Goal: Task Accomplishment & Management: Manage account settings

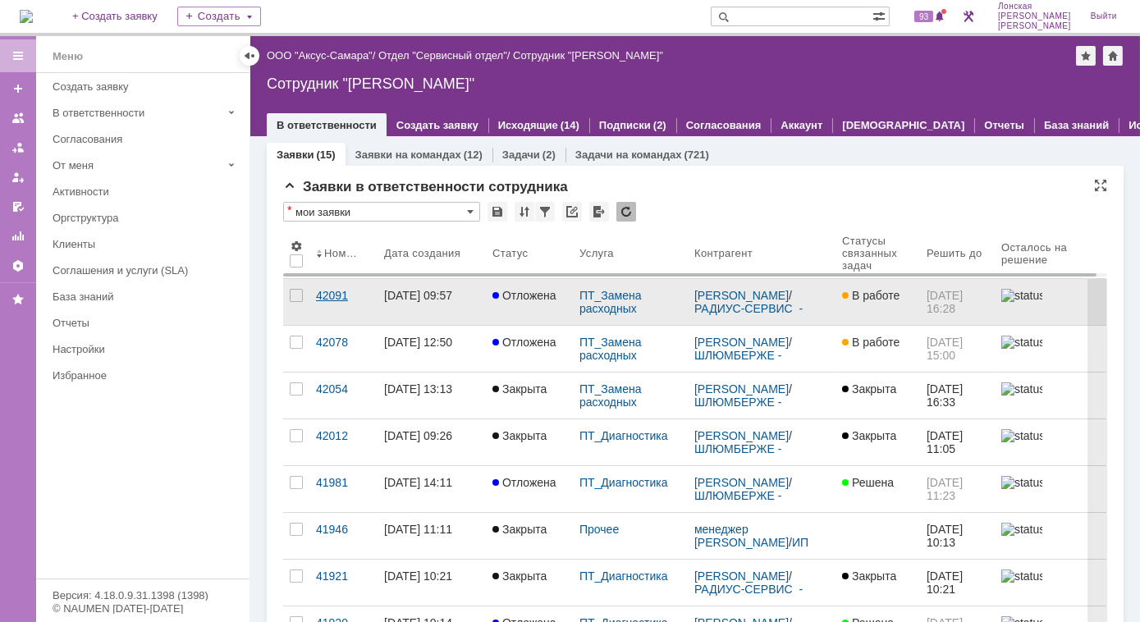
click at [322, 294] on div "42091" at bounding box center [343, 295] width 55 height 13
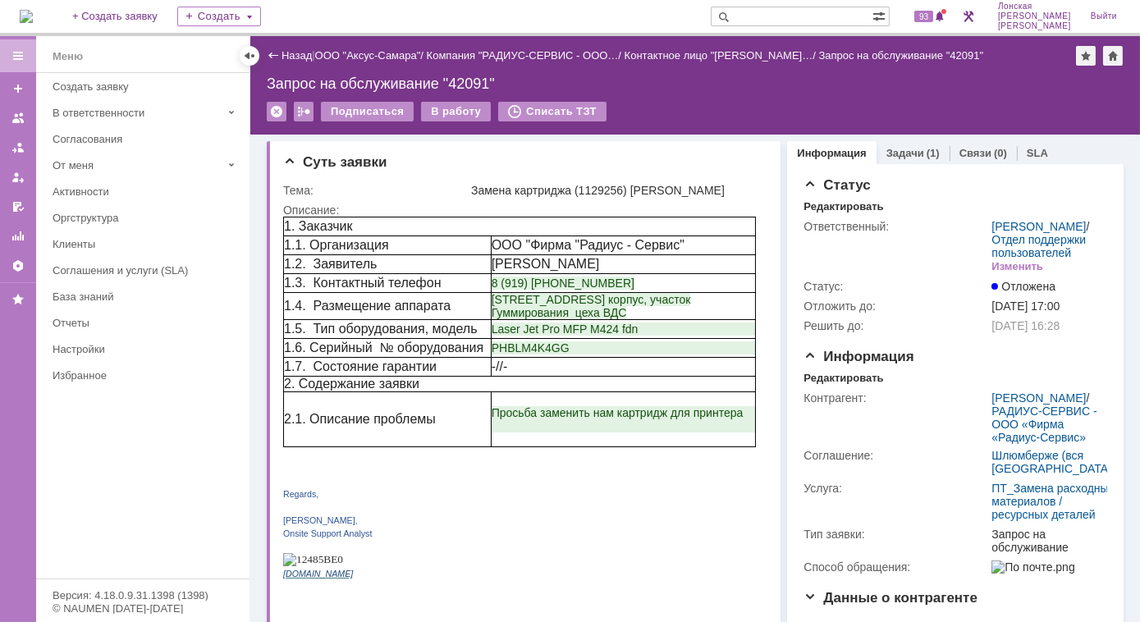
click at [33, 23] on img at bounding box center [26, 16] width 13 height 13
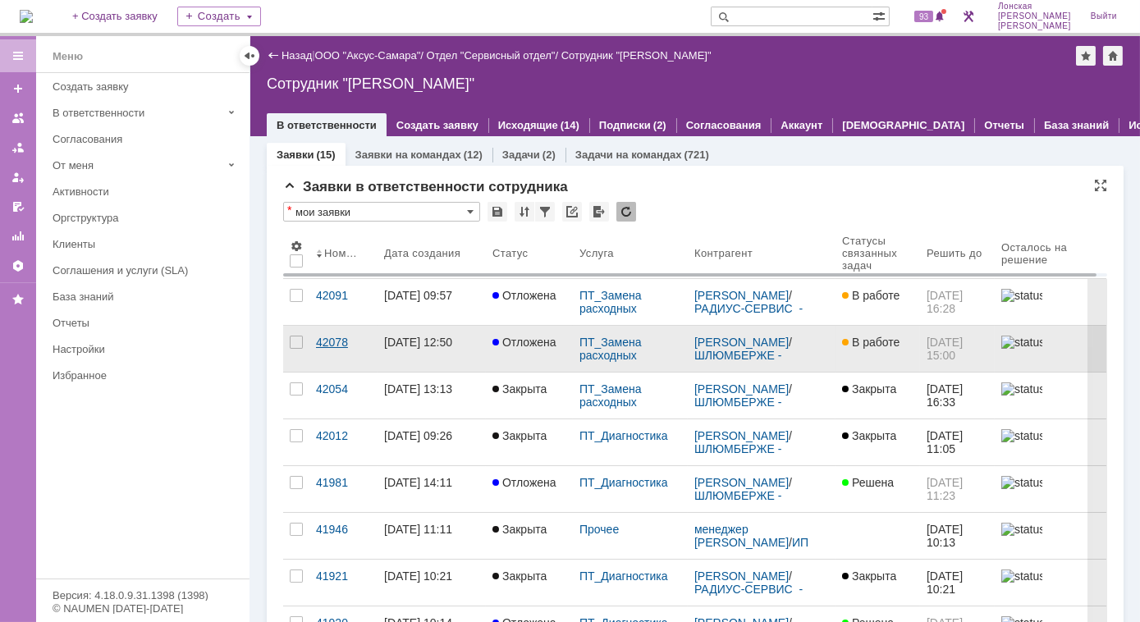
click at [342, 345] on div "42078" at bounding box center [343, 342] width 55 height 13
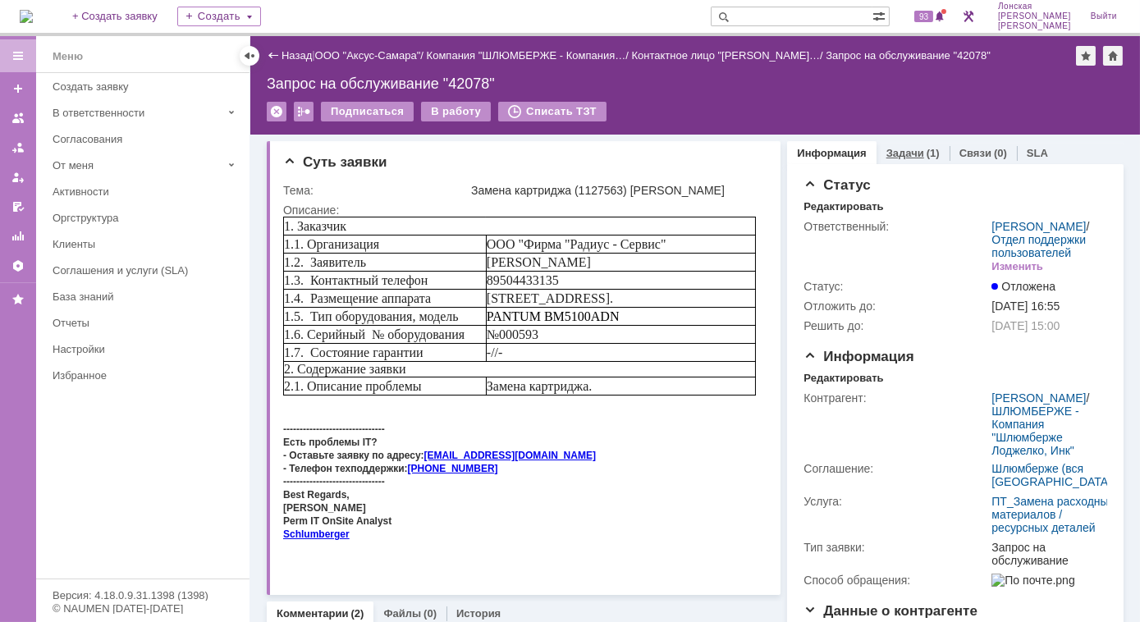
click at [886, 150] on link "Задачи" at bounding box center [905, 153] width 38 height 12
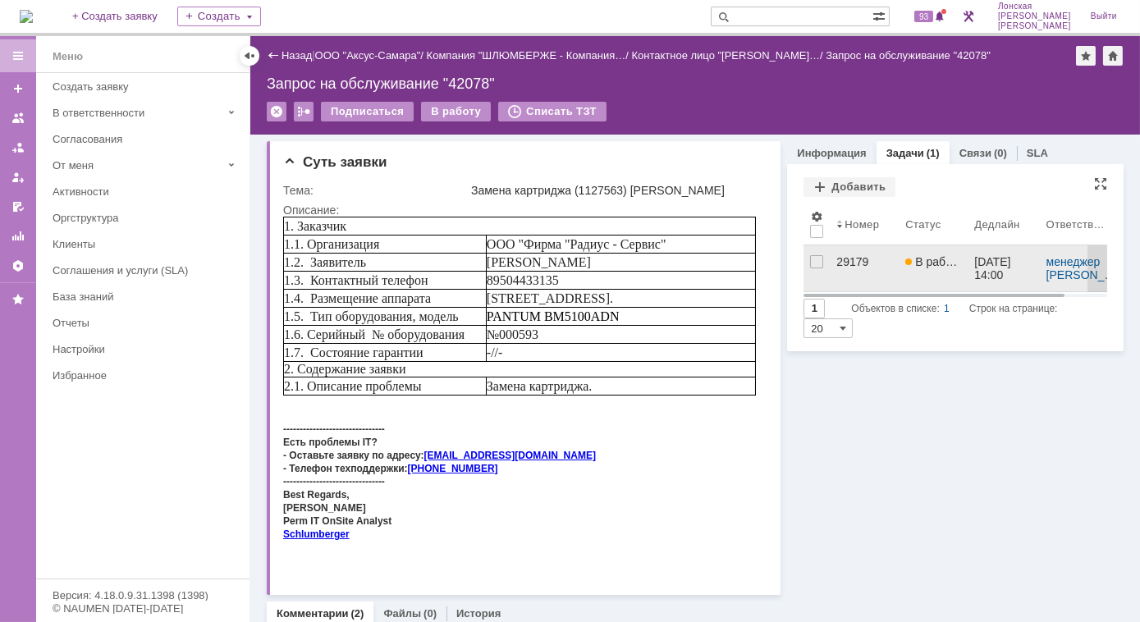
click at [830, 263] on link "29179" at bounding box center [864, 268] width 69 height 46
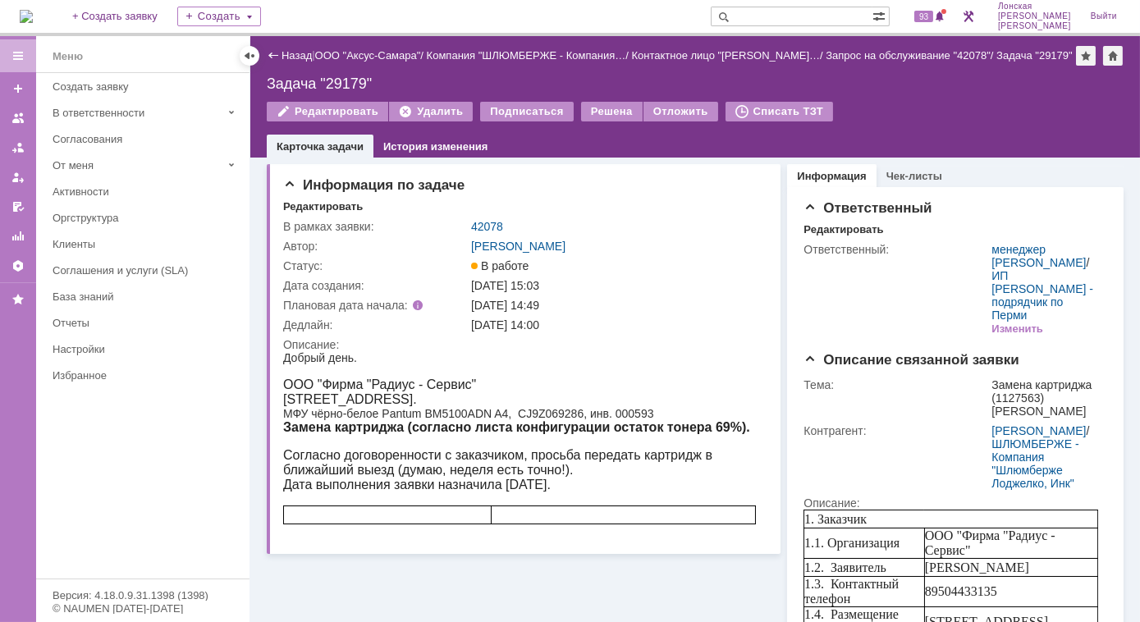
click at [21, 13] on img at bounding box center [26, 16] width 13 height 13
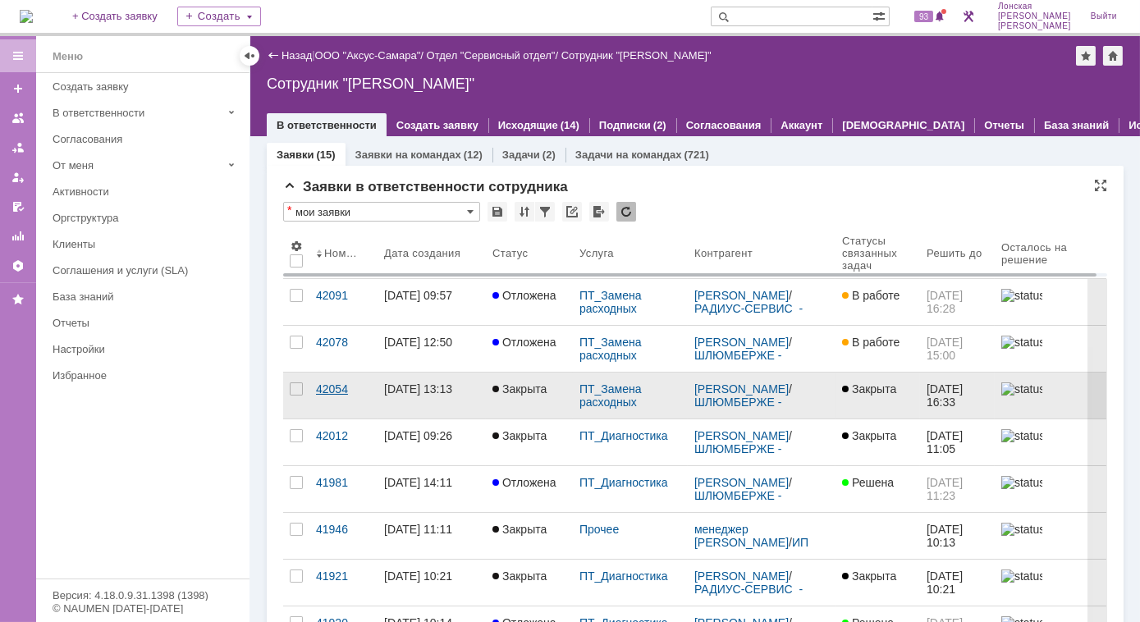
click at [336, 386] on div "42054" at bounding box center [343, 388] width 55 height 13
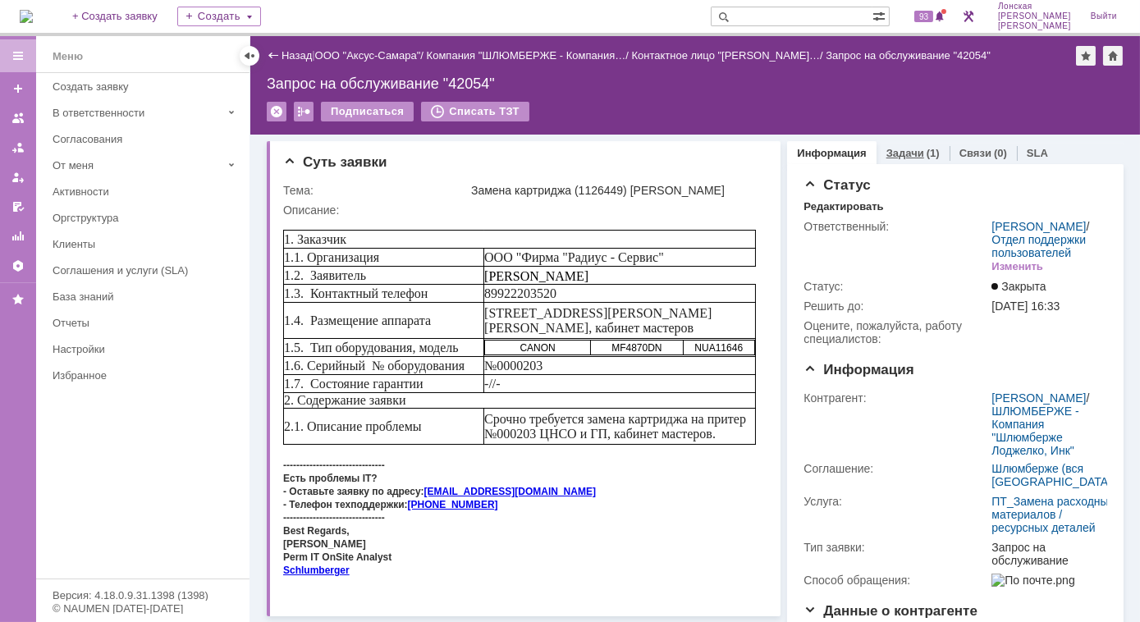
click at [895, 154] on link "Задачи" at bounding box center [905, 153] width 38 height 12
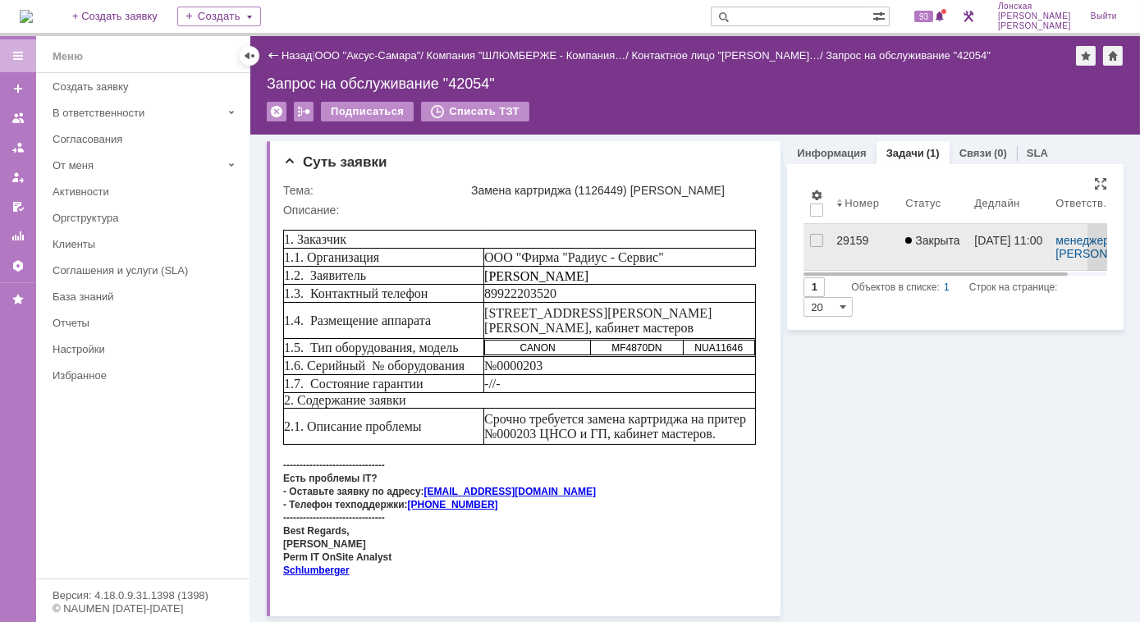
click at [838, 239] on div "29159" at bounding box center [864, 240] width 56 height 13
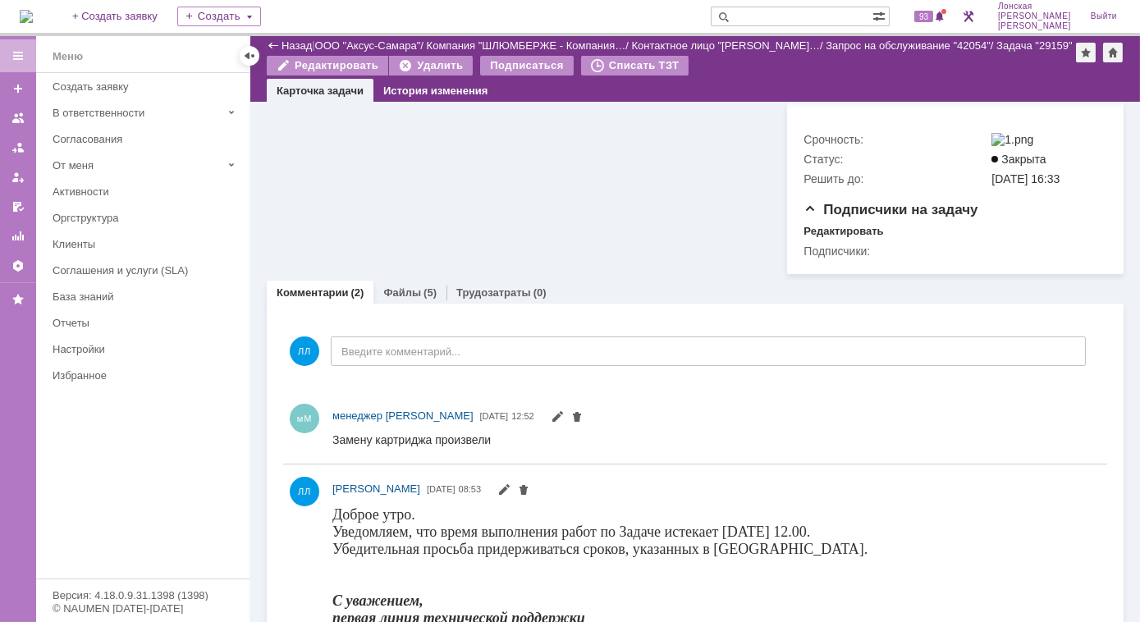
scroll to position [843, 0]
click at [395, 286] on link "Файлы" at bounding box center [402, 292] width 38 height 12
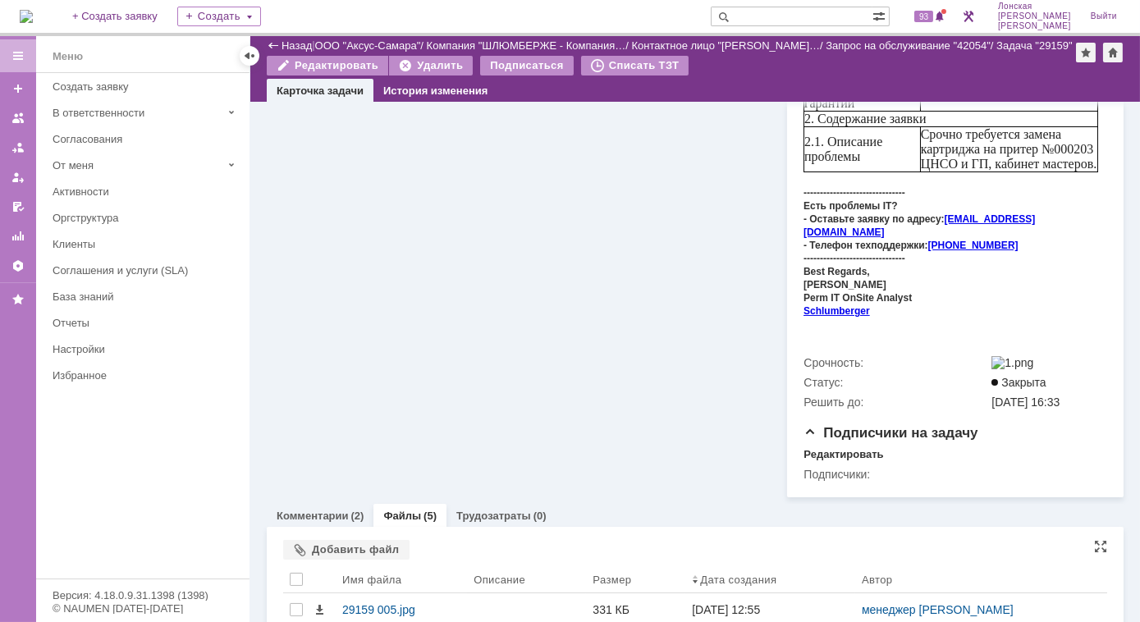
scroll to position [769, 0]
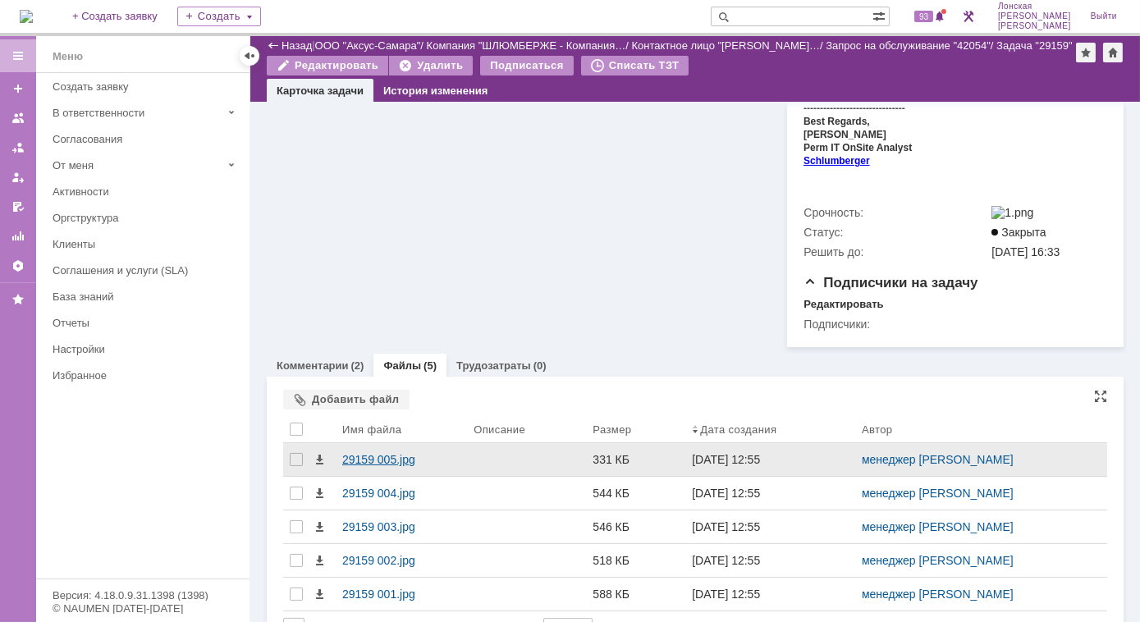
click at [377, 453] on div "29159 005.jpg" at bounding box center [401, 459] width 118 height 13
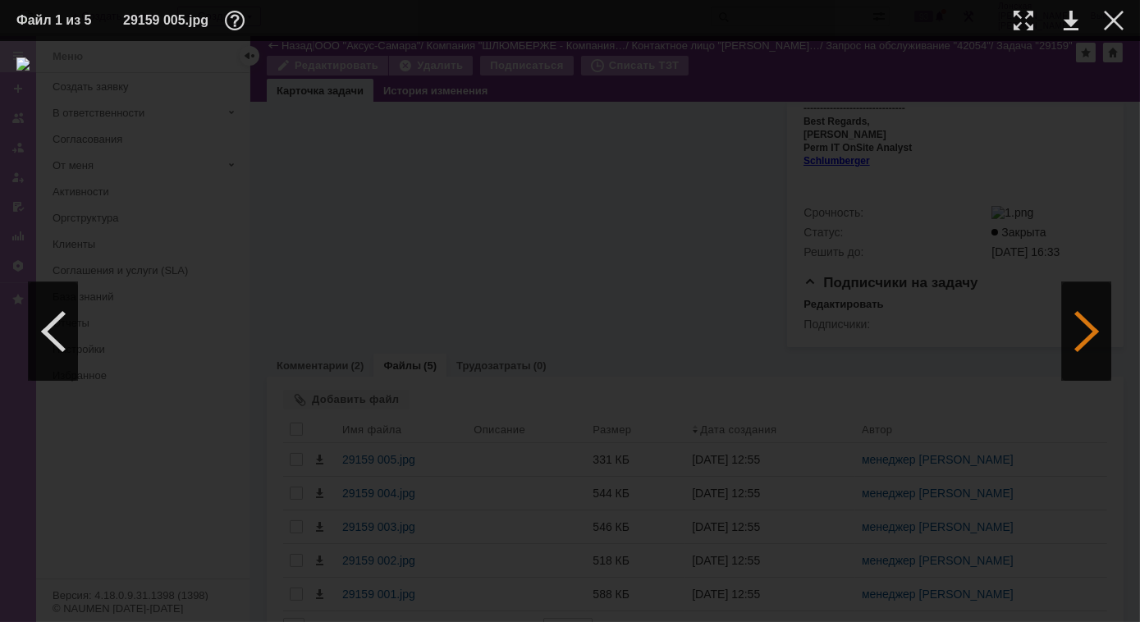
click at [1083, 373] on div at bounding box center [1086, 331] width 49 height 98
click at [617, 184] on img at bounding box center [569, 331] width 1107 height 548
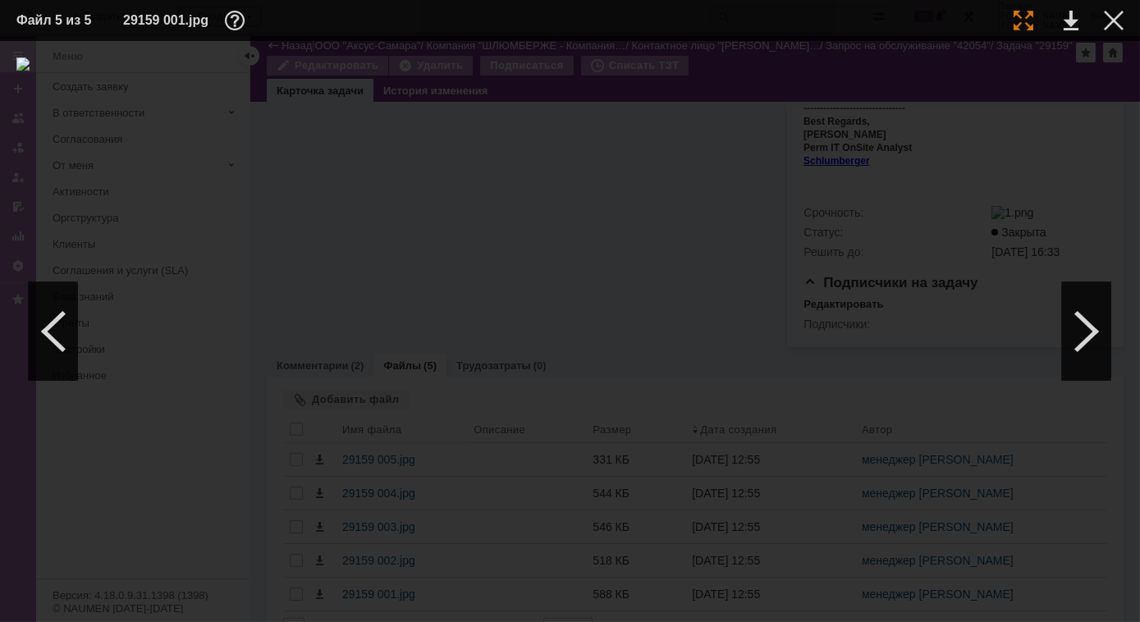
click at [1022, 19] on div at bounding box center [1023, 21] width 20 height 20
click at [1118, 13] on div at bounding box center [1114, 21] width 20 height 20
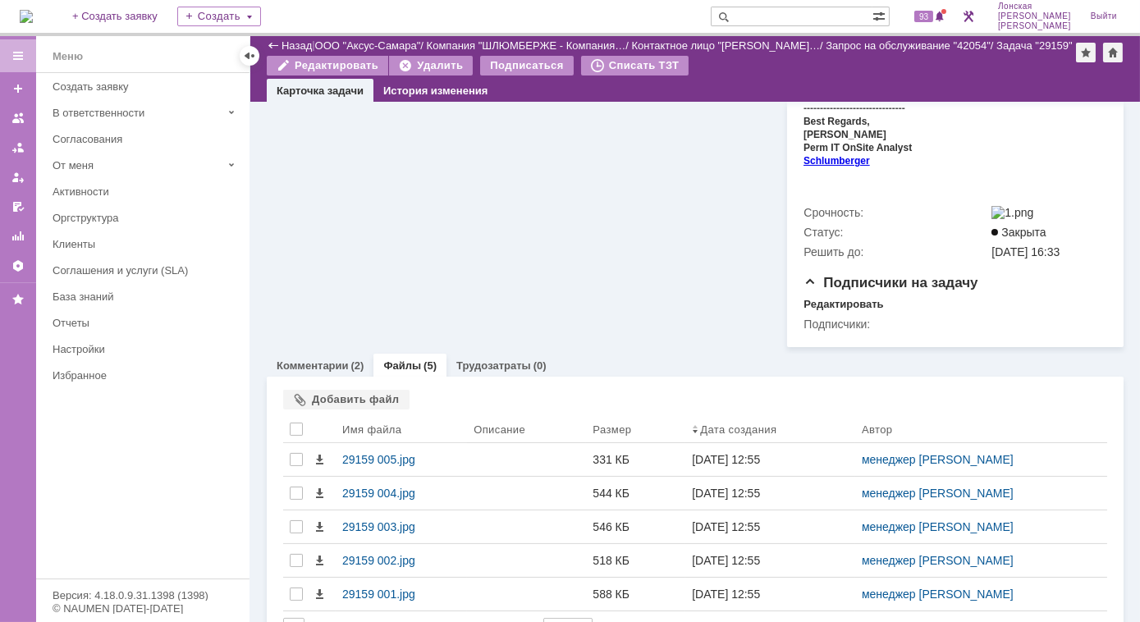
click at [33, 16] on img at bounding box center [26, 16] width 13 height 13
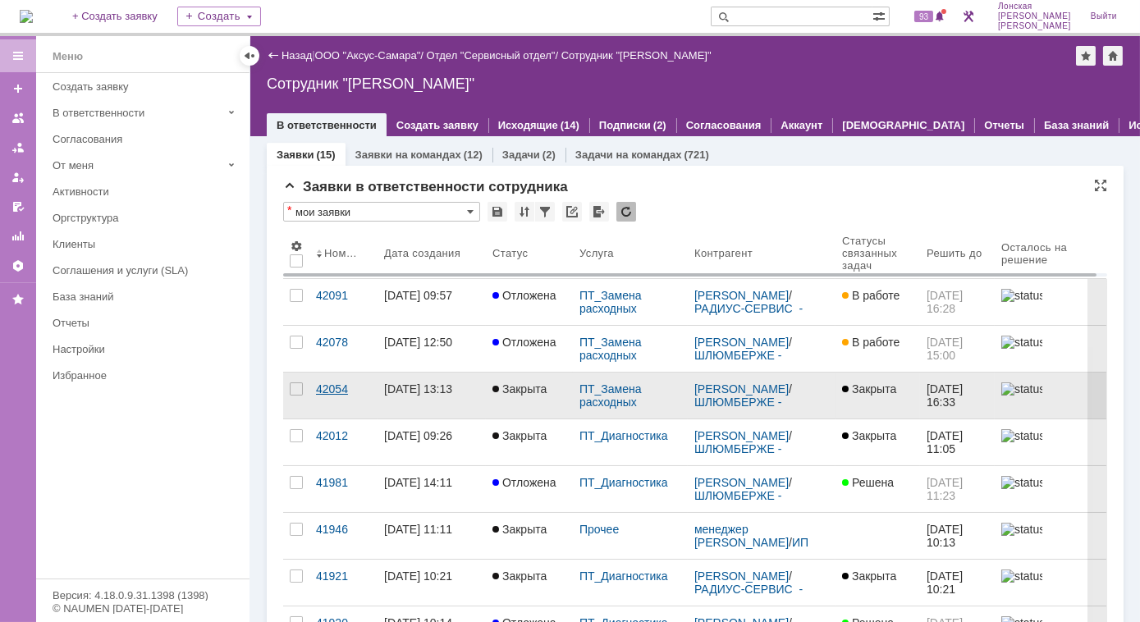
click at [338, 390] on div "42054" at bounding box center [343, 388] width 55 height 13
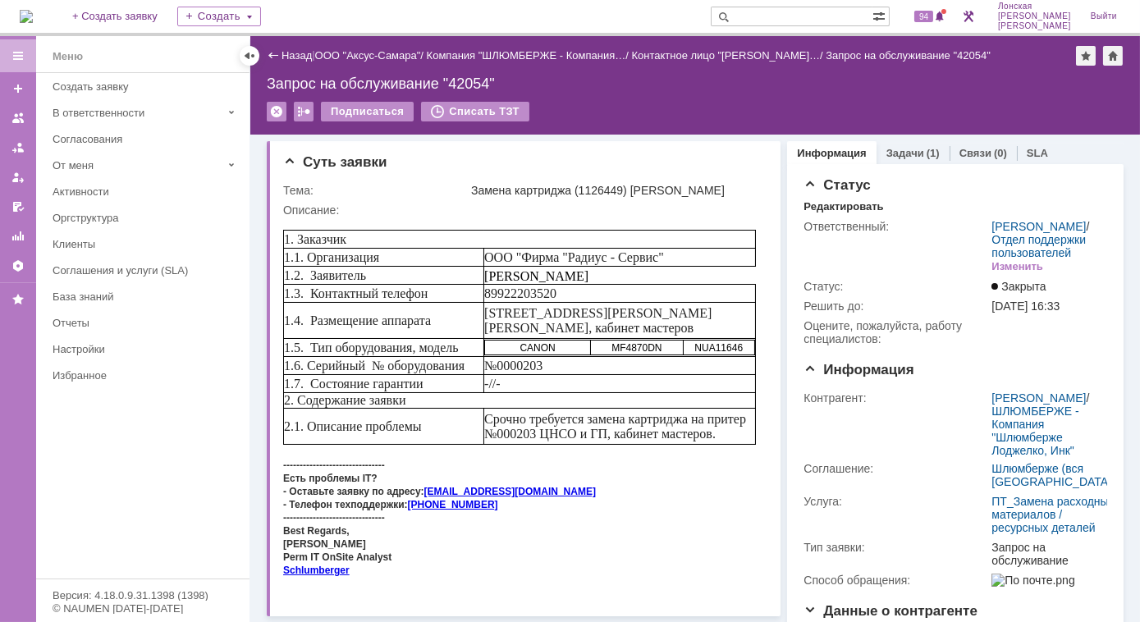
click at [33, 23] on img at bounding box center [26, 16] width 13 height 13
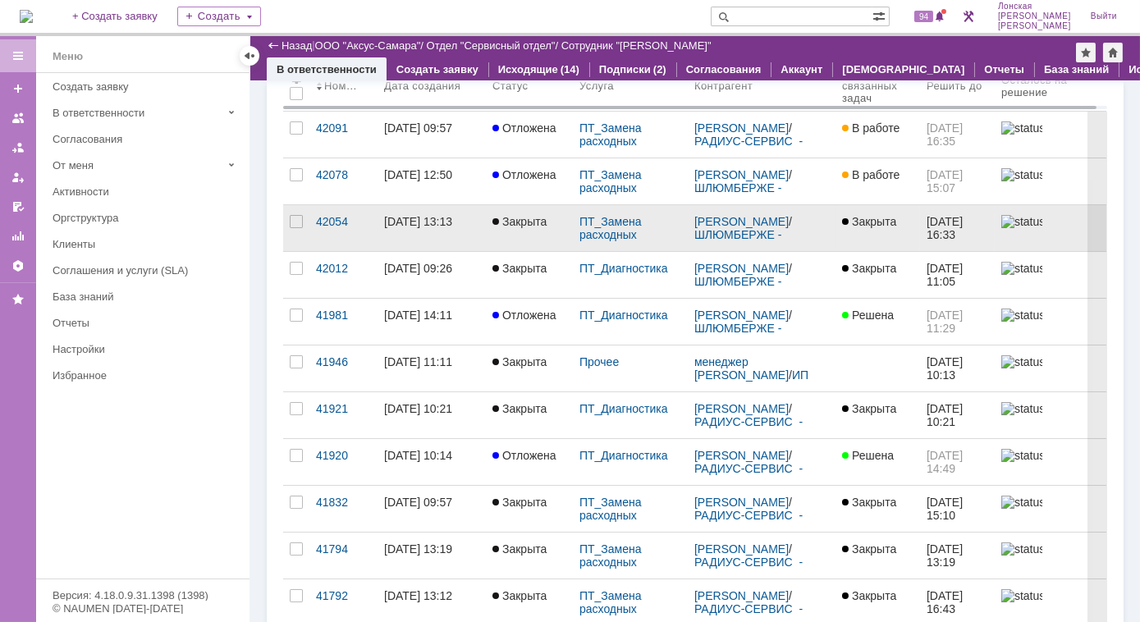
scroll to position [149, 0]
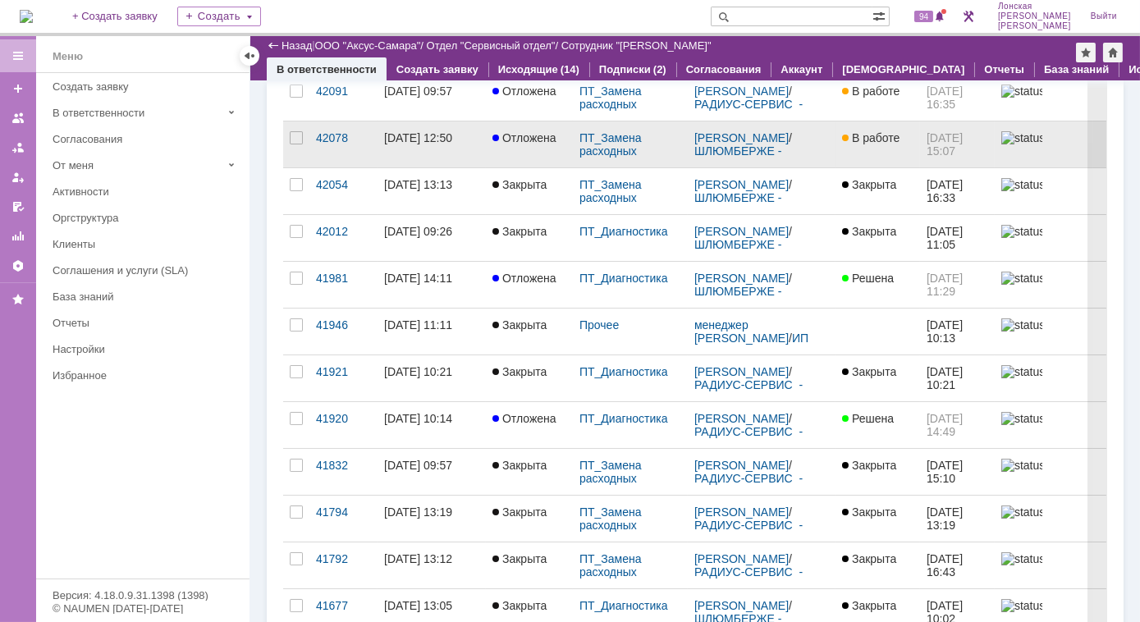
click at [528, 135] on span "Отложена" at bounding box center [524, 137] width 64 height 13
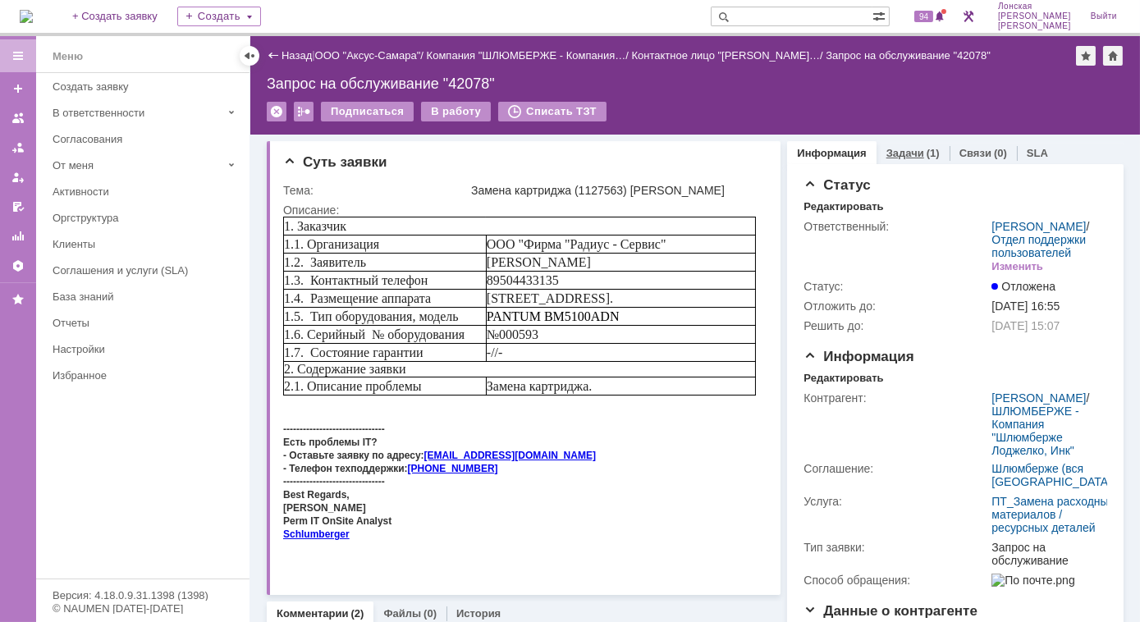
click at [886, 154] on link "Задачи" at bounding box center [905, 153] width 38 height 12
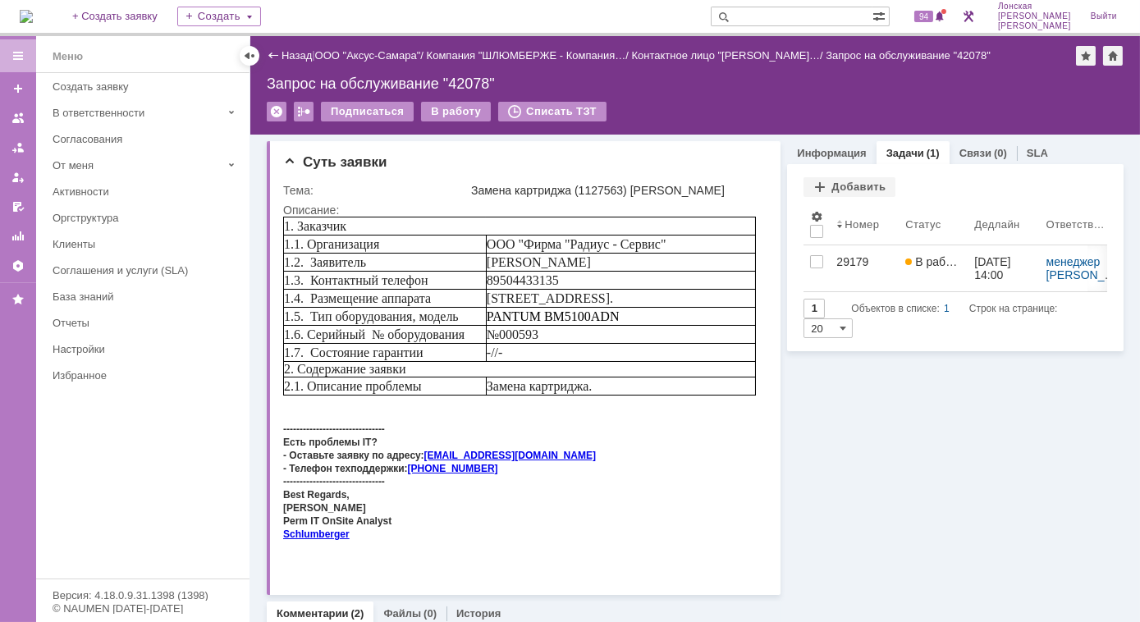
click at [33, 15] on img at bounding box center [26, 16] width 13 height 13
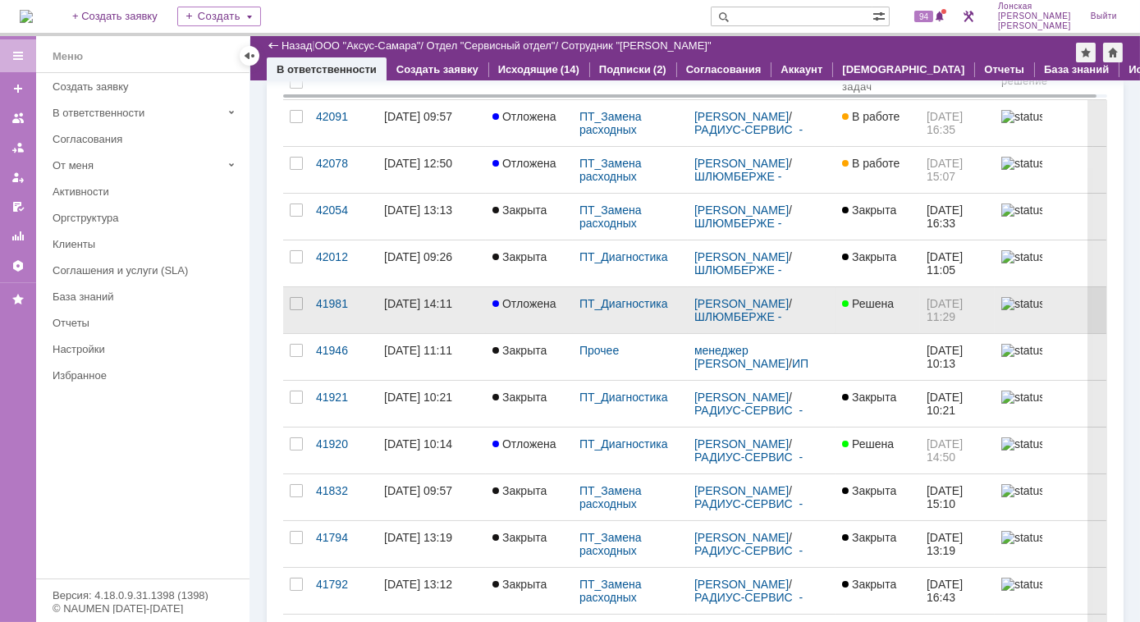
scroll to position [149, 0]
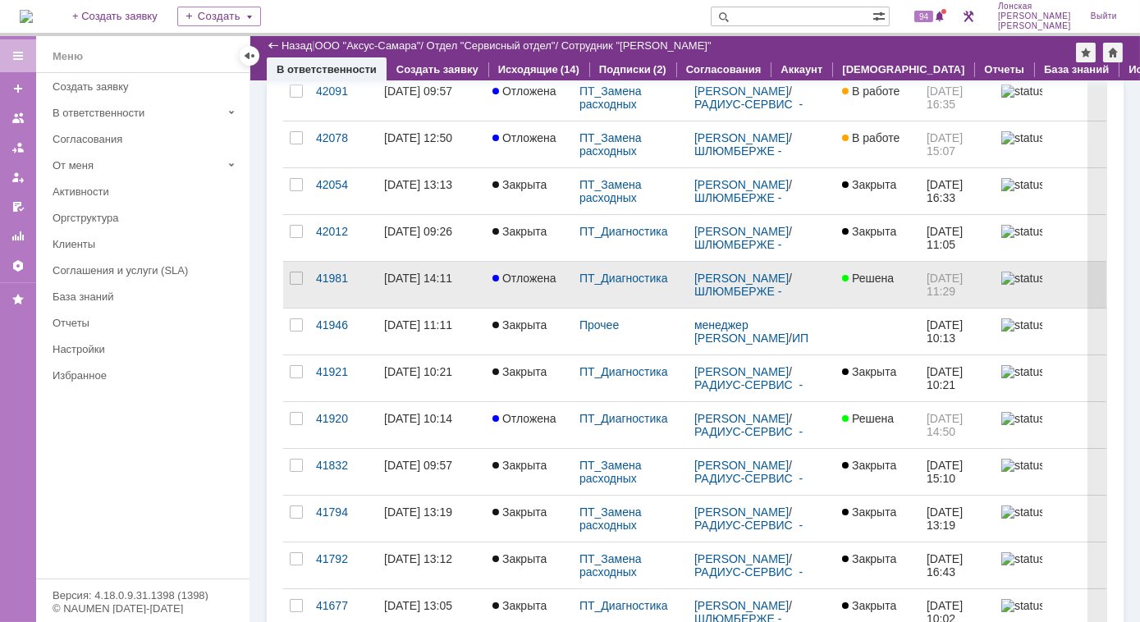
click at [510, 290] on link "Отложена" at bounding box center [529, 285] width 87 height 46
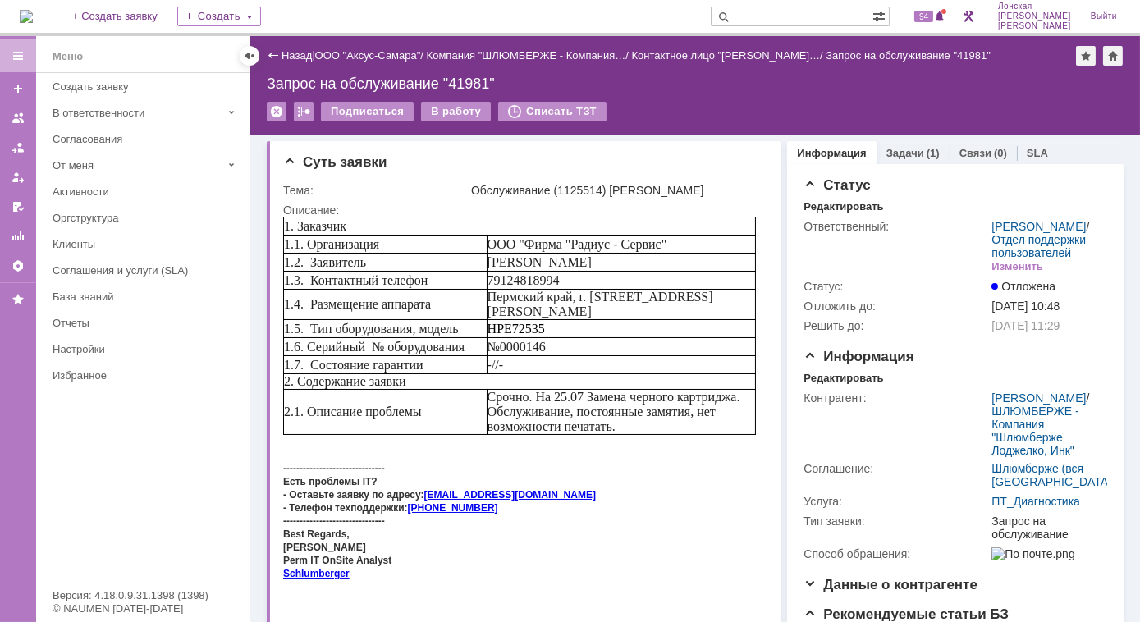
click at [615, 325] on td "HPE72535" at bounding box center [620, 328] width 268 height 18
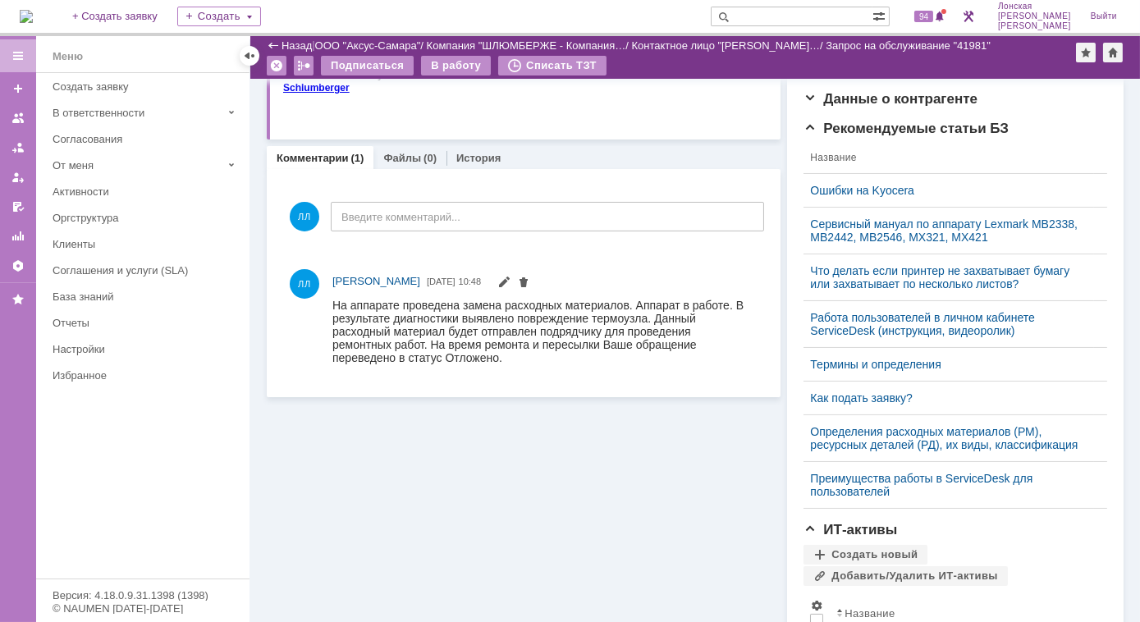
scroll to position [447, 0]
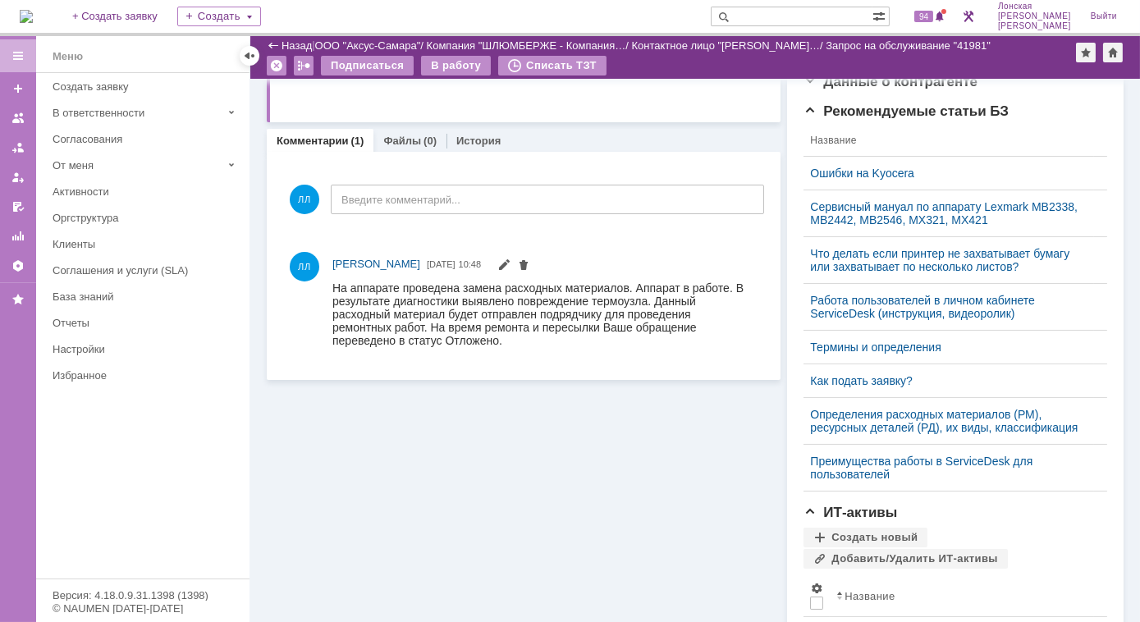
click at [33, 13] on img at bounding box center [26, 16] width 13 height 13
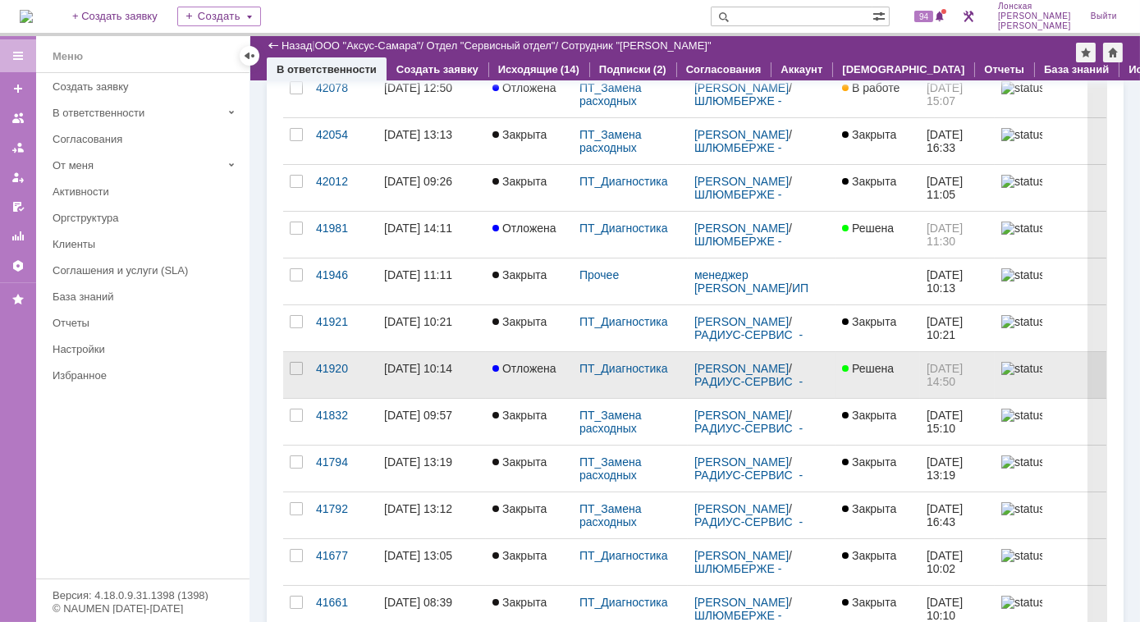
scroll to position [223, 0]
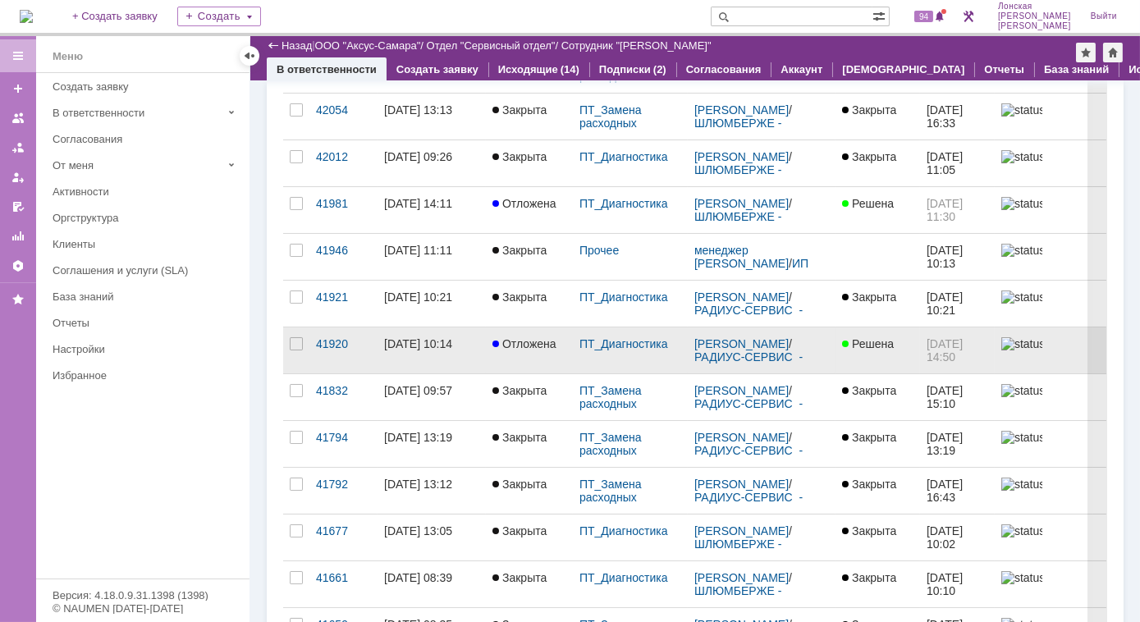
click at [537, 344] on span "Отложена" at bounding box center [524, 343] width 64 height 13
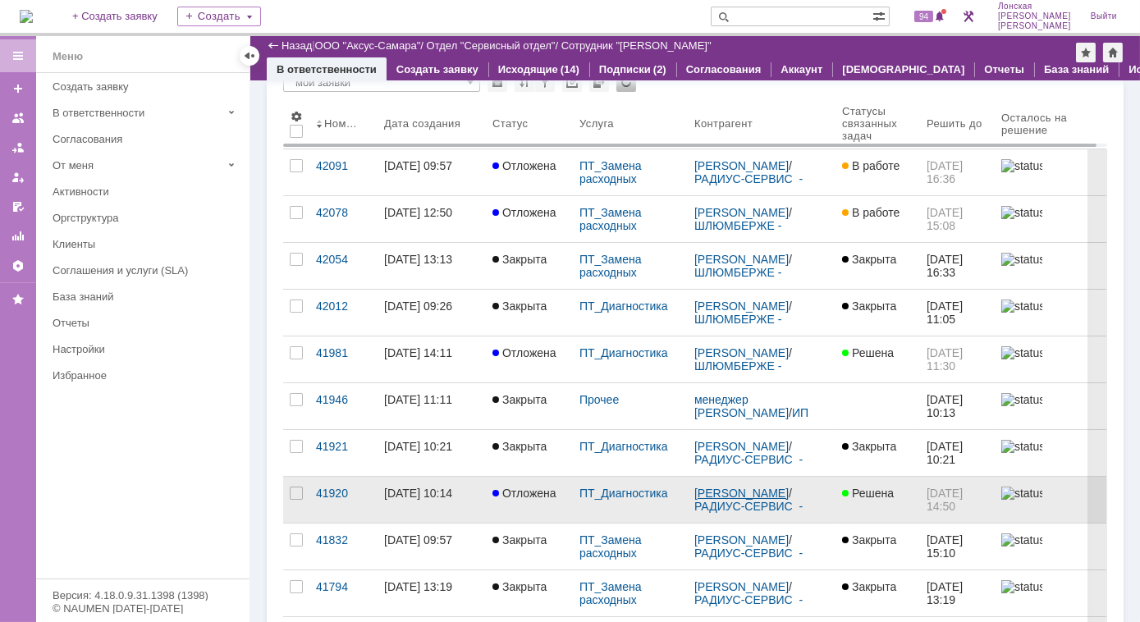
scroll to position [149, 0]
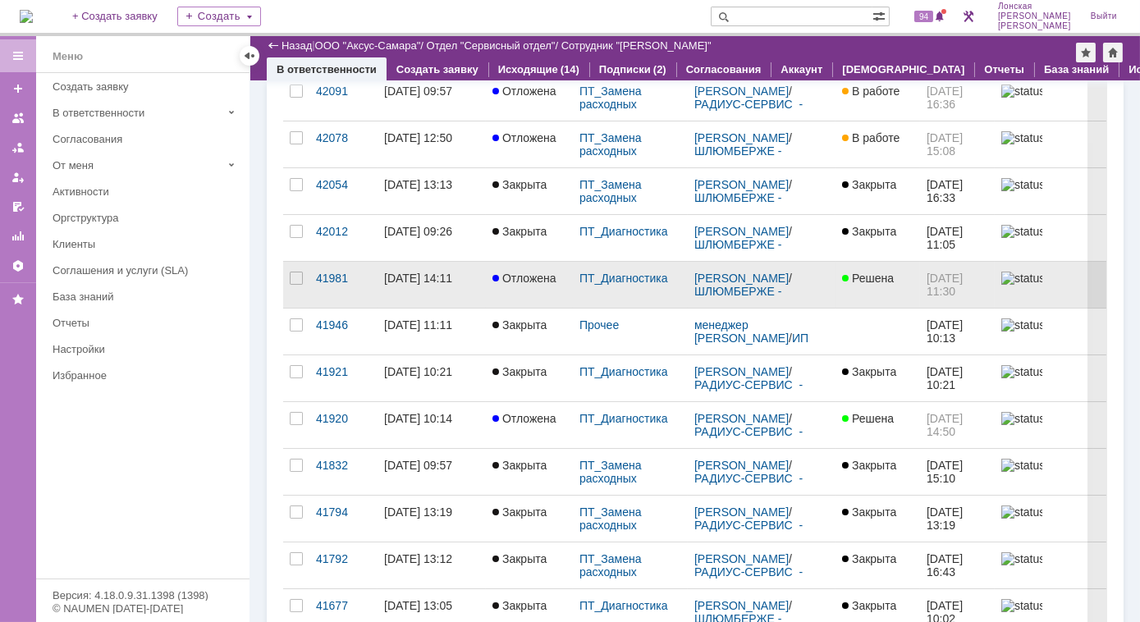
click at [571, 287] on link "Отложена" at bounding box center [529, 285] width 87 height 46
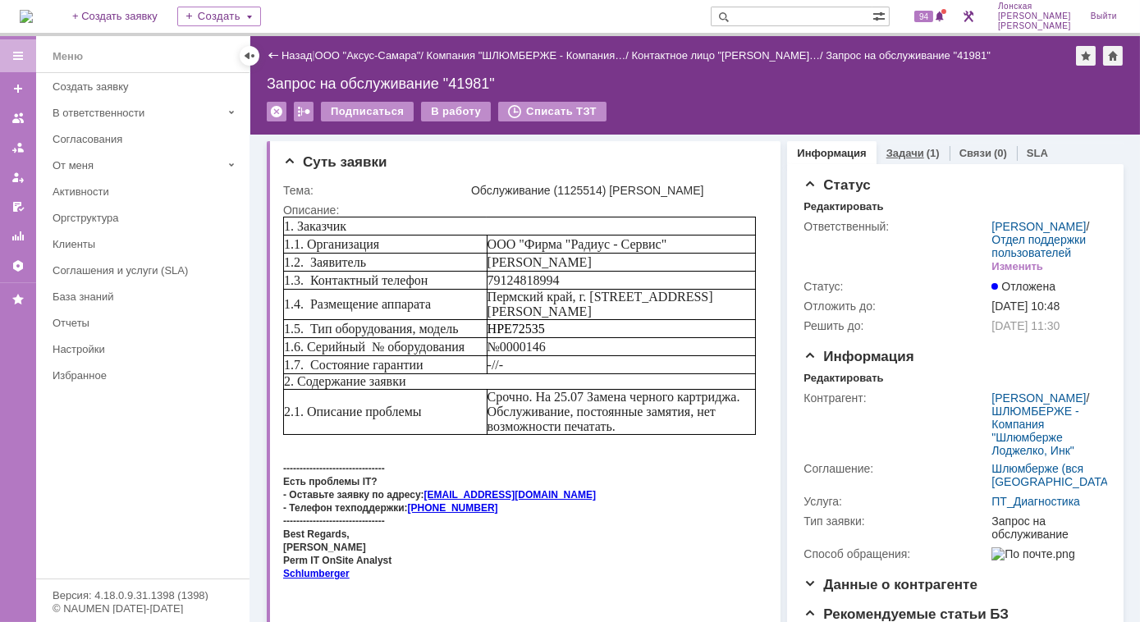
click at [894, 152] on link "Задачи" at bounding box center [905, 153] width 38 height 12
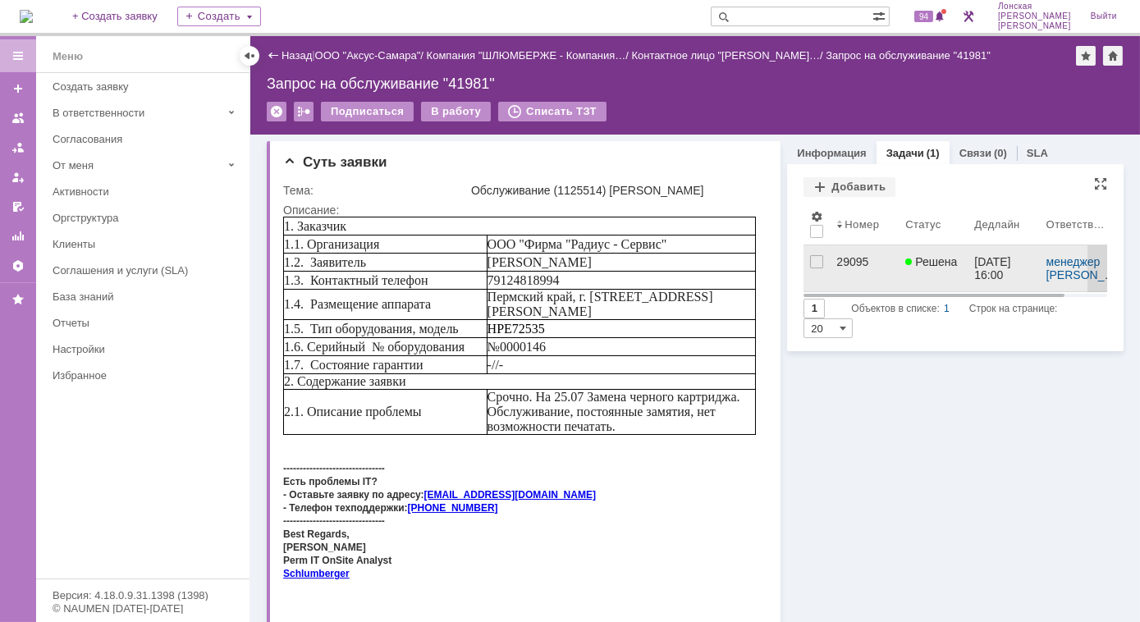
click at [844, 257] on div "29095" at bounding box center [864, 261] width 56 height 13
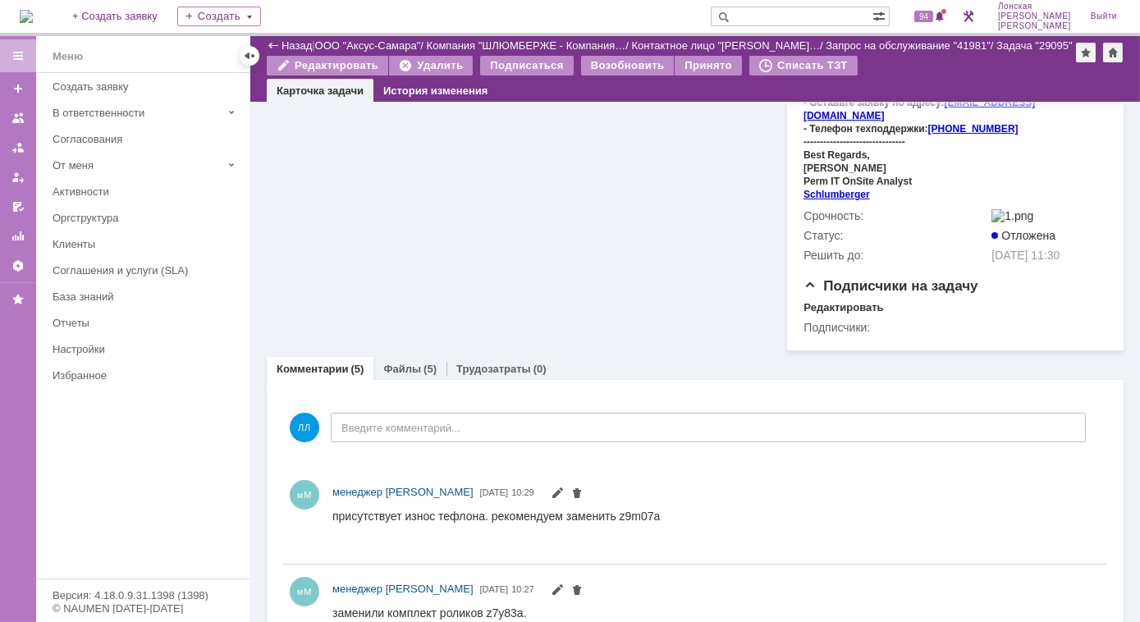
scroll to position [820, 0]
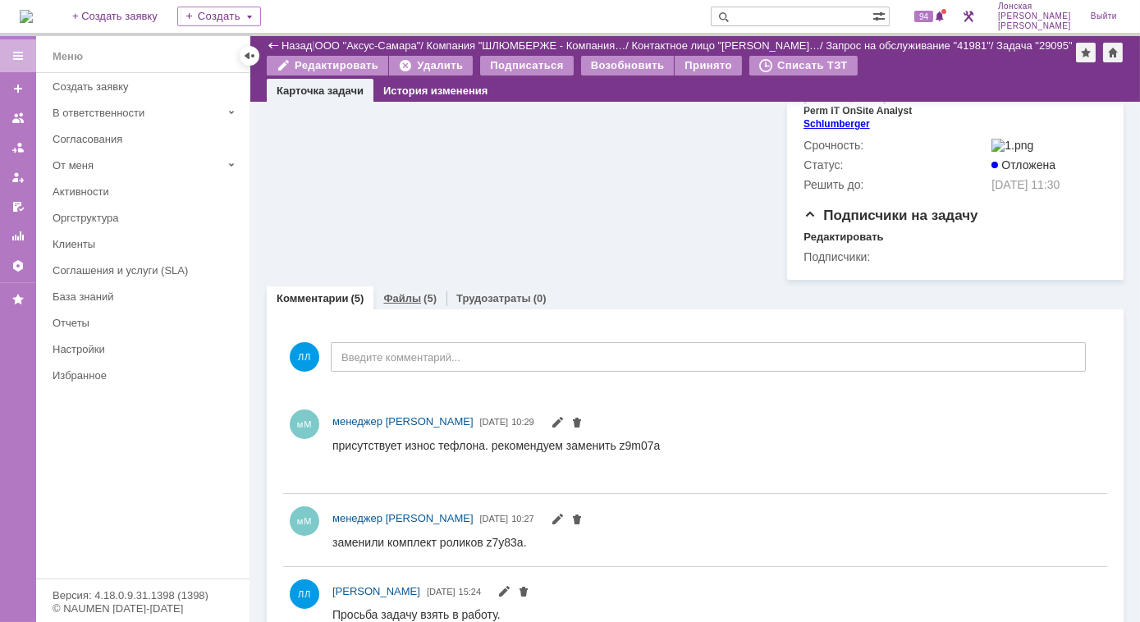
click at [414, 292] on link "Файлы" at bounding box center [402, 298] width 38 height 12
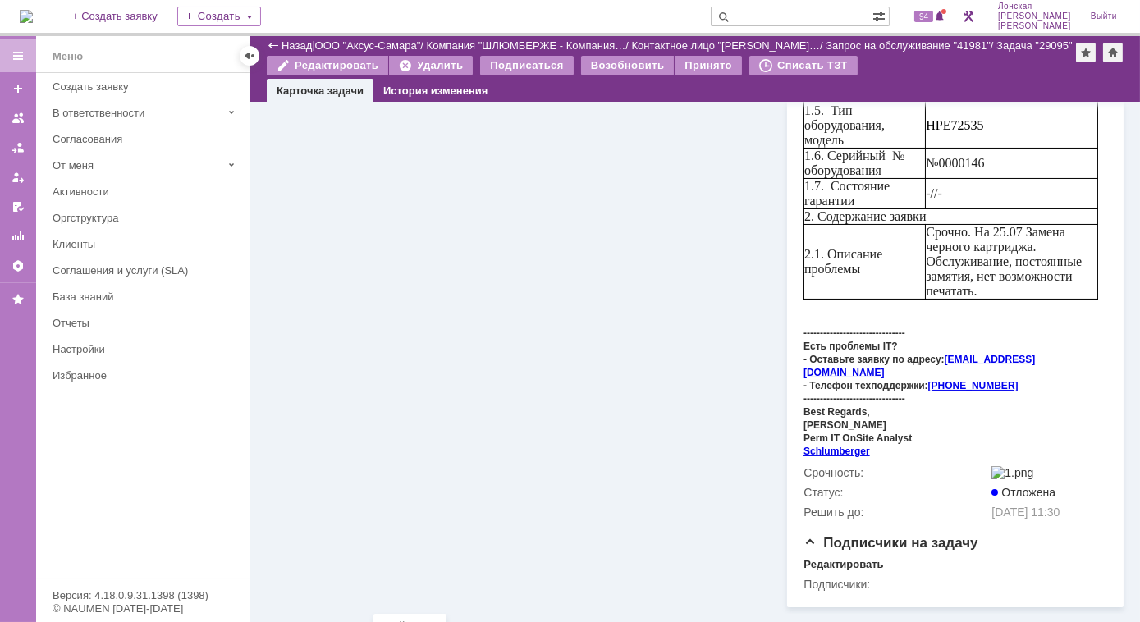
scroll to position [752, 0]
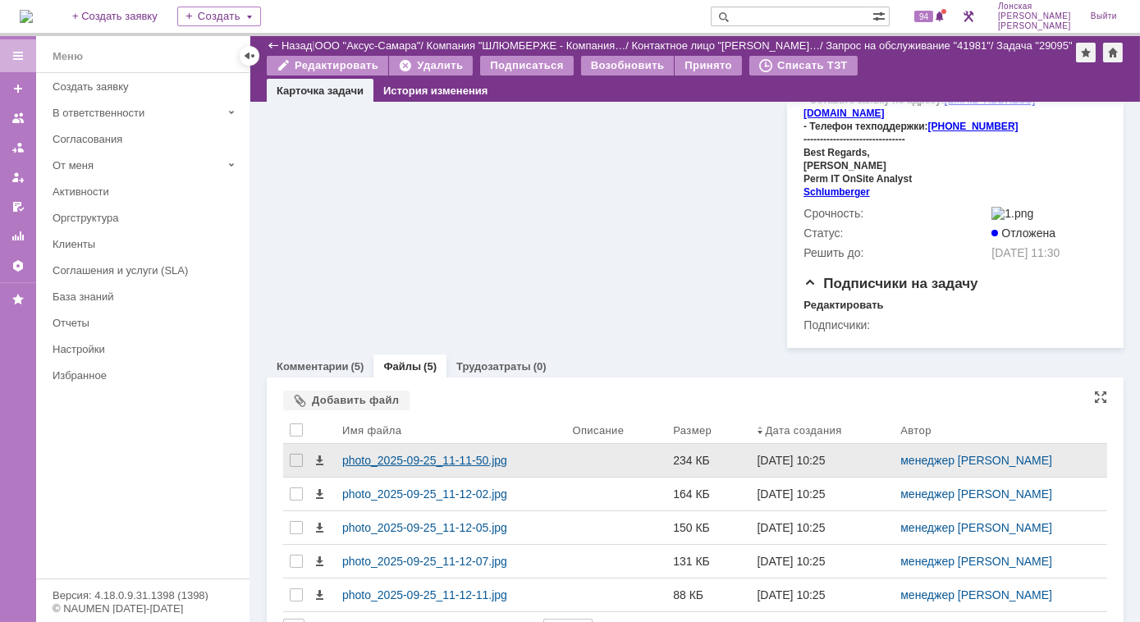
click at [410, 454] on div "photo_2025-09-25_11-11-50.jpg" at bounding box center [450, 460] width 217 height 13
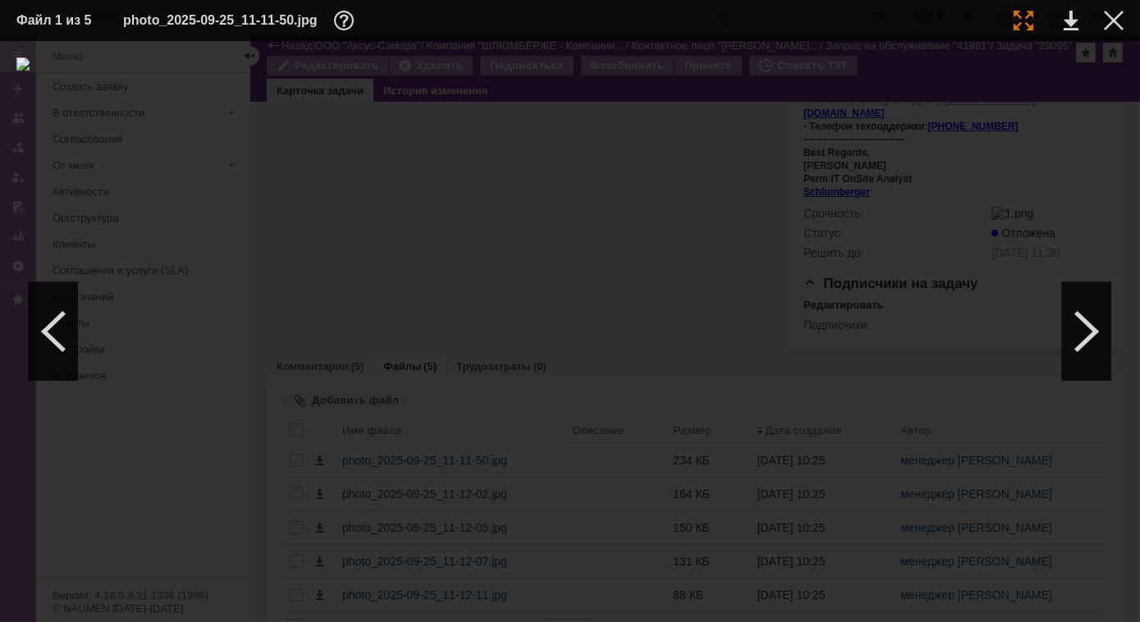
drag, startPoint x: 1023, startPoint y: 17, endPoint x: 978, endPoint y: 47, distance: 53.9
click at [1023, 18] on div at bounding box center [1023, 21] width 20 height 20
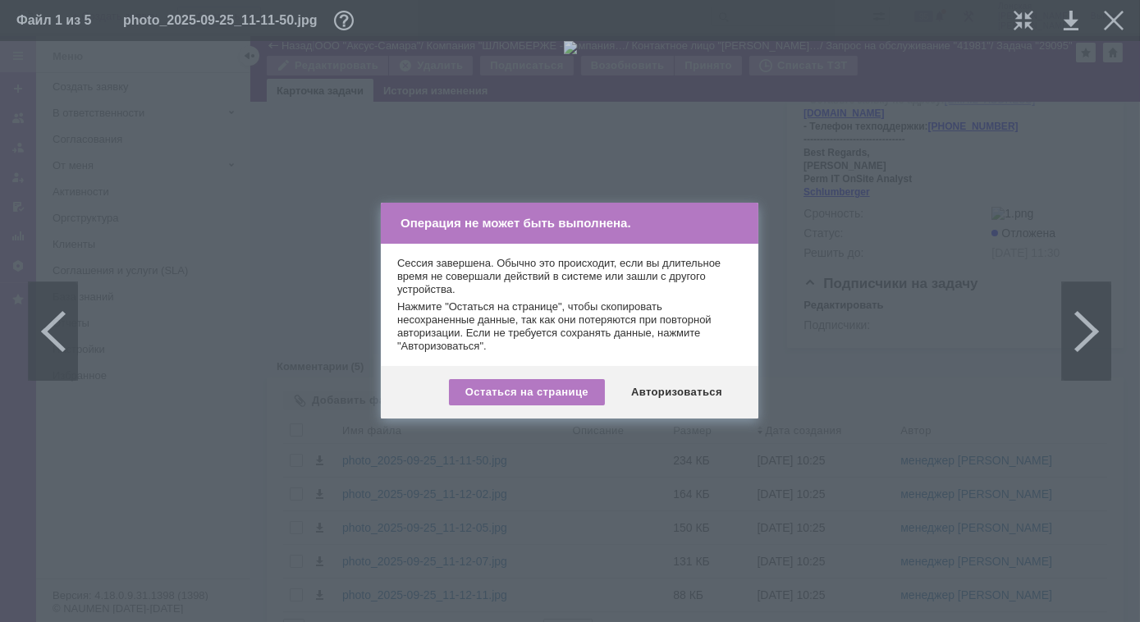
click at [697, 394] on div "Авторизоваться" at bounding box center [677, 392] width 124 height 26
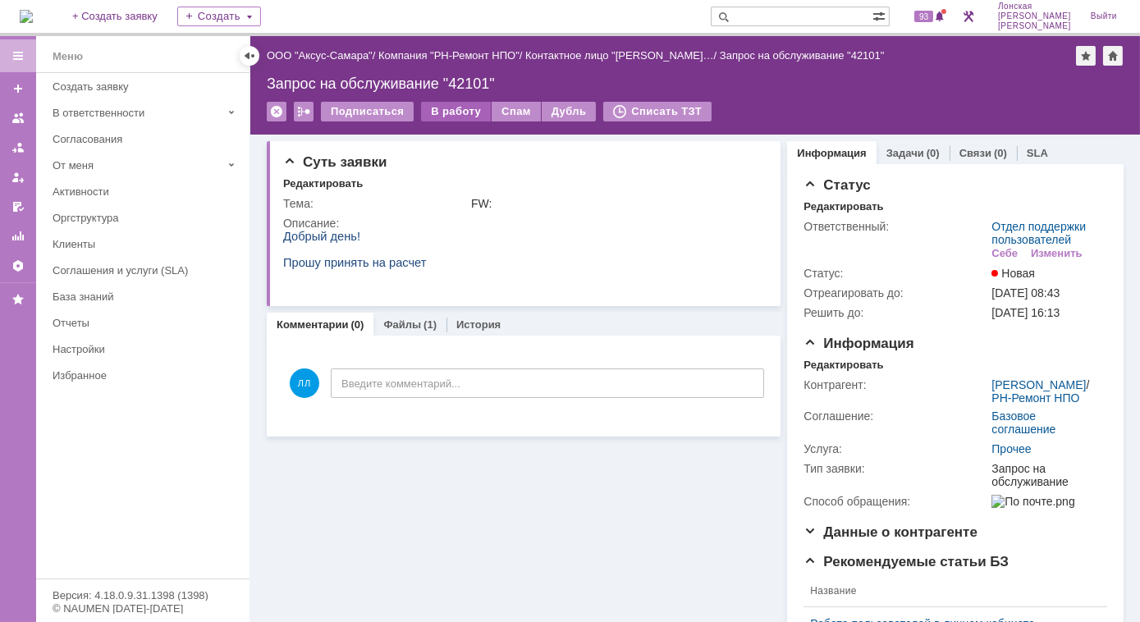
click at [453, 114] on div "В работу" at bounding box center [456, 112] width 70 height 20
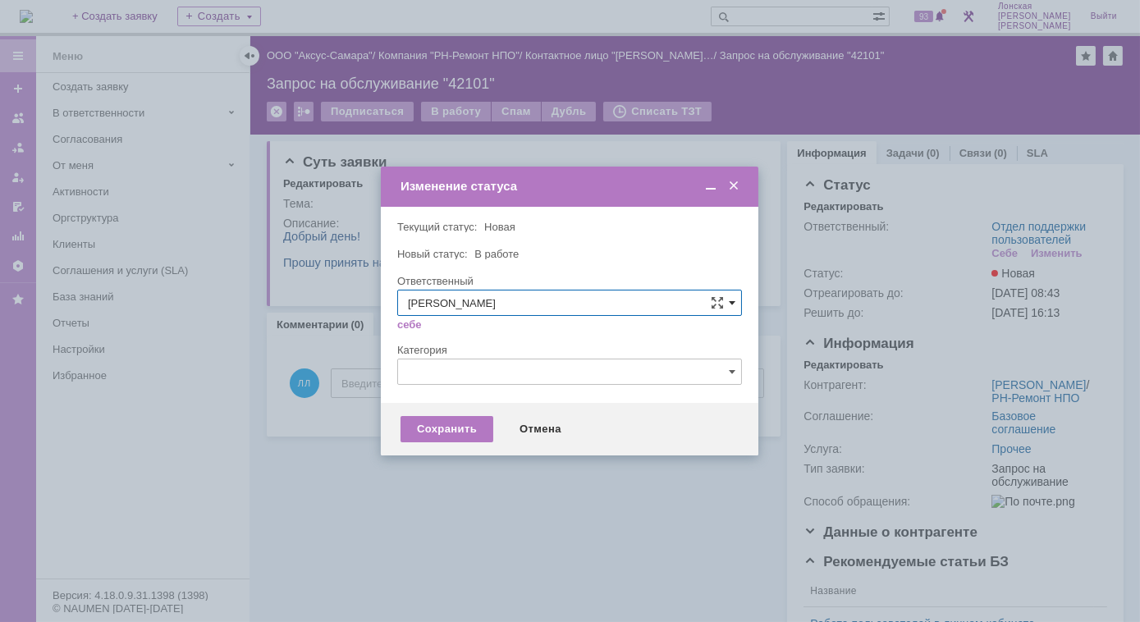
click at [734, 306] on span at bounding box center [732, 302] width 7 height 13
click at [542, 406] on span "Новоженова Наталья Алексеевна" at bounding box center [569, 412] width 323 height 13
type input "Новоженова Наталья Алексеевна"
click at [442, 439] on div "Сохранить" at bounding box center [446, 429] width 93 height 26
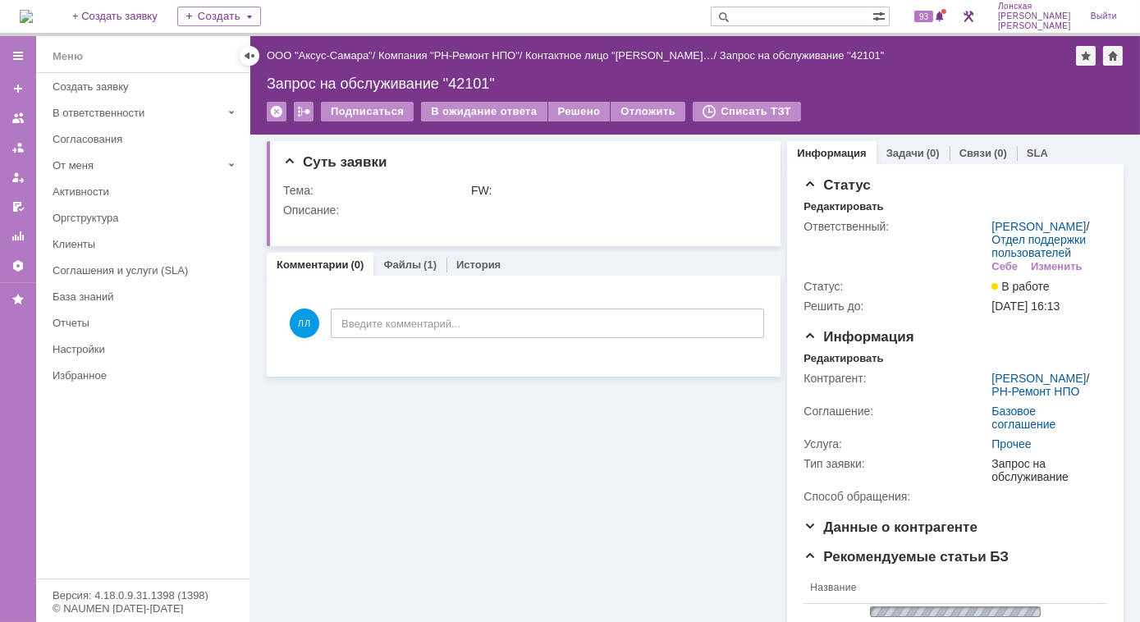
scroll to position [0, 0]
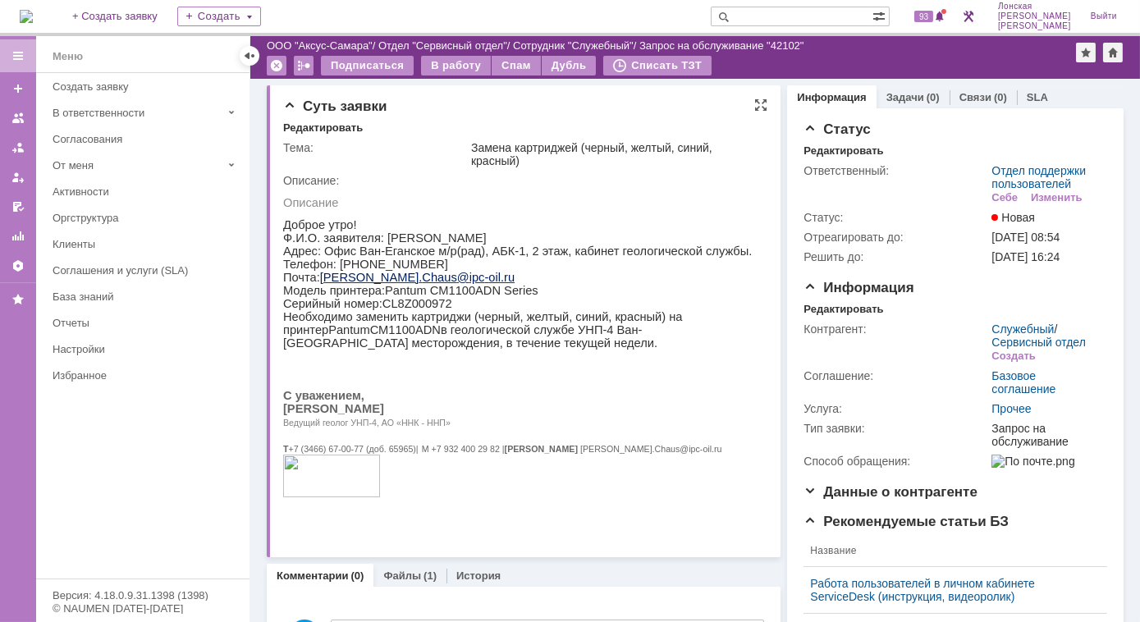
scroll to position [298, 0]
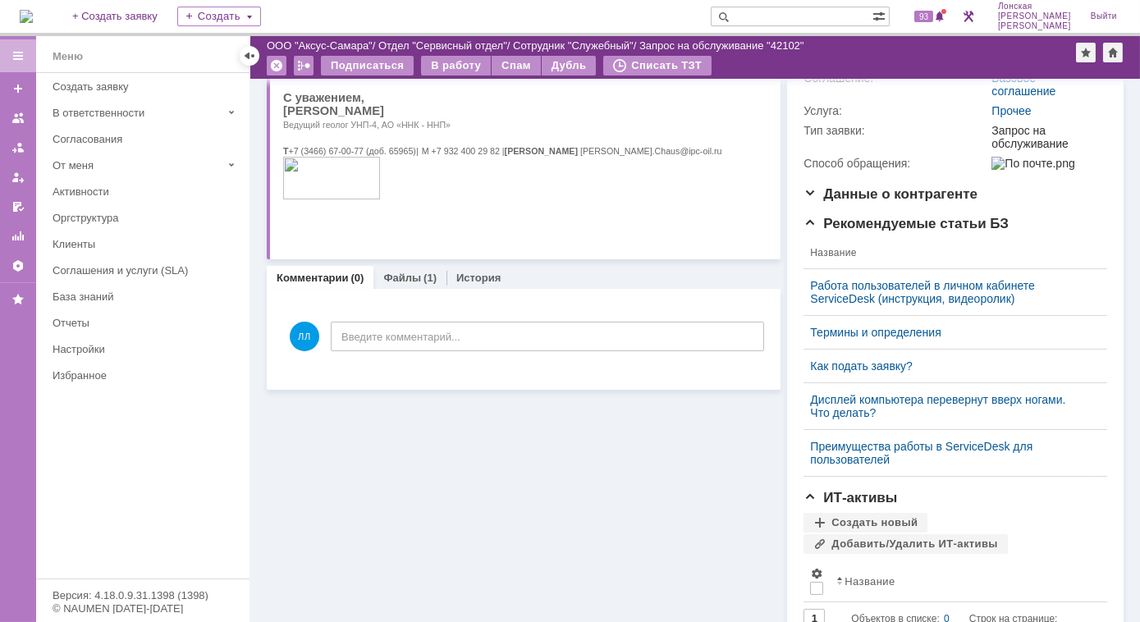
click at [30, 11] on img at bounding box center [26, 16] width 13 height 13
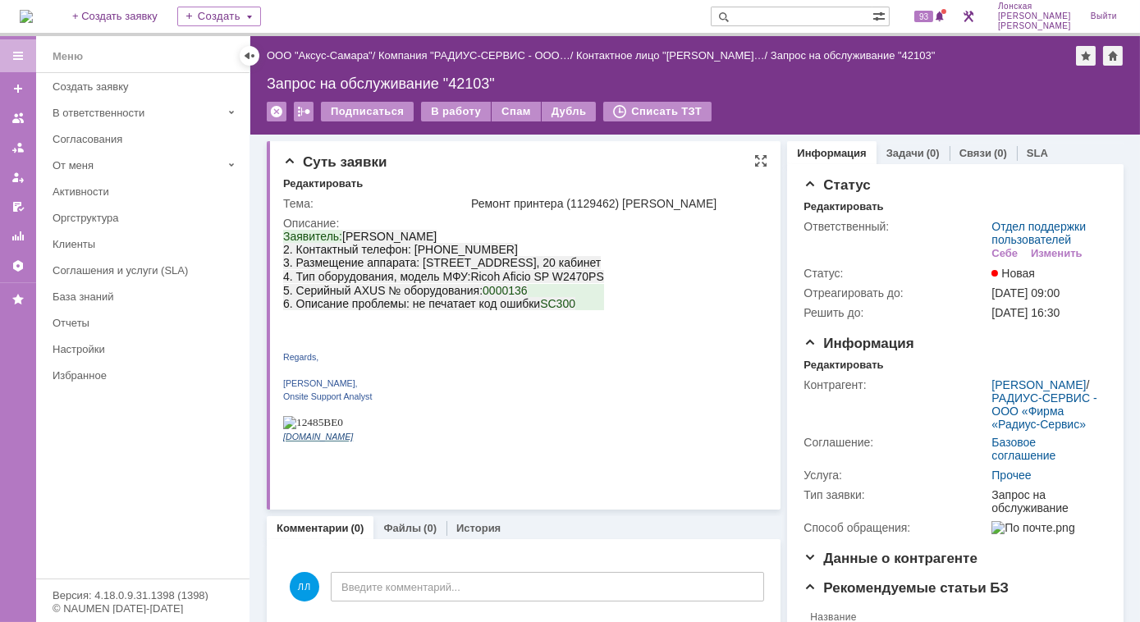
click at [399, 213] on td "Описание:" at bounding box center [522, 354] width 479 height 283
click at [449, 119] on div "В работу" at bounding box center [456, 112] width 70 height 20
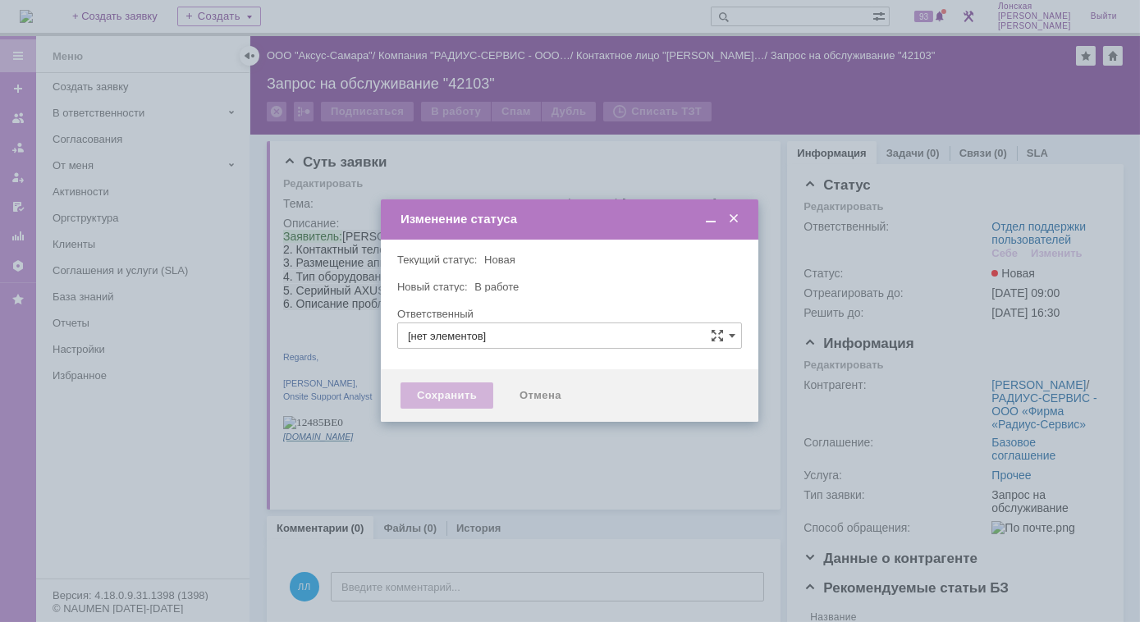
type input "Отдел поддержки пользователей"
type input "Лонская Лариса Вячеславовна"
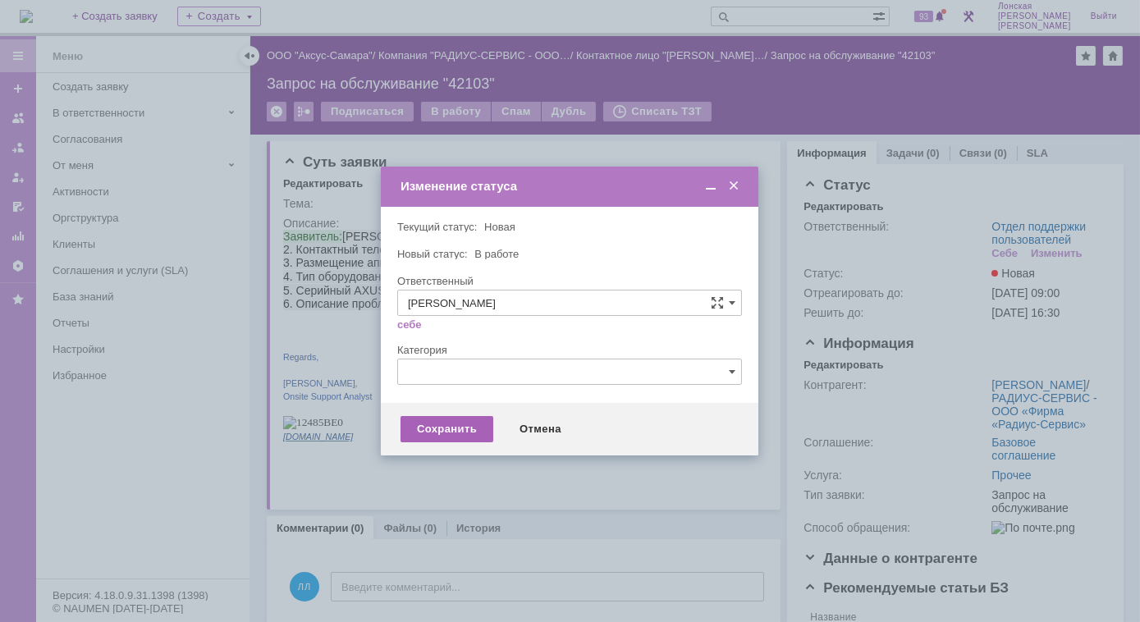
click at [479, 427] on div "Сохранить" at bounding box center [446, 429] width 93 height 26
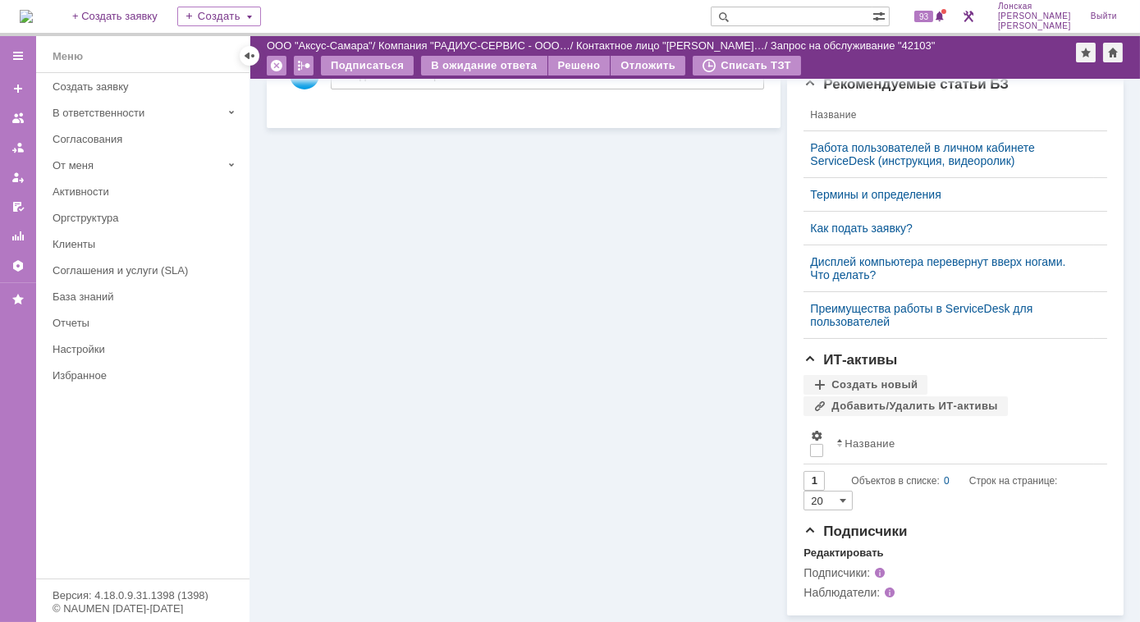
scroll to position [464, 0]
click at [809, 552] on div "Редактировать" at bounding box center [843, 552] width 80 height 13
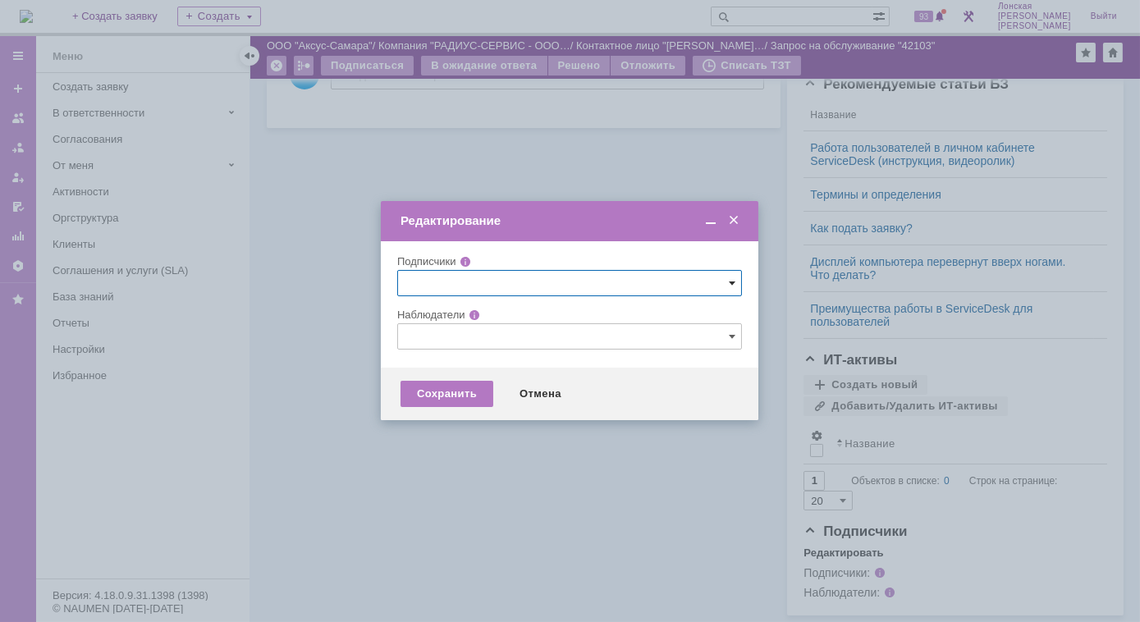
click at [734, 283] on span at bounding box center [732, 283] width 7 height 13
click at [733, 222] on span at bounding box center [733, 220] width 16 height 15
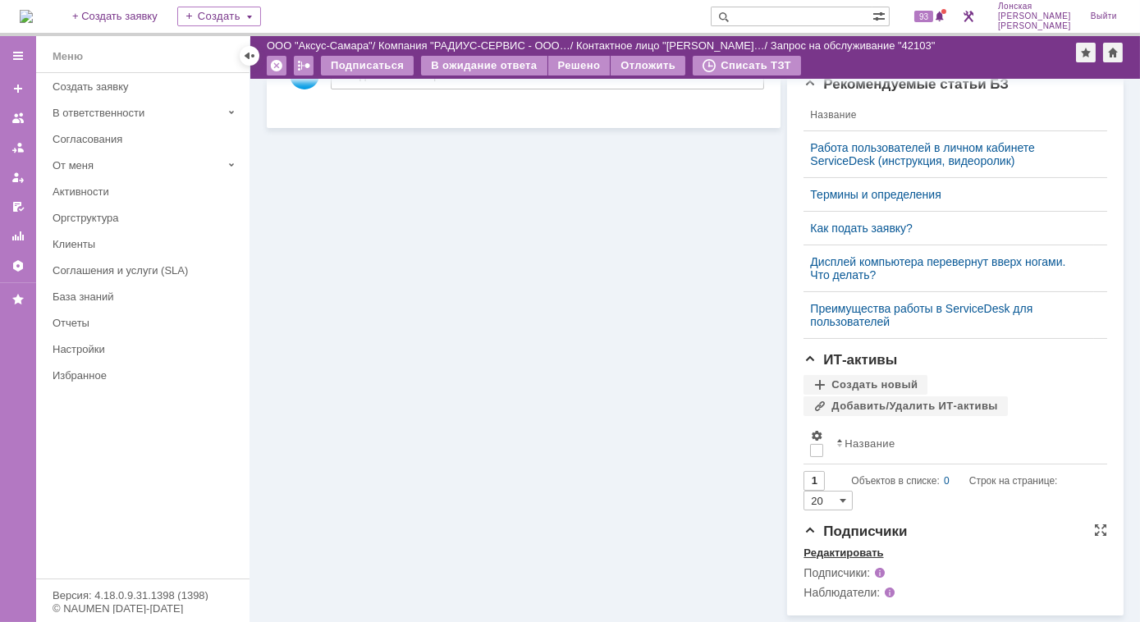
click at [825, 555] on div "Редактировать" at bounding box center [843, 552] width 80 height 13
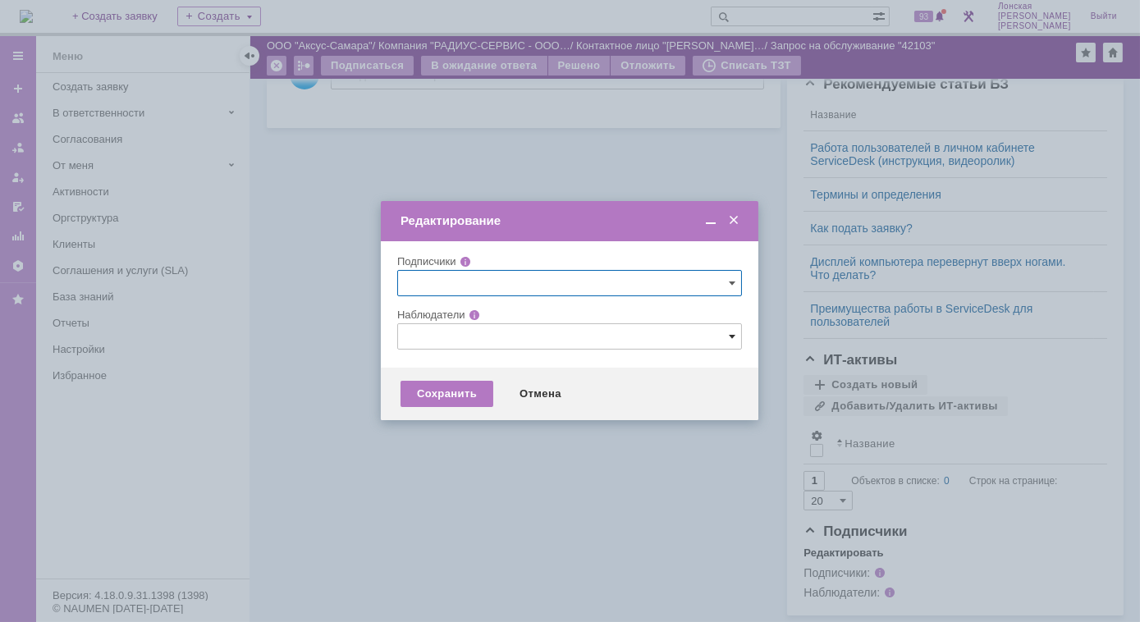
click at [731, 337] on span at bounding box center [732, 336] width 7 height 13
click at [570, 336] on input "text" at bounding box center [569, 336] width 345 height 26
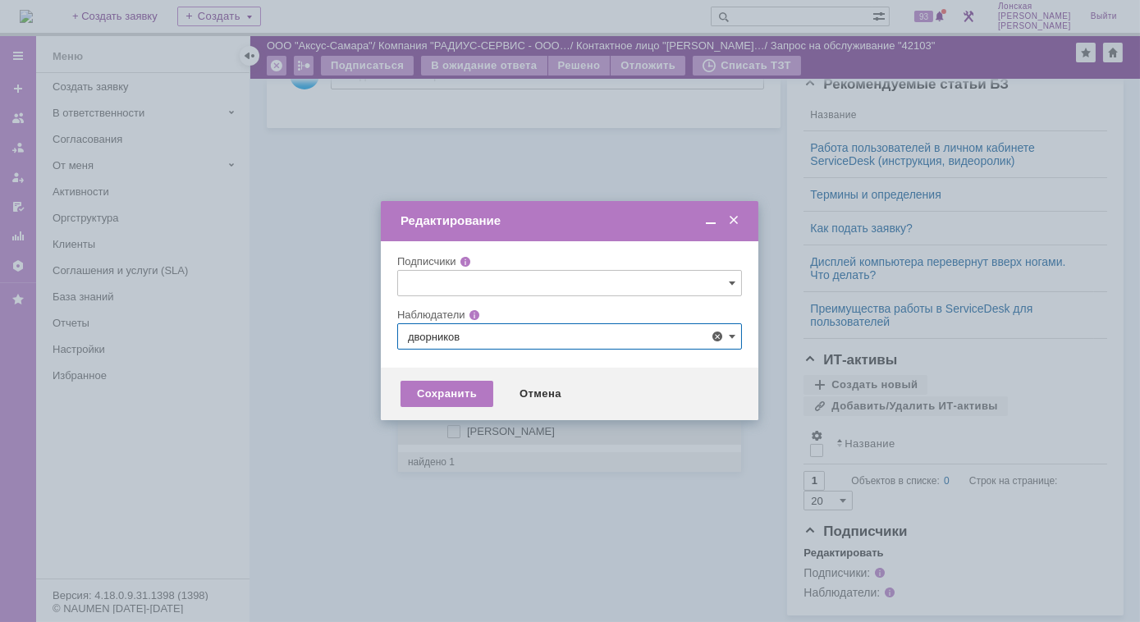
click at [519, 431] on span "Дворников Александр" at bounding box center [511, 431] width 88 height 12
click at [460, 431] on input "Дворников Александр" at bounding box center [455, 432] width 11 height 11
type input "Дворников Александр"
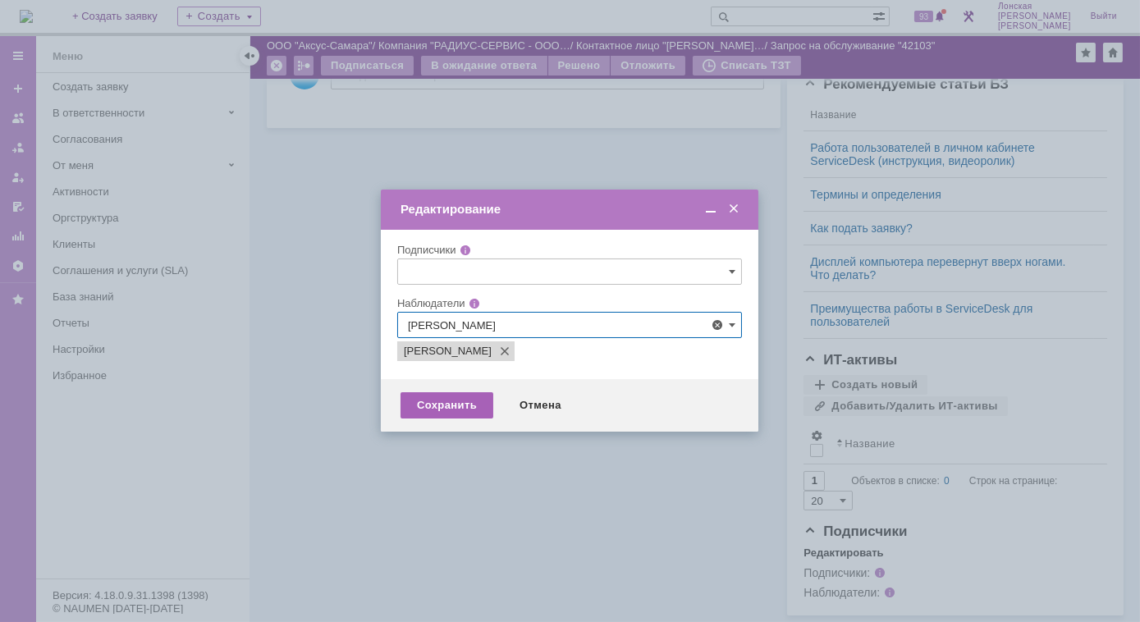
click at [450, 409] on div "Сохранить" at bounding box center [446, 405] width 93 height 26
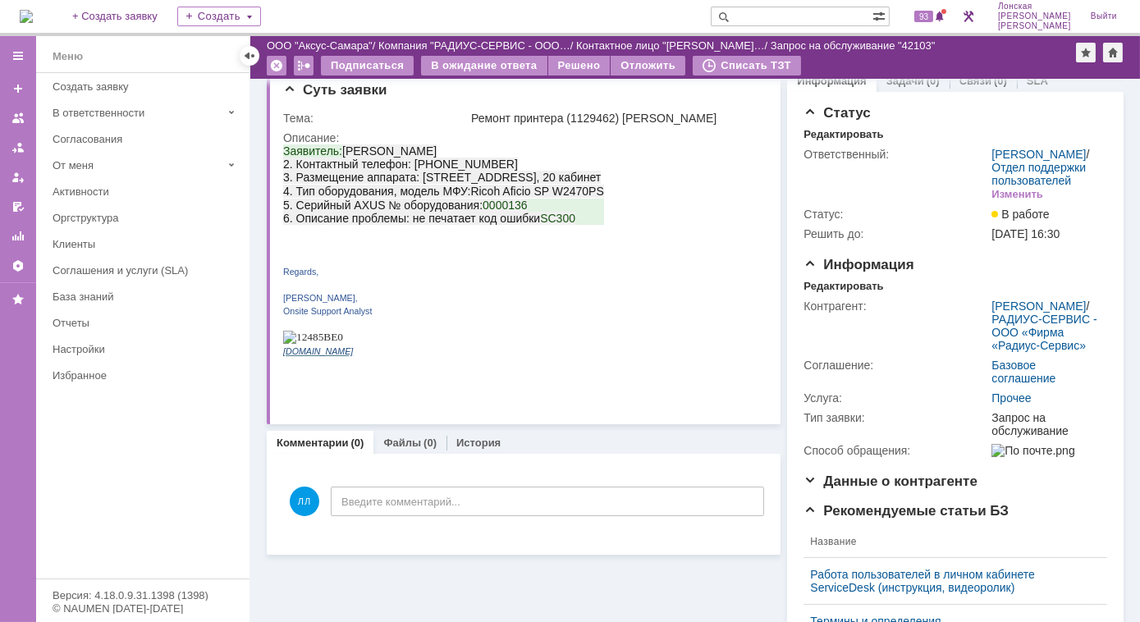
scroll to position [0, 0]
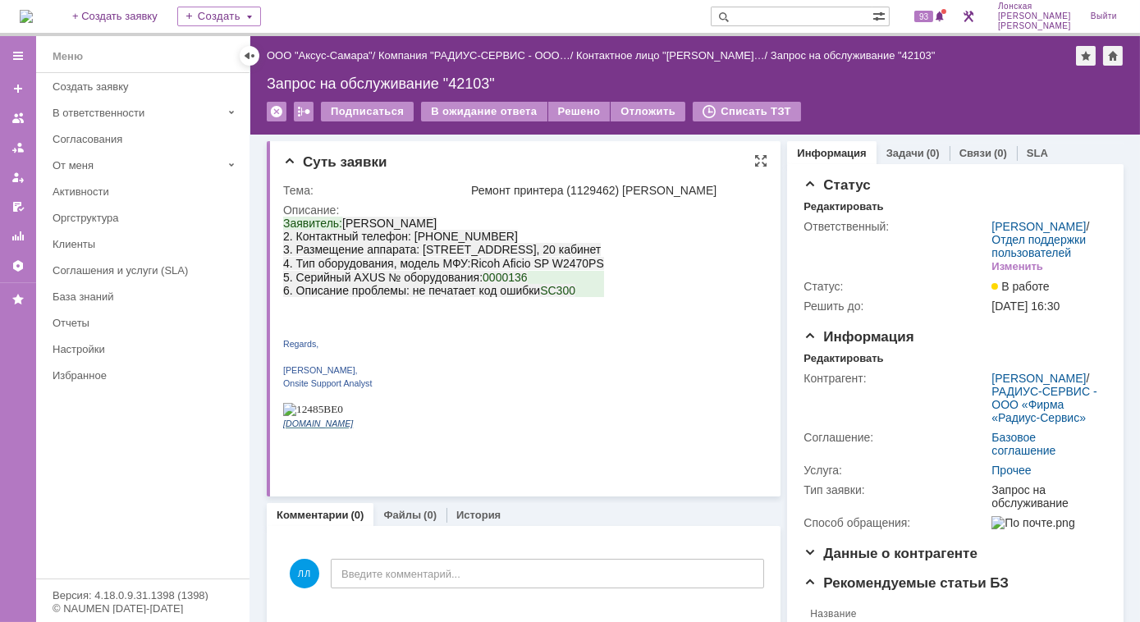
drag, startPoint x: 471, startPoint y: 273, endPoint x: 619, endPoint y: 283, distance: 148.8
click at [603, 283] on div "Заявитель: Permjakov Viktor 2. Контактный телефон: 89128831749 3. Размещение ап…" at bounding box center [442, 329] width 321 height 226
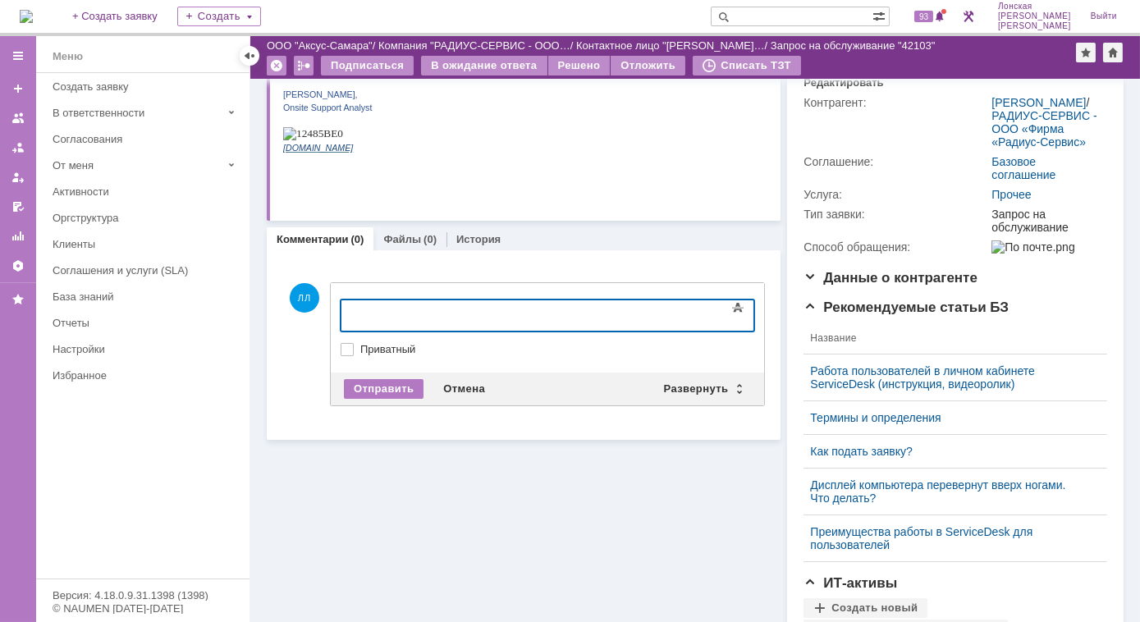
scroll to position [223, 0]
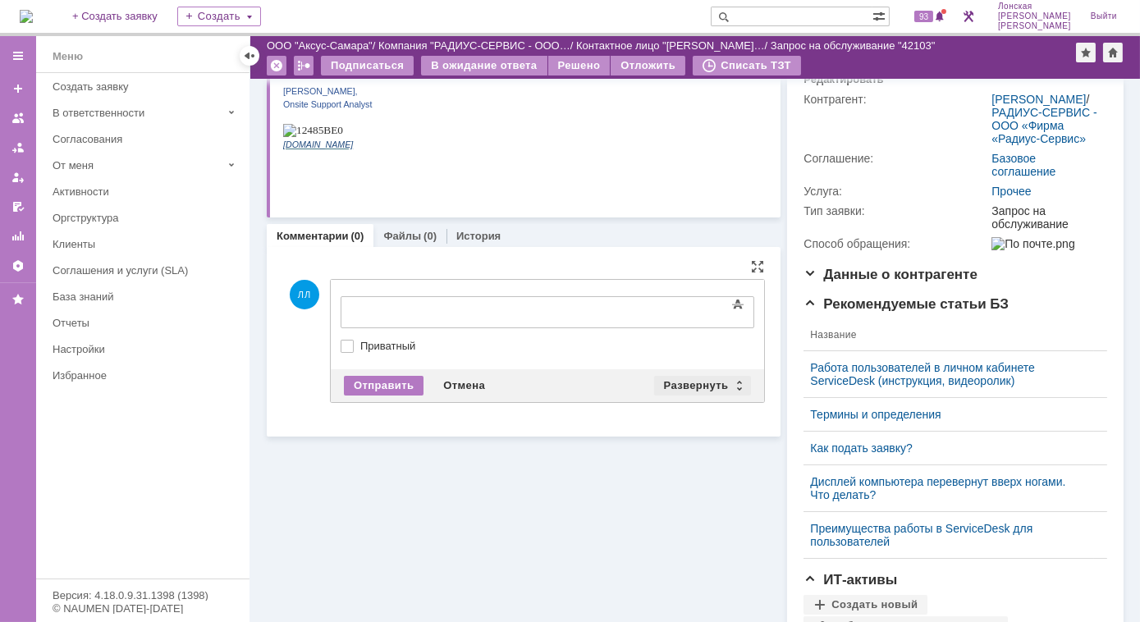
click at [734, 383] on div "Развернуть" at bounding box center [703, 386] width 98 height 20
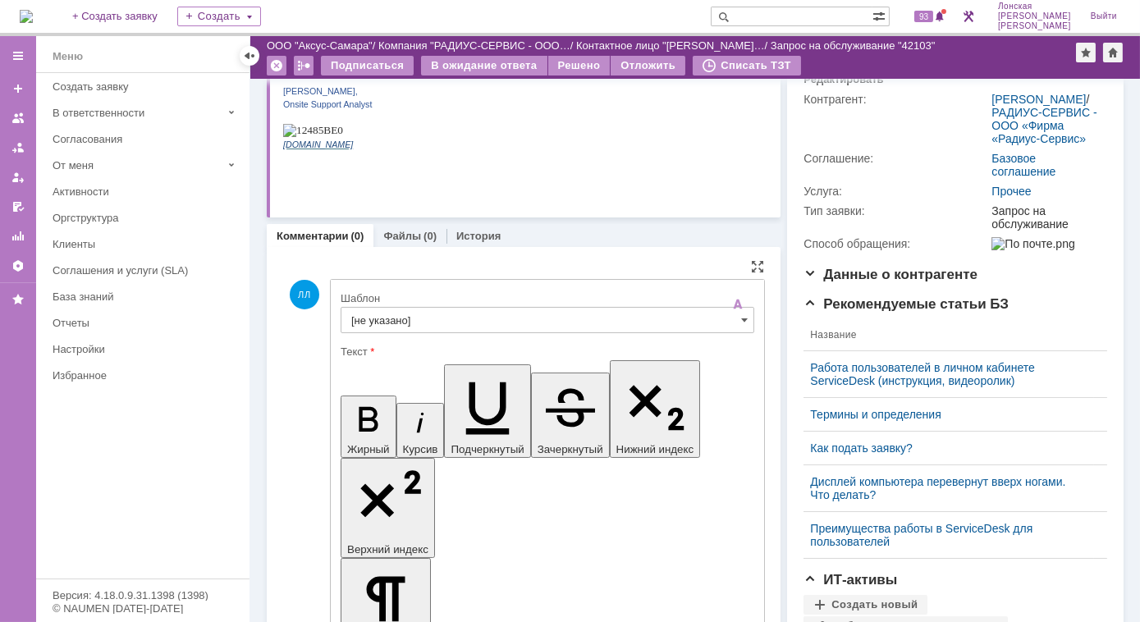
scroll to position [0, 0]
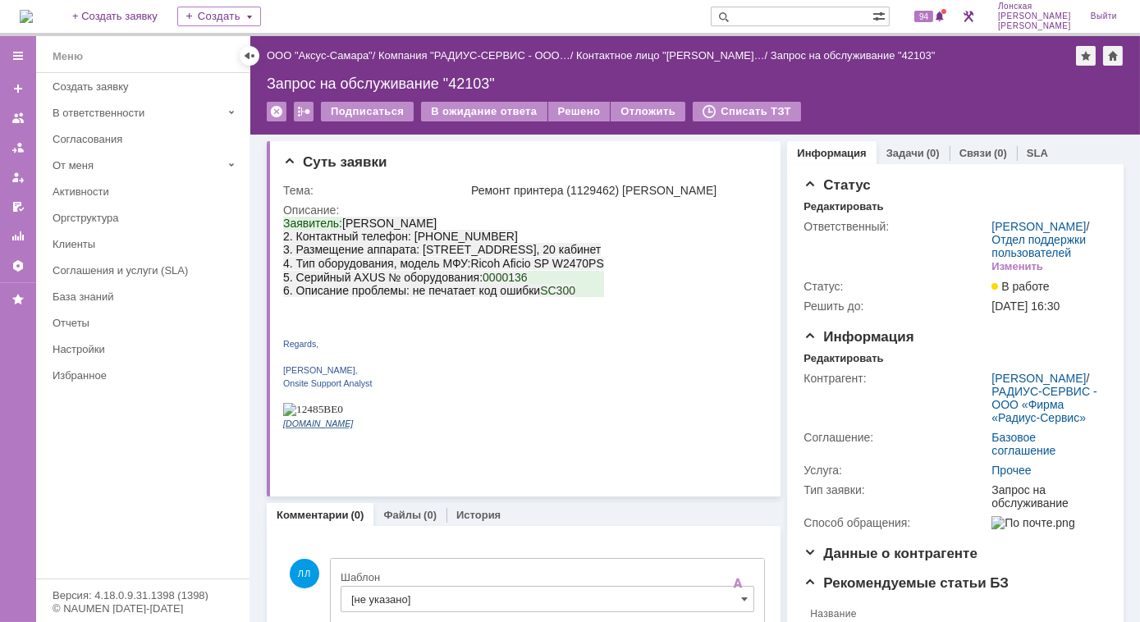
click at [33, 10] on img at bounding box center [26, 16] width 13 height 13
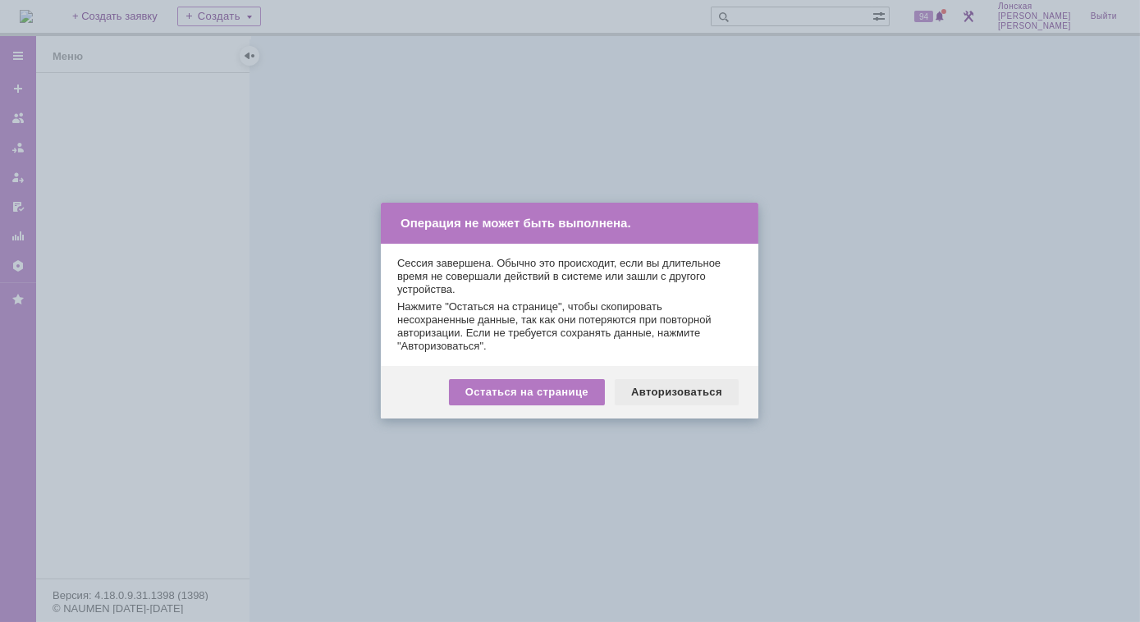
click at [687, 391] on div "Авторизоваться" at bounding box center [677, 392] width 124 height 26
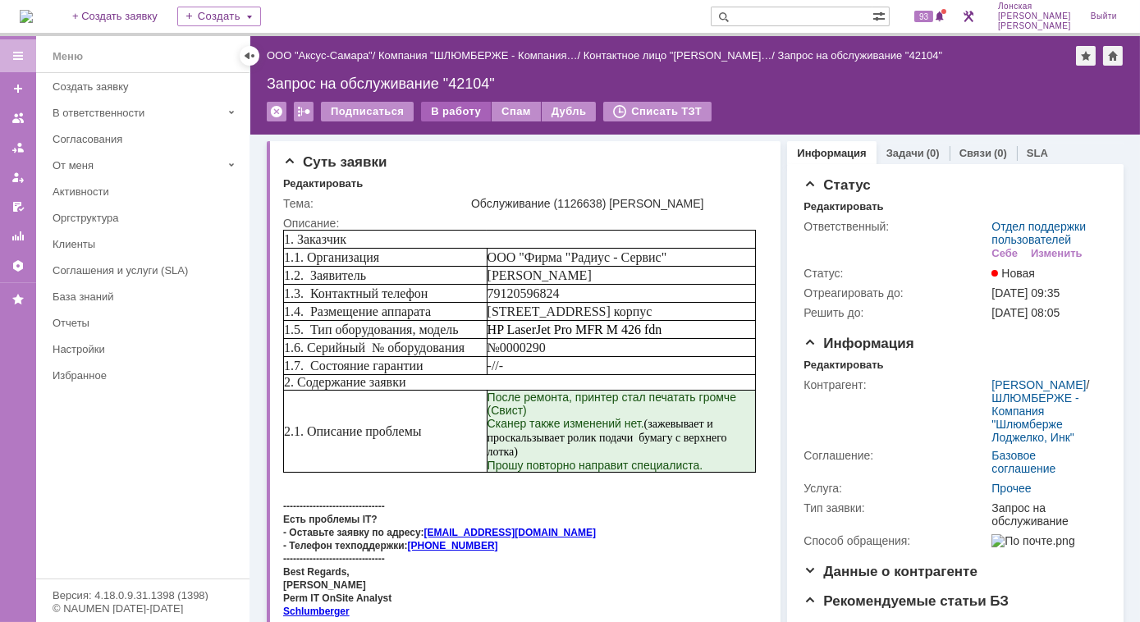
click at [444, 116] on div "В работу" at bounding box center [456, 112] width 70 height 20
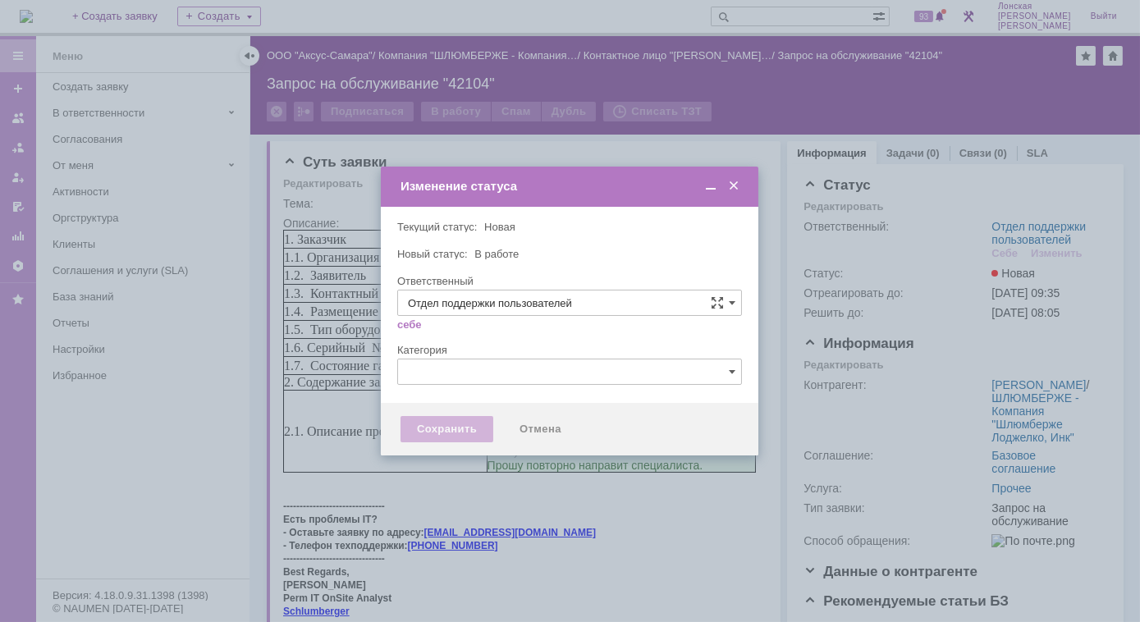
type input "[PERSON_NAME]"
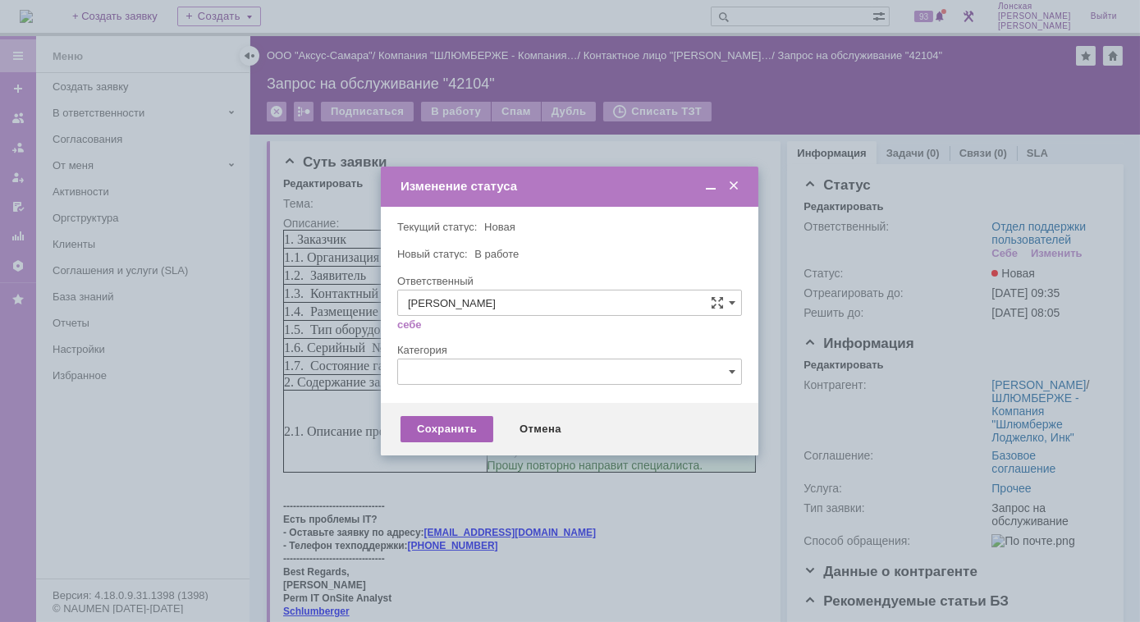
click at [467, 427] on div "Сохранить" at bounding box center [446, 429] width 93 height 26
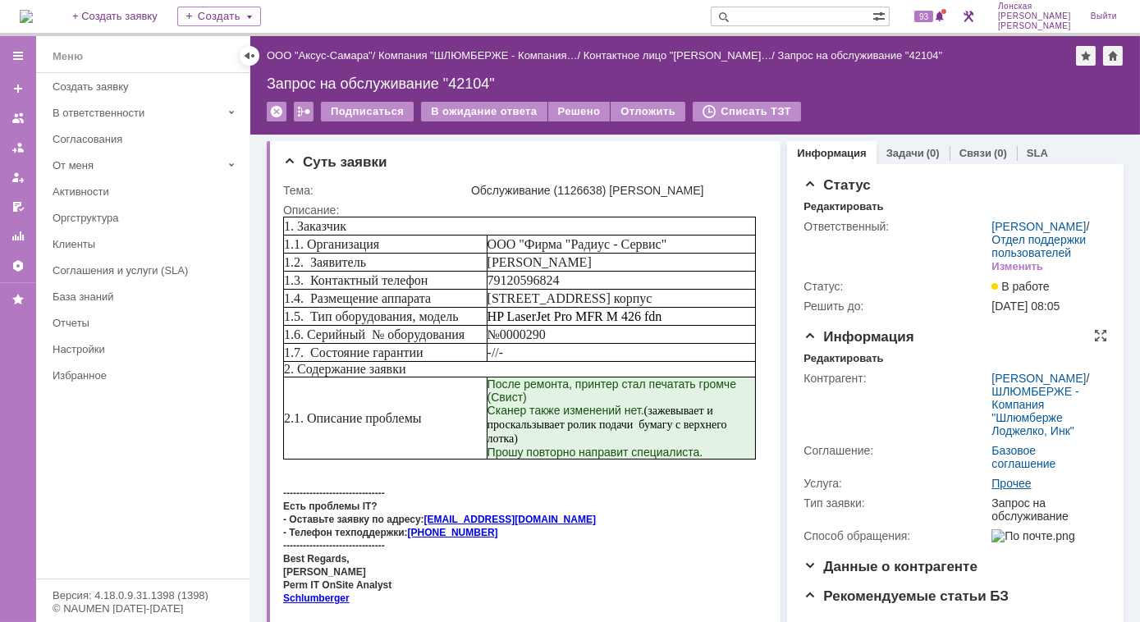
click at [999, 490] on link "Прочее" at bounding box center [1010, 483] width 39 height 13
click at [858, 365] on div "Редактировать" at bounding box center [843, 358] width 80 height 13
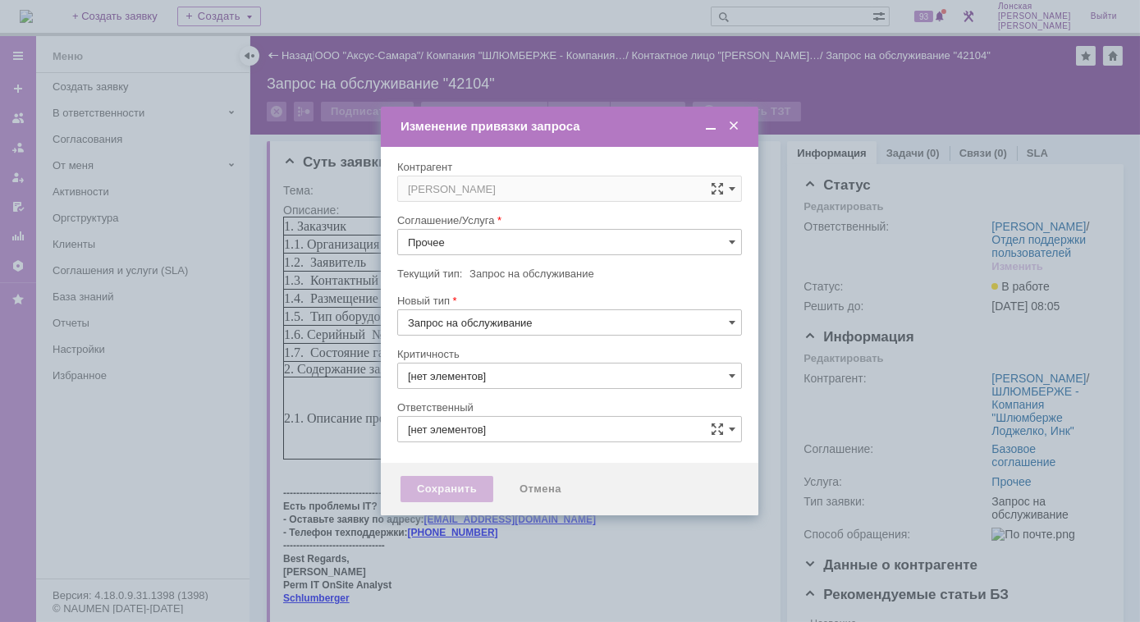
type input "3. Низкая"
type input "[не указано]"
type input "[PERSON_NAME]"
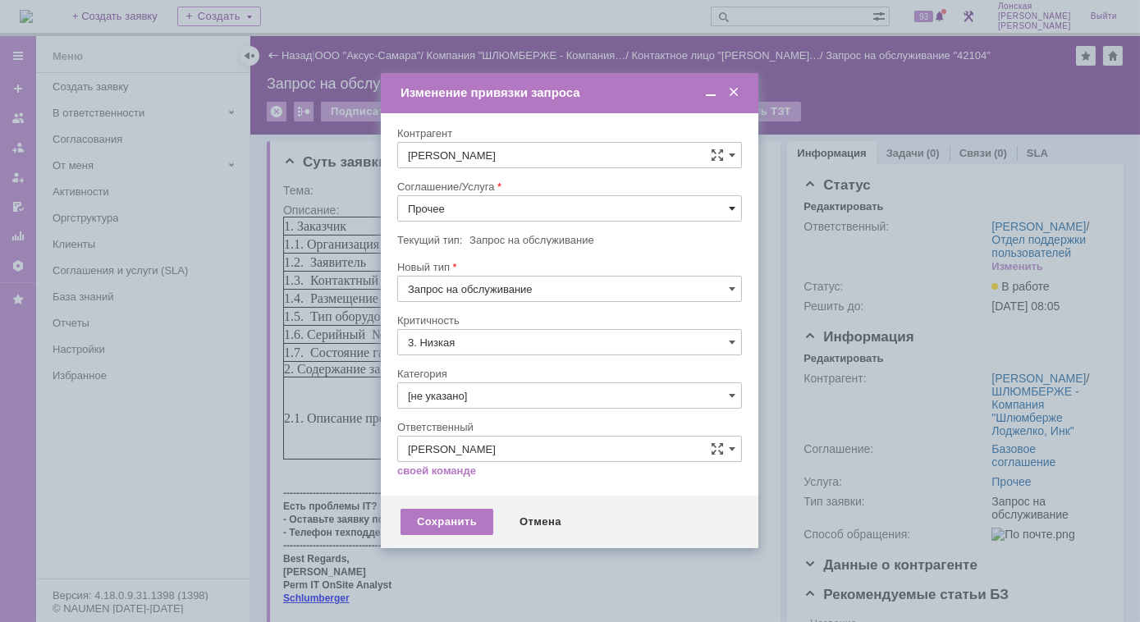
click at [733, 208] on span at bounding box center [732, 208] width 7 height 13
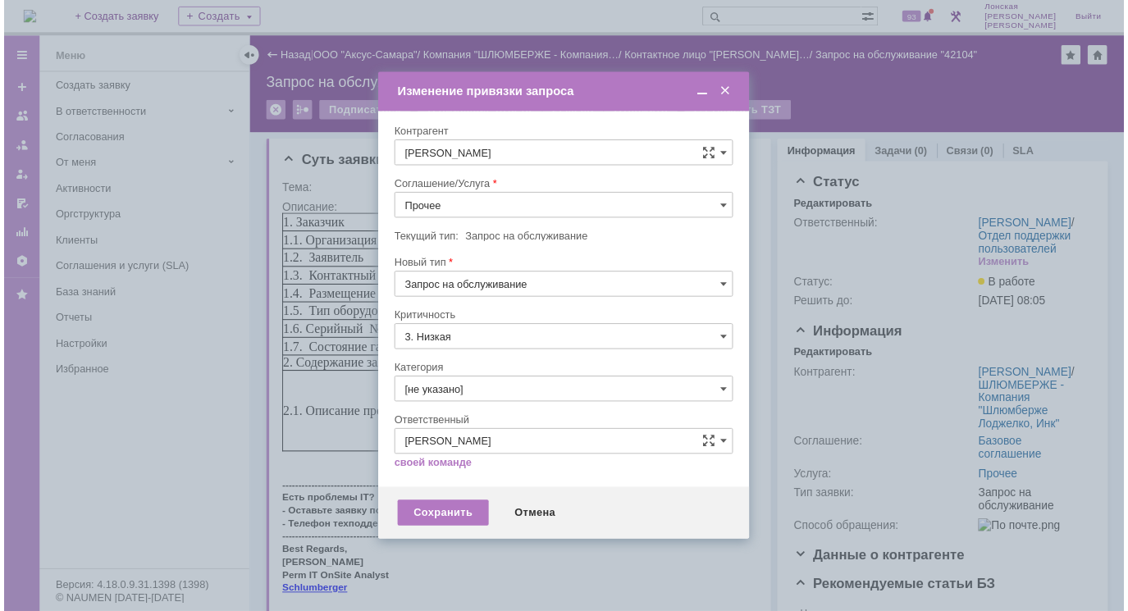
scroll to position [240, 0]
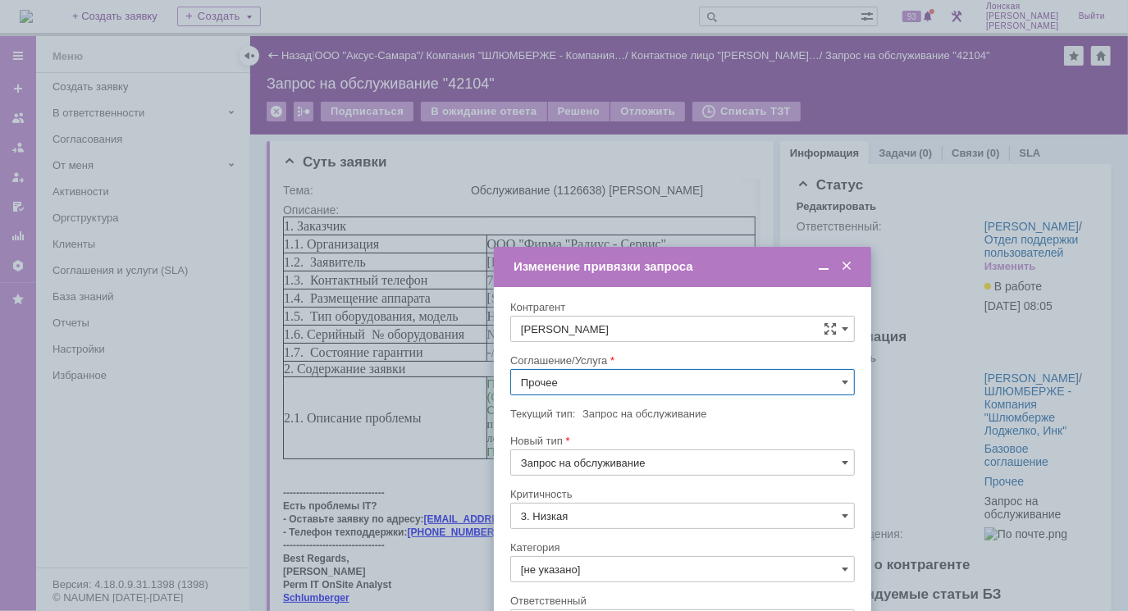
drag, startPoint x: 587, startPoint y: 102, endPoint x: 701, endPoint y: 276, distance: 207.6
click at [701, 276] on div "Изменение привязки запроса" at bounding box center [684, 267] width 341 height 19
click at [839, 382] on input "Прочее" at bounding box center [682, 382] width 345 height 26
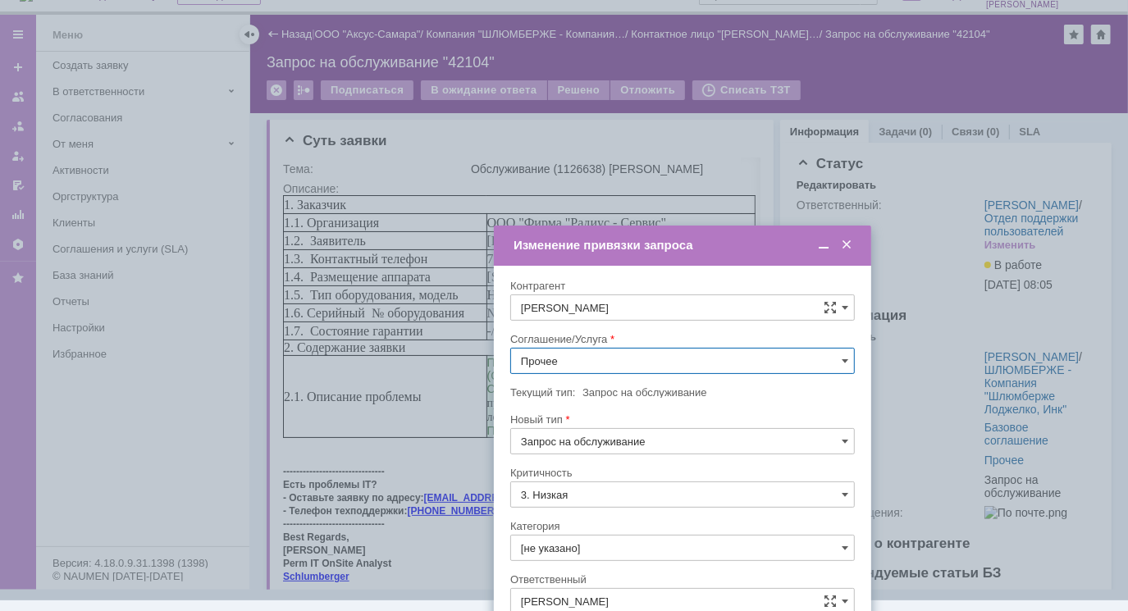
scroll to position [298, 0]
click at [587, 439] on span "ПТ_Диагностика" at bounding box center [682, 445] width 323 height 13
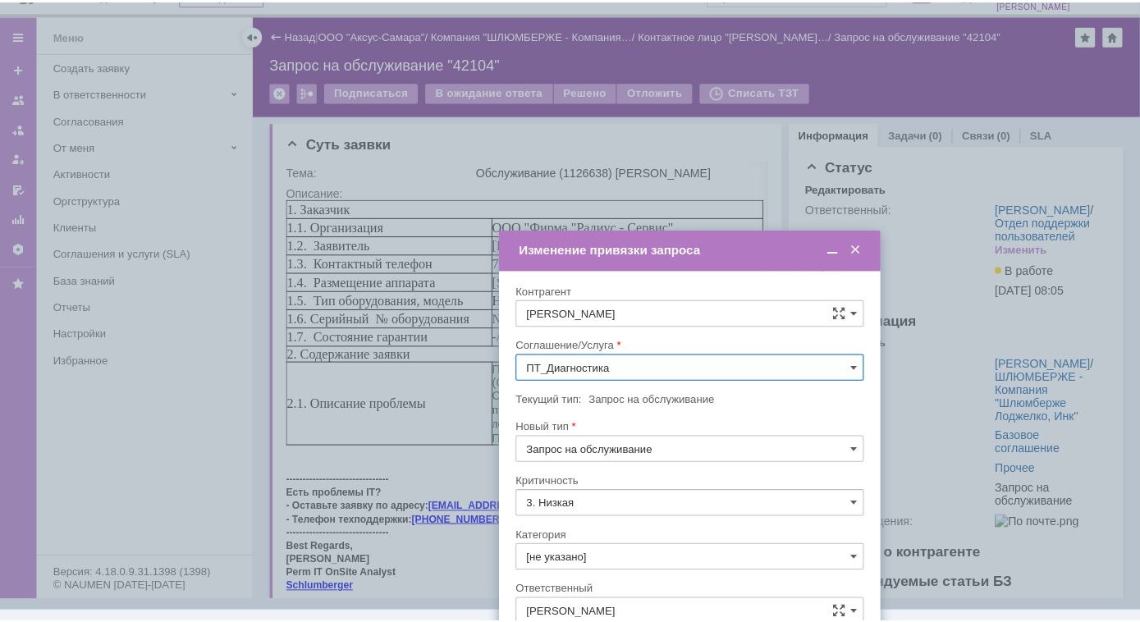
scroll to position [0, 0]
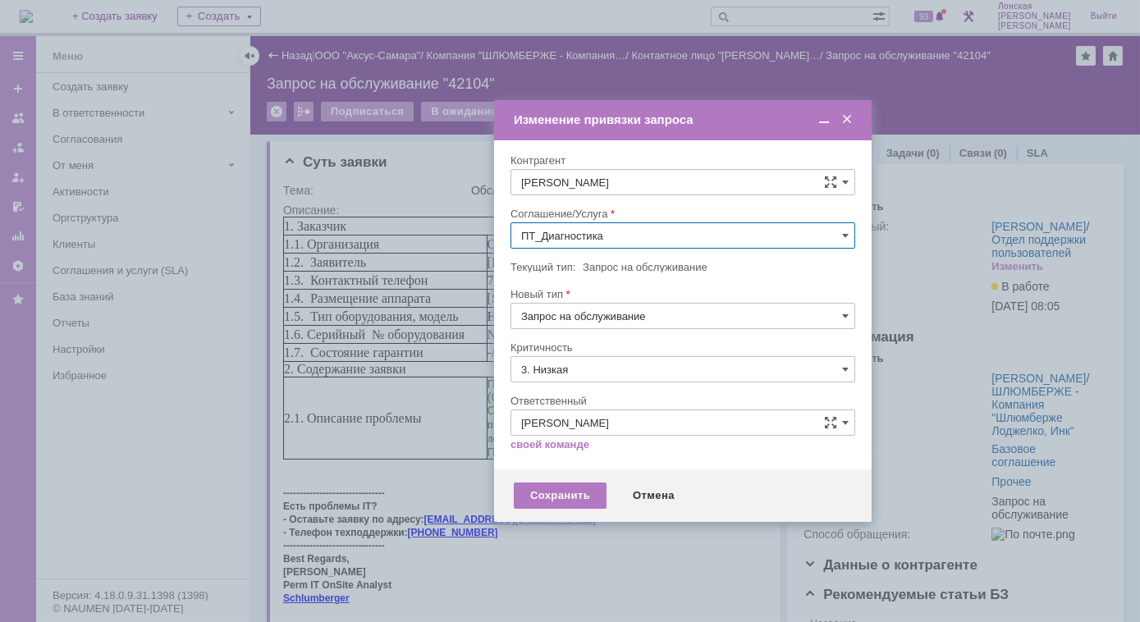
type input "ПТ_Диагностика"
click at [575, 494] on div "Сохранить" at bounding box center [560, 495] width 93 height 26
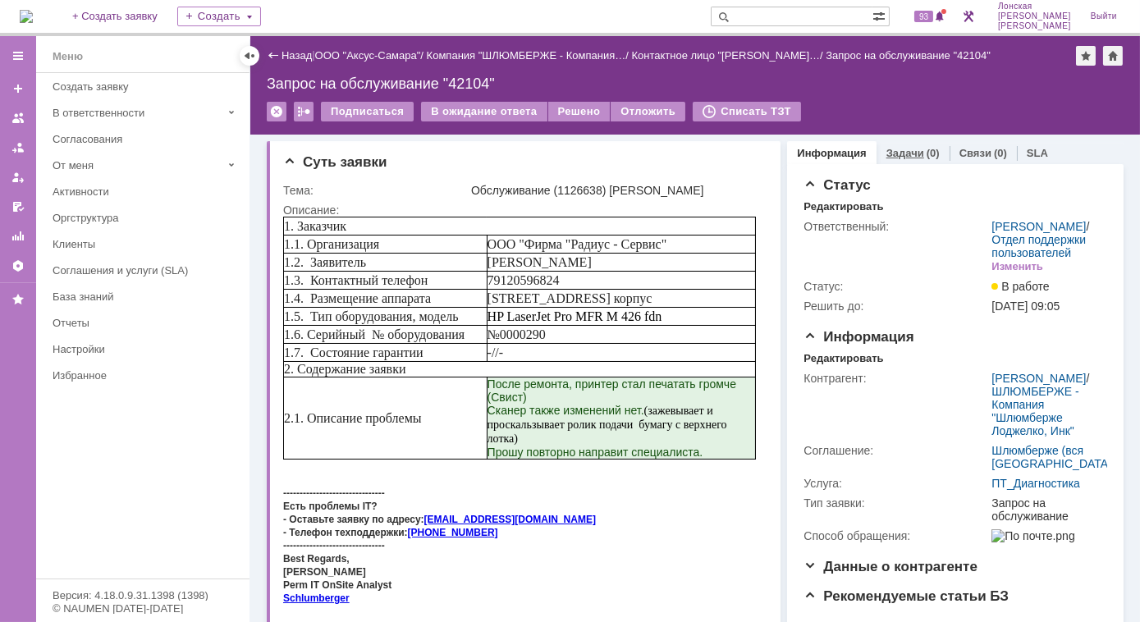
click at [912, 155] on link "Задачи" at bounding box center [905, 153] width 38 height 12
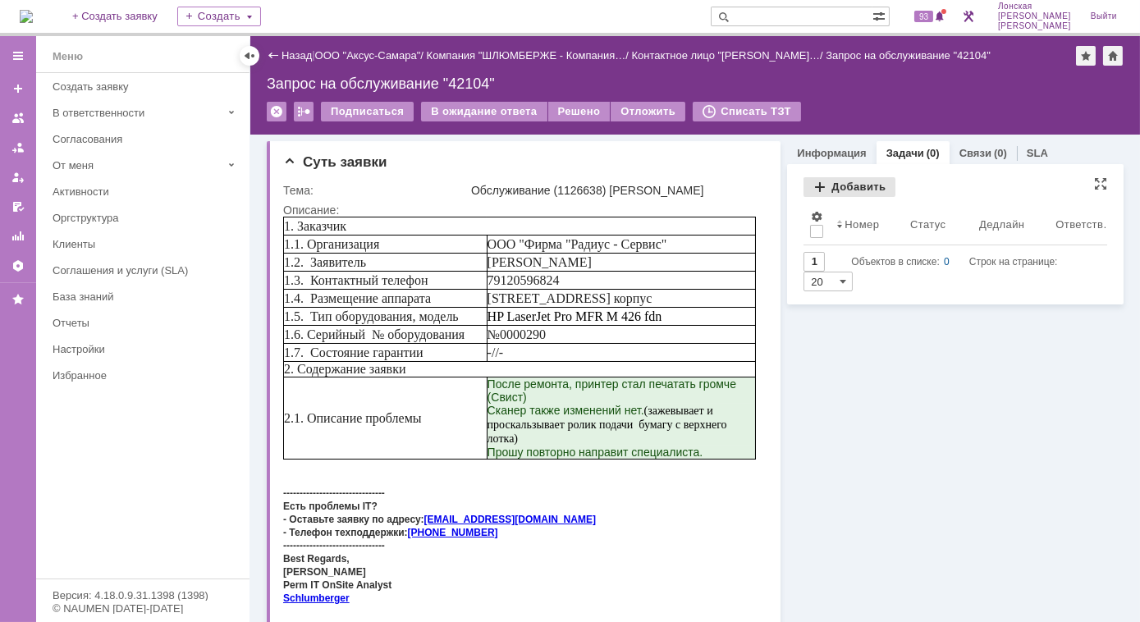
click at [816, 187] on div "Добавить" at bounding box center [849, 187] width 92 height 20
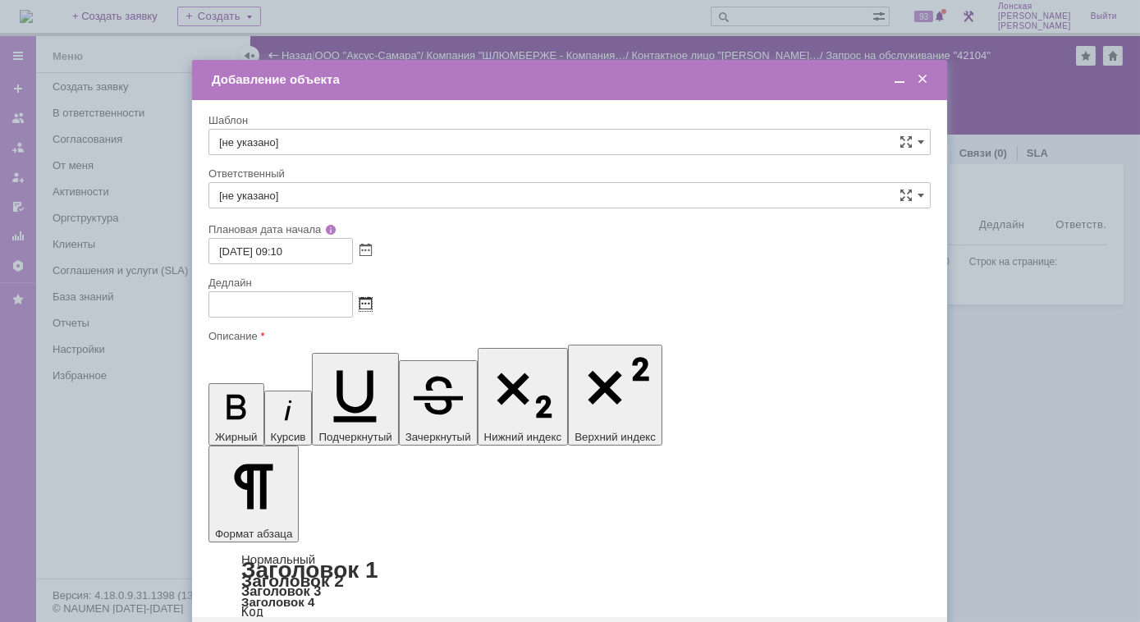
click at [363, 308] on span at bounding box center [365, 304] width 12 height 13
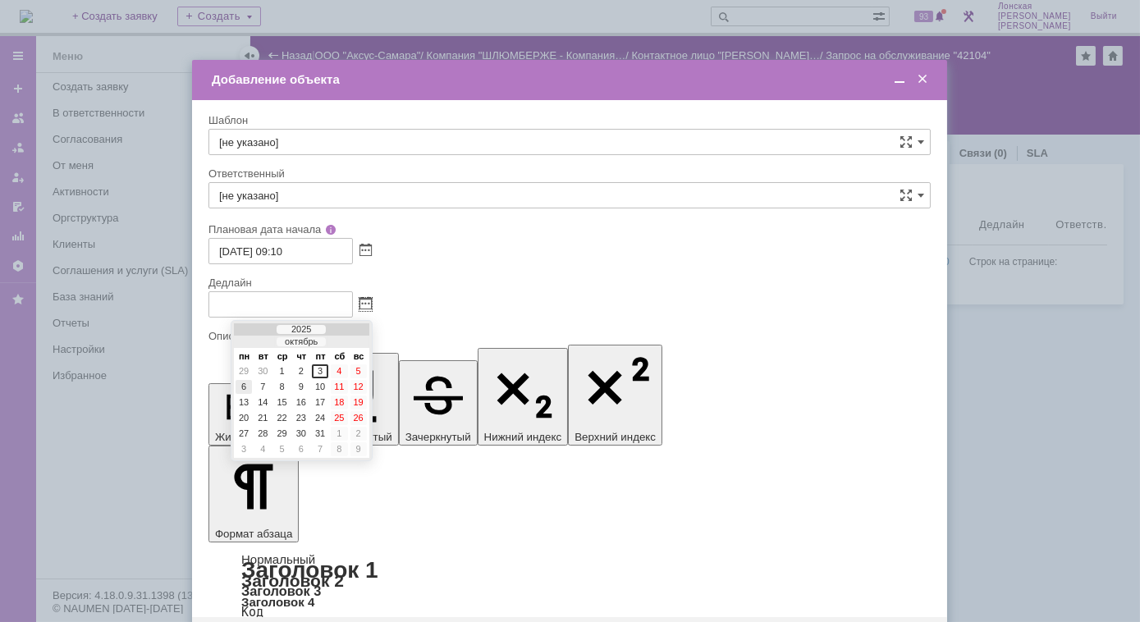
click at [245, 386] on div "6" at bounding box center [243, 387] width 16 height 14
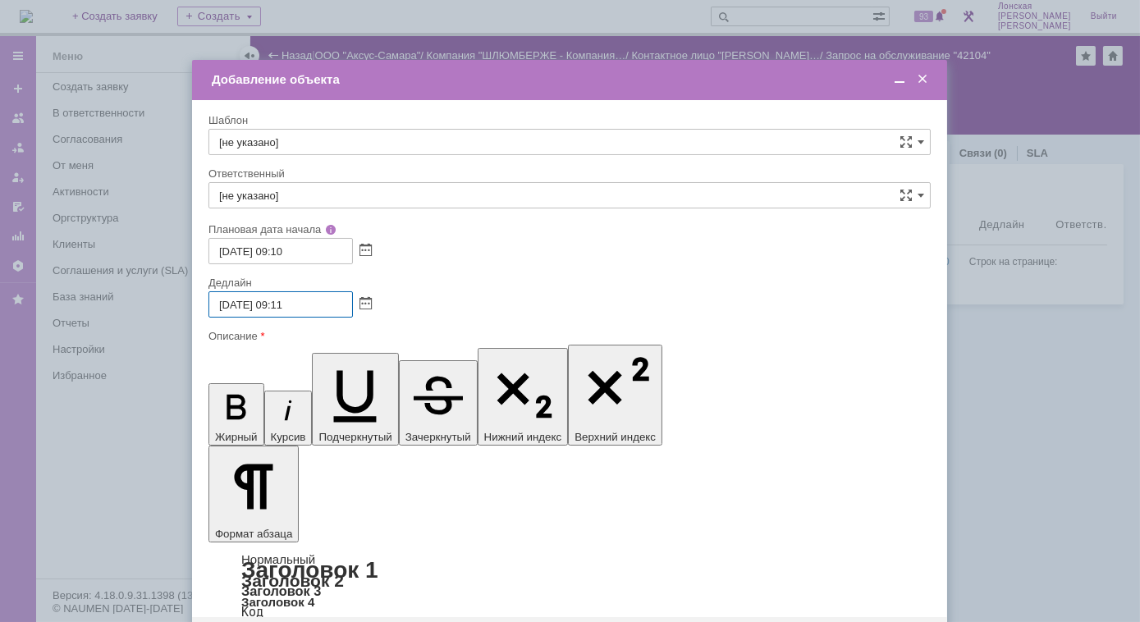
click at [276, 304] on input "06.10.2025 09:11" at bounding box center [280, 304] width 144 height 26
click at [365, 301] on span at bounding box center [365, 304] width 12 height 13
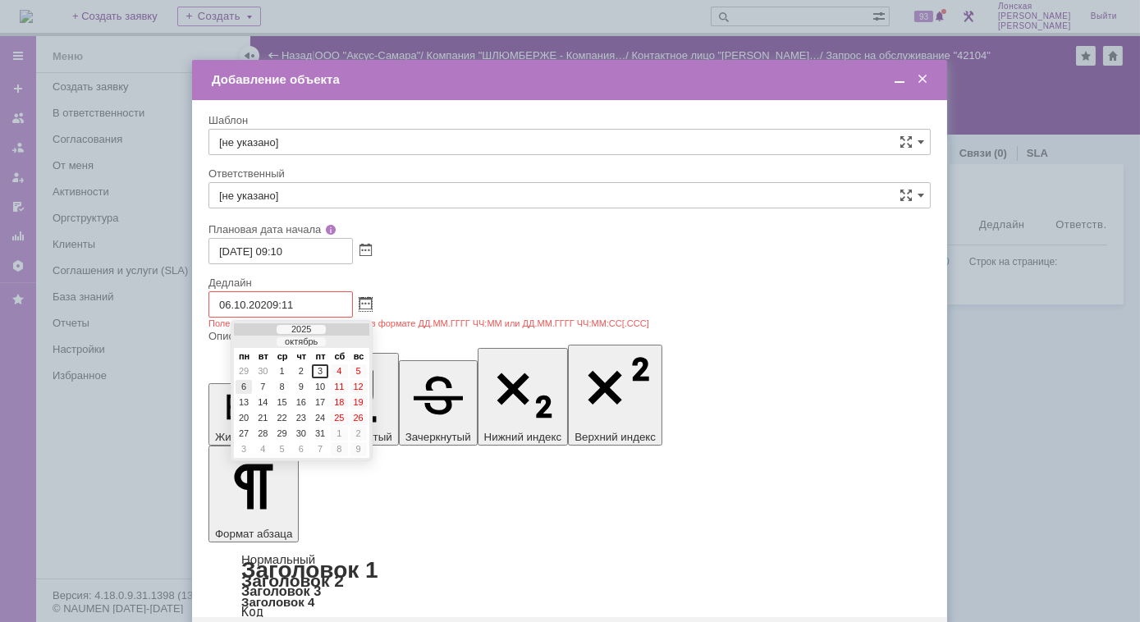
click at [244, 386] on div "6" at bounding box center [243, 387] width 16 height 14
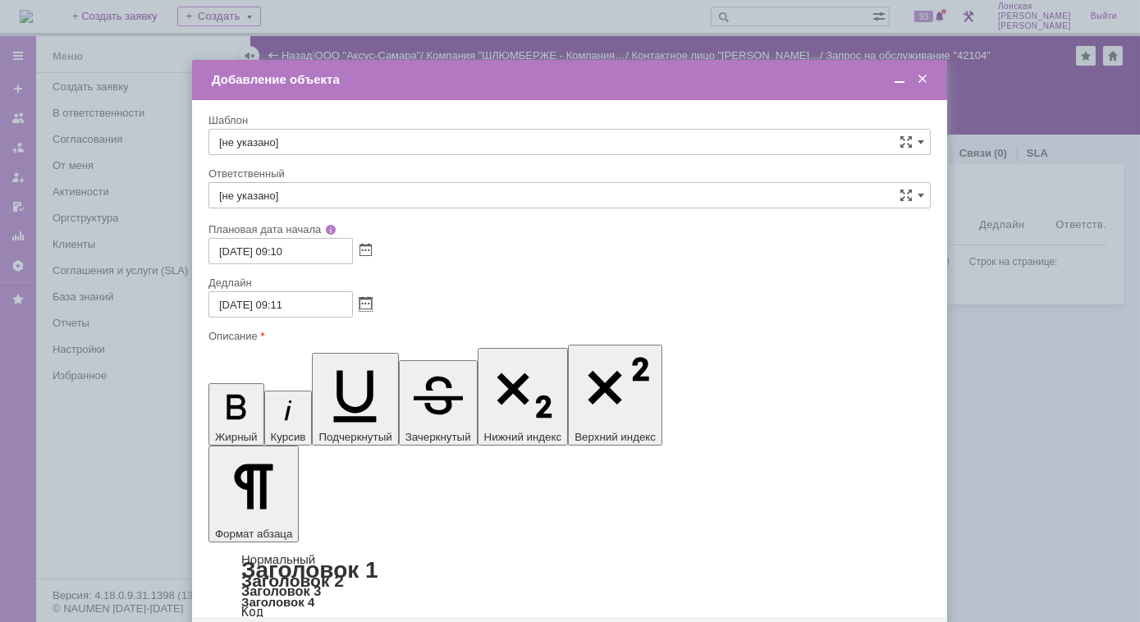
click at [281, 306] on input "06.10.2025 09:11" at bounding box center [280, 304] width 144 height 26
type input "06.10.2025 16:00"
click at [902, 83] on span at bounding box center [899, 79] width 16 height 15
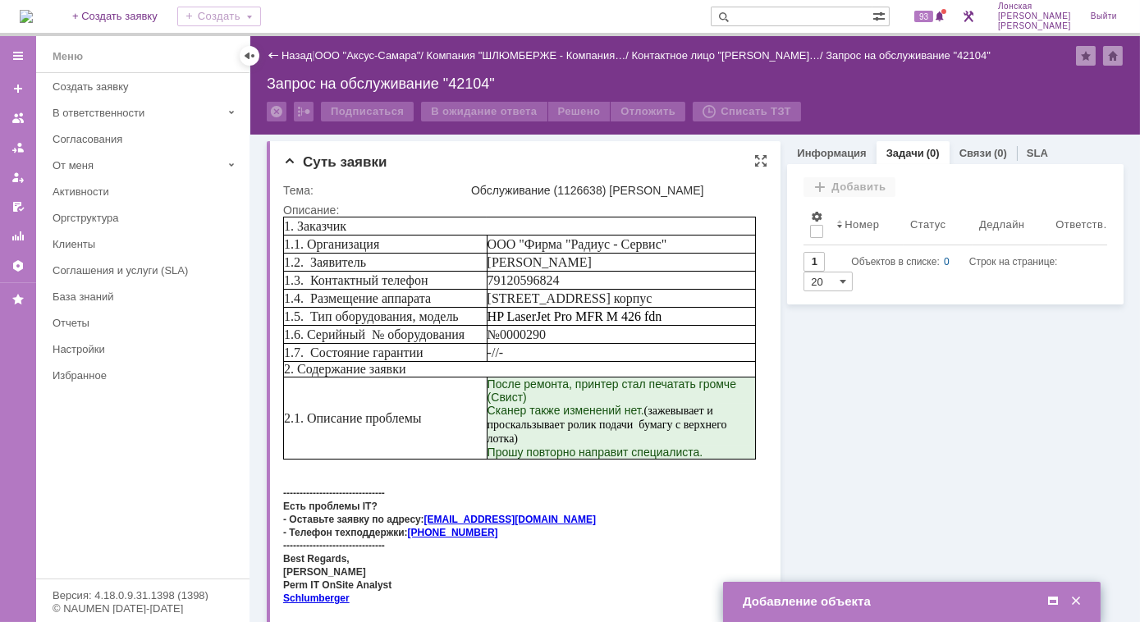
click at [712, 458] on div "Прошу повторно направит специалиста." at bounding box center [620, 451] width 267 height 13
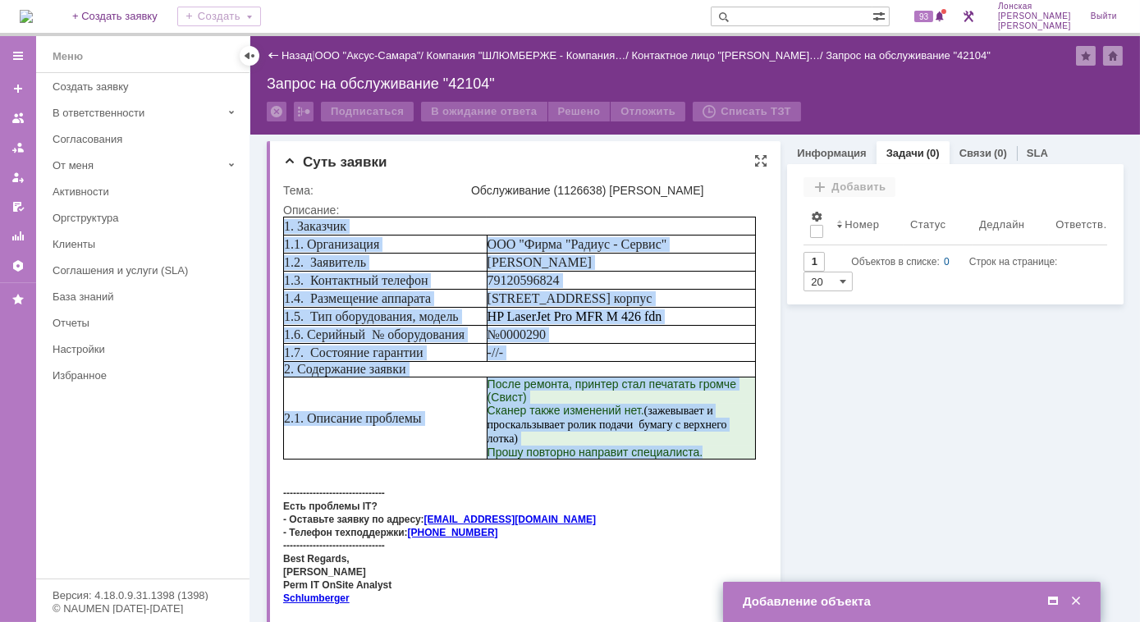
drag, startPoint x: 716, startPoint y: 460, endPoint x: 285, endPoint y: 215, distance: 496.4
click at [285, 216] on html "1. Заказчик 1.1. Организация ООО "Фирма "Радиус - Сервис" 1.2. Заявитель Stanis…" at bounding box center [518, 416] width 473 height 400
copy tbody "1. Заказчик 1.1. Организация ООО "Фирма "Радиус - Сервис" 1.2. Заявитель Stanis…"
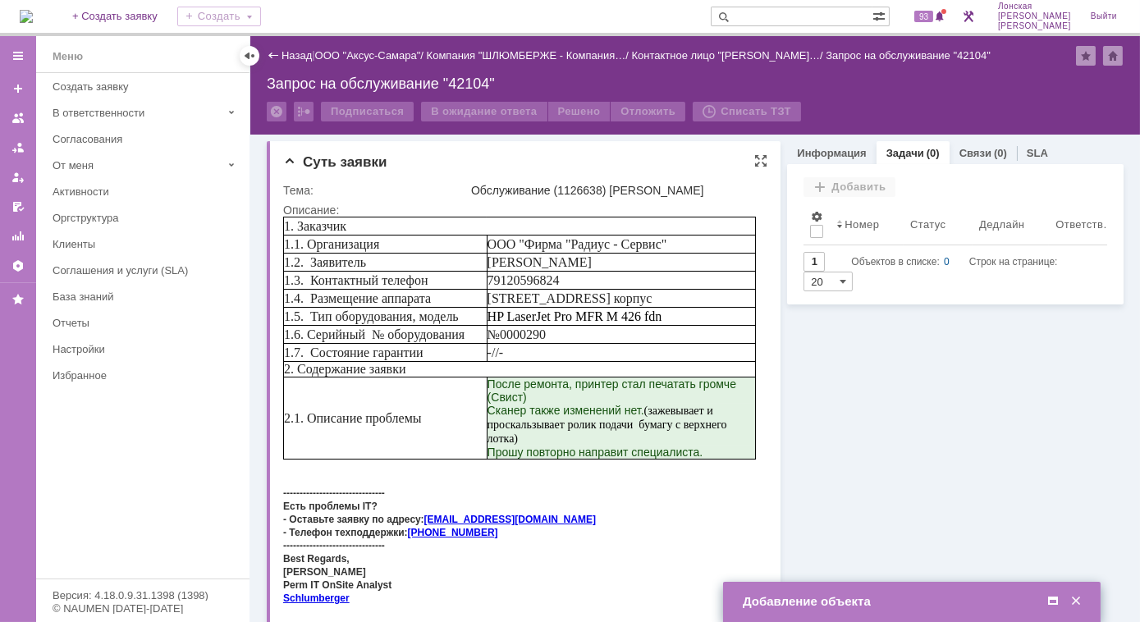
click at [490, 511] on div "Есть проблемы IT?" at bounding box center [518, 504] width 473 height 13
drag, startPoint x: 670, startPoint y: 244, endPoint x: 496, endPoint y: 235, distance: 173.4
click at [496, 236] on span "ООО "Фирма "Радиус - Сервис"" at bounding box center [577, 243] width 180 height 14
copy span "ООО "Фирма "Радиус - Сервис""
click at [885, 614] on td "Добавление объекта" at bounding box center [911, 602] width 377 height 40
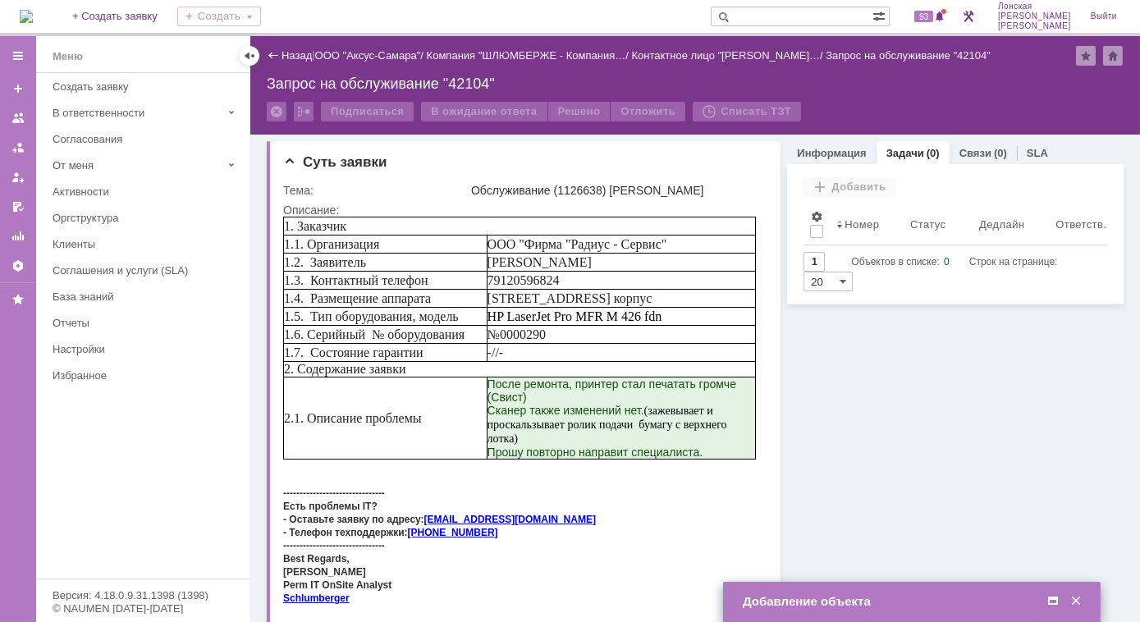
click at [873, 602] on div "Добавление объекта" at bounding box center [913, 601] width 341 height 15
click at [1055, 598] on span at bounding box center [1052, 601] width 16 height 15
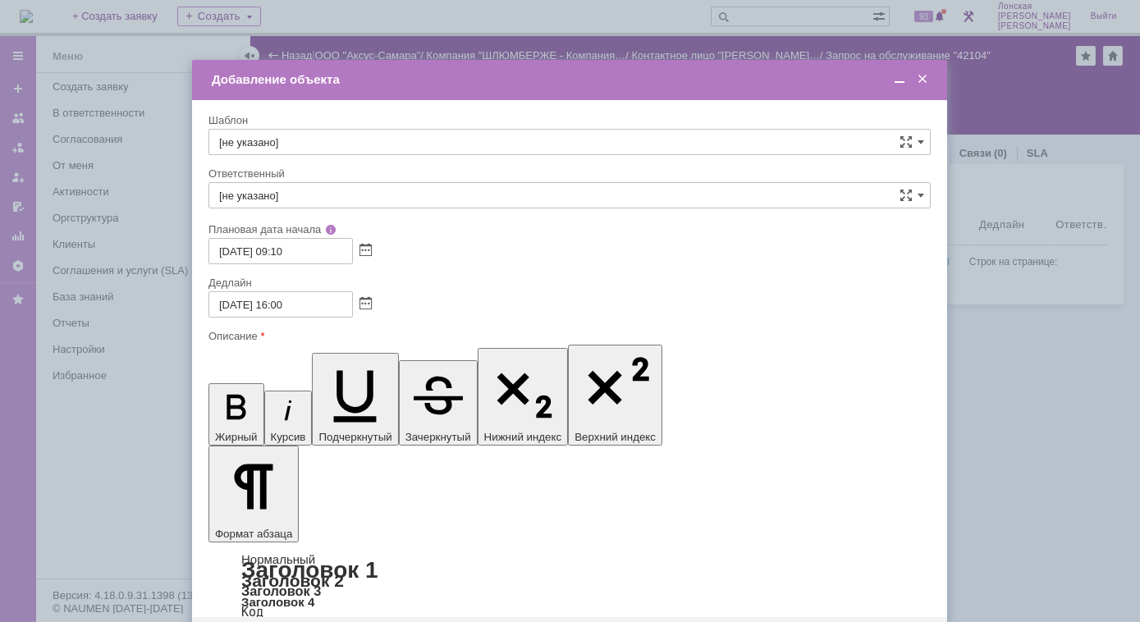
click at [895, 86] on span at bounding box center [899, 79] width 16 height 15
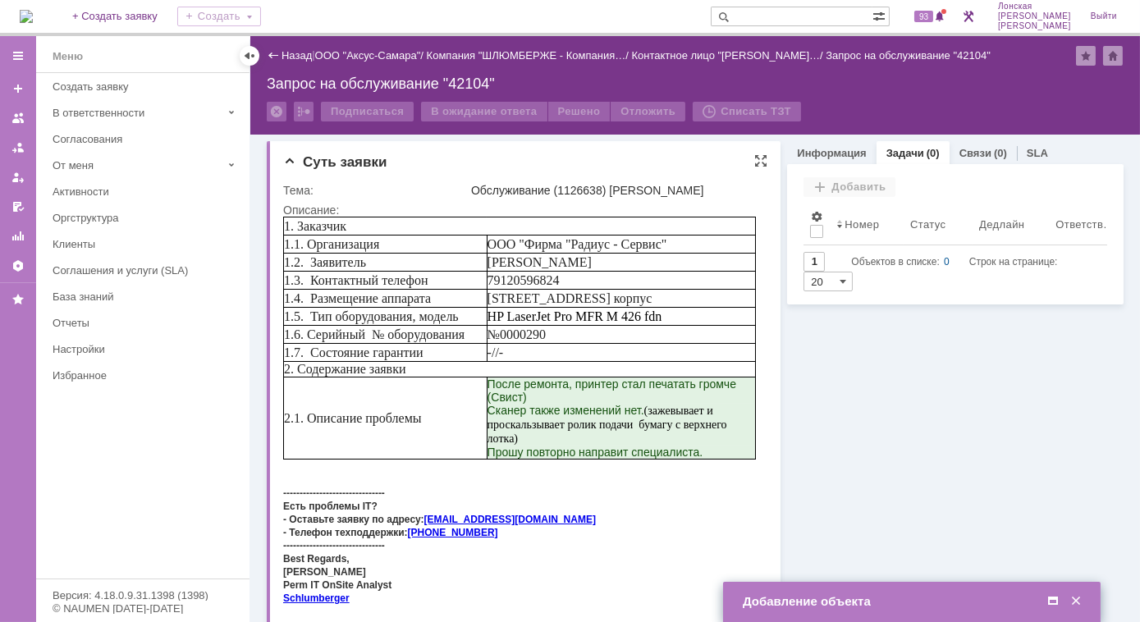
click at [586, 280] on td "79120596824" at bounding box center [620, 280] width 268 height 18
drag, startPoint x: 589, startPoint y: 262, endPoint x: 496, endPoint y: 267, distance: 93.7
click at [496, 267] on td "[PERSON_NAME]" at bounding box center [620, 262] width 268 height 18
drag, startPoint x: 496, startPoint y: 267, endPoint x: 486, endPoint y: 275, distance: 12.8
click at [486, 275] on tr "1.3. Контактный телефон 79120596824" at bounding box center [519, 280] width 472 height 18
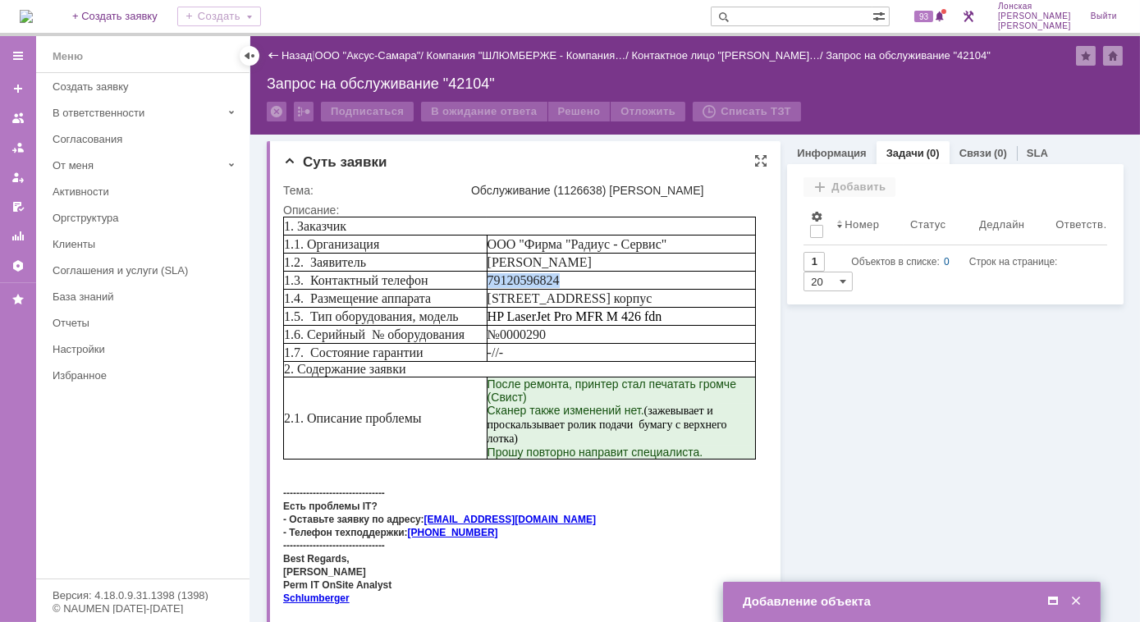
copy tr "1.3. Контактный телефон 79120596824"
click at [850, 597] on div "Добавление объекта" at bounding box center [913, 601] width 341 height 15
click at [785, 608] on div "Добавление объекта" at bounding box center [913, 601] width 341 height 15
click at [1054, 597] on span at bounding box center [1052, 601] width 16 height 15
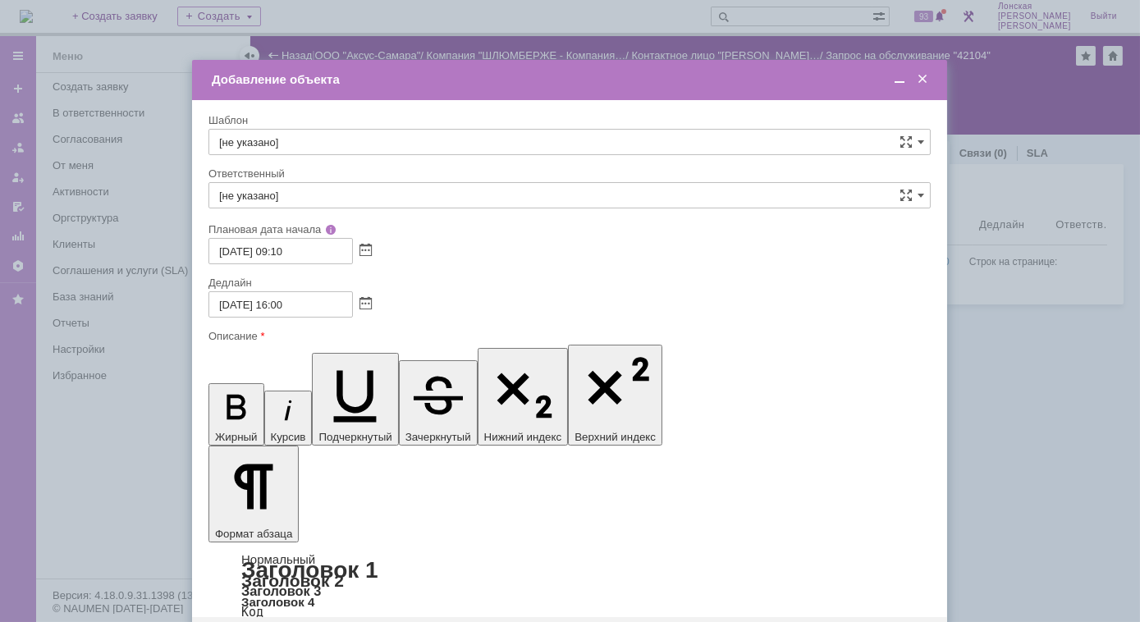
drag, startPoint x: 665, startPoint y: 4788, endPoint x: 290, endPoint y: 4779, distance: 375.1
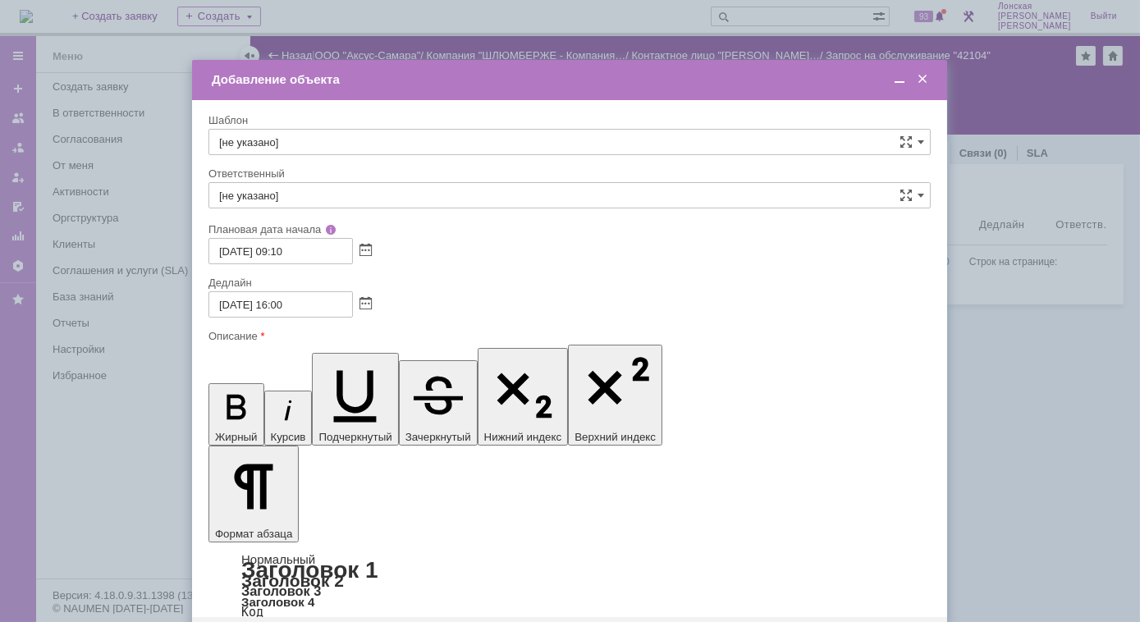
drag, startPoint x: 387, startPoint y: 37, endPoint x: 601, endPoint y: 408, distance: 427.8
drag, startPoint x: 616, startPoint y: 4763, endPoint x: 599, endPoint y: 4761, distance: 17.3
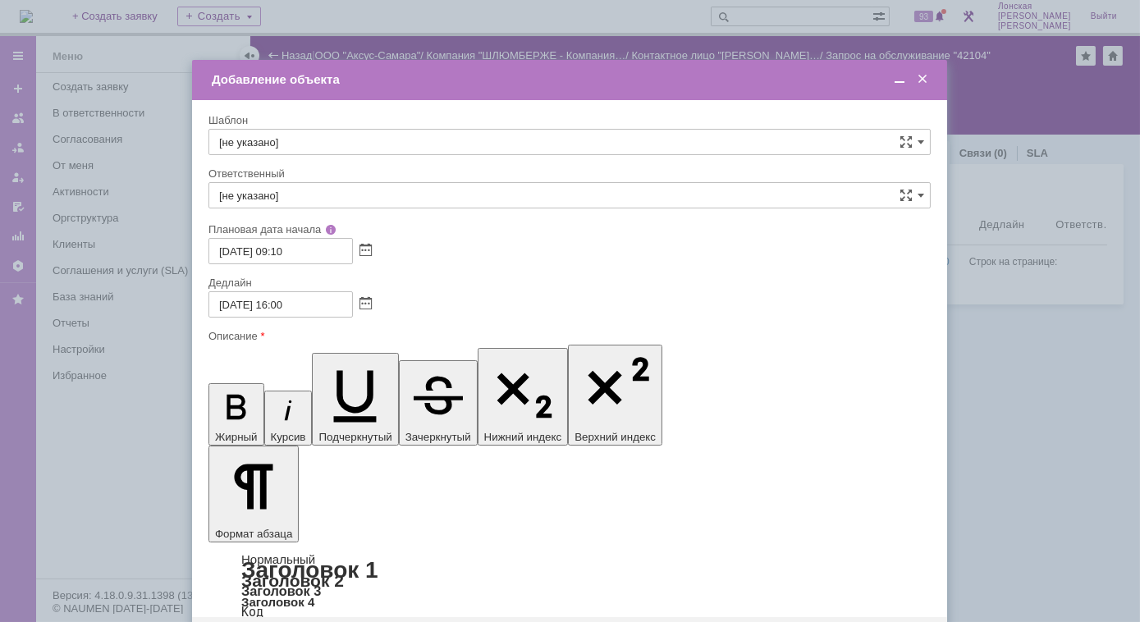
click at [902, 77] on span at bounding box center [899, 79] width 16 height 15
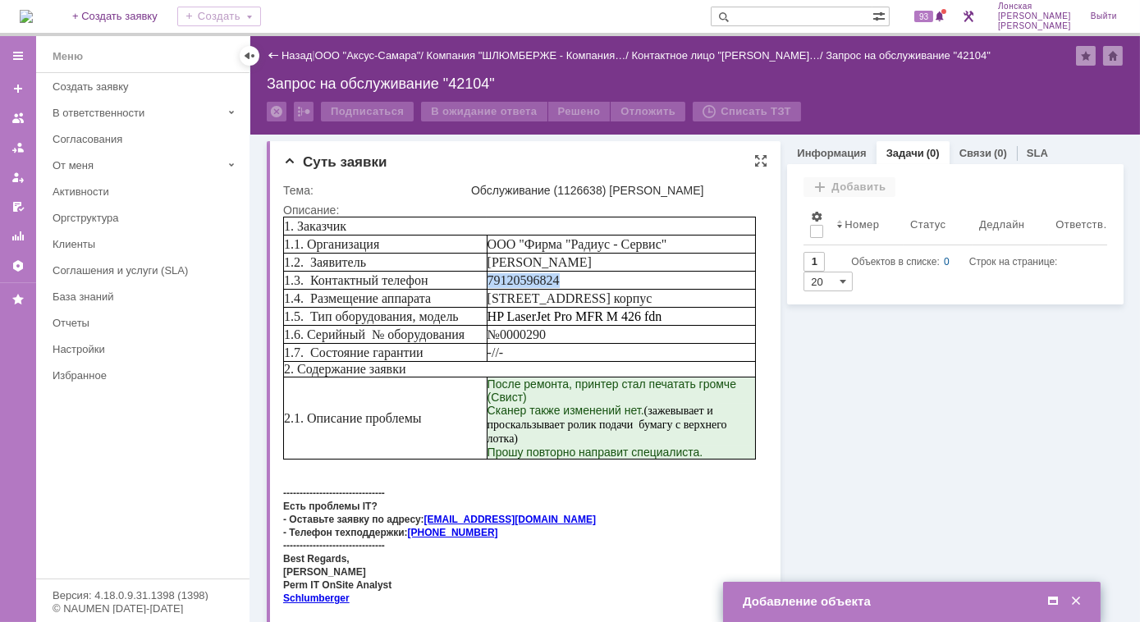
click at [597, 286] on td "79120596824" at bounding box center [620, 280] width 268 height 18
drag, startPoint x: 731, startPoint y: 299, endPoint x: 503, endPoint y: 303, distance: 228.1
click at [503, 303] on span "[STREET_ADDRESS] корпус" at bounding box center [569, 297] width 165 height 14
copy span "ермь, п.Ферма Нефтяников 25, 10 корпус"
click at [1052, 604] on span at bounding box center [1052, 601] width 16 height 15
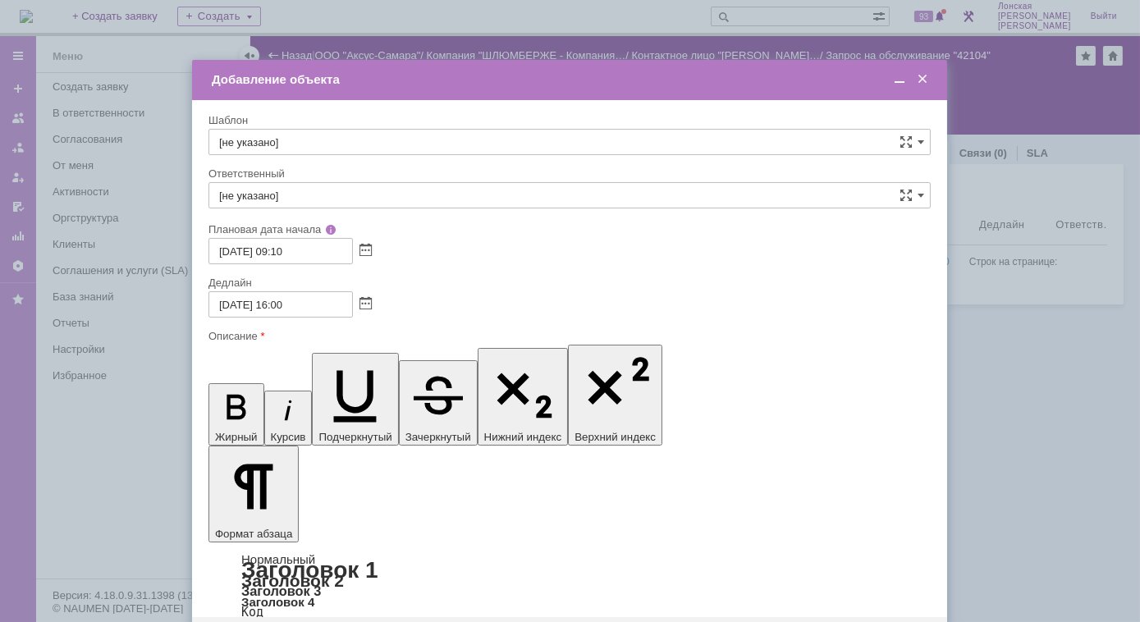
drag, startPoint x: 478, startPoint y: 4756, endPoint x: 222, endPoint y: 4761, distance: 256.9
drag, startPoint x: 269, startPoint y: 4774, endPoint x: 309, endPoint y: 4808, distance: 52.4
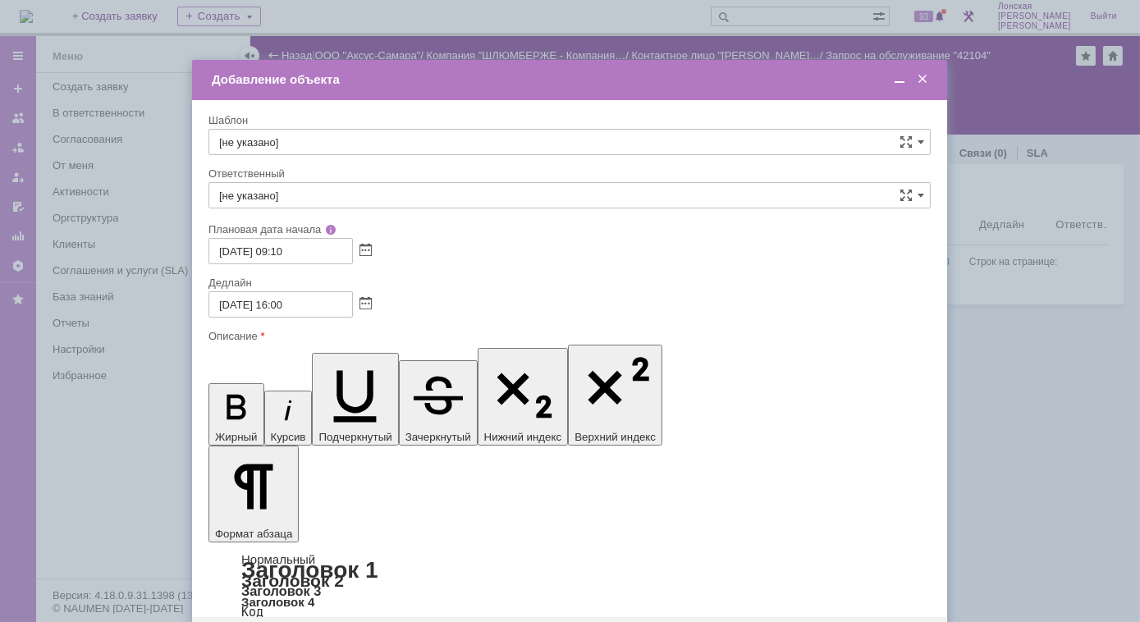
click at [922, 84] on span at bounding box center [922, 79] width 16 height 15
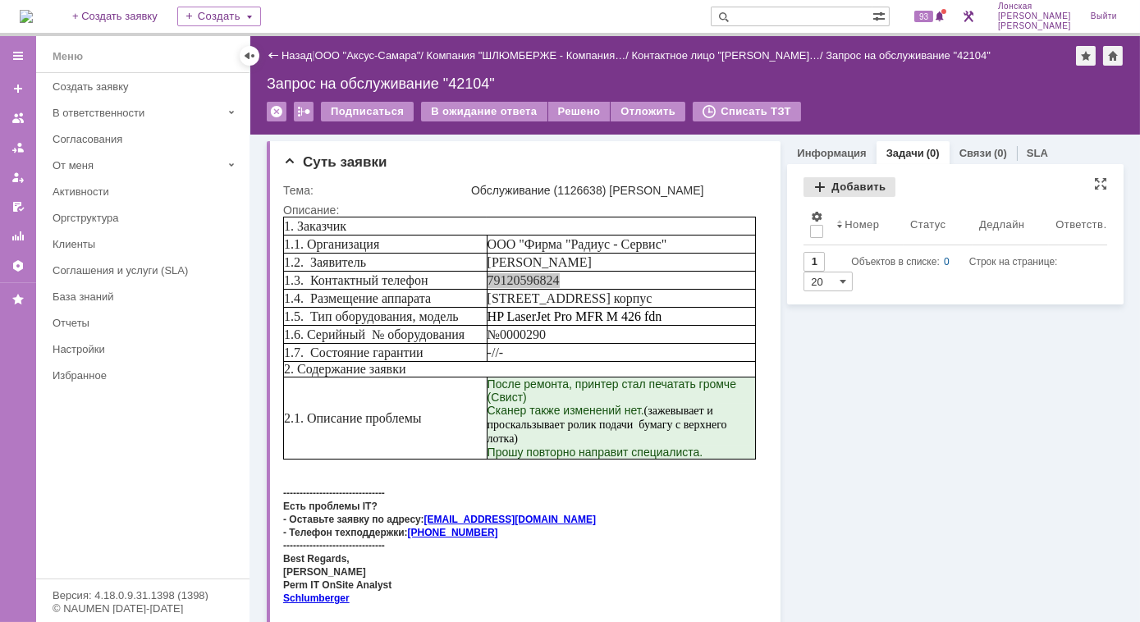
click at [814, 190] on div "Добавить" at bounding box center [849, 187] width 92 height 20
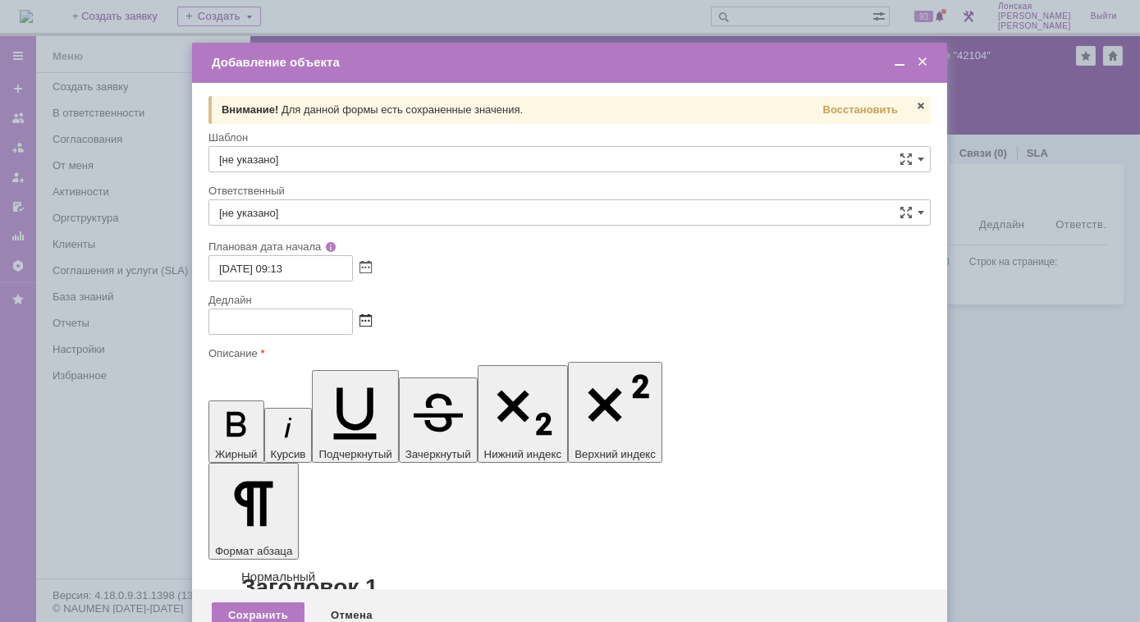
click at [367, 322] on span at bounding box center [365, 321] width 12 height 13
click at [920, 106] on span at bounding box center [920, 105] width 13 height 13
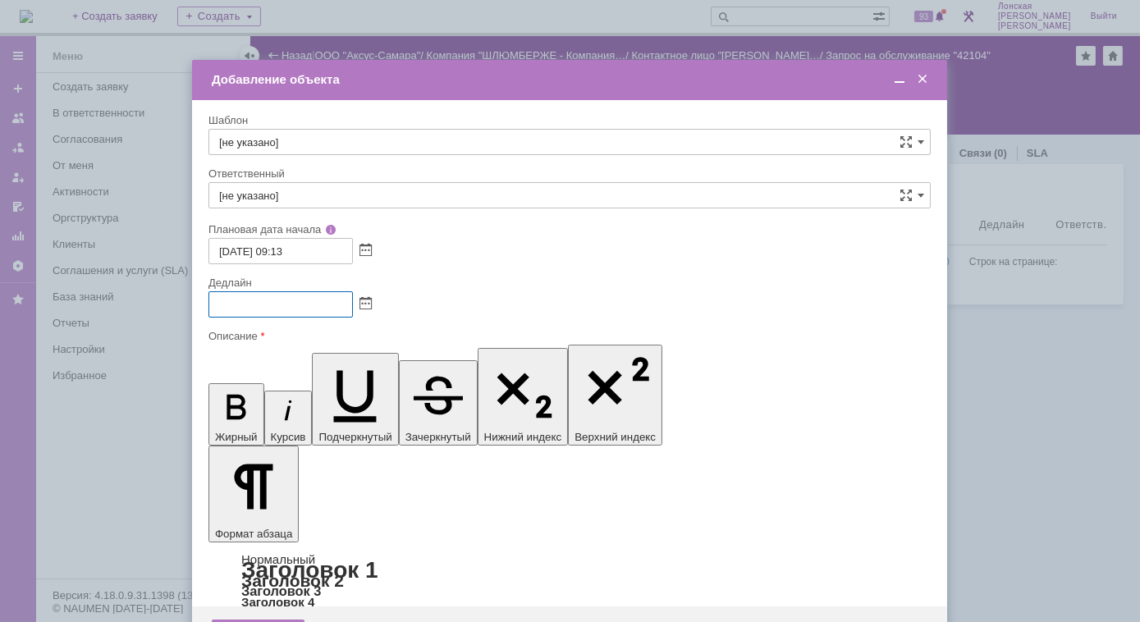
click at [254, 300] on input "text" at bounding box center [280, 304] width 144 height 26
click at [363, 304] on span at bounding box center [365, 304] width 12 height 13
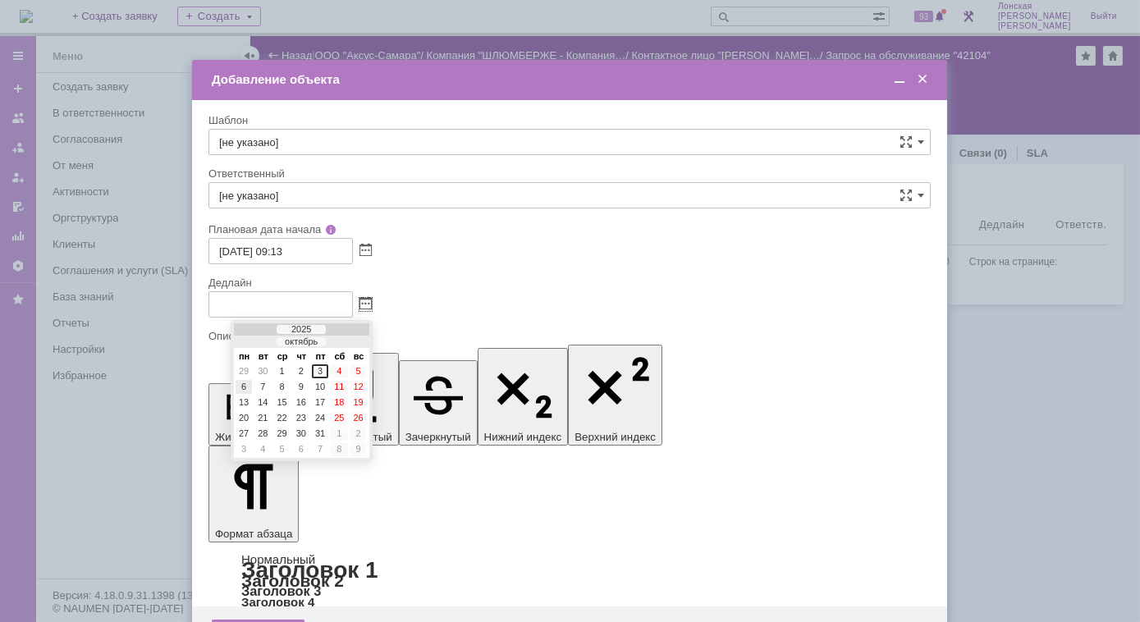
click at [246, 388] on div "6" at bounding box center [243, 387] width 16 height 14
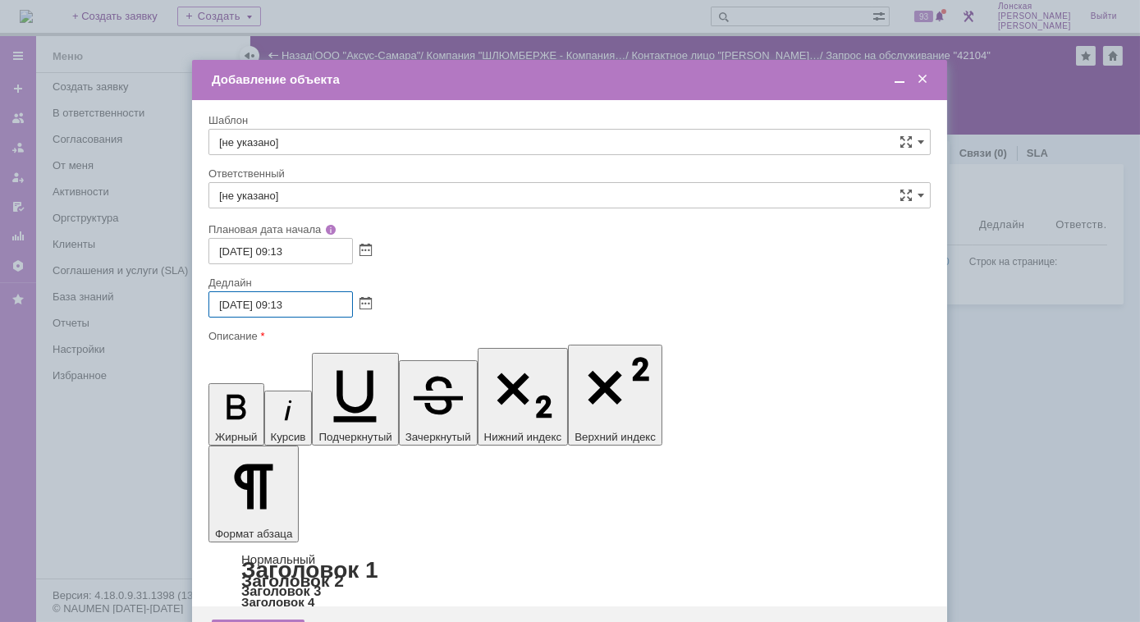
drag, startPoint x: 278, startPoint y: 306, endPoint x: 285, endPoint y: 312, distance: 8.7
click at [279, 305] on input "06.10.2025 09:13" at bounding box center [280, 304] width 144 height 26
type input "[DATE] 16:10"
click at [899, 80] on span at bounding box center [899, 79] width 16 height 15
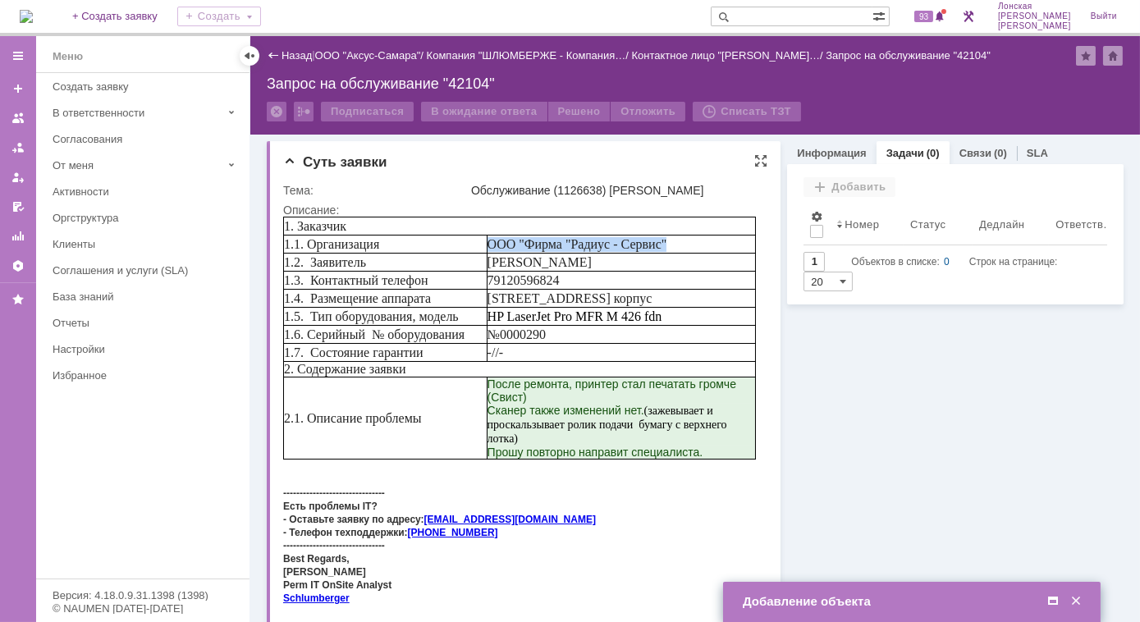
drag, startPoint x: 670, startPoint y: 242, endPoint x: 498, endPoint y: 246, distance: 171.5
click at [498, 246] on span "ООО "Фирма "Радиус - Сервис"" at bounding box center [577, 243] width 180 height 14
copy span "ООО "Фирма "Радиус - Сервис""
click at [1053, 601] on span at bounding box center [1052, 601] width 16 height 15
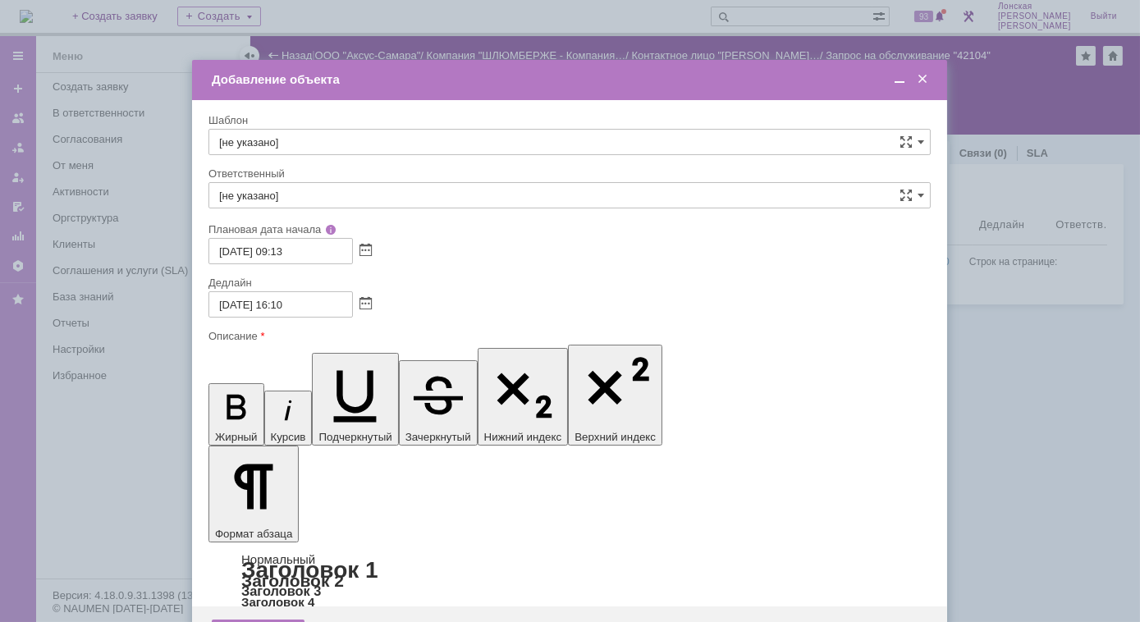
click at [901, 68] on td "Добавление объекта" at bounding box center [569, 80] width 755 height 40
click at [898, 80] on span at bounding box center [899, 79] width 16 height 15
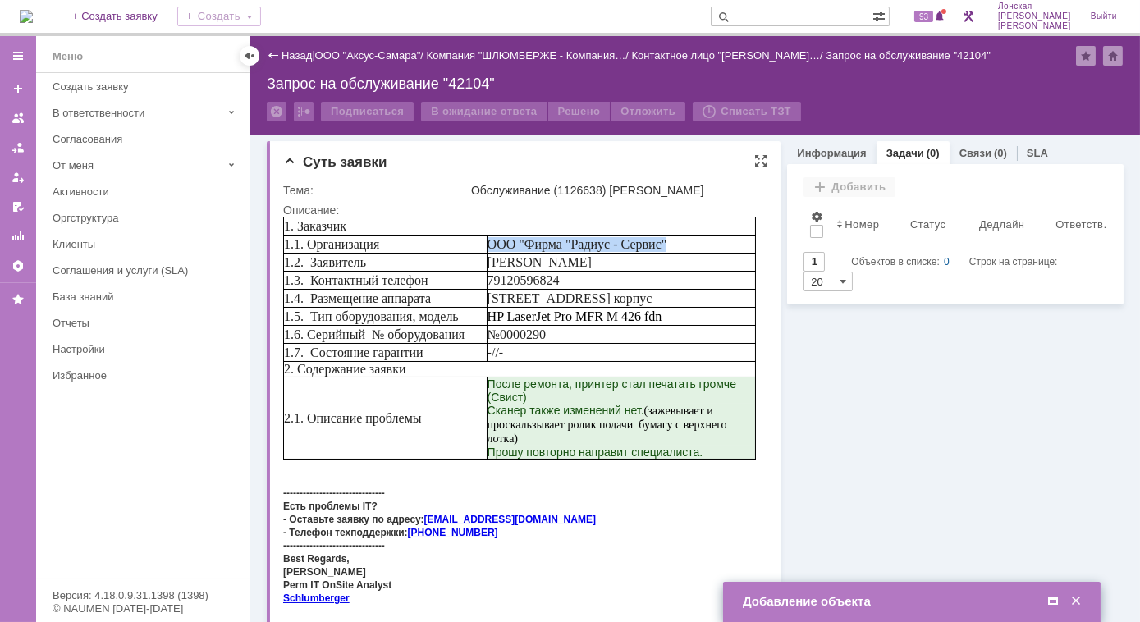
drag, startPoint x: 734, startPoint y: 294, endPoint x: 496, endPoint y: 301, distance: 238.1
click at [496, 301] on td "[STREET_ADDRESS] корпус" at bounding box center [620, 298] width 268 height 18
copy span "[STREET_ADDRESS] корпус"
click at [1052, 598] on span at bounding box center [1052, 601] width 16 height 15
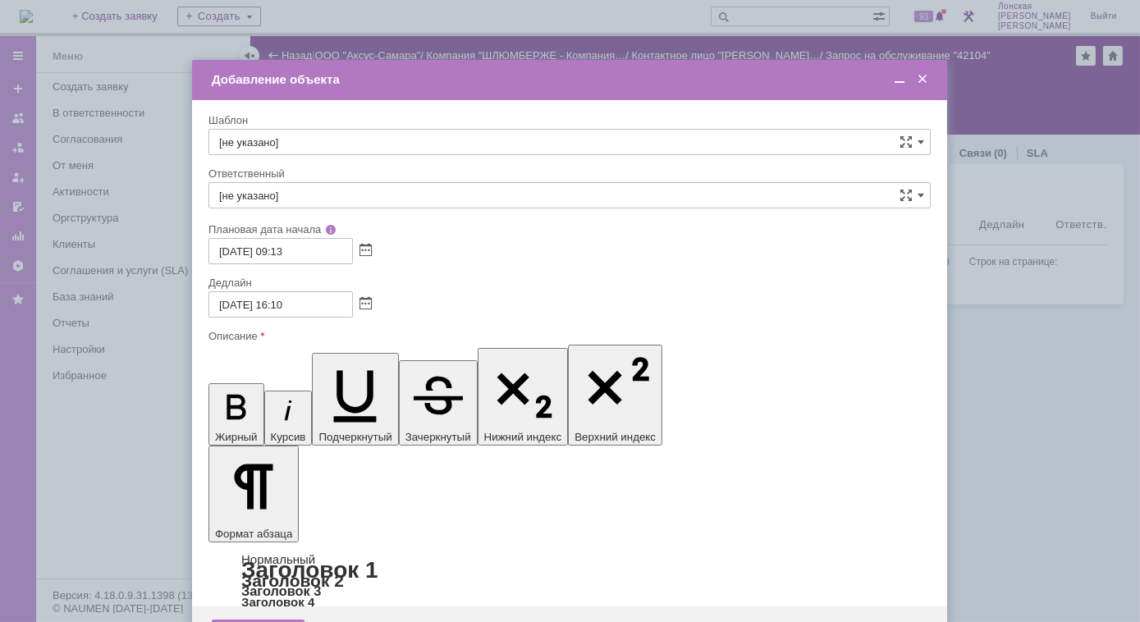
click at [894, 87] on span at bounding box center [899, 79] width 16 height 15
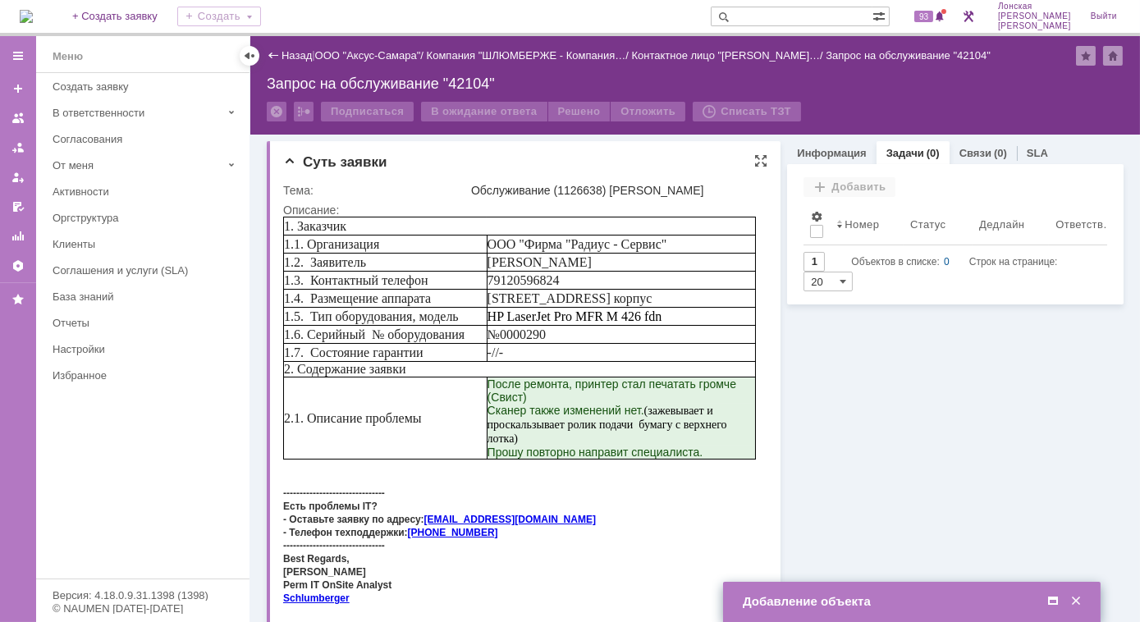
click at [673, 313] on td "HP LaserJet Pro MFR M 426 fdn" at bounding box center [620, 316] width 268 height 18
drag, startPoint x: 669, startPoint y: 314, endPoint x: 496, endPoint y: 321, distance: 172.4
click at [496, 321] on td "HP LaserJet Pro MFR M 426 fdn" at bounding box center [620, 316] width 268 height 18
copy span "HP LaserJet Pro MFR M 426 fdn"
click at [1049, 606] on span at bounding box center [1052, 601] width 16 height 15
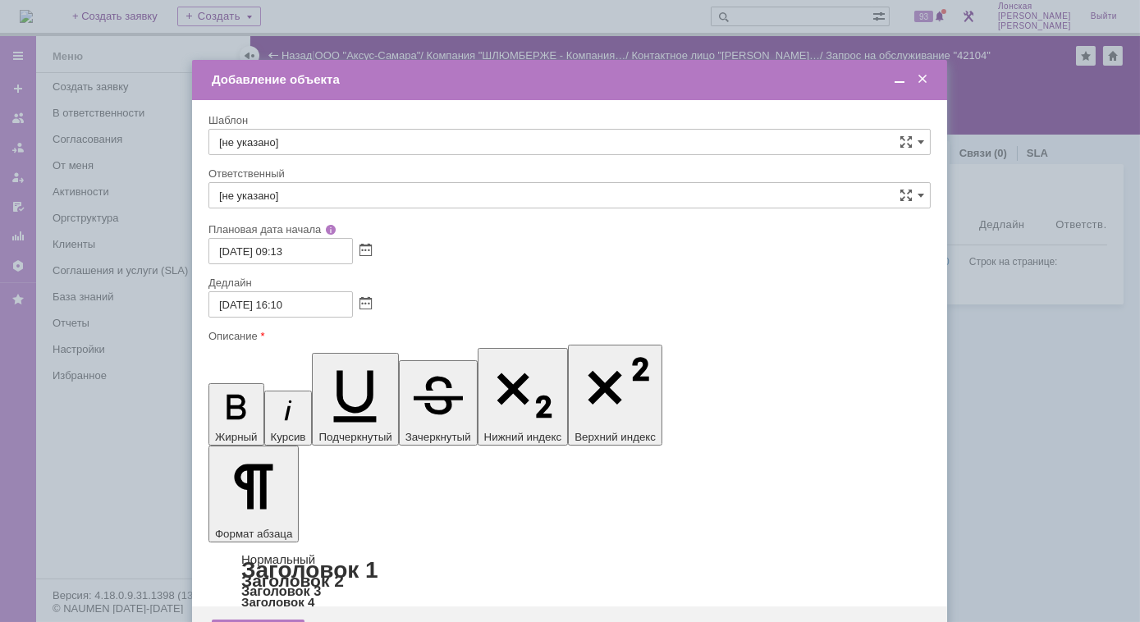
drag, startPoint x: 391, startPoint y: 4801, endPoint x: 220, endPoint y: 4804, distance: 170.7
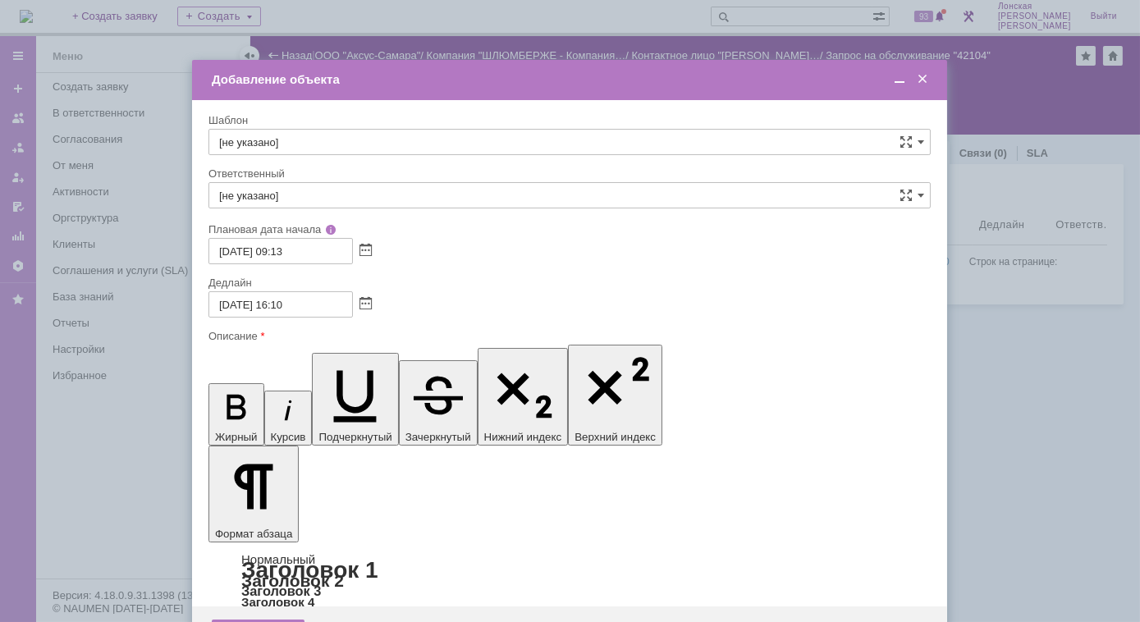
drag, startPoint x: 410, startPoint y: 4799, endPoint x: 418, endPoint y: 4810, distance: 13.5
click at [898, 80] on span at bounding box center [899, 79] width 16 height 15
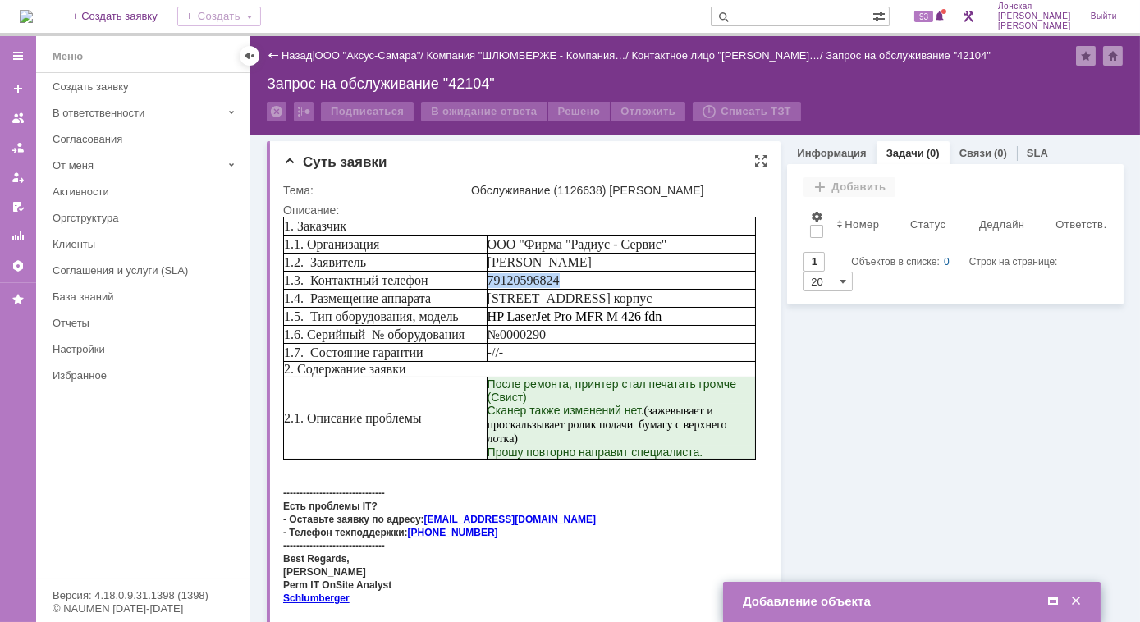
drag, startPoint x: 570, startPoint y: 279, endPoint x: 486, endPoint y: 277, distance: 84.5
click at [486, 277] on tr "1.3. Контактный телефон 79120596824" at bounding box center [519, 280] width 472 height 18
copy tr "1.3. Контактный телефон 79120596824"
click at [1052, 601] on span at bounding box center [1052, 601] width 16 height 15
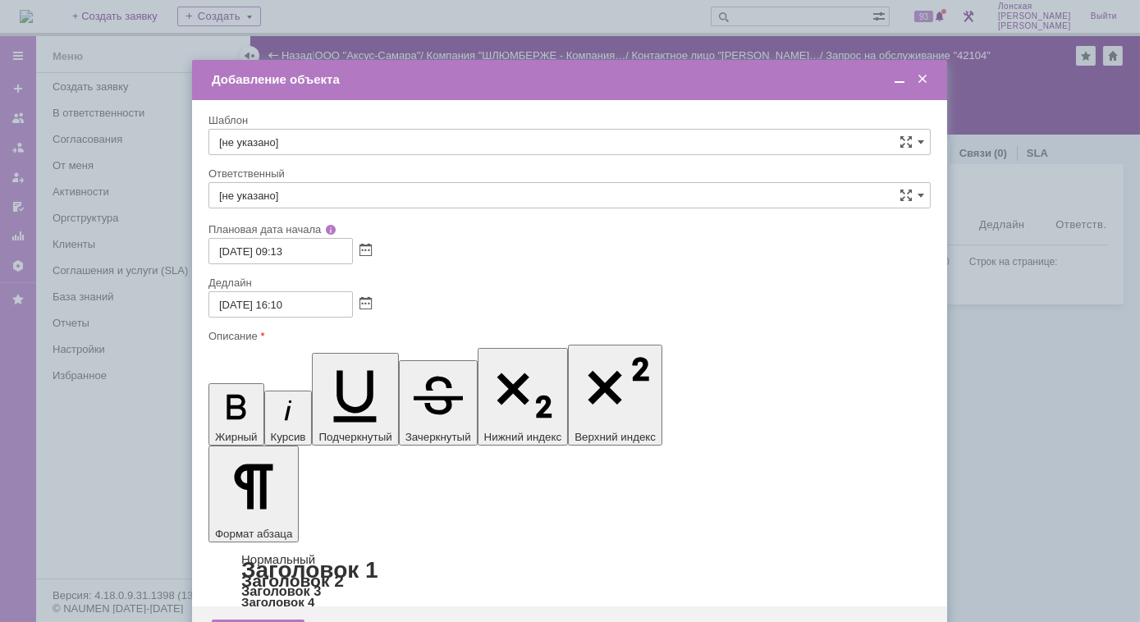
drag, startPoint x: 246, startPoint y: 4815, endPoint x: 258, endPoint y: 4812, distance: 12.6
click at [903, 80] on span at bounding box center [899, 78] width 16 height 15
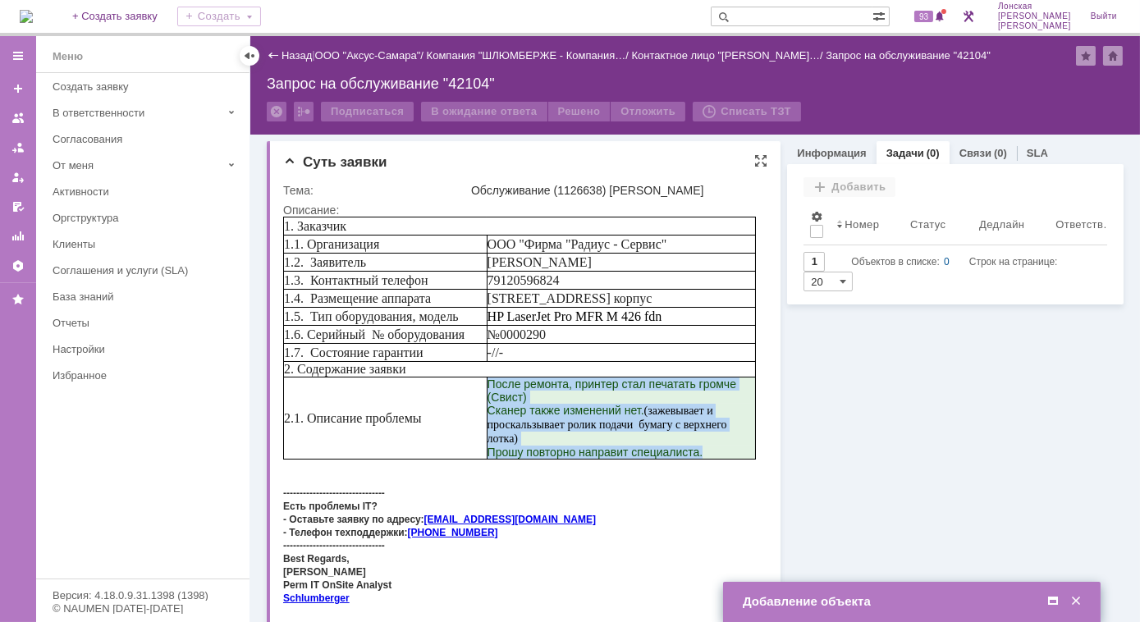
drag, startPoint x: 711, startPoint y: 460, endPoint x: 496, endPoint y: 386, distance: 226.5
click at [496, 386] on td "После ремонта, принтер стал печатать громче (Свист) Сканер также изменений нет.…" at bounding box center [620, 418] width 268 height 82
copy td "После ремонта, принтер стал печатать громче (Свист) Сканер также изменений нет.…"
click at [1051, 602] on span at bounding box center [1052, 601] width 16 height 15
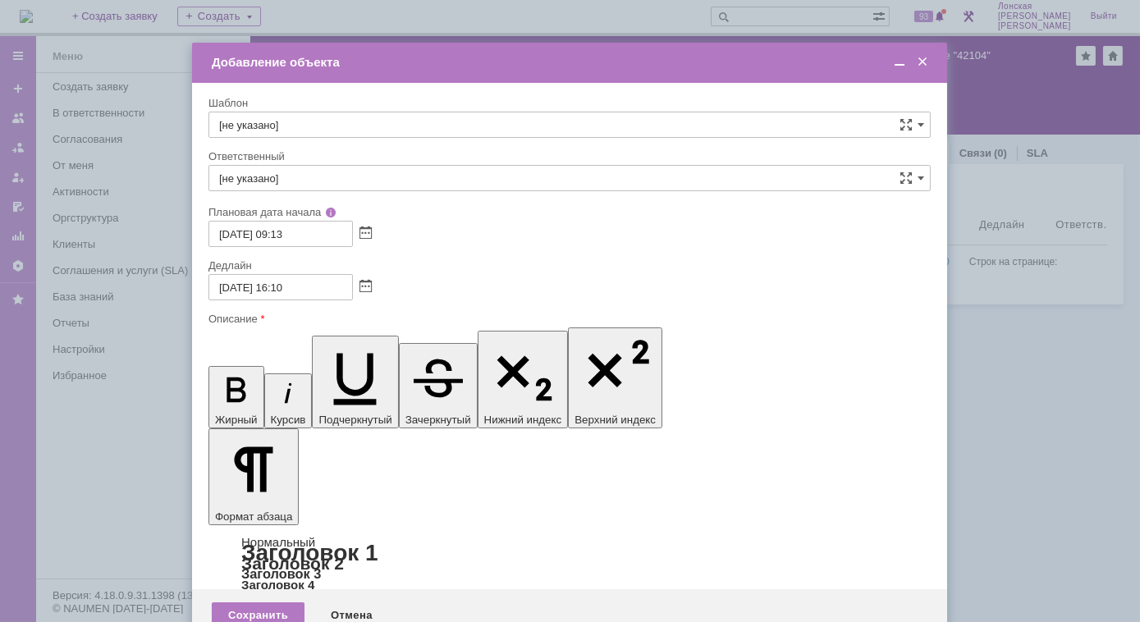
scroll to position [306, 5]
drag, startPoint x: 224, startPoint y: 4796, endPoint x: 340, endPoint y: 4788, distance: 116.0
click at [222, 368] on icon "button" at bounding box center [236, 389] width 43 height 43
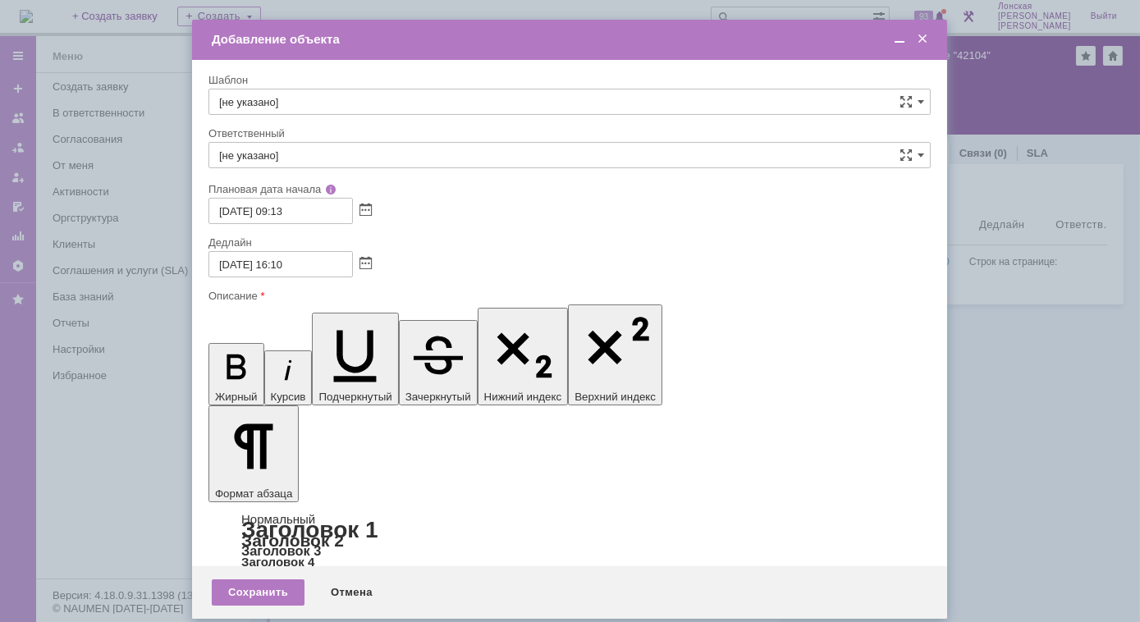
scroll to position [258, 5]
drag, startPoint x: 463, startPoint y: 4830, endPoint x: 213, endPoint y: 4795, distance: 252.7
click at [223, 345] on icon "button" at bounding box center [236, 366] width 43 height 43
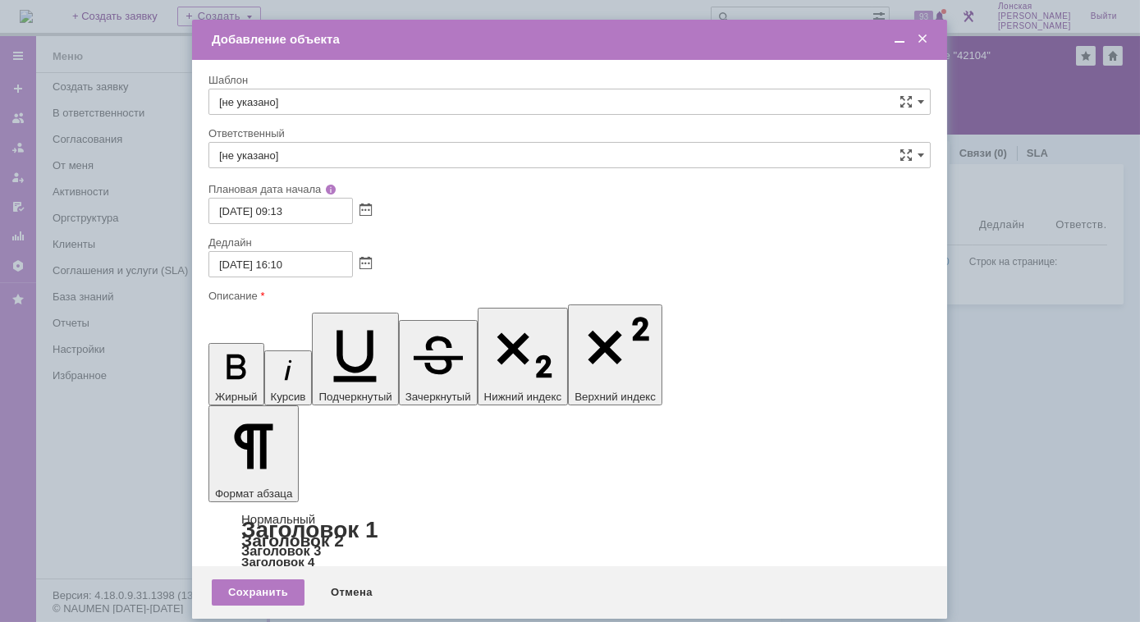
drag, startPoint x: 920, startPoint y: 4823, endPoint x: 218, endPoint y: 4793, distance: 702.1
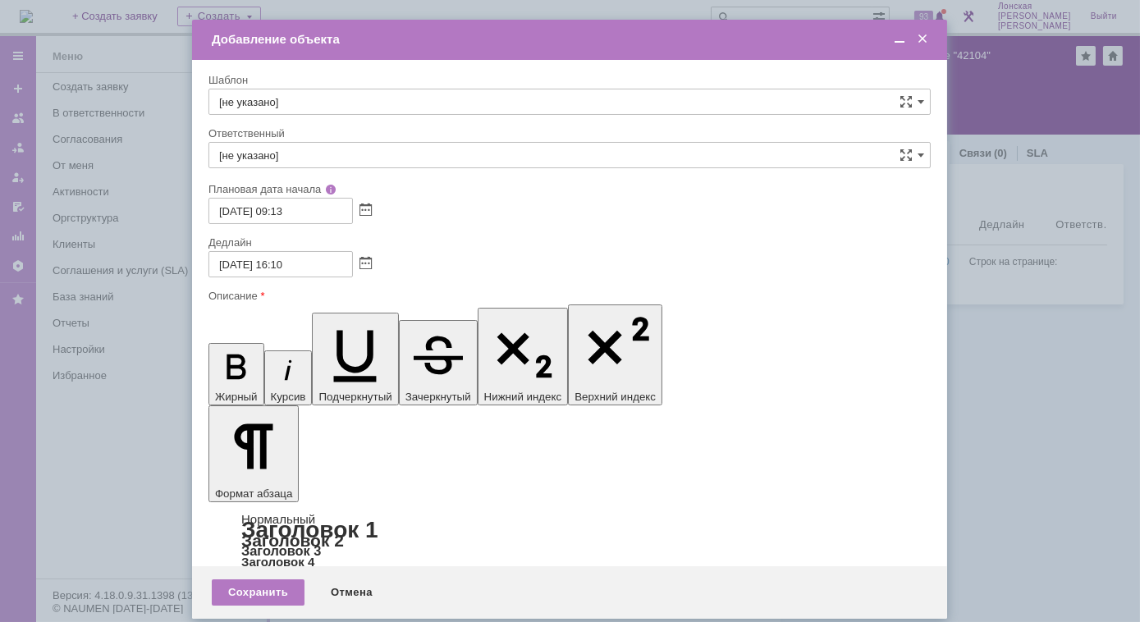
click at [916, 99] on div "[не указано]" at bounding box center [569, 102] width 722 height 26
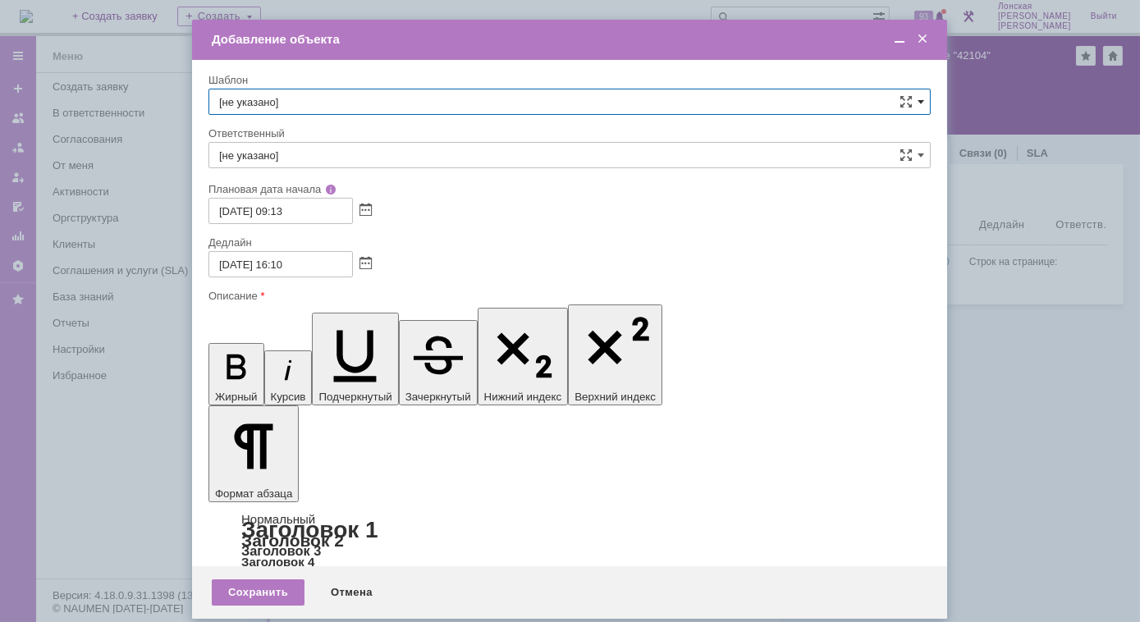
click at [923, 100] on span at bounding box center [920, 101] width 7 height 13
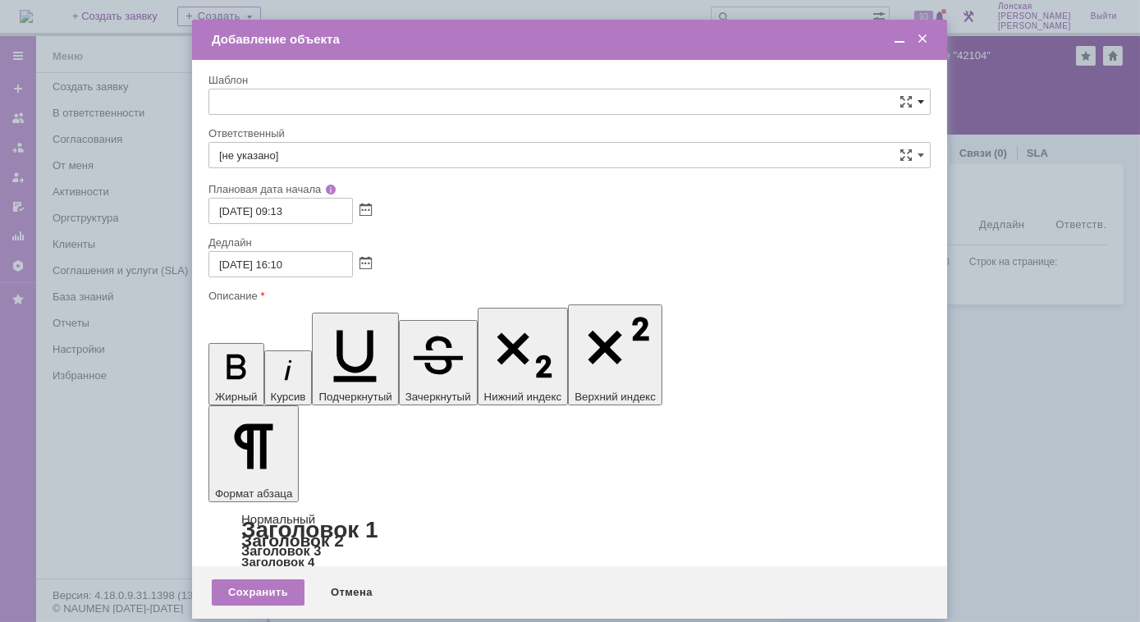
click at [923, 100] on span at bounding box center [920, 101] width 7 height 13
click at [919, 101] on span at bounding box center [920, 101] width 7 height 13
click at [260, 580] on div "Сохранить" at bounding box center [258, 592] width 93 height 26
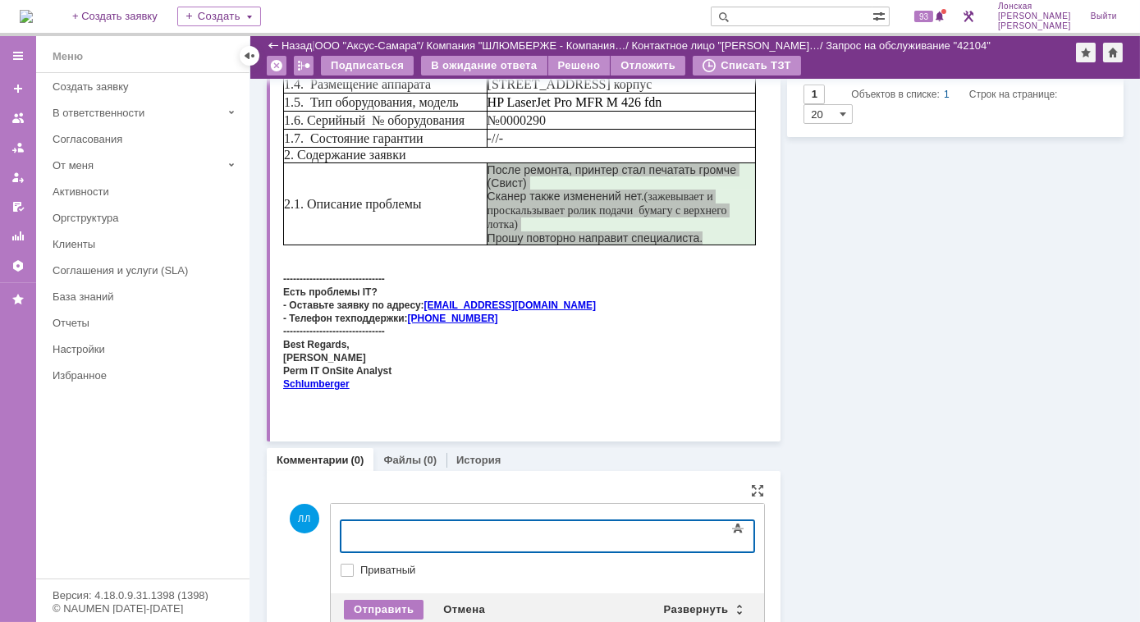
scroll to position [199, 0]
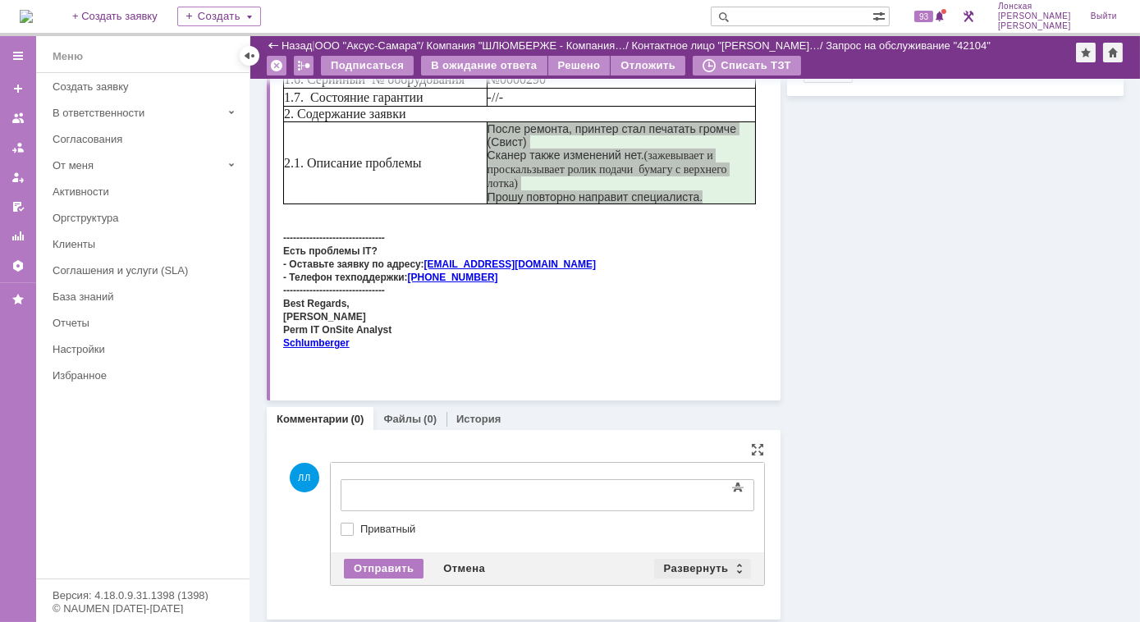
click at [738, 566] on div "Развернуть" at bounding box center [703, 569] width 98 height 20
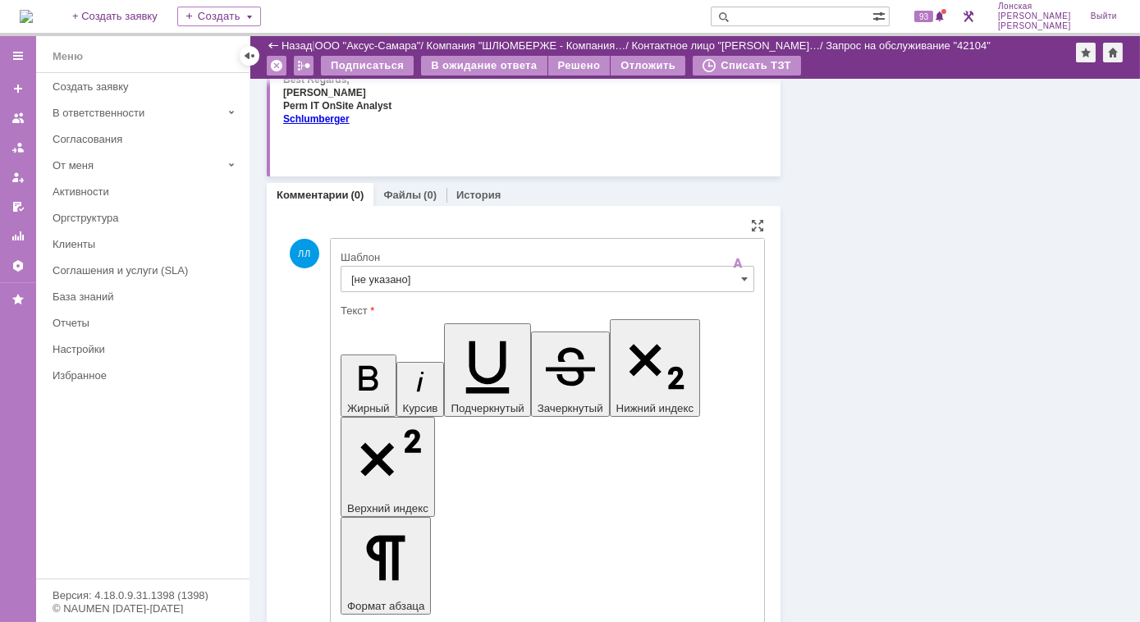
scroll to position [471, 0]
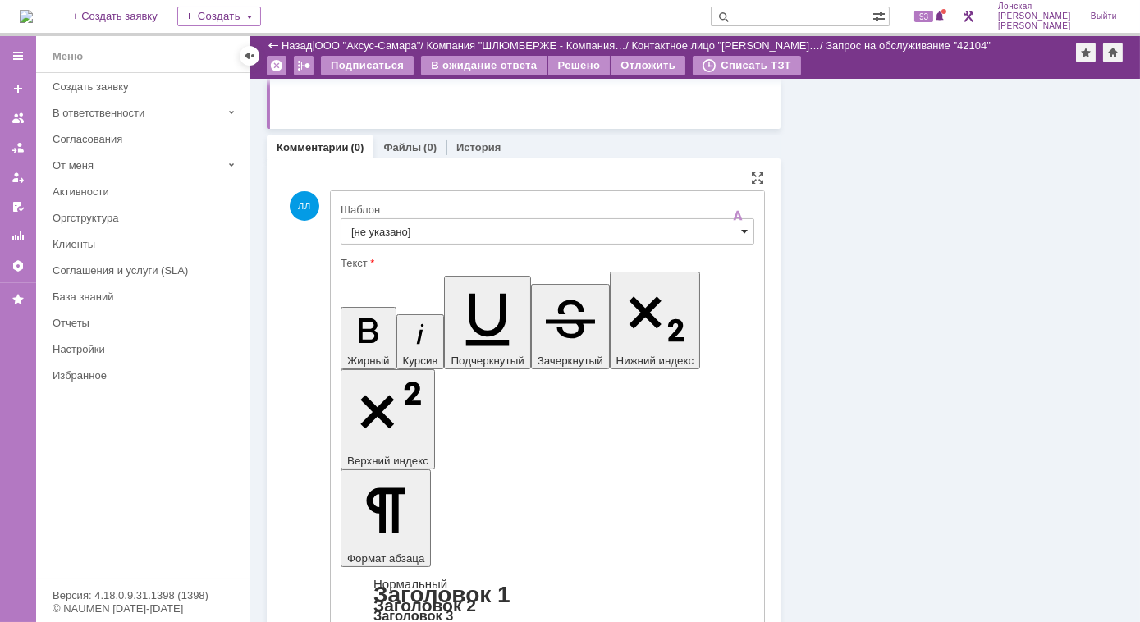
click at [741, 231] on span at bounding box center [744, 231] width 7 height 13
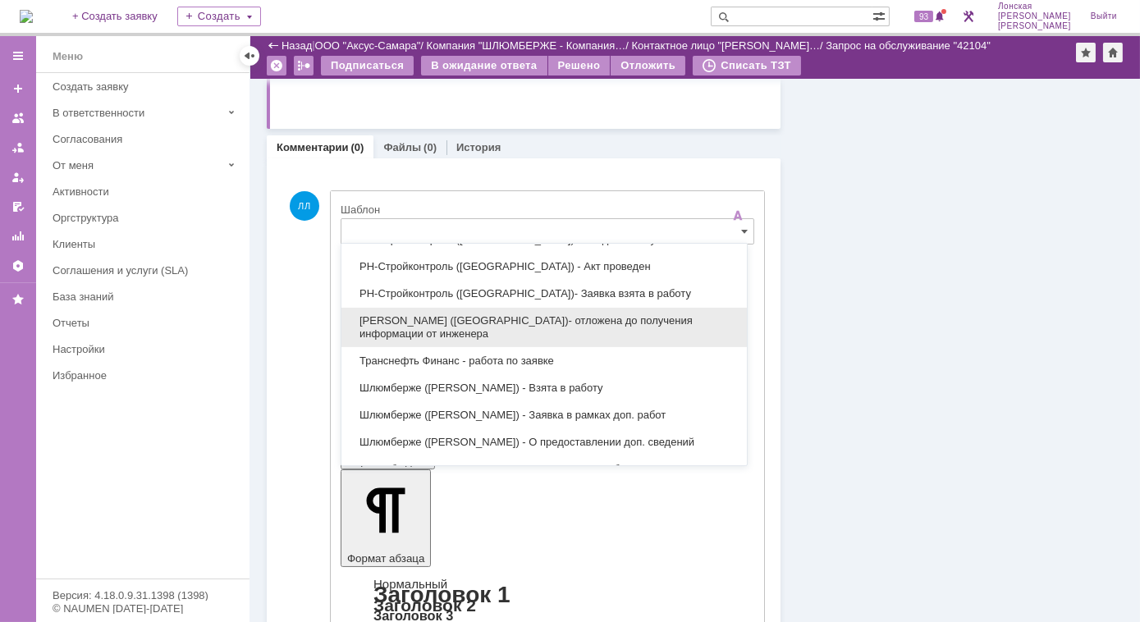
scroll to position [1199, 0]
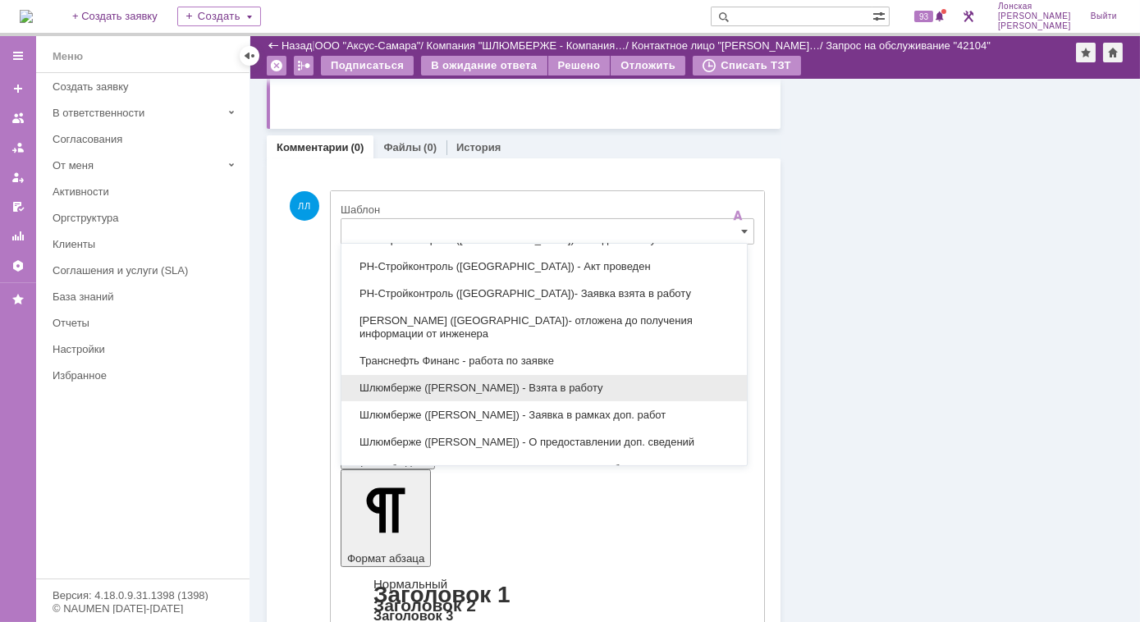
click at [569, 382] on span "Шлюмберже (Лонская) - Взята в работу" at bounding box center [544, 388] width 386 height 13
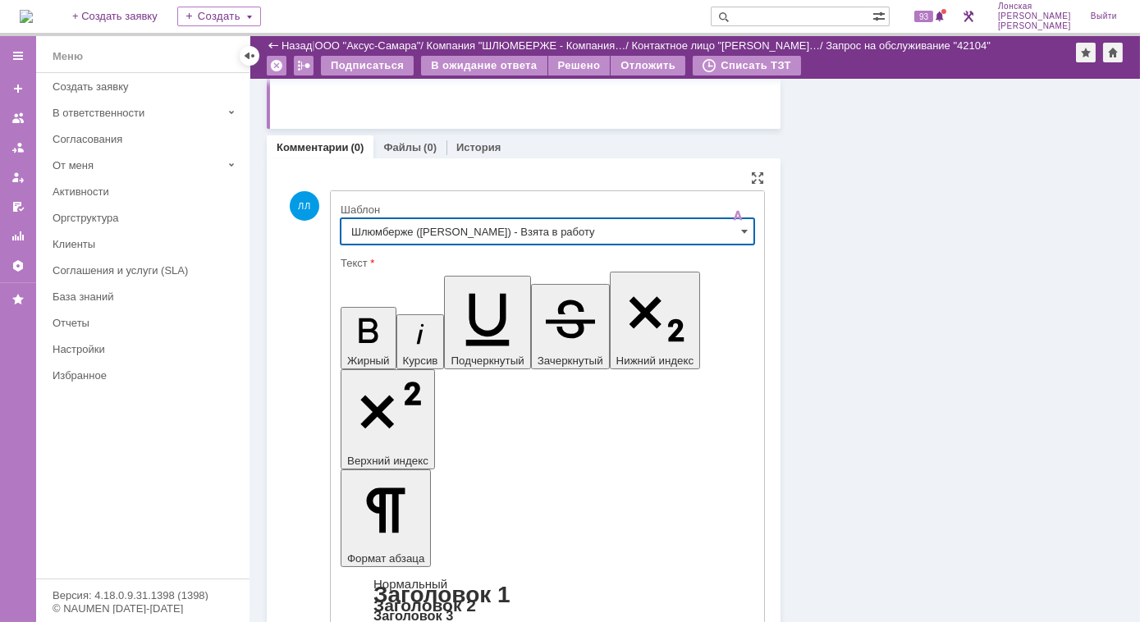
type input "Шлюмберже (Лонская) - Взята в работу"
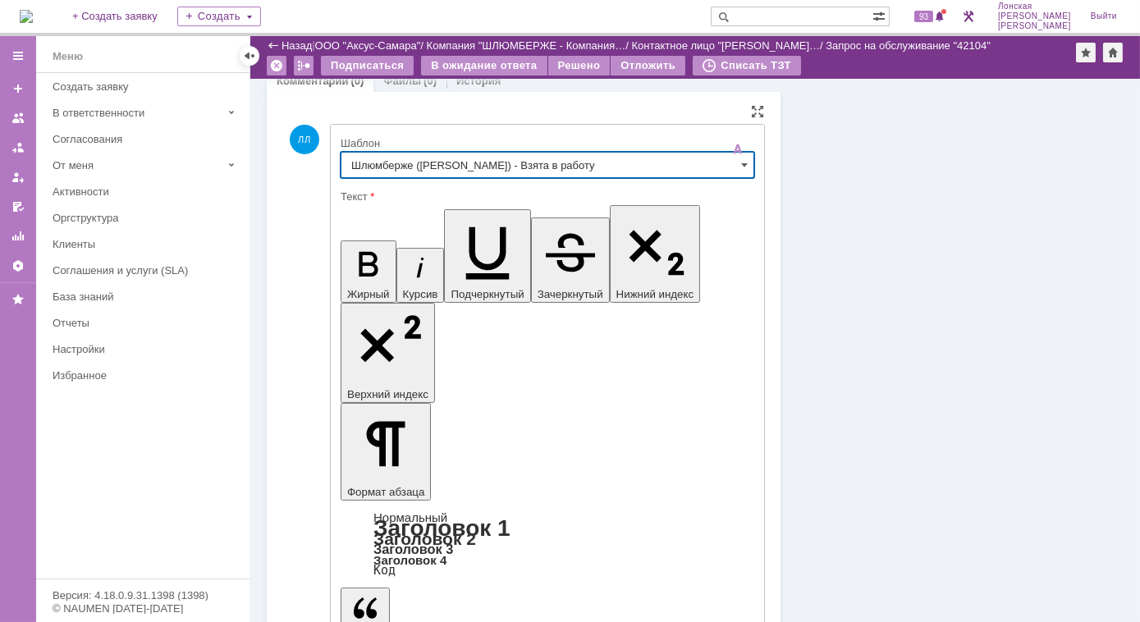
scroll to position [583, 0]
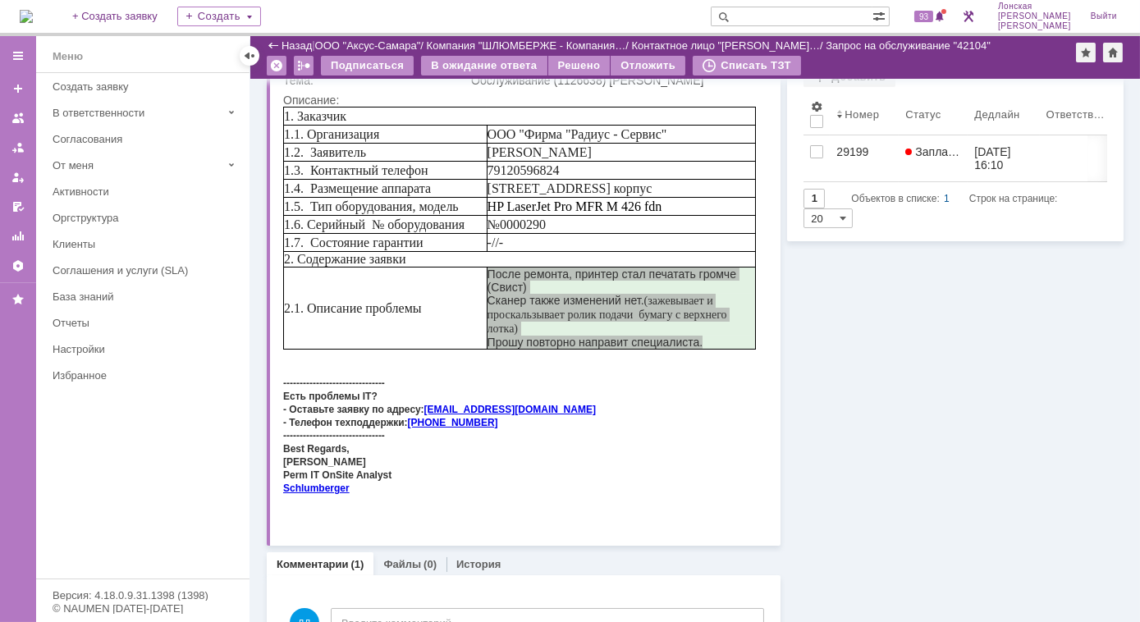
scroll to position [0, 0]
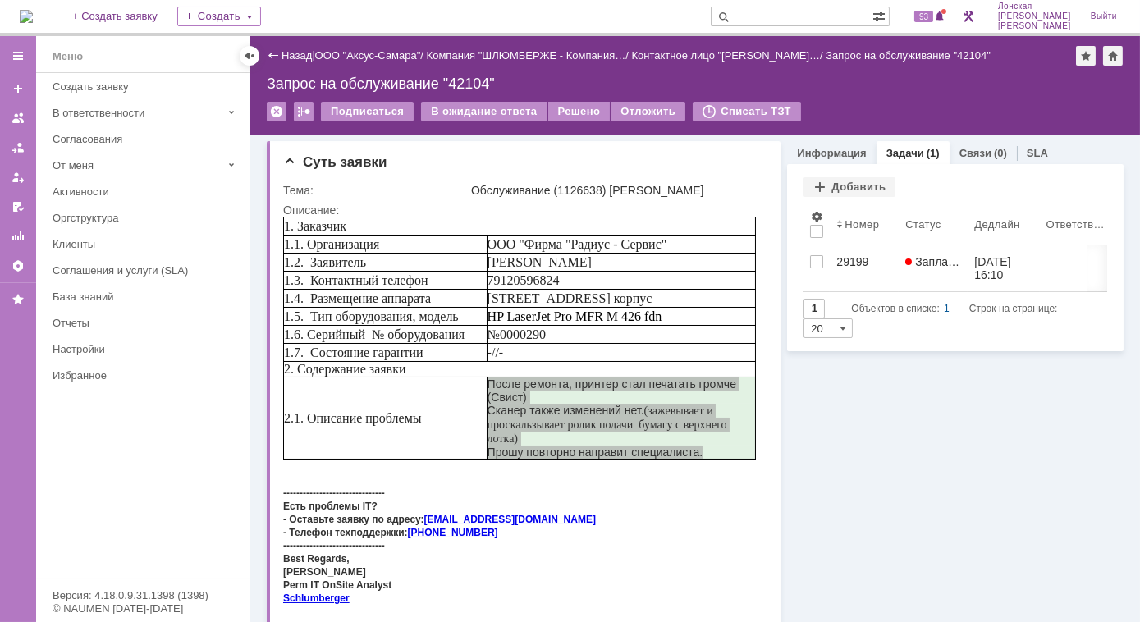
click at [33, 10] on img at bounding box center [26, 16] width 13 height 13
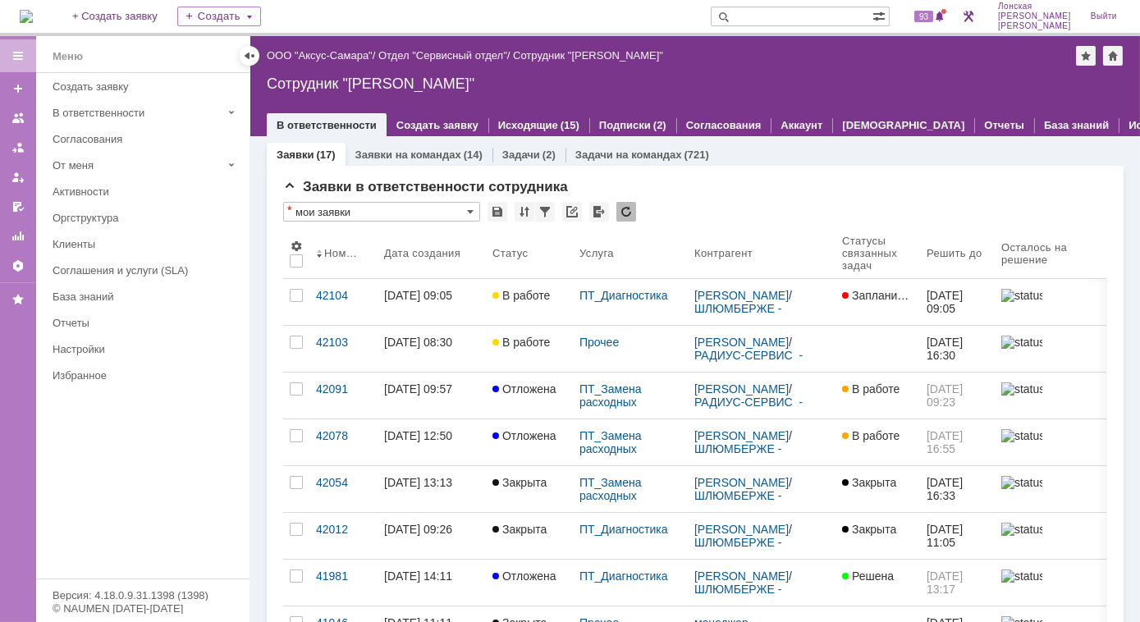
click at [826, 14] on input "text" at bounding box center [792, 17] width 162 height 20
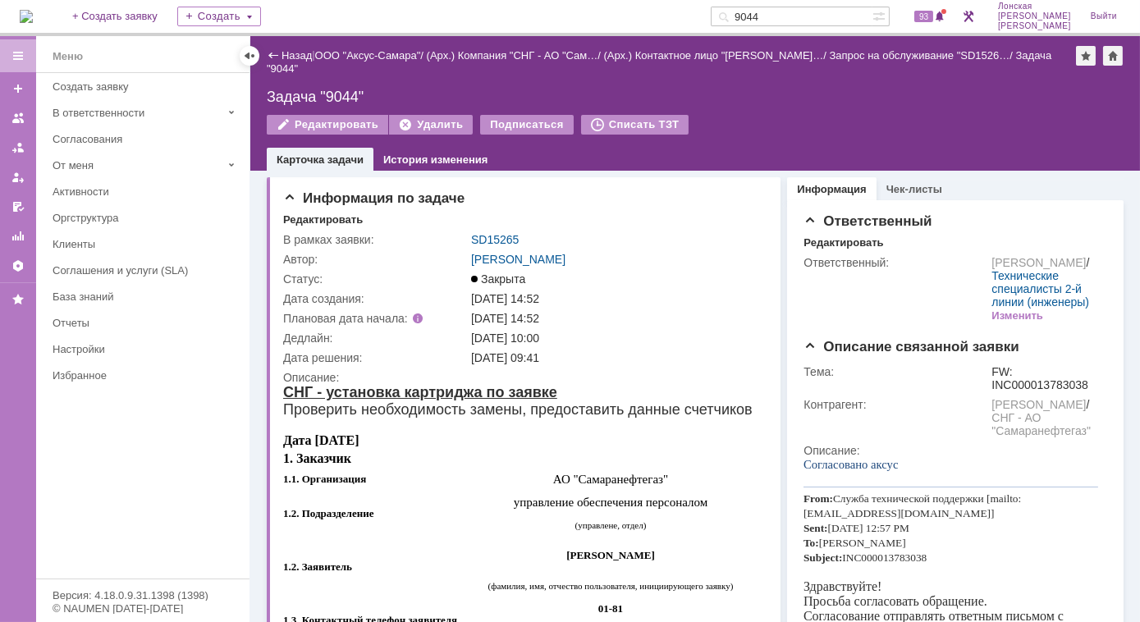
drag, startPoint x: 815, startPoint y: 18, endPoint x: 670, endPoint y: 12, distance: 144.5
click at [670, 12] on div "На домашнюю + Создать заявку Создать 9044 93 [PERSON_NAME]" at bounding box center [570, 18] width 1140 height 36
type input "29044"
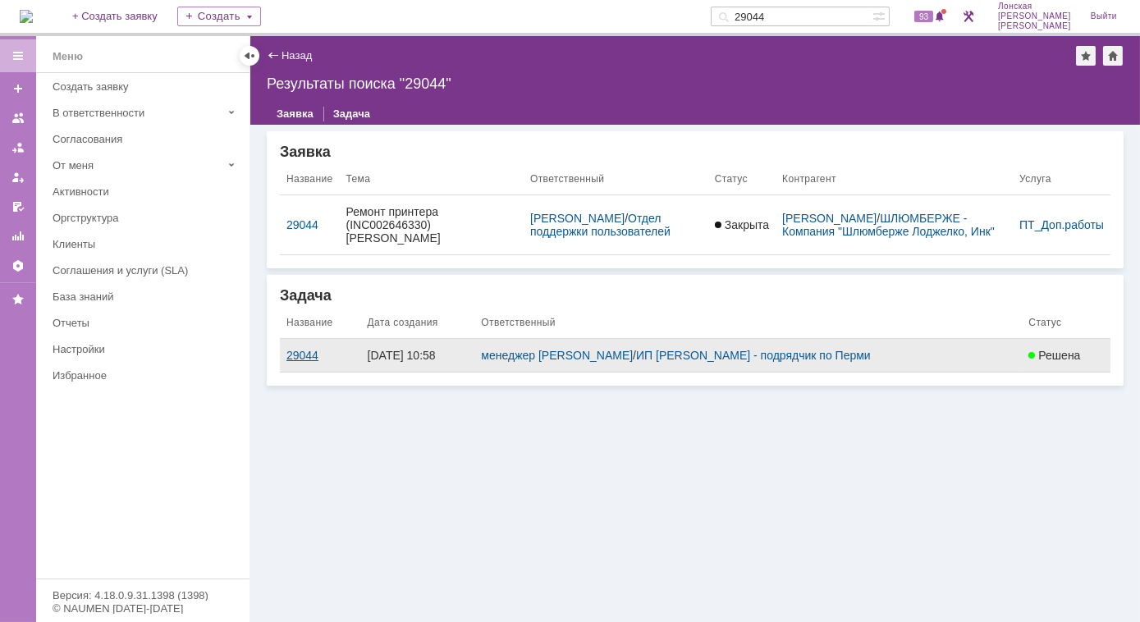
click at [304, 349] on div "29044" at bounding box center [320, 355] width 68 height 13
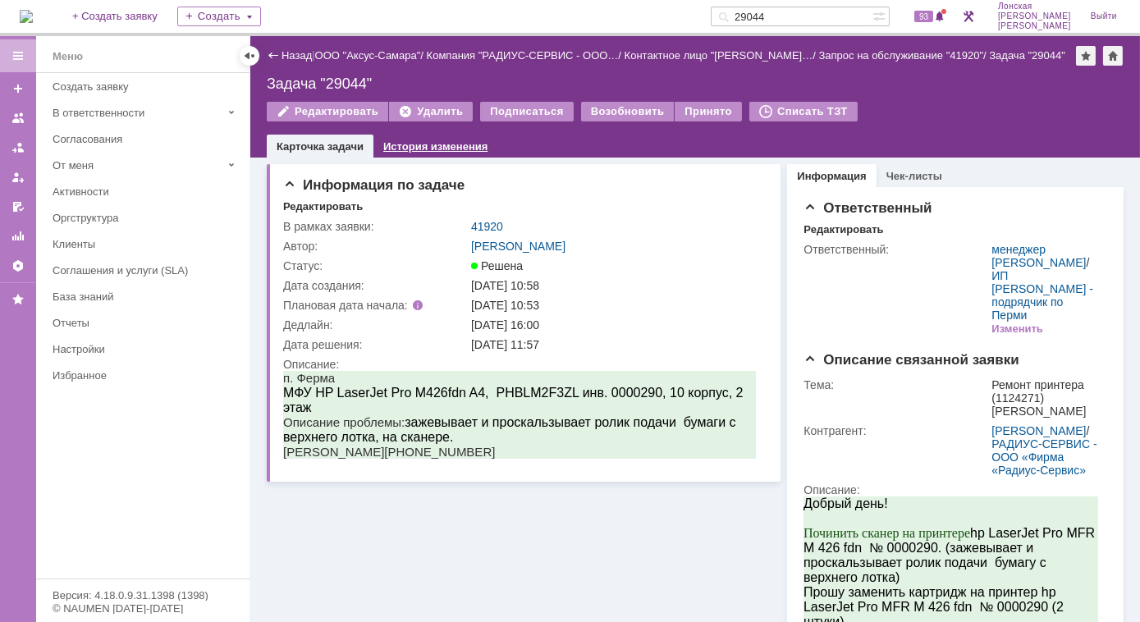
click at [415, 143] on link "История изменения" at bounding box center [435, 146] width 104 height 12
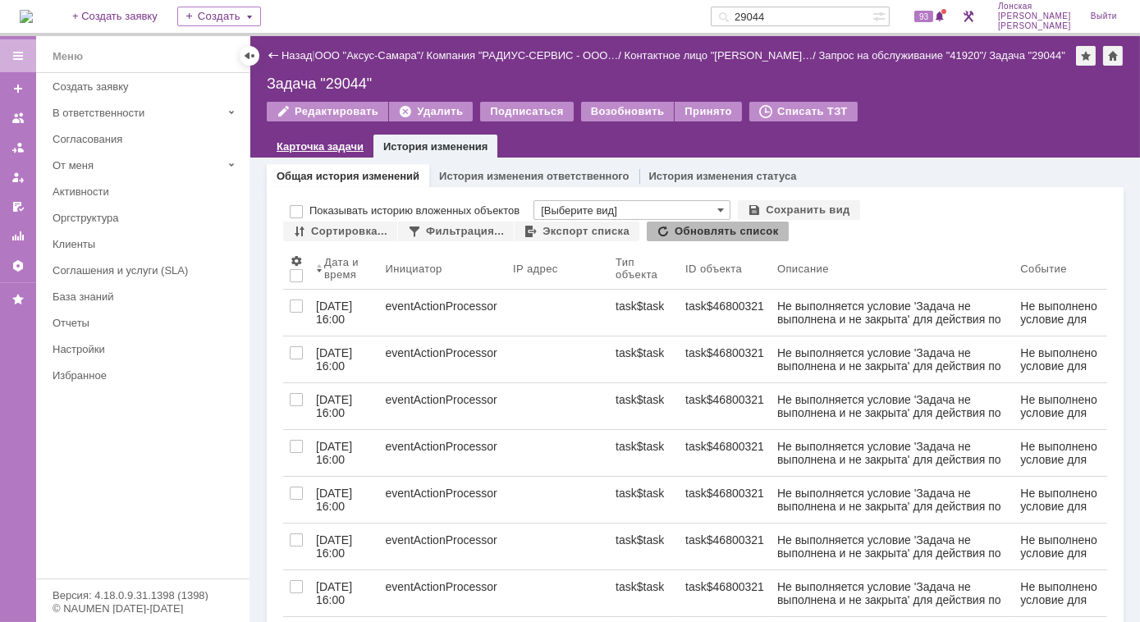
click at [325, 148] on link "Карточка задачи" at bounding box center [320, 146] width 87 height 12
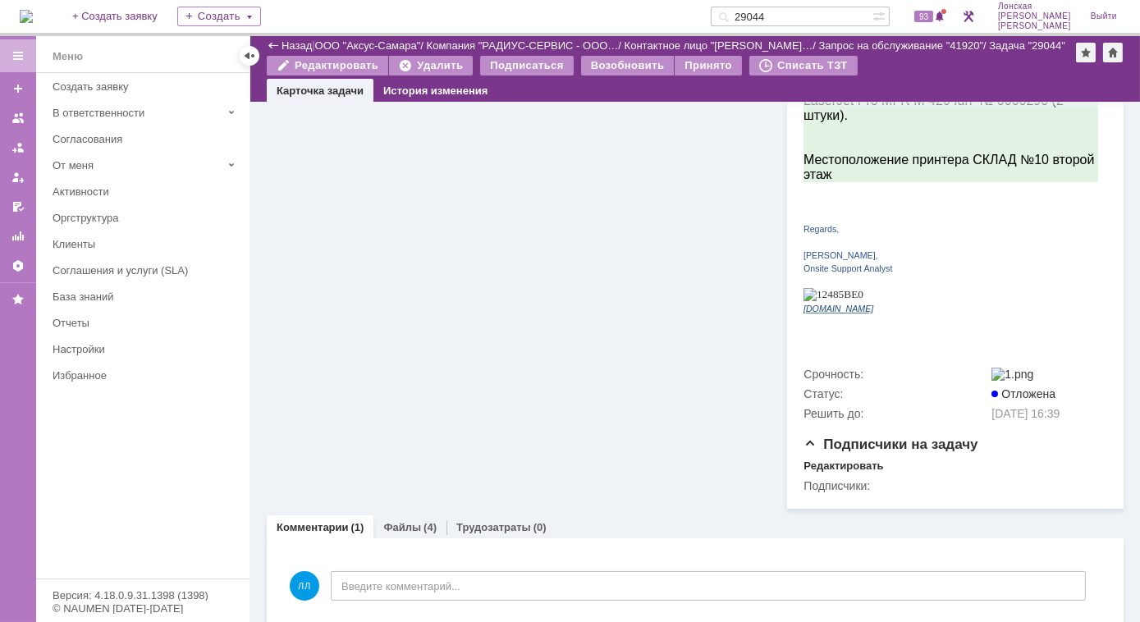
scroll to position [512, 0]
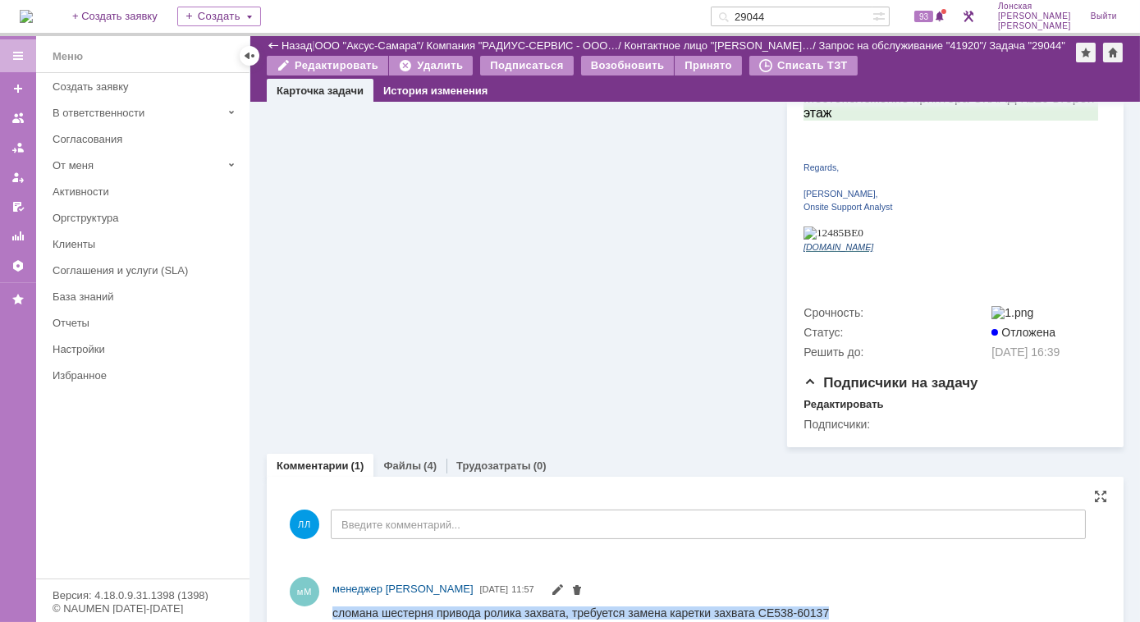
drag, startPoint x: 331, startPoint y: 614, endPoint x: 755, endPoint y: 635, distance: 423.9
click at [755, 620] on html "сломана шестерня привода ролика захвата, требуется замена каретки захвата CE538…" at bounding box center [709, 613] width 756 height 15
copy div "сломана шестерня привода ролика захвата, требуется замена каретки захвата CE538…"
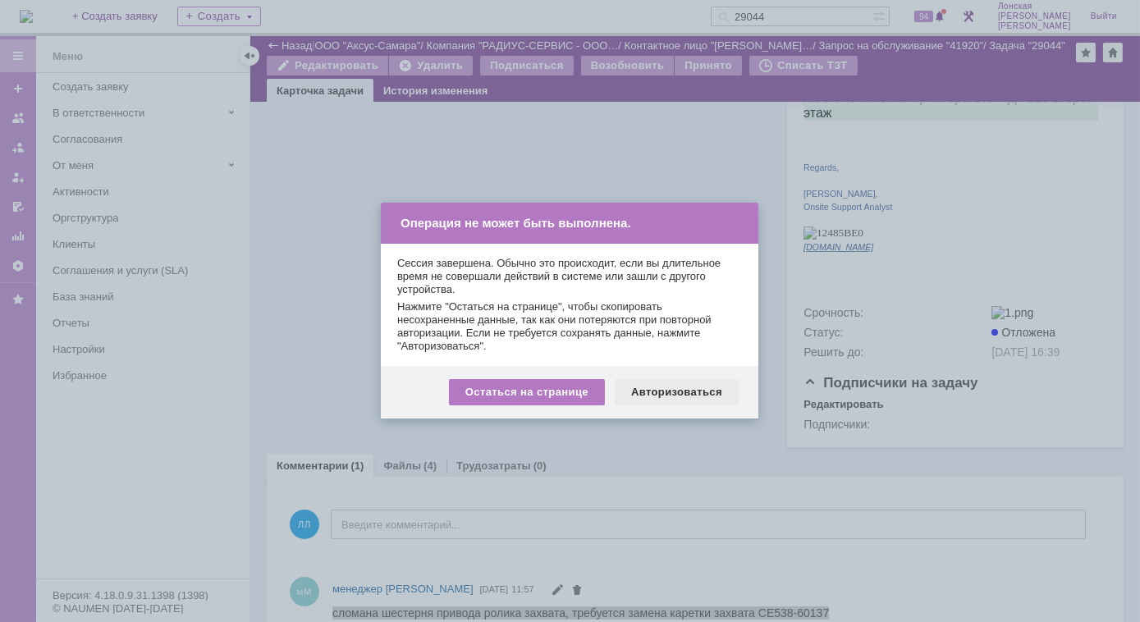
click at [687, 385] on div "Авторизоваться" at bounding box center [677, 392] width 124 height 26
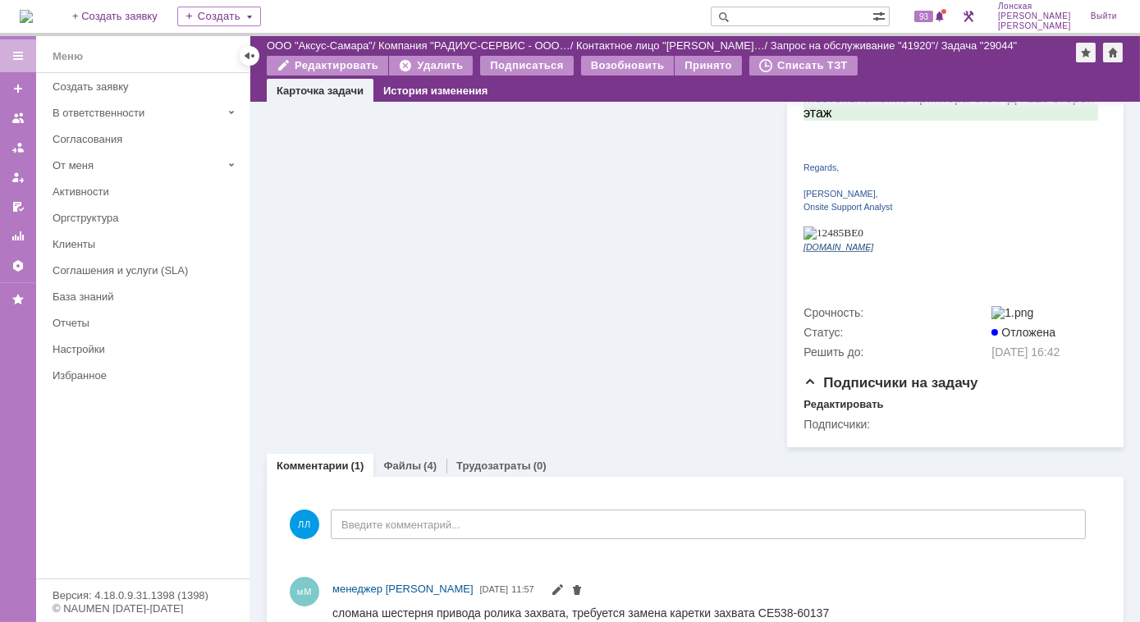
drag, startPoint x: 411, startPoint y: 430, endPoint x: 426, endPoint y: 442, distance: 19.2
click at [411, 459] on link "Файлы" at bounding box center [402, 465] width 38 height 12
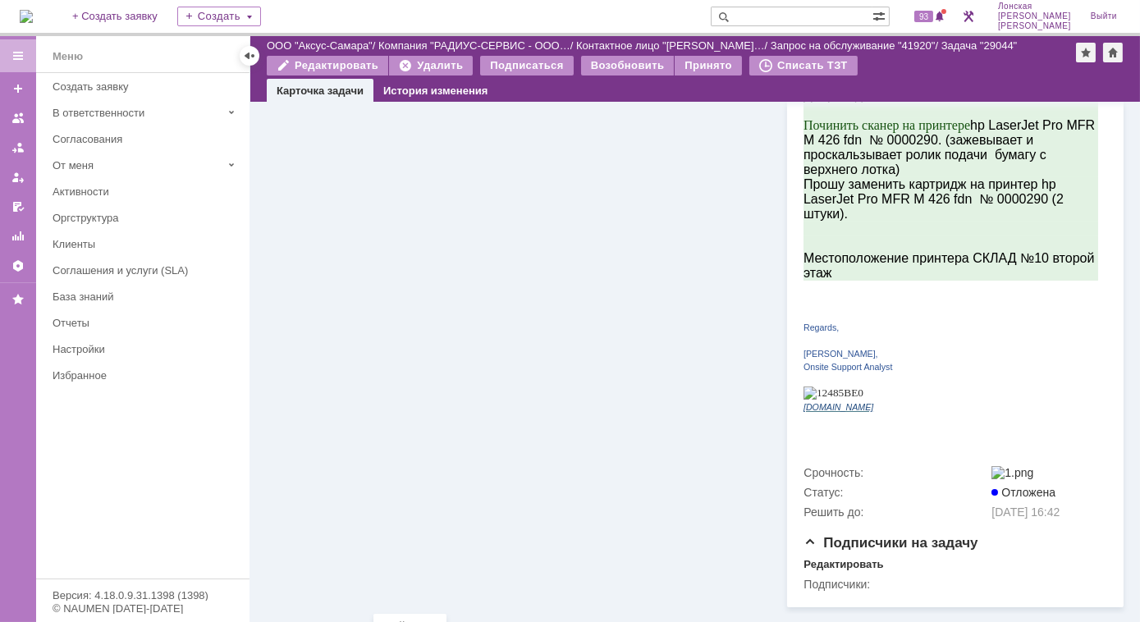
scroll to position [512, 0]
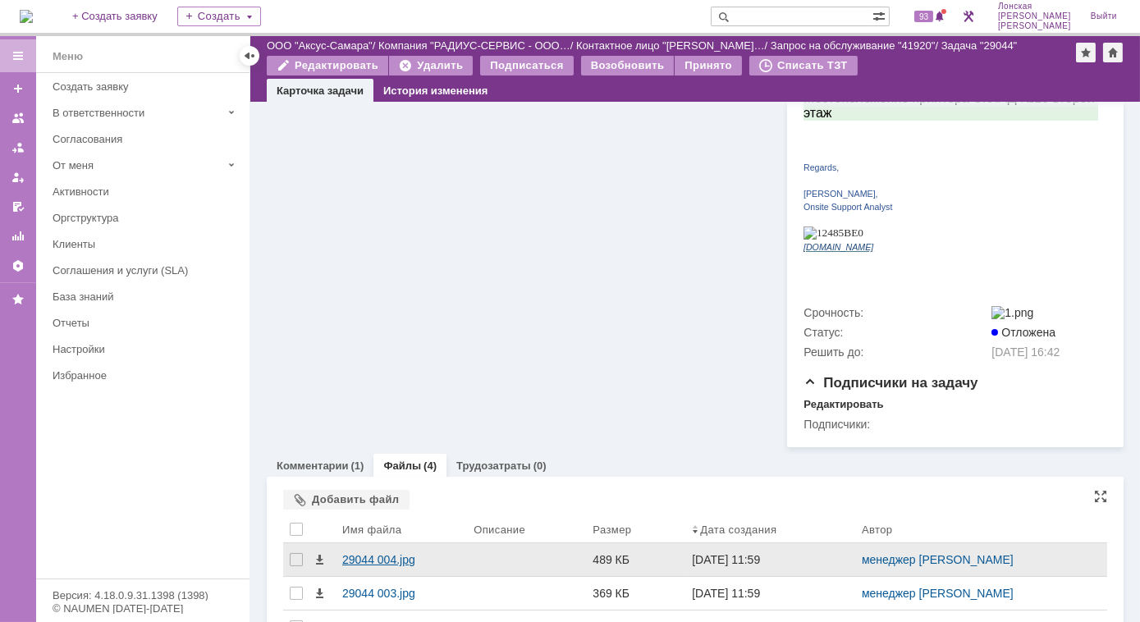
click at [369, 553] on div "29044 004.jpg" at bounding box center [401, 559] width 118 height 13
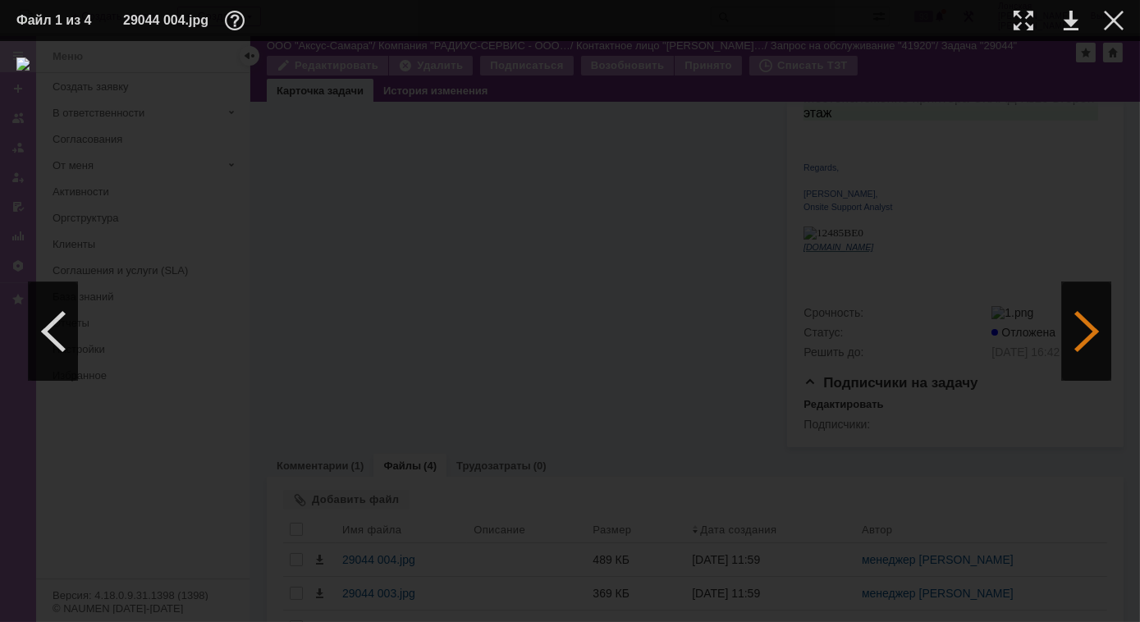
click at [1076, 318] on div at bounding box center [1086, 331] width 49 height 98
click at [1114, 24] on div at bounding box center [1114, 21] width 20 height 20
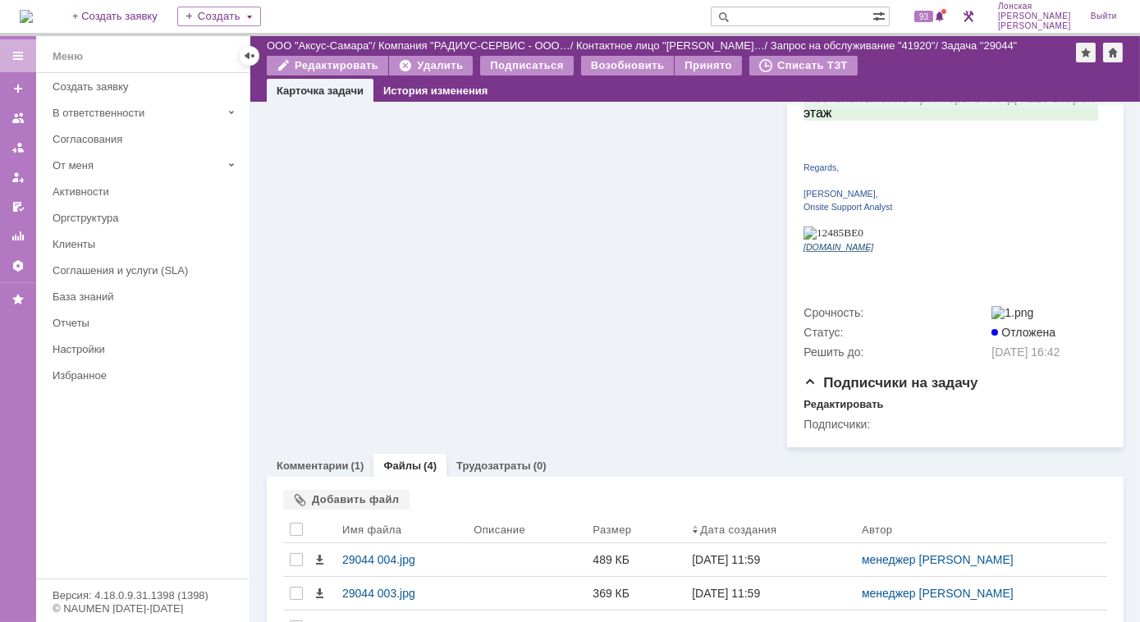
click at [33, 14] on img at bounding box center [26, 16] width 13 height 13
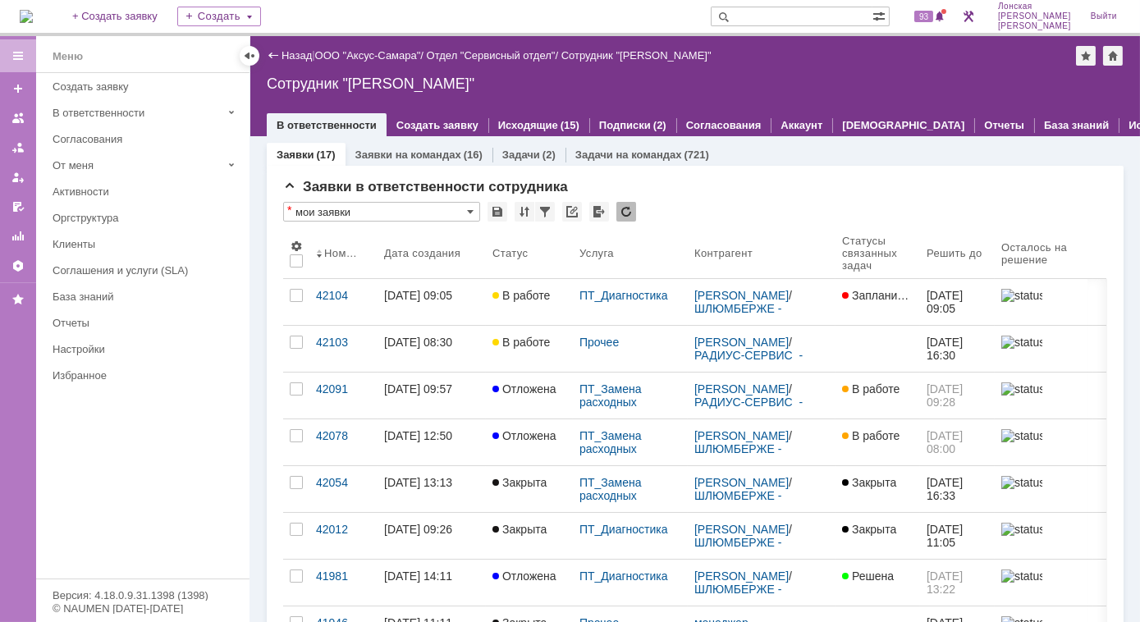
click at [789, 16] on input "text" at bounding box center [792, 17] width 162 height 20
type input "29045"
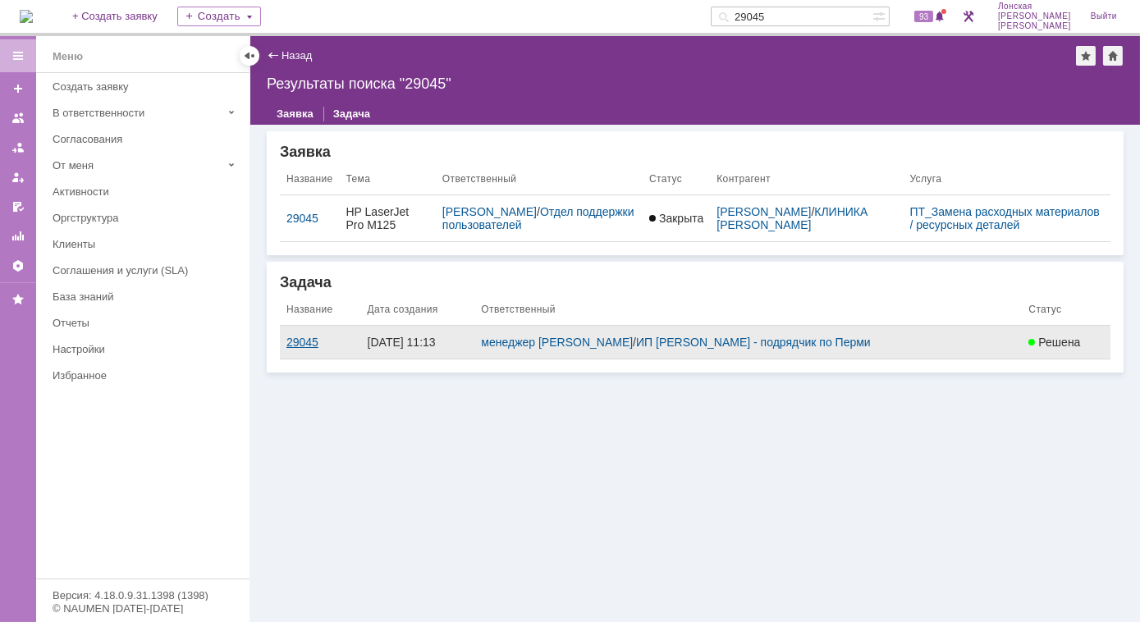
click at [318, 340] on div "29045" at bounding box center [320, 342] width 68 height 13
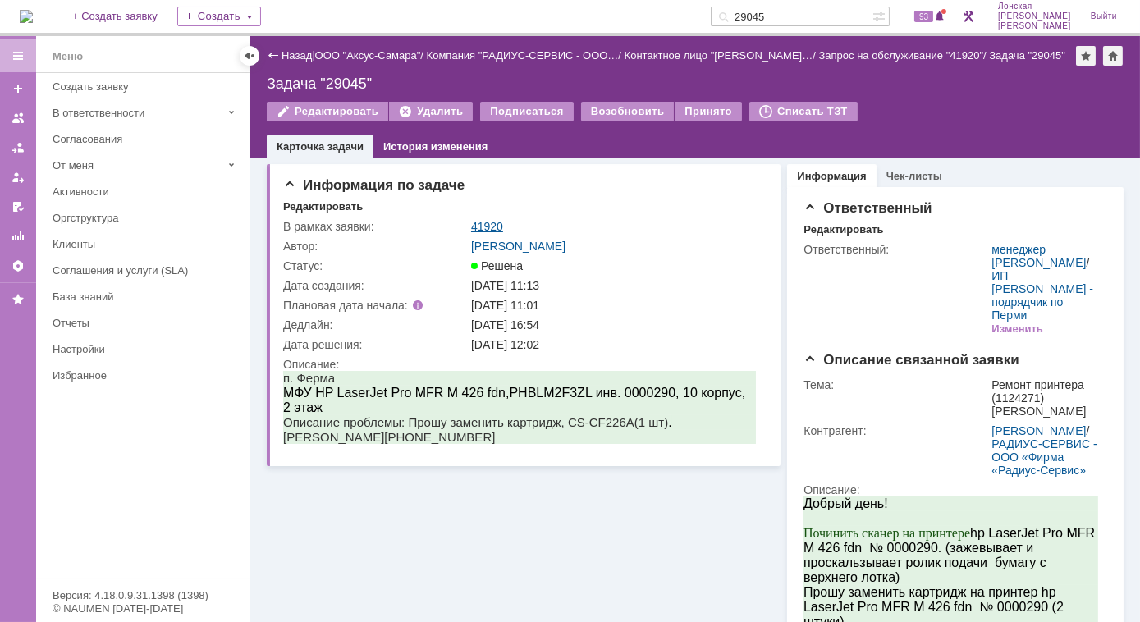
click at [496, 229] on link "41920" at bounding box center [487, 226] width 32 height 13
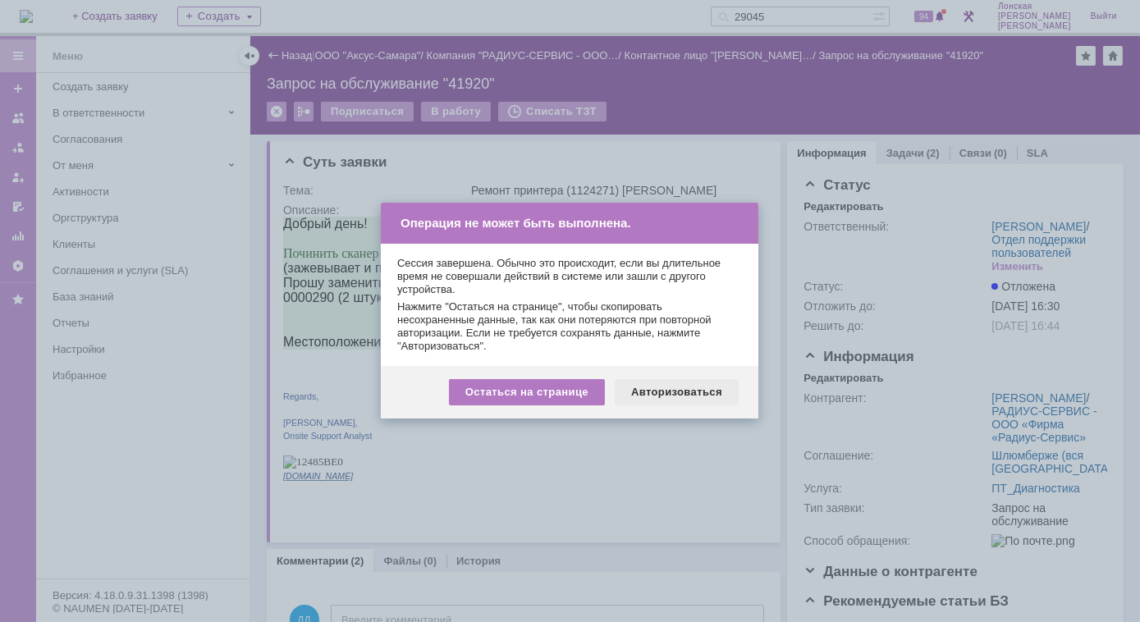
click at [678, 392] on div "Авторизоваться" at bounding box center [677, 392] width 124 height 26
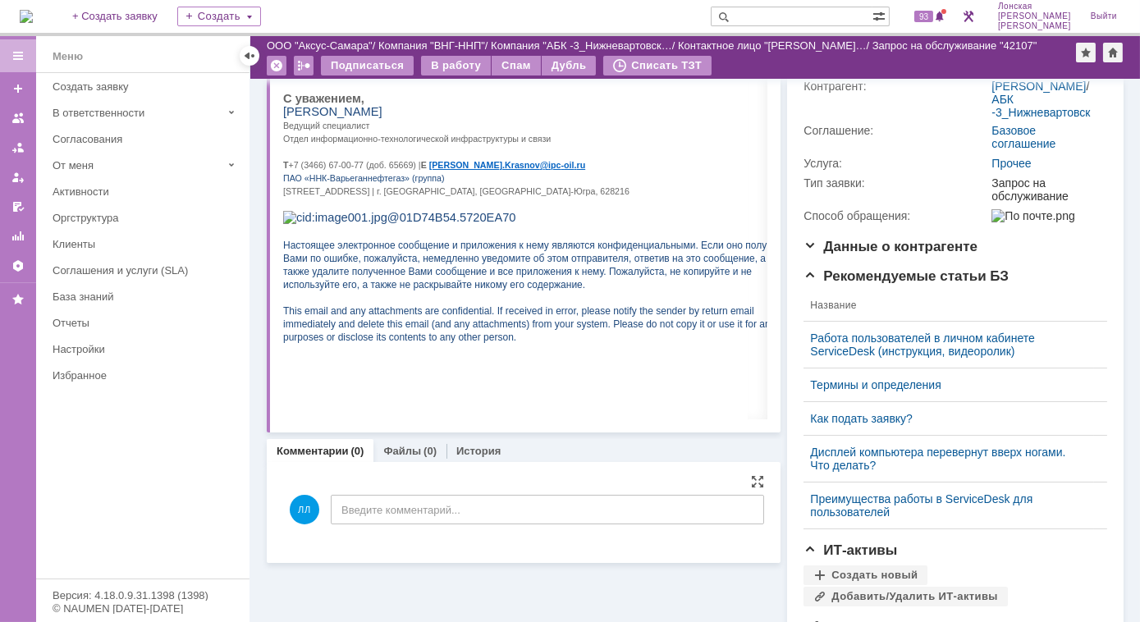
scroll to position [298, 0]
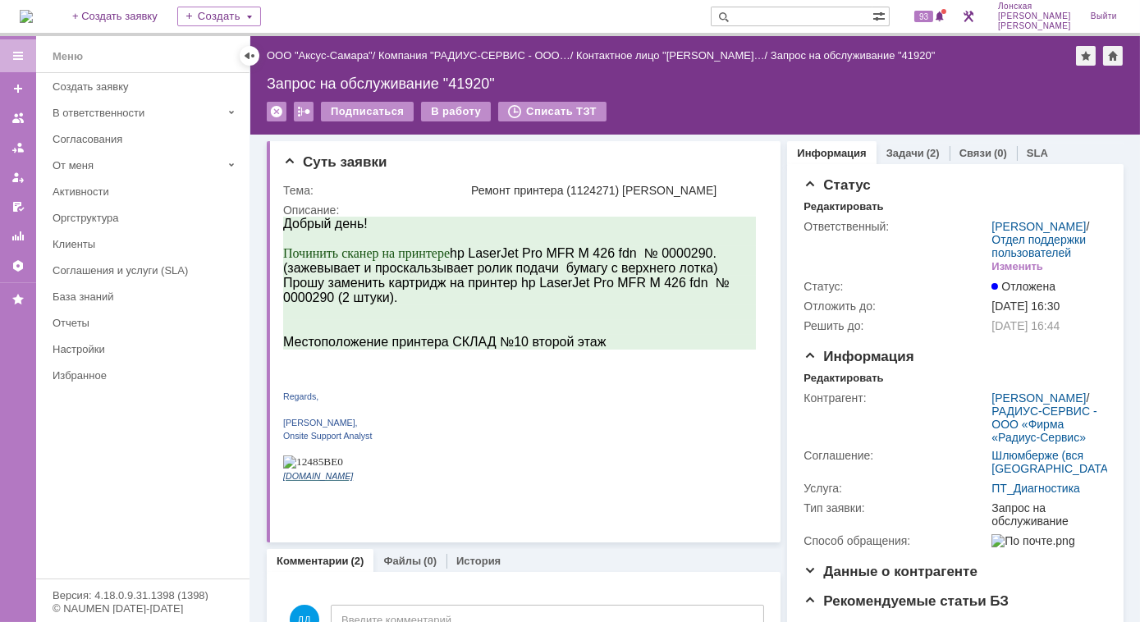
click at [33, 21] on img at bounding box center [26, 16] width 13 height 13
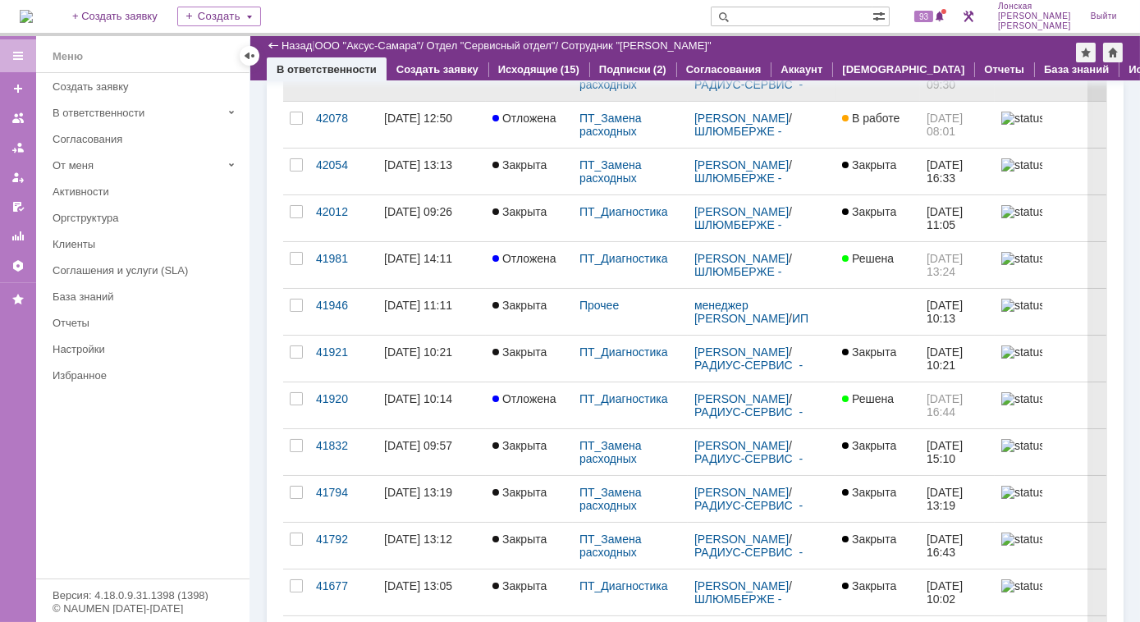
scroll to position [298, 0]
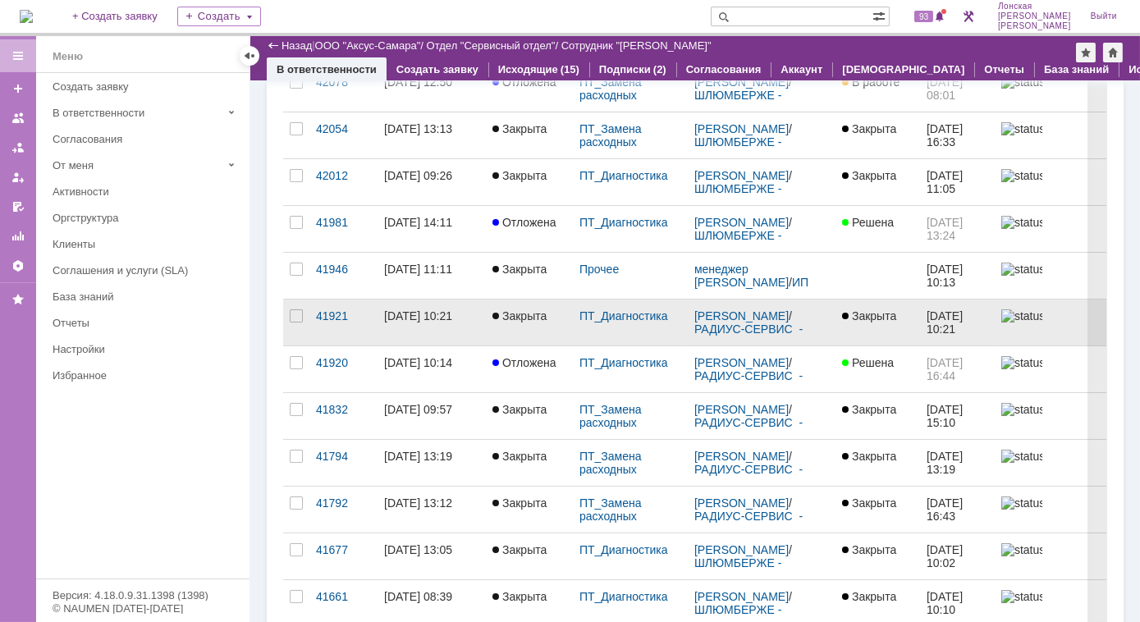
click at [413, 314] on div "22.09.2025 10:21" at bounding box center [418, 315] width 68 height 13
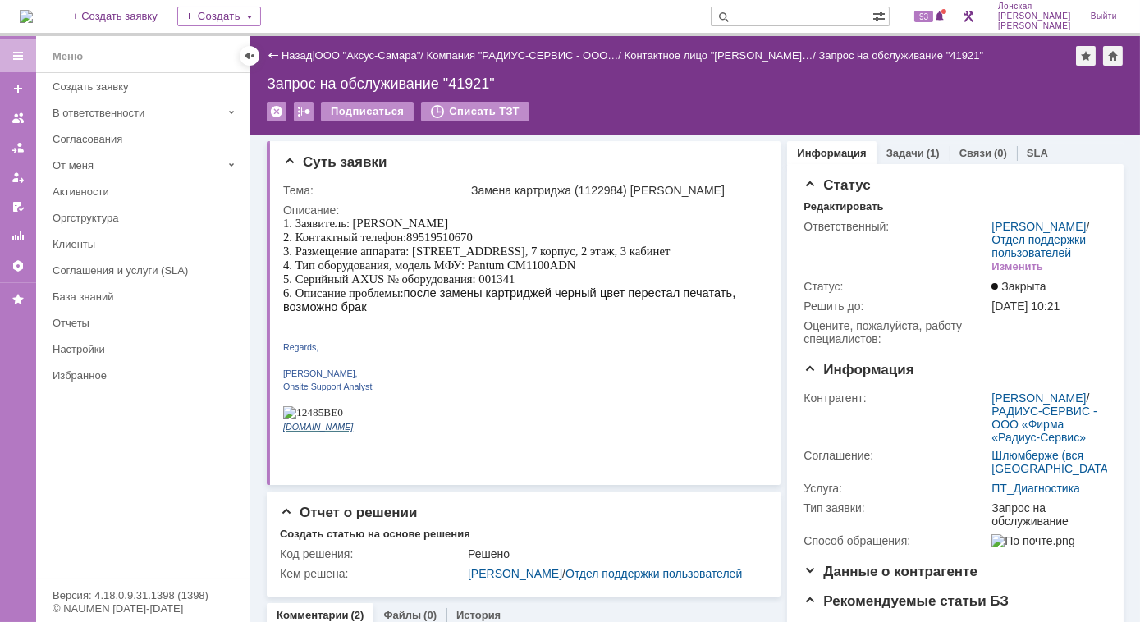
click at [33, 18] on img at bounding box center [26, 16] width 13 height 13
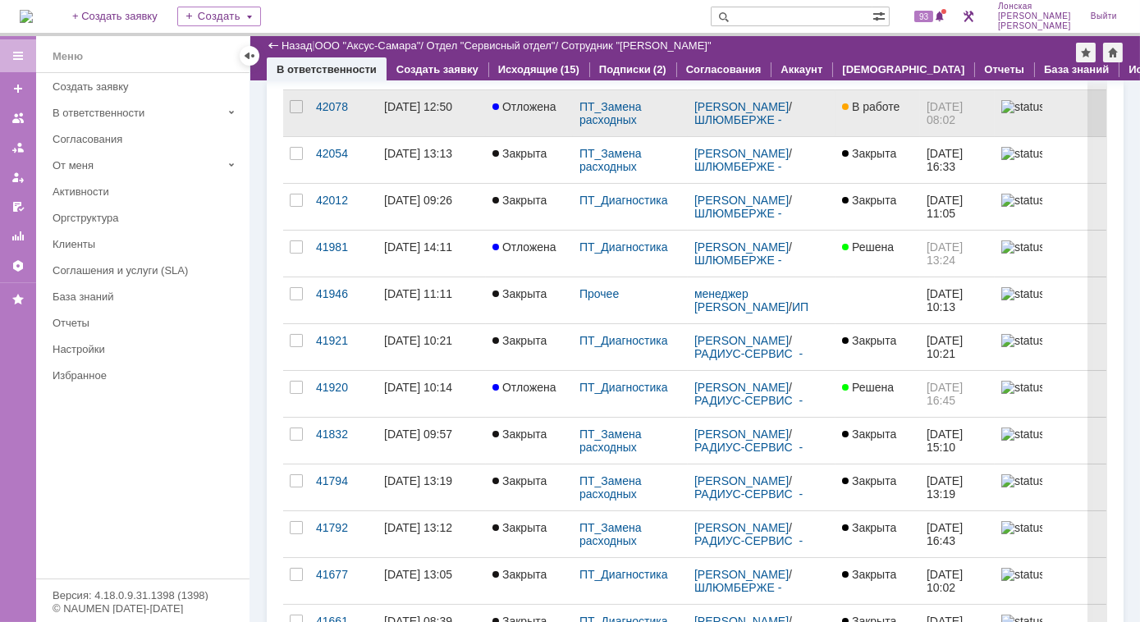
scroll to position [298, 0]
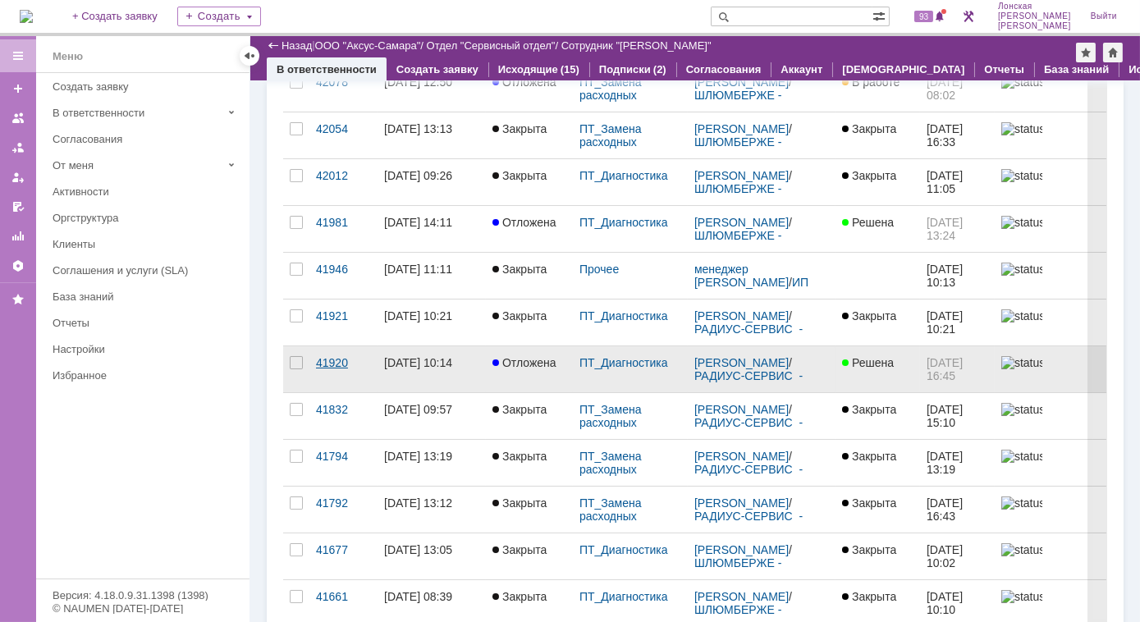
click at [328, 362] on div "41920" at bounding box center [343, 362] width 55 height 13
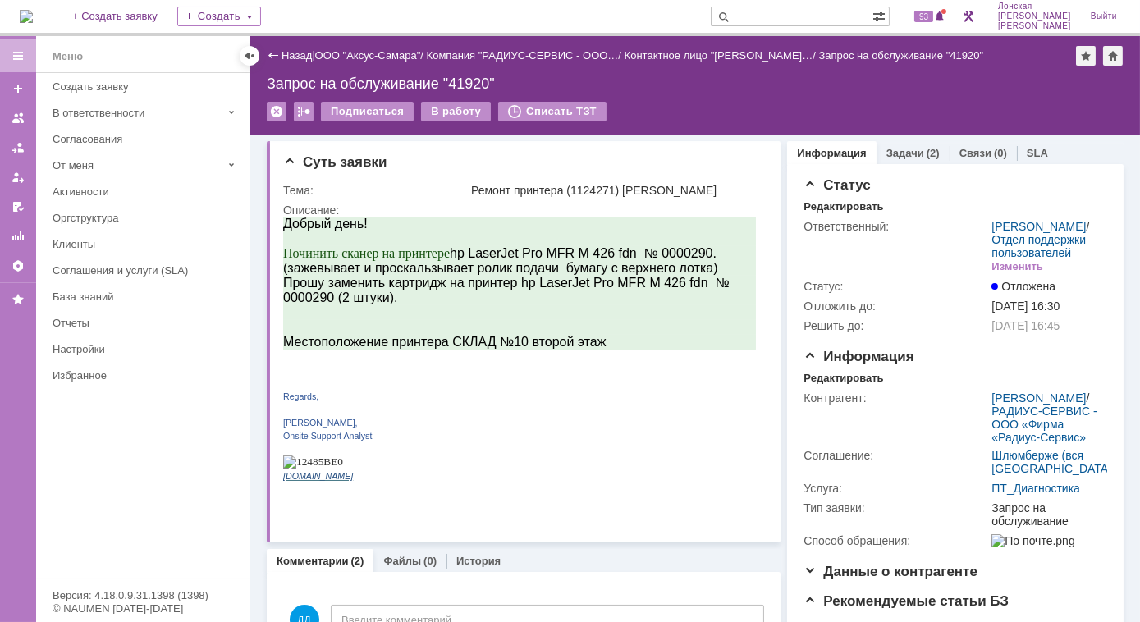
click at [886, 157] on link "Задачи" at bounding box center [905, 153] width 38 height 12
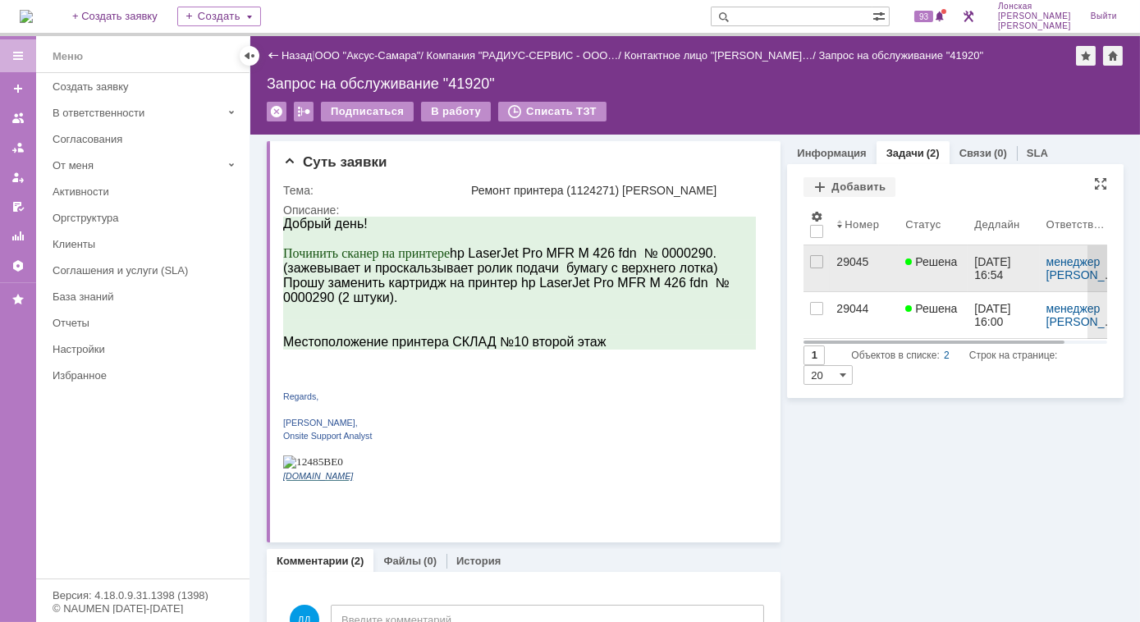
click at [857, 269] on link "29045" at bounding box center [864, 268] width 69 height 46
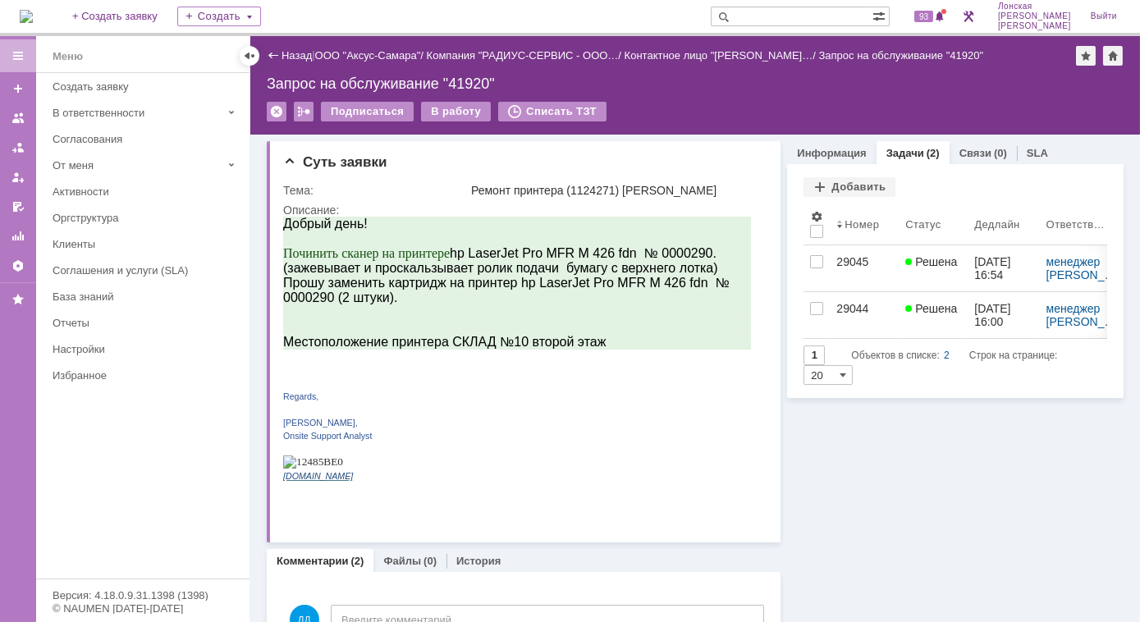
click at [848, 313] on div "29044" at bounding box center [864, 308] width 56 height 13
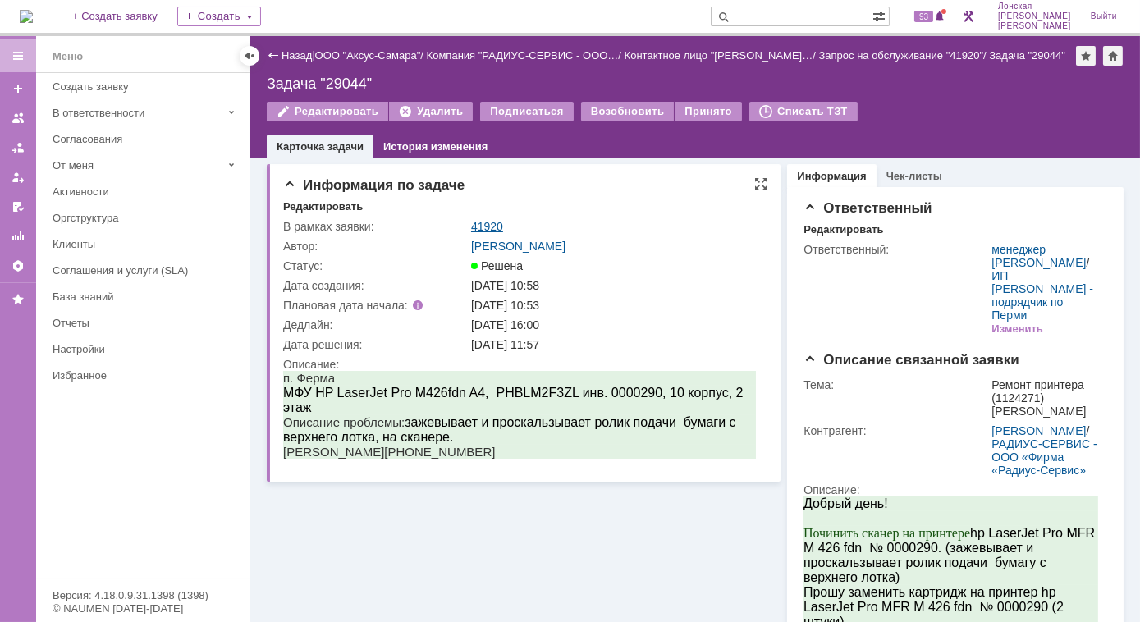
click at [483, 230] on link "41920" at bounding box center [487, 226] width 32 height 13
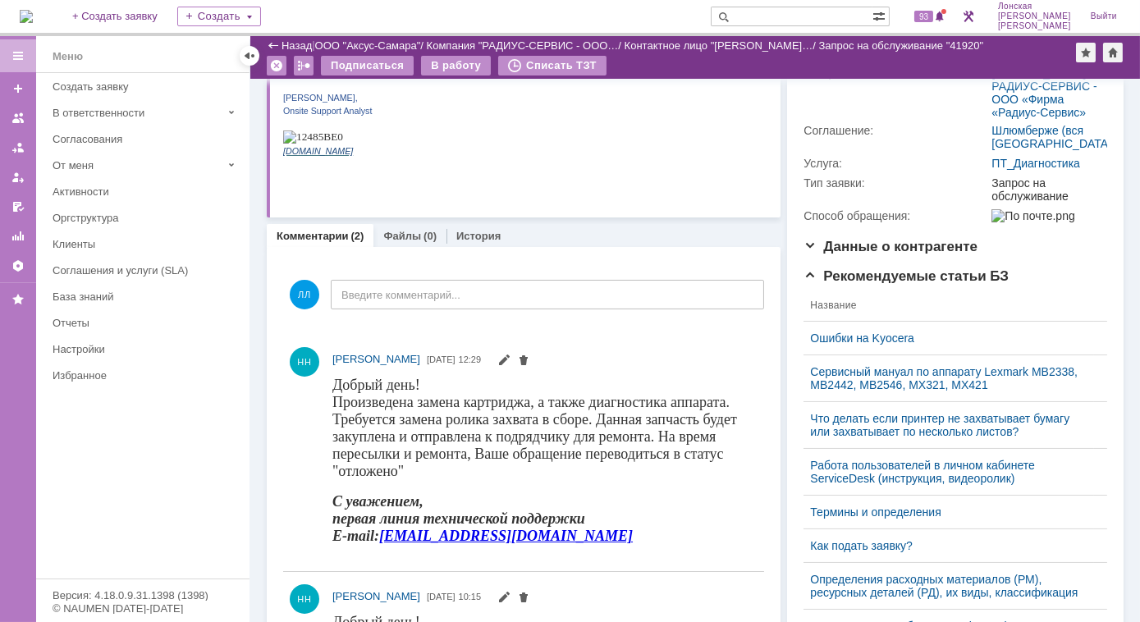
scroll to position [159, 0]
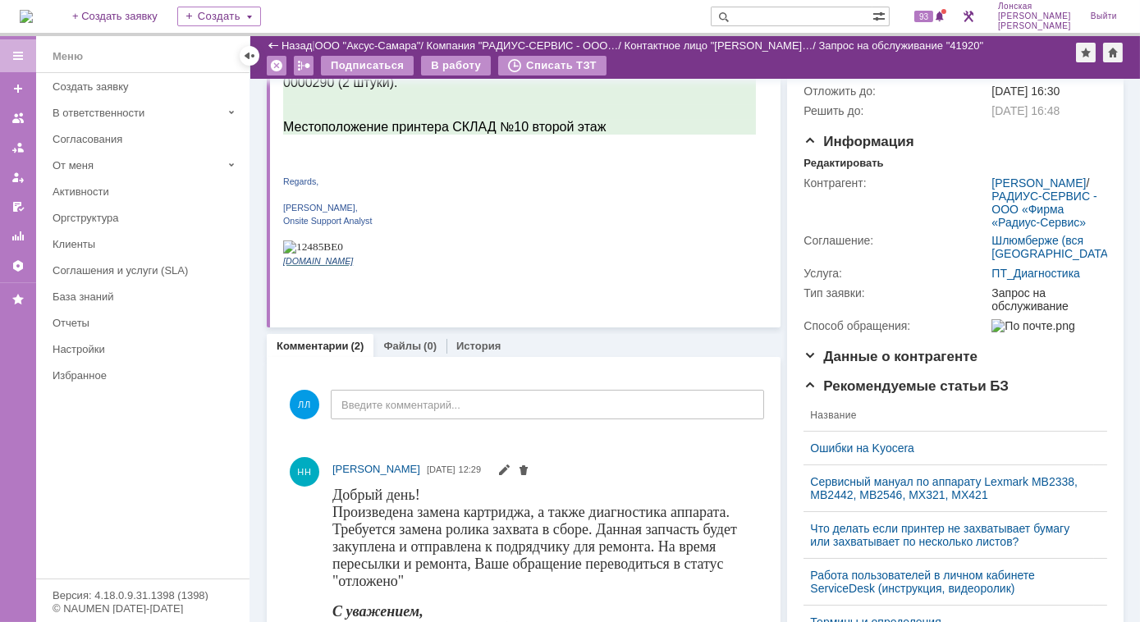
click at [33, 12] on img at bounding box center [26, 16] width 13 height 13
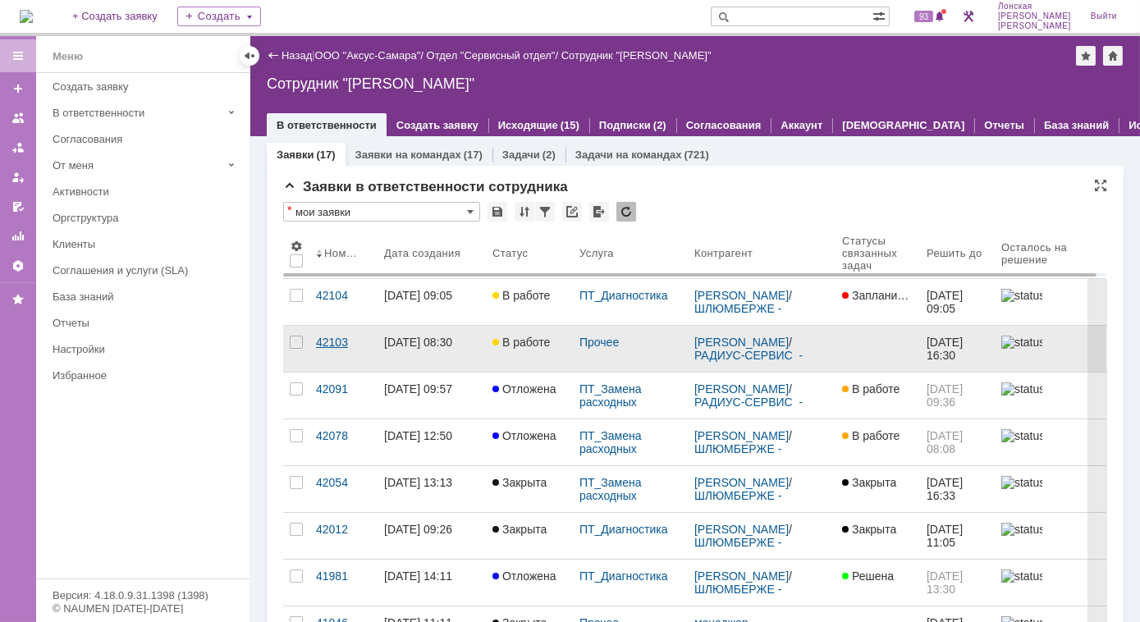
click at [340, 341] on div "42103" at bounding box center [343, 342] width 55 height 13
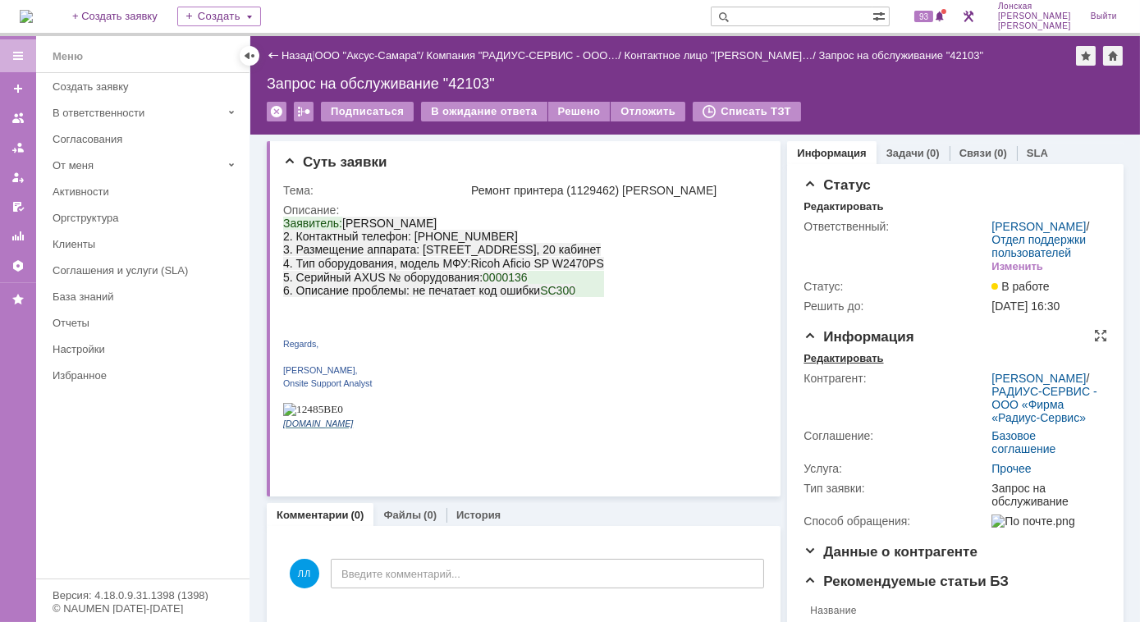
click at [817, 365] on div "Редактировать" at bounding box center [843, 358] width 80 height 13
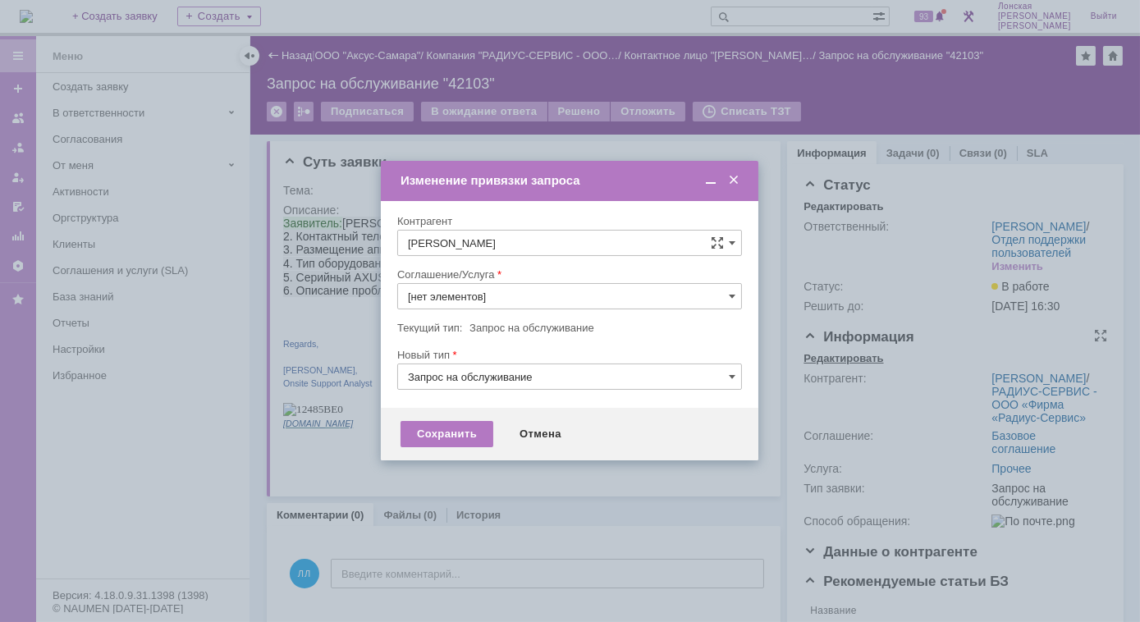
type input "Прочее"
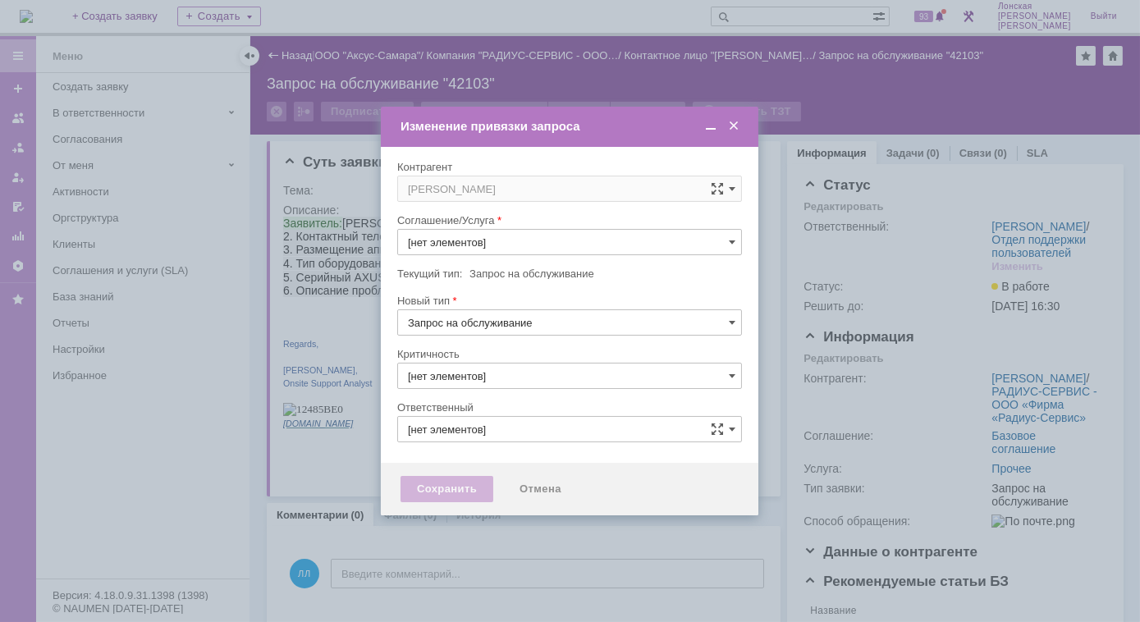
type input "Прочее"
type input "3. Низкая"
type input "[PERSON_NAME]"
type input "[не указано]"
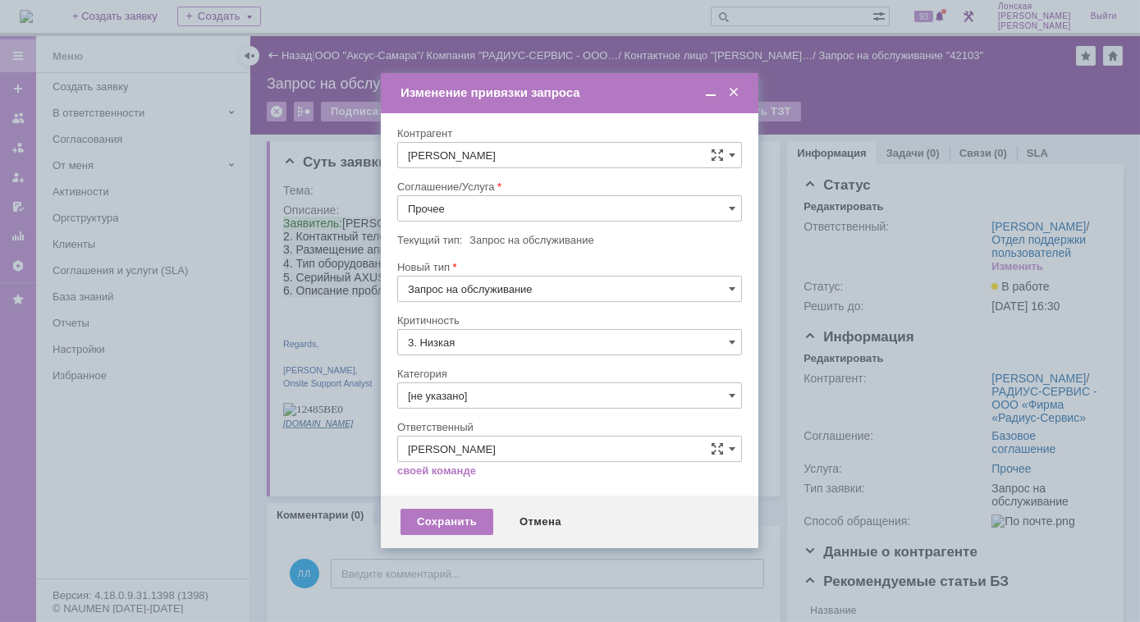
click at [735, 339] on input "3. Низкая" at bounding box center [569, 342] width 345 height 26
click at [733, 239] on div "Текущий тип: Запрос на обслуживание" at bounding box center [567, 240] width 341 height 11
type input "3. Низкая"
click at [734, 393] on span at bounding box center [732, 395] width 7 height 13
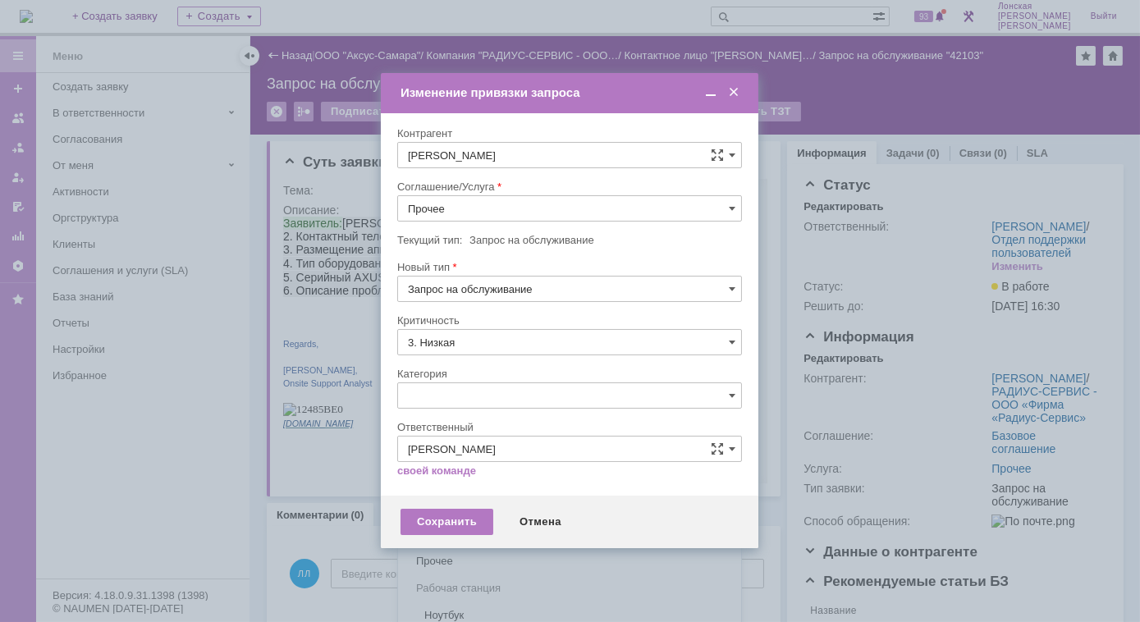
click at [920, 237] on div at bounding box center [570, 311] width 1140 height 622
type input "[не указано]"
click at [730, 208] on span at bounding box center [732, 208] width 7 height 13
click at [535, 293] on span "ПТ_Диагностика" at bounding box center [569, 292] width 323 height 13
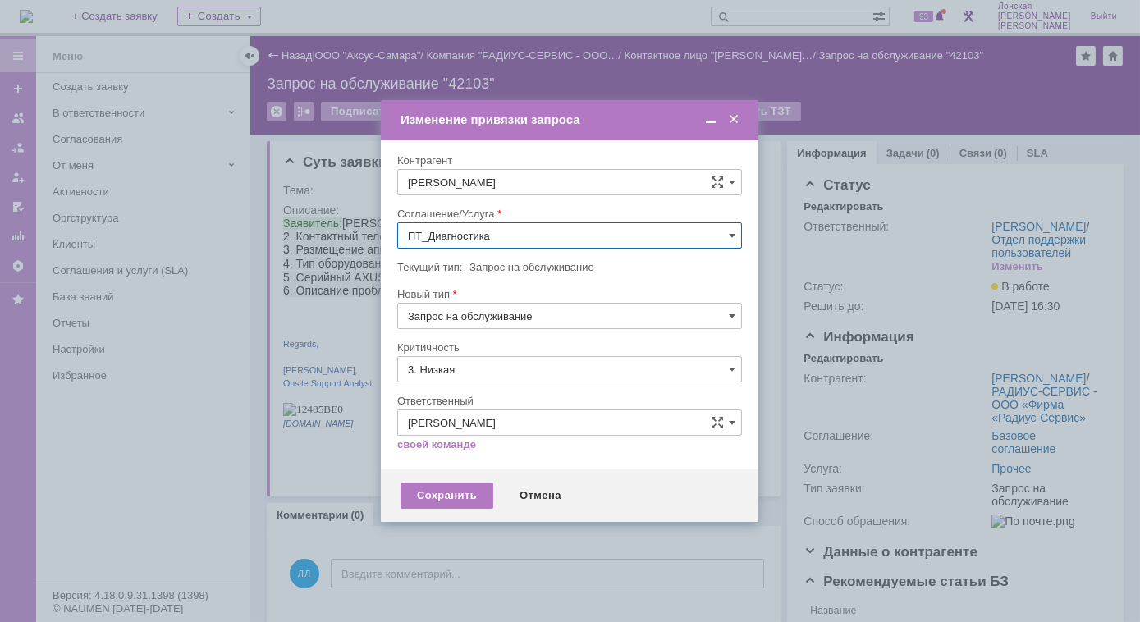
type input "ПТ_Диагностика"
click at [472, 497] on div "Сохранить" at bounding box center [446, 495] width 93 height 26
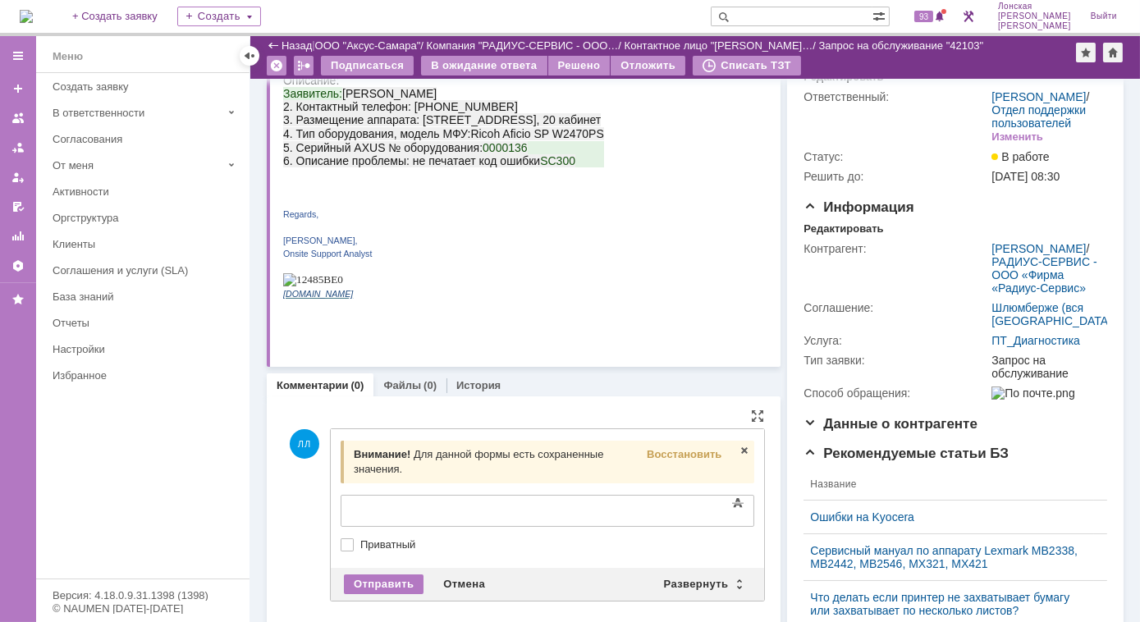
scroll to position [0, 0]
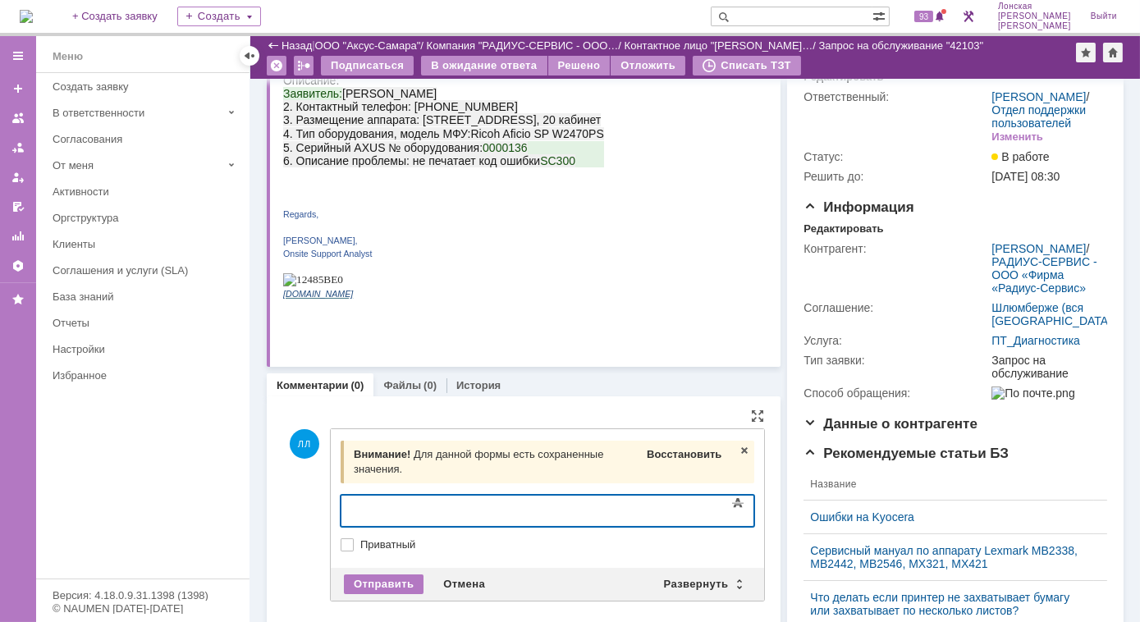
click at [671, 454] on span "Восстановить" at bounding box center [684, 454] width 75 height 12
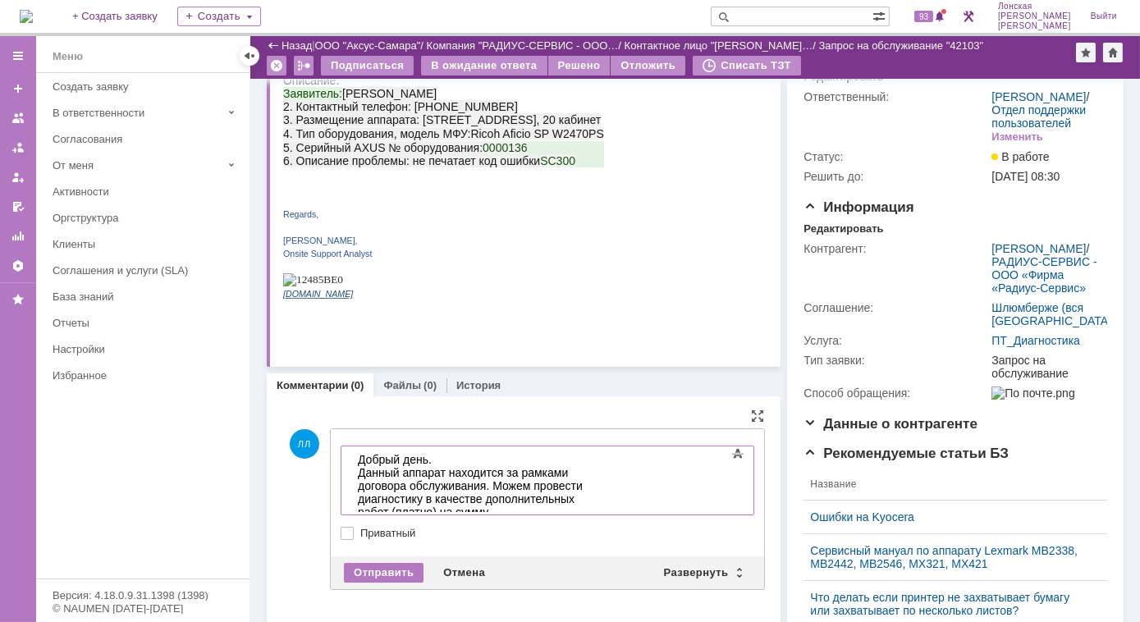
click at [466, 497] on div "Данный аппарат находится за рамками договора обслуживания. Можем провести диагн…" at bounding box center [473, 491] width 233 height 53
click at [469, 497] on div "Данный аппарат находится за рамками договора обслуживания. Можем провести диагн…" at bounding box center [473, 491] width 233 height 53
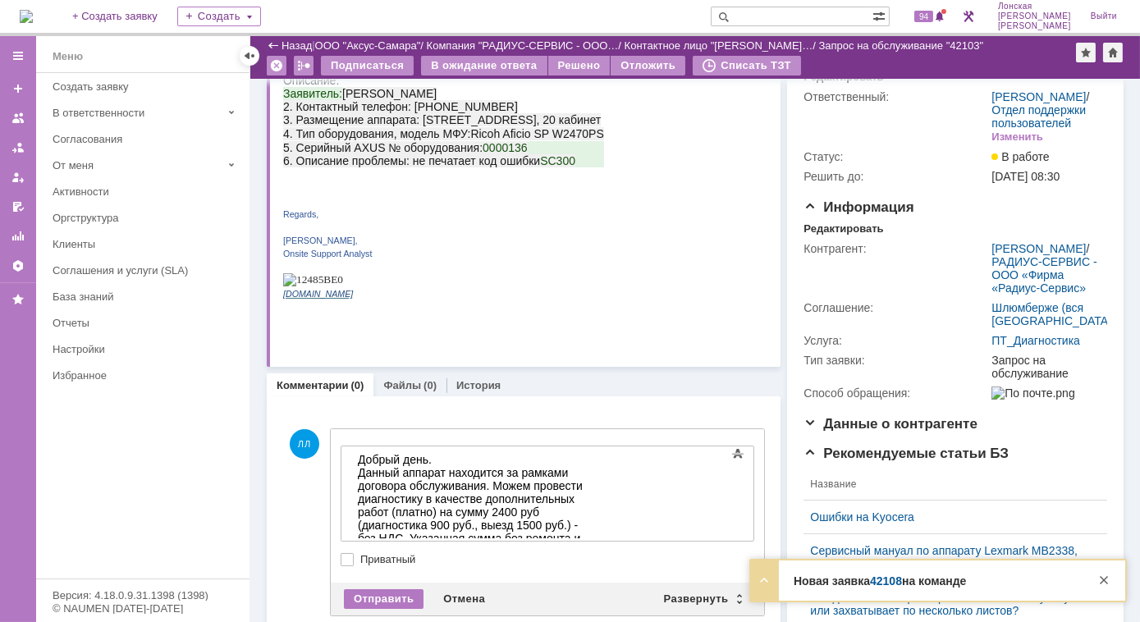
click at [856, 584] on strong "Новая заявка 42108 на команде" at bounding box center [879, 580] width 172 height 13
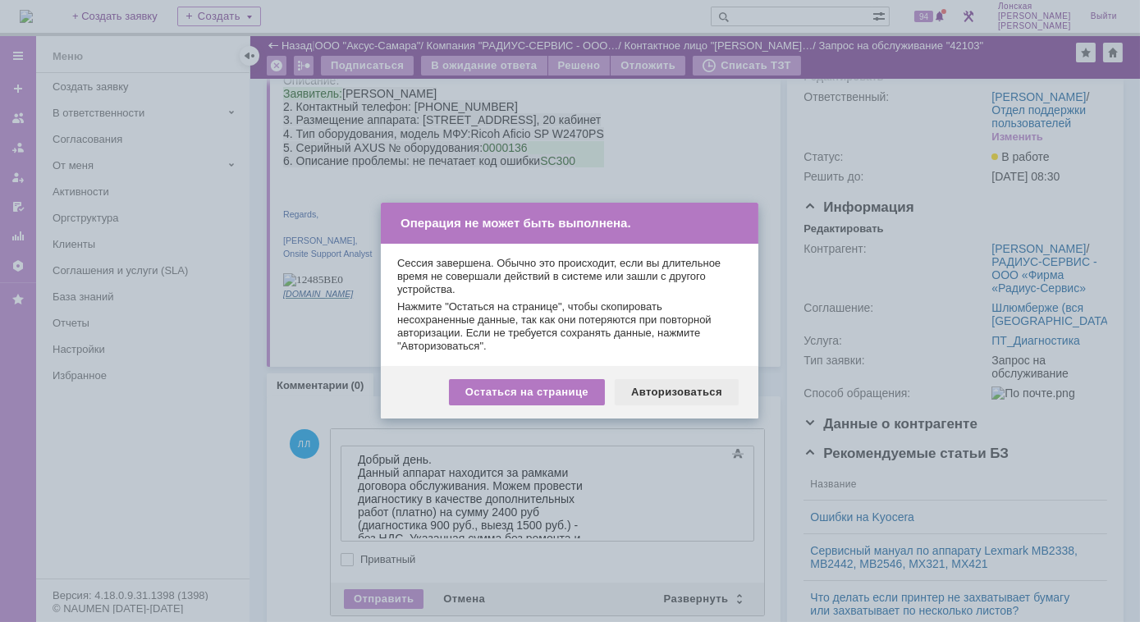
click at [682, 388] on div "Авторизоваться" at bounding box center [677, 392] width 124 height 26
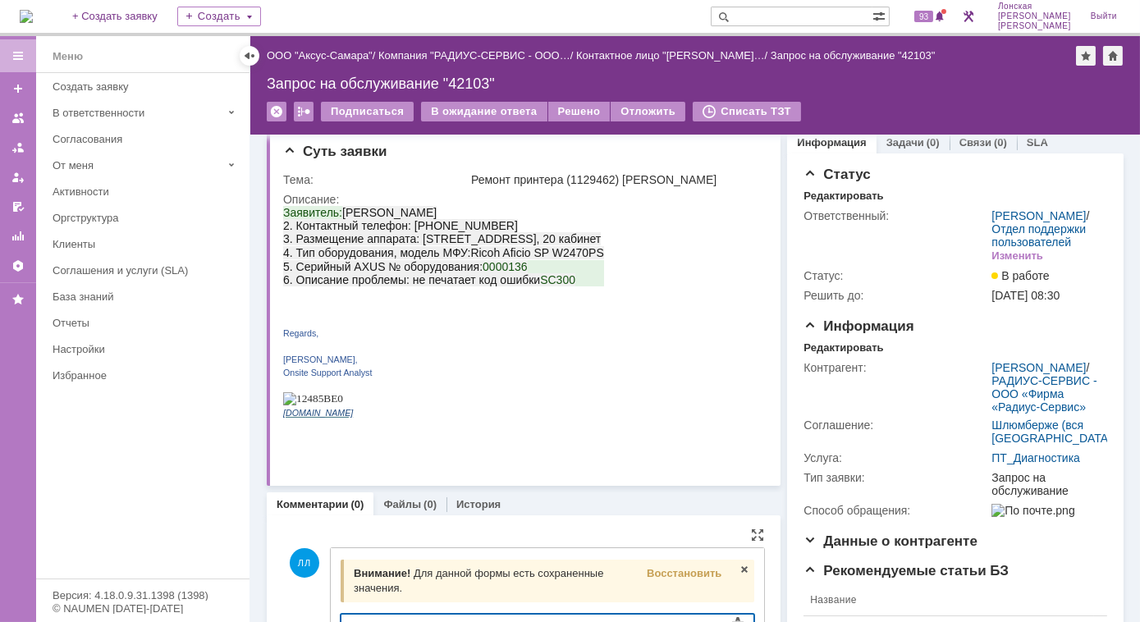
scroll to position [21, 0]
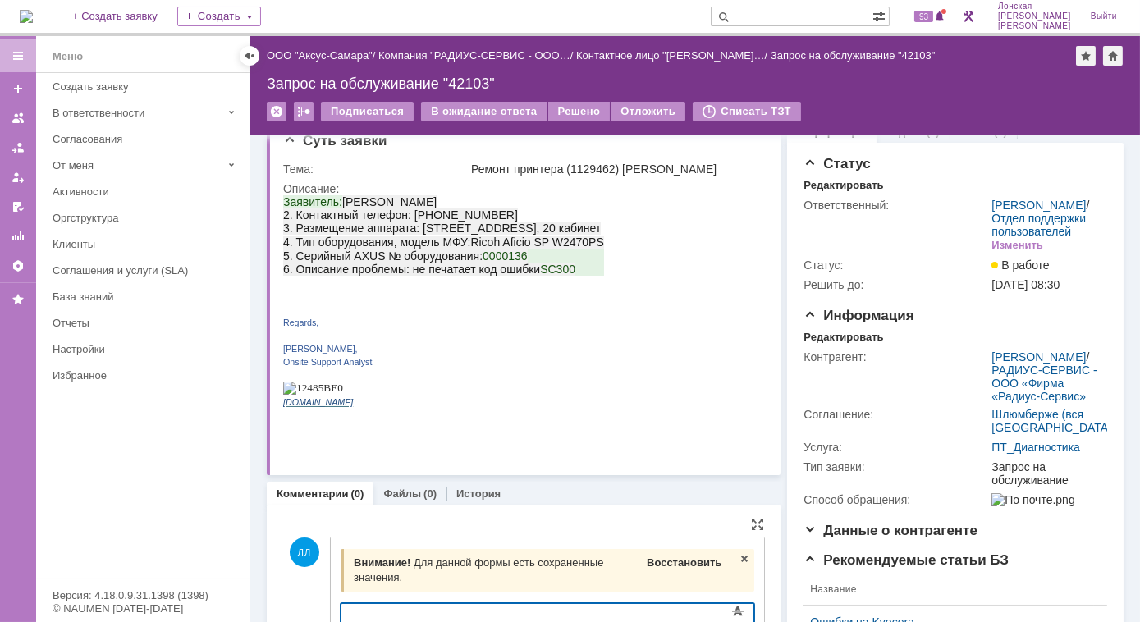
click at [684, 563] on span "Восстановить" at bounding box center [684, 562] width 75 height 12
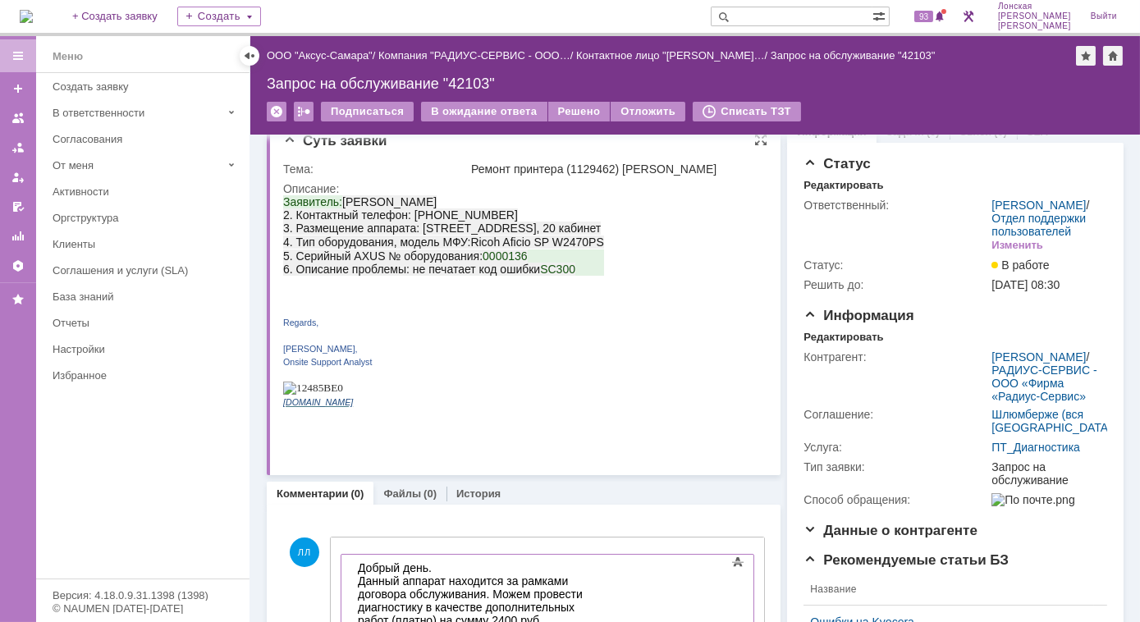
scroll to position [245, 0]
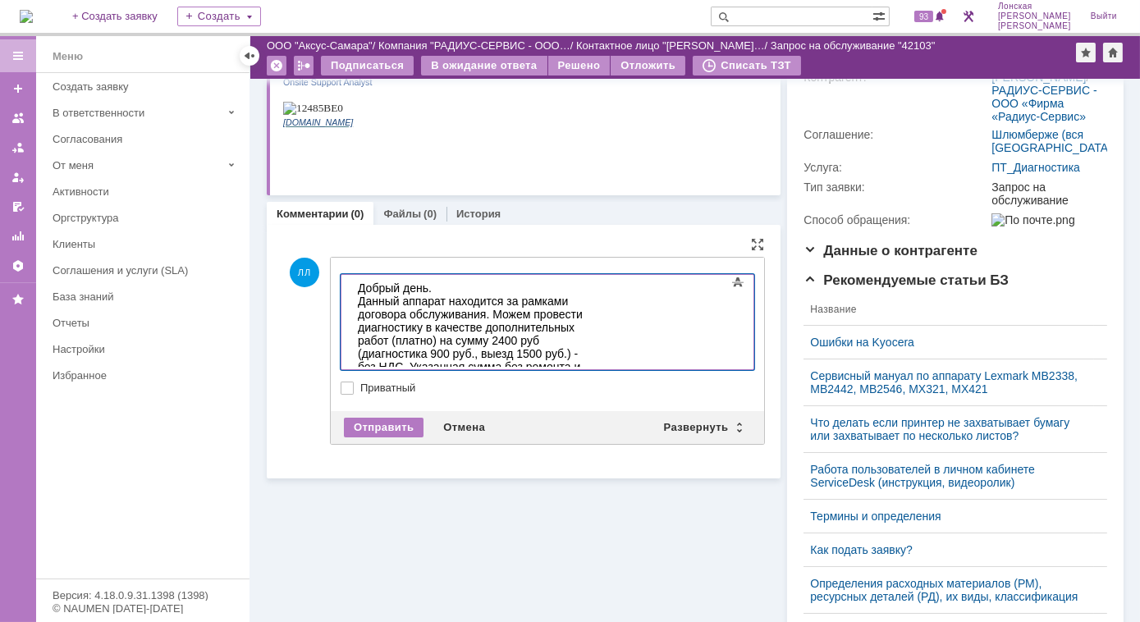
click at [589, 386] on div "Прошу Вас согласовать проведение работ" at bounding box center [473, 392] width 233 height 13
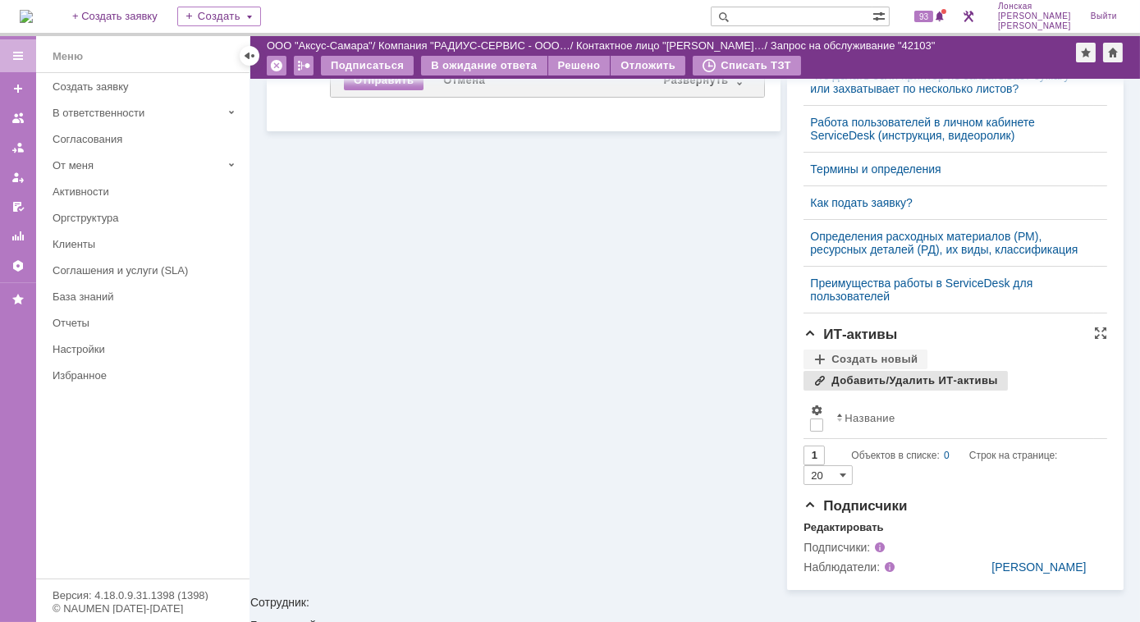
scroll to position [601, 0]
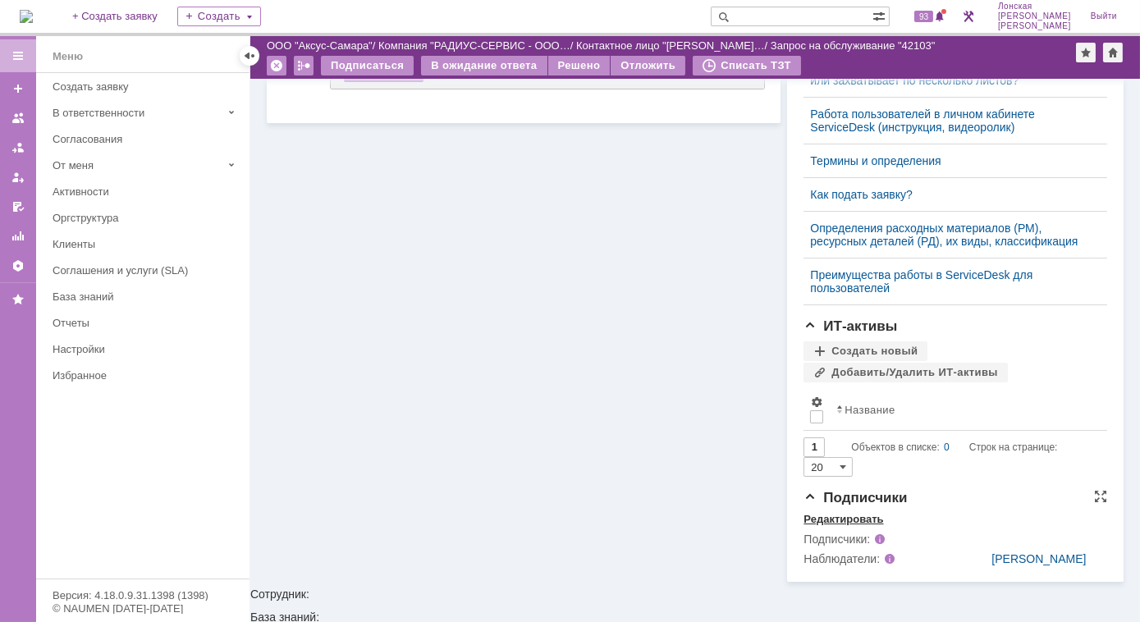
click at [831, 526] on div "Редактировать" at bounding box center [843, 519] width 80 height 13
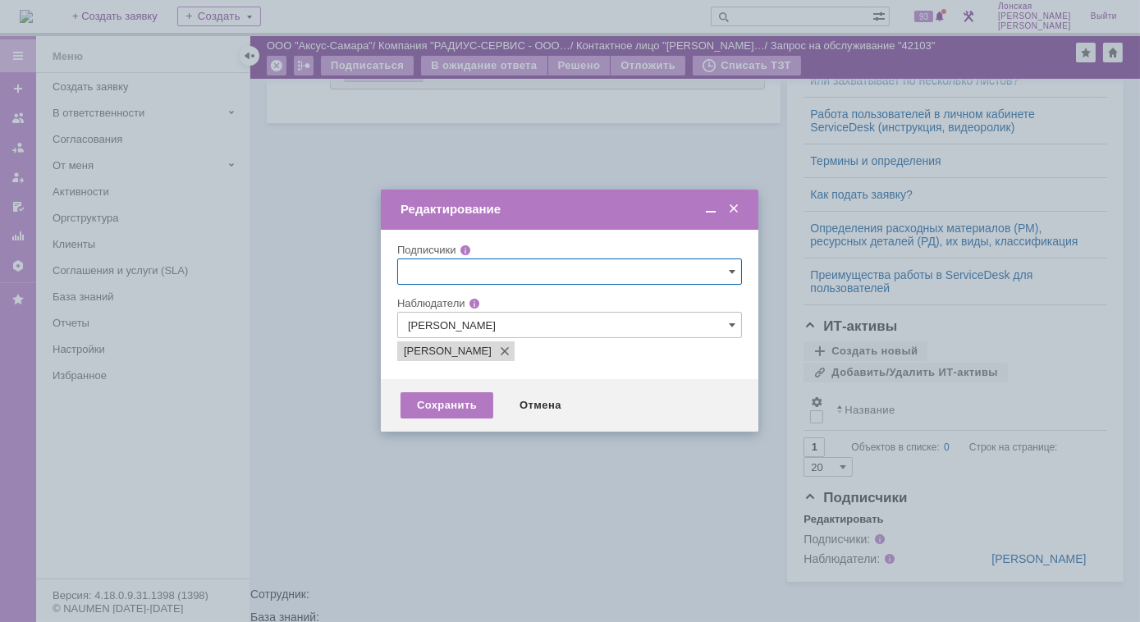
click at [737, 208] on span at bounding box center [733, 209] width 16 height 15
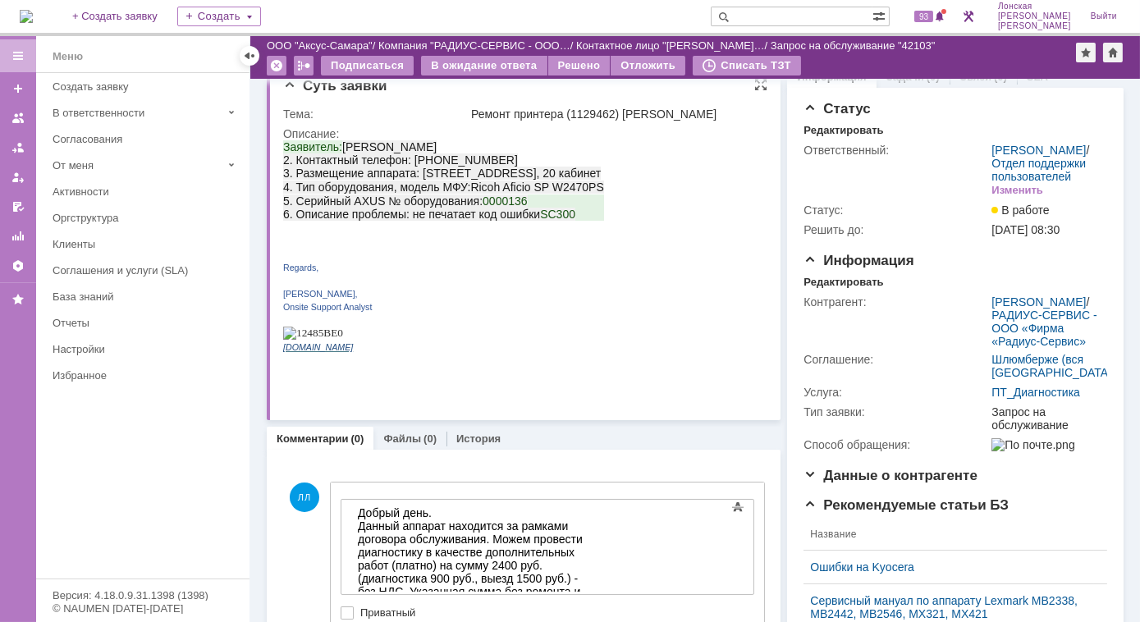
scroll to position [0, 0]
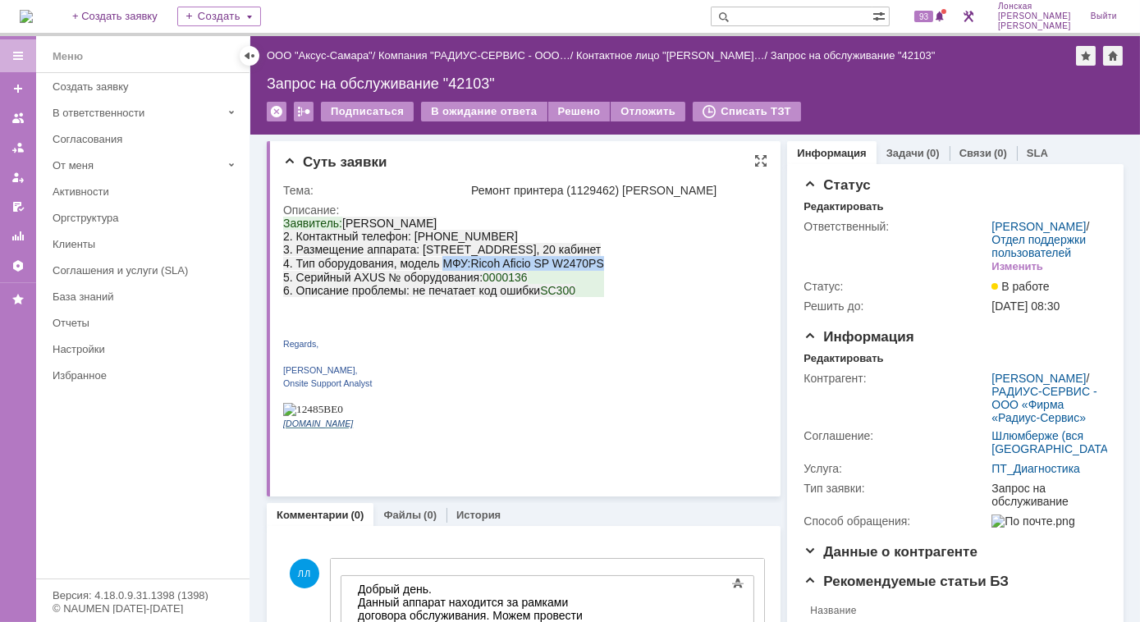
drag, startPoint x: 444, startPoint y: 268, endPoint x: 601, endPoint y: 275, distance: 157.7
click at [601, 270] on p "Заявитель: Permjakov [PERSON_NAME] 2. Контактный телефон: 89128831749 3. Размещ…" at bounding box center [442, 243] width 321 height 54
copy p "МФУ: Ricoh Aficio SP W 2470 PS"
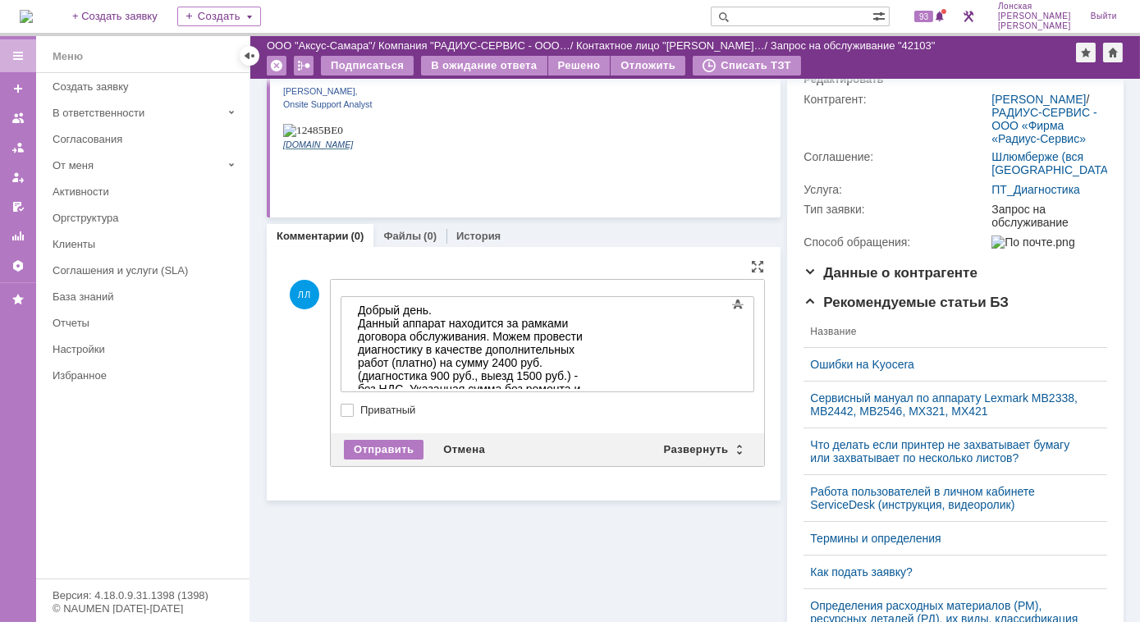
scroll to position [298, 0]
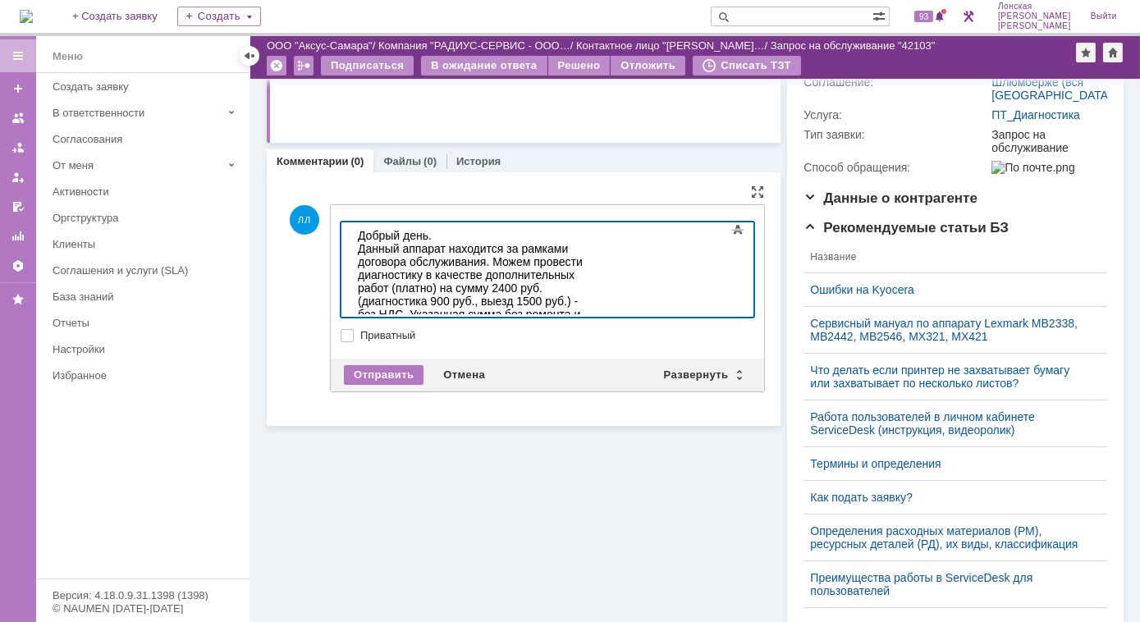
click at [449, 245] on div "Данный аппарат находится за рамками договора обслуживания. Можем провести диагн…" at bounding box center [473, 287] width 233 height 92
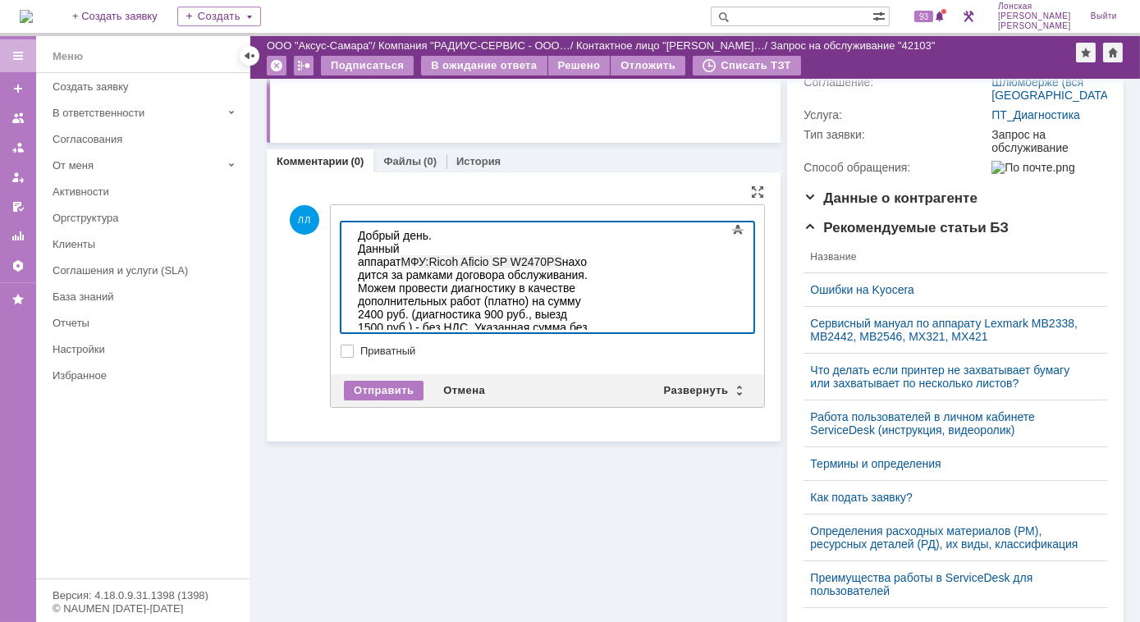
click at [427, 254] on span "МФУ:" at bounding box center [414, 260] width 28 height 13
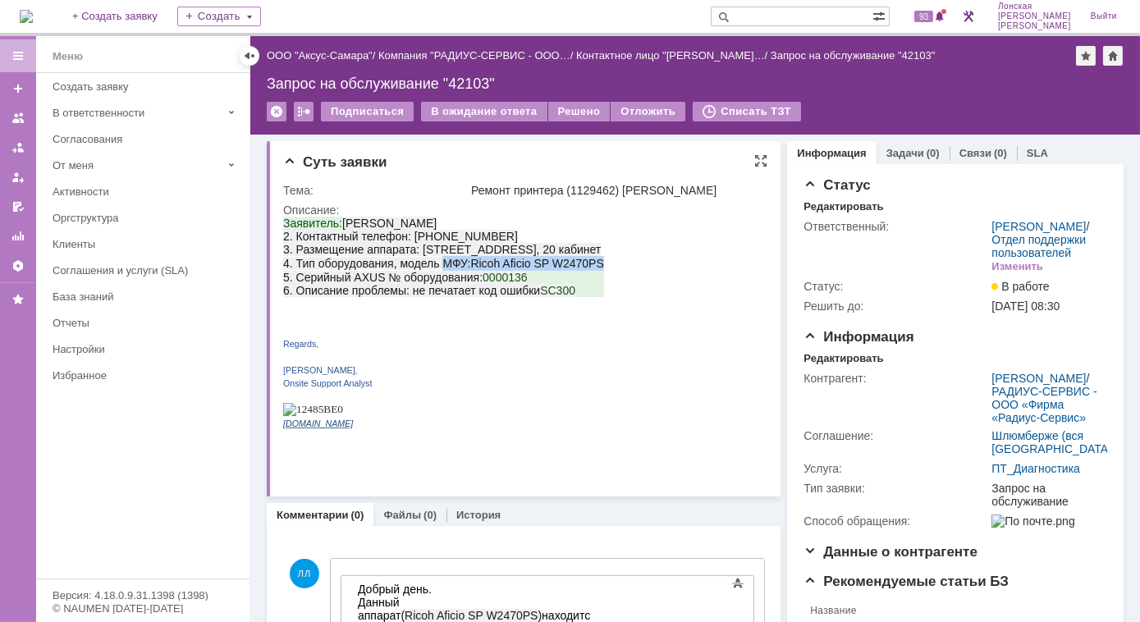
drag, startPoint x: 482, startPoint y: 287, endPoint x: 523, endPoint y: 286, distance: 40.2
click at [523, 283] on span "0000136" at bounding box center [504, 276] width 45 height 13
copy span "0000136"
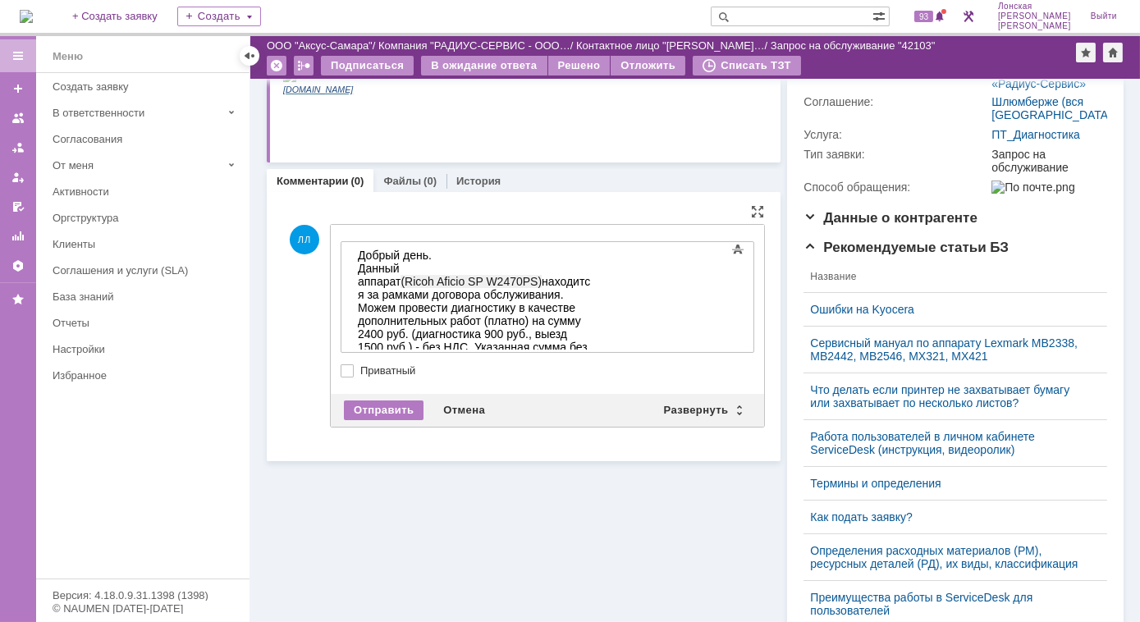
scroll to position [298, 0]
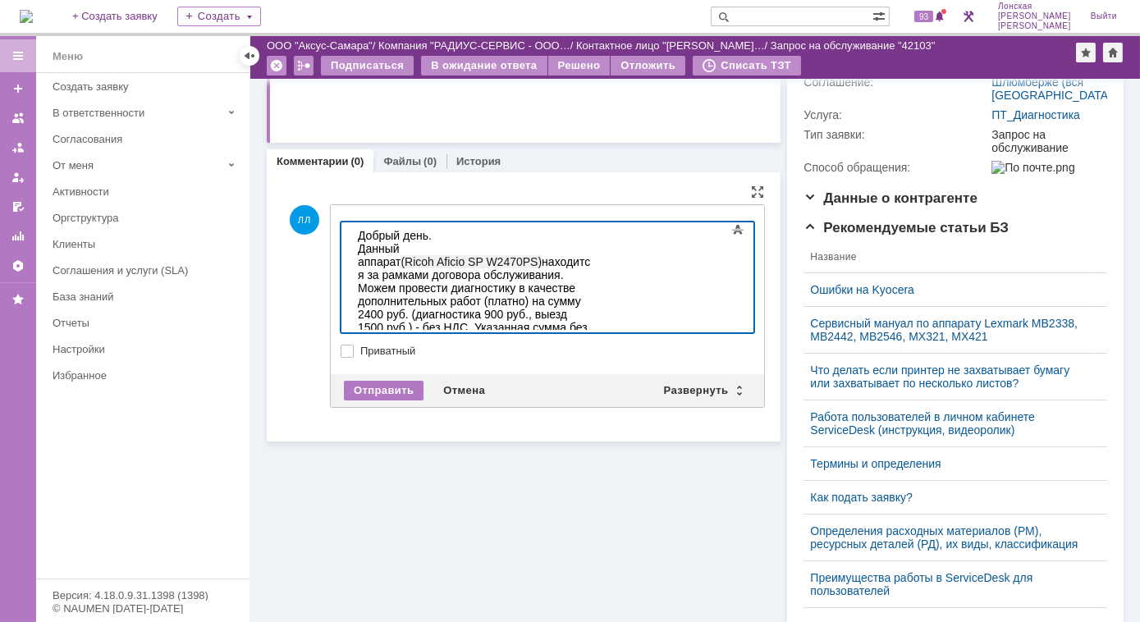
click at [541, 254] on span "PS)" at bounding box center [531, 260] width 19 height 13
click at [415, 472] on div "Суть заявки Тема: Ремонт принтера (1129462) Радиус Описание: Комментарии (0) Фа…" at bounding box center [524, 333] width 514 height 1104
click at [590, 262] on div "Данный аппарат ( Ricoh Aficio SP W 2470 PS, инв. 0000136 ) находится за рамками…" at bounding box center [473, 293] width 233 height 105
click at [590, 264] on div "Данный аппарат ( Ricoh Aficio SP W 2470 PS, инв. 0000136 ) находится за рамками…" at bounding box center [473, 293] width 233 height 105
click at [526, 300] on div "Данный аппарат ( Ricoh Aficio SP W 2470 PS, инв. 0000136 ) находится за рамками…" at bounding box center [473, 293] width 233 height 105
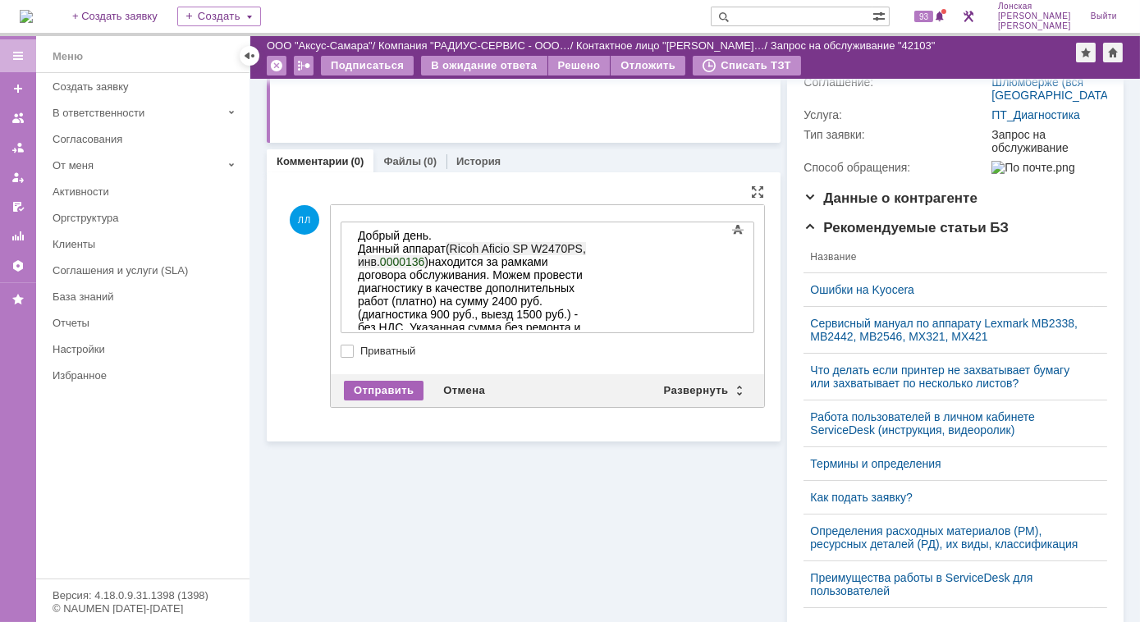
click at [378, 388] on div "Отправить" at bounding box center [384, 391] width 80 height 20
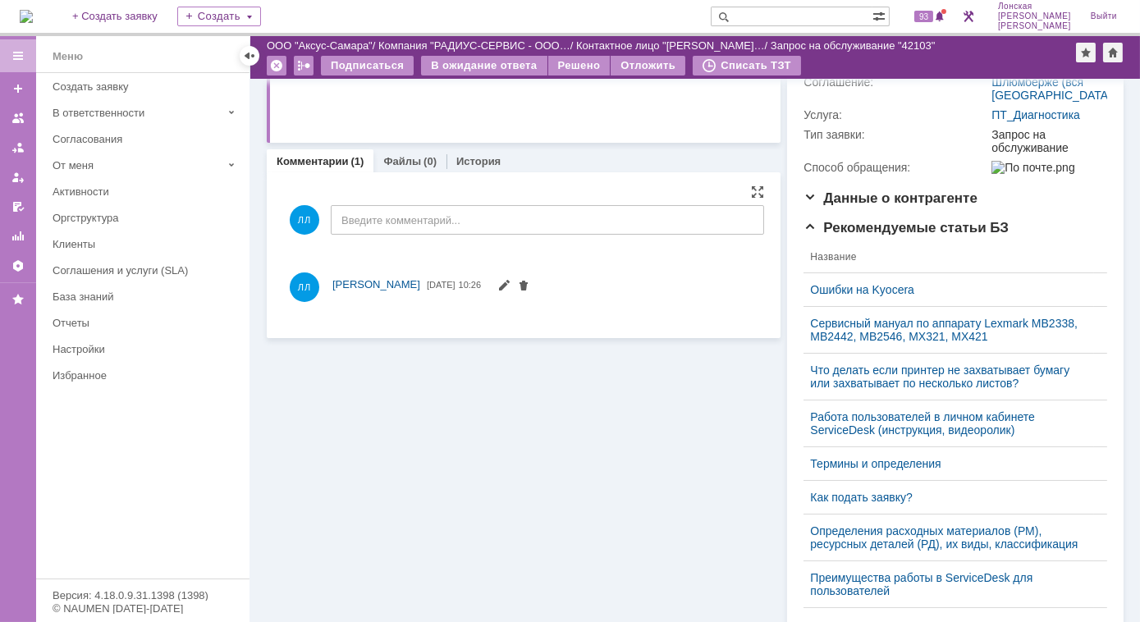
scroll to position [0, 0]
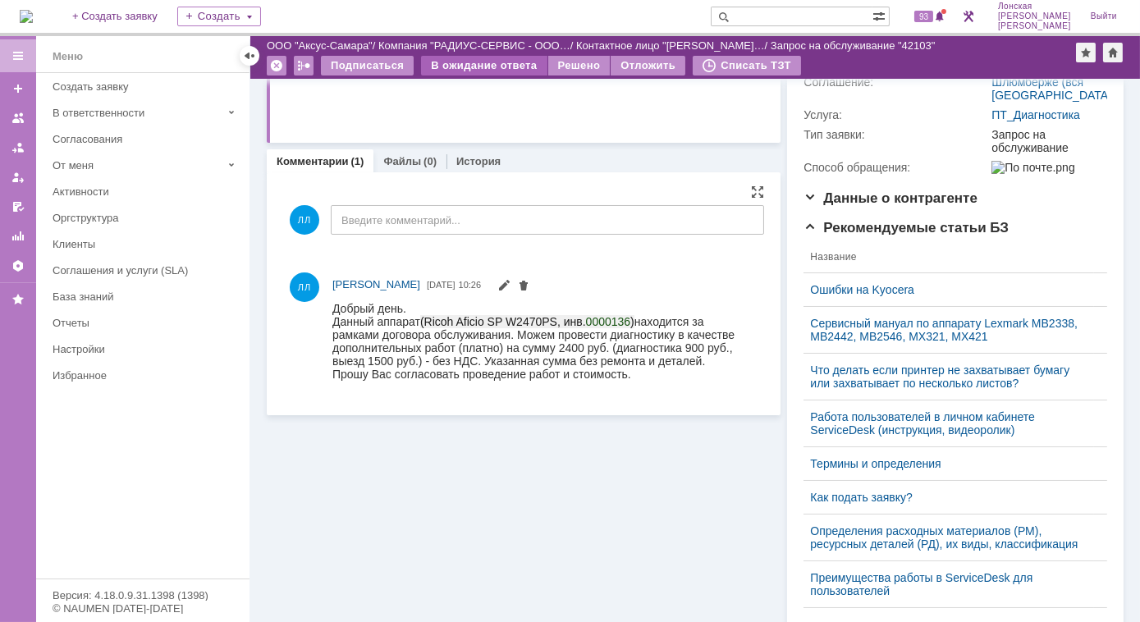
click at [473, 60] on div "В ожидание ответа" at bounding box center [484, 66] width 126 height 20
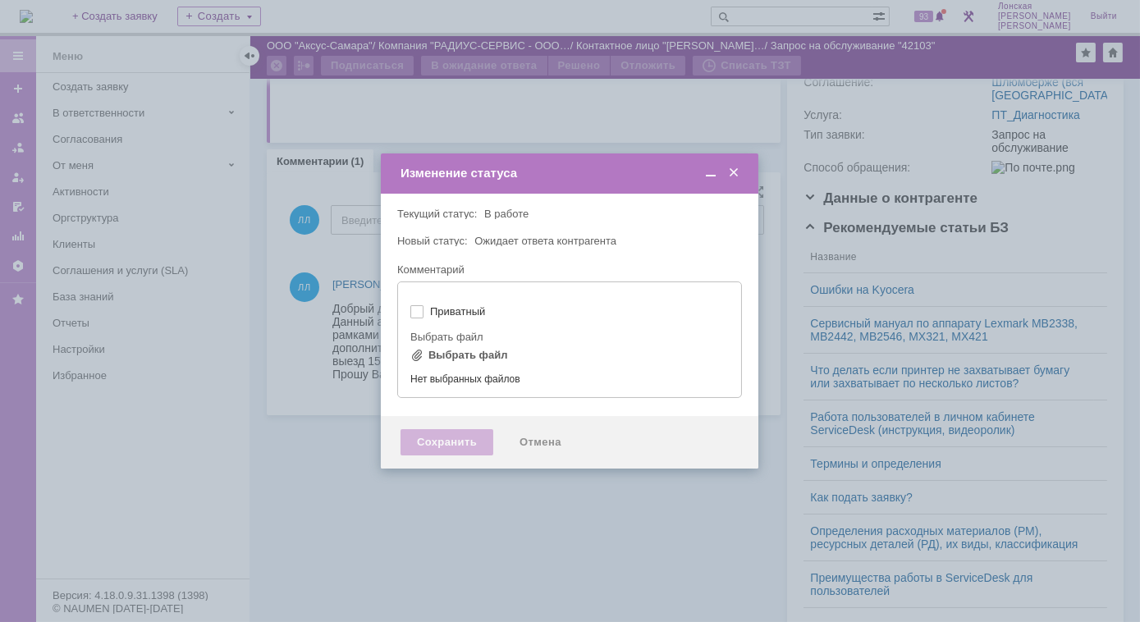
type input "[не указано]"
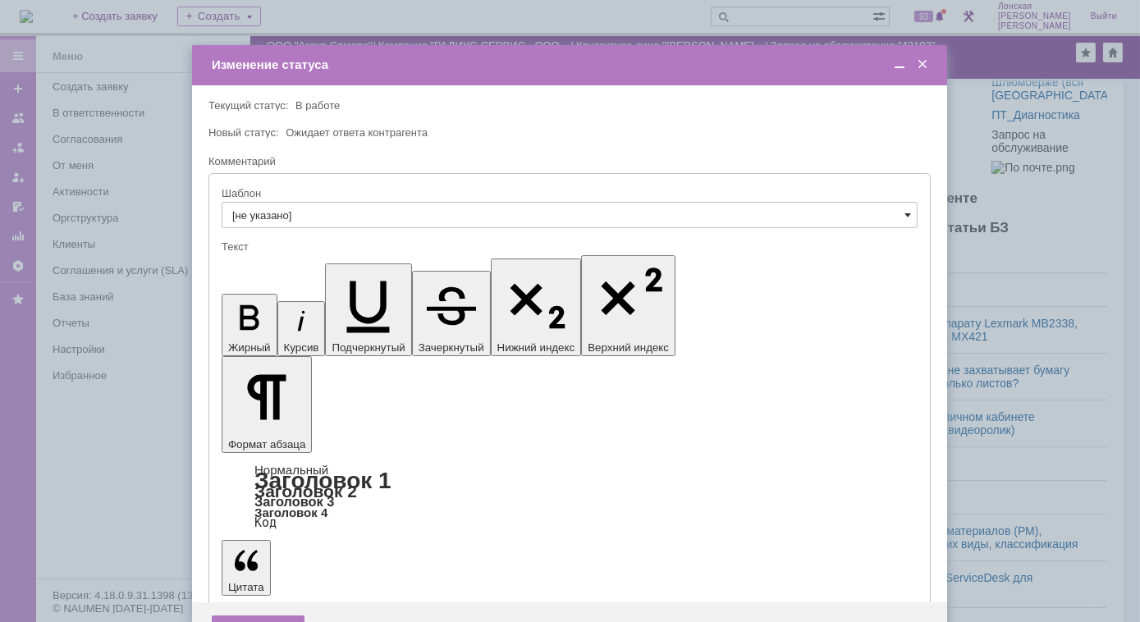
click at [910, 216] on span at bounding box center [907, 214] width 7 height 13
click at [407, 412] on span "Заявка зависла в статусе "Ожидает ответа"" at bounding box center [569, 418] width 675 height 13
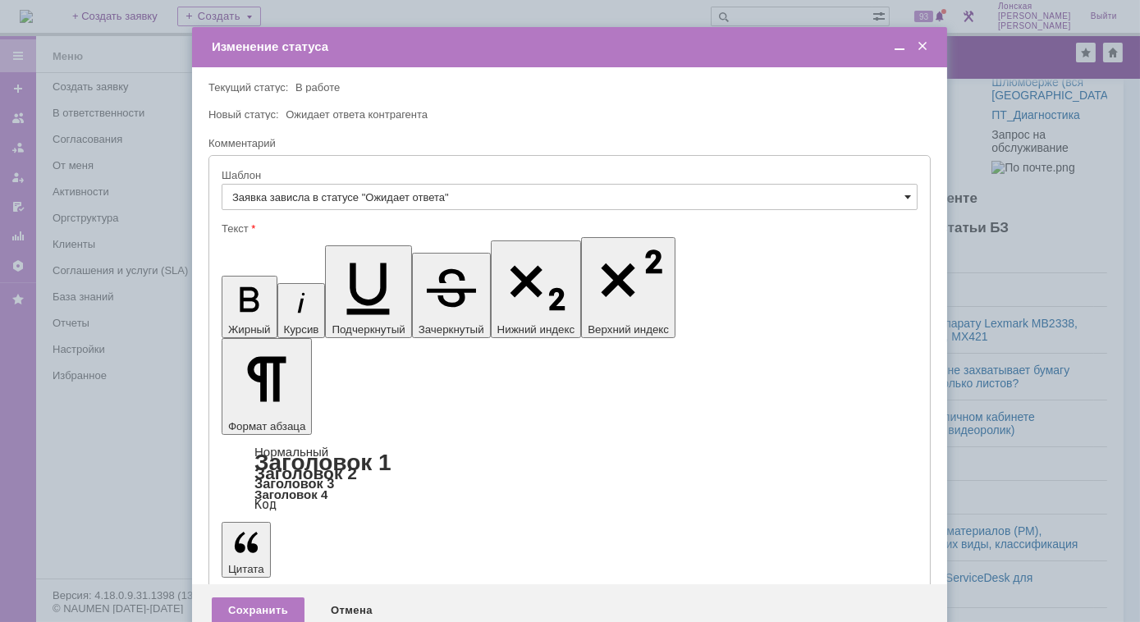
click at [907, 198] on span at bounding box center [907, 196] width 7 height 13
click at [361, 257] on span "Заявка зафиксирована" at bounding box center [569, 259] width 675 height 13
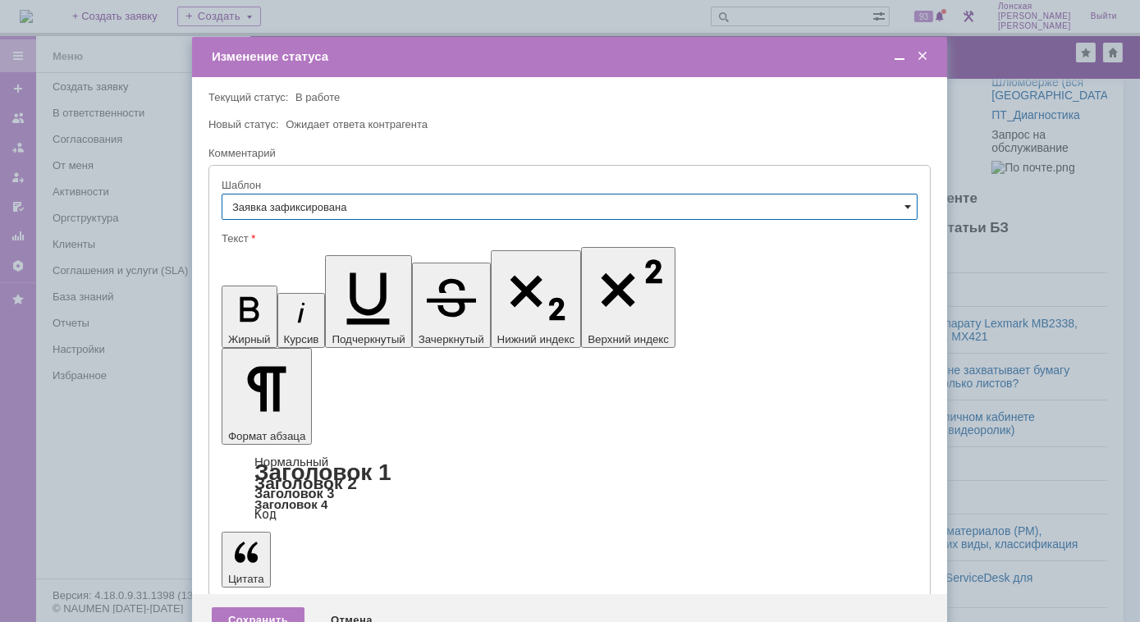
click at [906, 208] on span at bounding box center [907, 206] width 7 height 13
click at [348, 352] on span "ВНГ - Заявка взята в работу" at bounding box center [569, 352] width 675 height 13
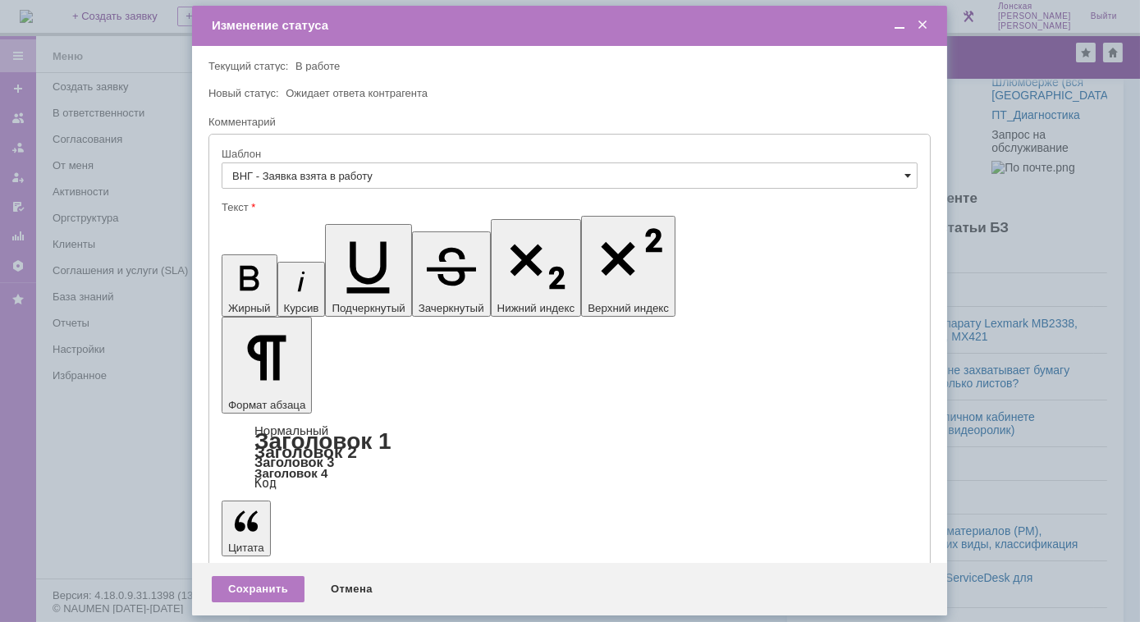
click at [904, 175] on span at bounding box center [907, 175] width 7 height 13
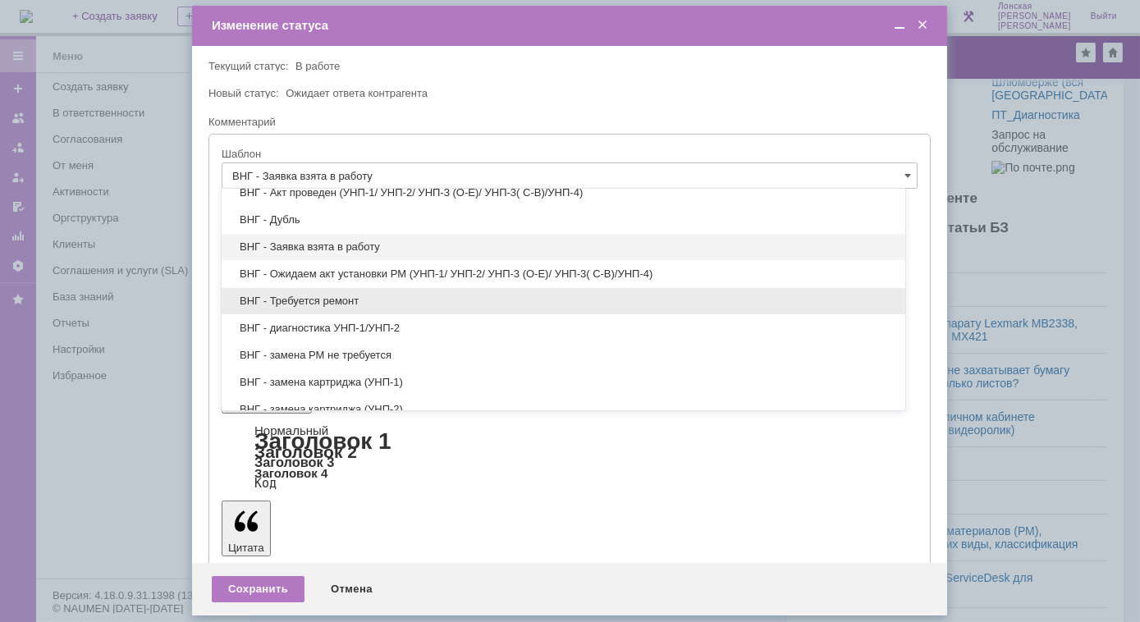
scroll to position [223, 0]
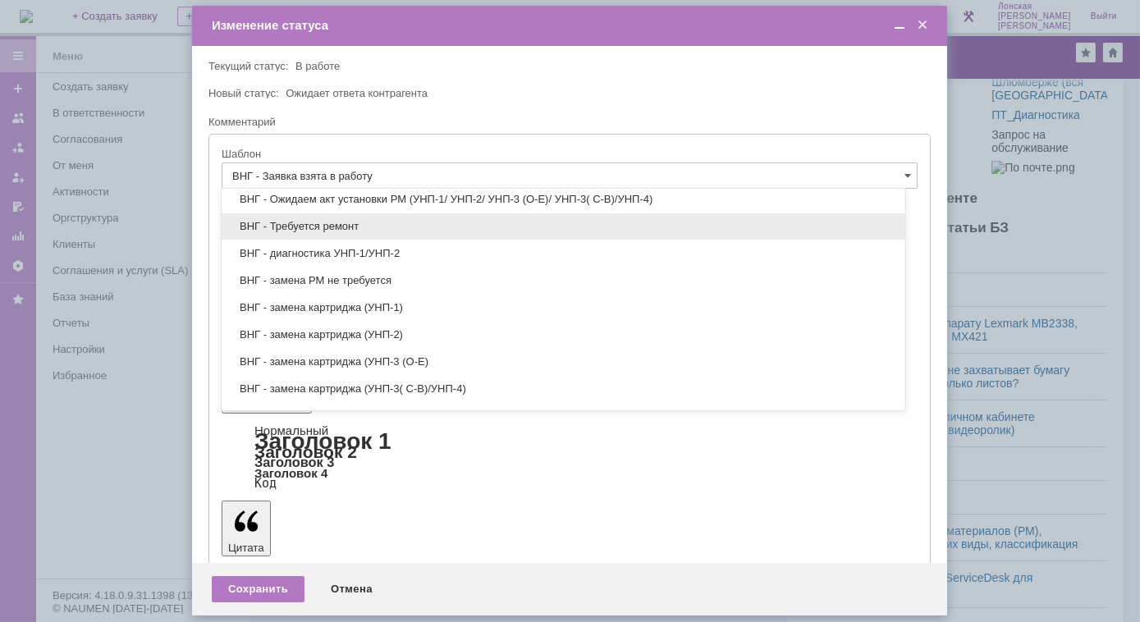
click at [368, 231] on div "ВНГ - Требуется ремонт" at bounding box center [563, 226] width 683 height 26
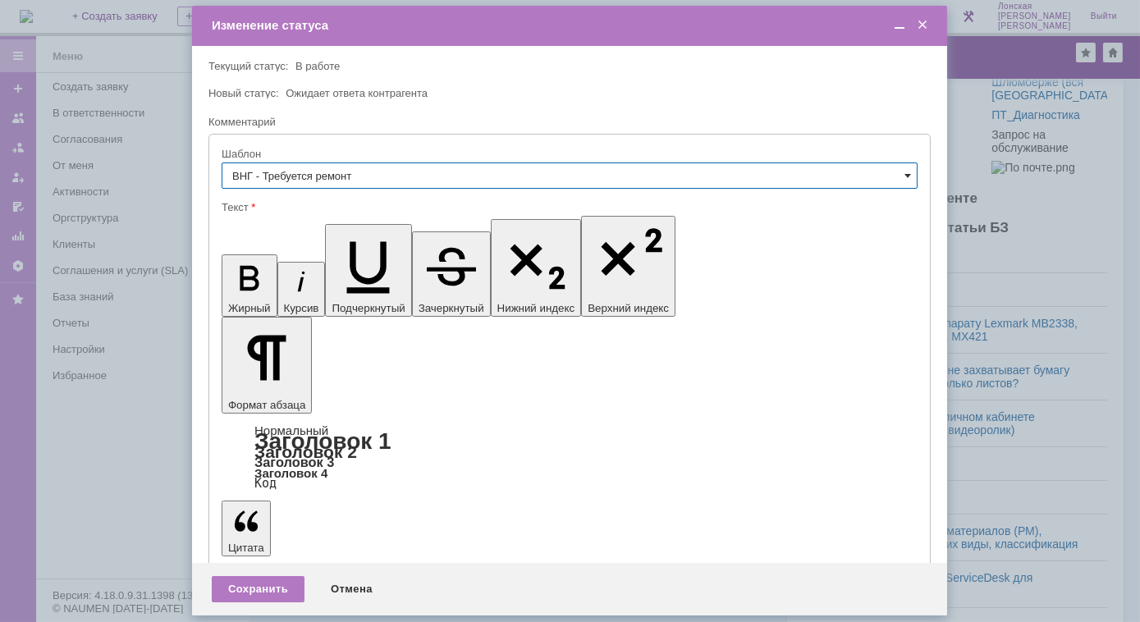
click at [904, 176] on span at bounding box center [907, 175] width 7 height 13
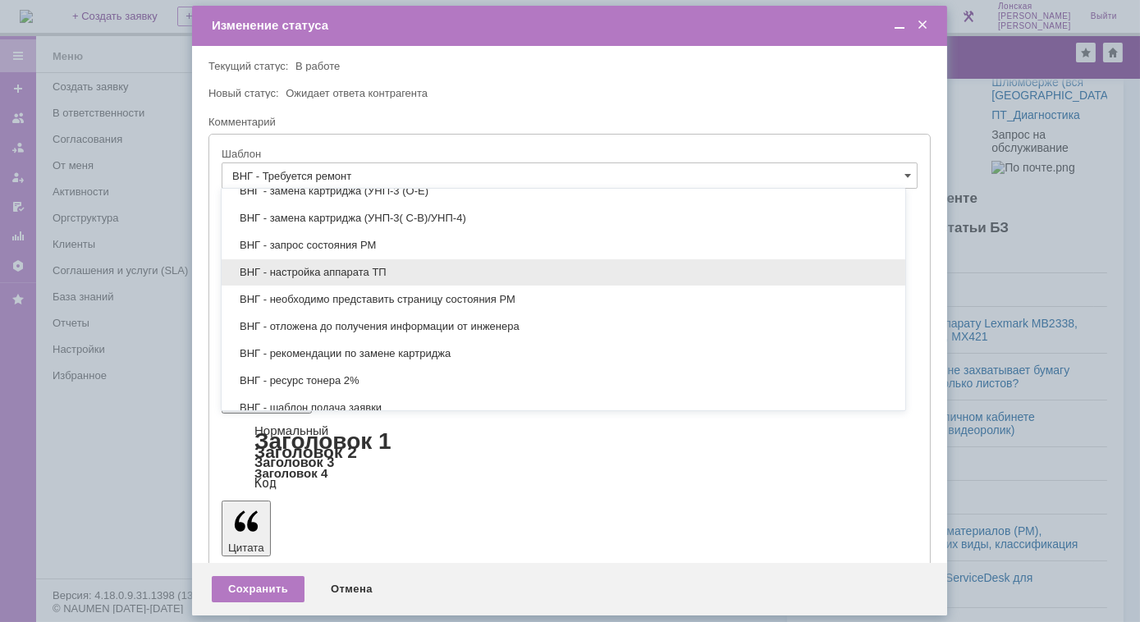
scroll to position [469, 0]
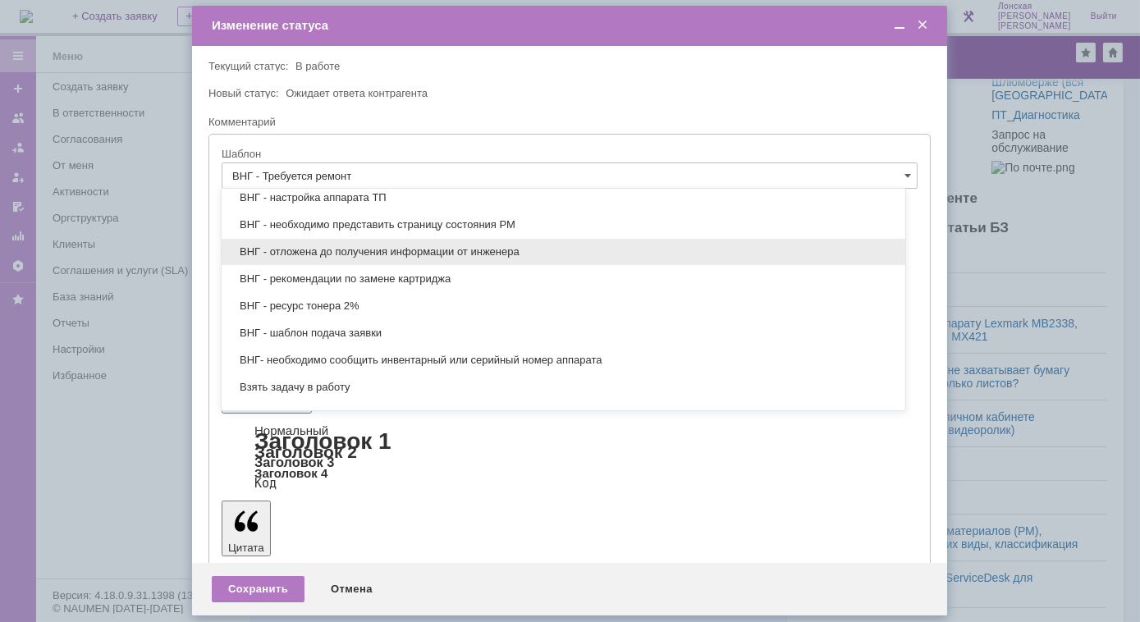
click at [407, 246] on span "ВНГ - отложена до получения информации от инженера" at bounding box center [563, 251] width 664 height 13
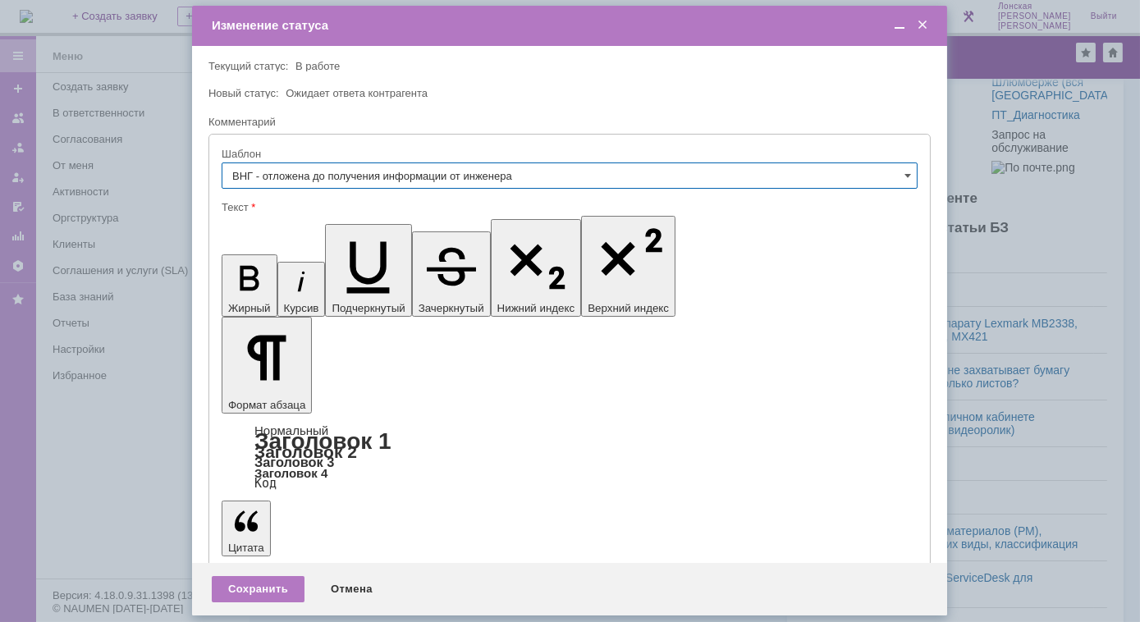
type input "ВНГ - отложена до получения информации от инженера"
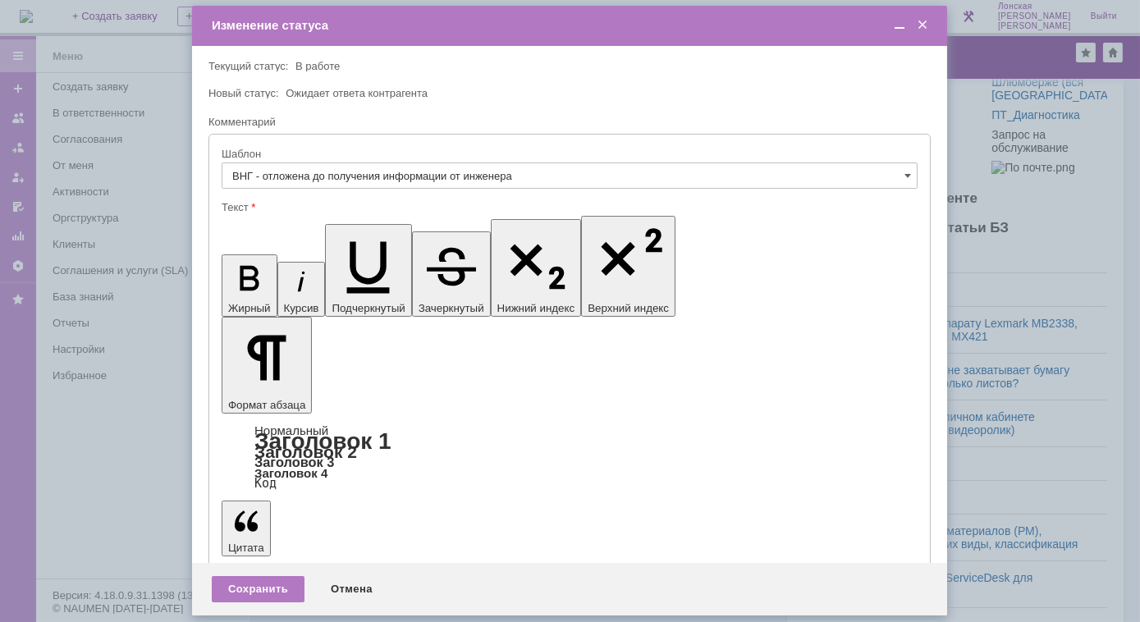
drag, startPoint x: 732, startPoint y: 4517, endPoint x: 212, endPoint y: 4522, distance: 520.2
copy span "Заявка отложена до момента получения информации о выполненных работах от инжене…"
click at [921, 20] on span at bounding box center [922, 25] width 16 height 15
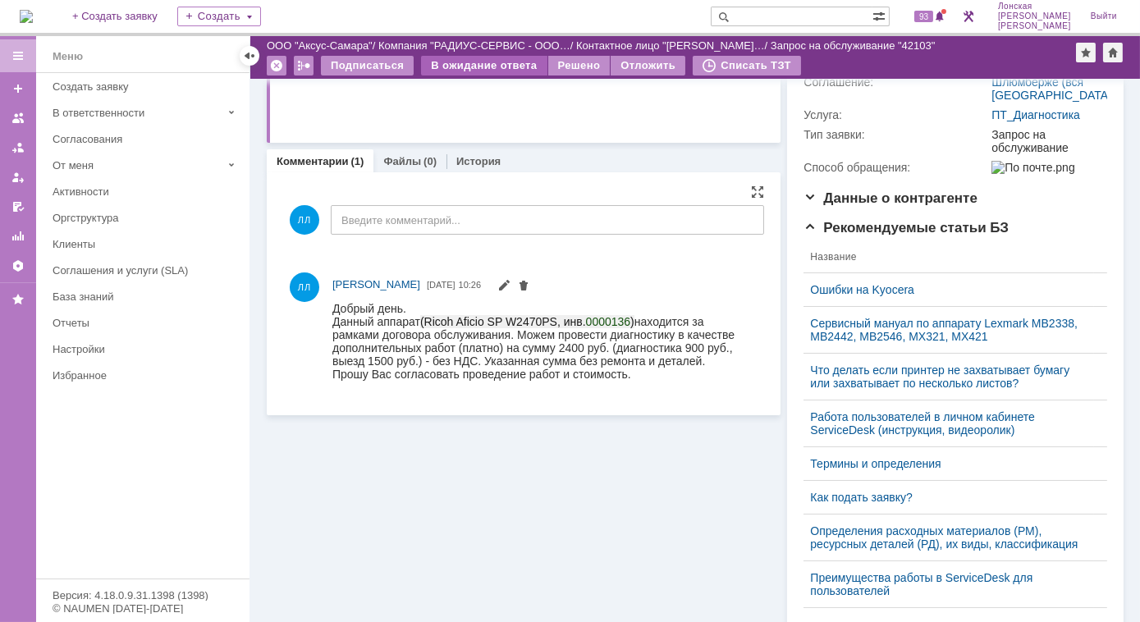
click at [484, 65] on div "В ожидание ответа" at bounding box center [484, 66] width 126 height 20
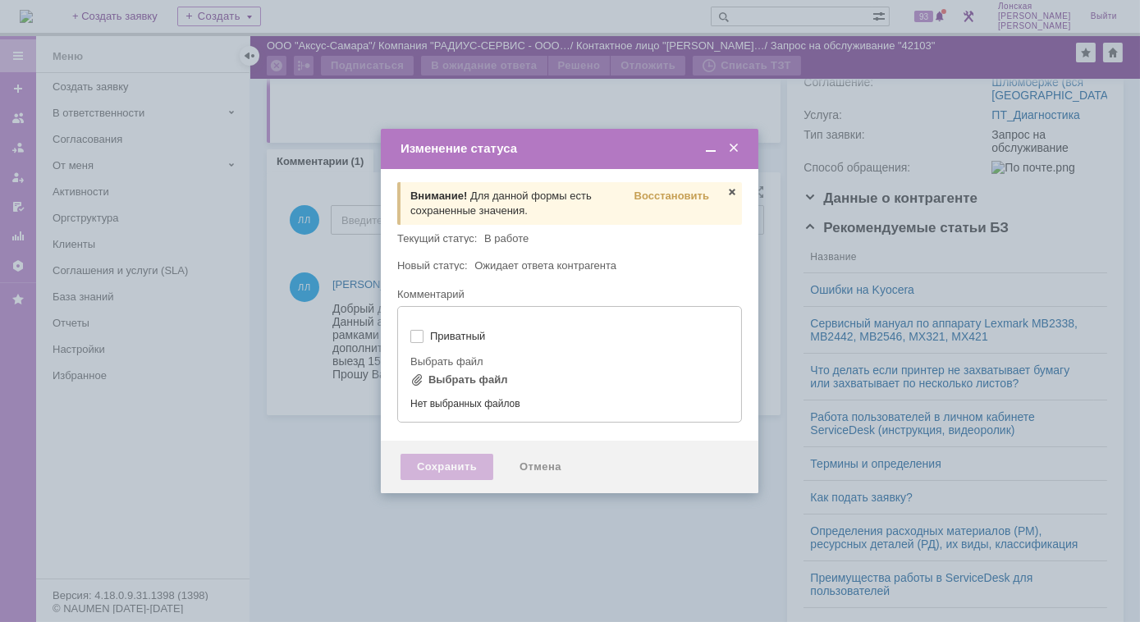
type input "[не указано]"
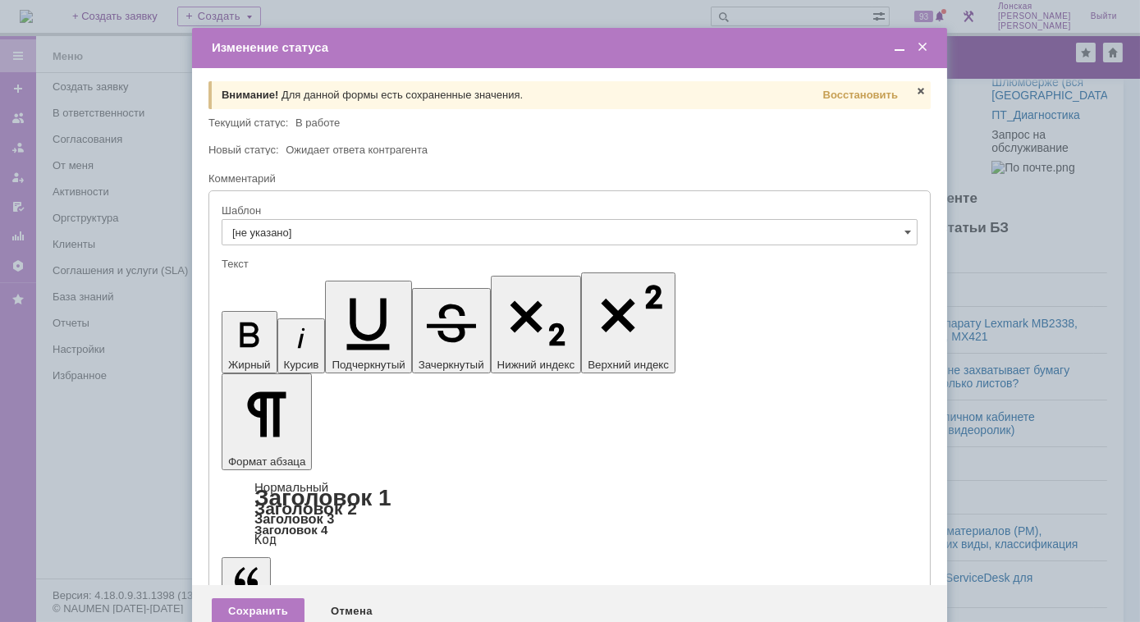
scroll to position [0, 0]
click at [919, 89] on span at bounding box center [920, 91] width 13 height 13
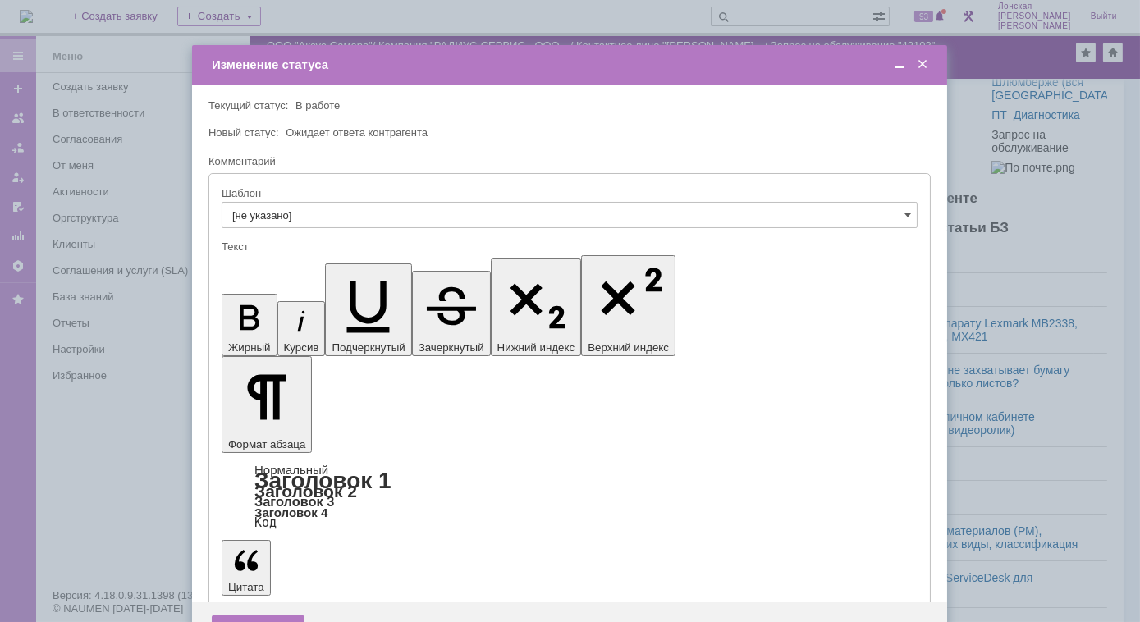
drag, startPoint x: 743, startPoint y: 4550, endPoint x: 304, endPoint y: 4751, distance: 482.5
click at [779, 149] on div at bounding box center [569, 146] width 722 height 11
click at [245, 615] on div "Сохранить" at bounding box center [258, 628] width 93 height 26
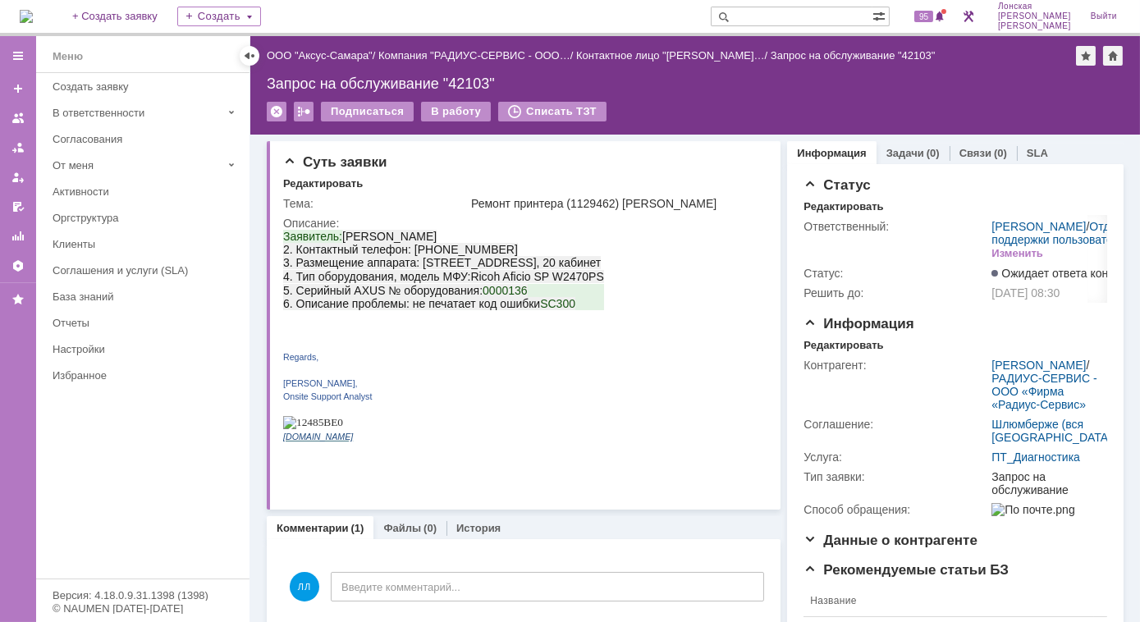
click at [33, 10] on img at bounding box center [26, 16] width 13 height 13
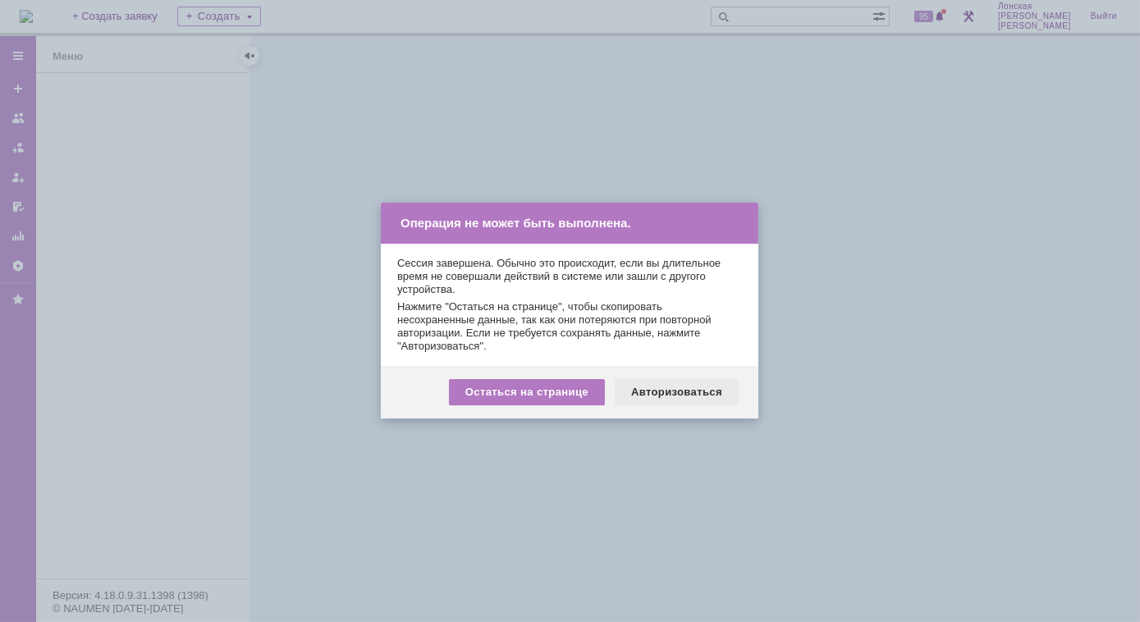
click at [649, 386] on div "Авторизоваться" at bounding box center [677, 392] width 124 height 26
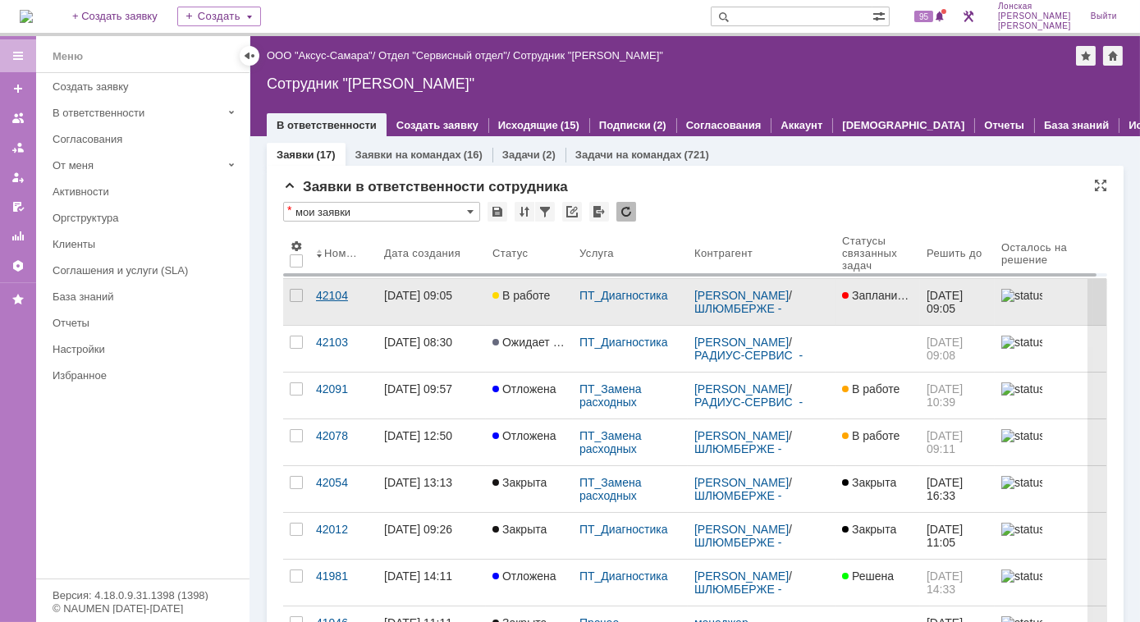
click at [333, 290] on div "42104" at bounding box center [343, 295] width 55 height 13
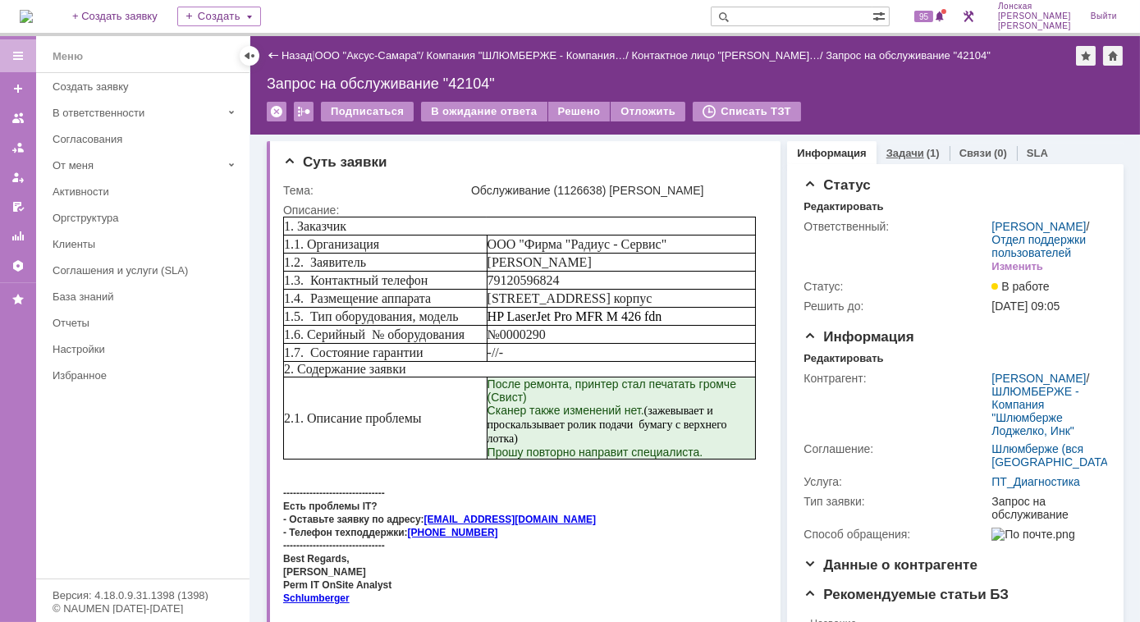
click at [886, 151] on link "Задачи" at bounding box center [905, 153] width 38 height 12
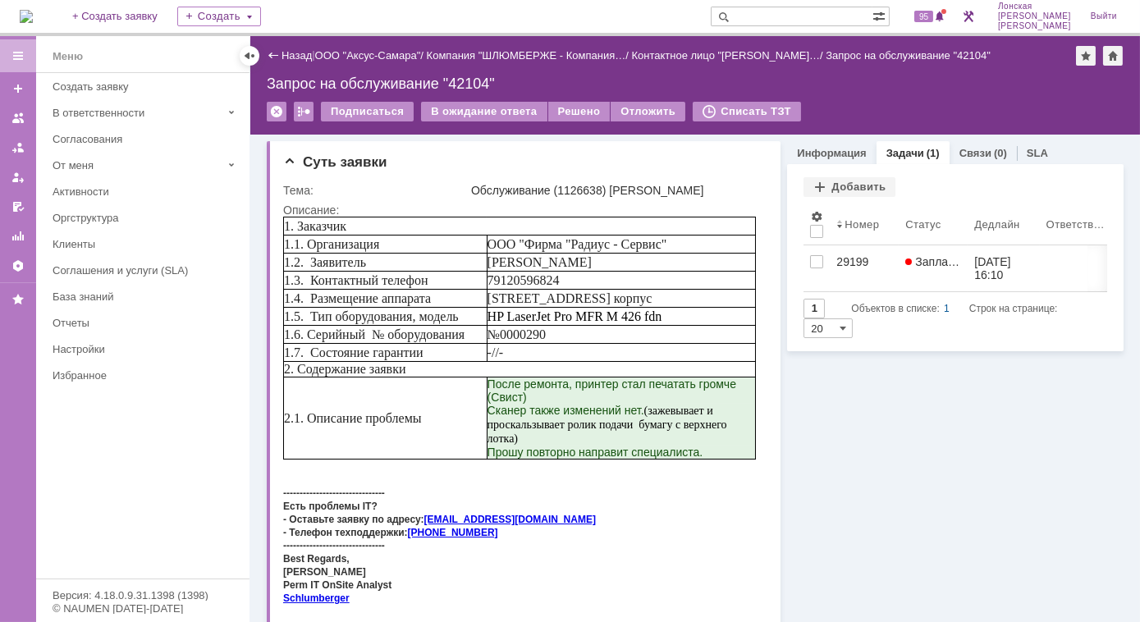
click at [822, 15] on input "text" at bounding box center [792, 17] width 162 height 20
type input "41920"
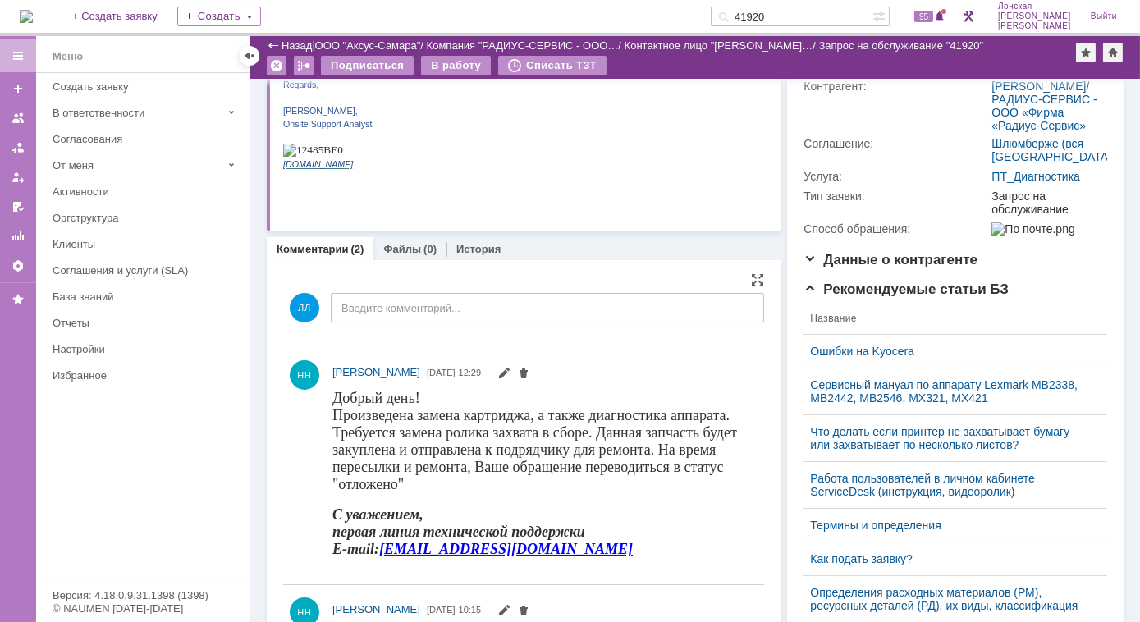
scroll to position [298, 0]
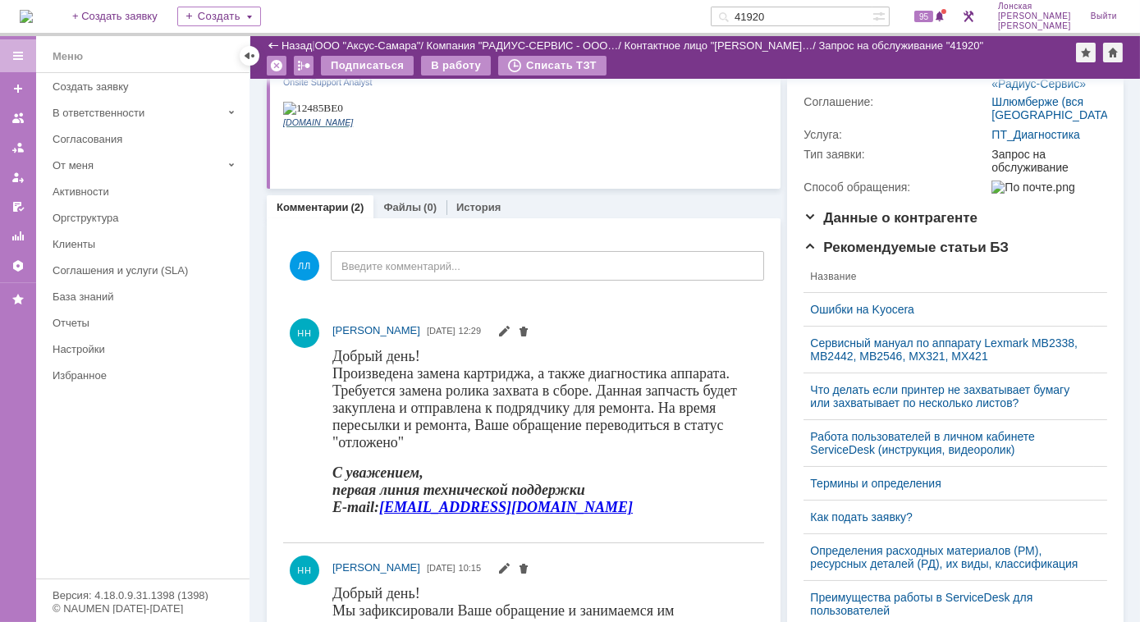
click at [33, 19] on img at bounding box center [26, 16] width 13 height 13
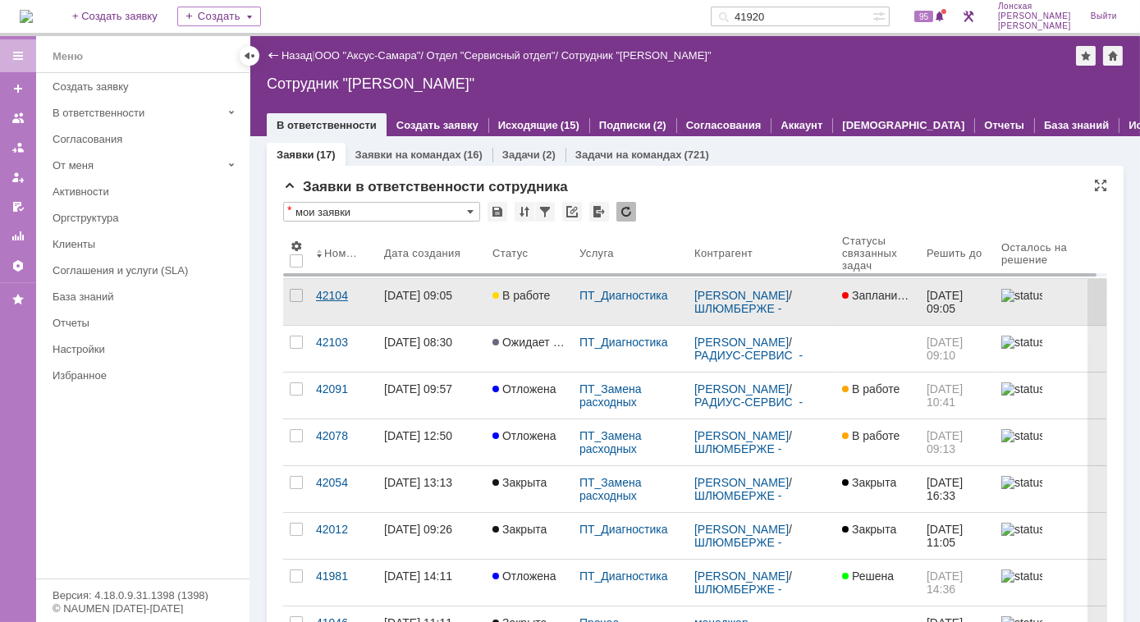
click at [327, 296] on div "42104" at bounding box center [343, 295] width 55 height 13
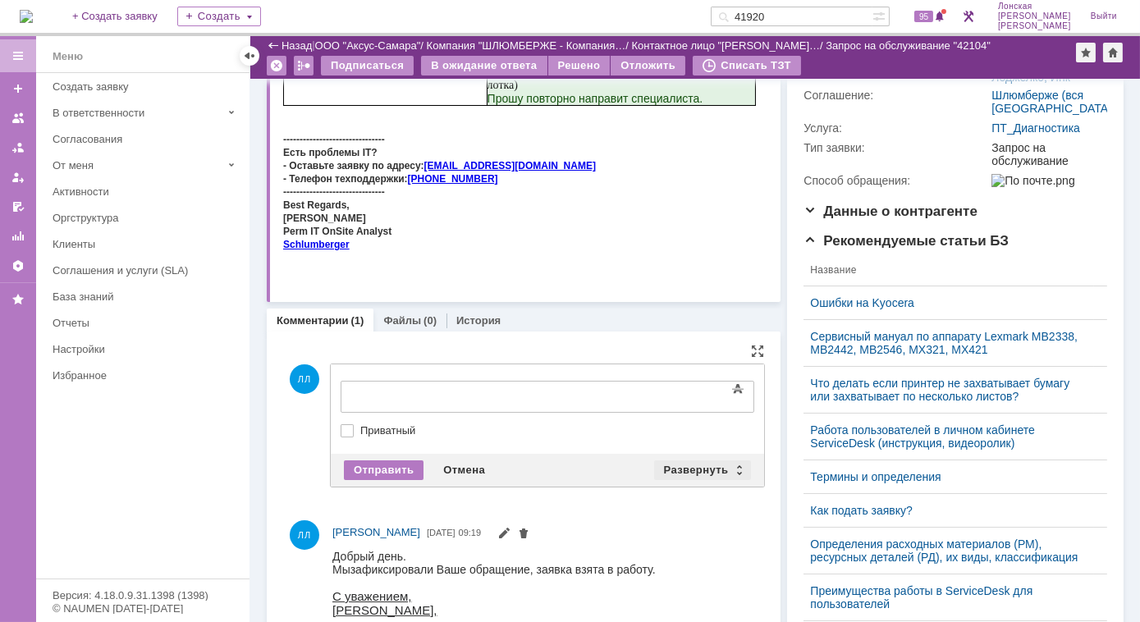
click at [730, 469] on div "Развернуть" at bounding box center [703, 470] width 98 height 20
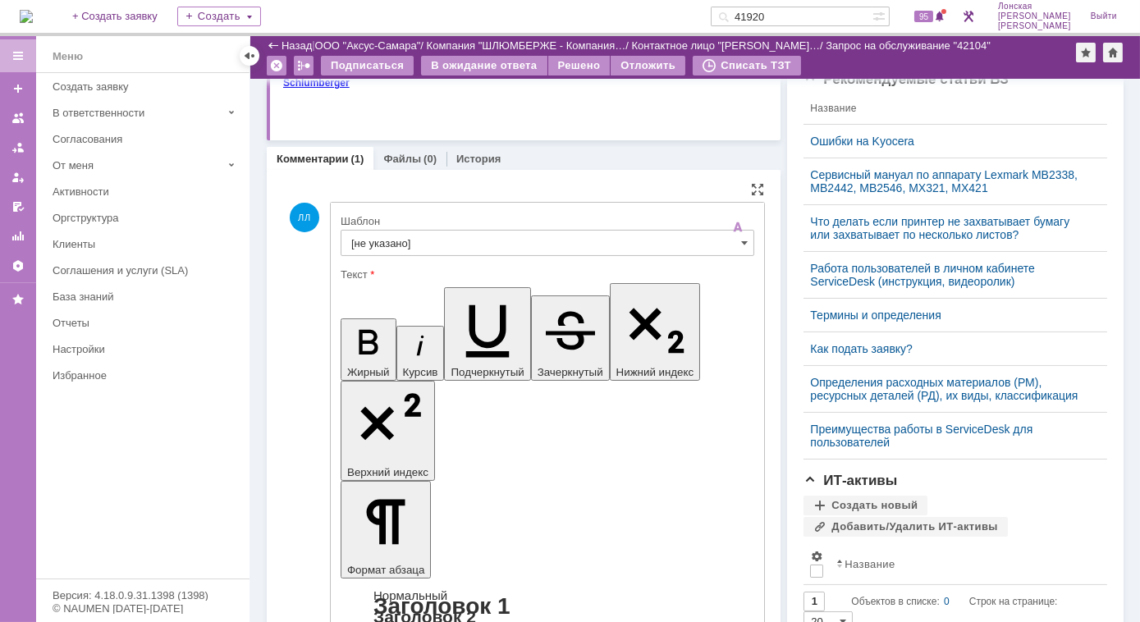
scroll to position [563, 0]
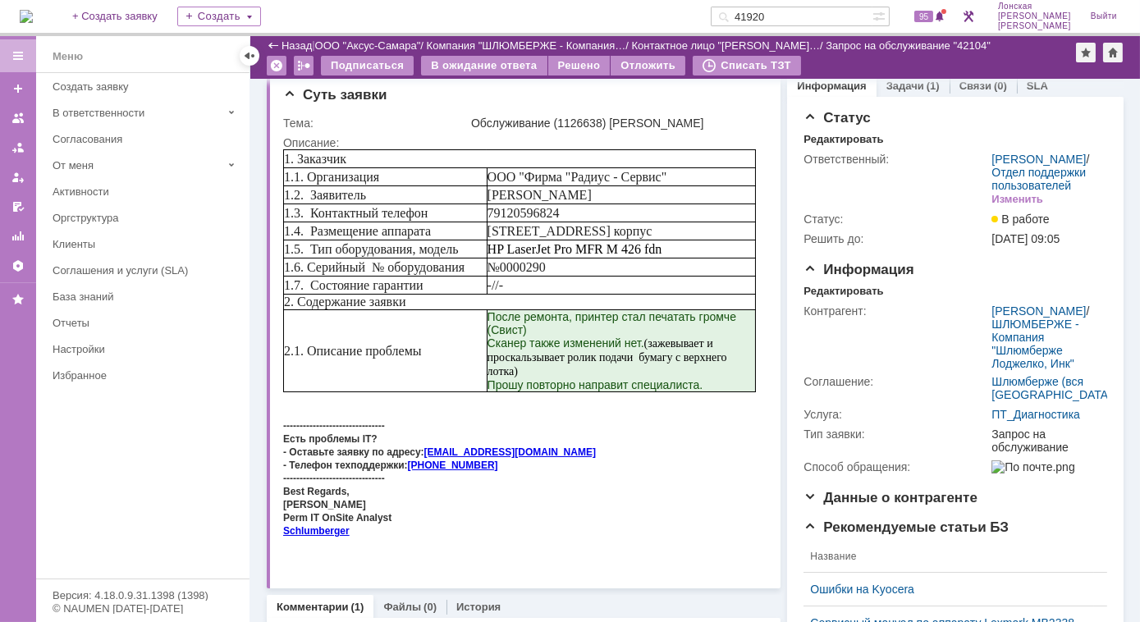
scroll to position [0, 0]
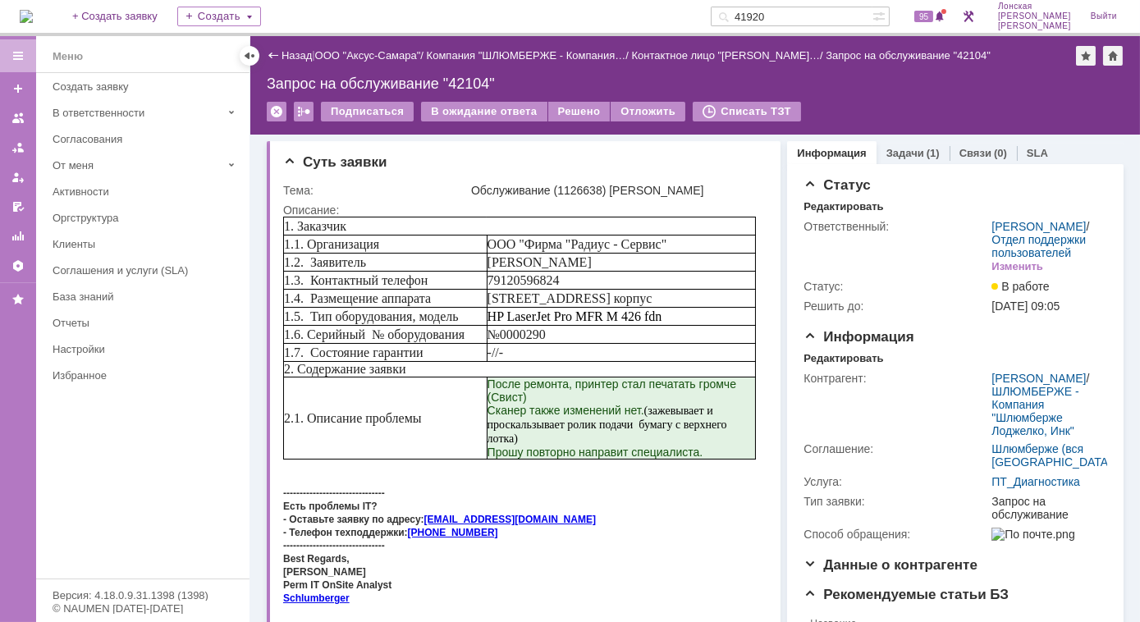
click at [33, 18] on img at bounding box center [26, 16] width 13 height 13
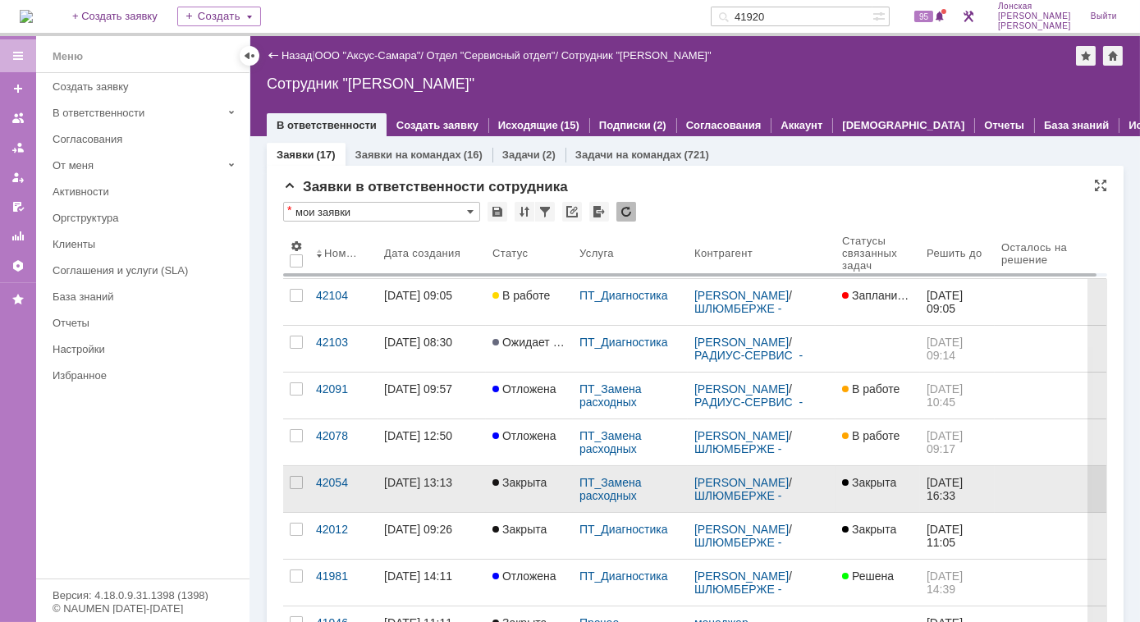
scroll to position [74, 0]
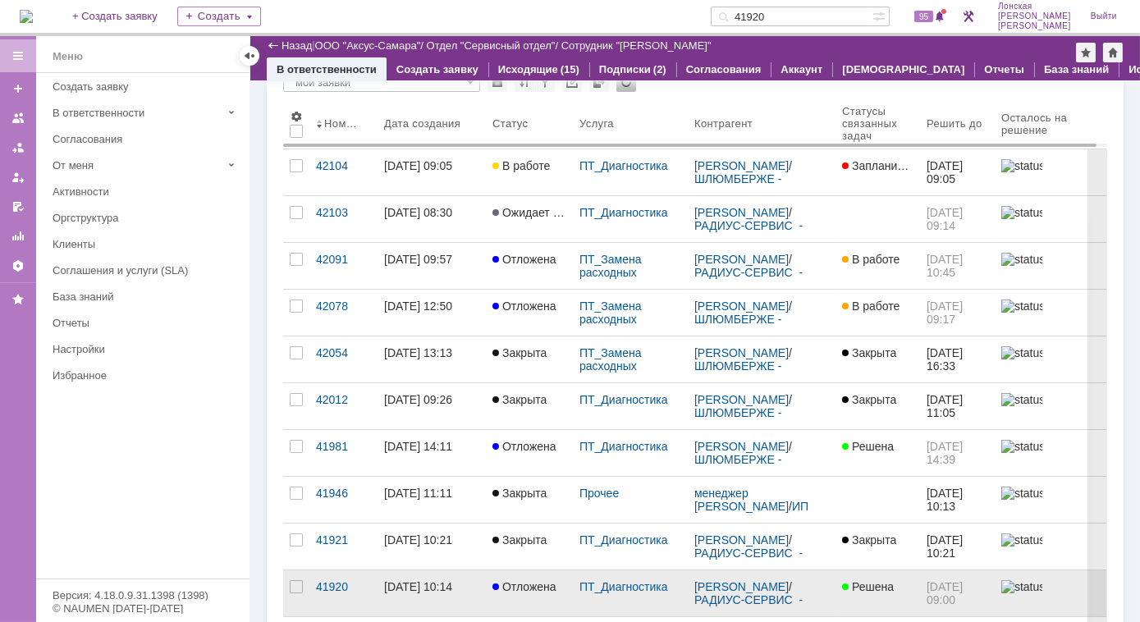
click at [418, 580] on div "[DATE] 10:14" at bounding box center [418, 586] width 68 height 13
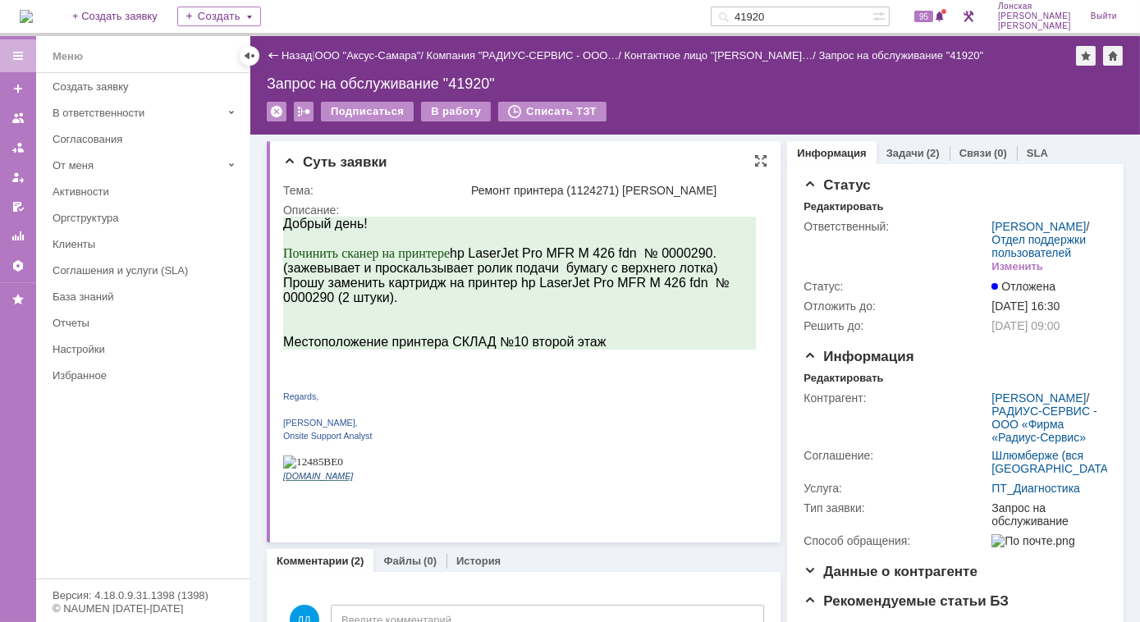
click at [461, 200] on td "Описание:" at bounding box center [522, 364] width 479 height 329
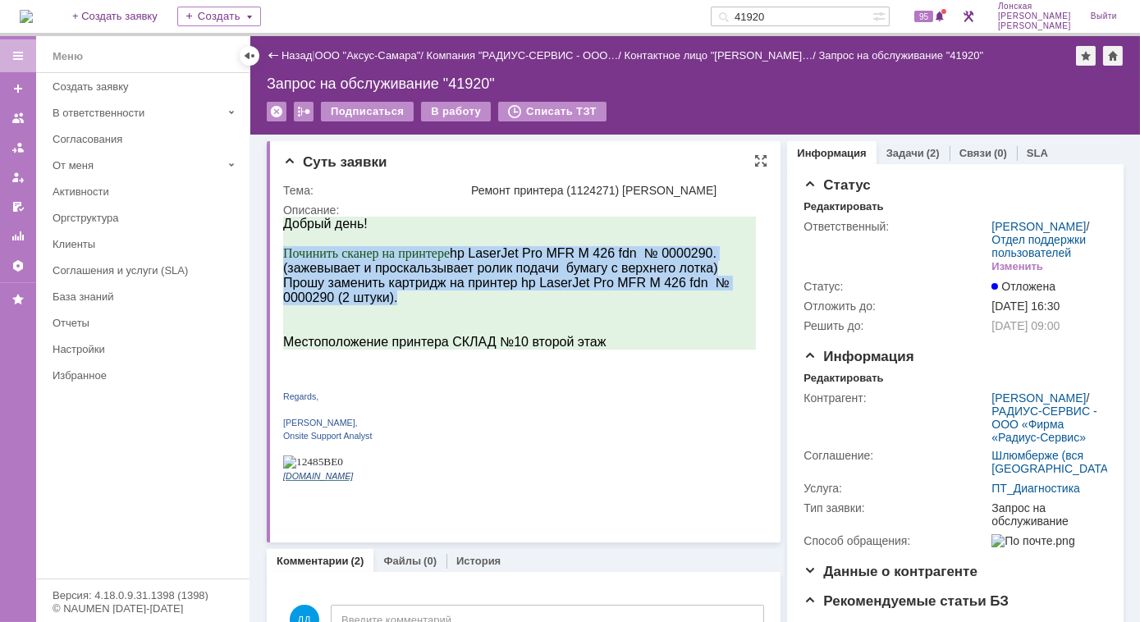
drag, startPoint x: 284, startPoint y: 249, endPoint x: 688, endPoint y: 299, distance: 406.7
click at [688, 299] on div "Добрый день! Починить сканер на принтере hp LaserJet Pro MFR M 426 fdn № 000029…" at bounding box center [518, 355] width 473 height 278
copy div "Починить сканер на принтере hp LaserJet Pro MFR M 426 fdn № 0000290. (зажевывае…"
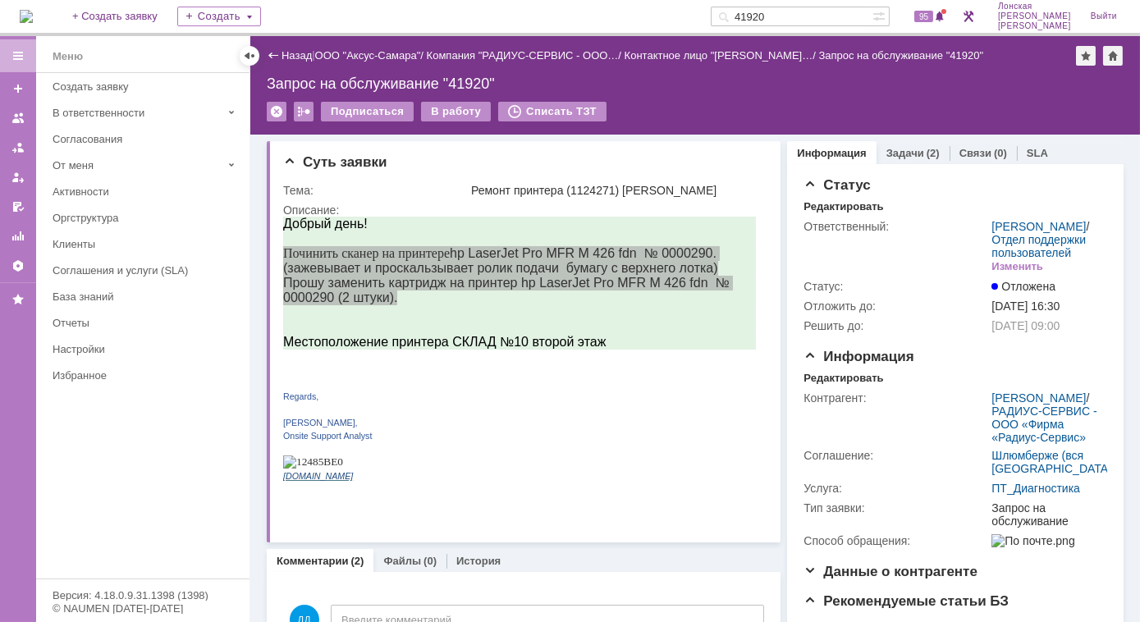
click at [31, 19] on img at bounding box center [26, 16] width 13 height 13
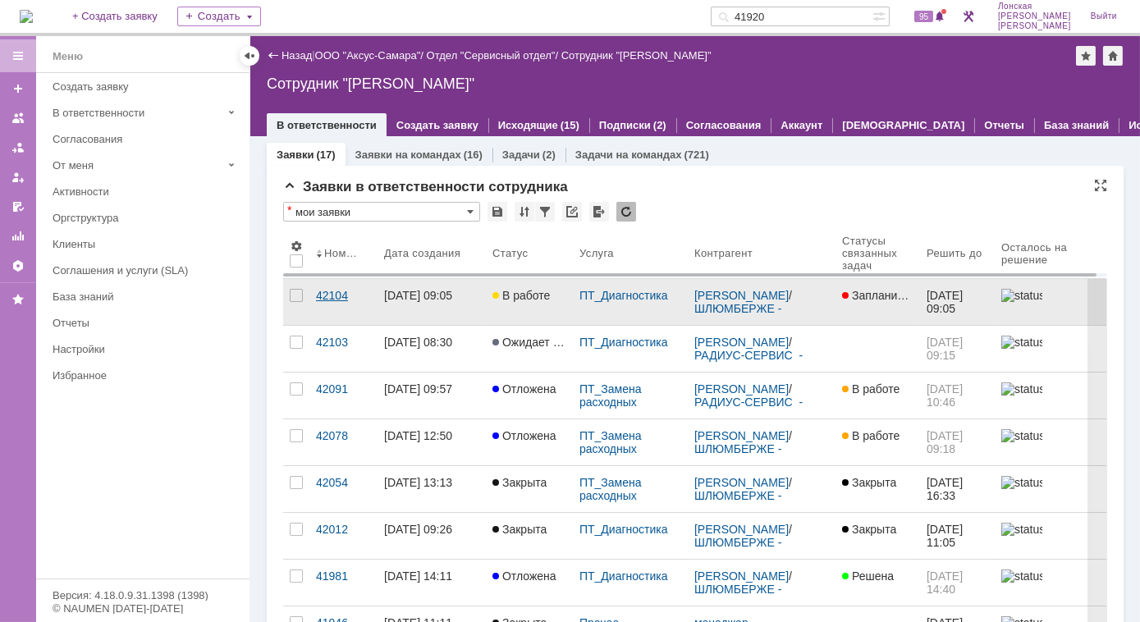
click at [322, 295] on div "42104" at bounding box center [343, 295] width 55 height 13
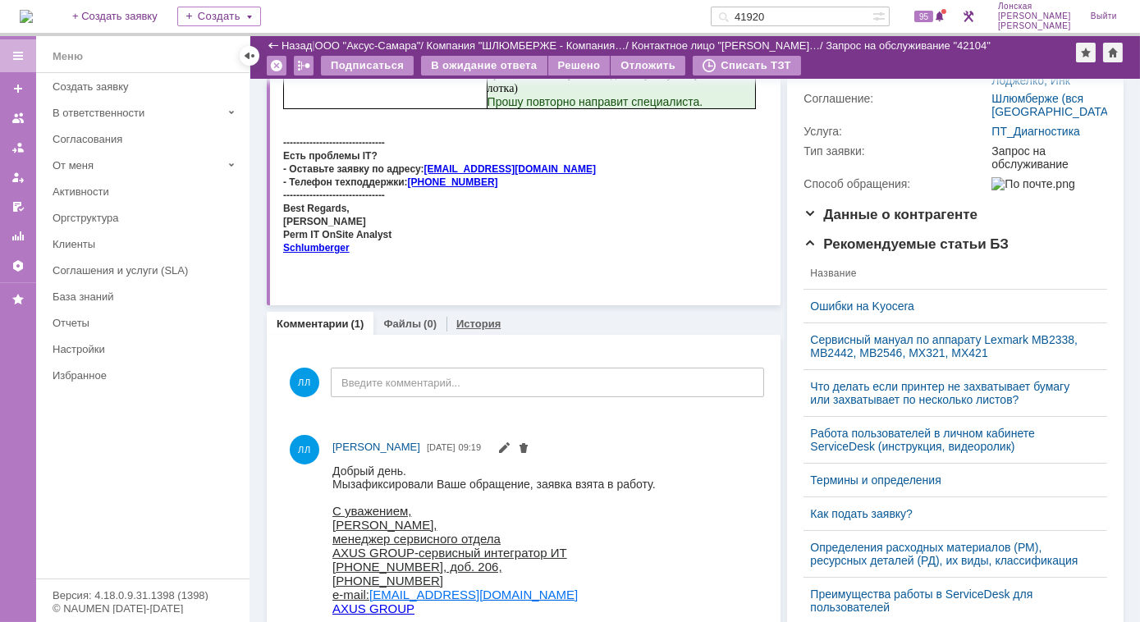
scroll to position [447, 0]
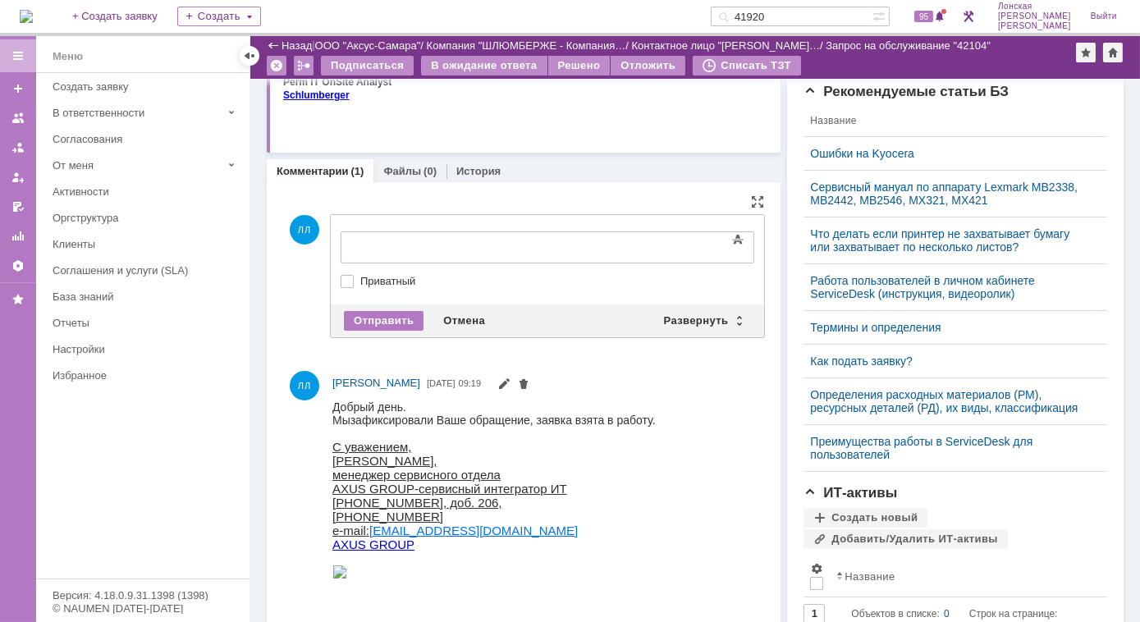
drag, startPoint x: 464, startPoint y: 228, endPoint x: 121, endPoint y: 7, distance: 407.2
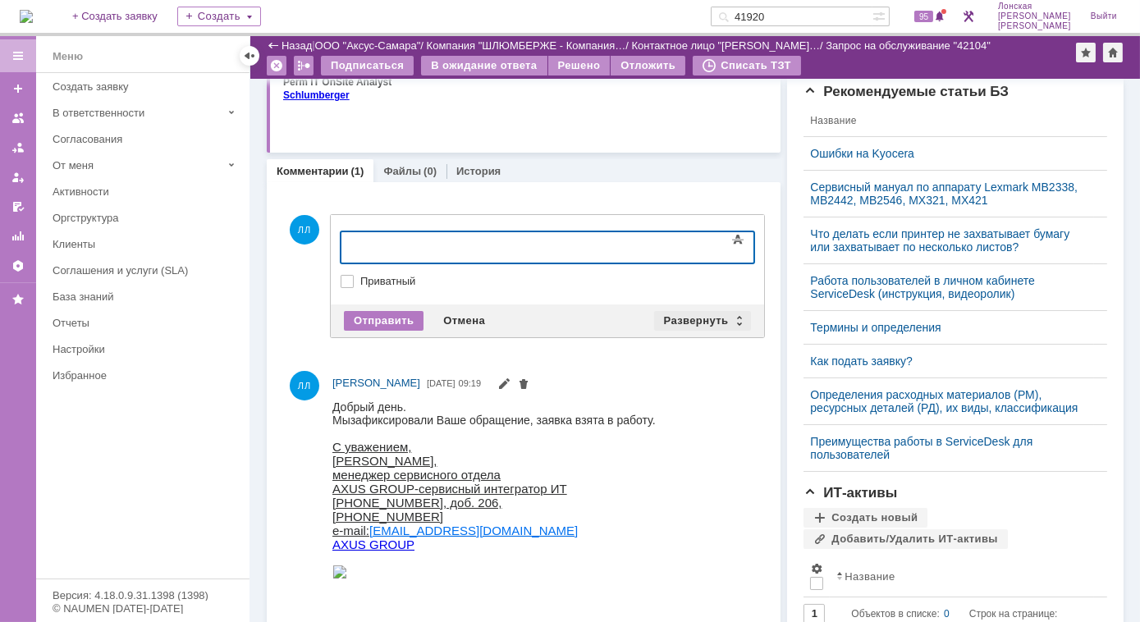
click at [733, 313] on div "Развернуть" at bounding box center [703, 321] width 98 height 20
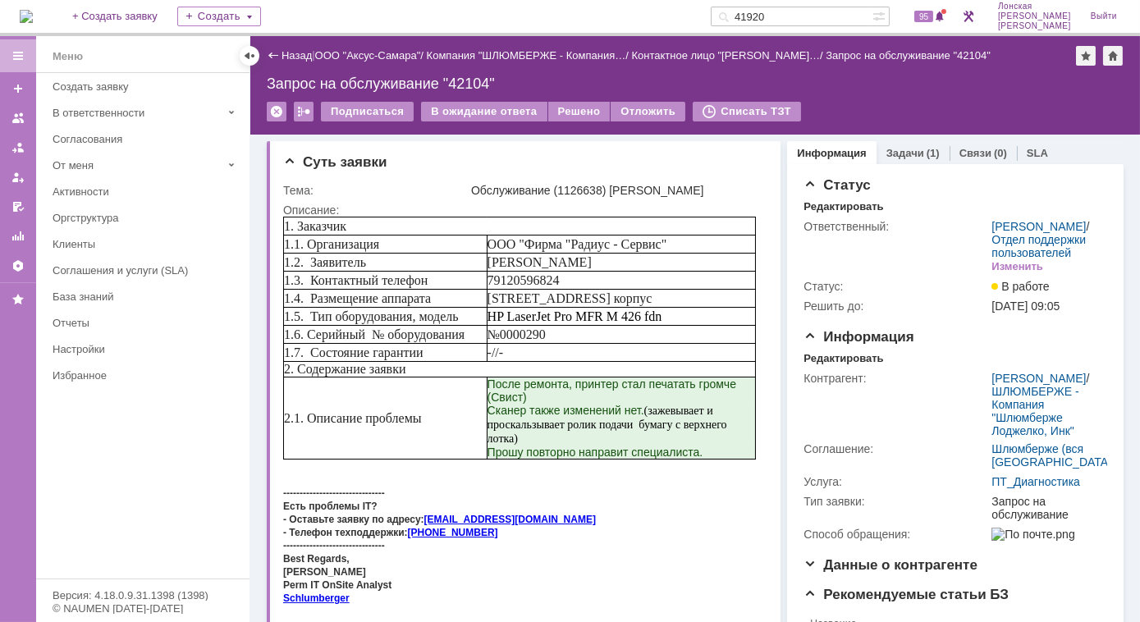
click at [33, 23] on img at bounding box center [26, 16] width 13 height 13
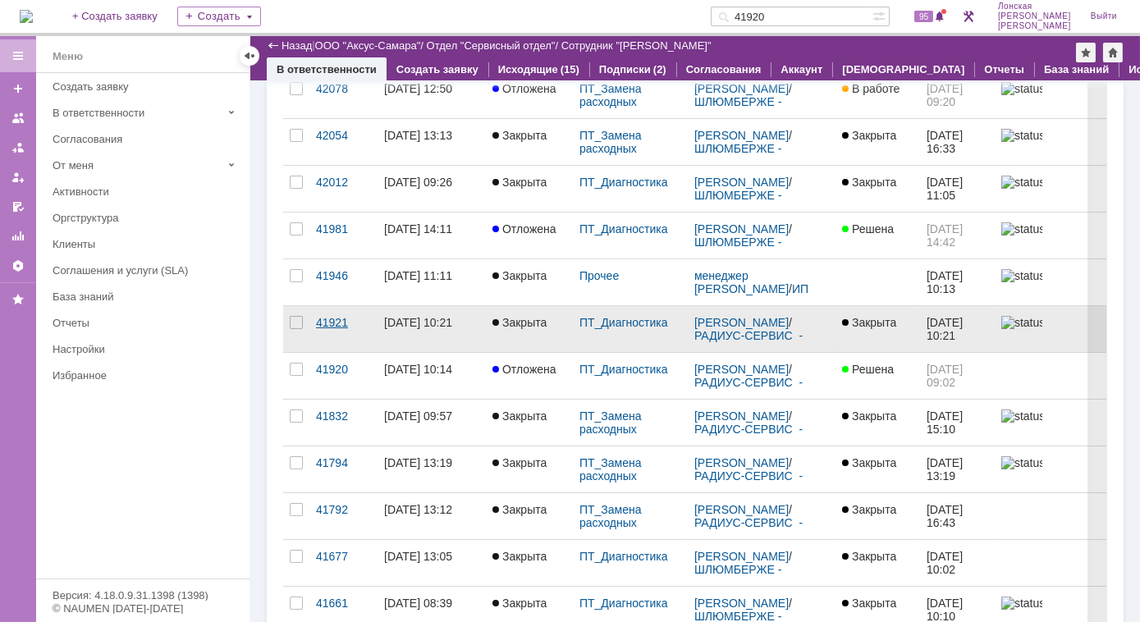
scroll to position [298, 0]
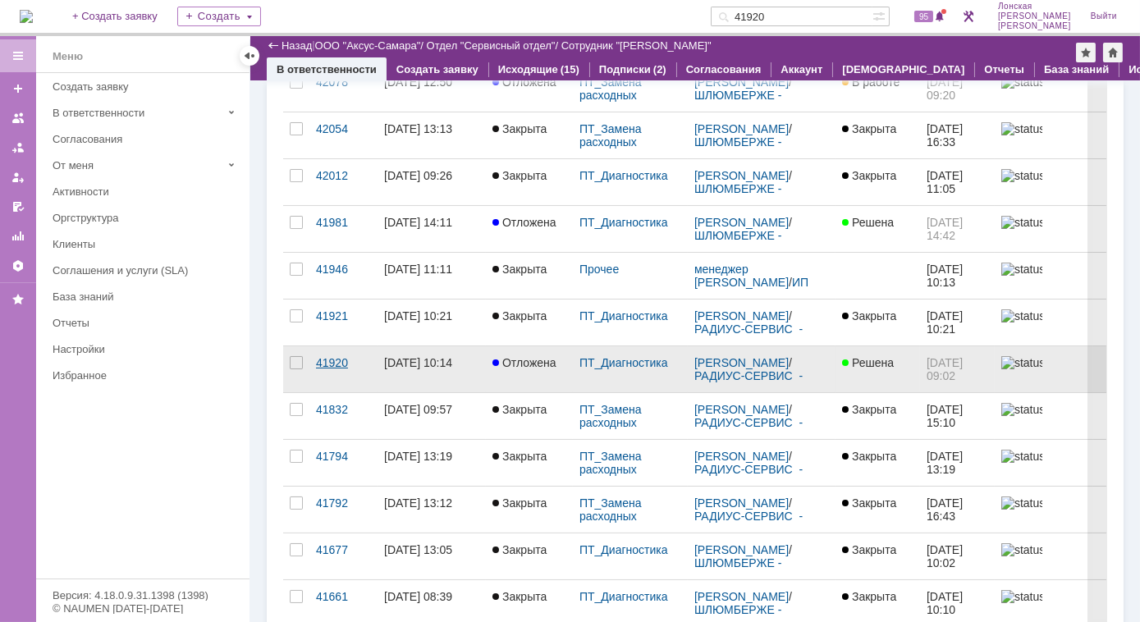
click at [319, 359] on div "41920" at bounding box center [343, 362] width 55 height 13
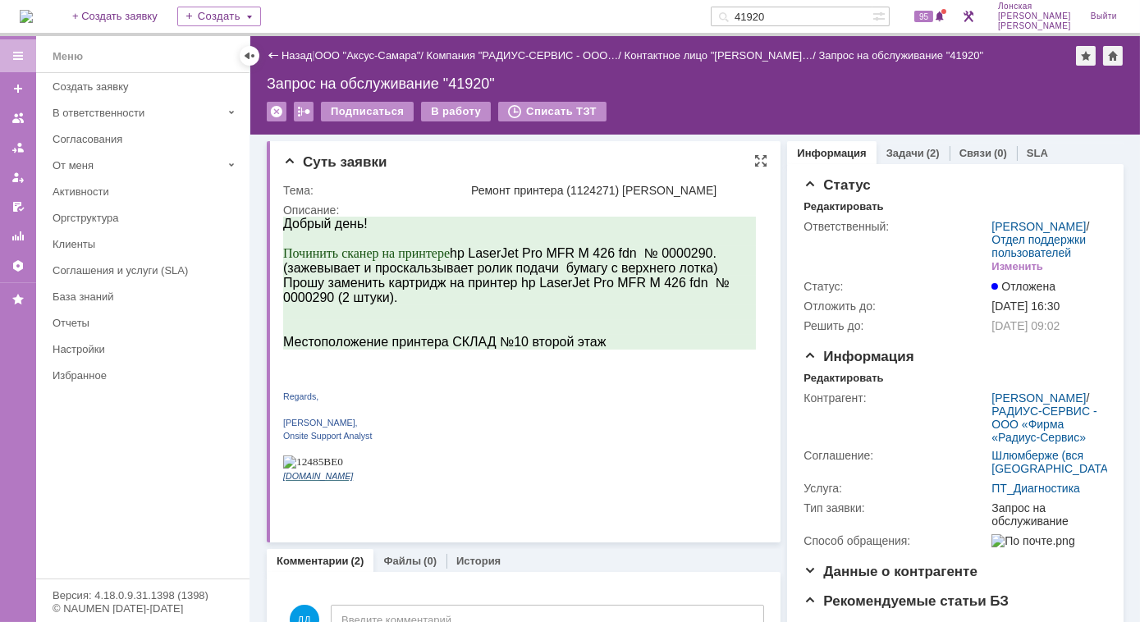
click at [534, 388] on p at bounding box center [518, 381] width 473 height 13
click at [33, 11] on img at bounding box center [26, 16] width 13 height 13
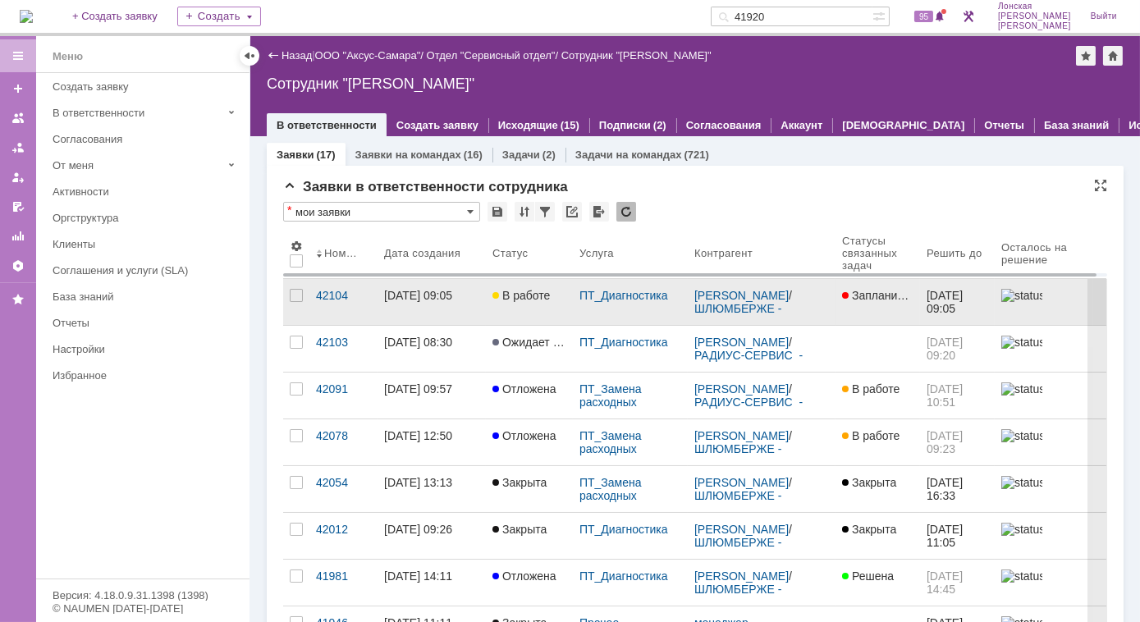
click at [389, 296] on div "[DATE] 09:05" at bounding box center [418, 295] width 68 height 13
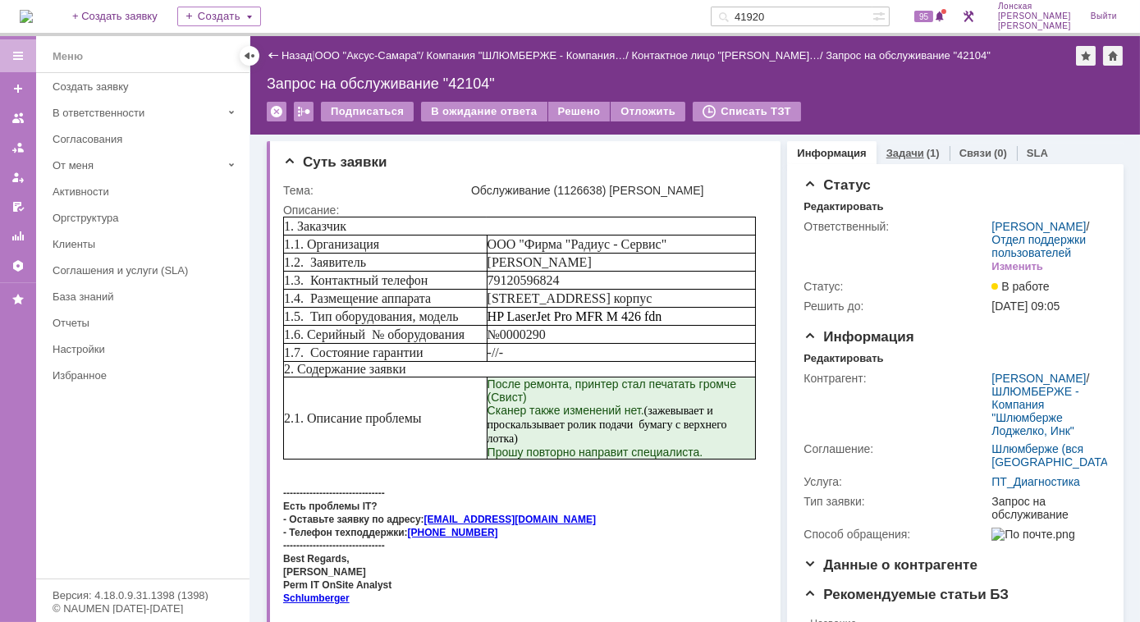
click at [895, 152] on link "Задачи" at bounding box center [905, 153] width 38 height 12
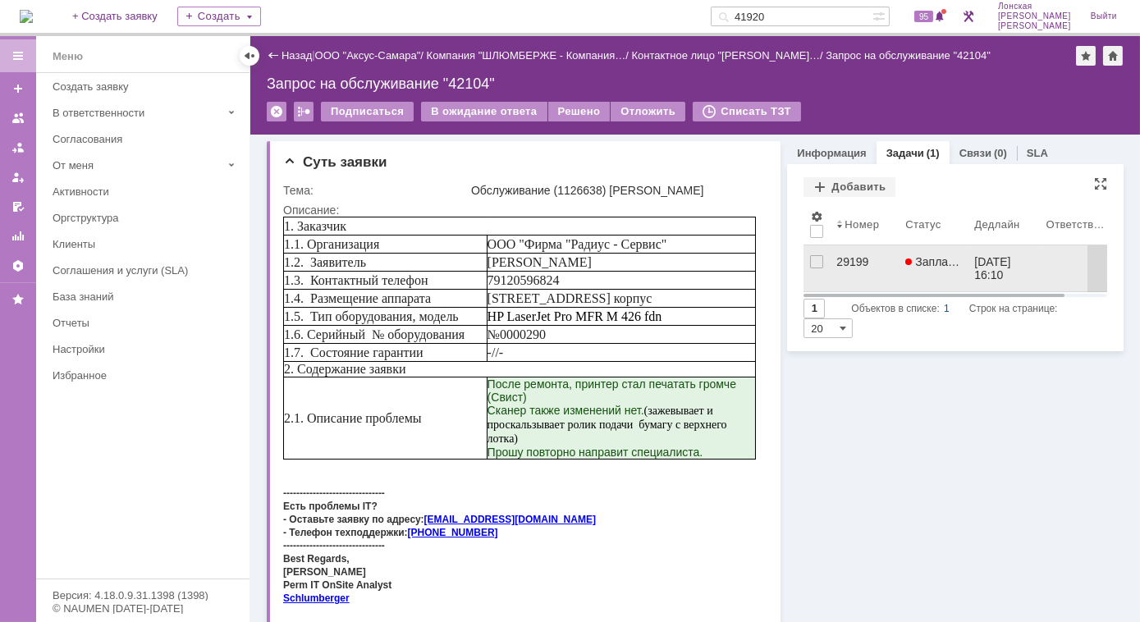
click at [852, 259] on div "29199" at bounding box center [864, 261] width 56 height 13
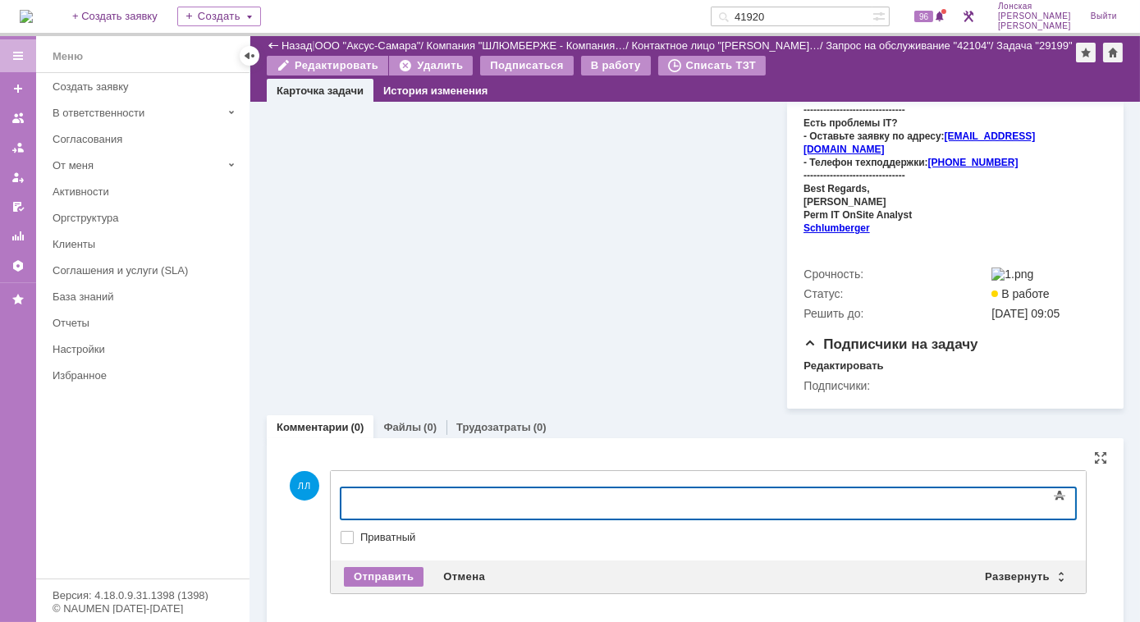
scroll to position [658, 0]
click at [1058, 565] on div "Развернуть" at bounding box center [1024, 575] width 98 height 20
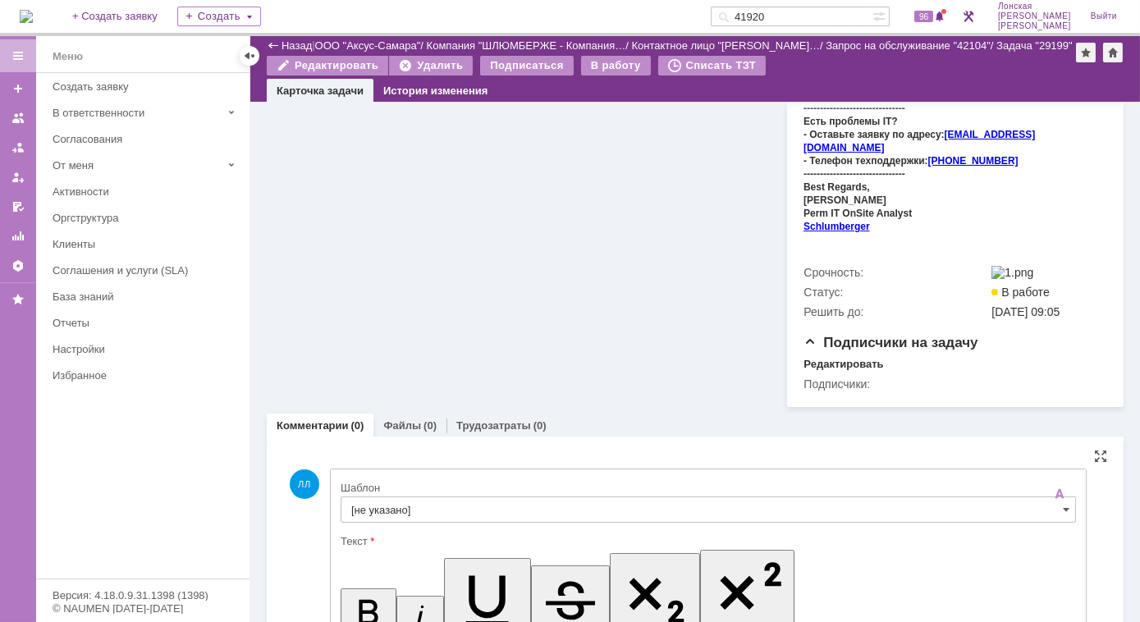
scroll to position [0, 0]
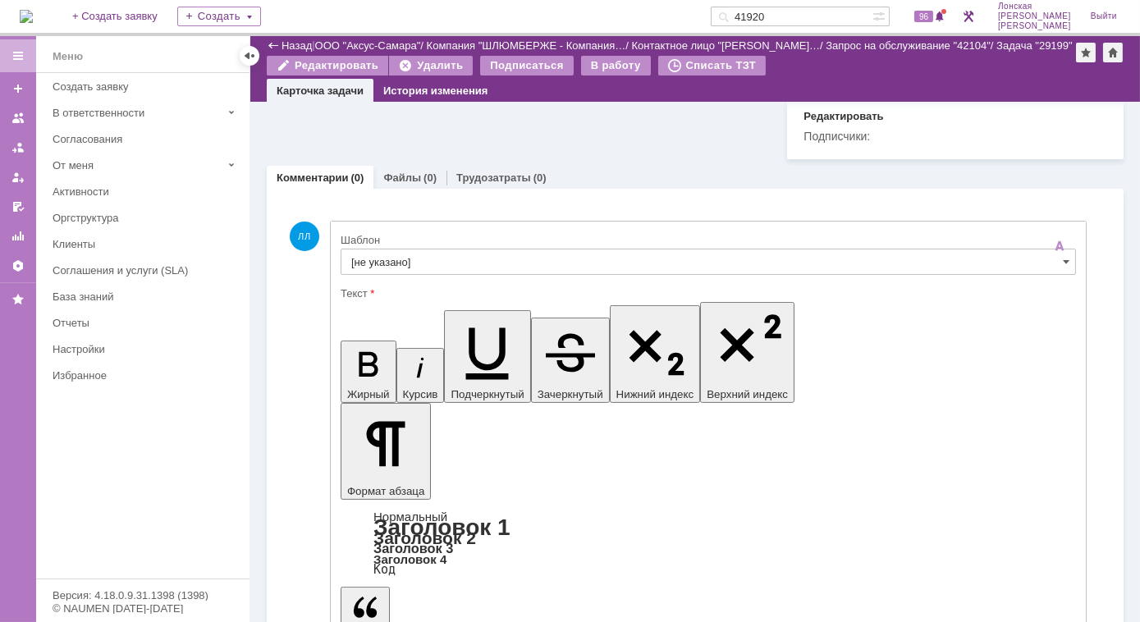
scroll to position [907, 0]
click at [33, 14] on img at bounding box center [26, 16] width 13 height 13
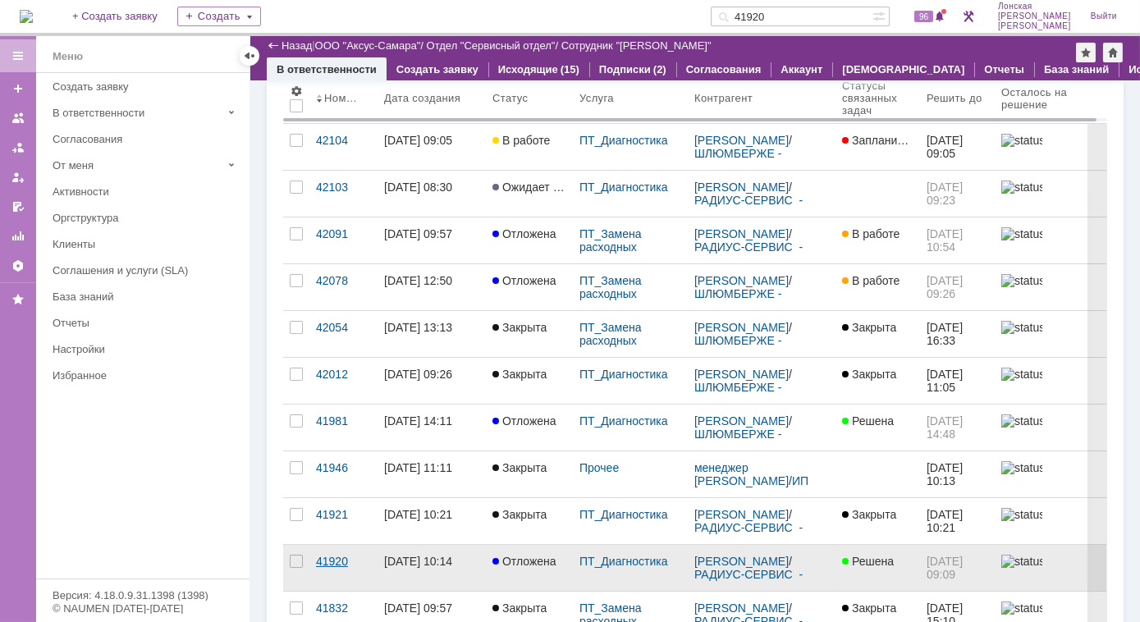
scroll to position [223, 0]
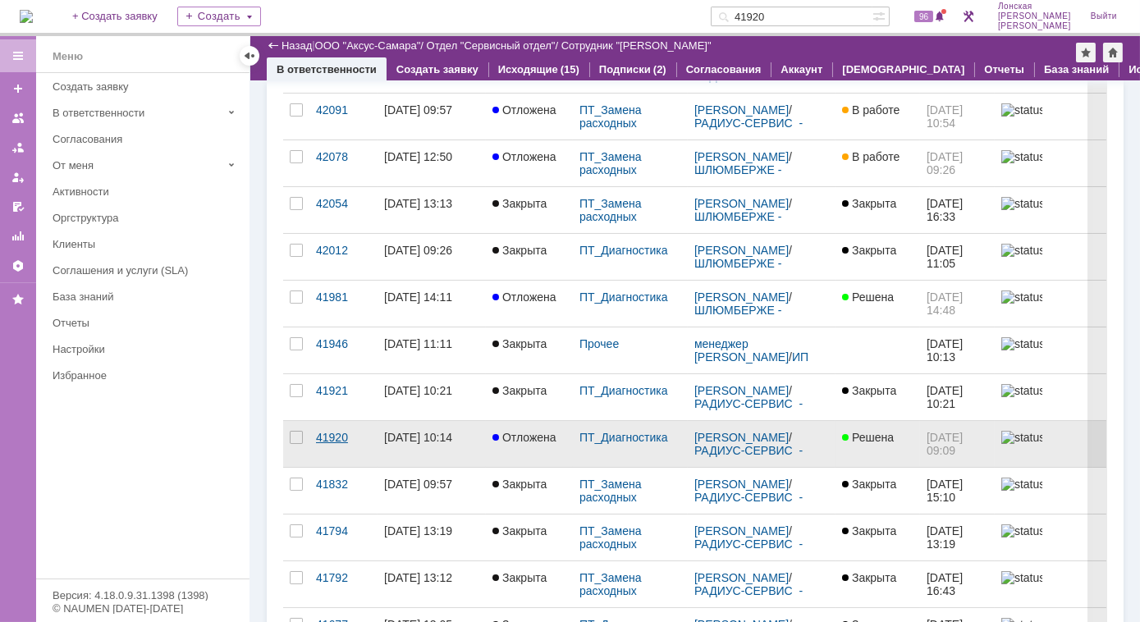
click at [331, 443] on link "41920" at bounding box center [343, 444] width 68 height 46
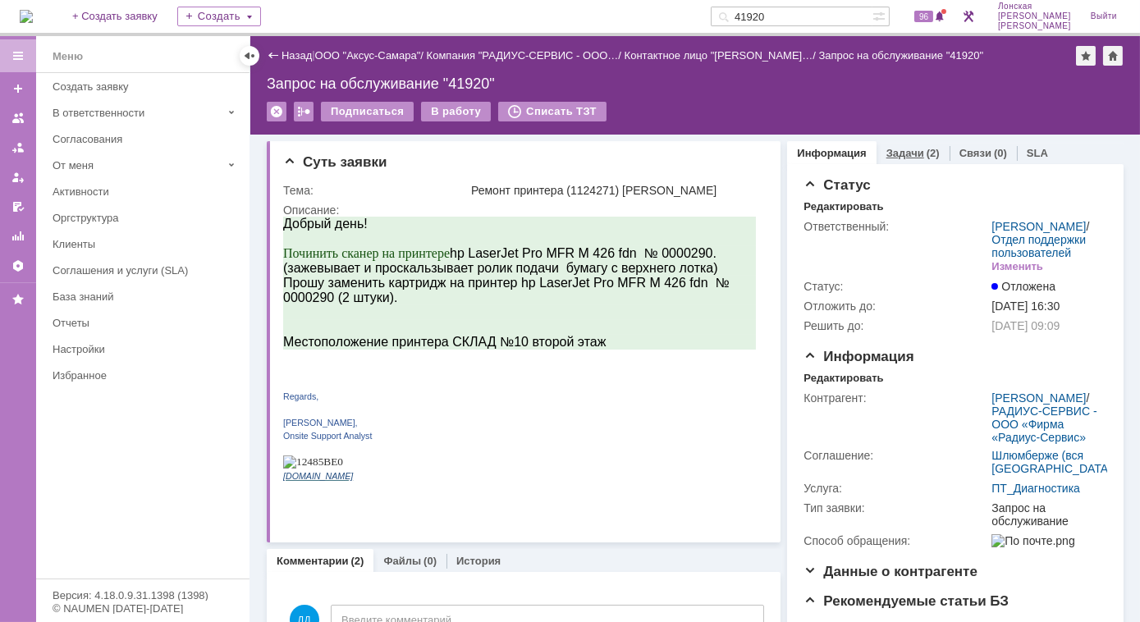
click at [894, 152] on link "Задачи" at bounding box center [905, 153] width 38 height 12
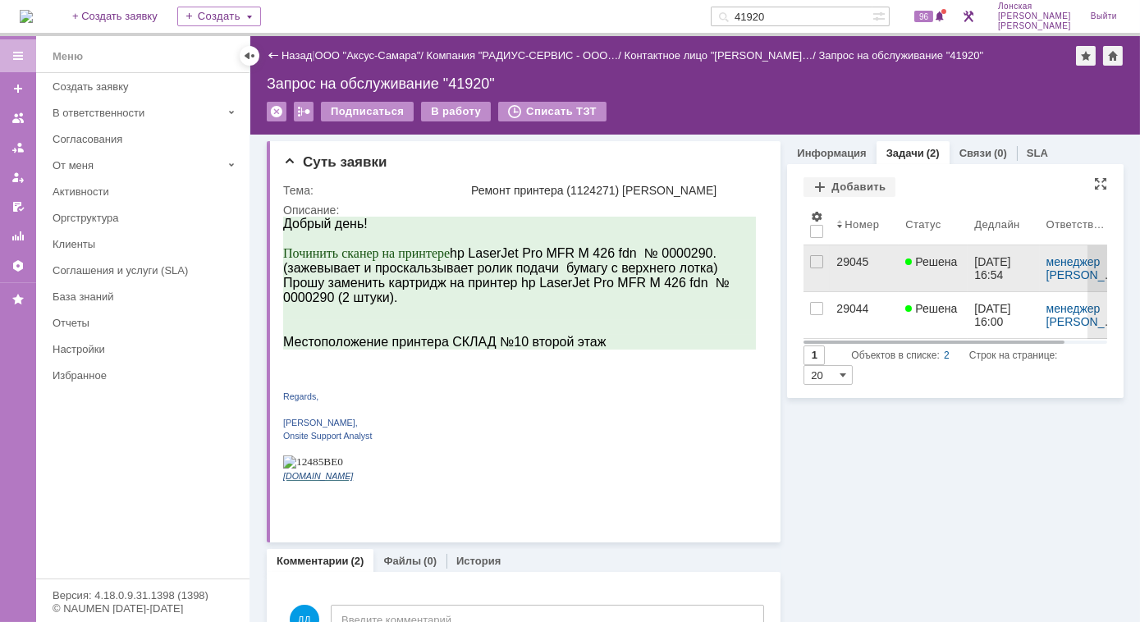
click at [836, 257] on div "29045" at bounding box center [864, 261] width 56 height 13
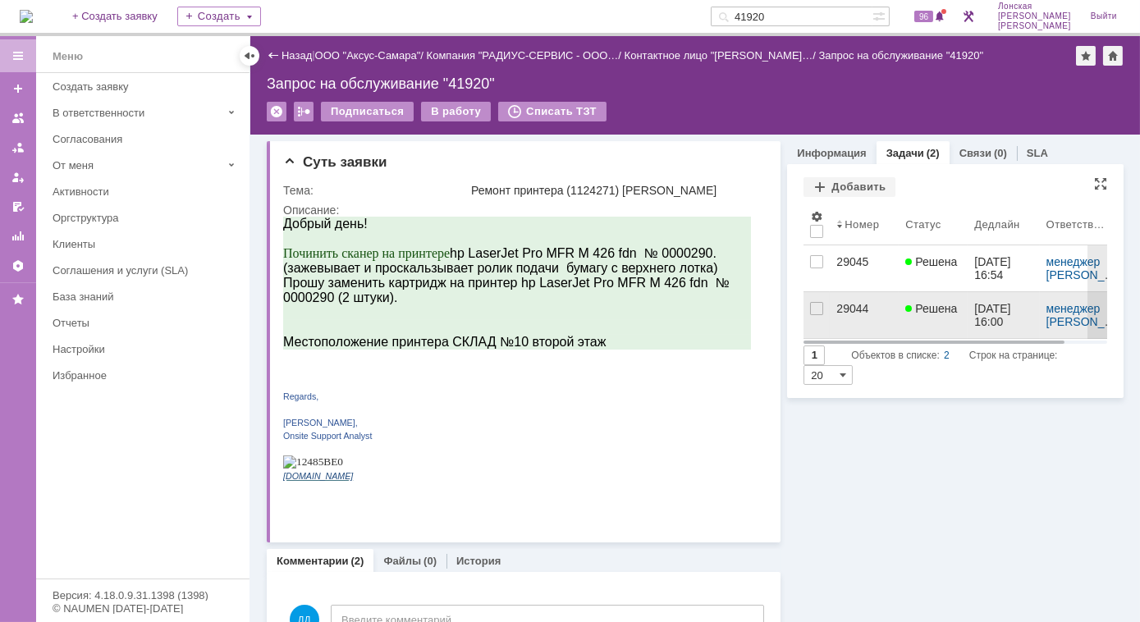
click at [860, 313] on div "29044" at bounding box center [864, 308] width 56 height 13
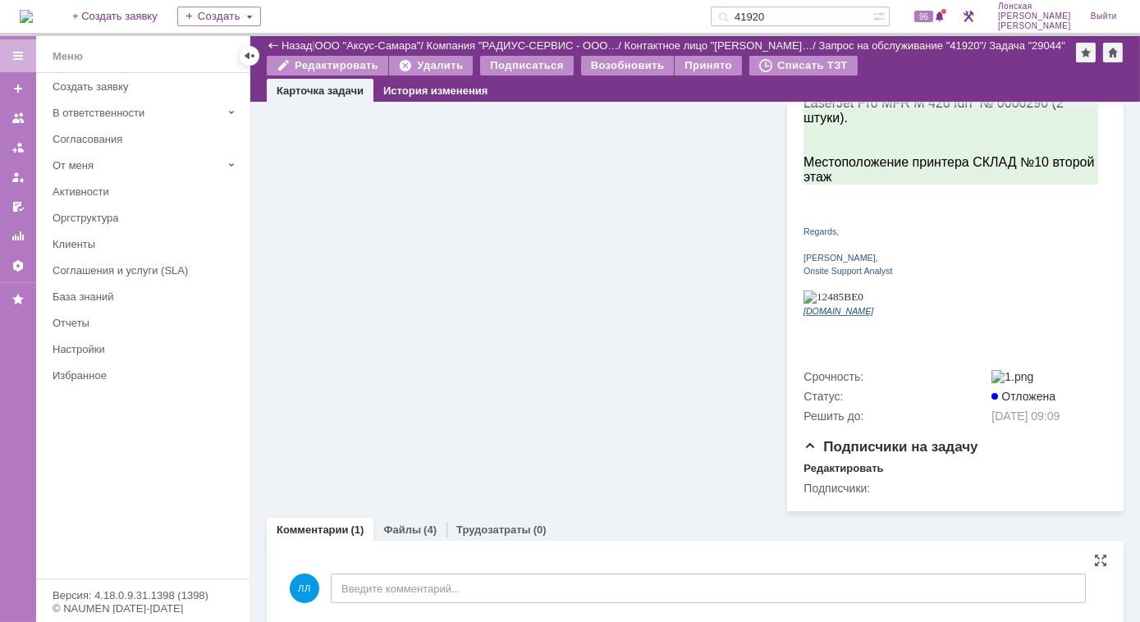
scroll to position [512, 0]
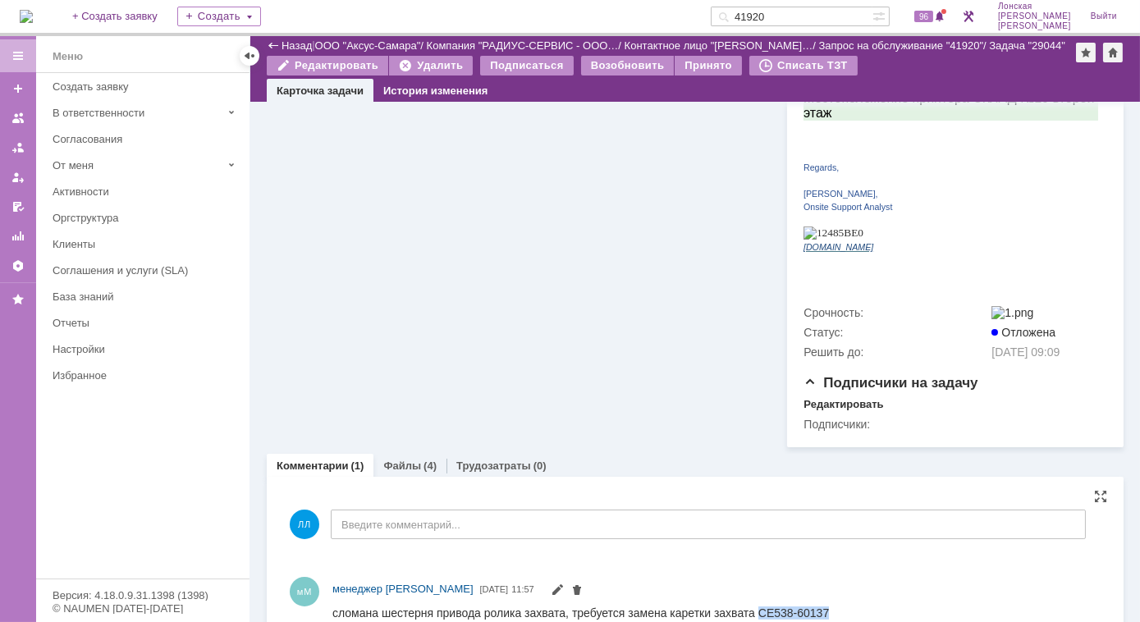
drag, startPoint x: 754, startPoint y: 615, endPoint x: 840, endPoint y: 616, distance: 86.2
click at [840, 616] on html "сломана шестерня привода ролика захвата, требуется замена каретки захвата CE538…" at bounding box center [709, 613] width 756 height 15
copy div "CE538-60137"
drag, startPoint x: 569, startPoint y: 610, endPoint x: 830, endPoint y: 619, distance: 261.1
click at [830, 619] on html "сломана шестерня привода ролика захвата, требуется замена каретки захвата CE538…" at bounding box center [709, 613] width 756 height 15
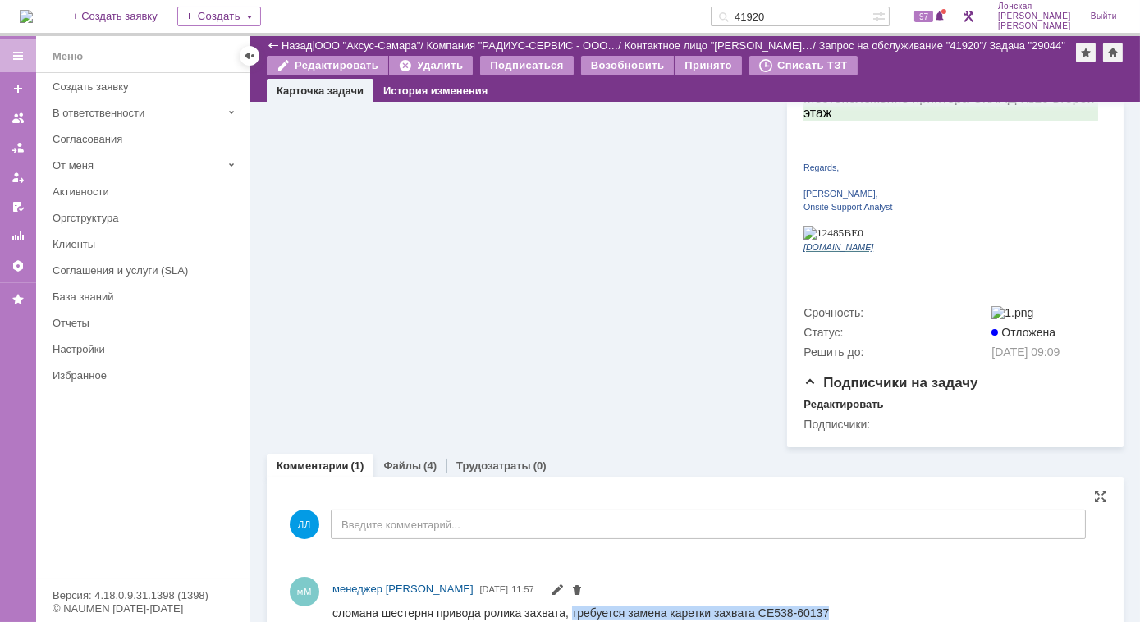
copy div "требуется замена каретки захвата CE538-60137"
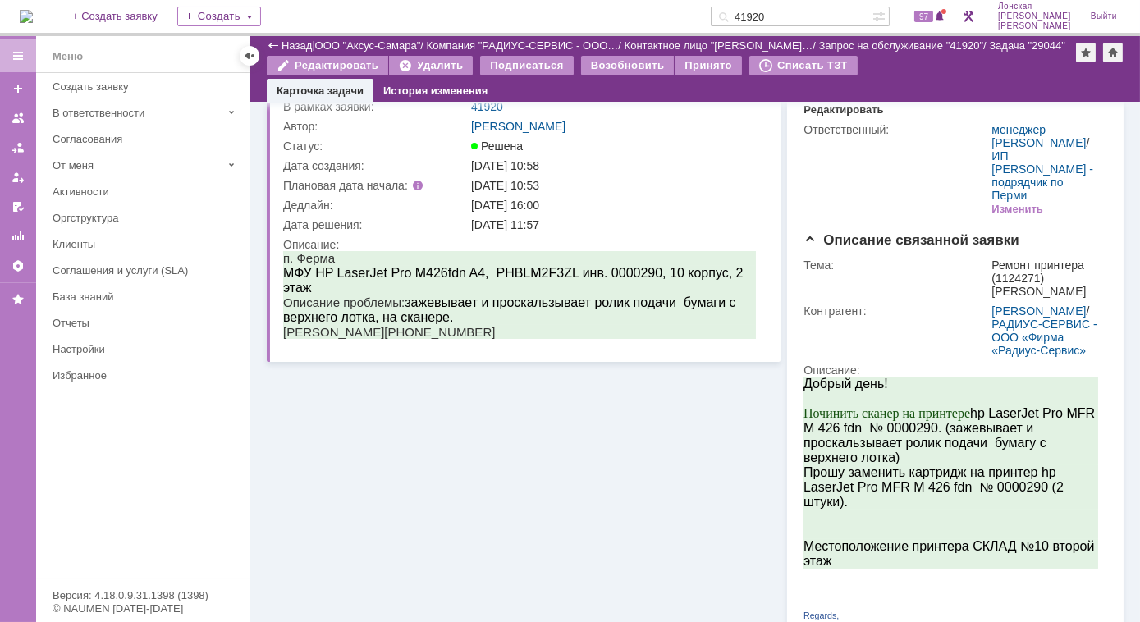
scroll to position [0, 0]
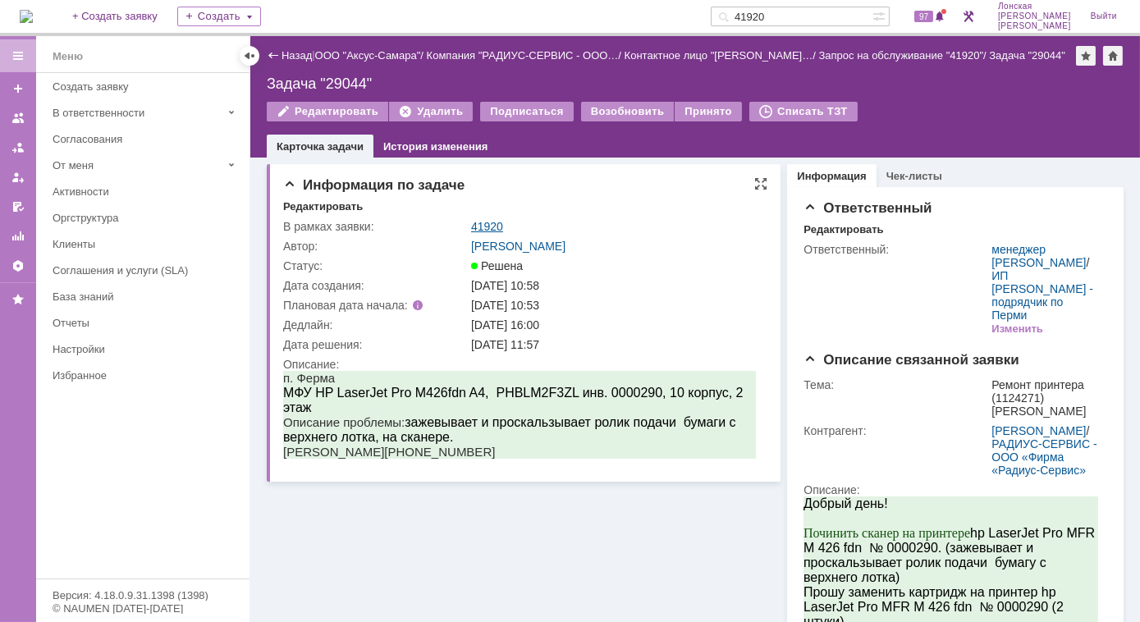
click at [473, 224] on link "41920" at bounding box center [487, 226] width 32 height 13
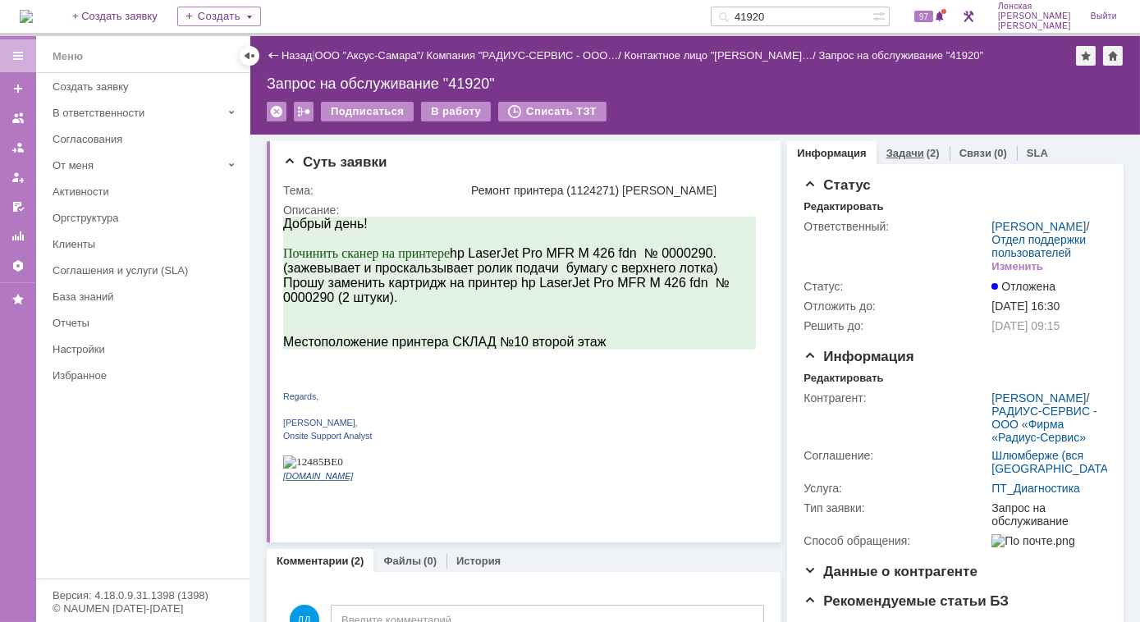
click at [926, 153] on div "(2)" at bounding box center [932, 153] width 13 height 12
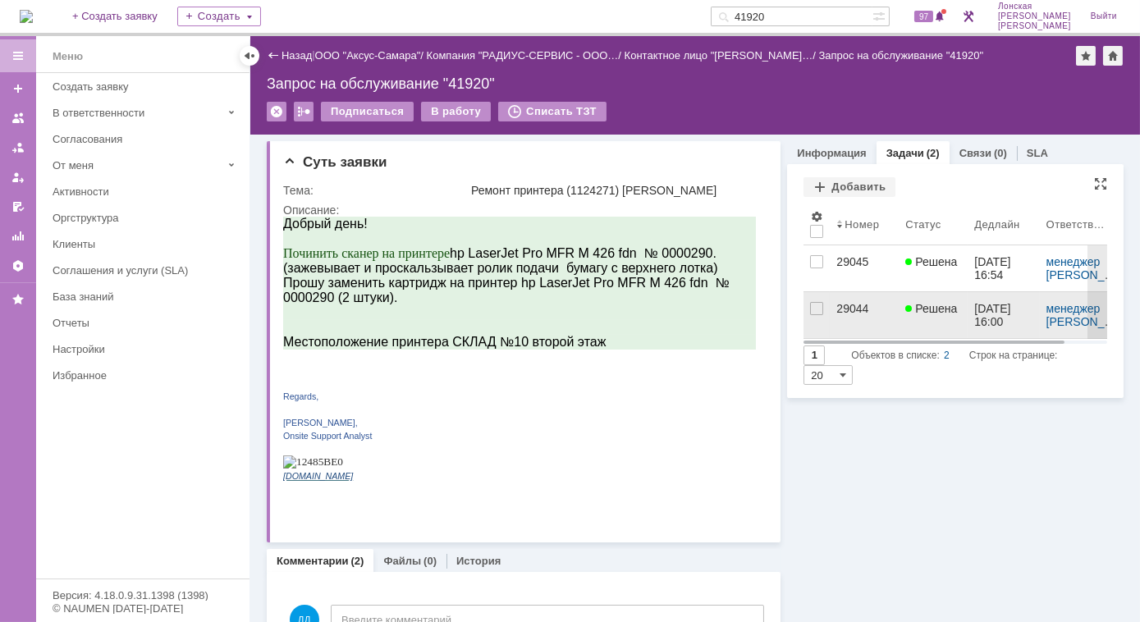
click at [852, 312] on div "29044" at bounding box center [864, 308] width 56 height 13
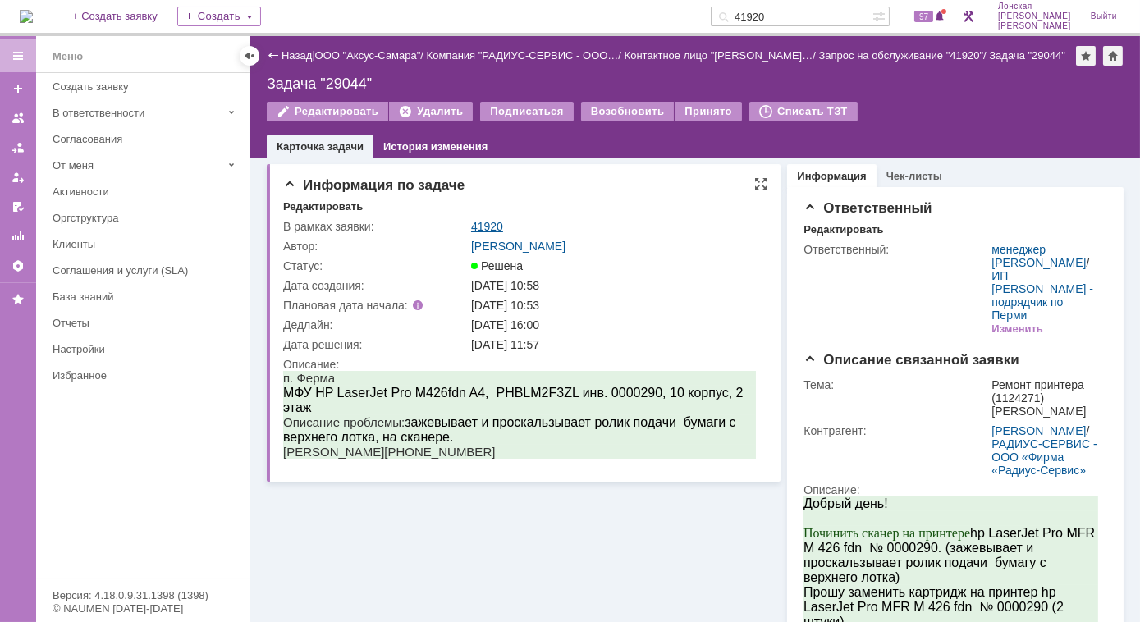
click at [478, 226] on link "41920" at bounding box center [487, 226] width 32 height 13
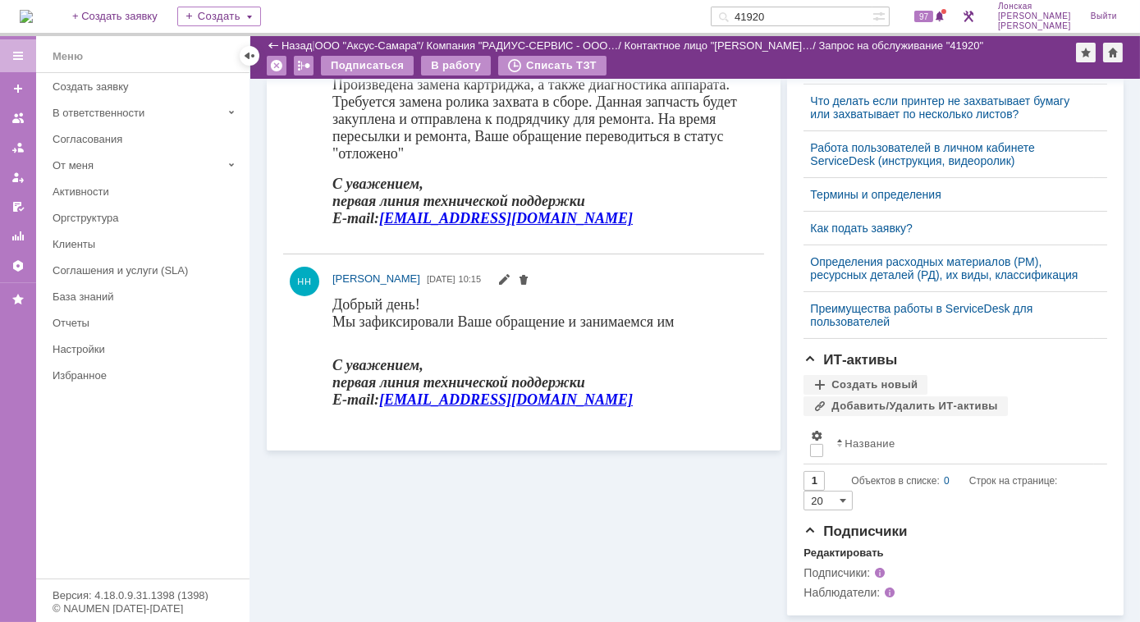
scroll to position [383, 0]
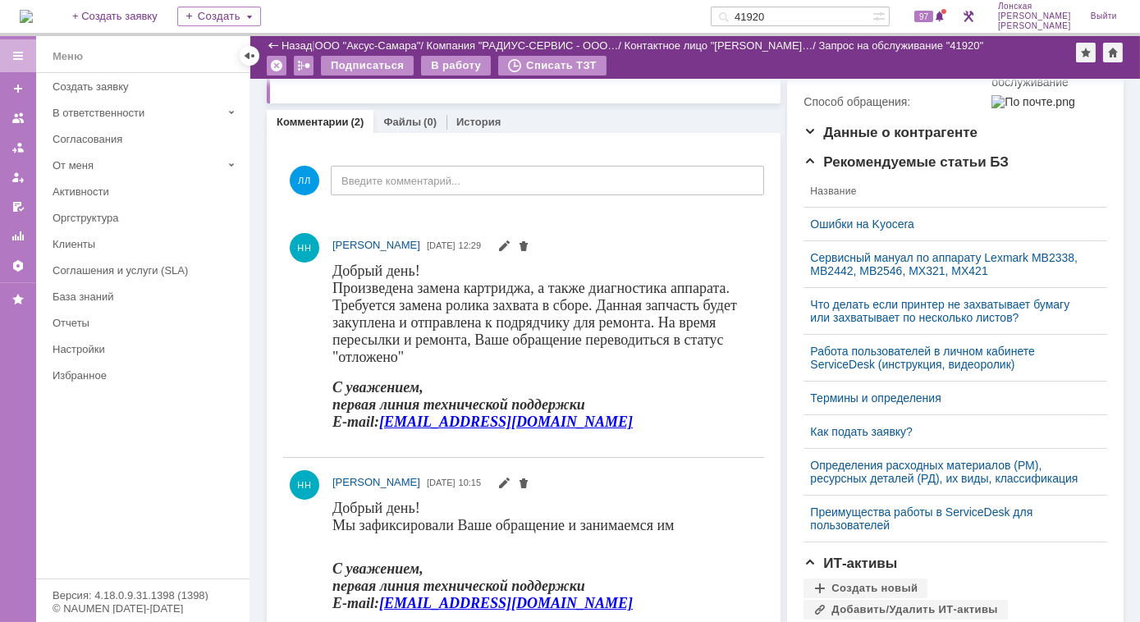
click at [33, 10] on img at bounding box center [26, 16] width 13 height 13
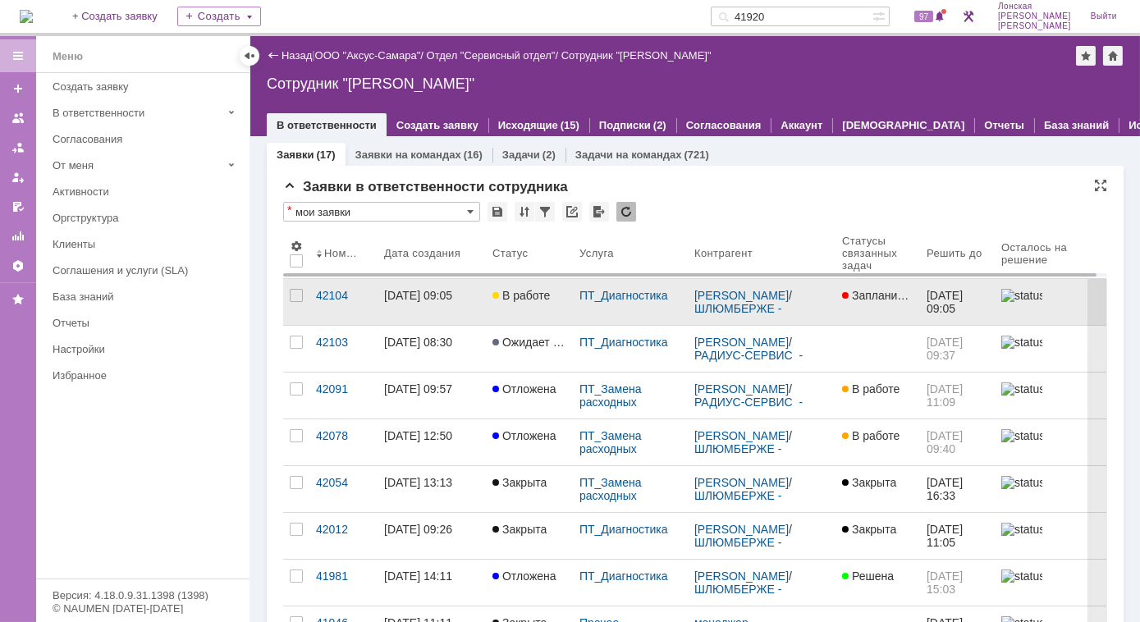
click at [428, 298] on div "[DATE] 09:05" at bounding box center [418, 295] width 68 height 13
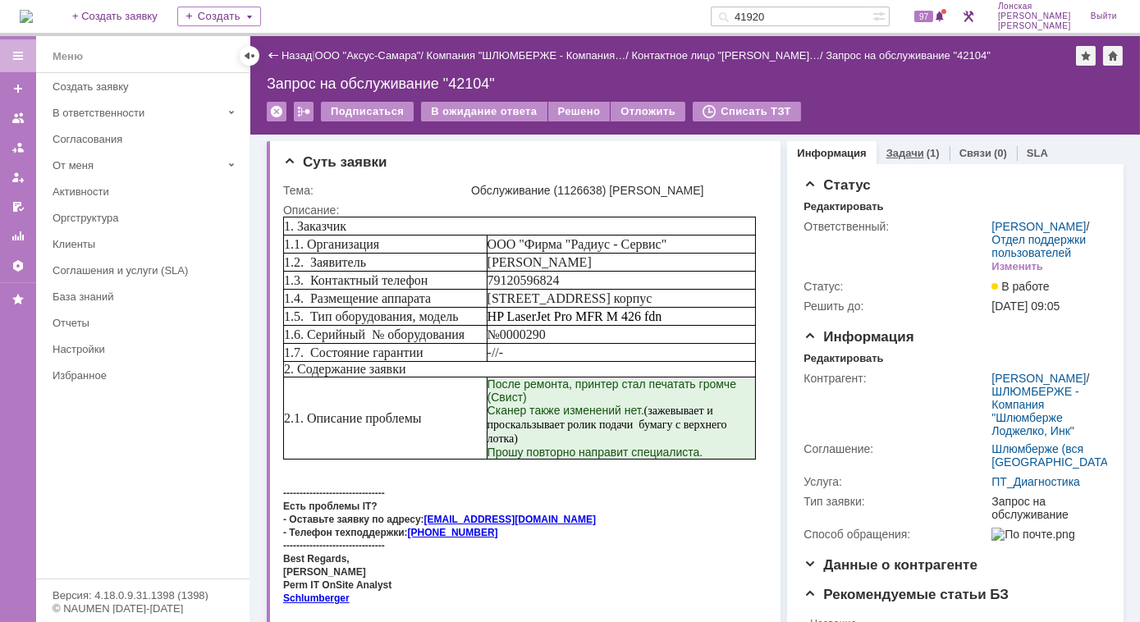
click at [899, 149] on link "Задачи" at bounding box center [905, 153] width 38 height 12
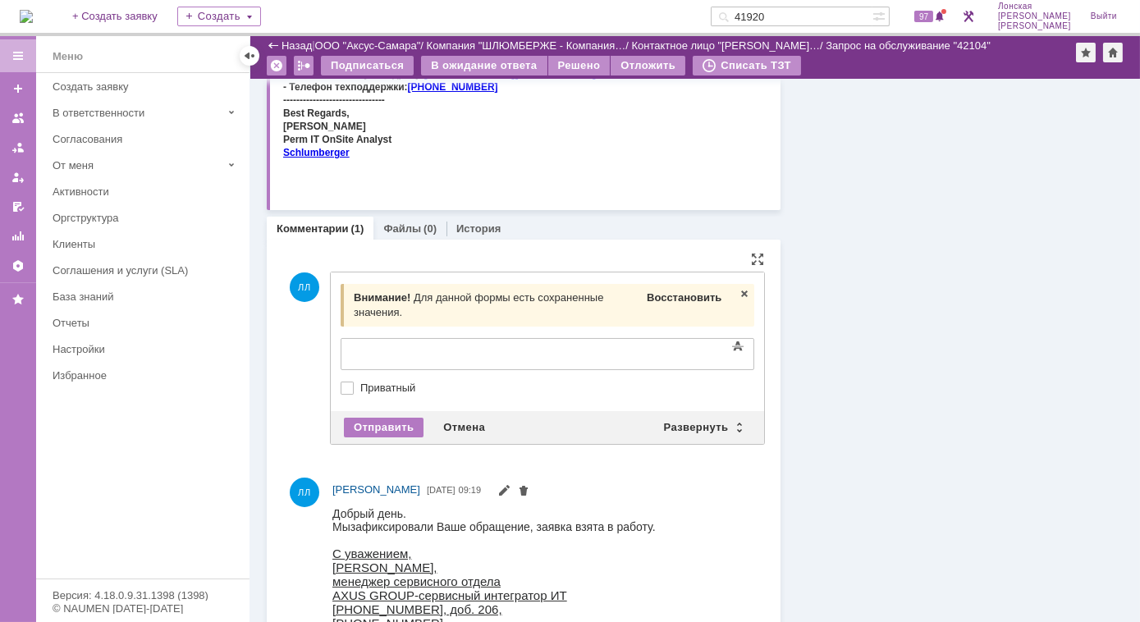
click at [693, 296] on span "Восстановить" at bounding box center [684, 297] width 75 height 12
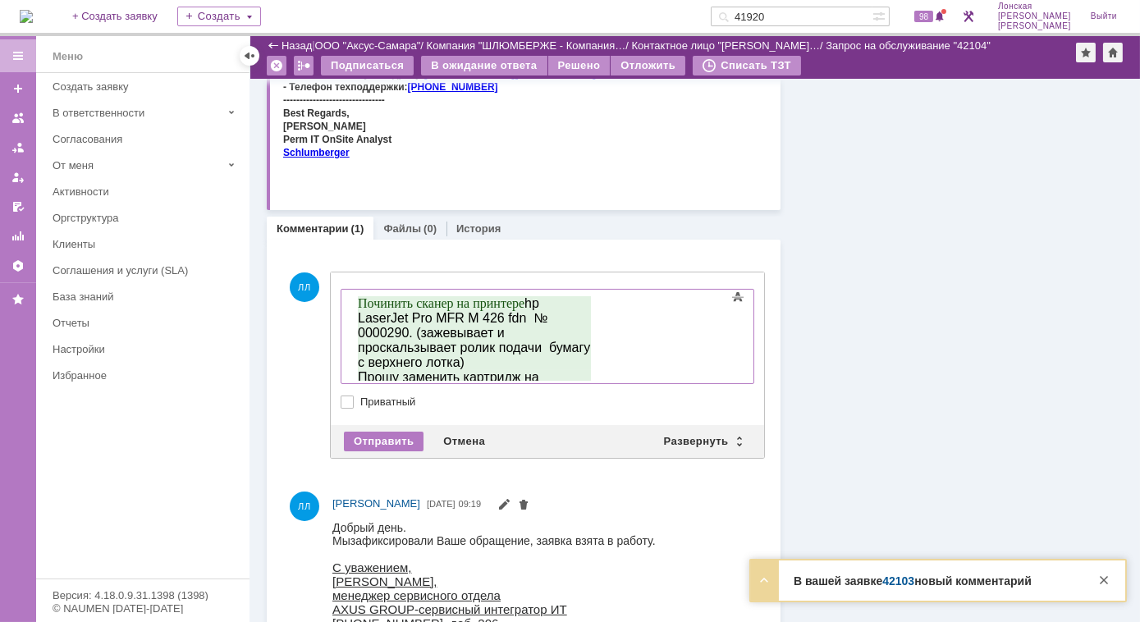
click at [841, 578] on strong "В вашей заявке 42103 новый комментарий" at bounding box center [912, 580] width 238 height 13
click at [847, 578] on strong "В вашей заявке 42103 новый комментарий" at bounding box center [912, 580] width 238 height 13
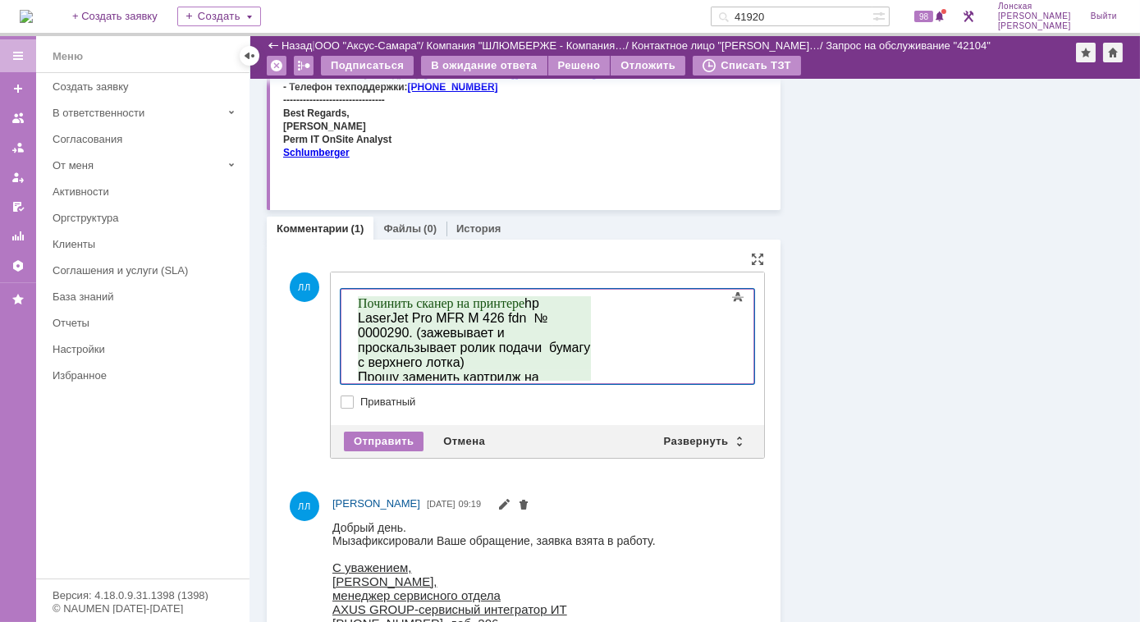
click at [726, 355] on div at bounding box center [548, 336] width 414 height 95
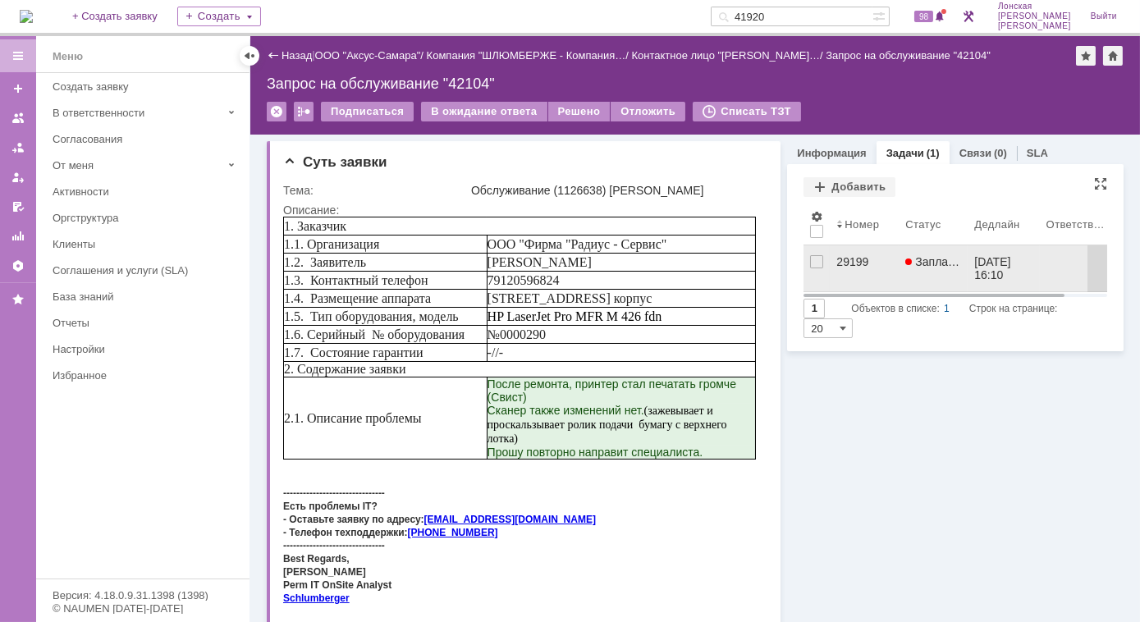
click at [839, 257] on div "29199" at bounding box center [864, 261] width 56 height 13
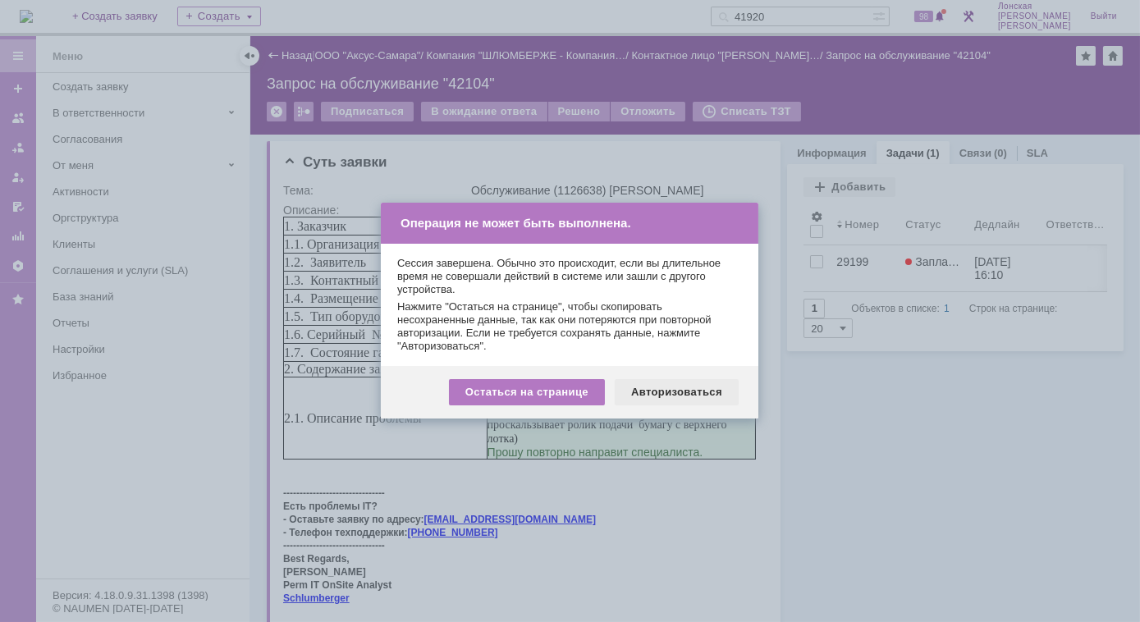
click at [683, 394] on div "Авторизоваться" at bounding box center [677, 392] width 124 height 26
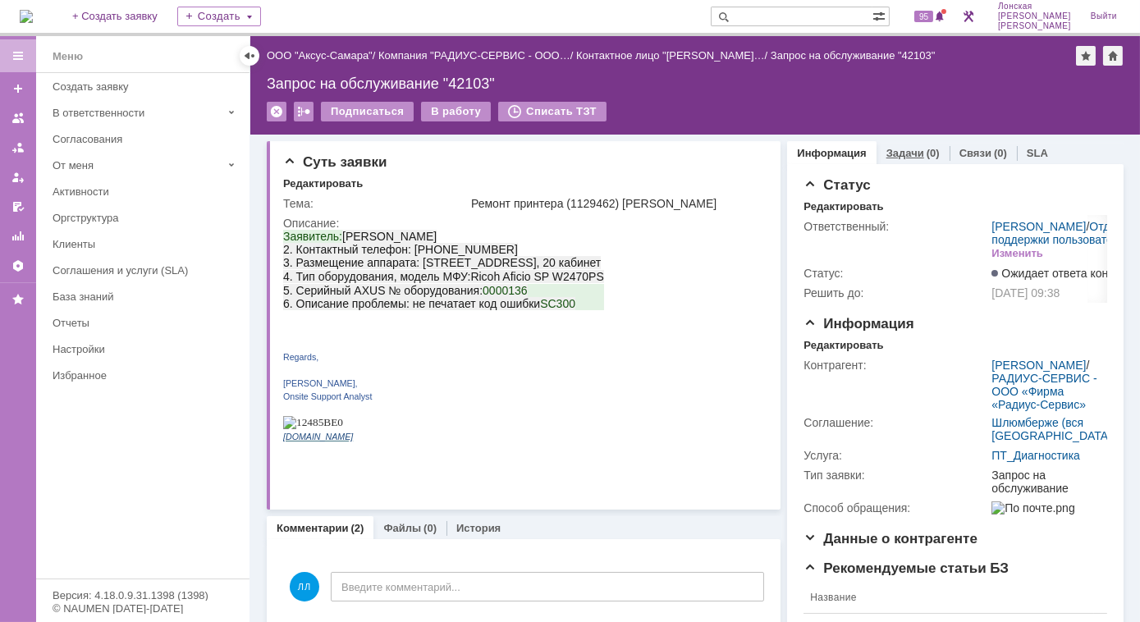
click at [887, 152] on link "Задачи" at bounding box center [905, 153] width 38 height 12
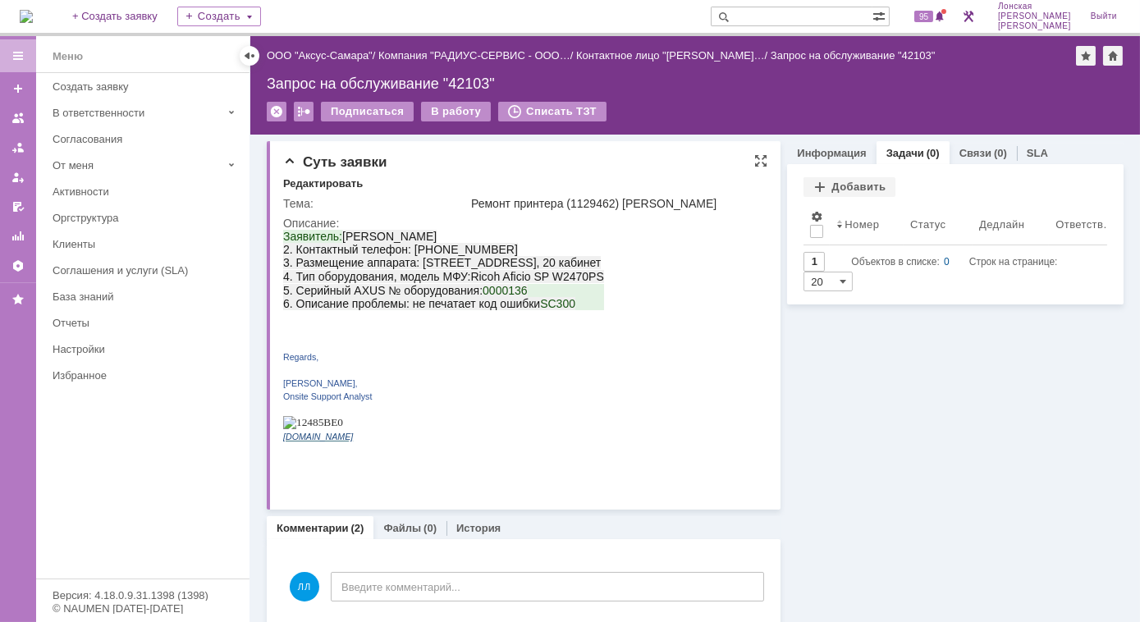
click at [536, 228] on div "Описание:" at bounding box center [522, 223] width 479 height 13
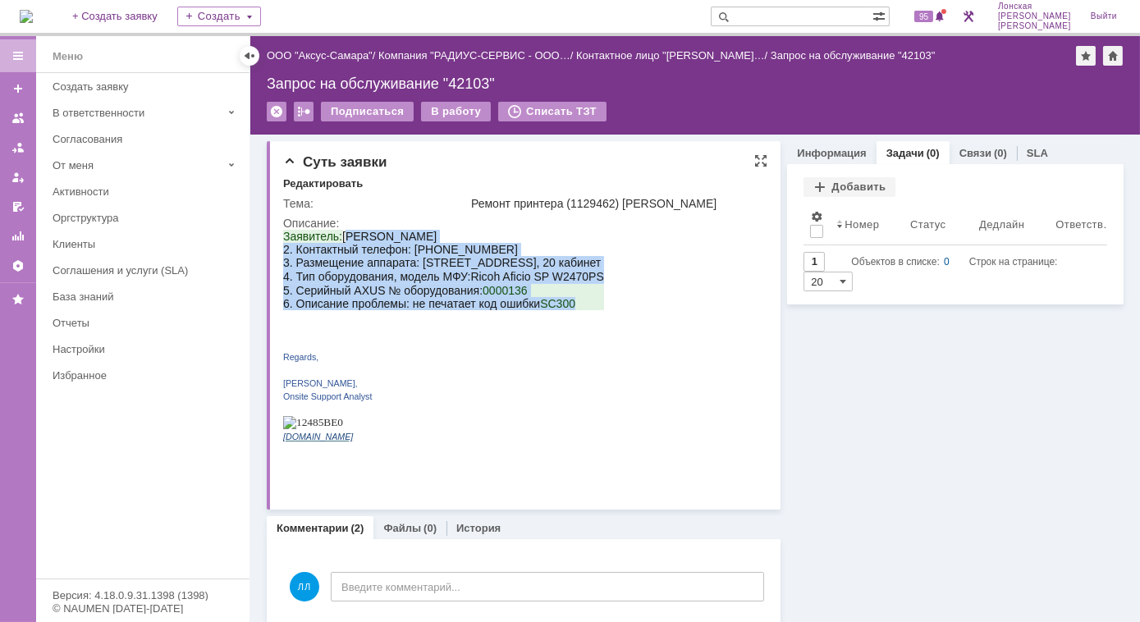
drag, startPoint x: 344, startPoint y: 238, endPoint x: 575, endPoint y: 313, distance: 243.1
click at [575, 313] on div "Заявитель: Permjakov [PERSON_NAME] 2. Контактный телефон: 89128831749 3. Размещ…" at bounding box center [442, 342] width 321 height 226
copy div "[PERSON_NAME] 2. Контактный телефон: 89128831749 3. Размещение аппарата: [STREE…"
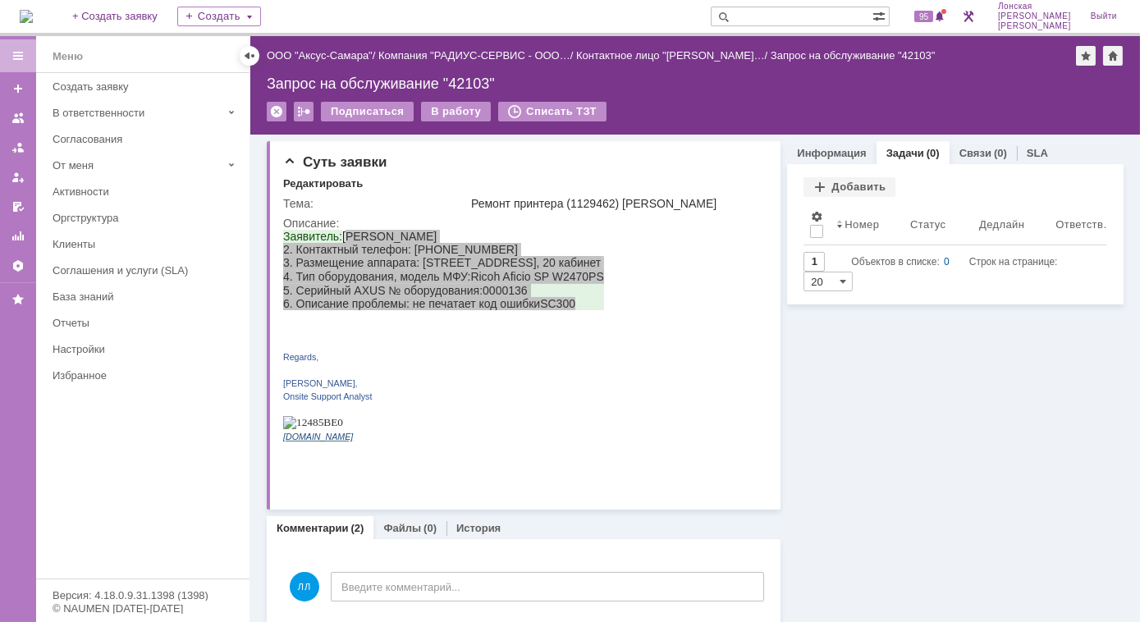
click at [903, 156] on link "Задачи" at bounding box center [905, 153] width 38 height 12
click at [839, 189] on div "Добавить" at bounding box center [849, 187] width 92 height 20
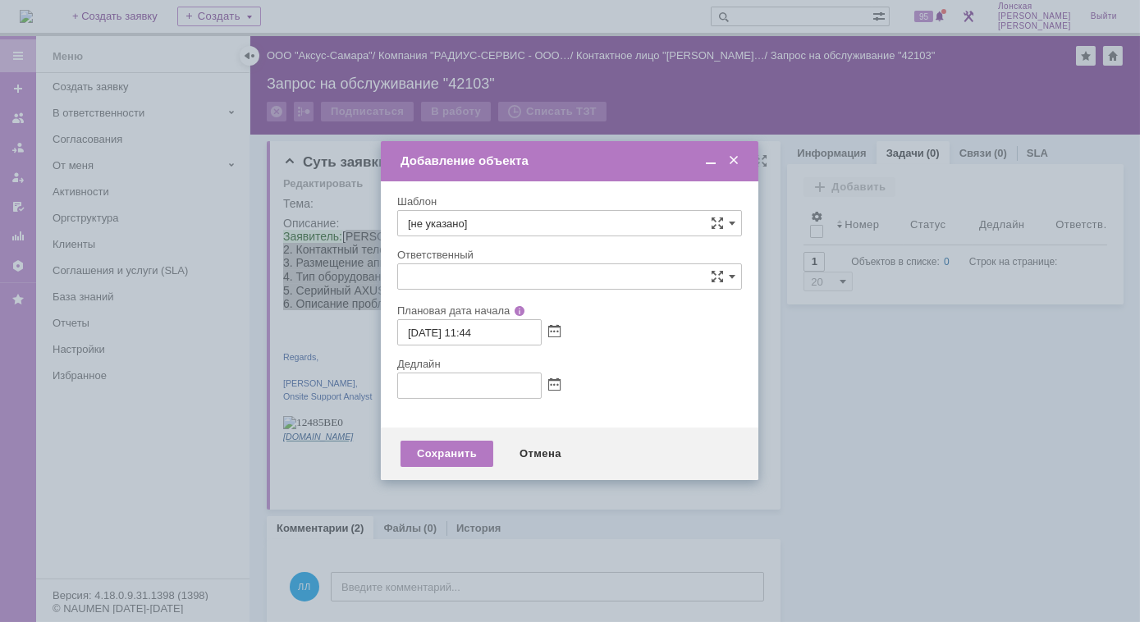
type input "[не указано]"
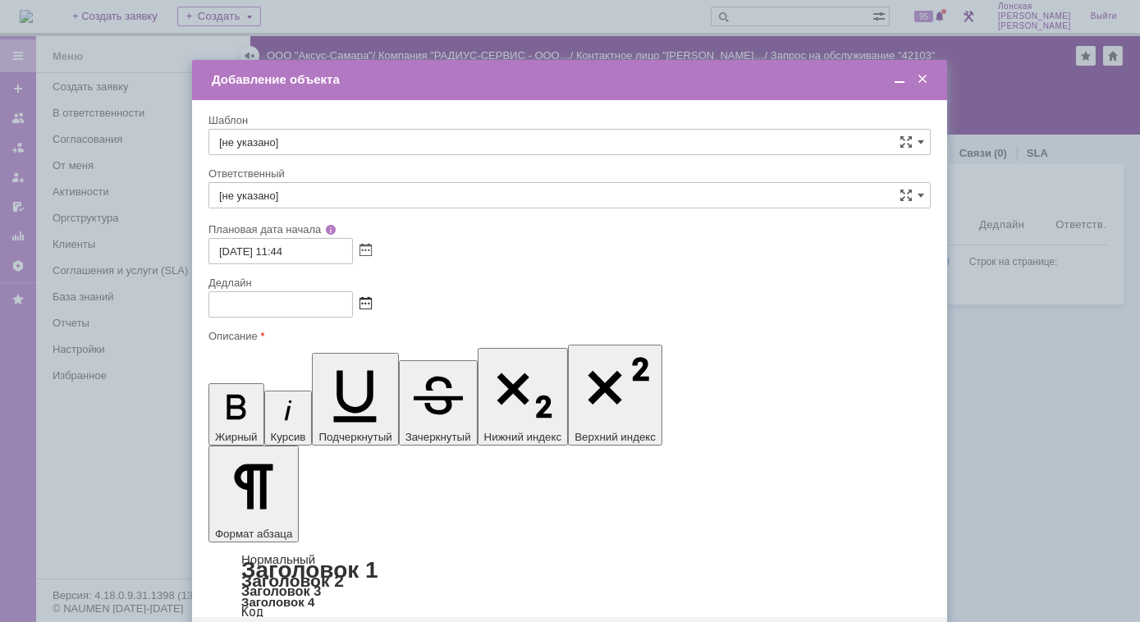
click at [366, 305] on span at bounding box center [365, 304] width 12 height 13
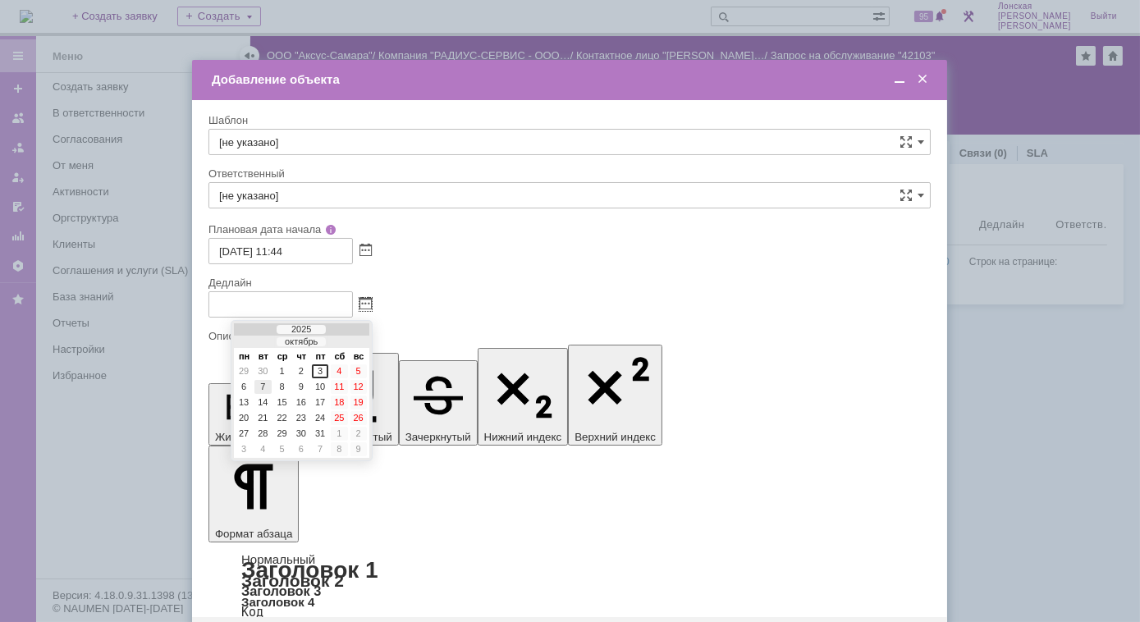
click at [266, 384] on div "7" at bounding box center [262, 387] width 16 height 14
type input "[DATE] 11:44"
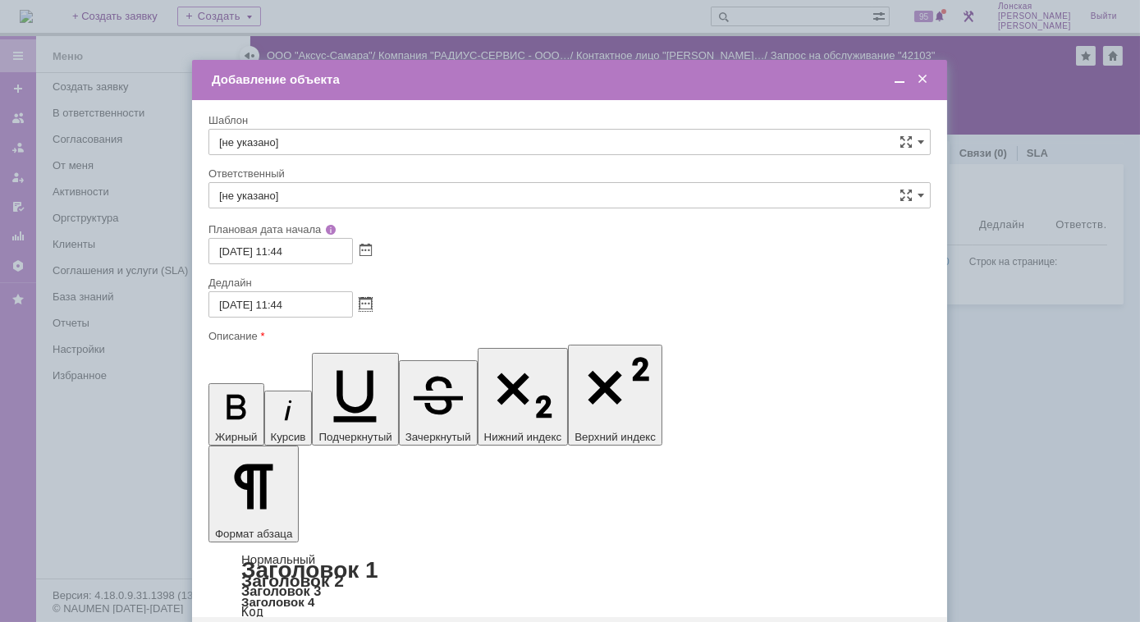
click at [303, 310] on input "[DATE] 11:44" at bounding box center [280, 304] width 144 height 26
drag, startPoint x: 226, startPoint y: 4741, endPoint x: 306, endPoint y: 4742, distance: 79.6
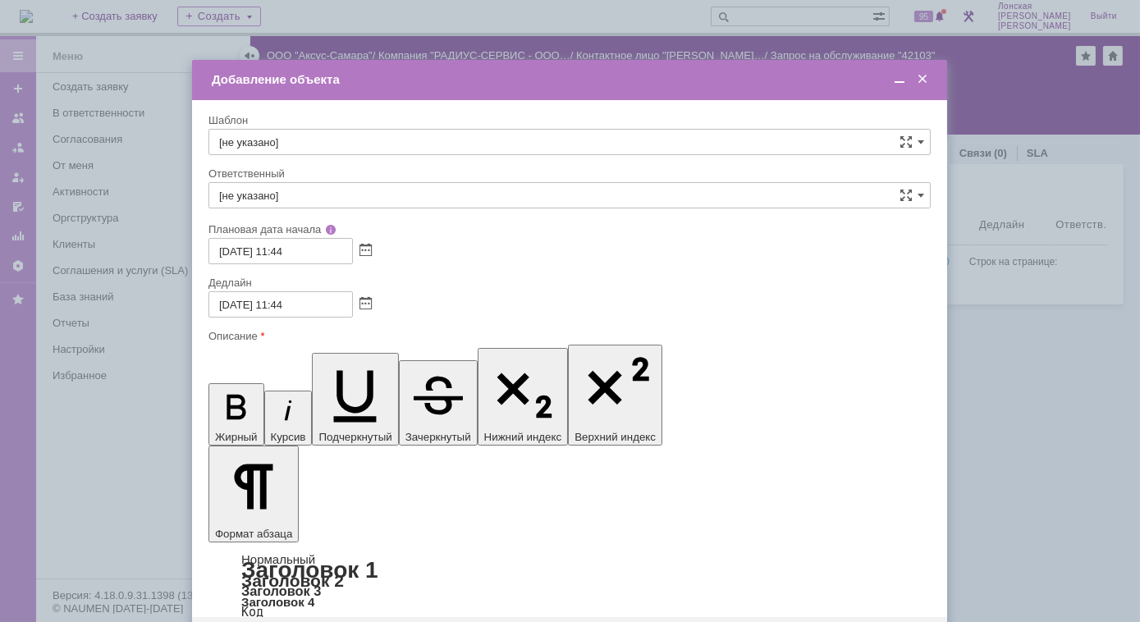
copy span "[PERSON_NAME]"
drag, startPoint x: 311, startPoint y: 4742, endPoint x: 139, endPoint y: 4730, distance: 172.7
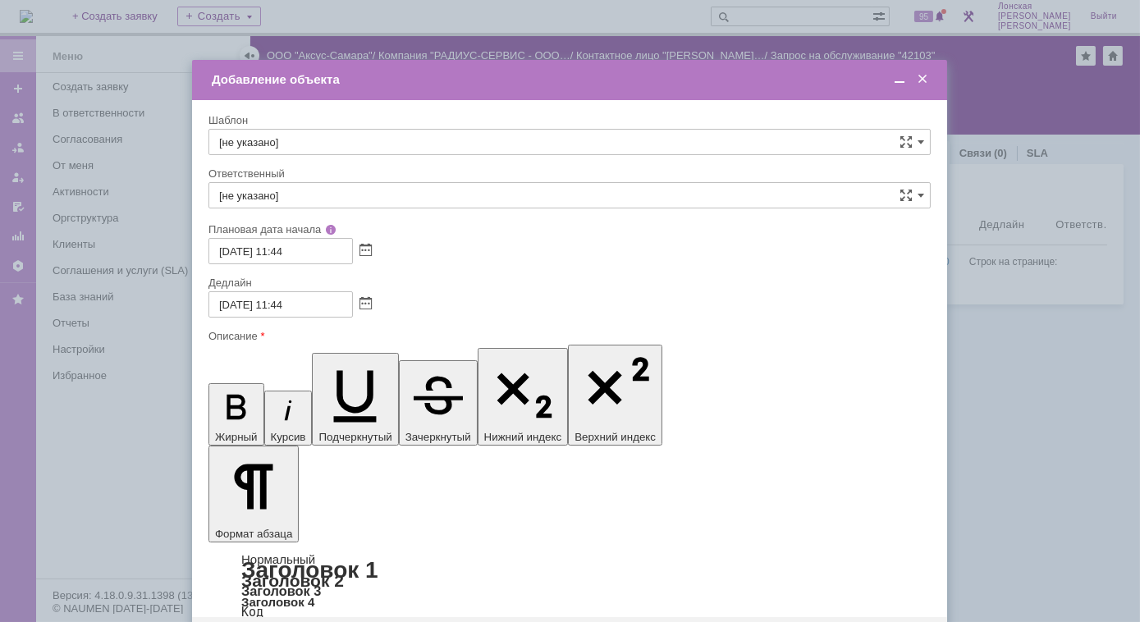
drag, startPoint x: 528, startPoint y: 4825, endPoint x: 223, endPoint y: 4831, distance: 304.5
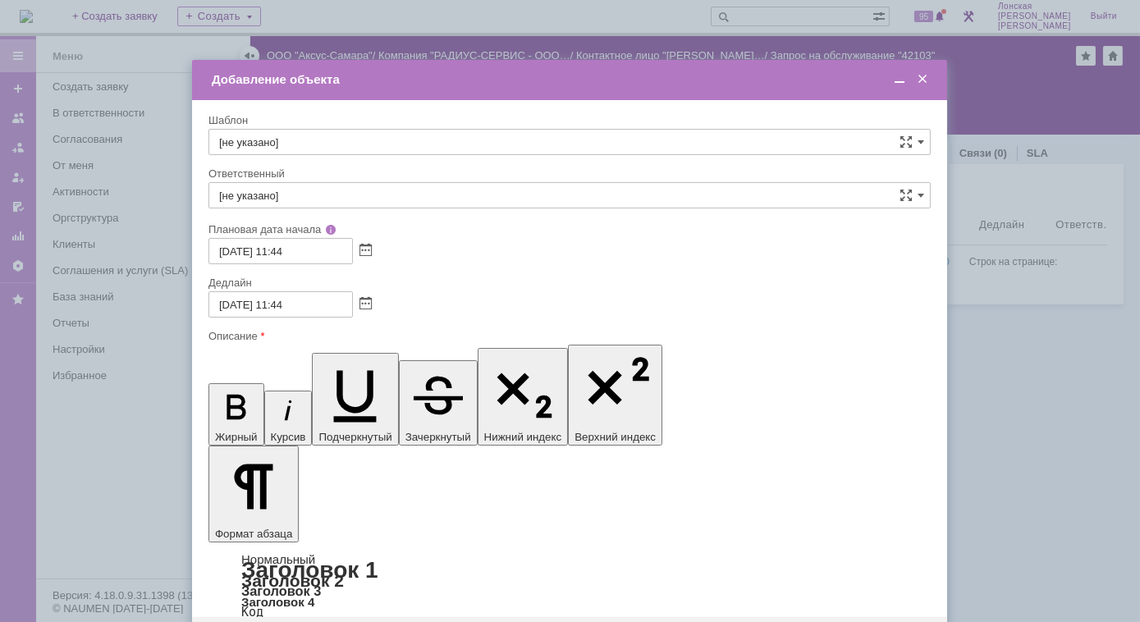
drag, startPoint x: 774, startPoint y: 4750, endPoint x: 518, endPoint y: 4755, distance: 256.0
drag, startPoint x: 243, startPoint y: 4802, endPoint x: 493, endPoint y: 4809, distance: 250.3
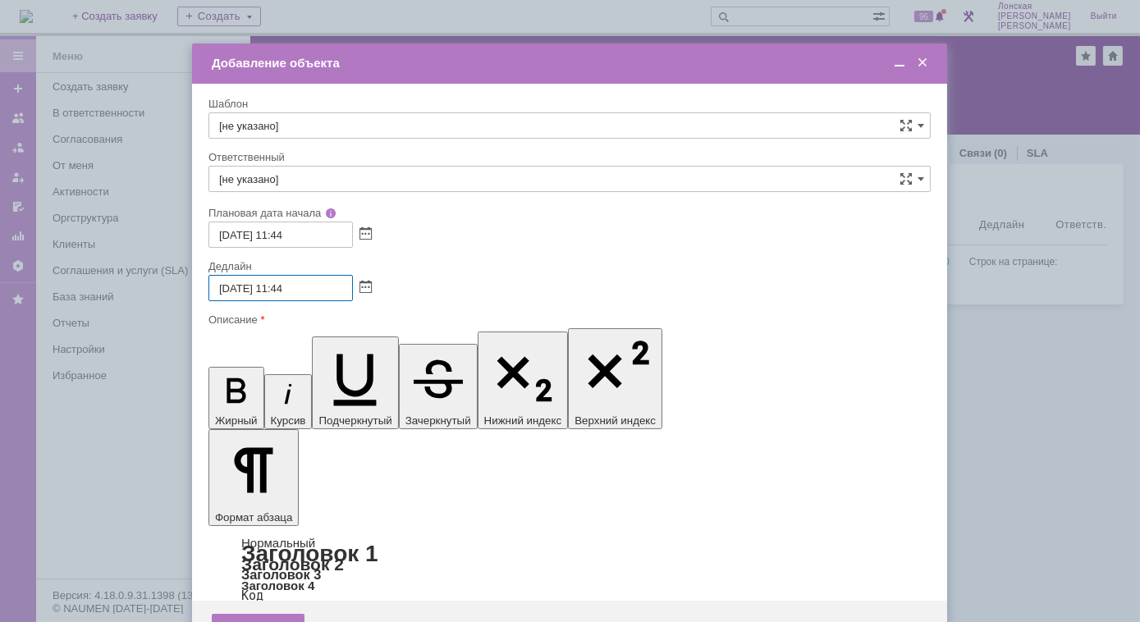
click at [315, 291] on input "07.10.2025 11:44" at bounding box center [280, 288] width 144 height 26
type input "07.10.2025 12:00"
drag, startPoint x: 423, startPoint y: 4785, endPoint x: 432, endPoint y: 4794, distance: 13.4
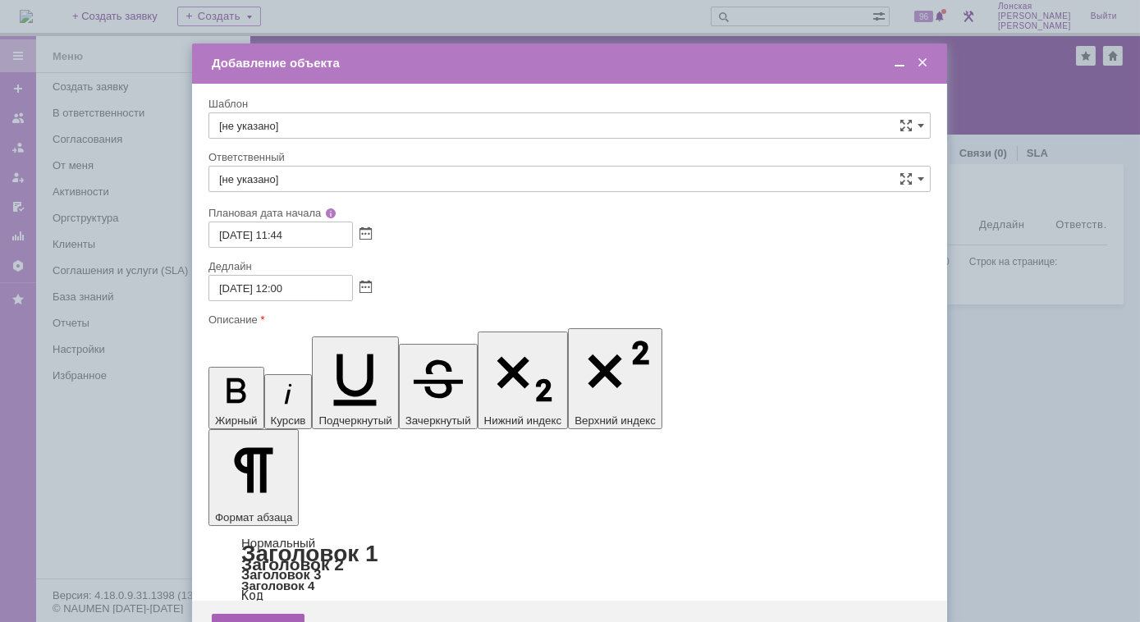
click at [273, 614] on div "Сохранить" at bounding box center [258, 627] width 93 height 26
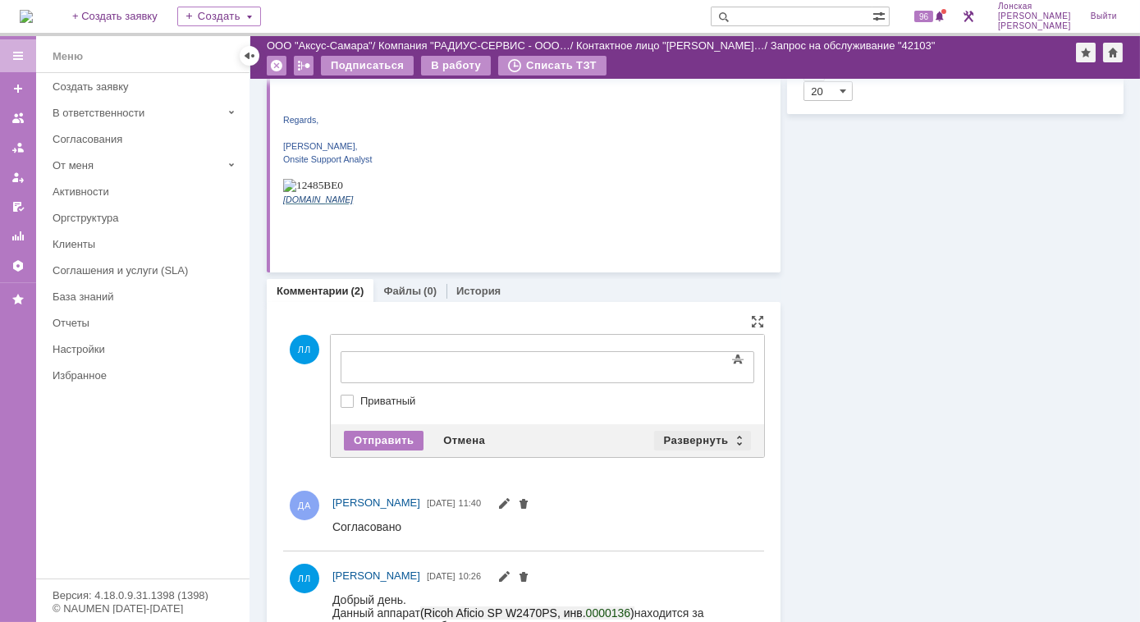
click at [732, 440] on div "Развернуть" at bounding box center [703, 441] width 98 height 20
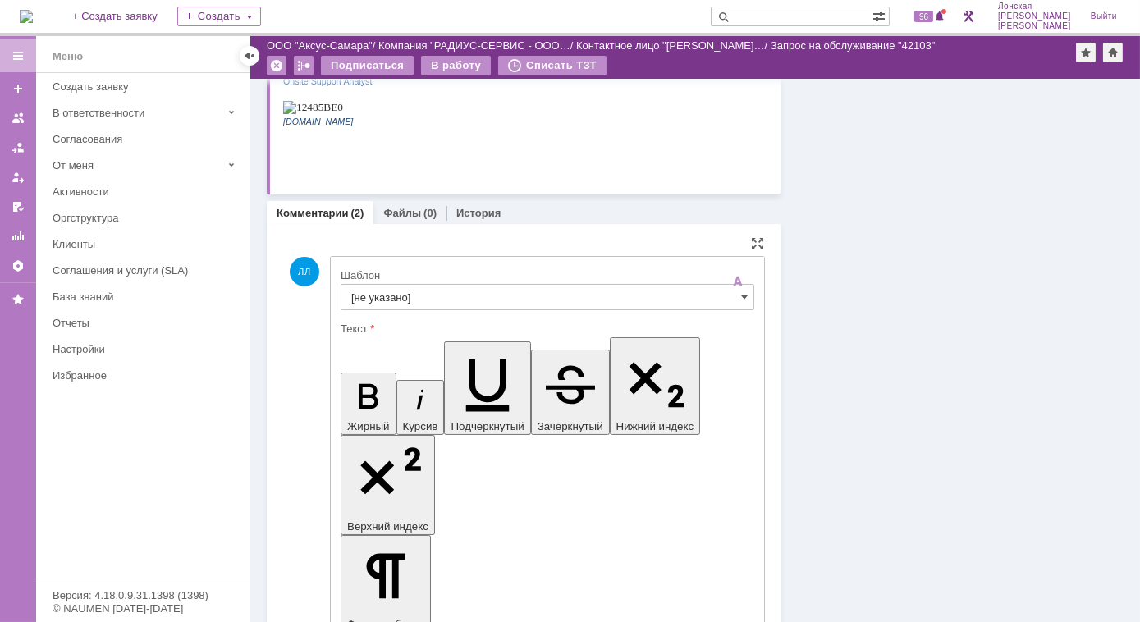
scroll to position [256, 0]
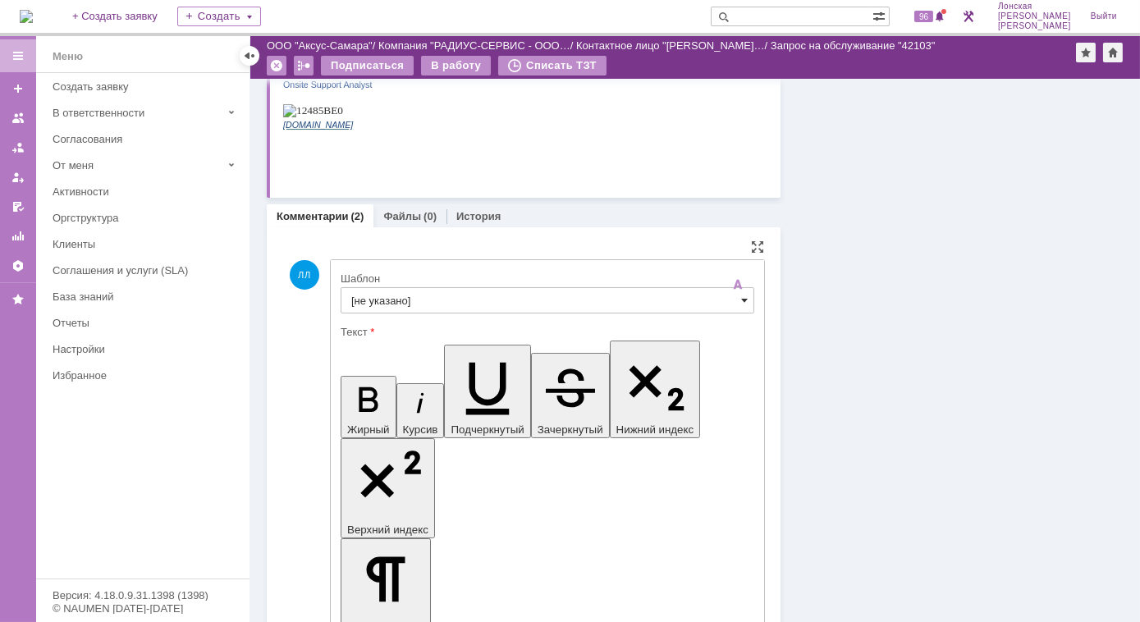
click at [741, 304] on span at bounding box center [744, 300] width 7 height 13
type input "[не указано]"
click at [741, 303] on span at bounding box center [744, 300] width 7 height 13
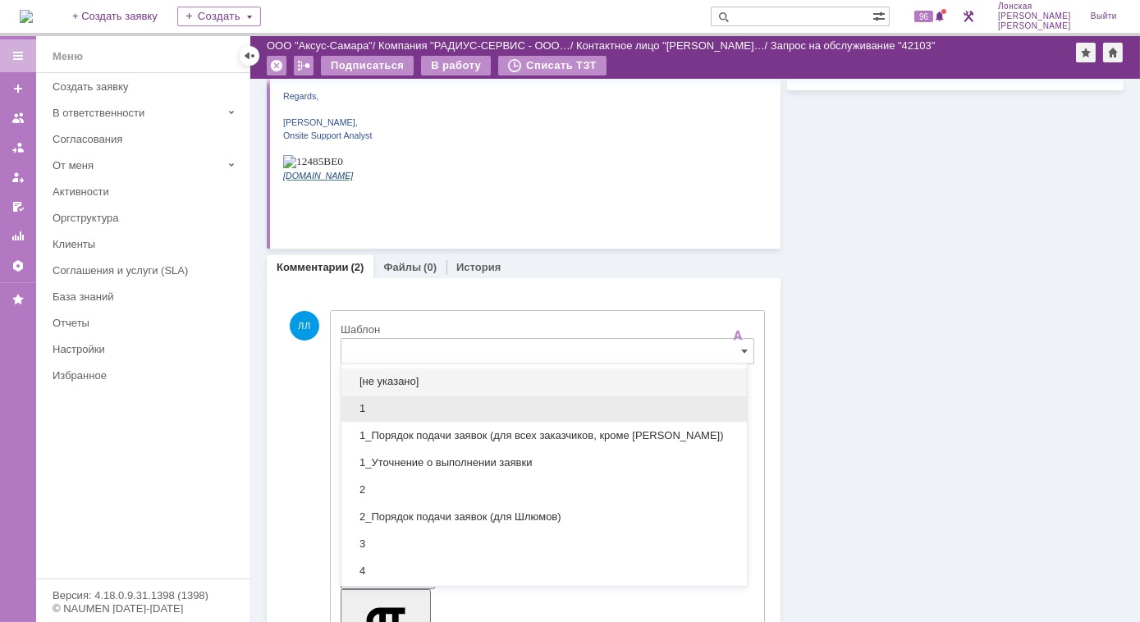
scroll to position [298, 0]
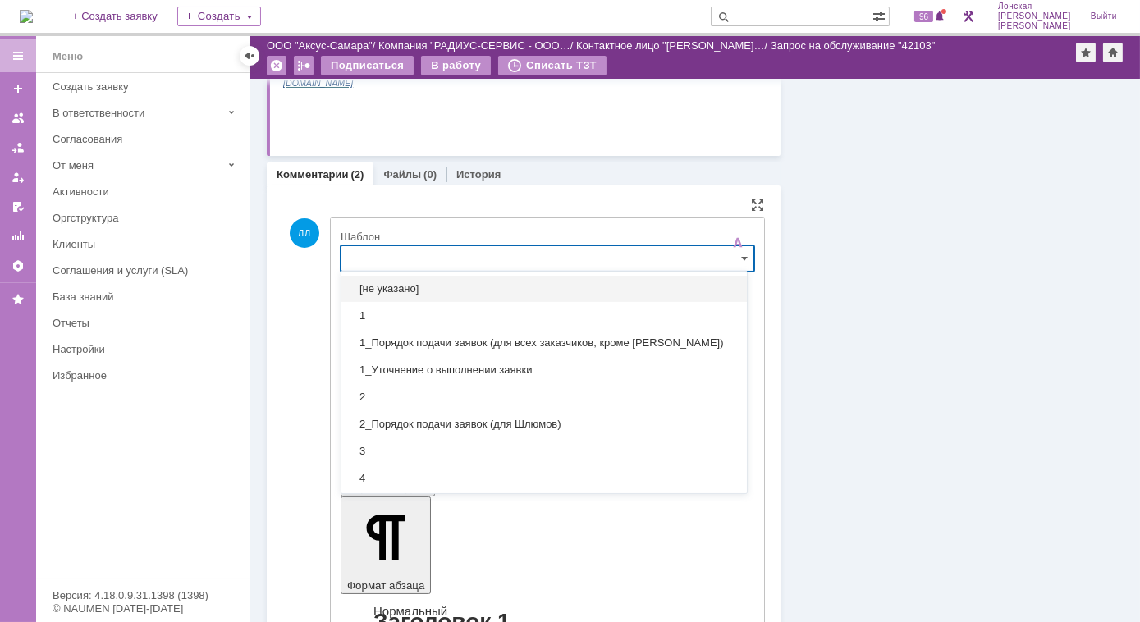
click at [452, 259] on input "text" at bounding box center [548, 258] width 414 height 26
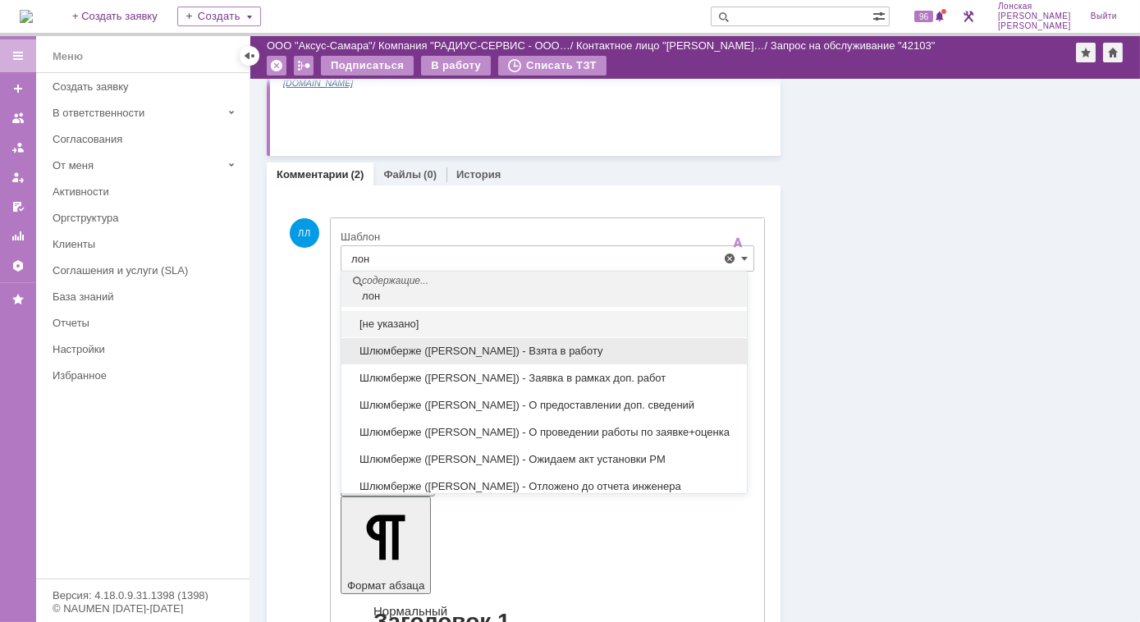
click at [487, 351] on span "Шлюмберже (Лонская) - Взята в работу" at bounding box center [544, 351] width 386 height 13
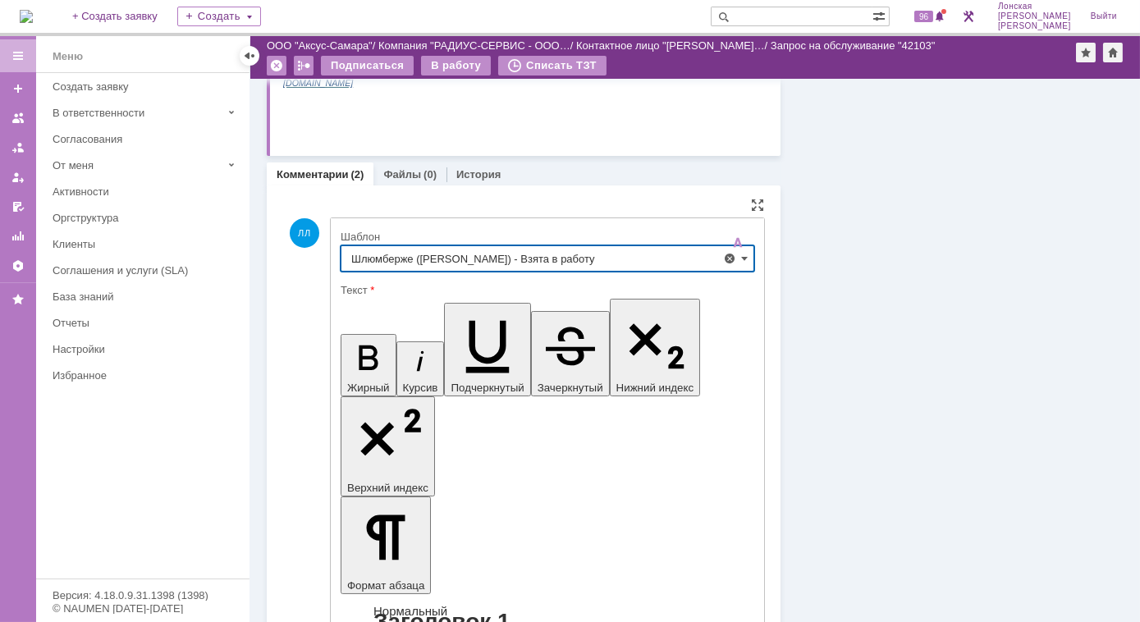
type input "Шлюмберже (Лонская) - Взята в работу"
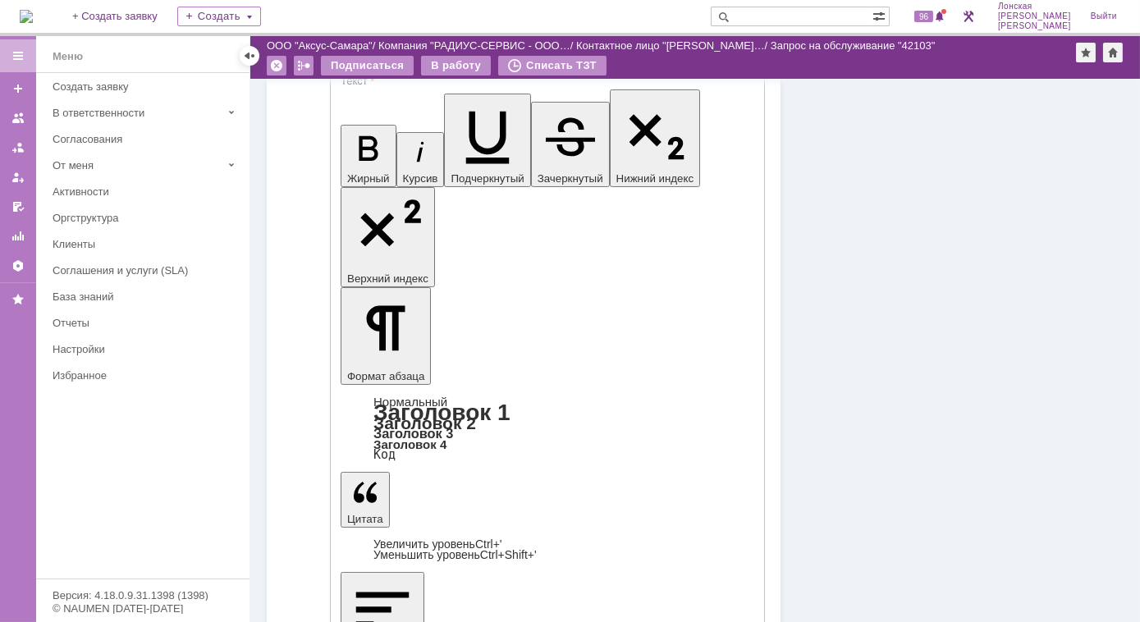
scroll to position [597, 0]
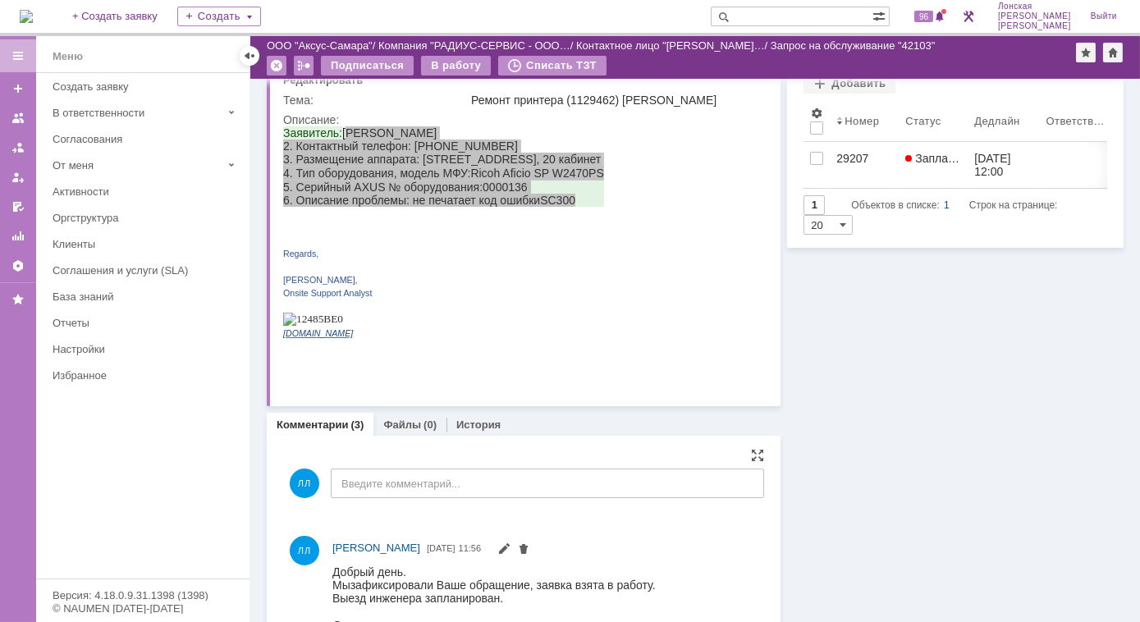
scroll to position [0, 0]
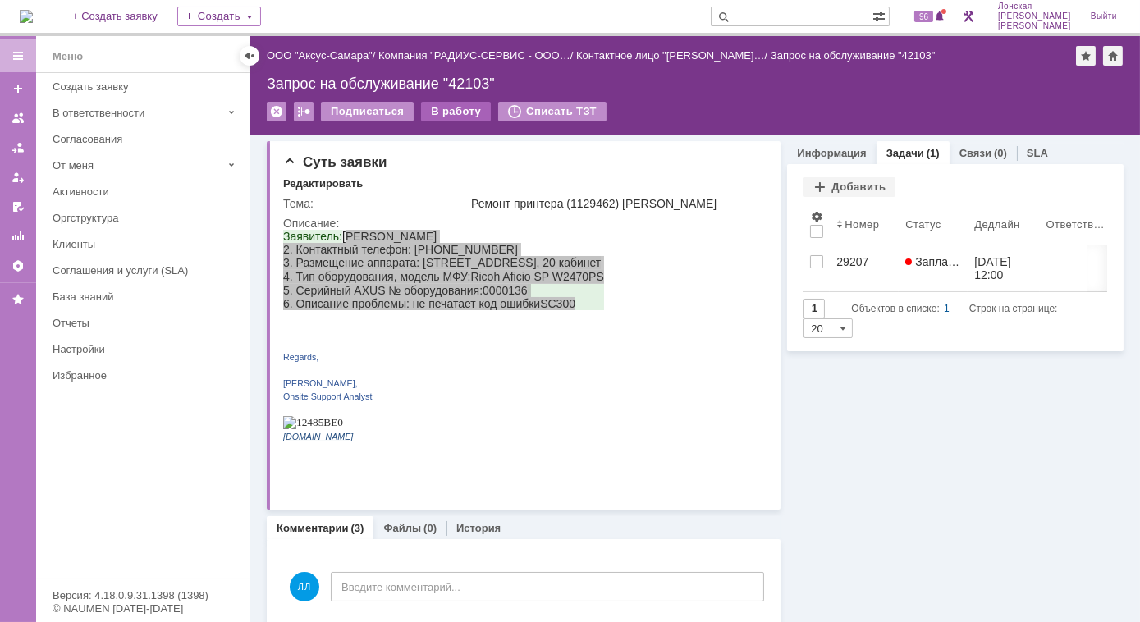
click at [456, 117] on div "В работу" at bounding box center [456, 112] width 70 height 20
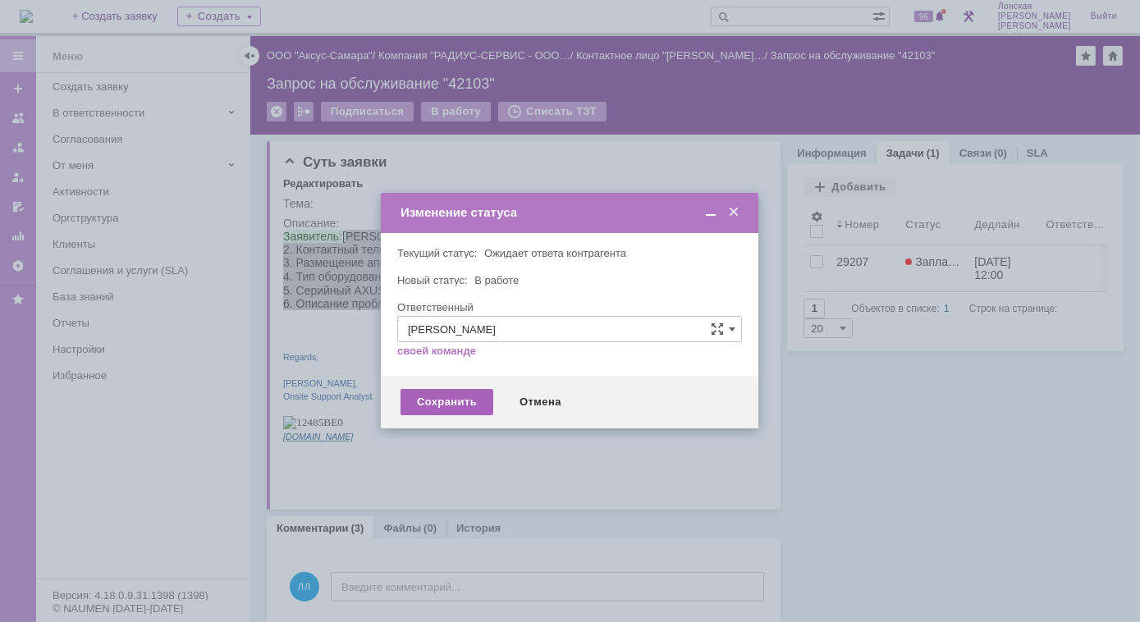
click at [449, 402] on div "Сохранить" at bounding box center [446, 402] width 93 height 26
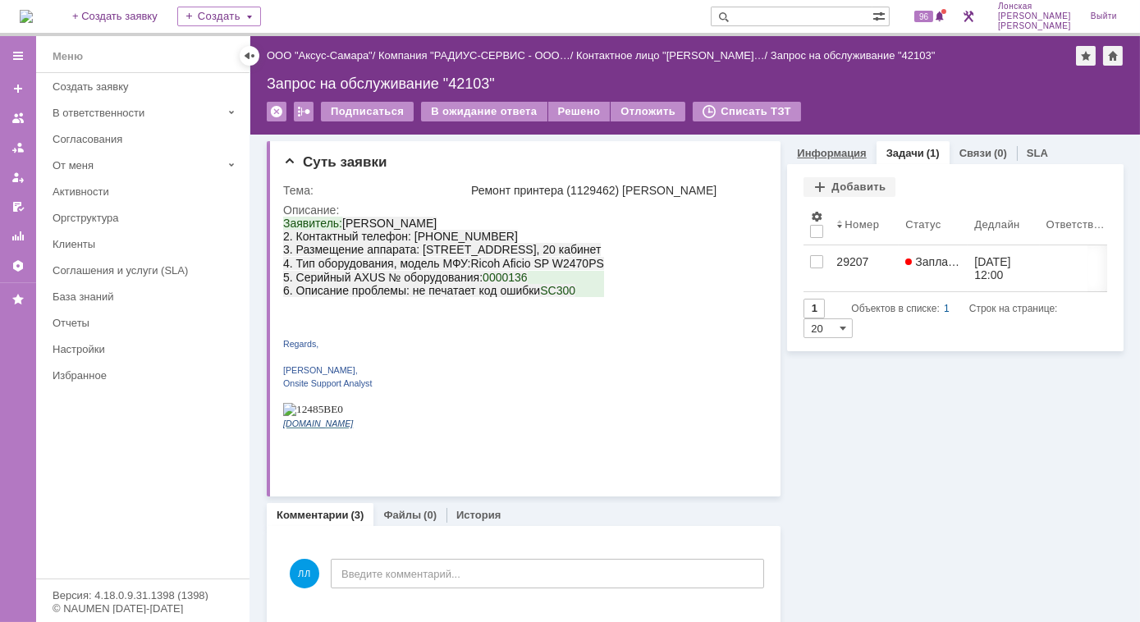
click at [816, 156] on link "Информация" at bounding box center [831, 153] width 69 height 12
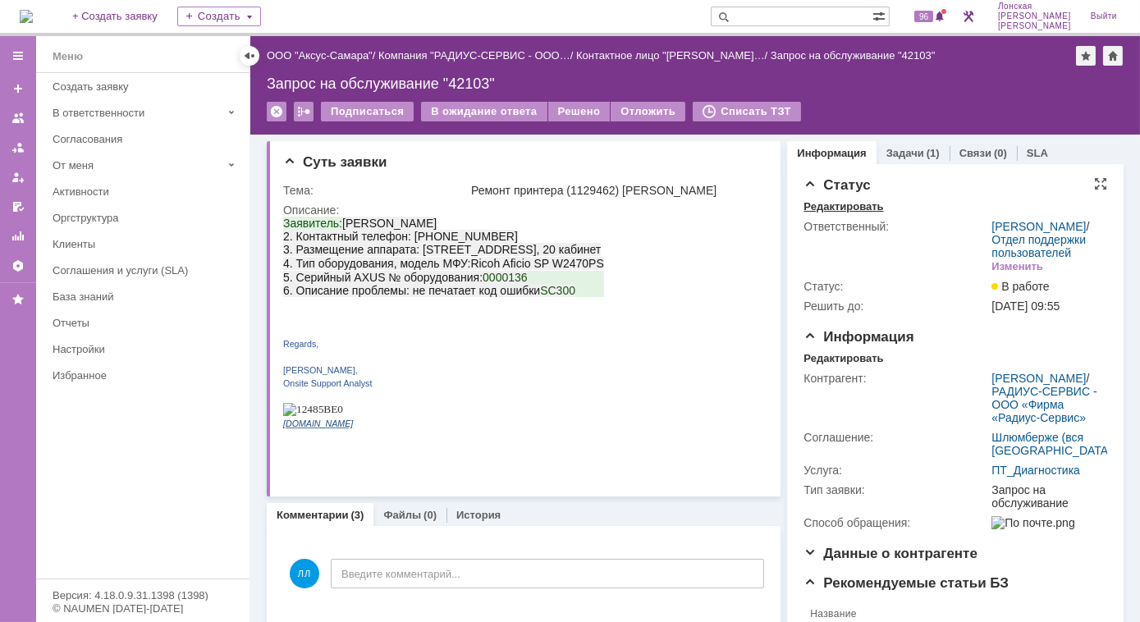
click at [853, 205] on div "Редактировать" at bounding box center [843, 206] width 80 height 13
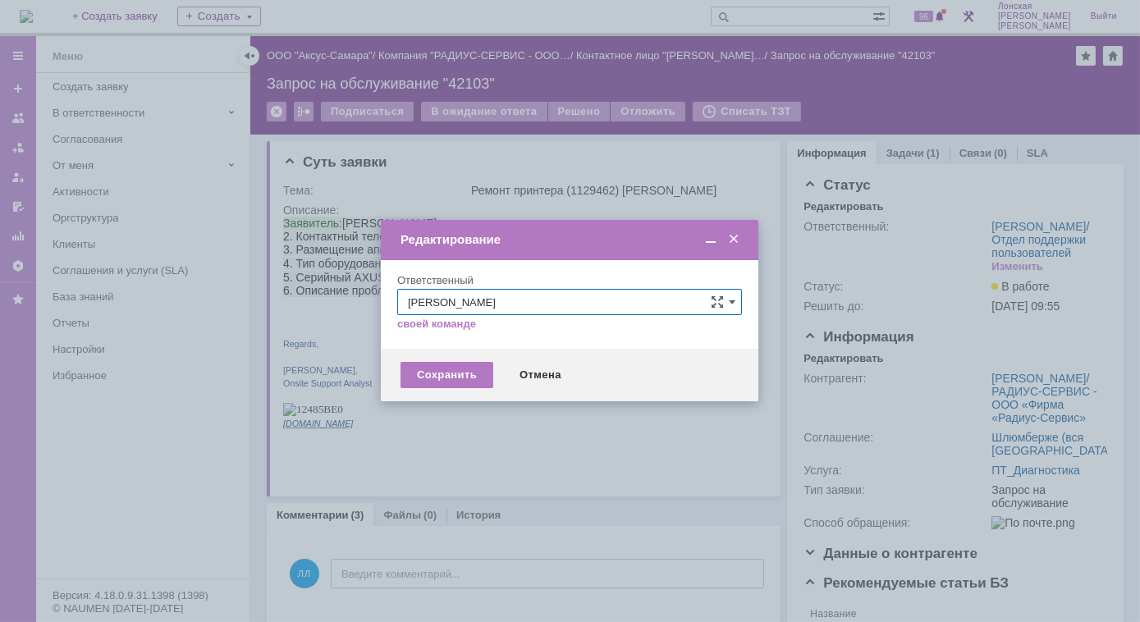
drag, startPoint x: 736, startPoint y: 240, endPoint x: 458, endPoint y: 24, distance: 352.0
click at [736, 240] on span at bounding box center [733, 239] width 16 height 15
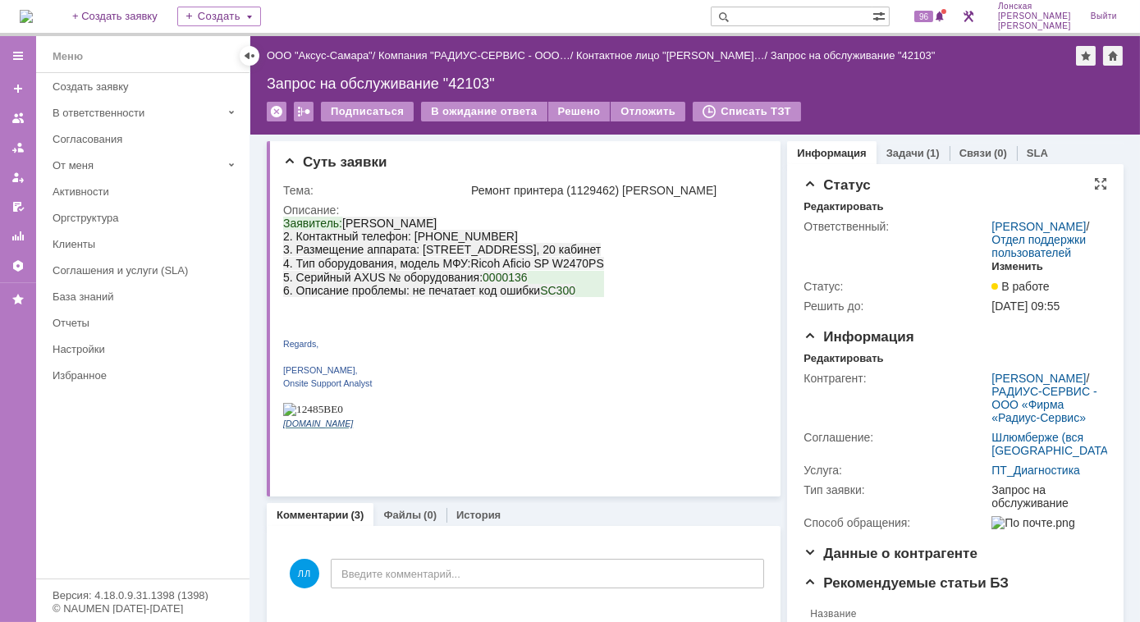
click at [1018, 273] on div "Изменить" at bounding box center [1017, 266] width 52 height 13
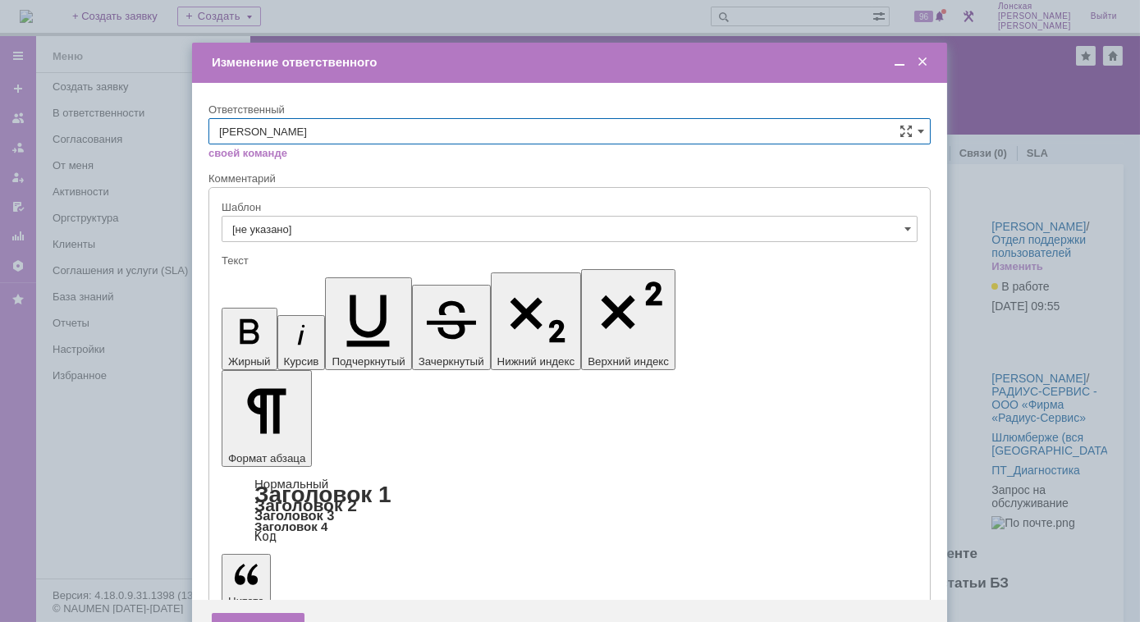
click at [921, 66] on span at bounding box center [922, 62] width 16 height 15
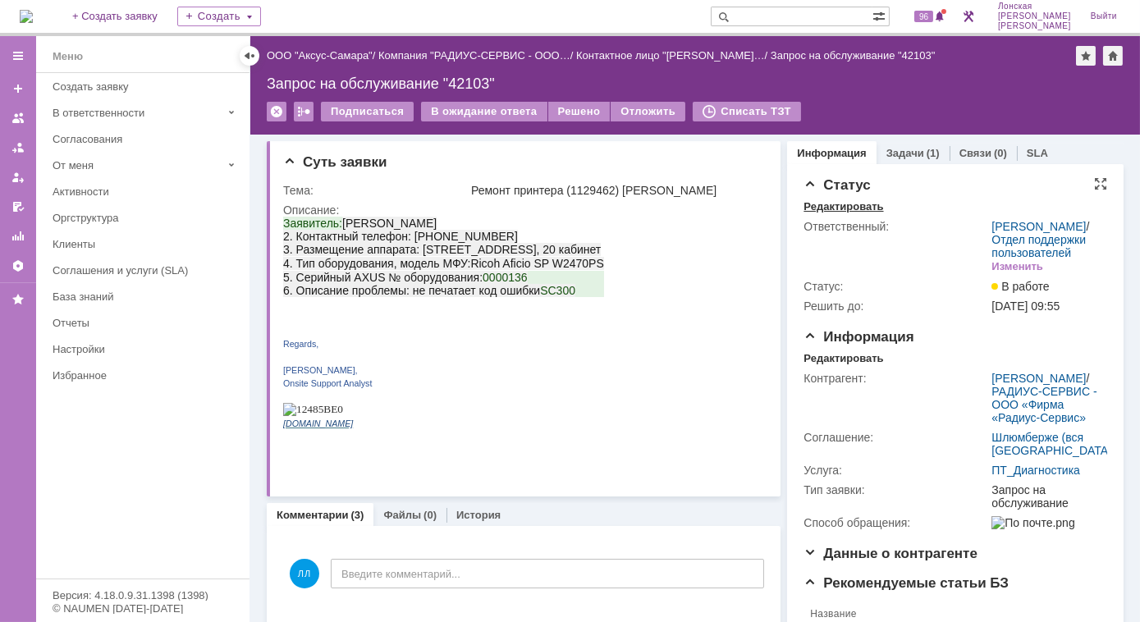
click at [816, 208] on div "Редактировать" at bounding box center [843, 206] width 80 height 13
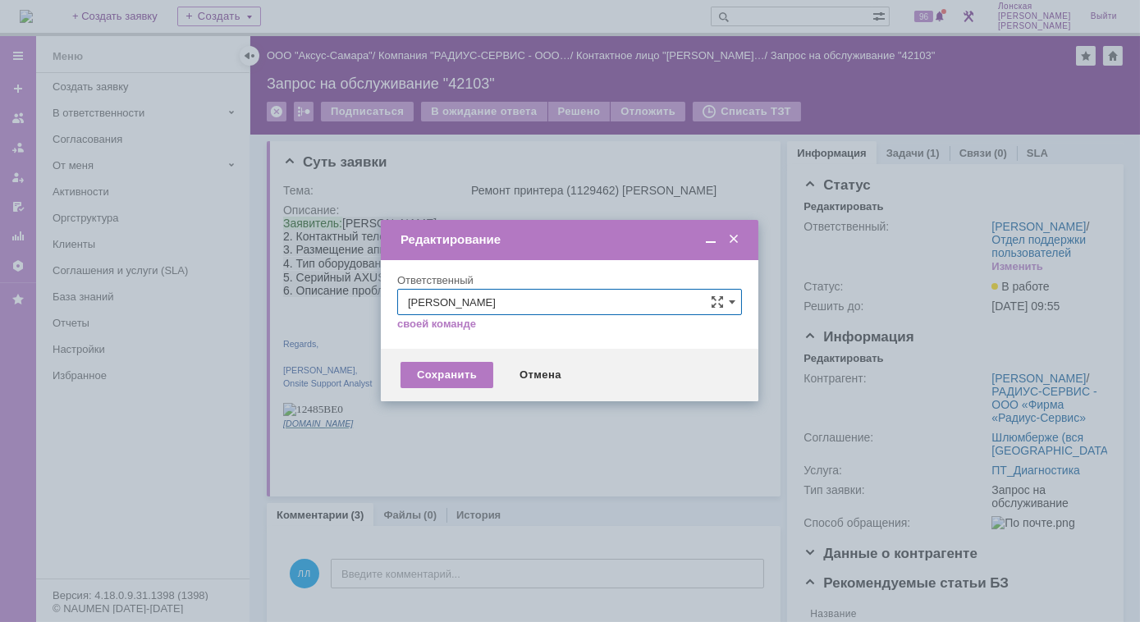
click at [736, 241] on span at bounding box center [733, 239] width 16 height 15
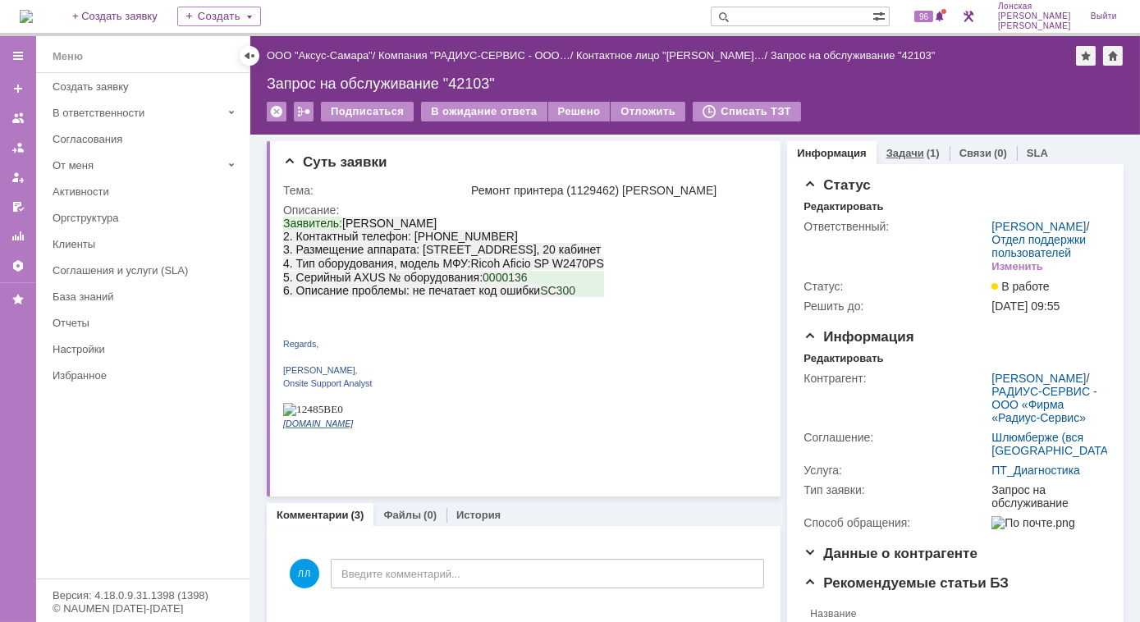
click at [886, 154] on link "Задачи" at bounding box center [905, 153] width 38 height 12
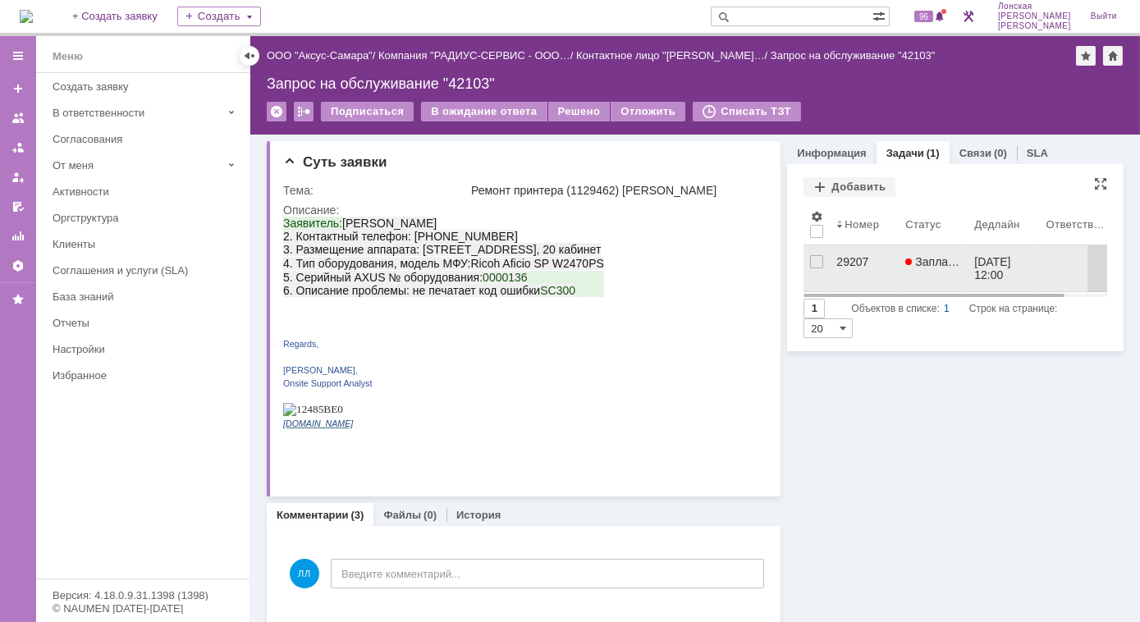
click at [843, 261] on div "29207" at bounding box center [864, 261] width 56 height 13
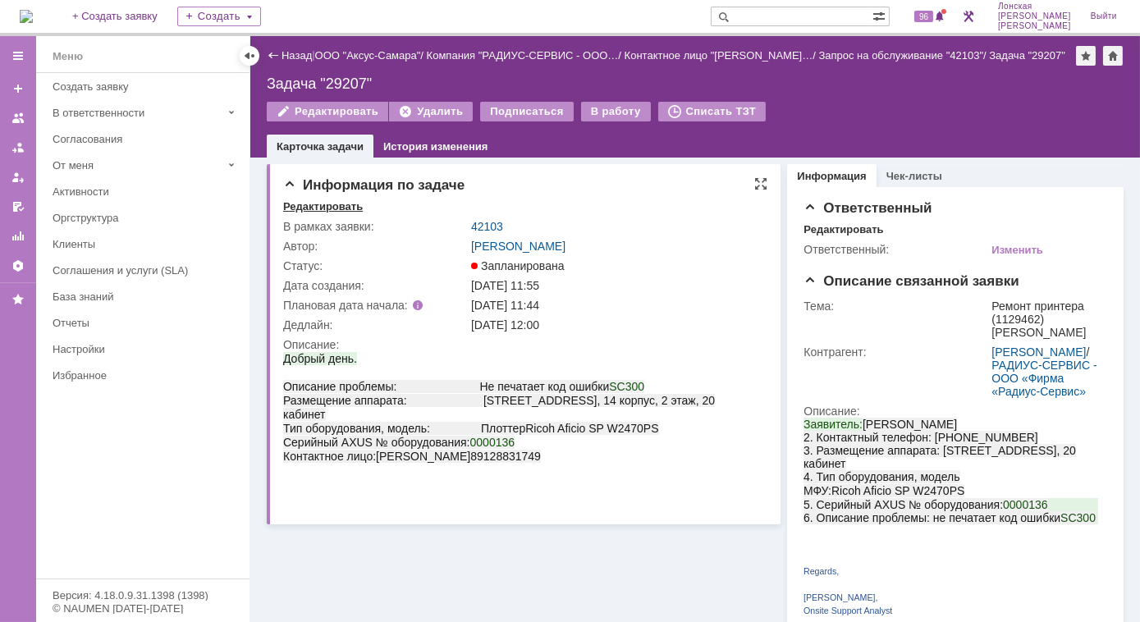
click at [341, 206] on div "Редактировать" at bounding box center [323, 206] width 80 height 13
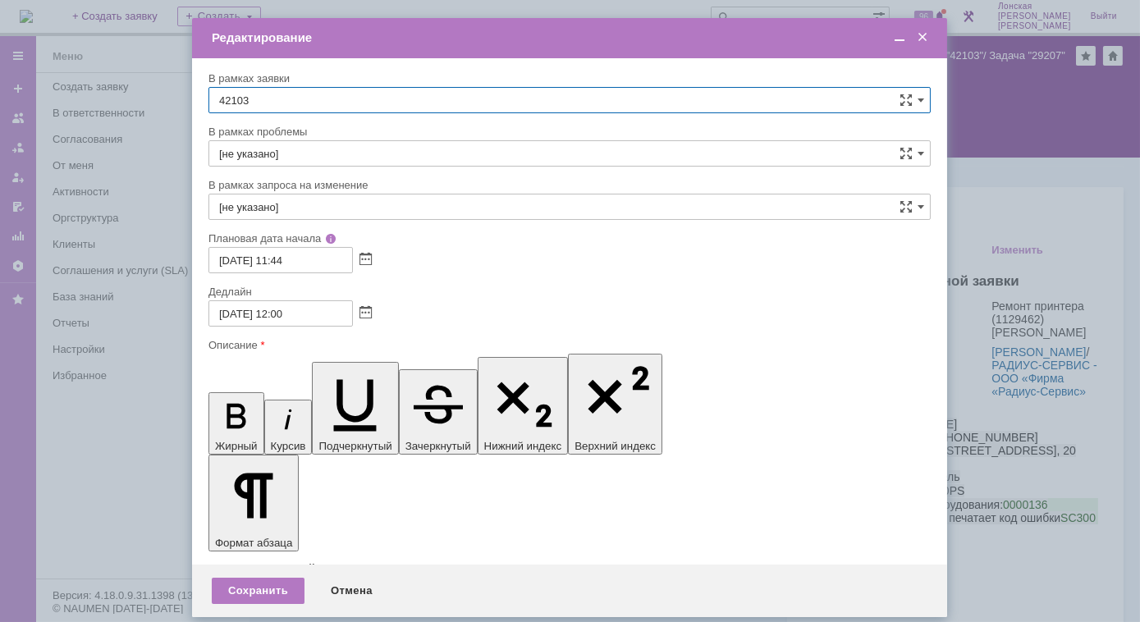
click at [275, 309] on input "07.10.2025 12:00" at bounding box center [280, 313] width 144 height 26
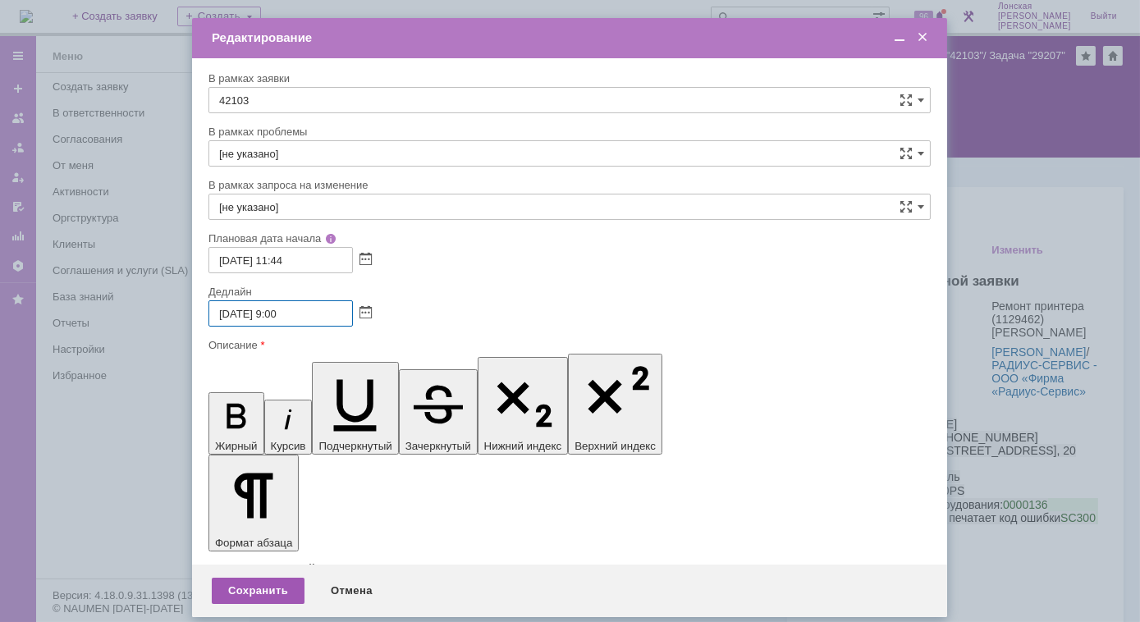
type input "07.10.2025 9:00"
click at [271, 578] on div "Сохранить" at bounding box center [258, 591] width 93 height 26
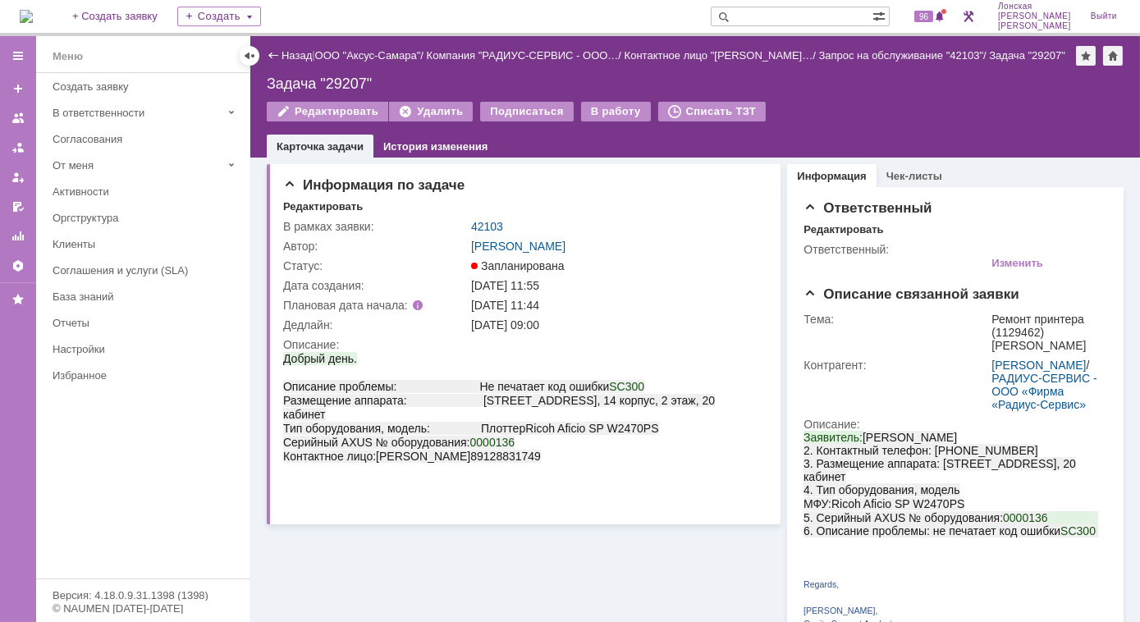
click at [33, 23] on img at bounding box center [26, 16] width 13 height 13
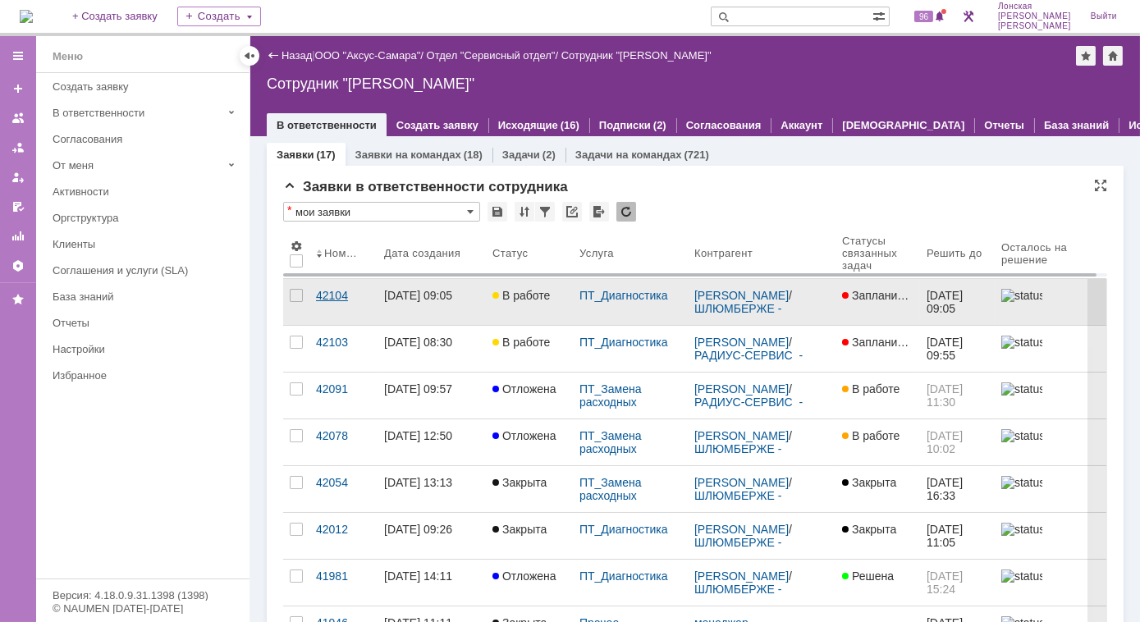
click at [343, 293] on div "42104" at bounding box center [343, 295] width 55 height 13
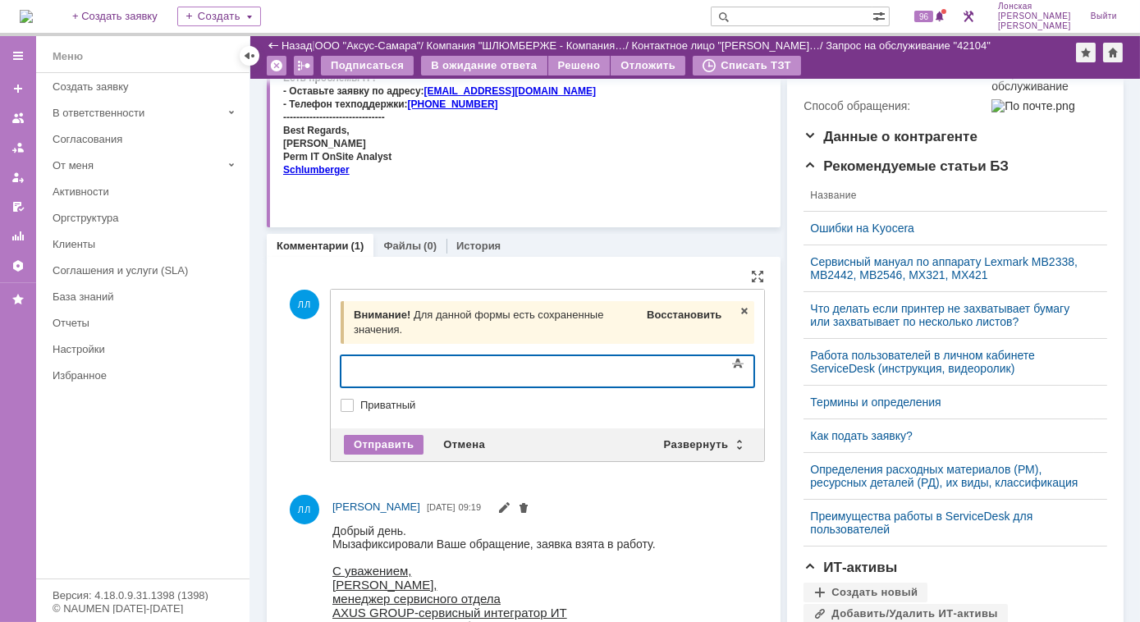
click at [700, 318] on span "Восстановить" at bounding box center [684, 315] width 75 height 12
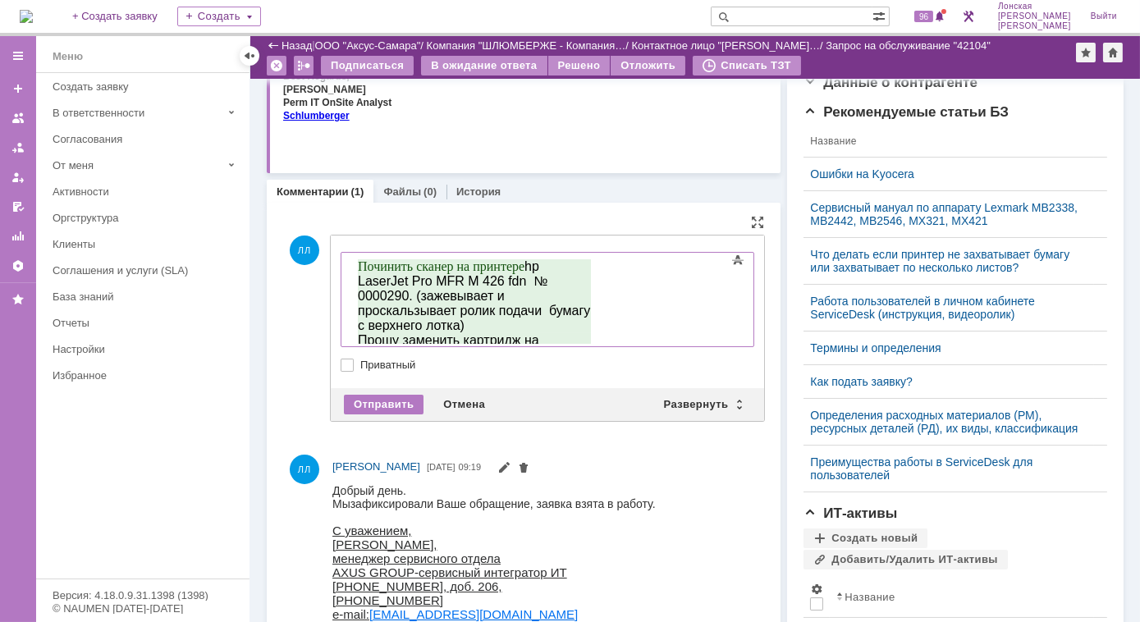
scroll to position [447, 0]
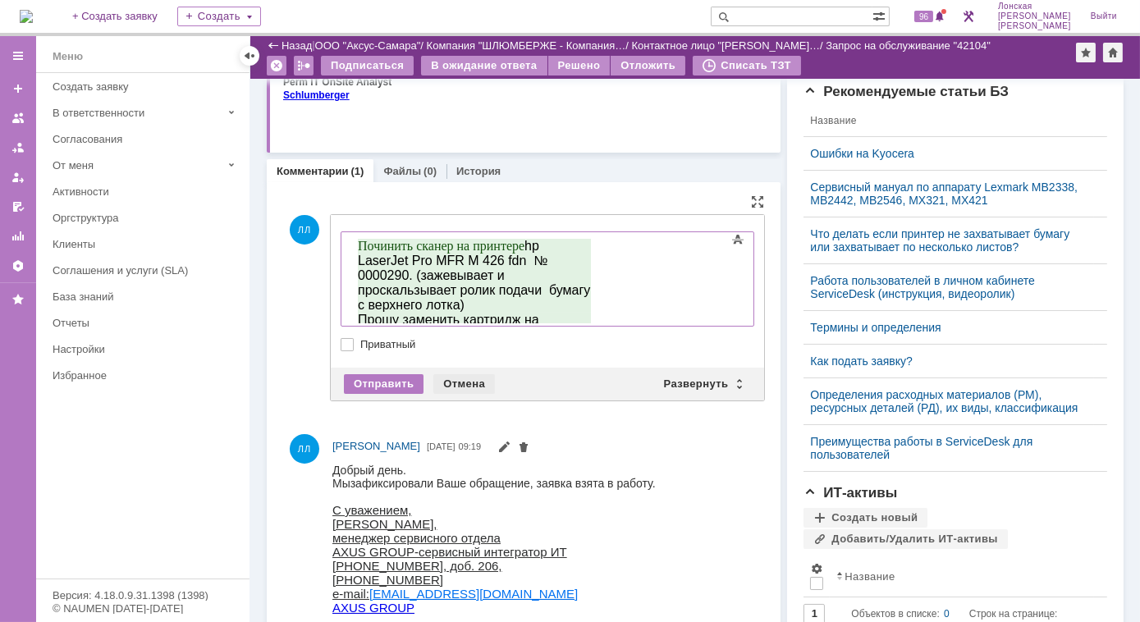
drag, startPoint x: 455, startPoint y: 382, endPoint x: 126, endPoint y: 67, distance: 455.6
click at [455, 382] on div "Отмена" at bounding box center [464, 384] width 62 height 20
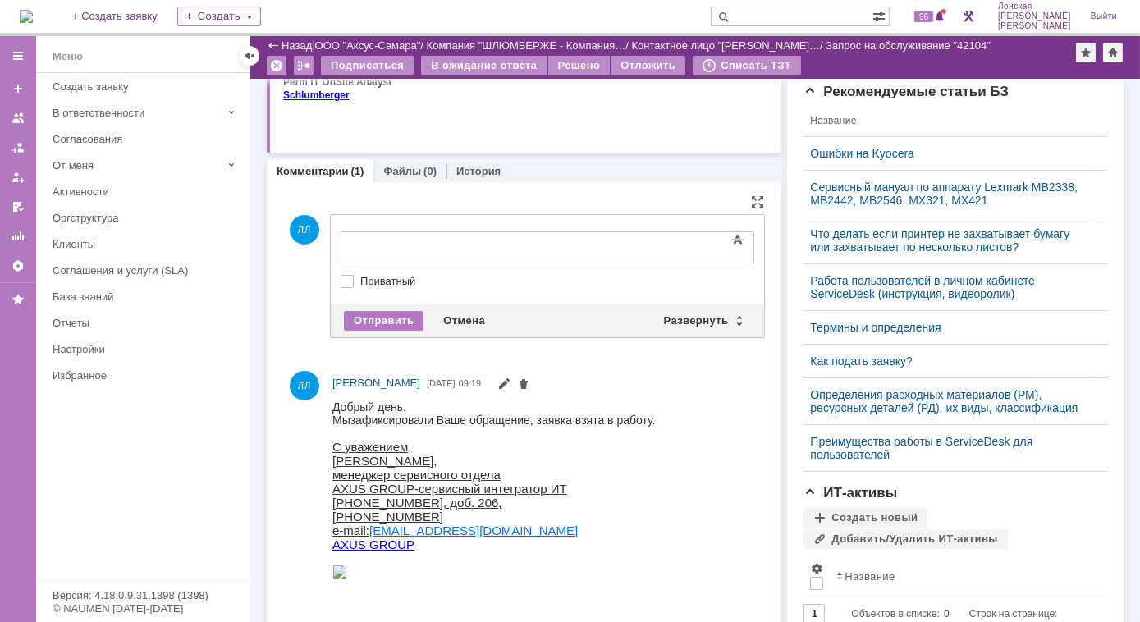
scroll to position [0, 0]
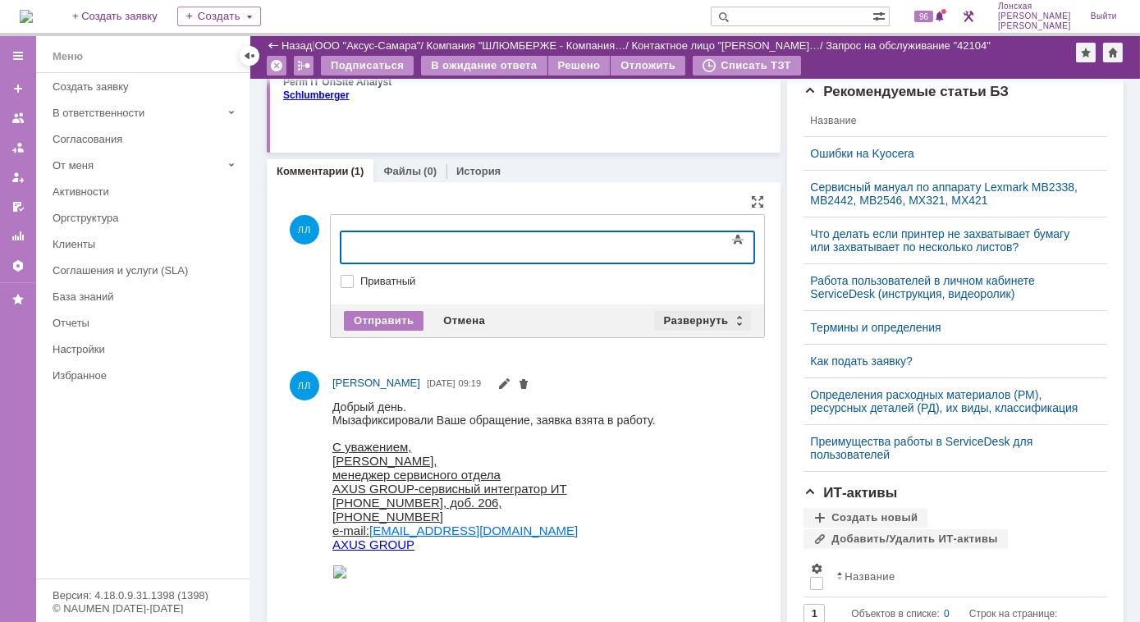
click at [730, 316] on div "Развернуть" at bounding box center [703, 321] width 98 height 20
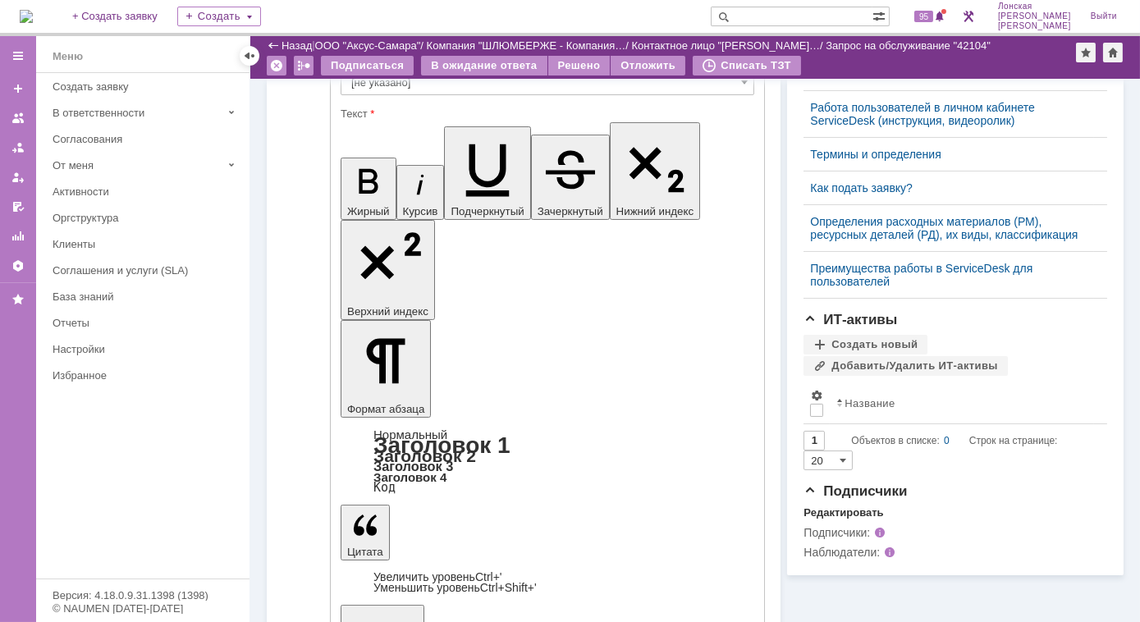
scroll to position [522, 0]
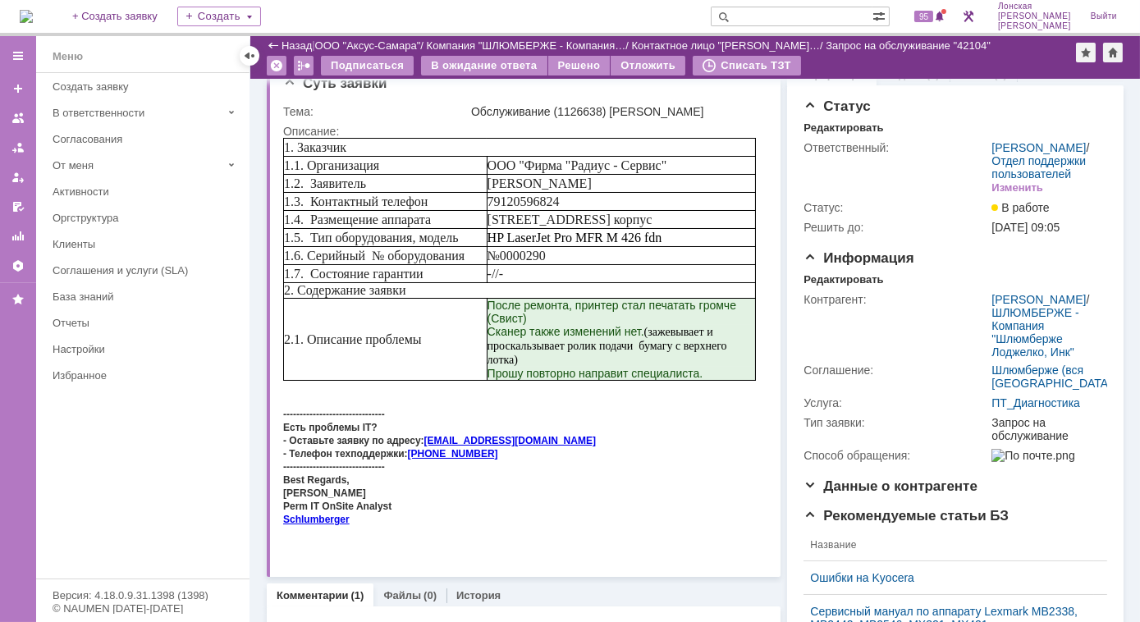
scroll to position [0, 0]
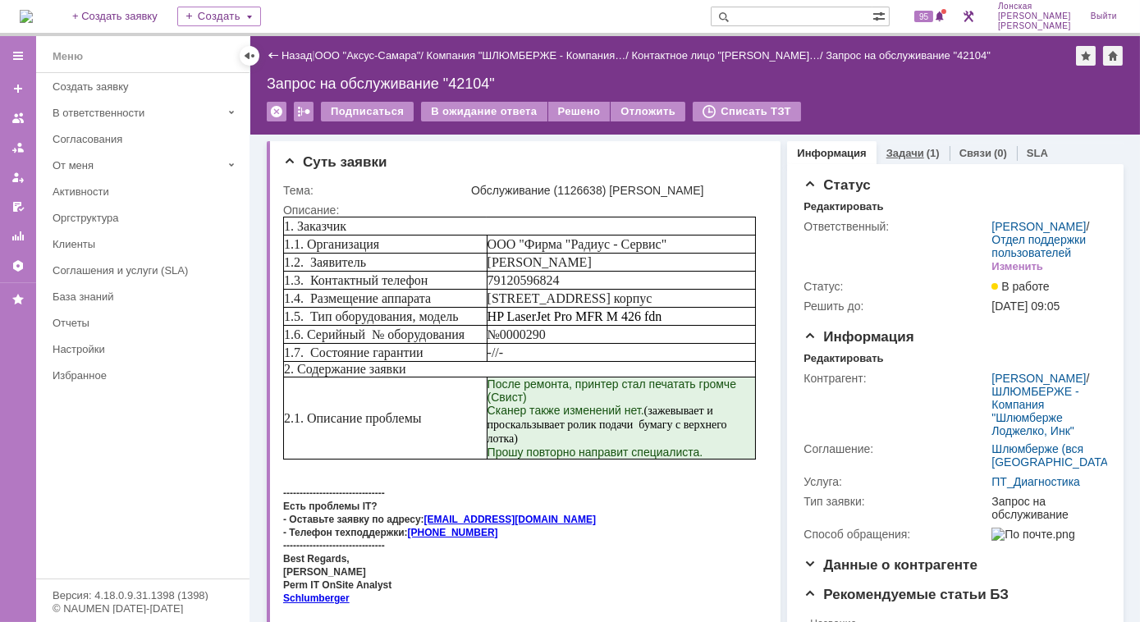
click at [903, 153] on link "Задачи" at bounding box center [905, 153] width 38 height 12
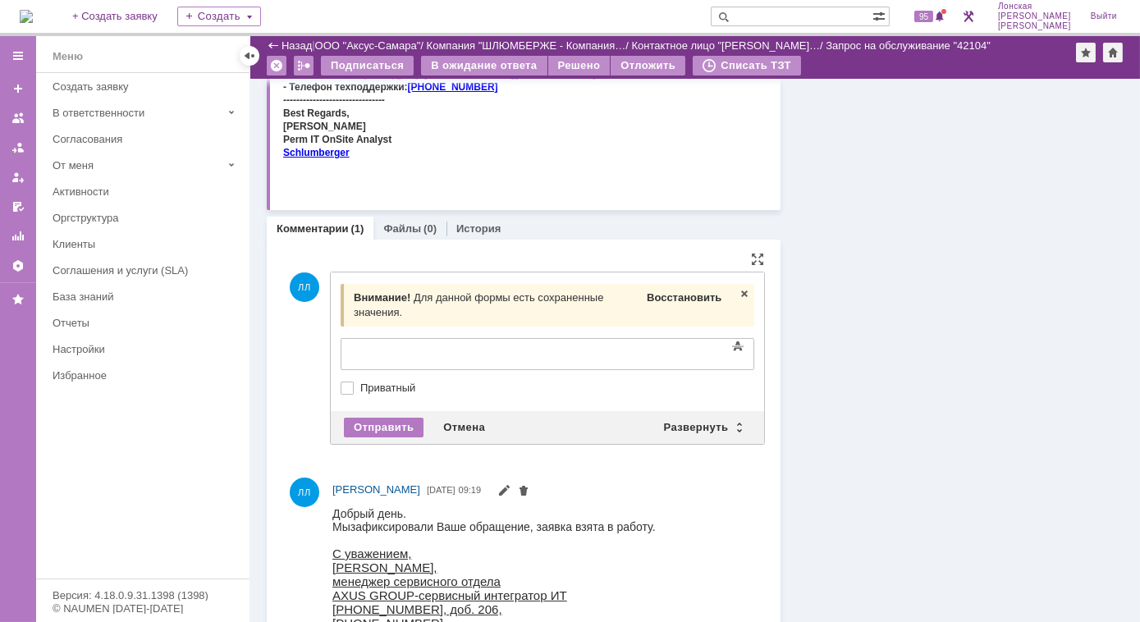
click at [679, 304] on div "Восстановить" at bounding box center [683, 297] width 81 height 21
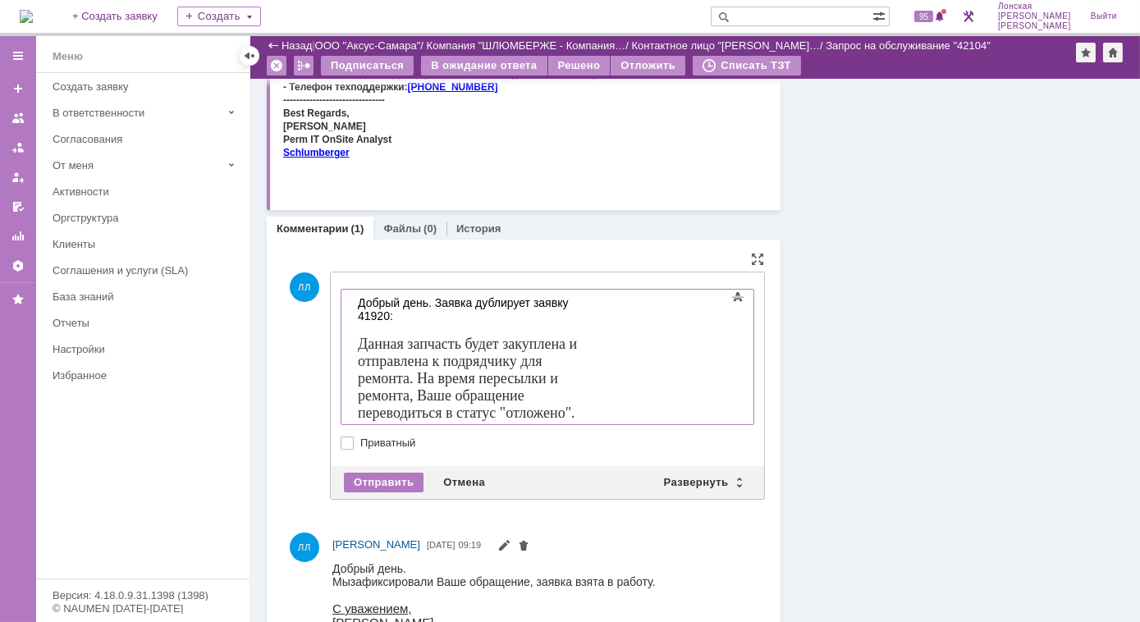
click at [441, 386] on div "Данная запчасть будет закуплена и отправлена к подрядчику для ремонта. На время…" at bounding box center [473, 378] width 233 height 86
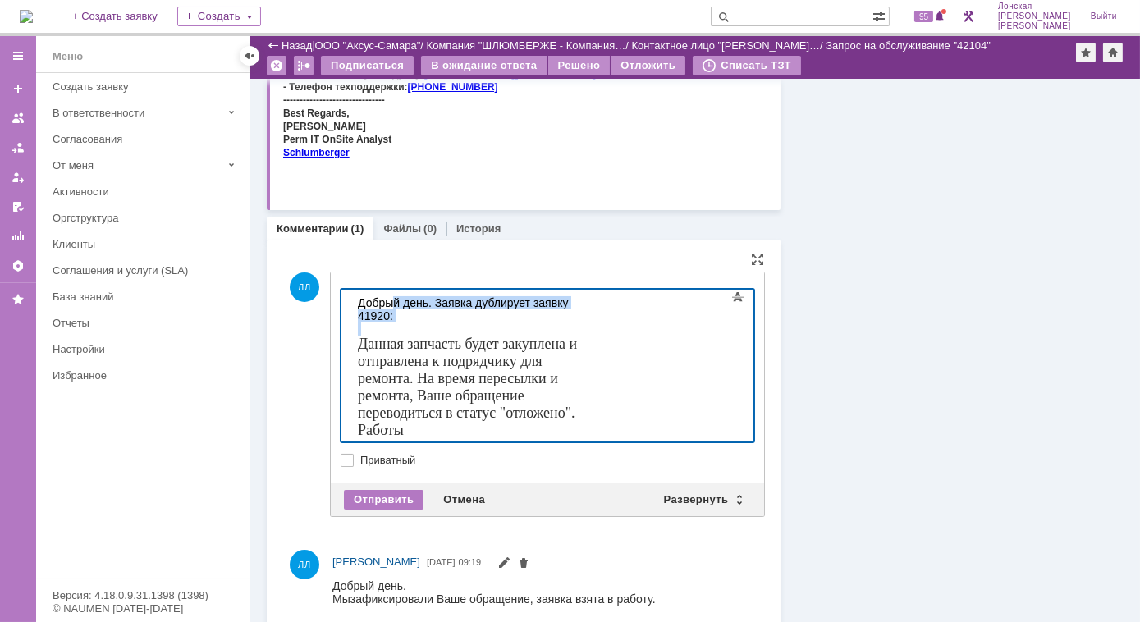
drag, startPoint x: 389, startPoint y: 306, endPoint x: 430, endPoint y: 313, distance: 41.5
click at [430, 313] on body "Добрый день. Заявка дублирует заявку 41920: Данная запчасть будет закуплена и о…" at bounding box center [473, 380] width 246 height 182
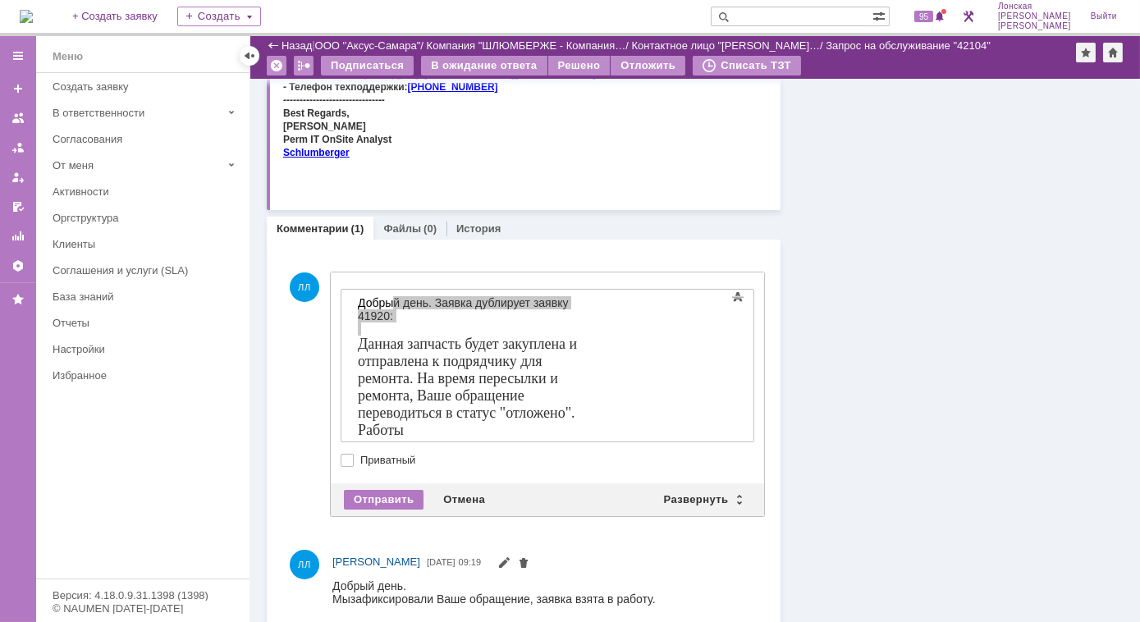
drag, startPoint x: 82, startPoint y: 16, endPoint x: 920, endPoint y: 254, distance: 871.1
click at [920, 254] on div "Информация Задачи (1) Связи (0) SLA Статус Редактировать Ответственный: Лонская…" at bounding box center [951, 258] width 343 height 1138
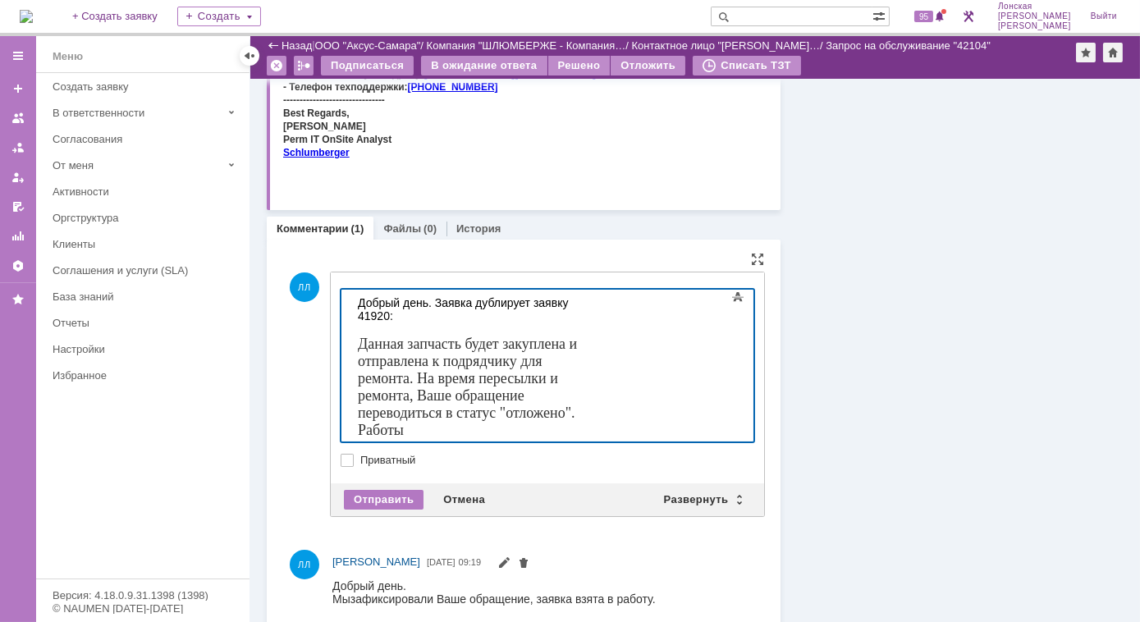
click at [403, 421] on font "Работы" at bounding box center [380, 429] width 46 height 16
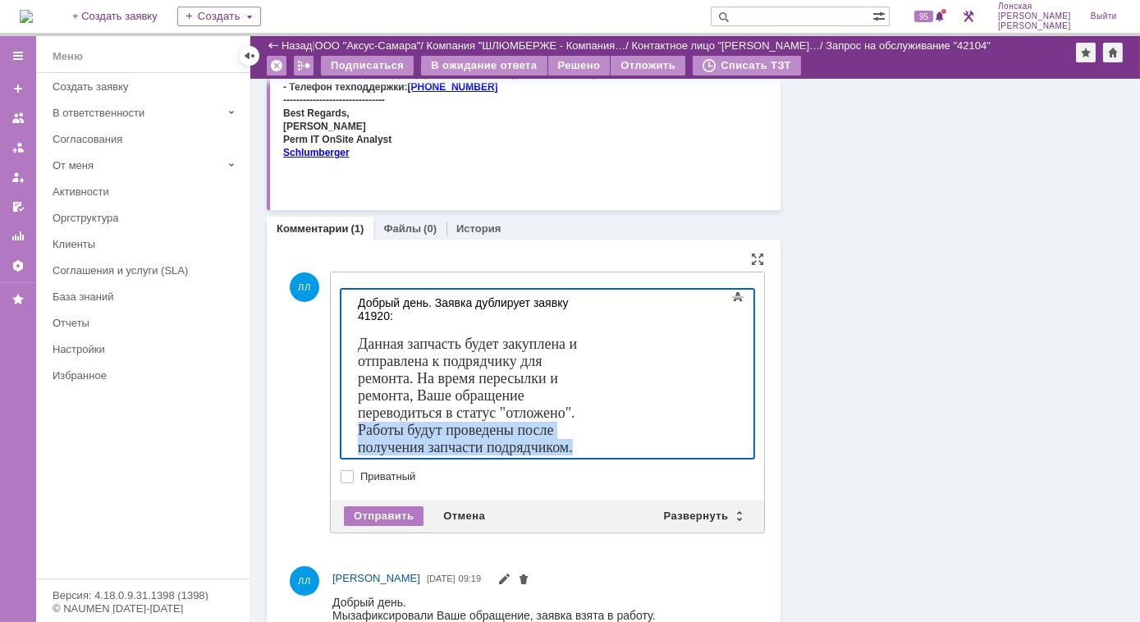
drag, startPoint x: 357, startPoint y: 398, endPoint x: 456, endPoint y: 412, distance: 100.3
click at [456, 421] on div "Работы будут проведены после получения запчасти подрядчиком." at bounding box center [473, 438] width 233 height 34
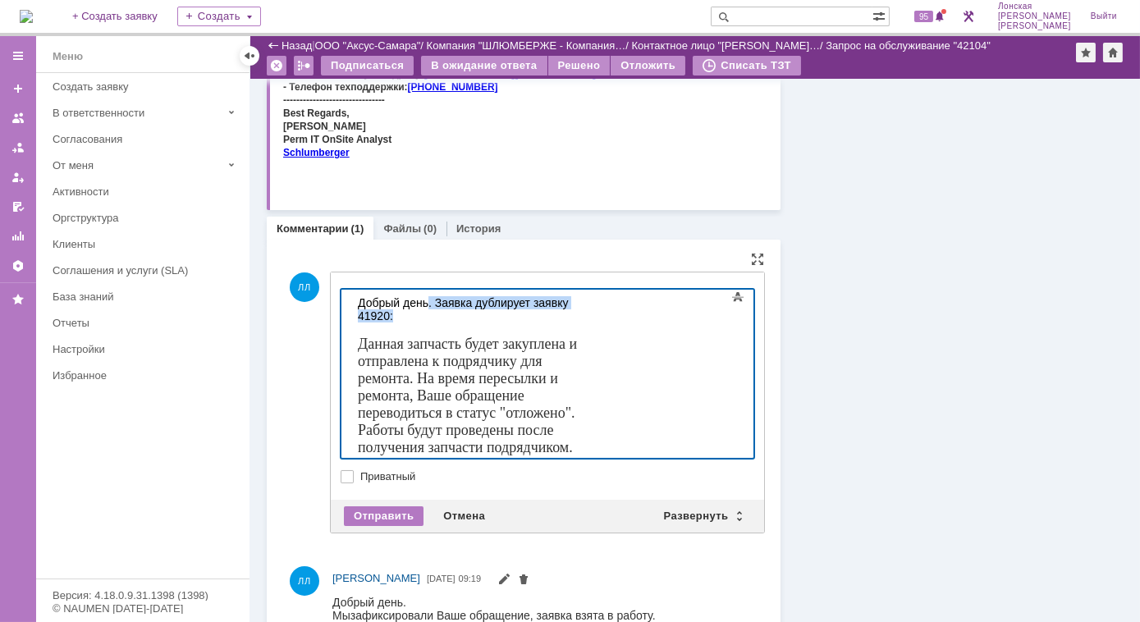
drag, startPoint x: 425, startPoint y: 302, endPoint x: 604, endPoint y: 300, distance: 178.9
click at [590, 300] on div "Добрый день. Заявка дублирует заявку 41920:" at bounding box center [473, 308] width 233 height 26
click at [729, 303] on span at bounding box center [738, 297] width 20 height 20
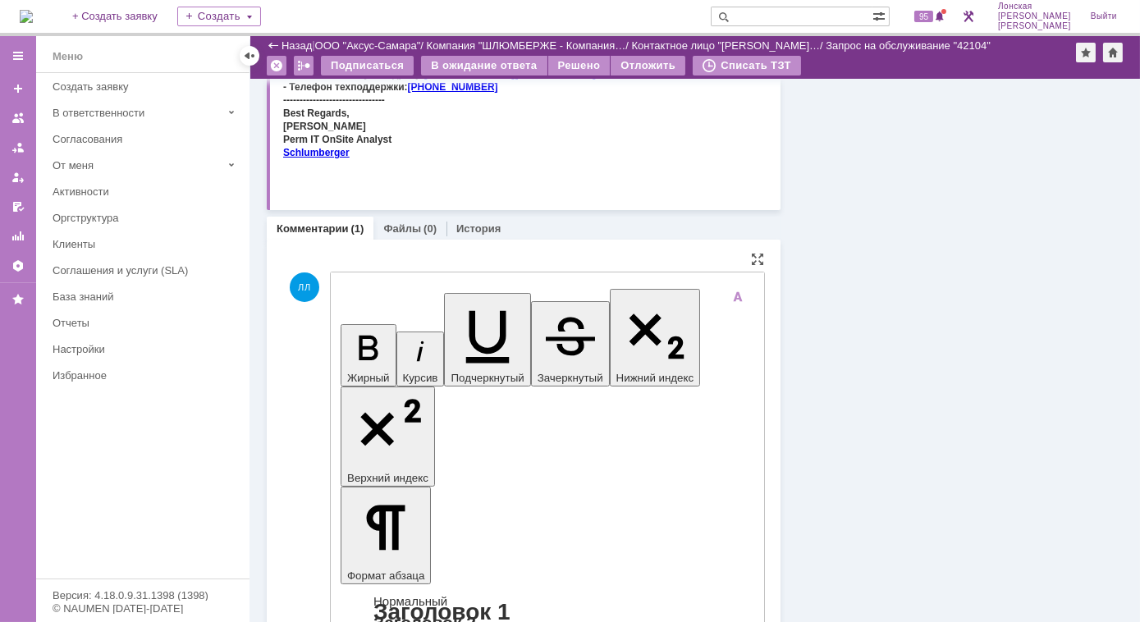
drag, startPoint x: 353, startPoint y: 3888, endPoint x: 450, endPoint y: 3906, distance: 98.6
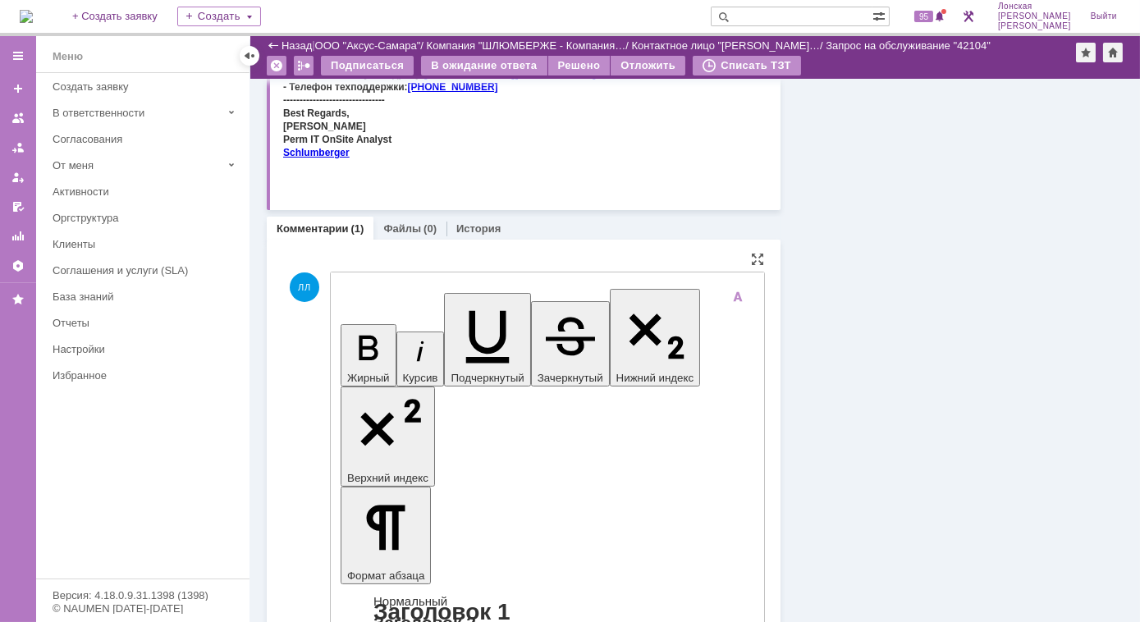
drag, startPoint x: 612, startPoint y: 3795, endPoint x: 359, endPoint y: 3794, distance: 252.7
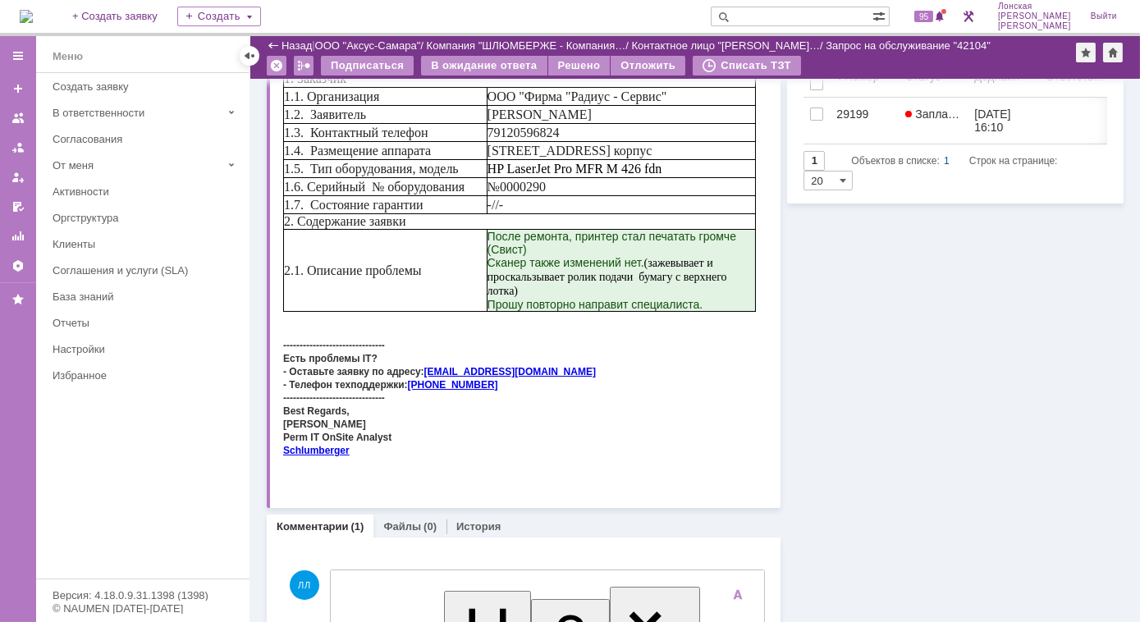
scroll to position [315, 0]
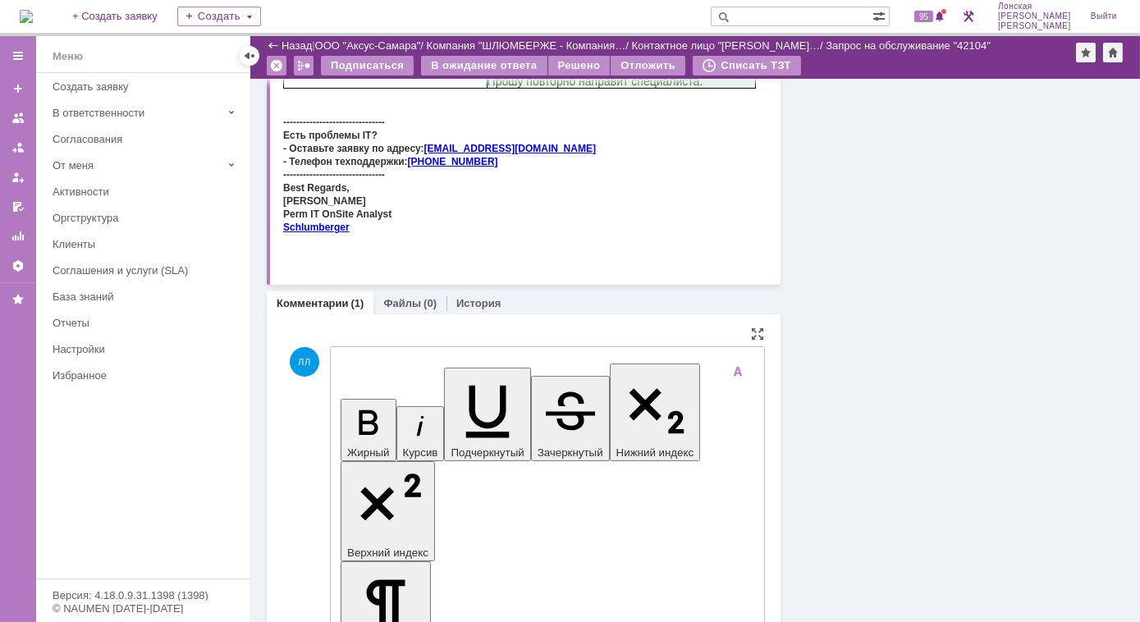
drag, startPoint x: 458, startPoint y: 3985, endPoint x: 351, endPoint y: 3970, distance: 107.7
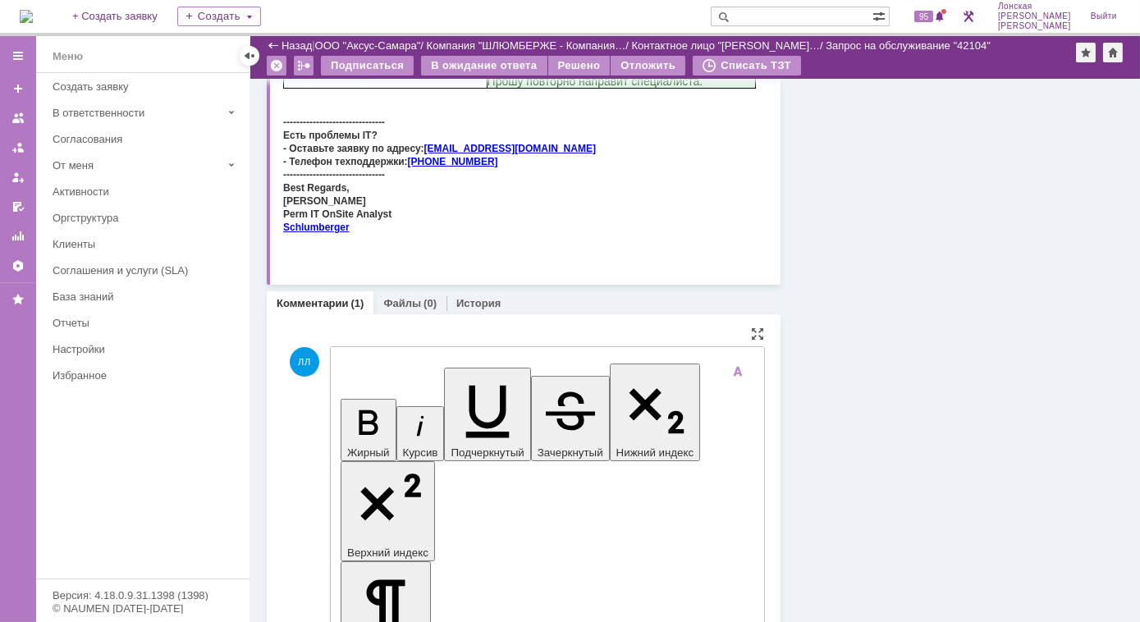
scroll to position [0, 0]
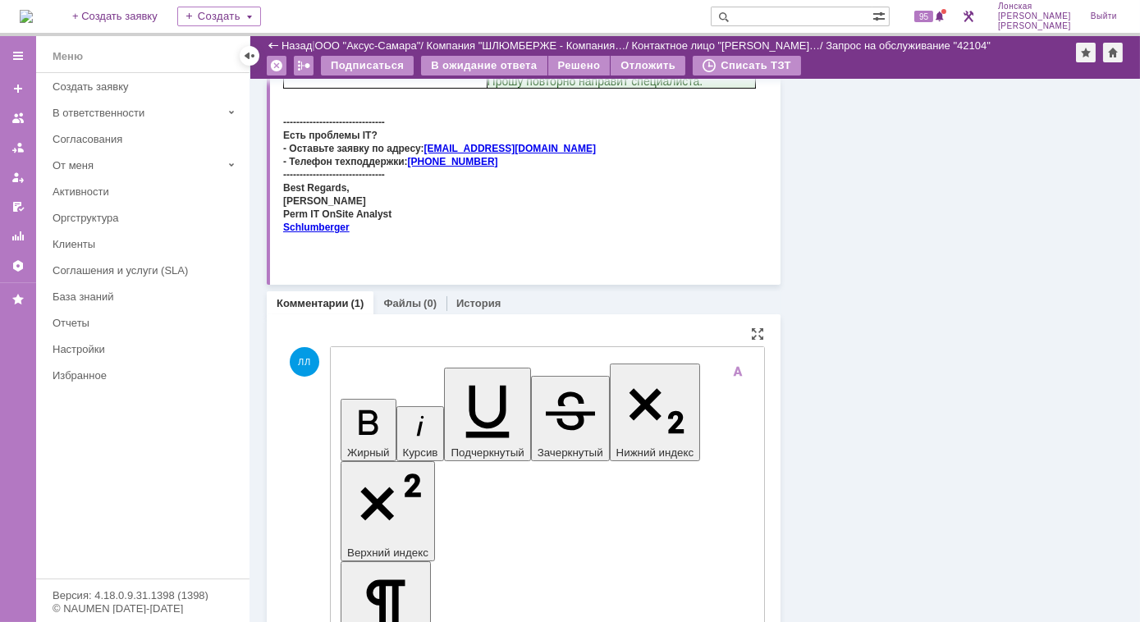
drag, startPoint x: 358, startPoint y: 3966, endPoint x: 487, endPoint y: 3994, distance: 132.6
drag, startPoint x: 691, startPoint y: 377, endPoint x: 658, endPoint y: 344, distance: 46.4
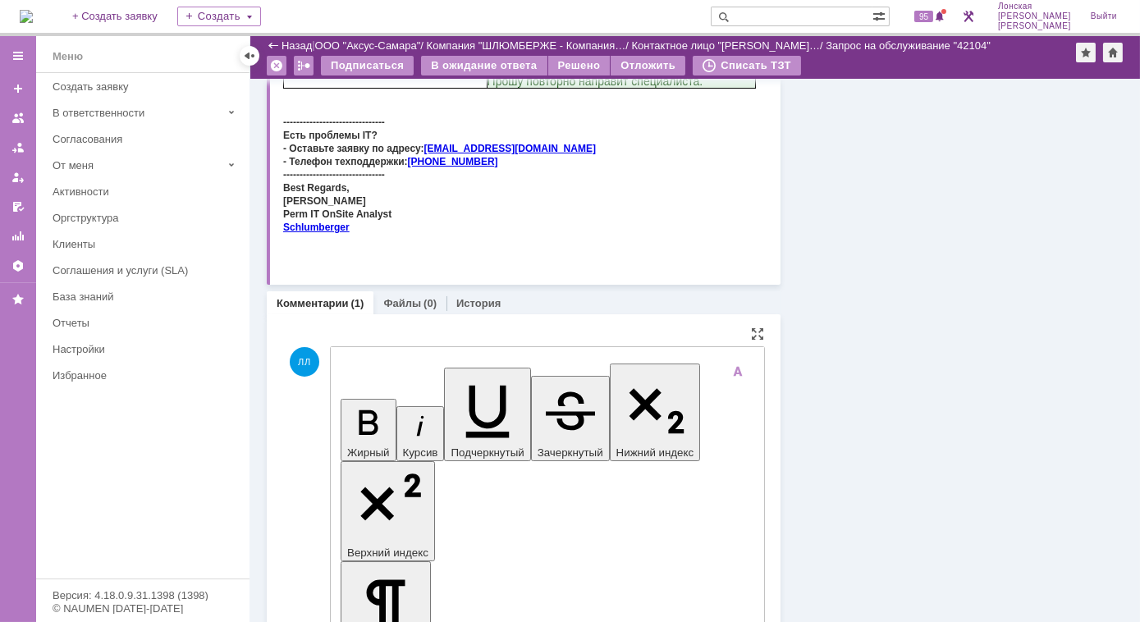
scroll to position [66, 0]
drag, startPoint x: 671, startPoint y: 3867, endPoint x: 351, endPoint y: 3867, distance: 320.0
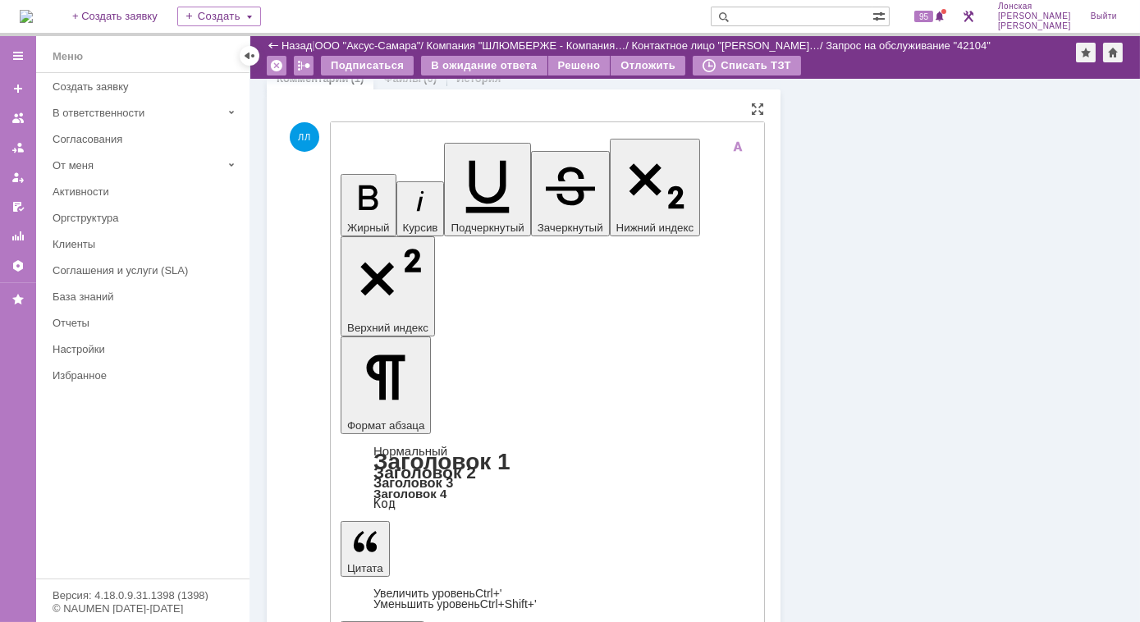
scroll to position [533, 0]
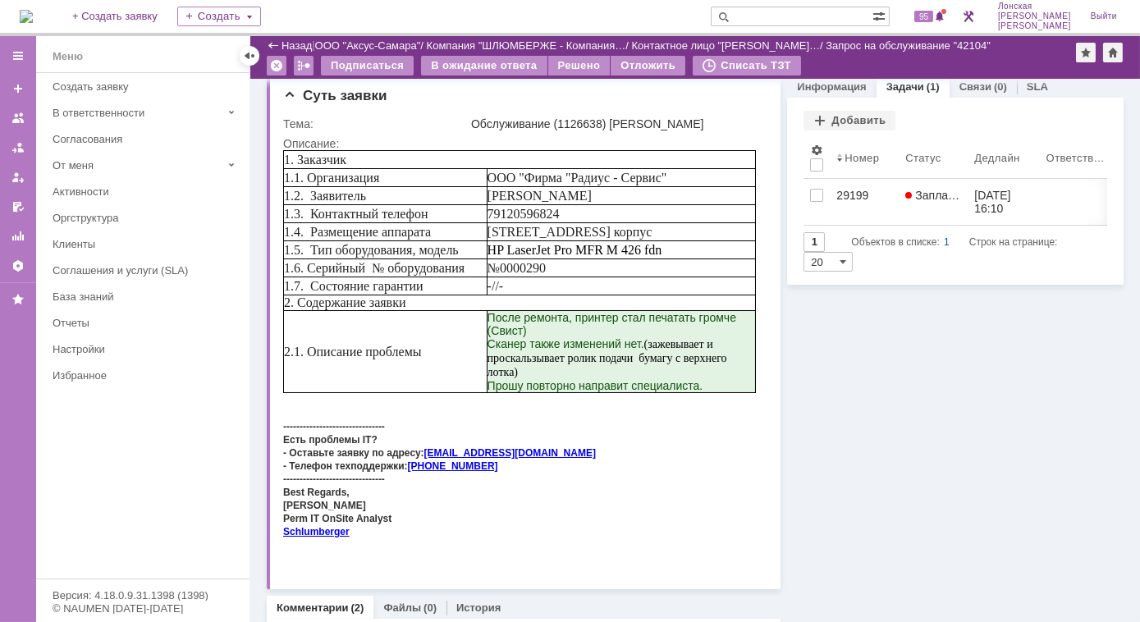
scroll to position [0, 0]
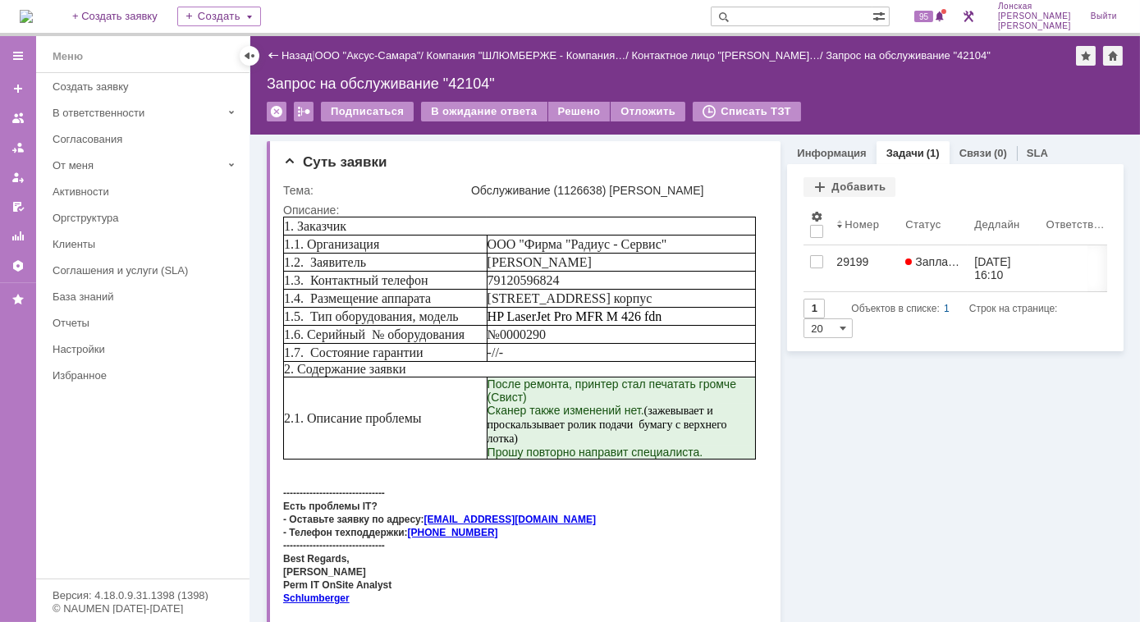
click at [903, 153] on link "Задачи" at bounding box center [905, 153] width 38 height 12
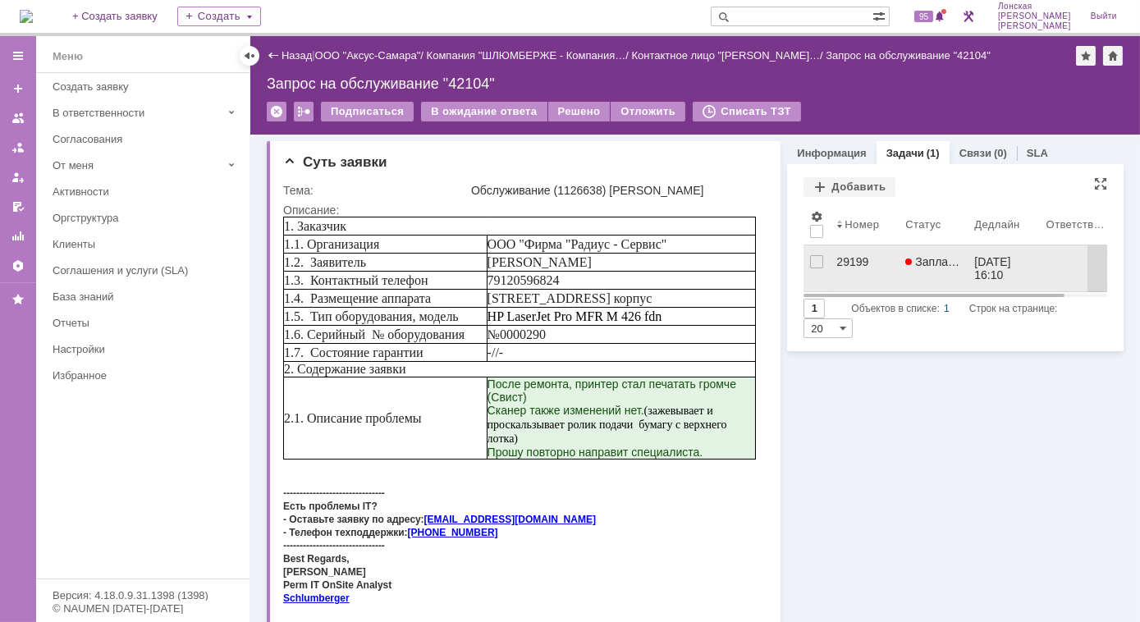
click at [848, 266] on div "29199" at bounding box center [864, 261] width 56 height 13
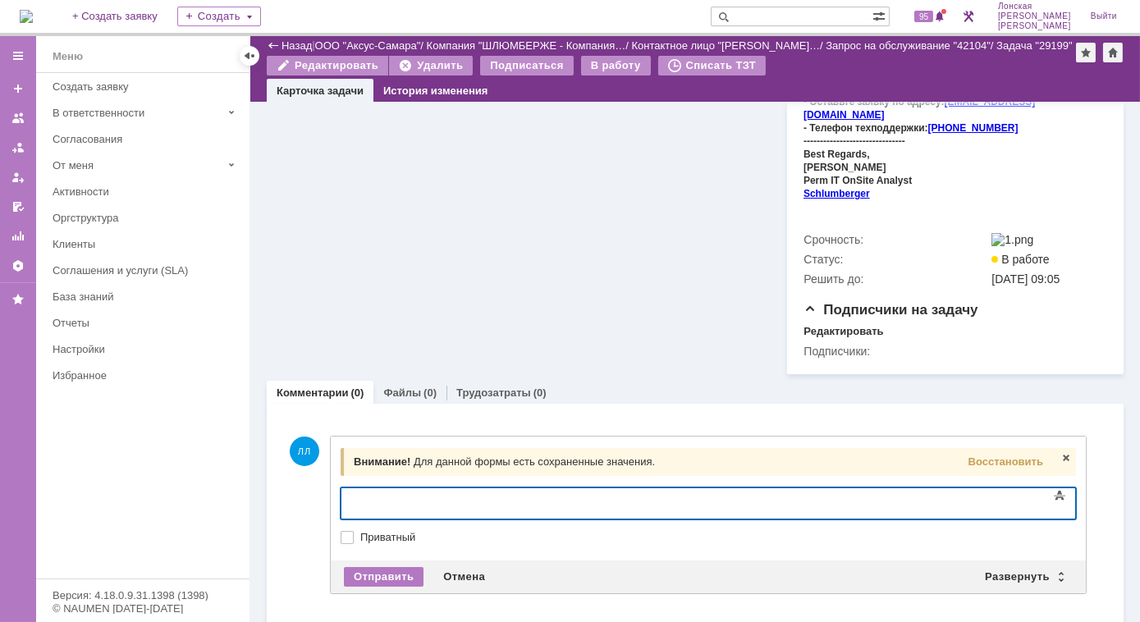
scroll to position [693, 0]
click at [1011, 454] on span "Восстановить" at bounding box center [1005, 460] width 75 height 12
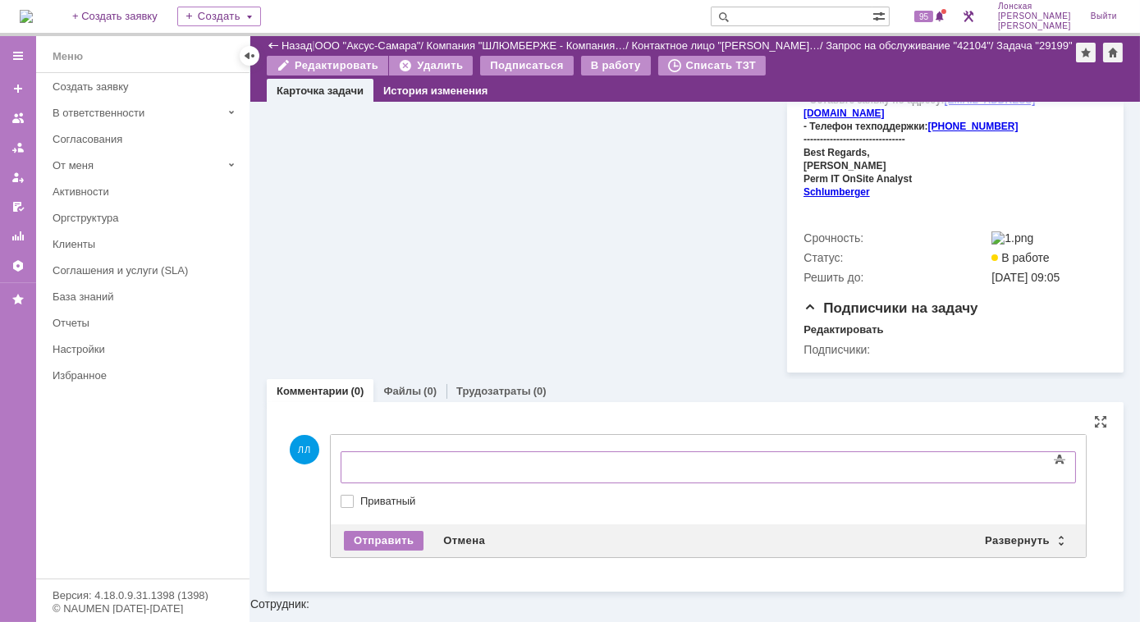
scroll to position [658, 0]
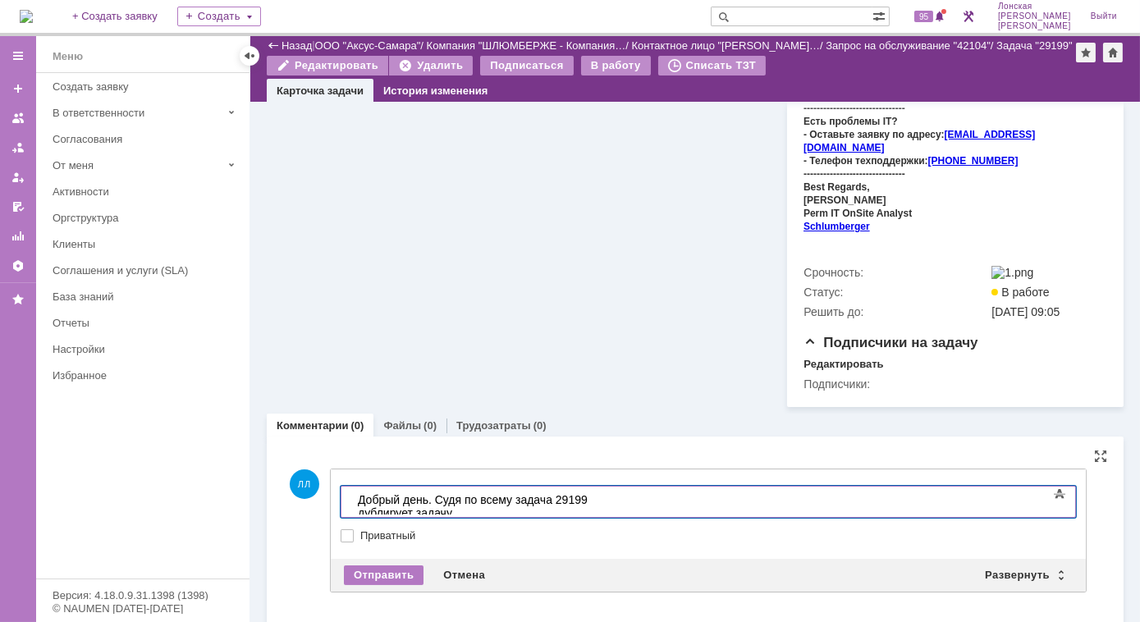
click at [436, 496] on div "Добрый день. Судя по всему задача 29199 дублирует задачу" at bounding box center [473, 505] width 233 height 26
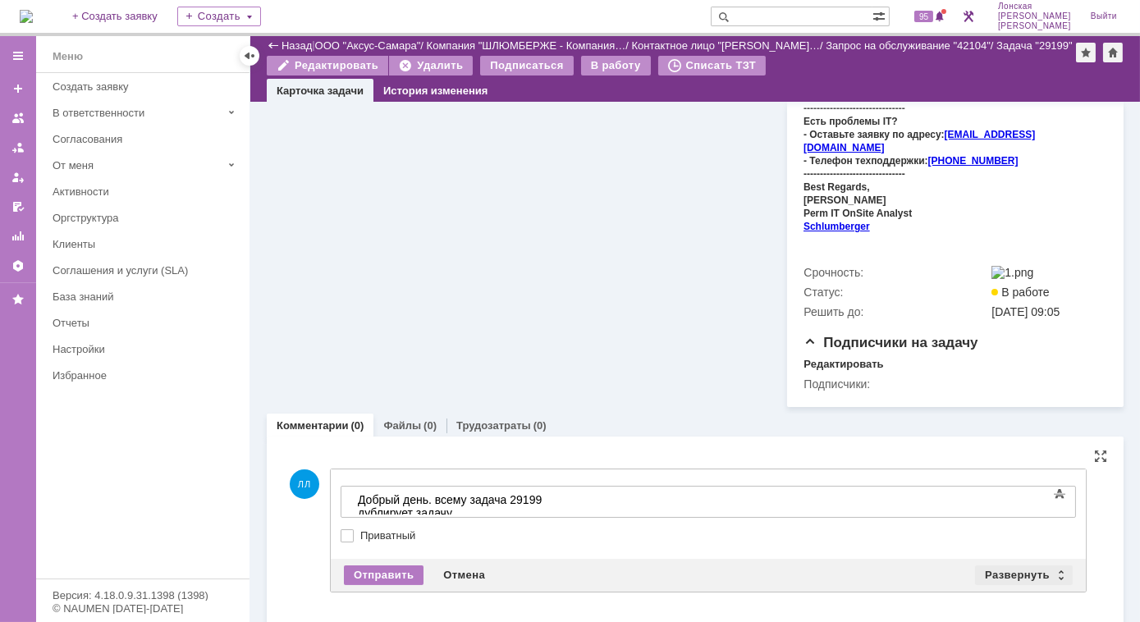
click at [1063, 566] on div "Развернуть" at bounding box center [1024, 575] width 98 height 20
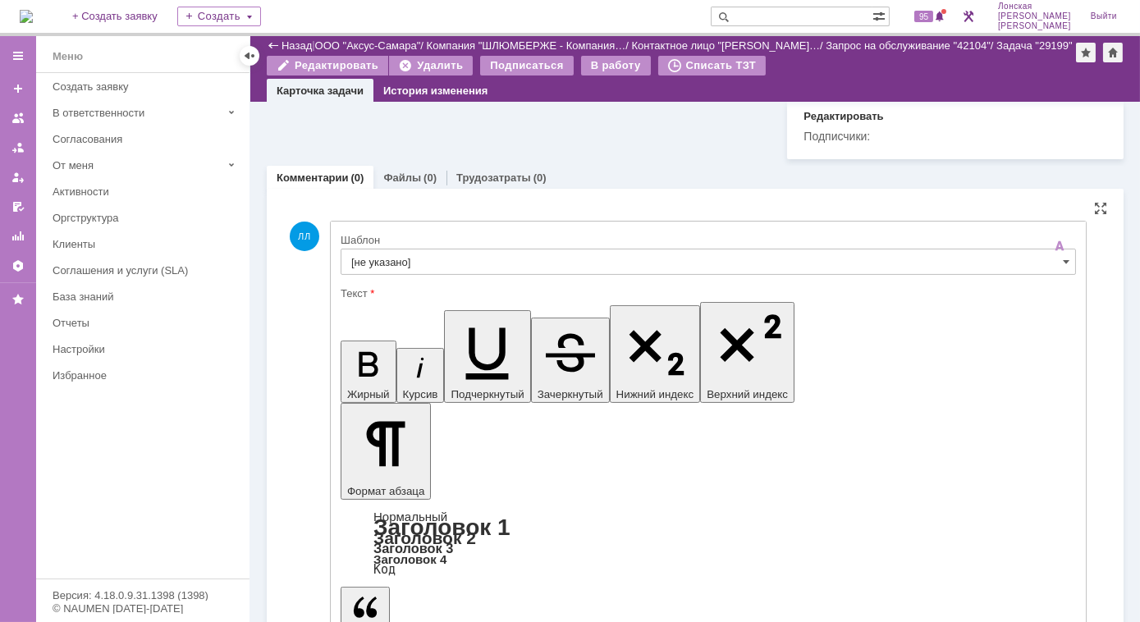
scroll to position [907, 0]
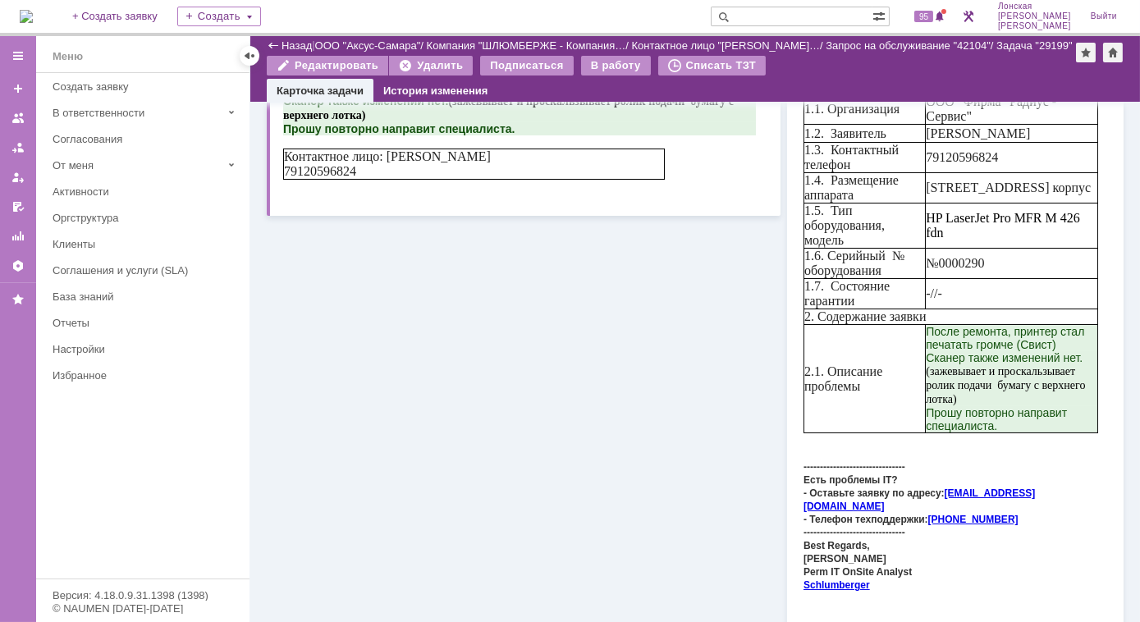
scroll to position [0, 0]
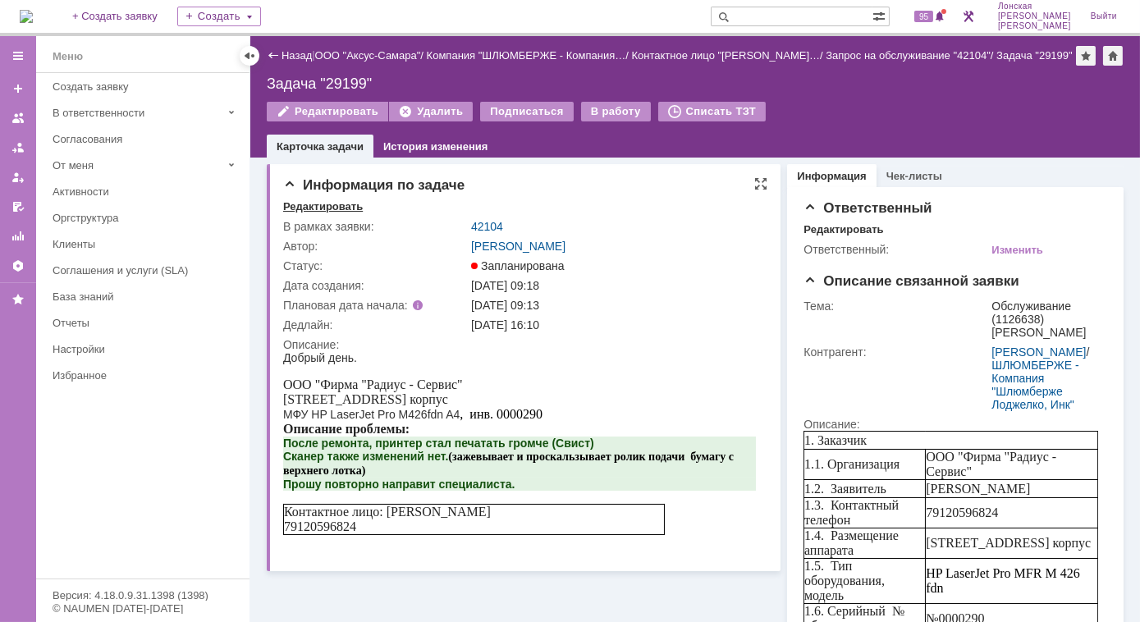
click at [323, 211] on div "Редактировать" at bounding box center [323, 206] width 80 height 13
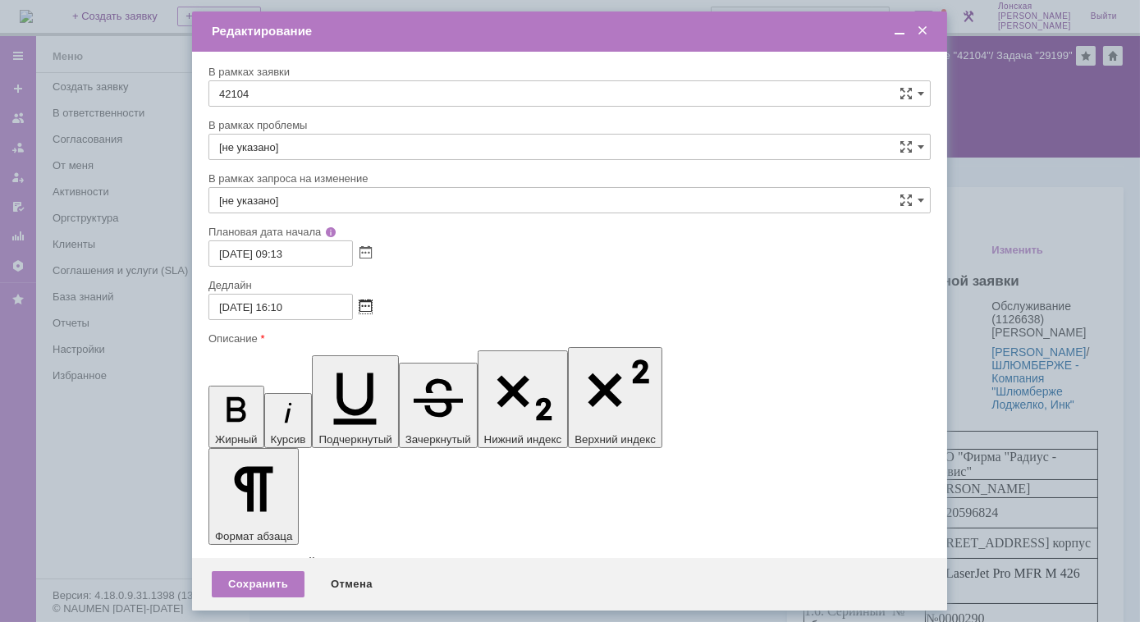
click at [367, 309] on span at bounding box center [365, 306] width 12 height 13
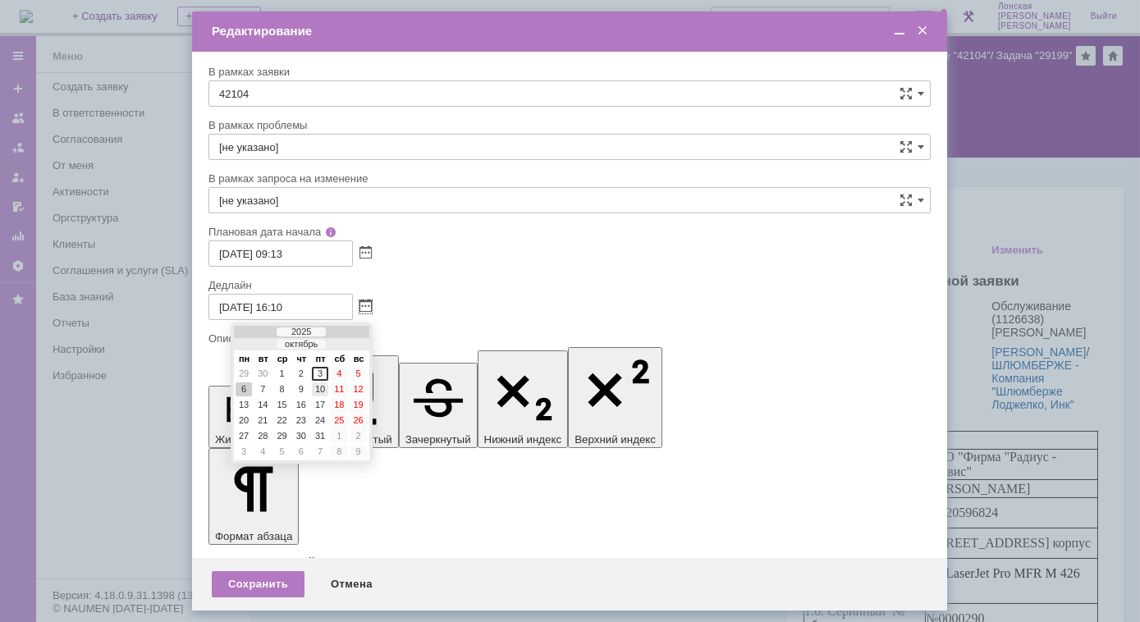
click at [322, 388] on div "10" at bounding box center [320, 389] width 16 height 14
type input "[DATE] 16:10"
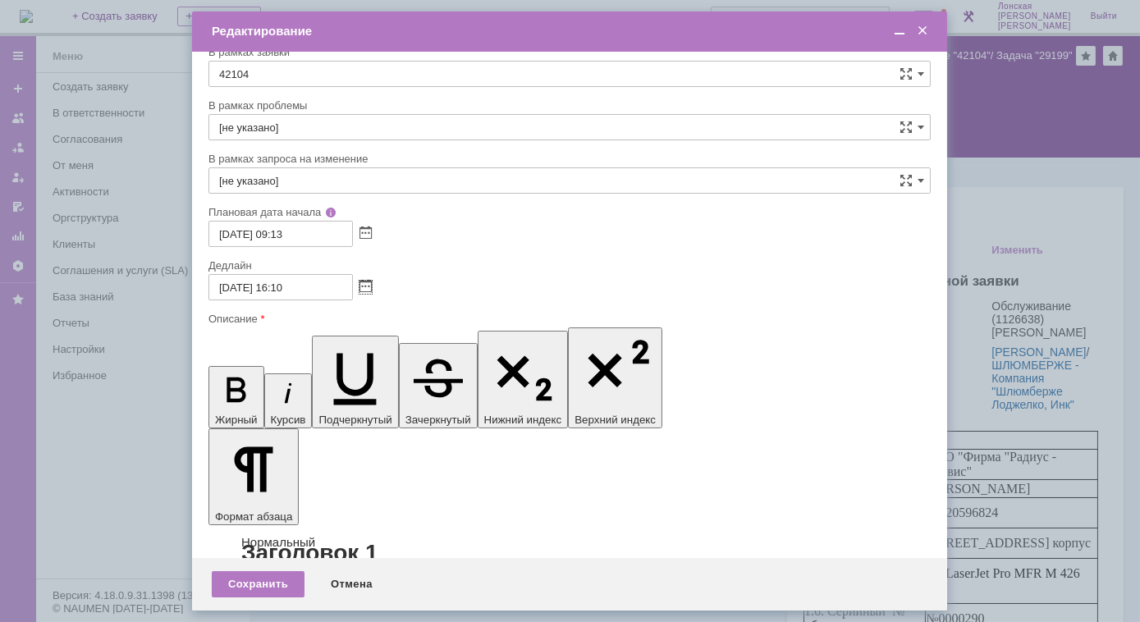
scroll to position [30, 0]
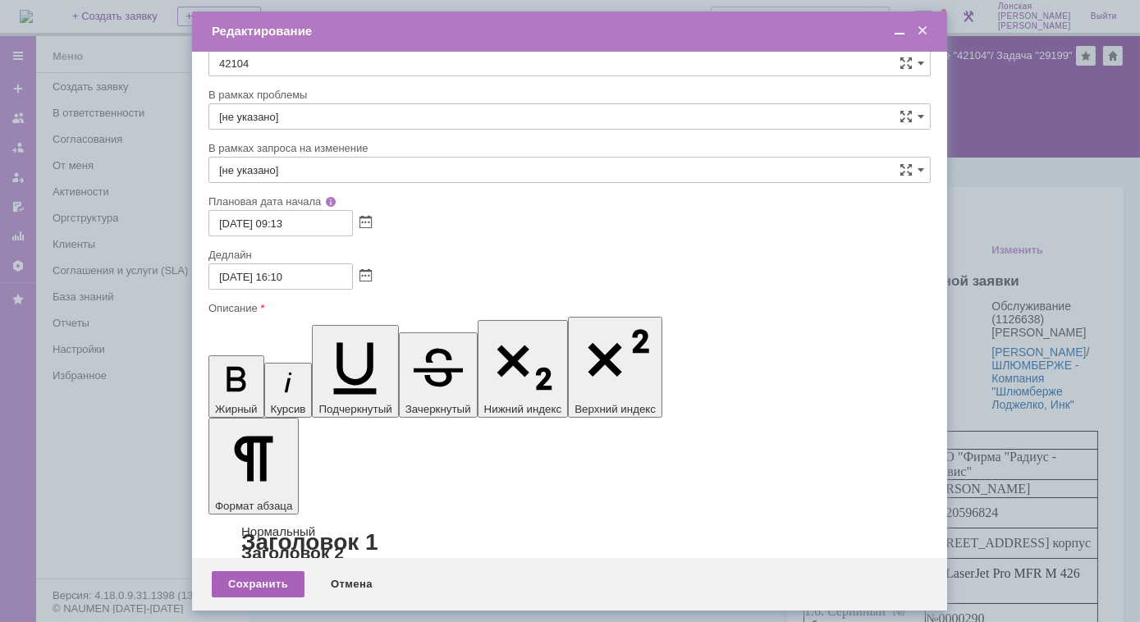
click at [273, 583] on div "Сохранить" at bounding box center [258, 584] width 93 height 26
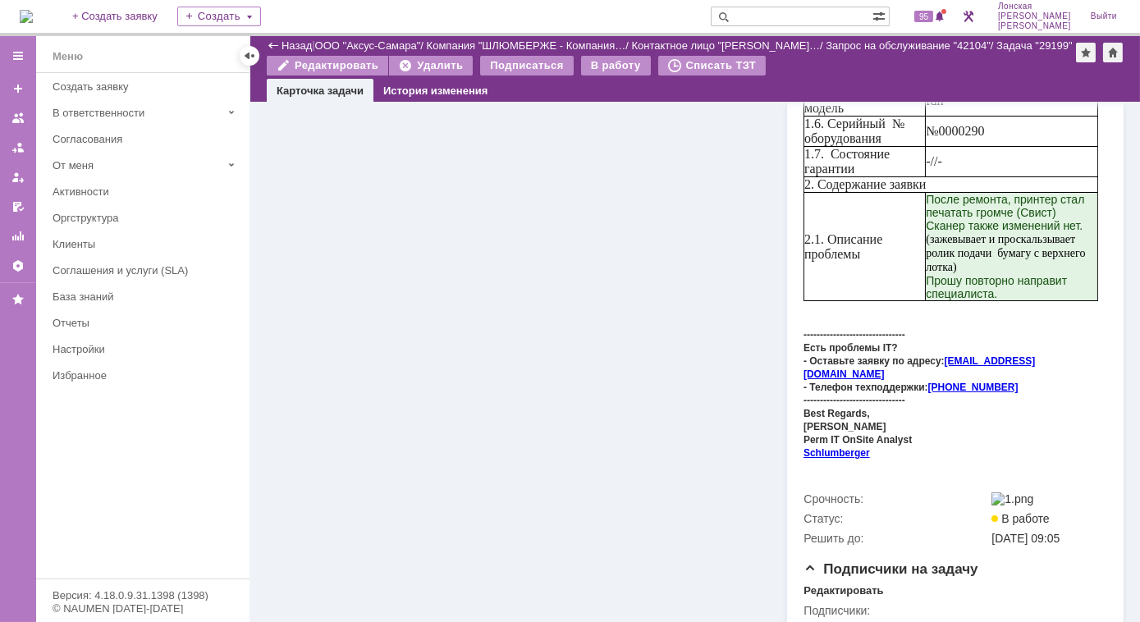
scroll to position [585, 0]
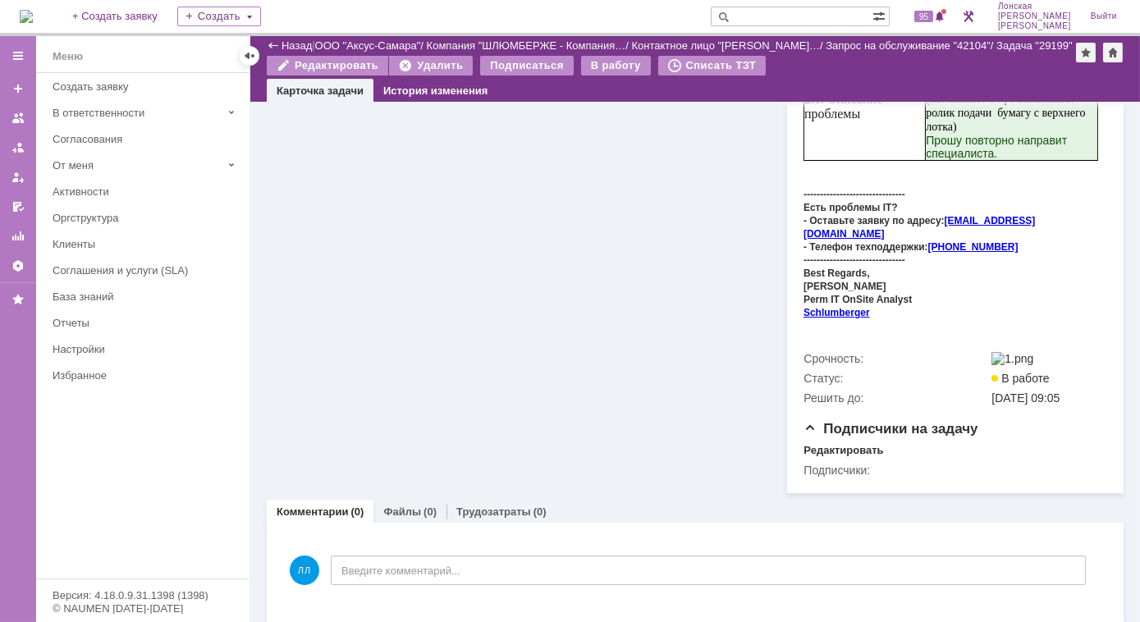
click at [463, 400] on div "Информация по задаче Редактировать В рамках заявки: 42104 Автор: Лонская Лариса…" at bounding box center [524, 5] width 514 height 976
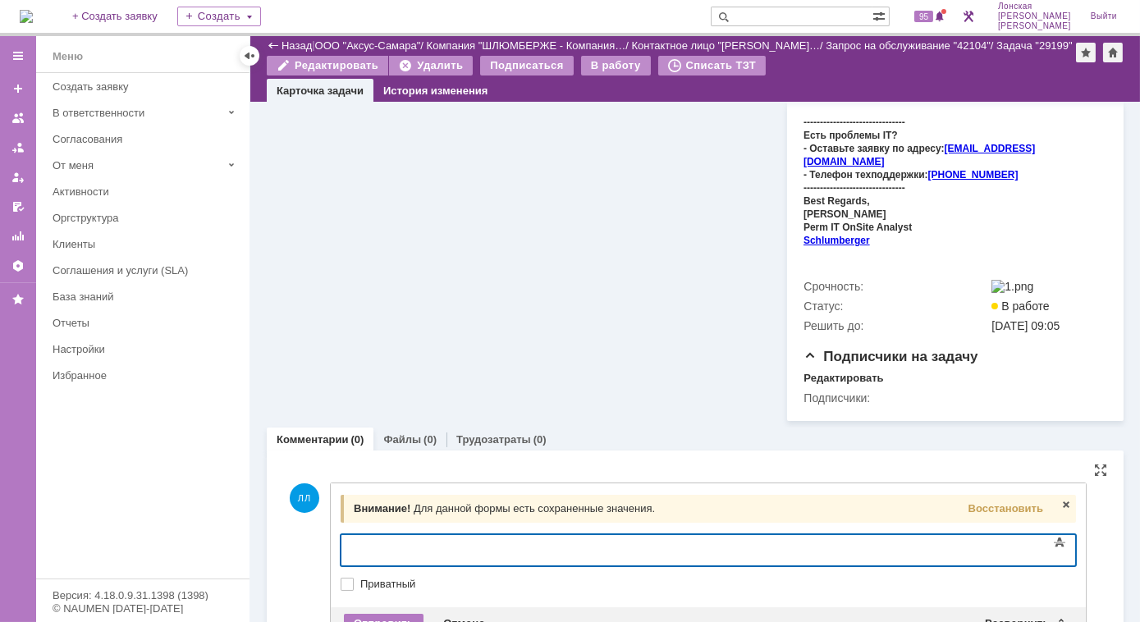
scroll to position [706, 0]
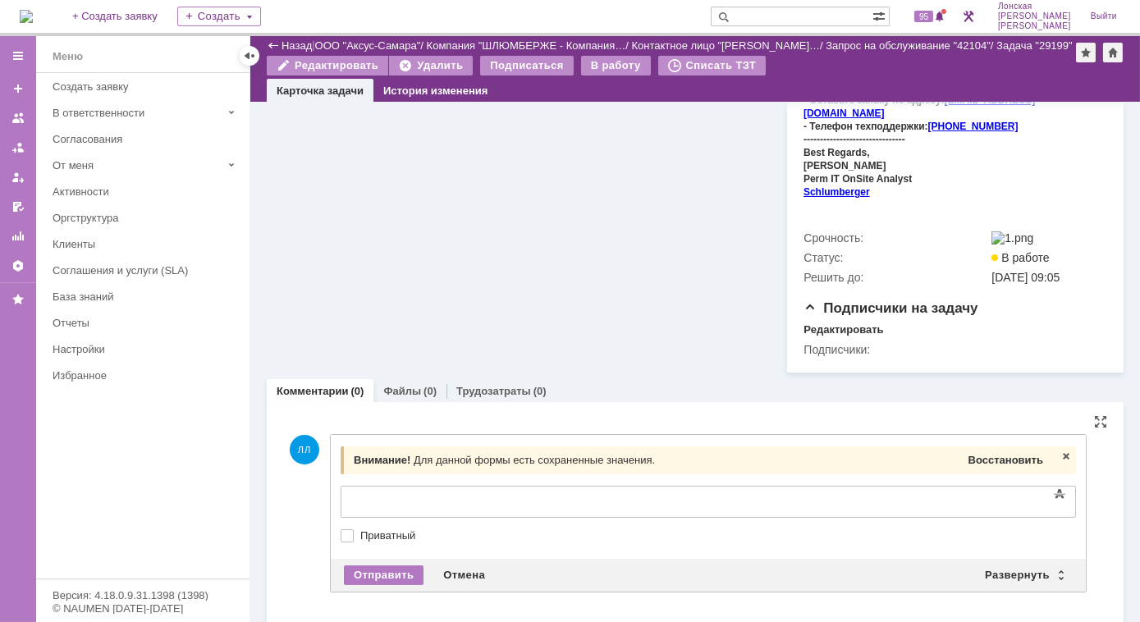
click at [1025, 454] on span "Восстановить" at bounding box center [1005, 460] width 75 height 12
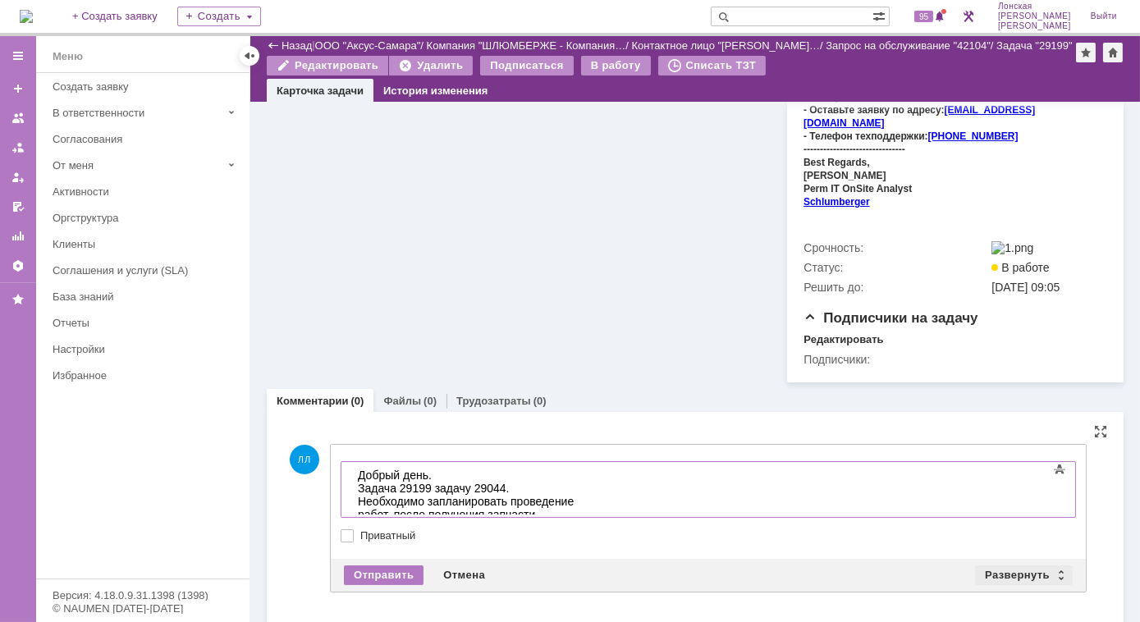
click at [1032, 565] on div "Развернуть" at bounding box center [1024, 575] width 98 height 20
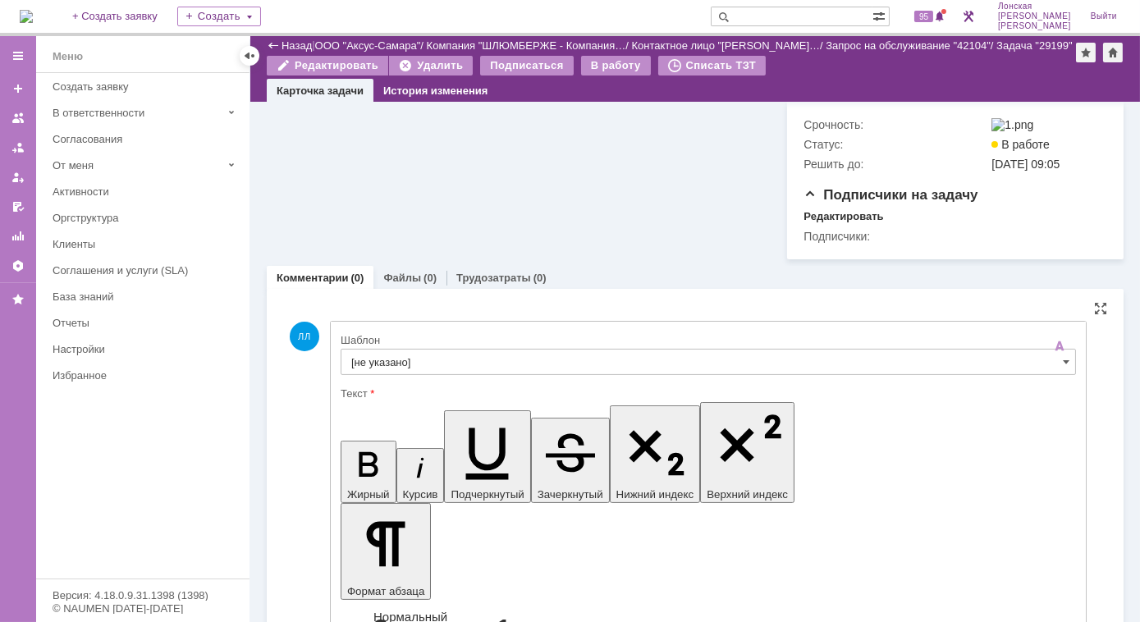
scroll to position [920, 0]
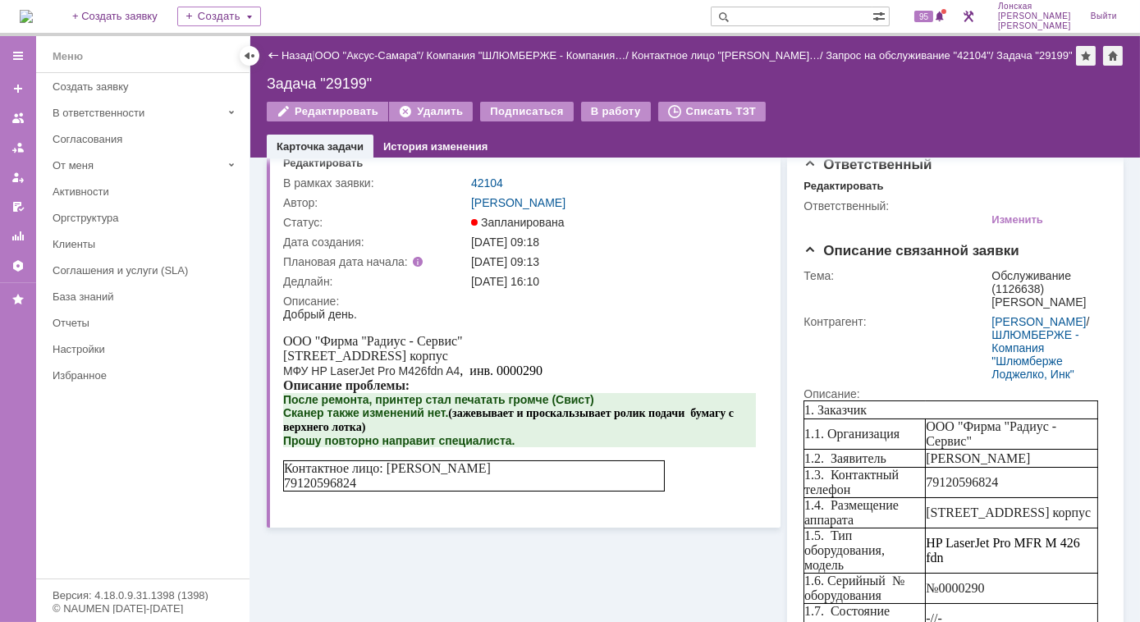
scroll to position [0, 0]
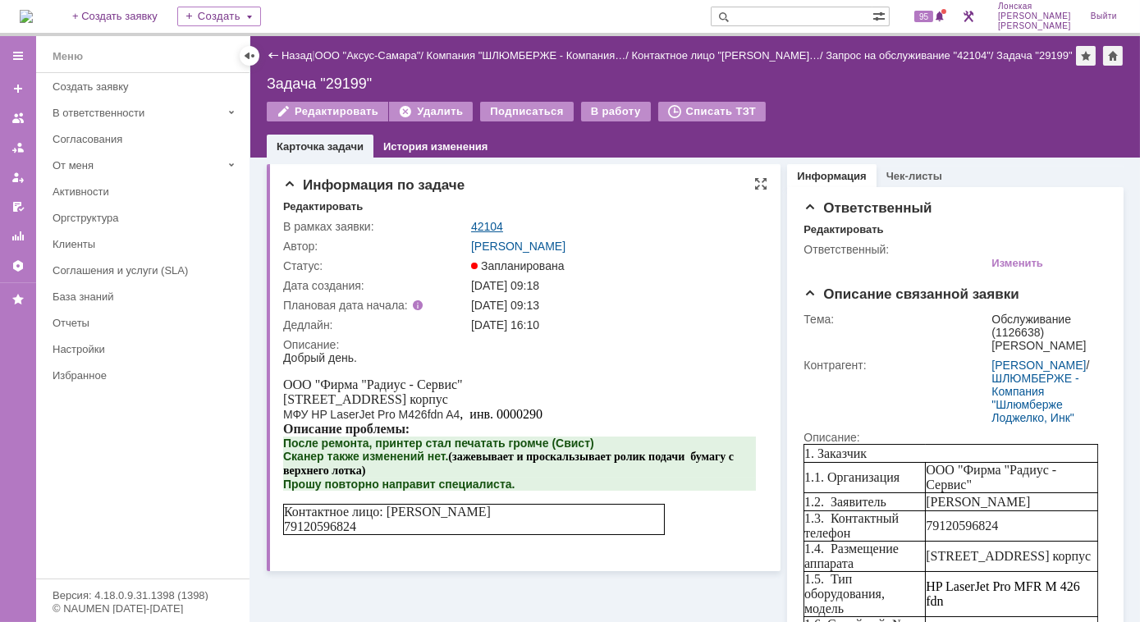
click at [481, 227] on link "42104" at bounding box center [487, 226] width 32 height 13
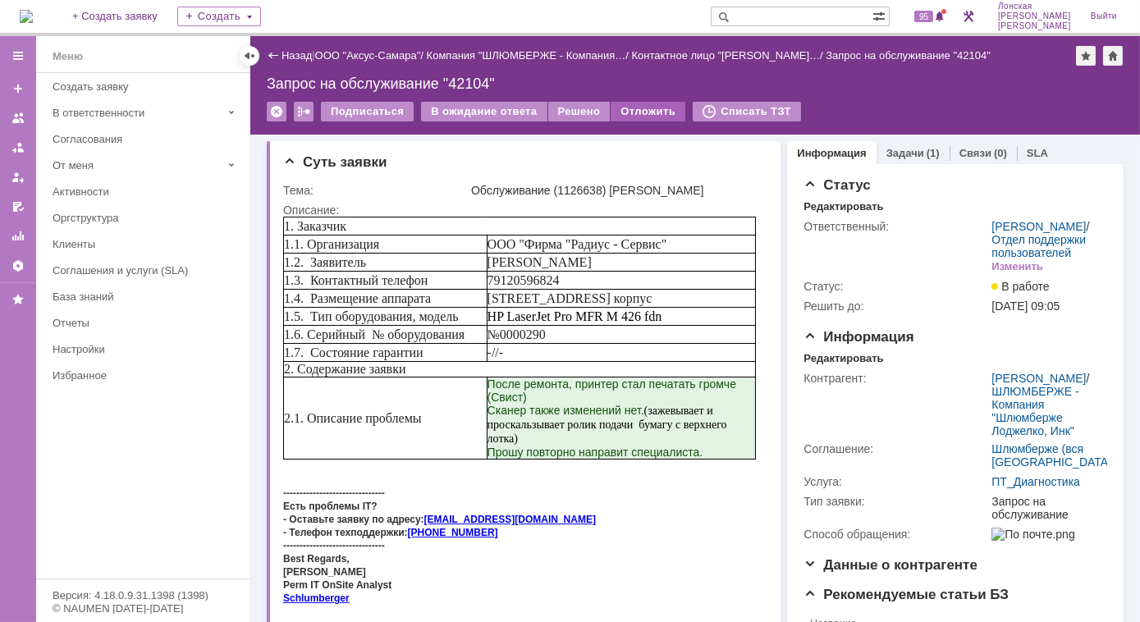
click at [641, 103] on div "Отложить" at bounding box center [647, 112] width 75 height 20
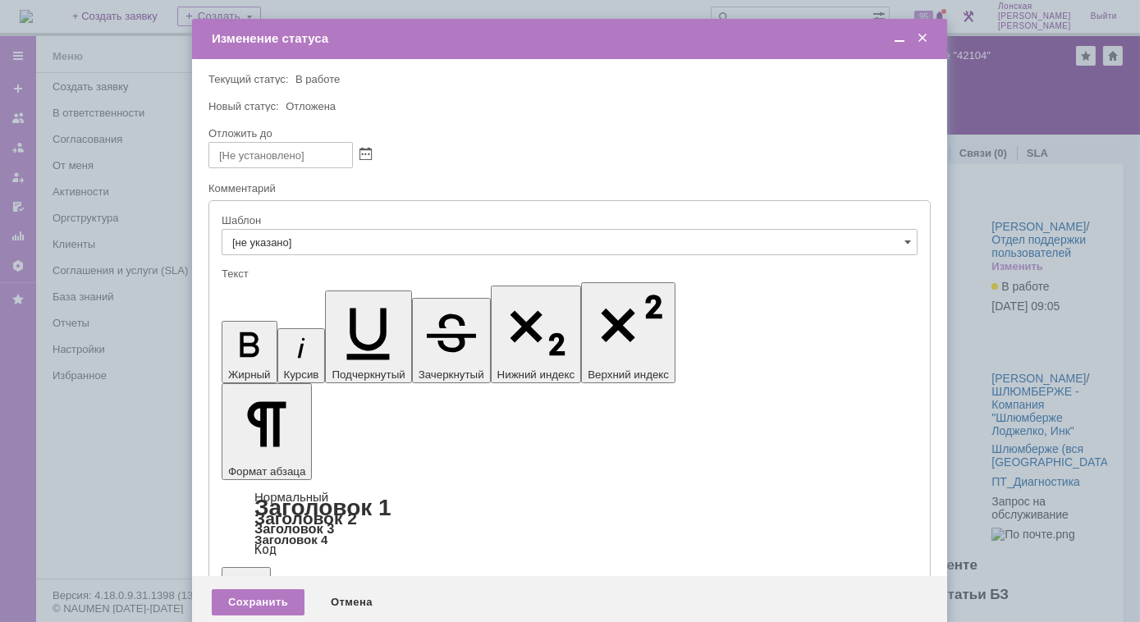
click at [907, 242] on span at bounding box center [907, 241] width 7 height 13
click at [523, 244] on input "text" at bounding box center [570, 242] width 696 height 26
click at [440, 364] on span "Шлюмберже (Лонская) - Заявка в рамках доп. работ" at bounding box center [569, 361] width 675 height 13
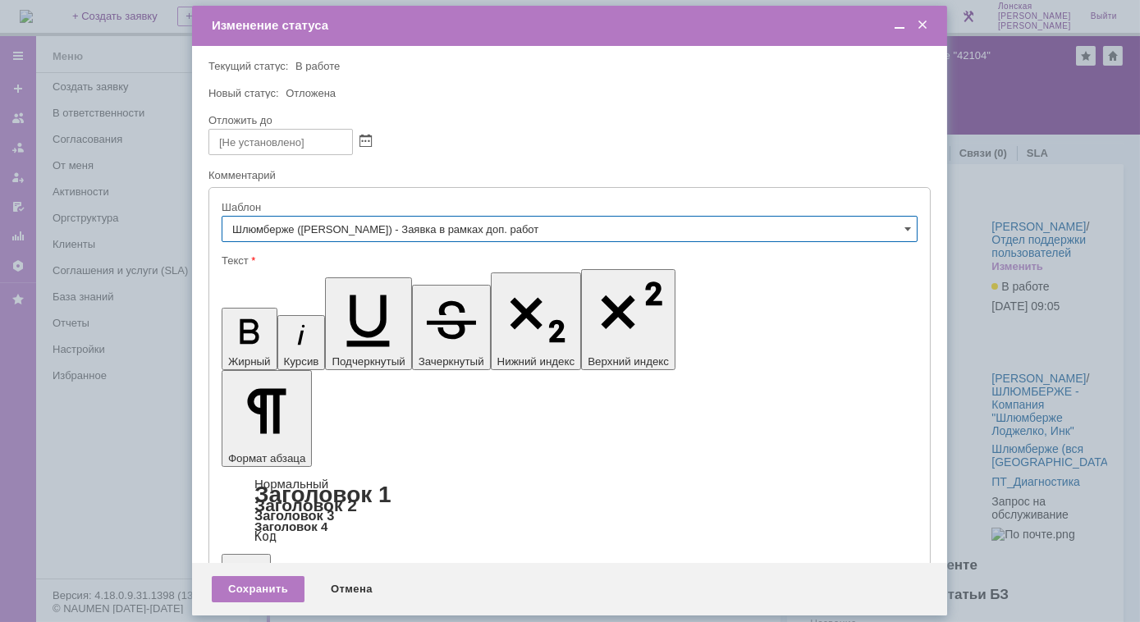
click at [899, 231] on input "Шлюмберже (Лонская) - Заявка в рамках доп. работ" at bounding box center [570, 229] width 696 height 26
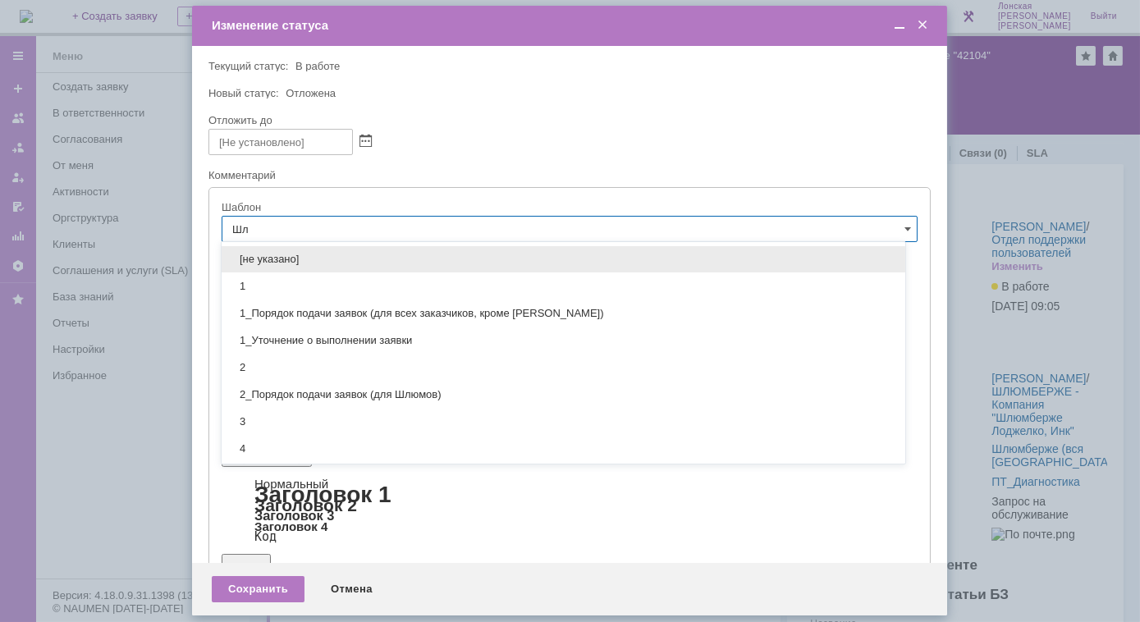
type input "Ш"
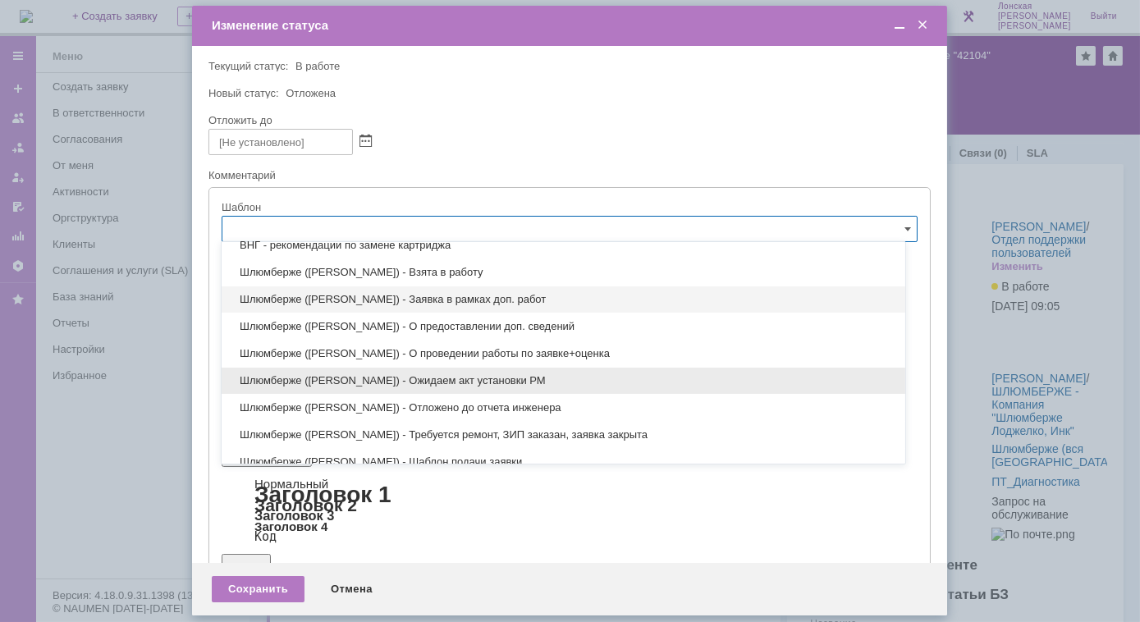
scroll to position [691, 0]
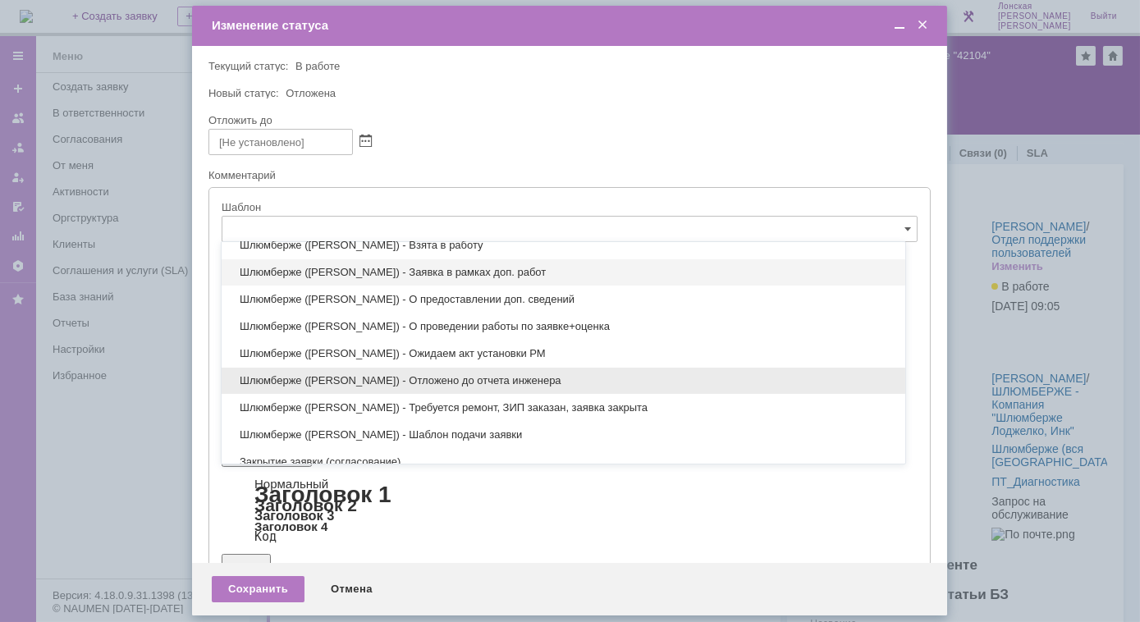
click at [490, 374] on span "Шлюмберже (Лонская) - Отложено до отчета инженера" at bounding box center [563, 380] width 664 height 13
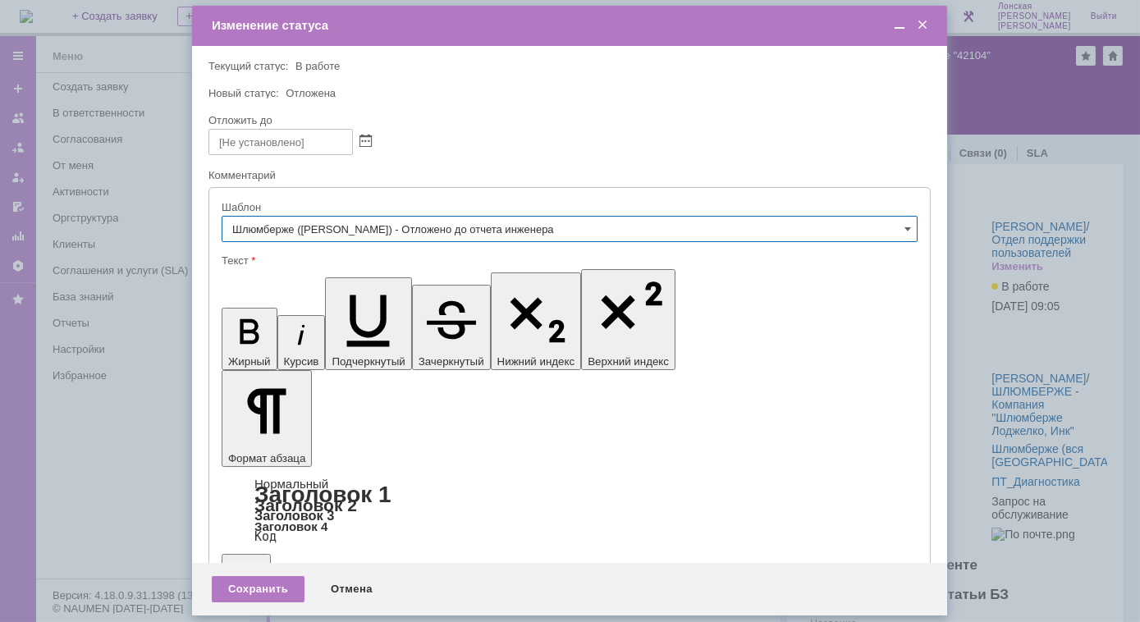
type input "Шлюмберже (Лонская) - Отложено до отчета инженера"
drag, startPoint x: 350, startPoint y: 4573, endPoint x: 365, endPoint y: 4582, distance: 17.6
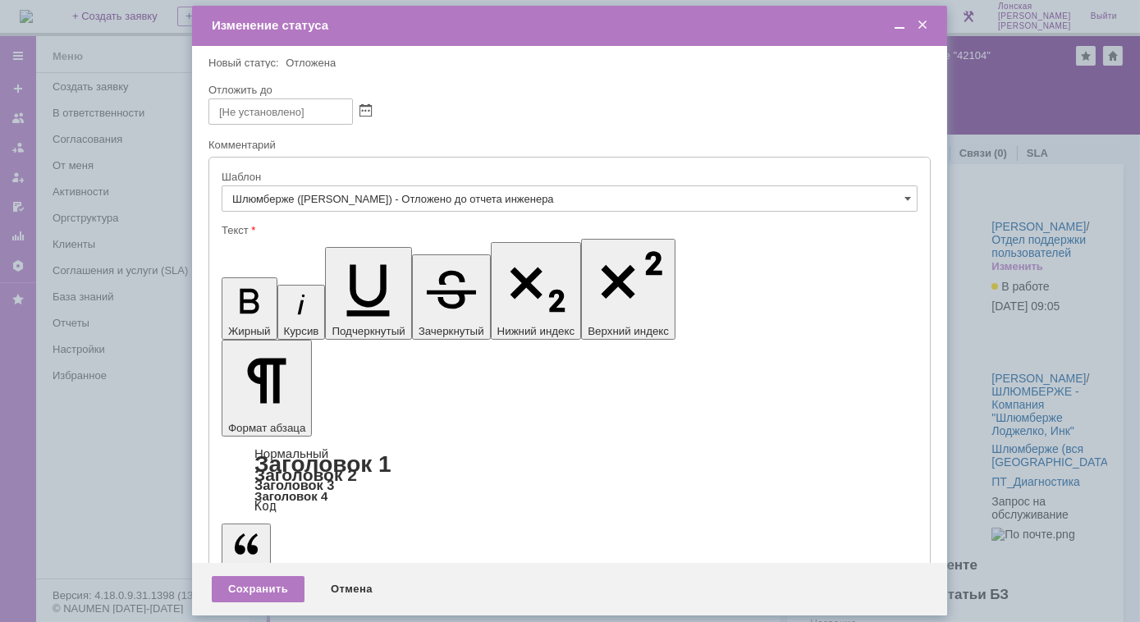
scroll to position [0, 0]
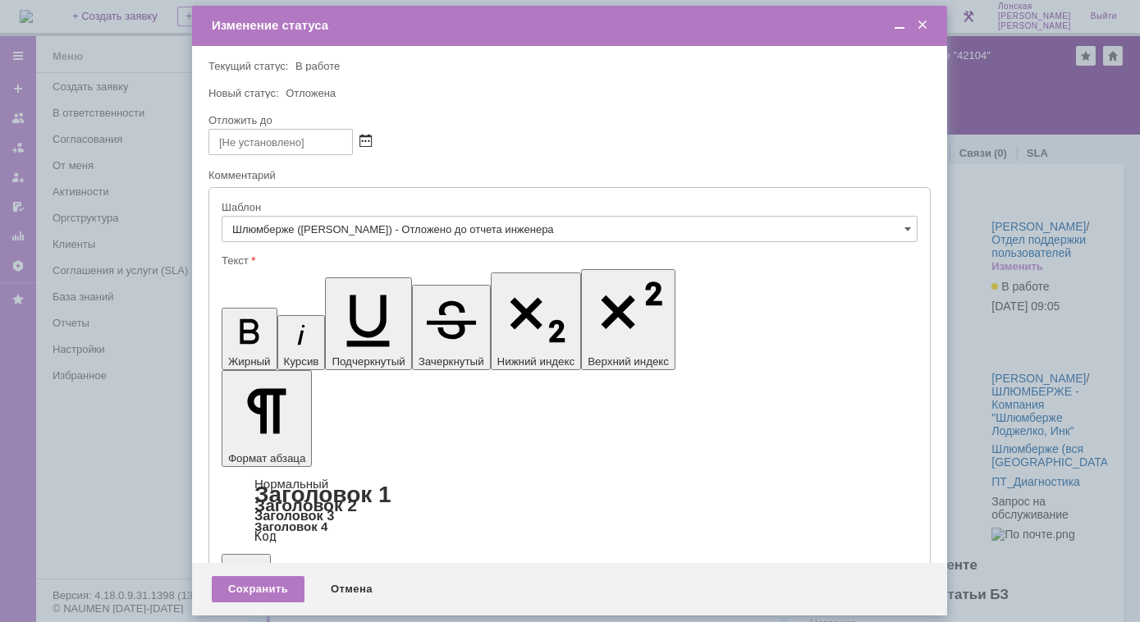
click at [366, 139] on span at bounding box center [365, 141] width 12 height 13
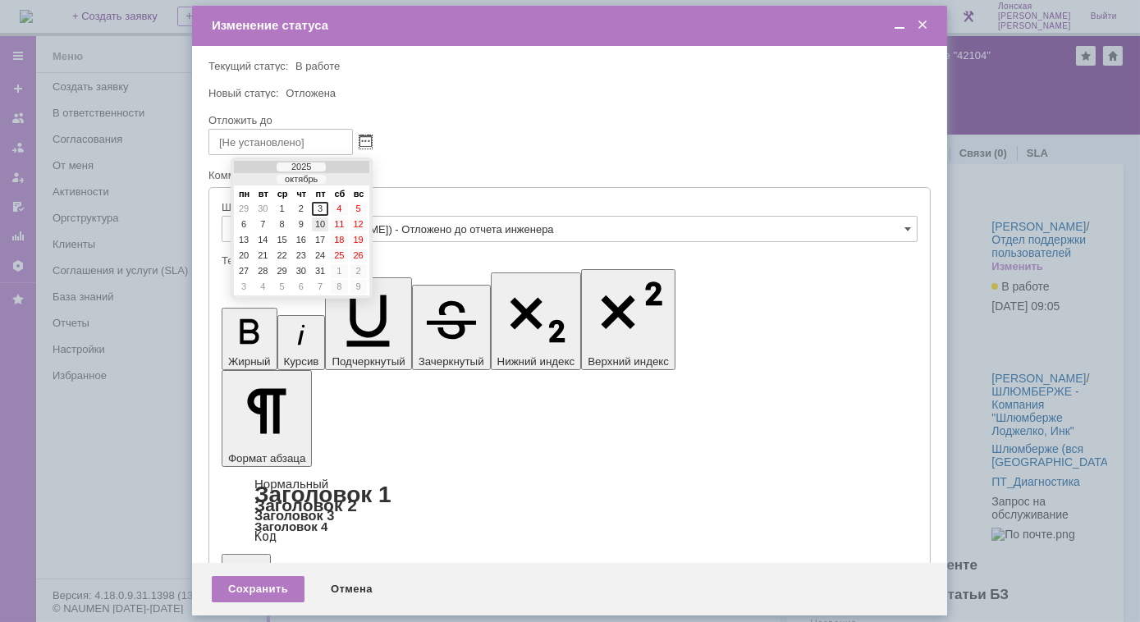
click at [326, 222] on div "10" at bounding box center [320, 224] width 16 height 14
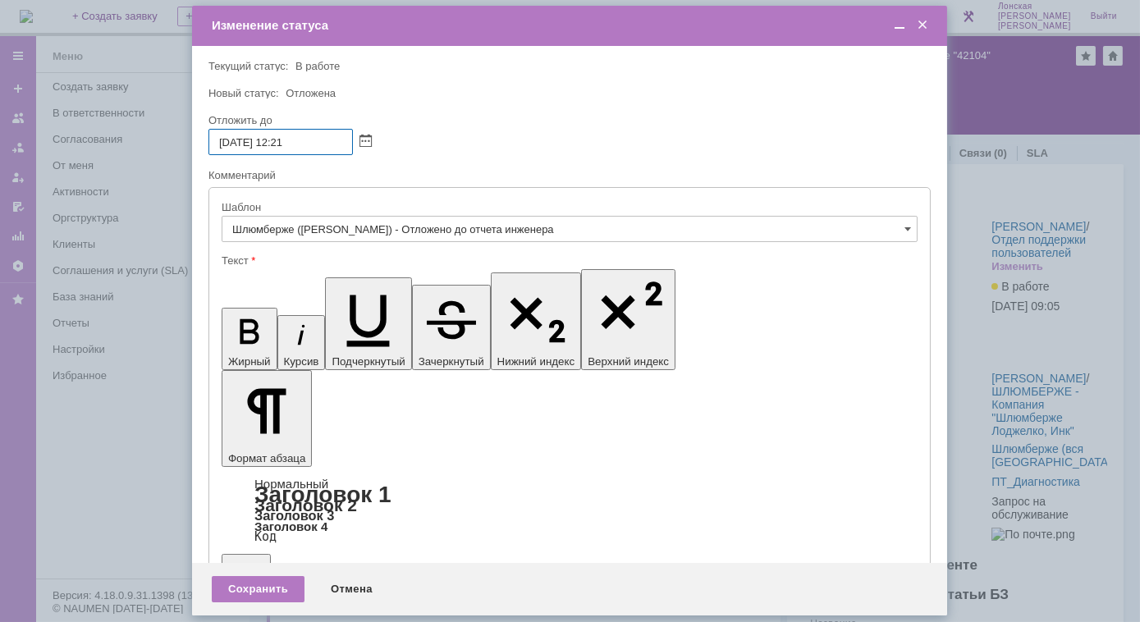
drag, startPoint x: 278, startPoint y: 139, endPoint x: 317, endPoint y: 152, distance: 40.7
click at [317, 152] on input "10.10.2025 12:21" at bounding box center [280, 142] width 144 height 26
type input "[DATE] 17:00"
click at [283, 592] on div "Сохранить" at bounding box center [258, 589] width 93 height 26
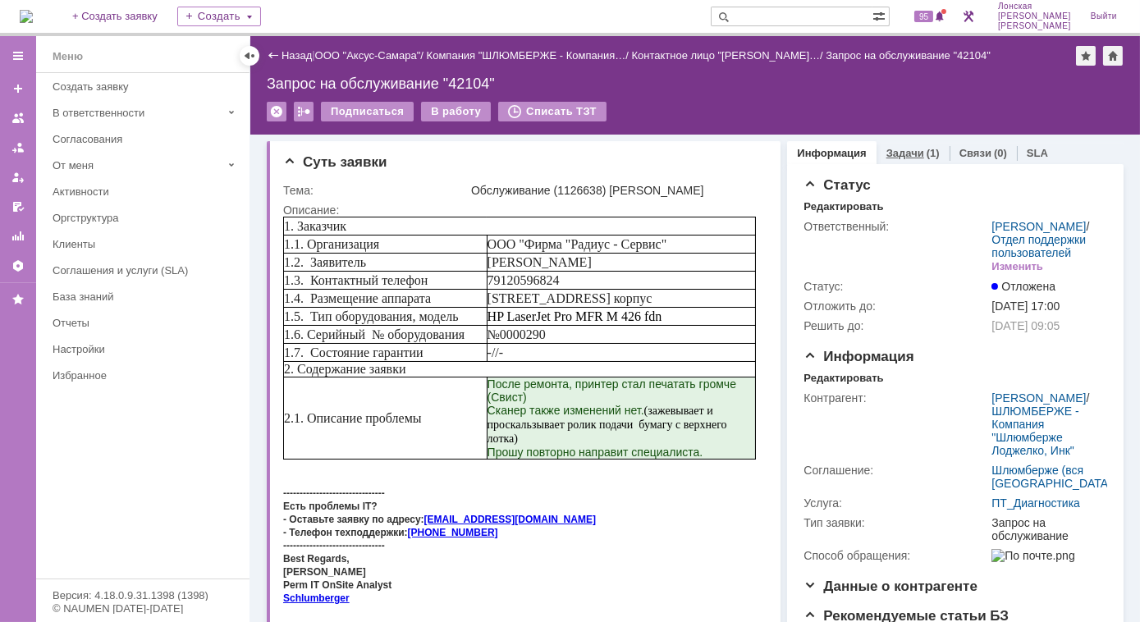
click at [892, 154] on link "Задачи" at bounding box center [905, 153] width 38 height 12
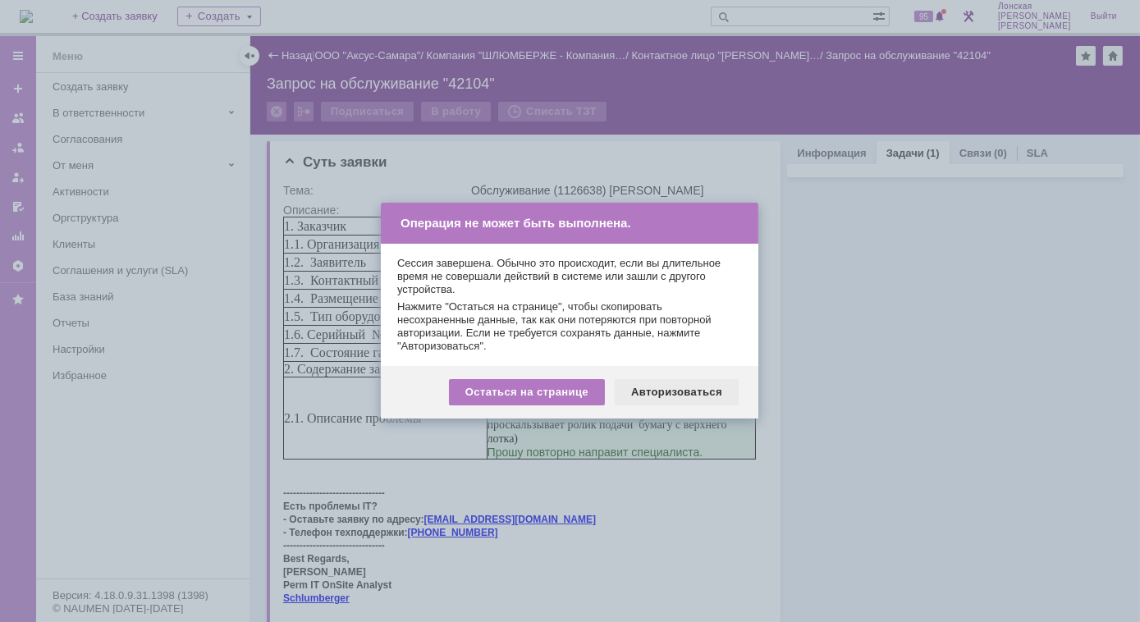
click at [651, 391] on div "Авторизоваться" at bounding box center [677, 392] width 124 height 26
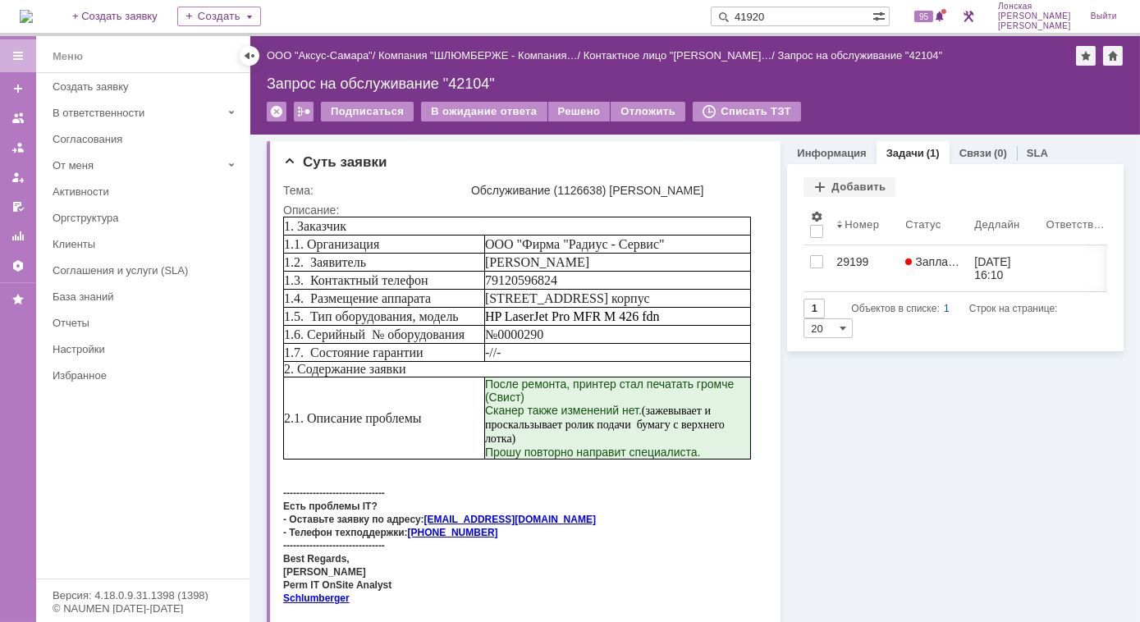
type input "41920"
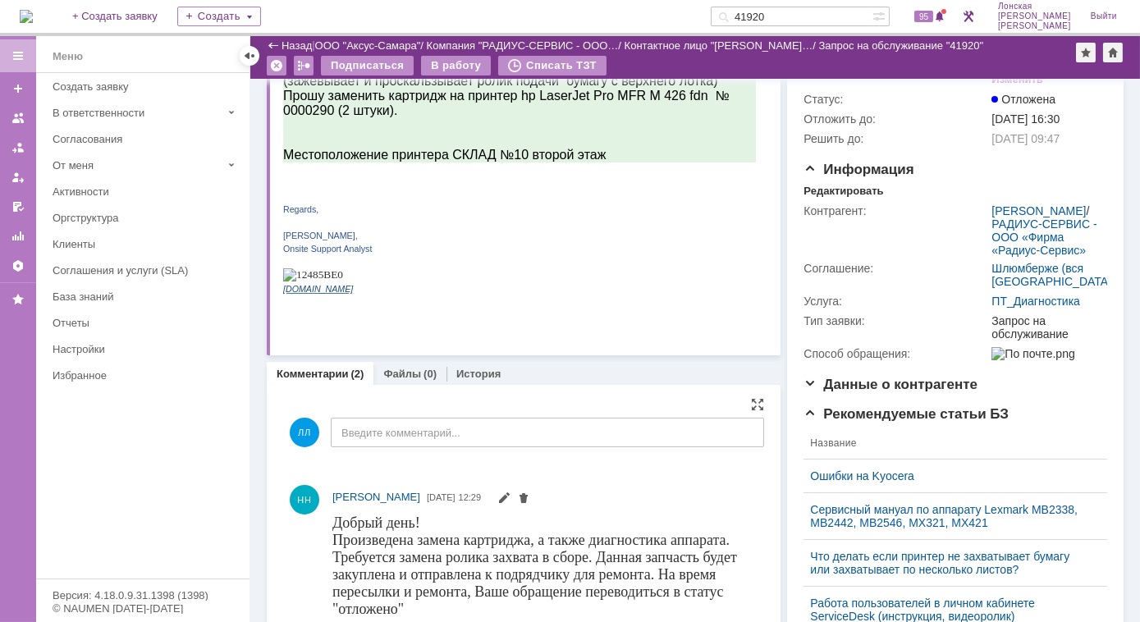
scroll to position [298, 0]
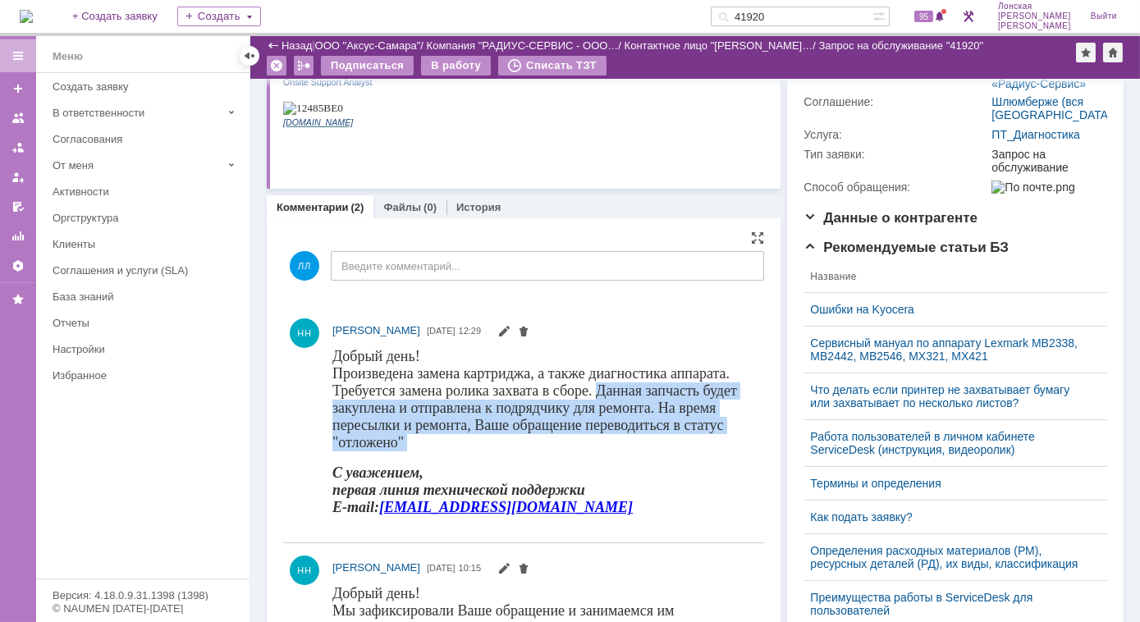
drag, startPoint x: 594, startPoint y: 387, endPoint x: 729, endPoint y: 449, distance: 148.7
click at [729, 449] on body "Добрый день! Произведена замена картриджа, а также диагностика аппарата. Требуе…" at bounding box center [540, 437] width 418 height 181
copy font "Данная запчасть будет закуплена и отправлена к подрядчику для ремонта. На время…"
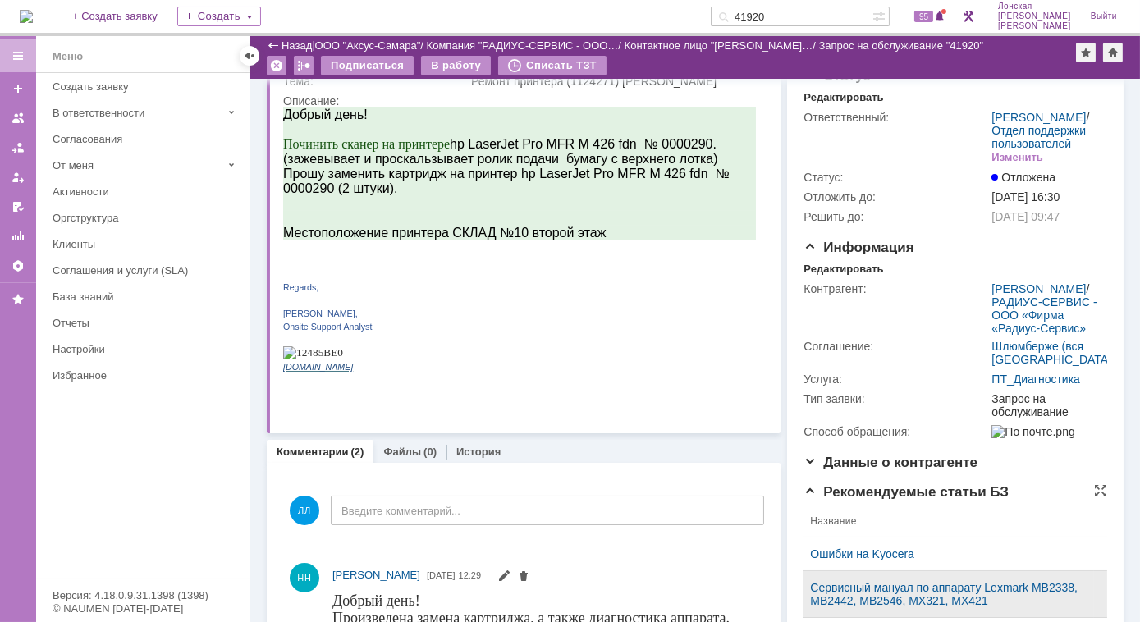
scroll to position [0, 0]
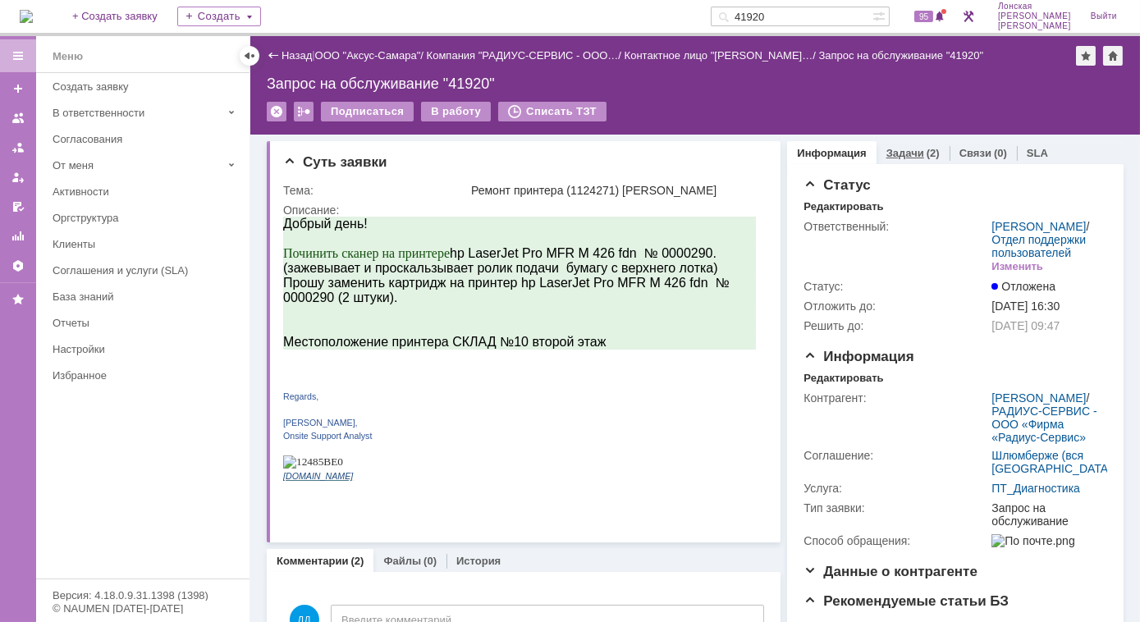
click at [898, 156] on link "Задачи" at bounding box center [905, 153] width 38 height 12
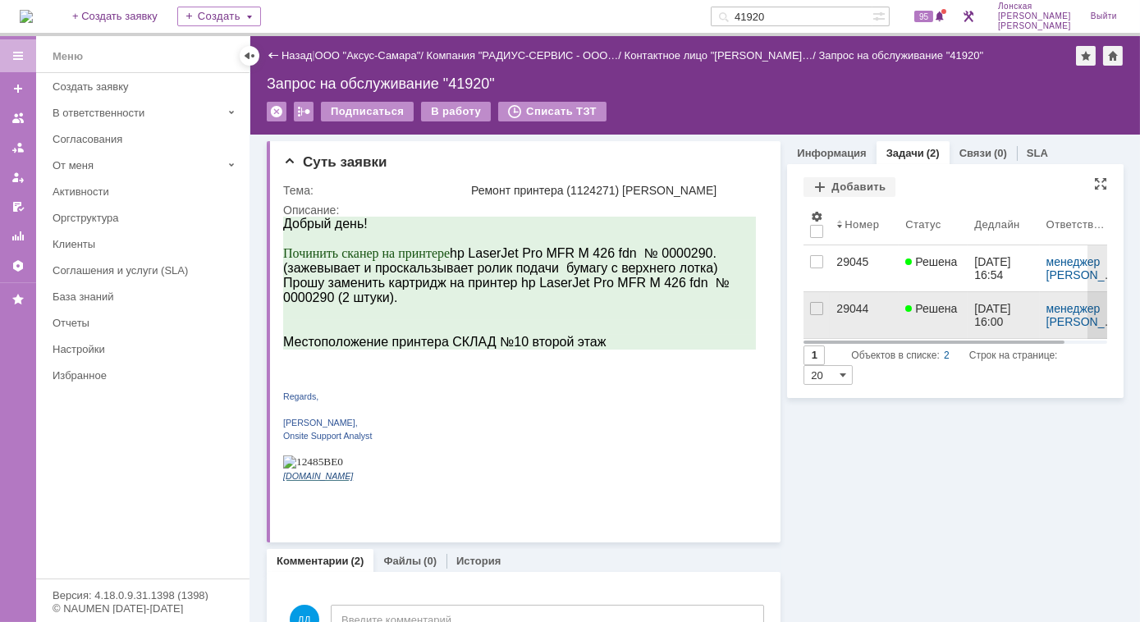
click at [844, 312] on div "29044" at bounding box center [864, 308] width 56 height 13
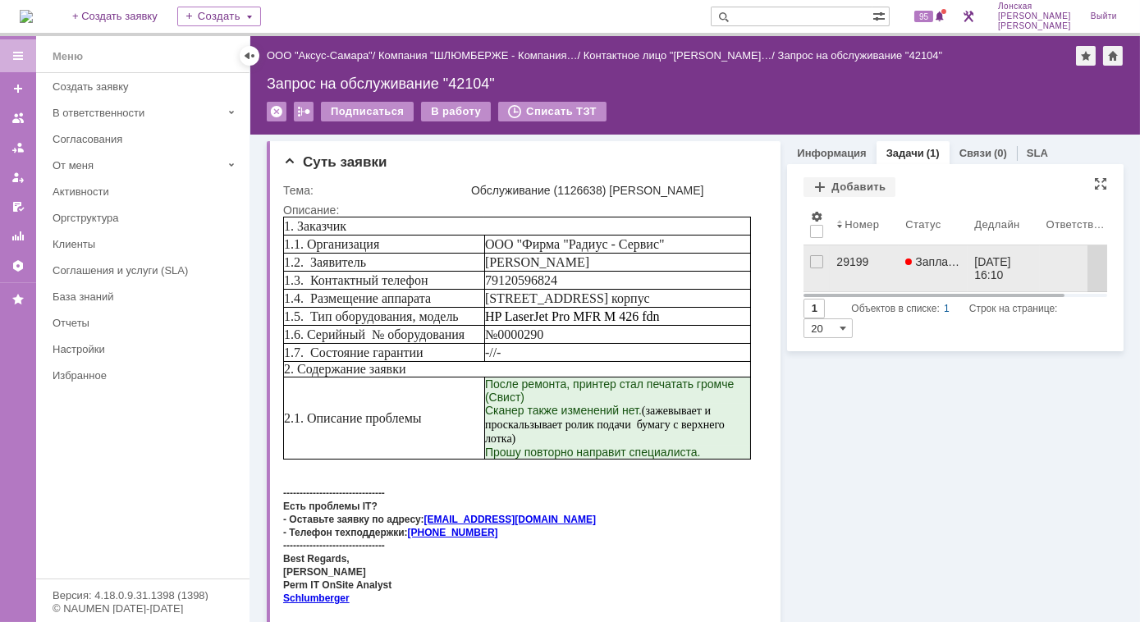
click at [844, 259] on div "29199" at bounding box center [864, 261] width 56 height 13
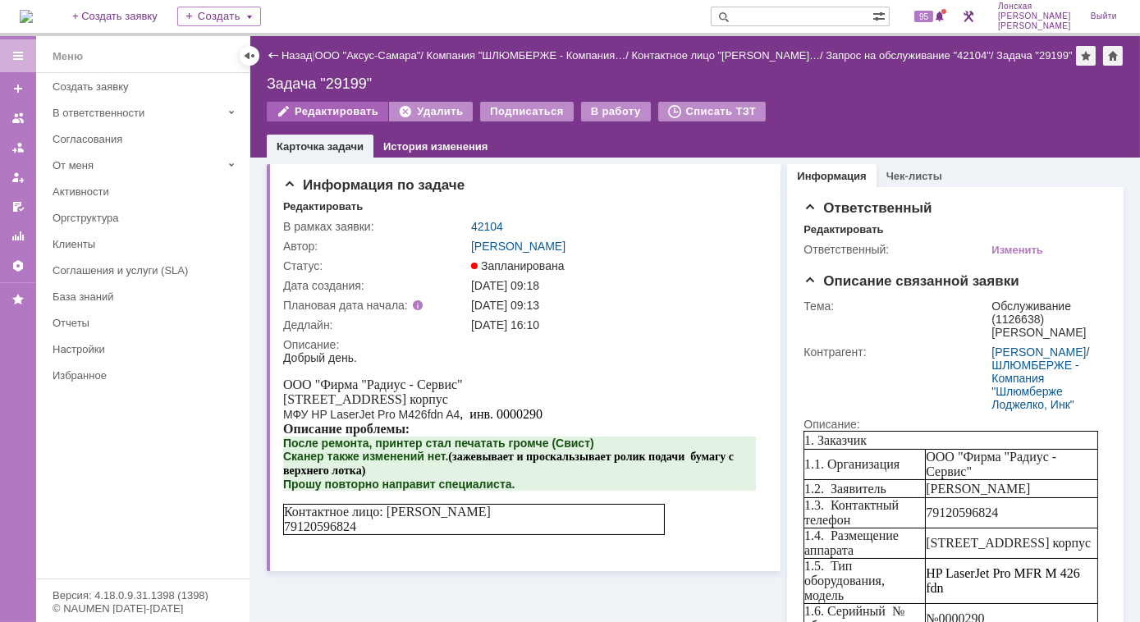
click at [324, 112] on div "Редактировать" at bounding box center [327, 112] width 121 height 20
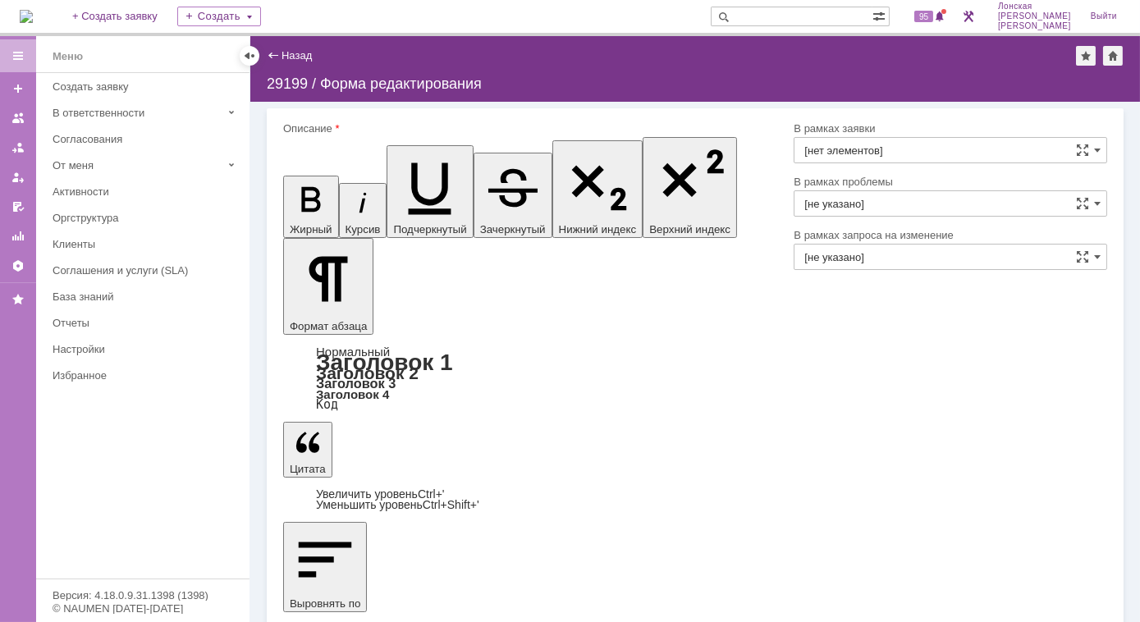
type input "42104"
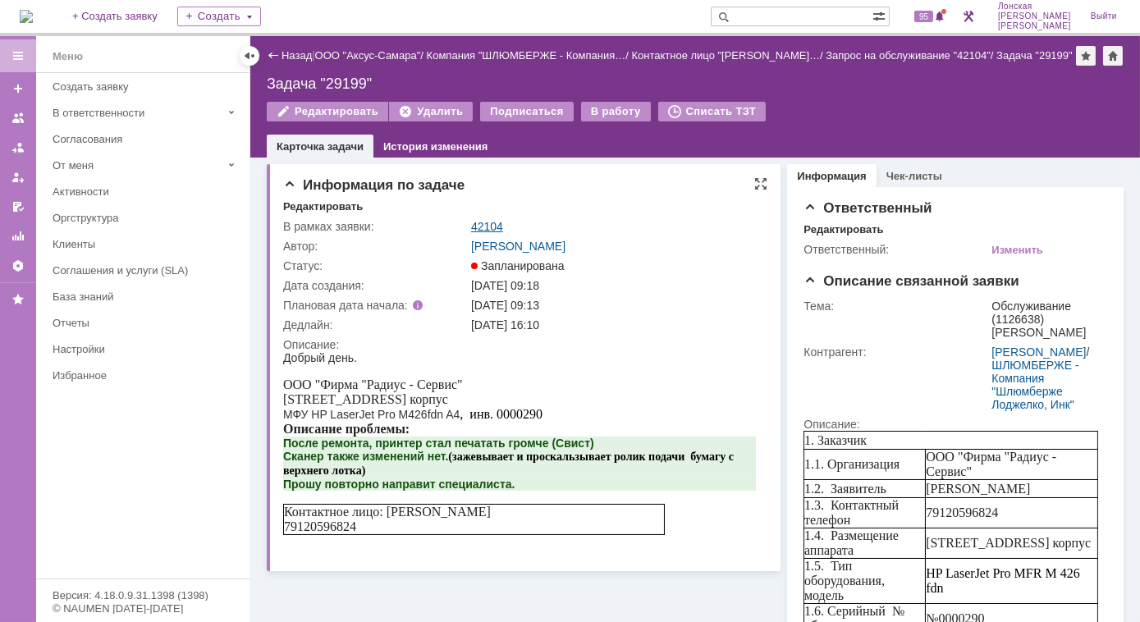
click at [490, 229] on link "42104" at bounding box center [487, 226] width 32 height 13
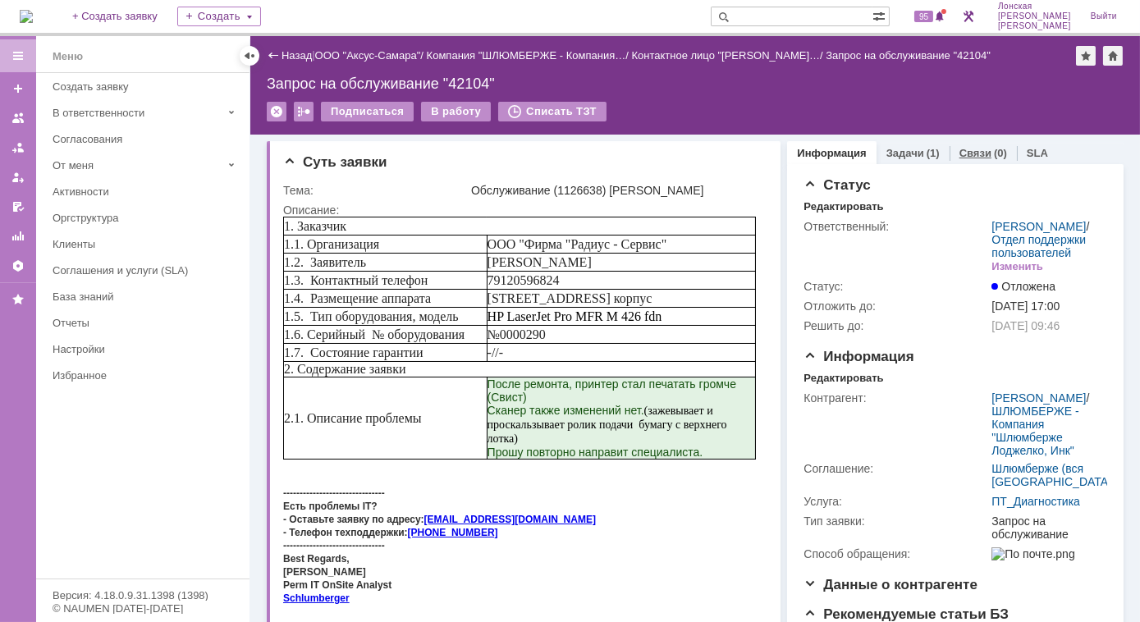
click at [969, 153] on link "Связи" at bounding box center [975, 153] width 32 height 12
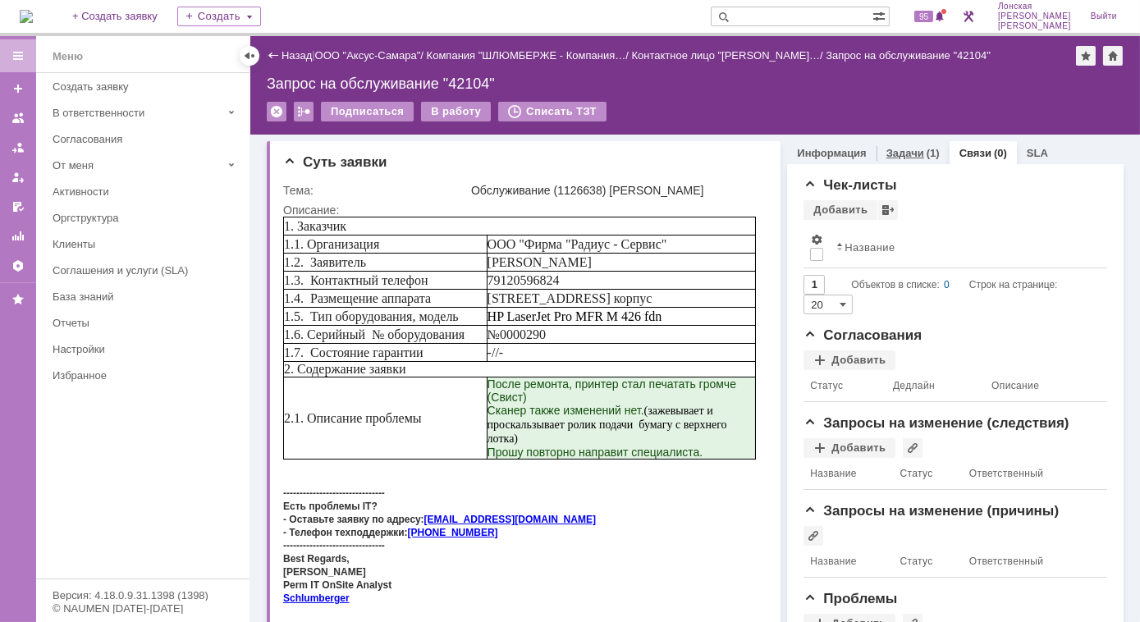
click at [910, 152] on link "Задачи" at bounding box center [905, 153] width 38 height 12
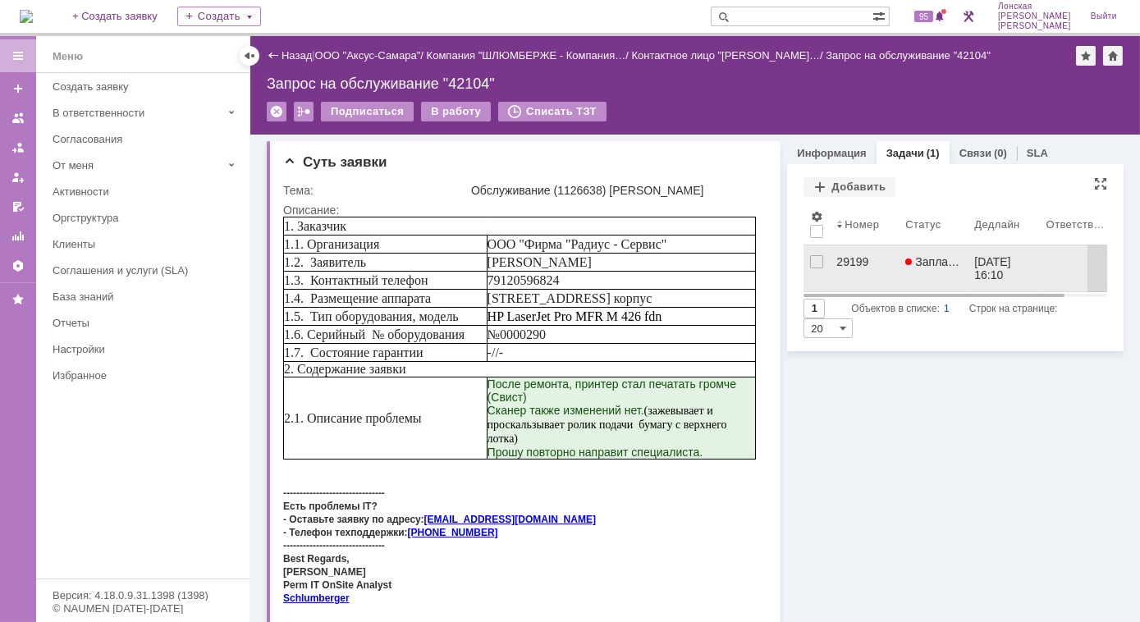
click at [848, 267] on div "29199" at bounding box center [864, 261] width 56 height 13
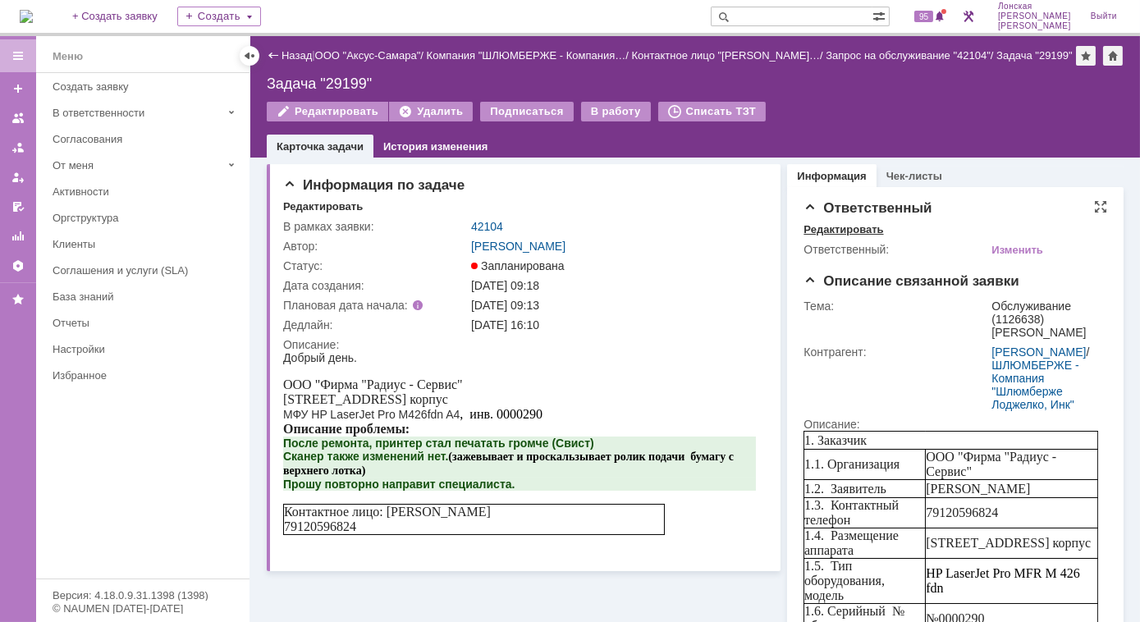
click at [821, 228] on div "Редактировать" at bounding box center [843, 229] width 80 height 13
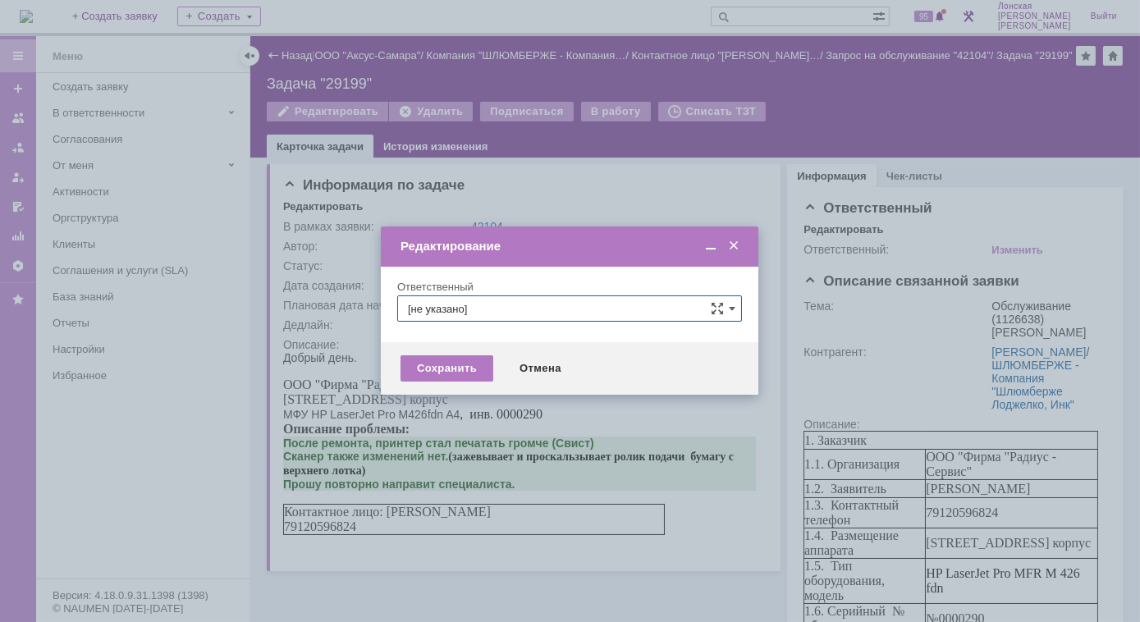
click at [732, 249] on span at bounding box center [733, 246] width 16 height 15
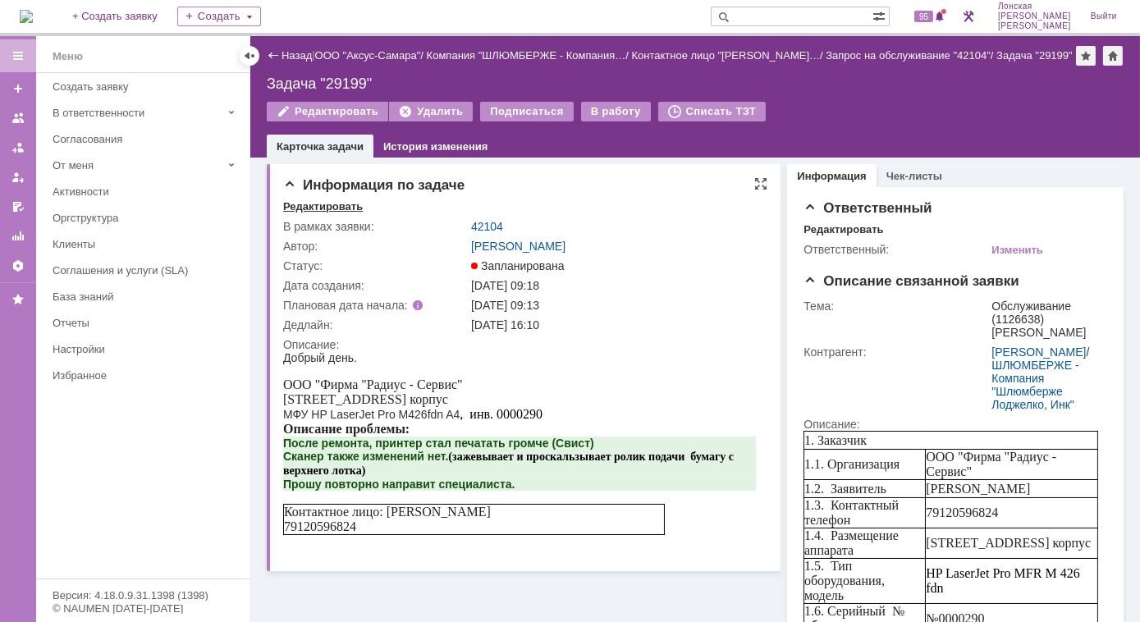
click at [350, 207] on div "Редактировать" at bounding box center [323, 206] width 80 height 13
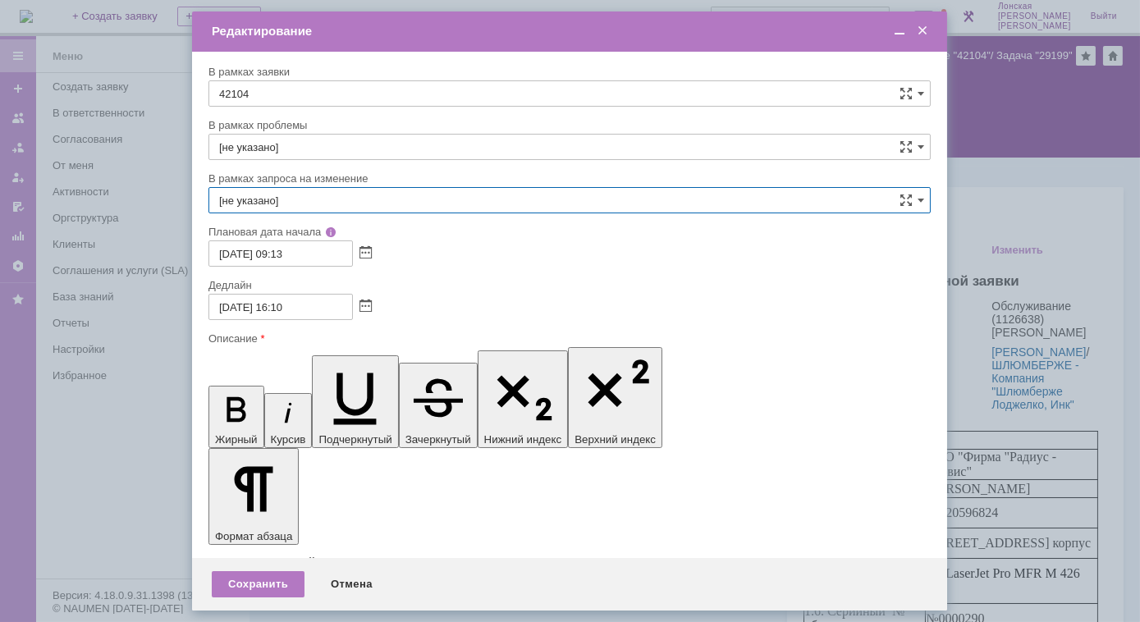
click at [320, 197] on input "[не указано]" at bounding box center [569, 200] width 722 height 26
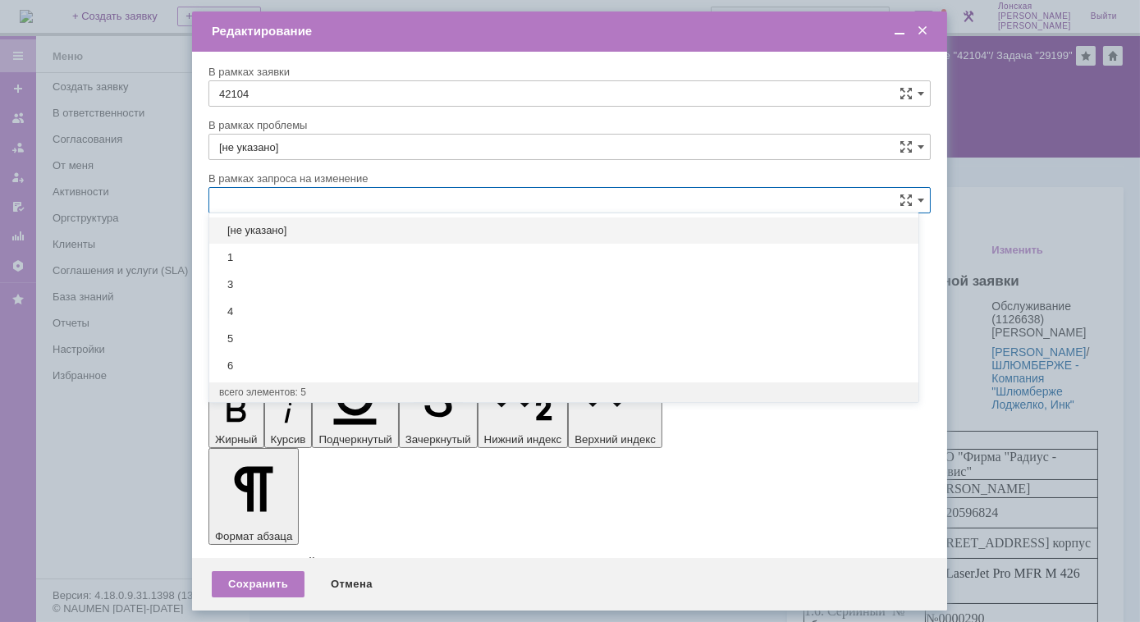
click at [320, 197] on input "text" at bounding box center [569, 200] width 722 height 26
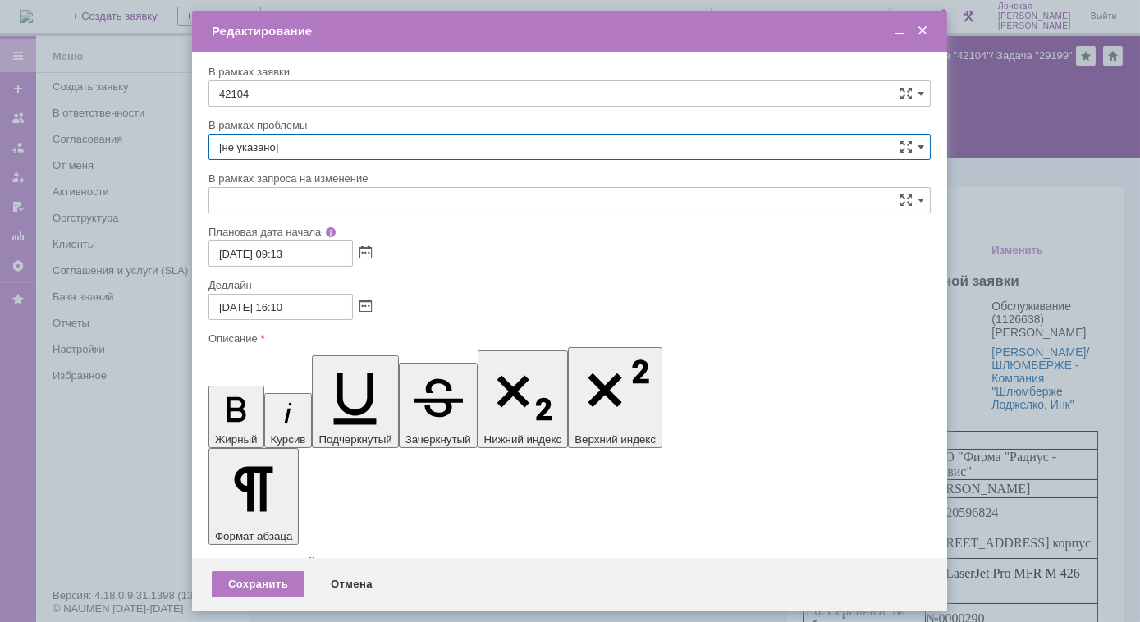
type input "[не указано]"
click at [923, 33] on span at bounding box center [922, 31] width 16 height 15
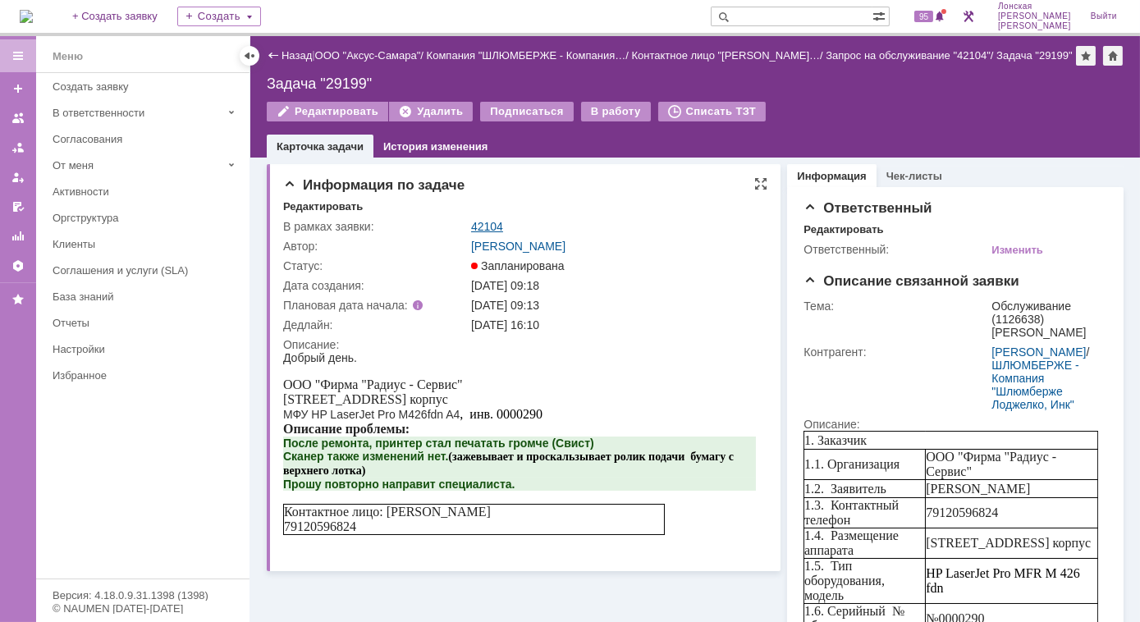
click at [499, 228] on link "42104" at bounding box center [487, 226] width 32 height 13
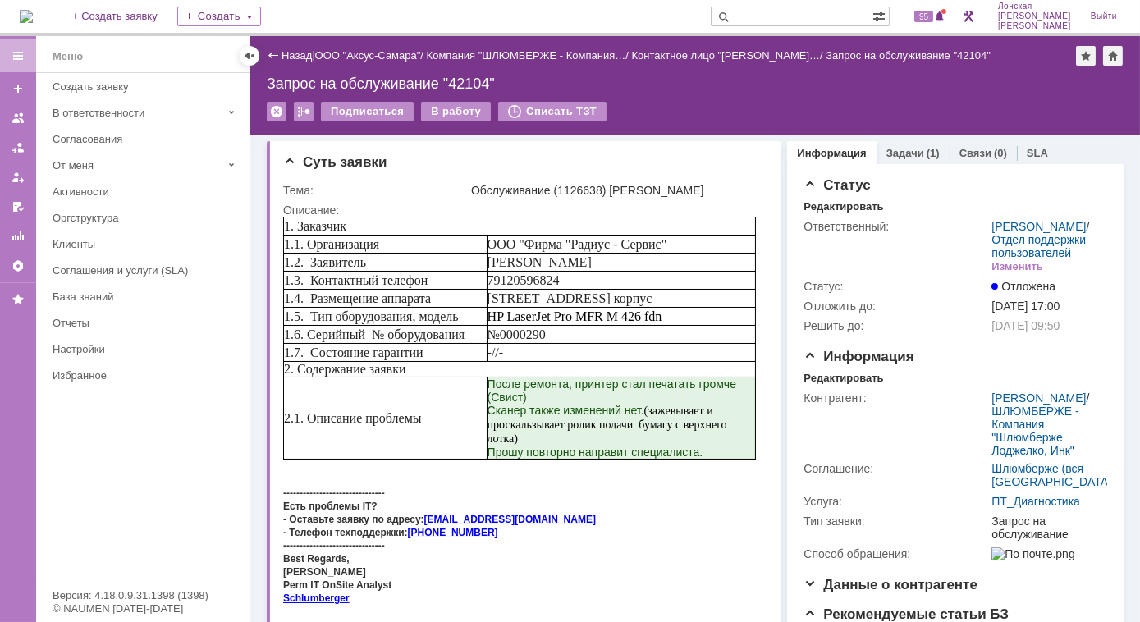
click at [893, 150] on link "Задачи" at bounding box center [905, 153] width 38 height 12
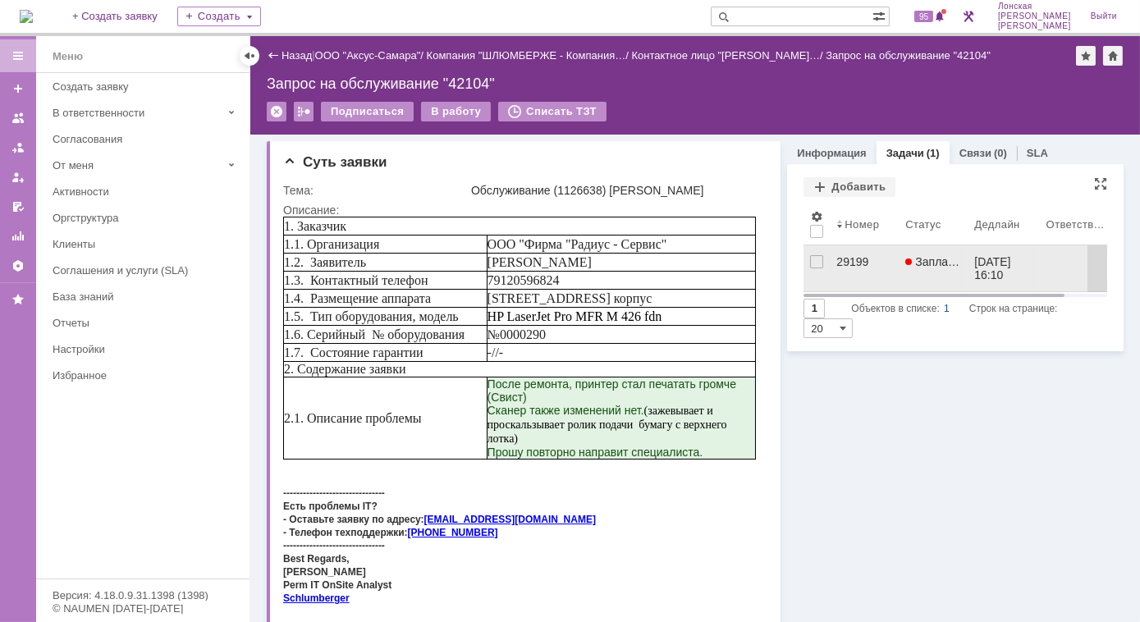
click at [845, 266] on div "29199" at bounding box center [864, 261] width 56 height 13
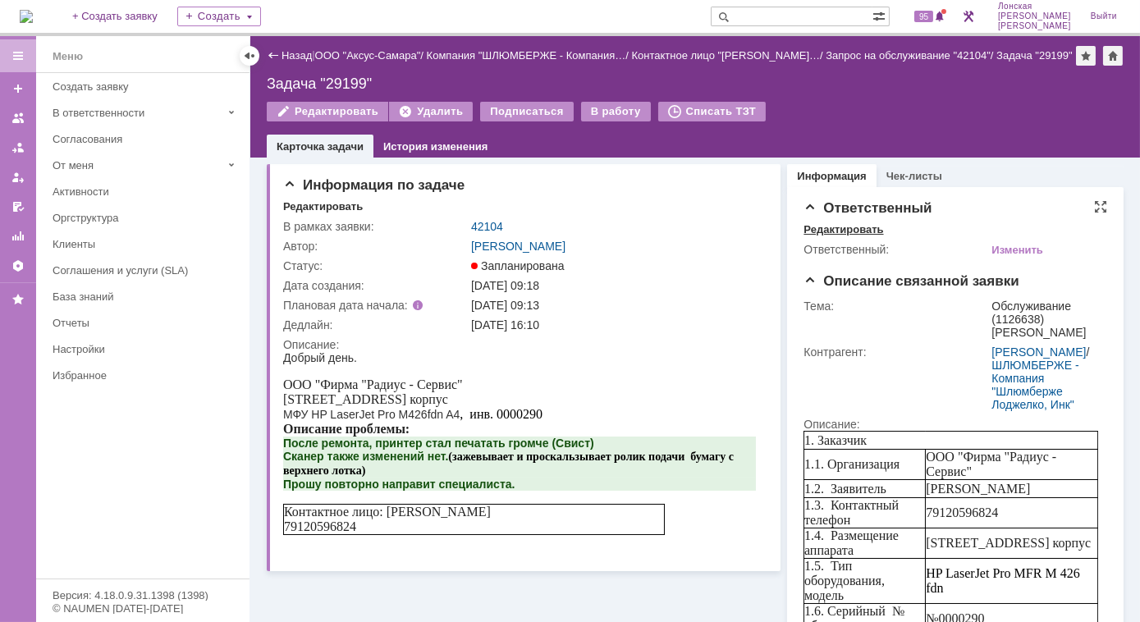
click at [852, 233] on div "Редактировать" at bounding box center [843, 229] width 80 height 13
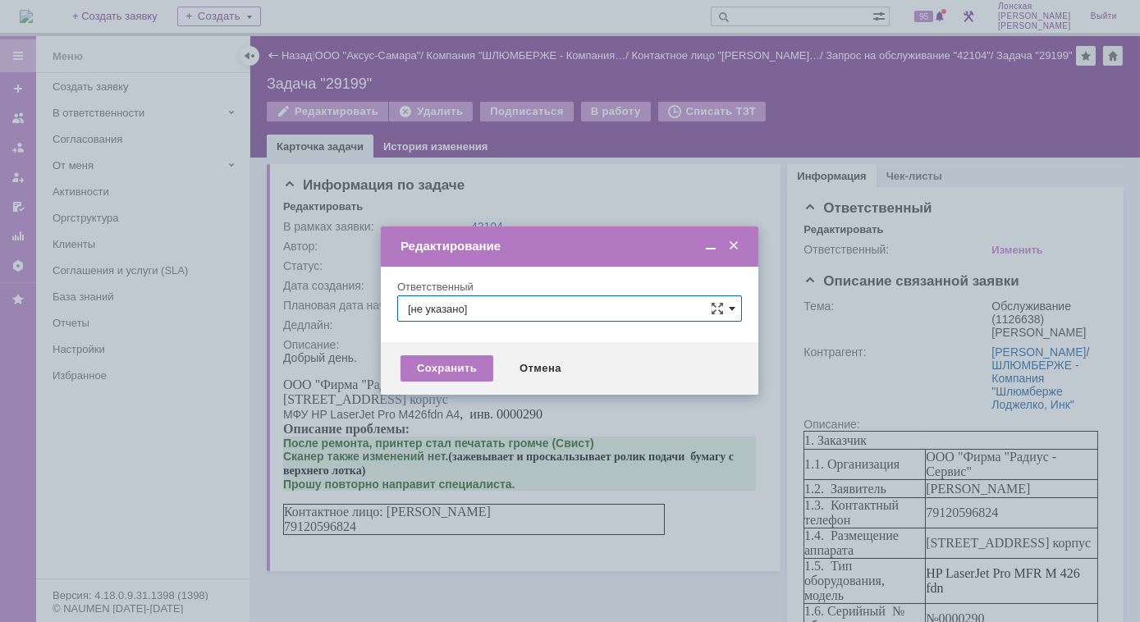
click at [734, 312] on span at bounding box center [732, 308] width 7 height 13
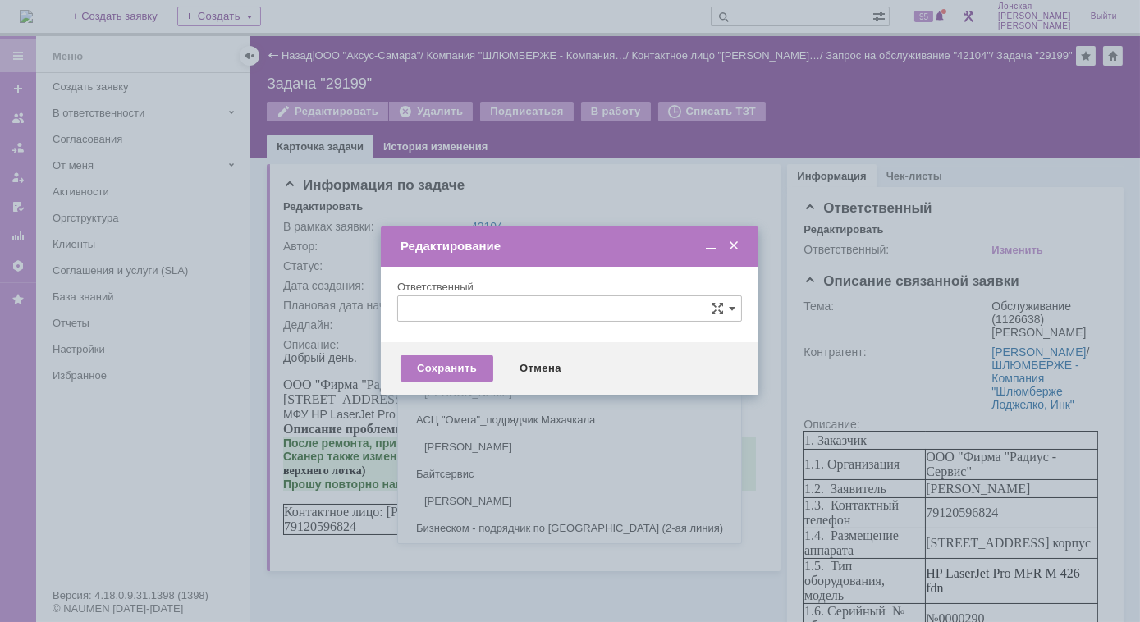
click at [476, 310] on input "text" at bounding box center [569, 308] width 345 height 26
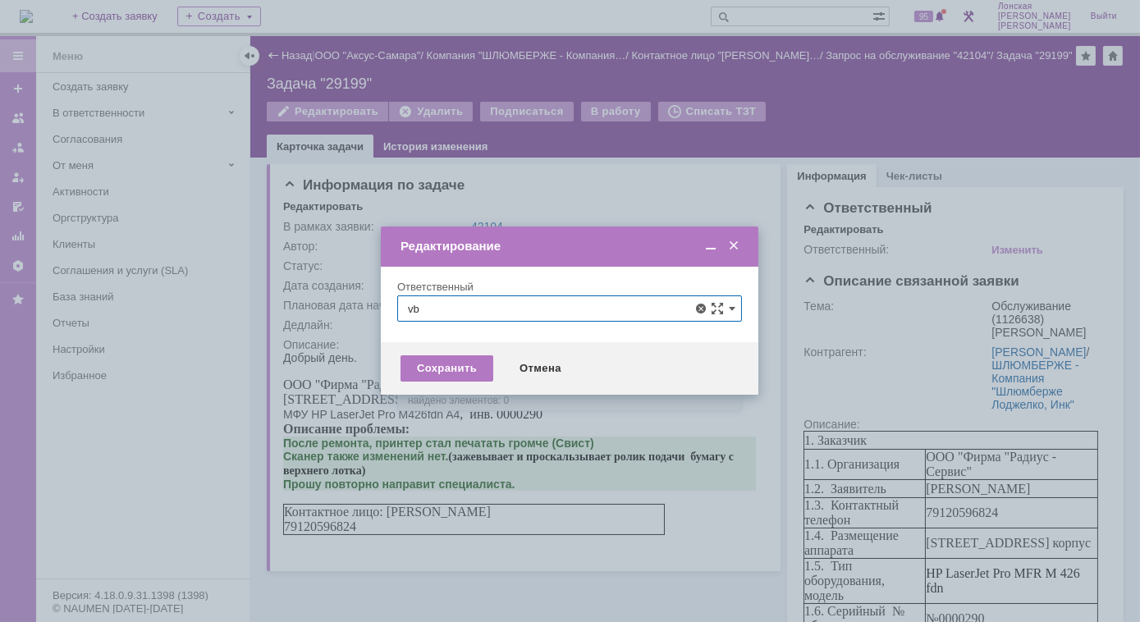
type input "v"
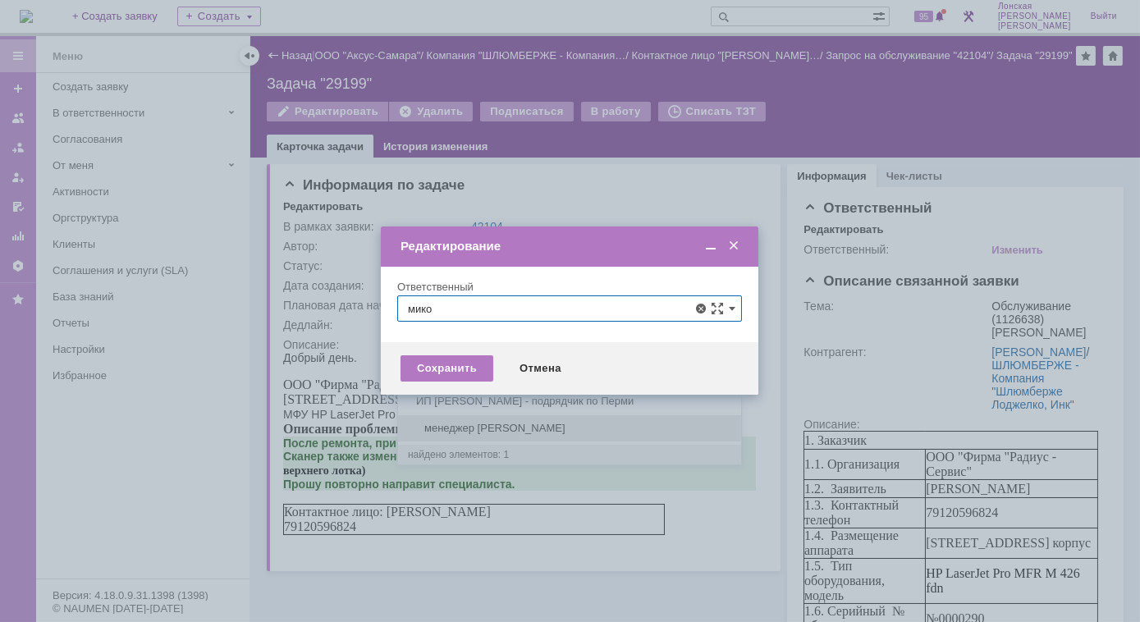
click at [501, 429] on span "менеджер [PERSON_NAME]" at bounding box center [569, 428] width 323 height 13
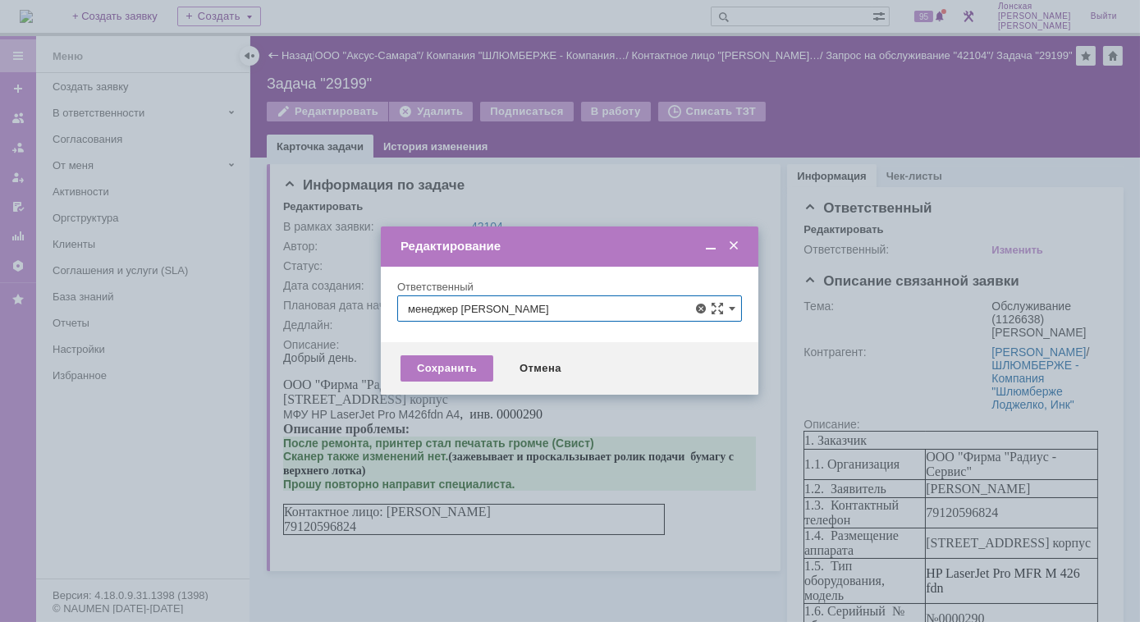
type input "менеджер [PERSON_NAME]"
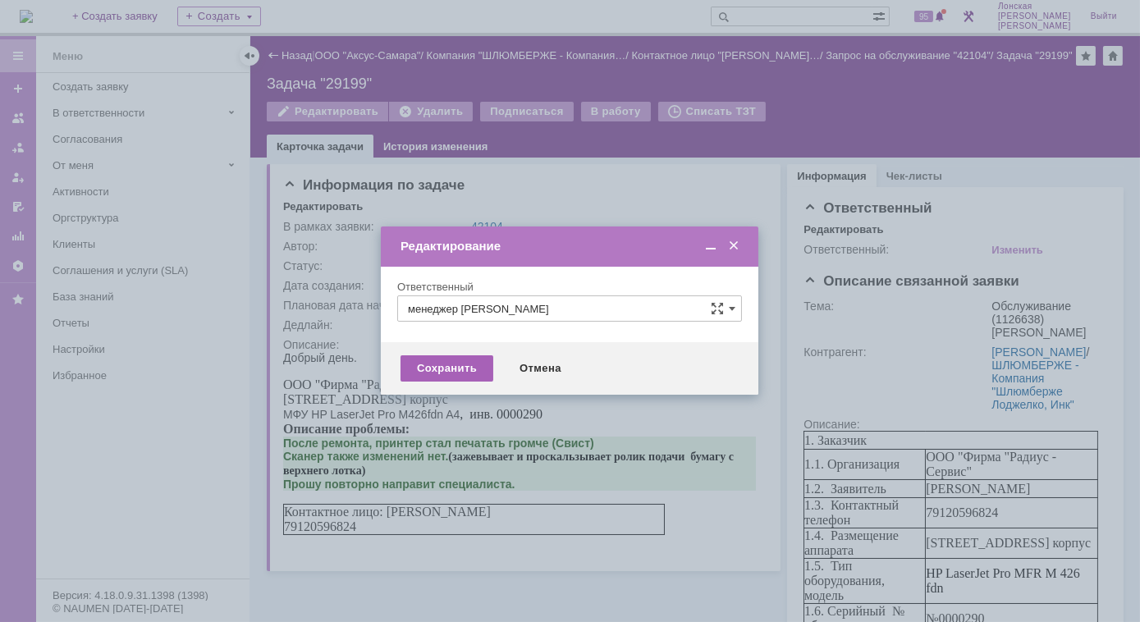
click at [440, 369] on div "Сохранить" at bounding box center [446, 368] width 93 height 26
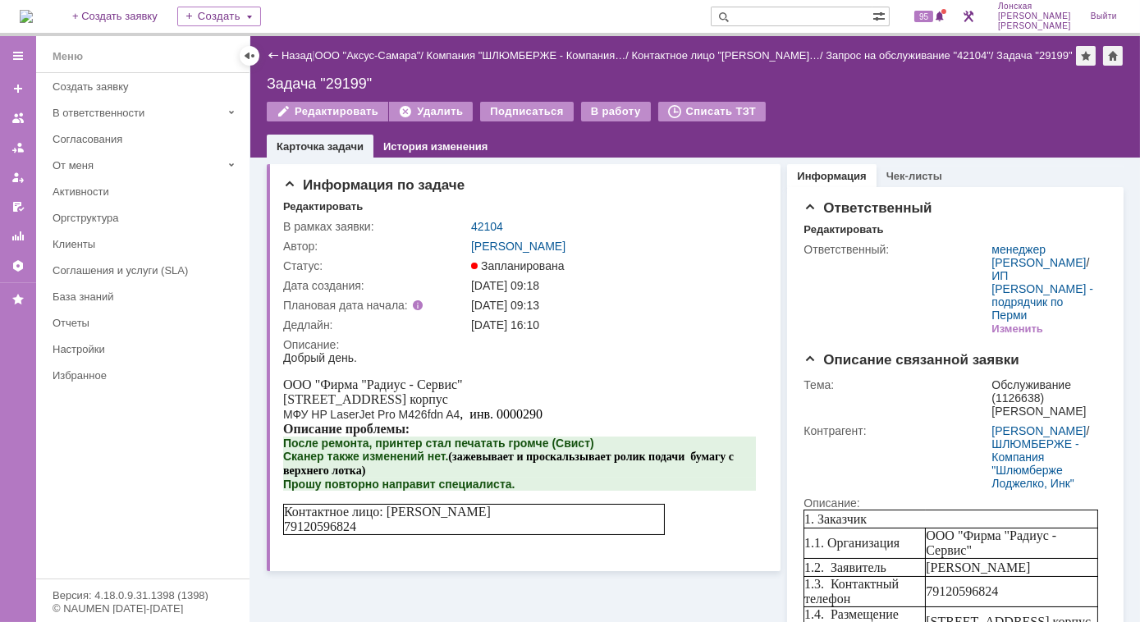
click at [33, 15] on img at bounding box center [26, 16] width 13 height 13
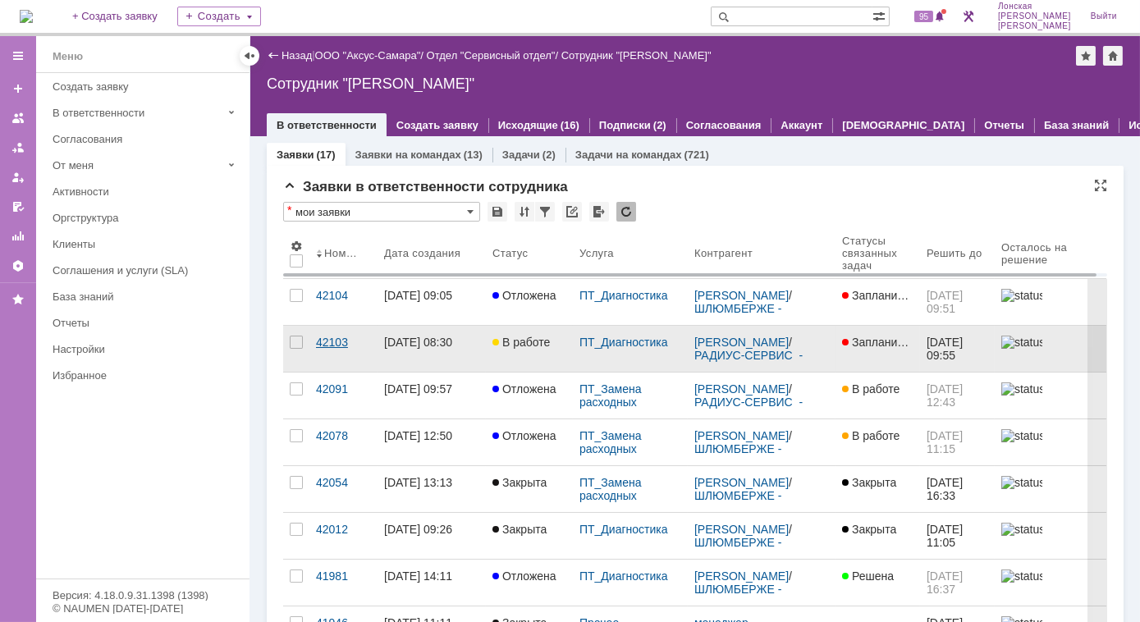
click at [315, 336] on link "42103" at bounding box center [343, 349] width 68 height 46
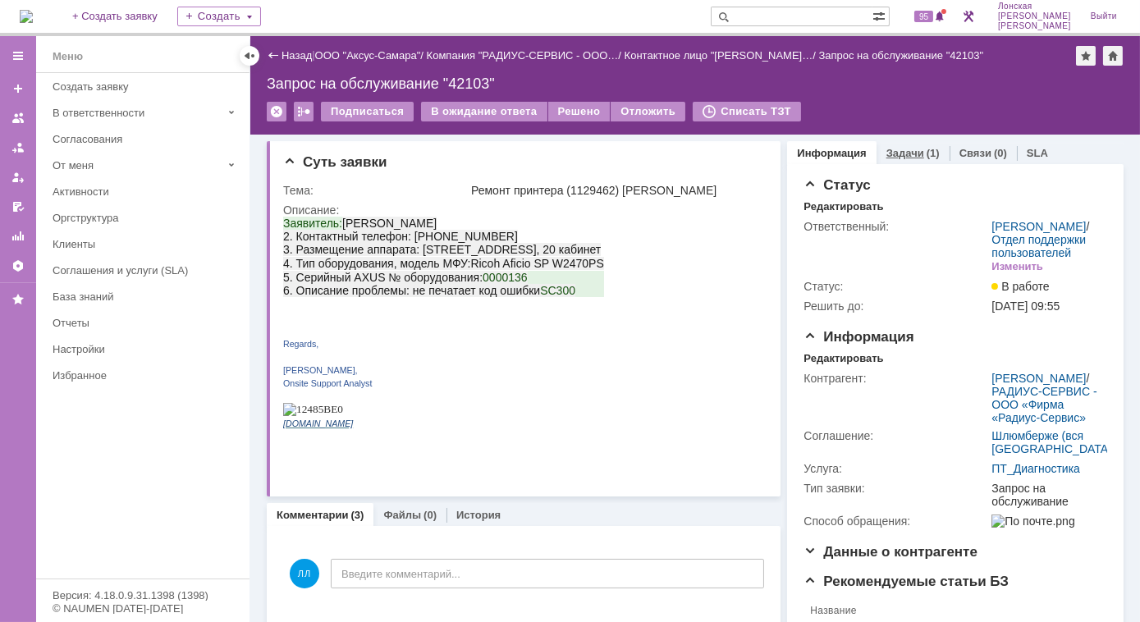
click at [892, 155] on link "Задачи" at bounding box center [905, 153] width 38 height 12
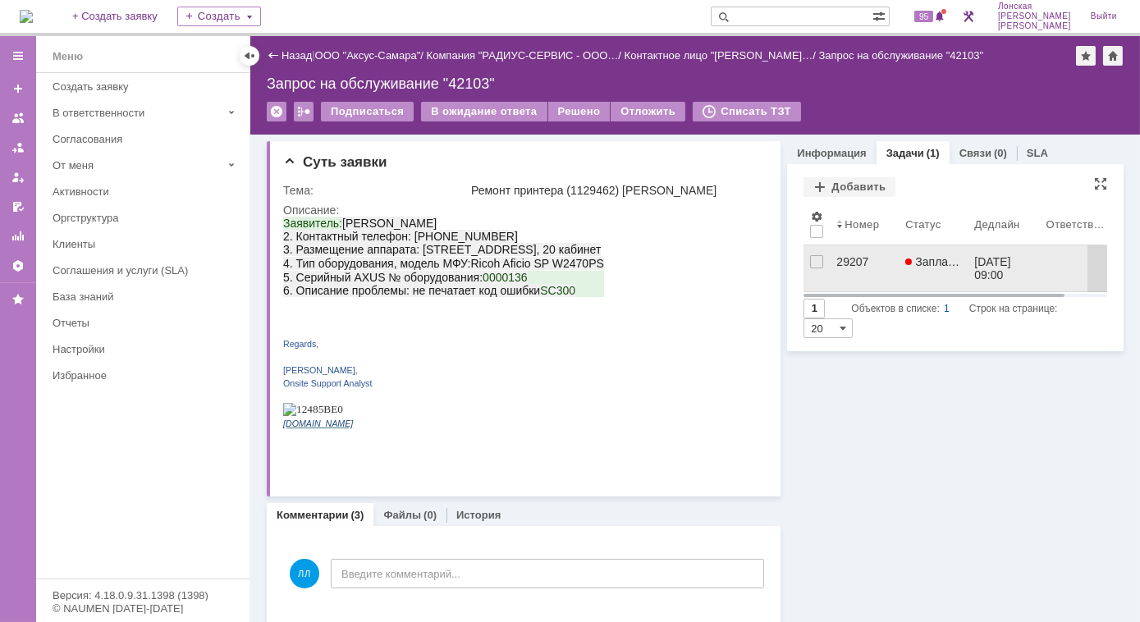
click at [844, 262] on div "29207" at bounding box center [864, 261] width 56 height 13
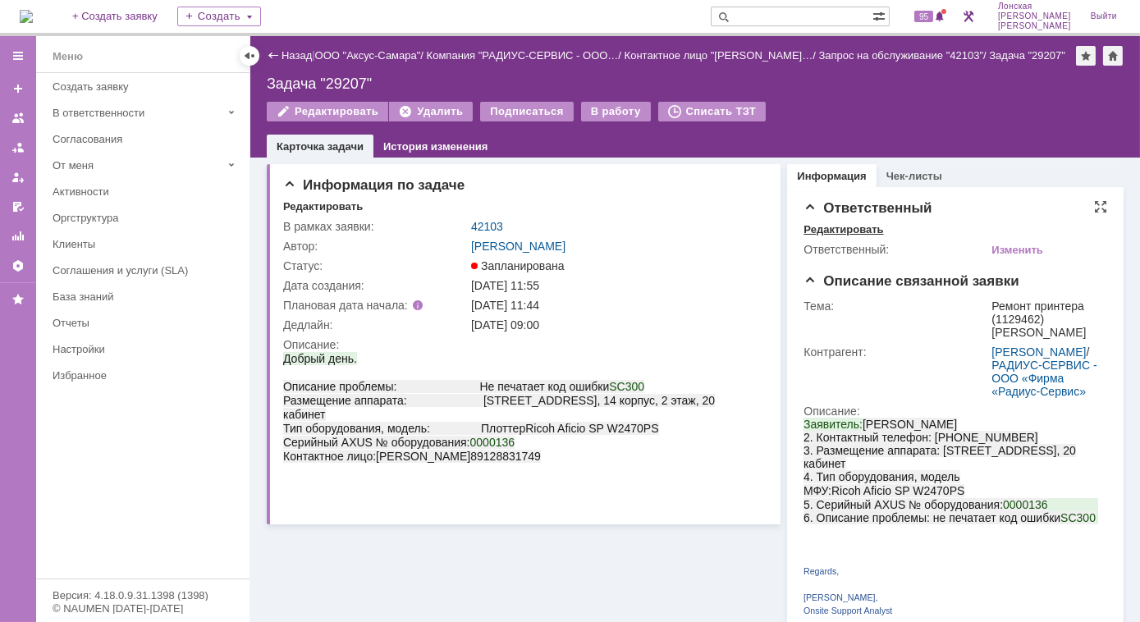
click at [849, 227] on div "Редактировать" at bounding box center [843, 229] width 80 height 13
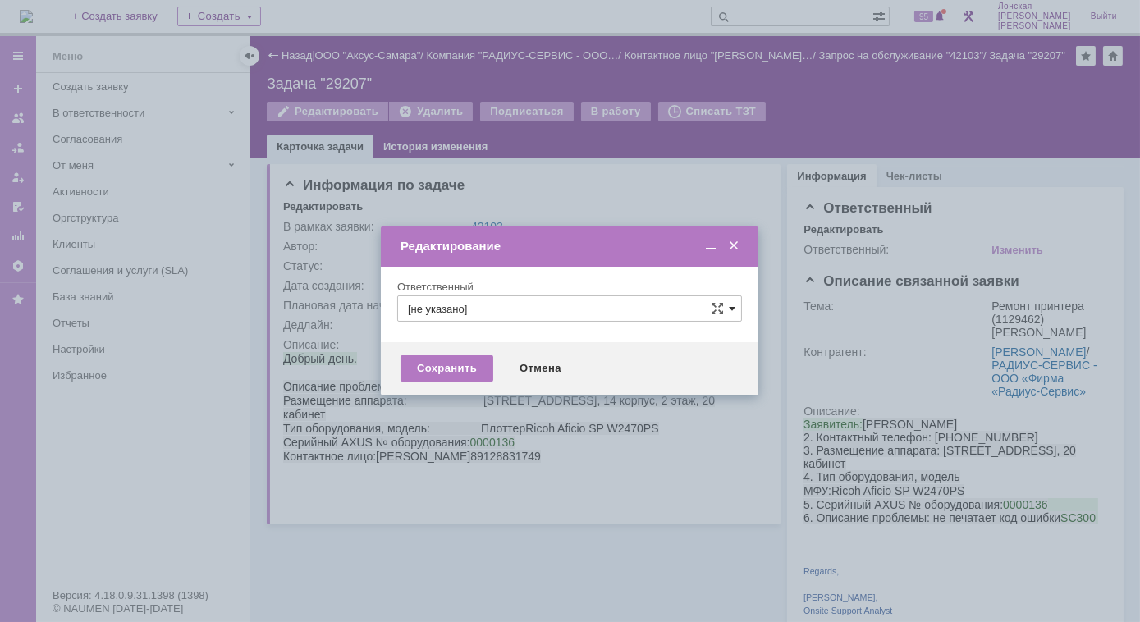
click at [729, 314] on span at bounding box center [732, 308] width 7 height 13
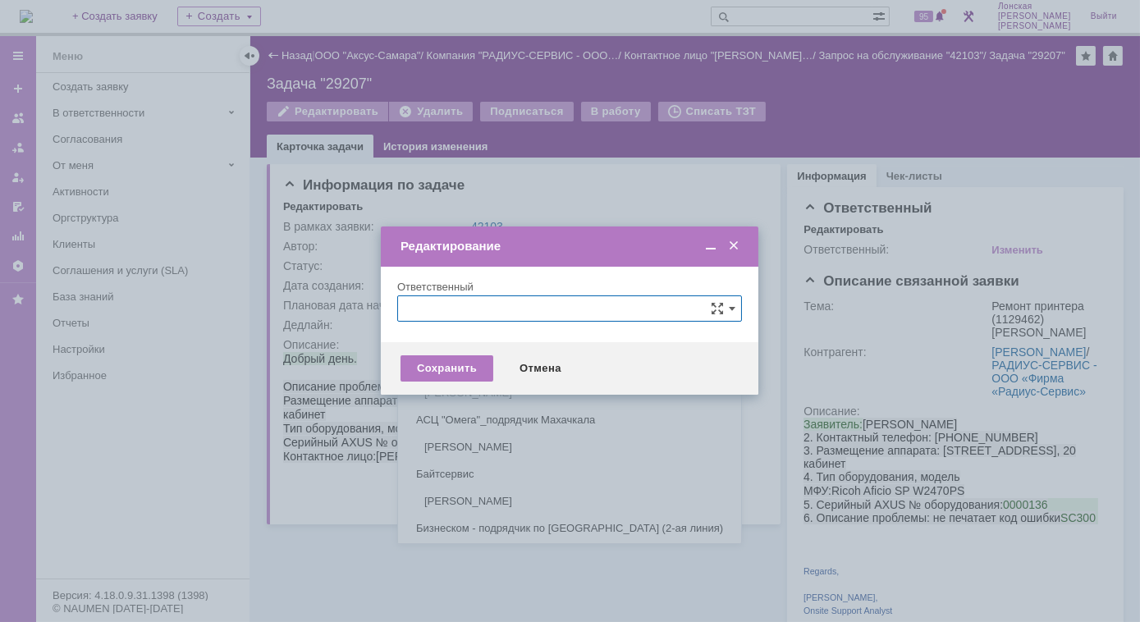
click at [566, 311] on input "text" at bounding box center [569, 308] width 345 height 26
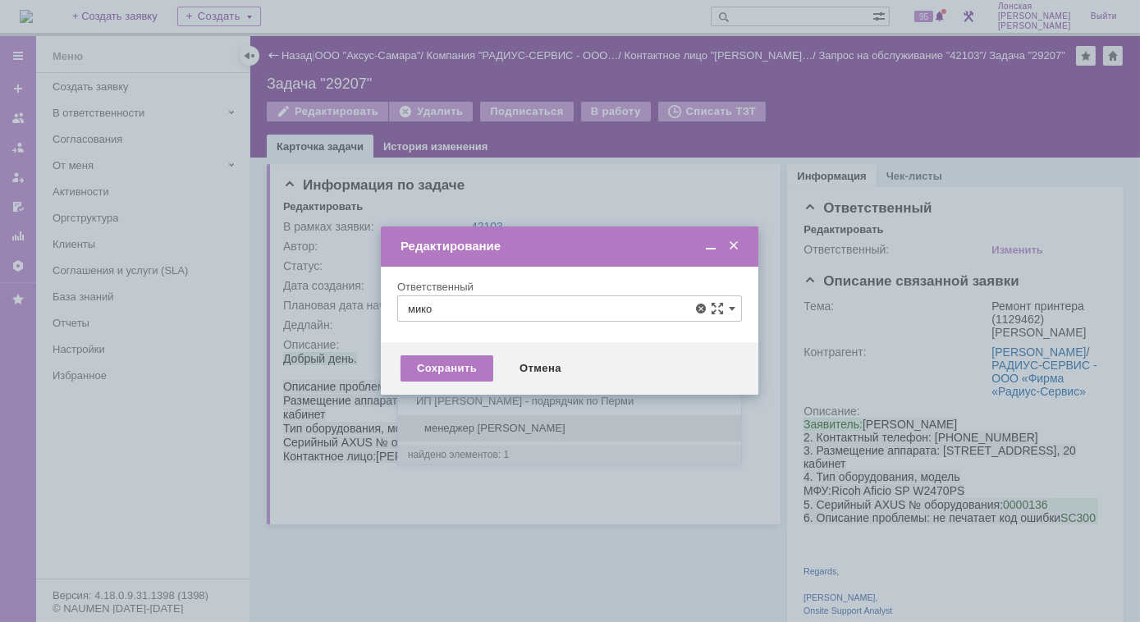
click at [493, 428] on span "менеджер [PERSON_NAME]" at bounding box center [569, 428] width 323 height 13
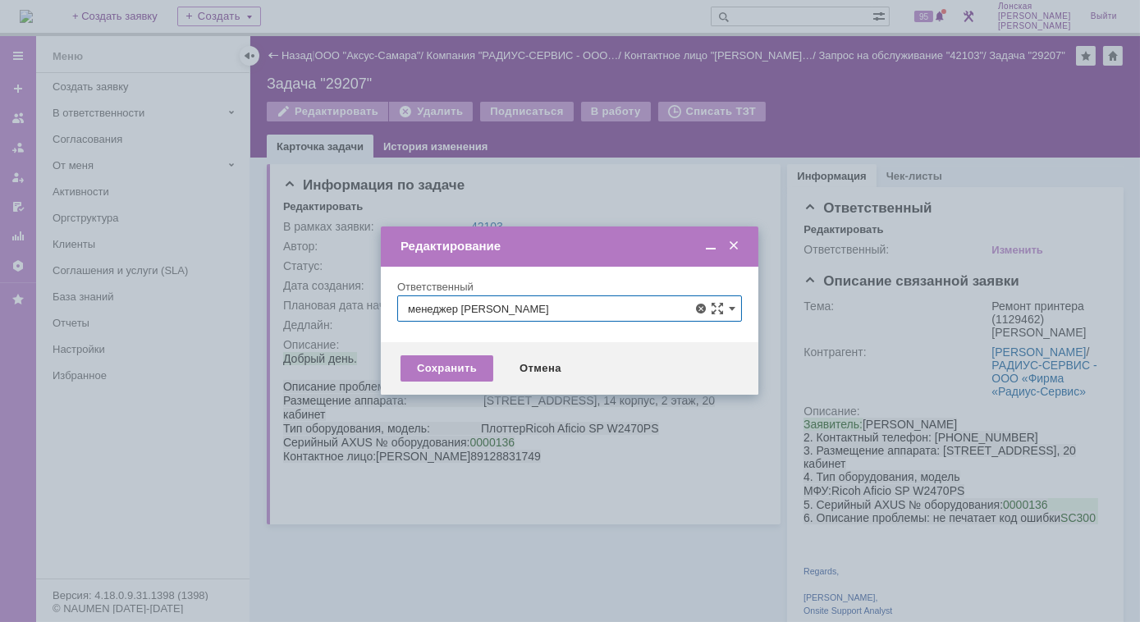
type input "менеджер [PERSON_NAME]"
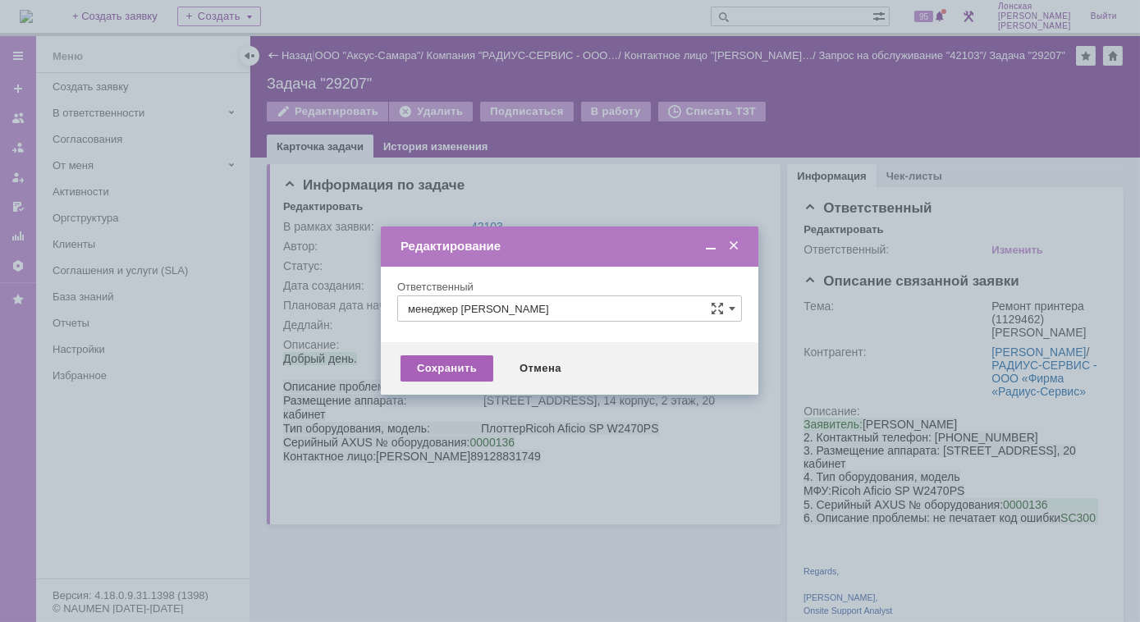
click at [458, 368] on div "Сохранить" at bounding box center [446, 368] width 93 height 26
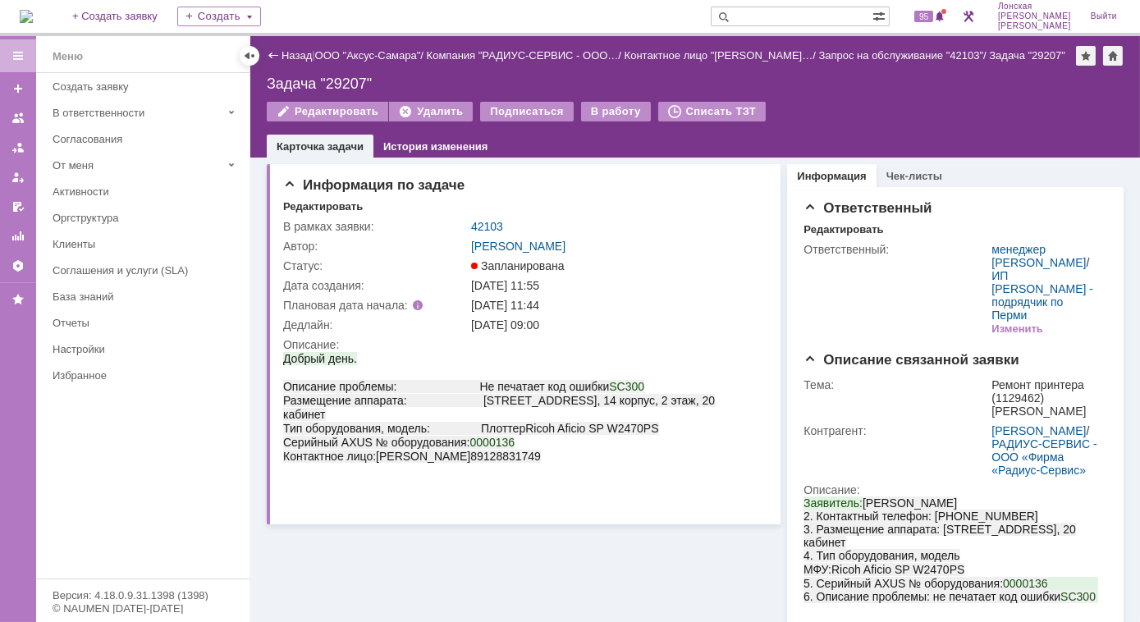
click at [33, 23] on img at bounding box center [26, 16] width 13 height 13
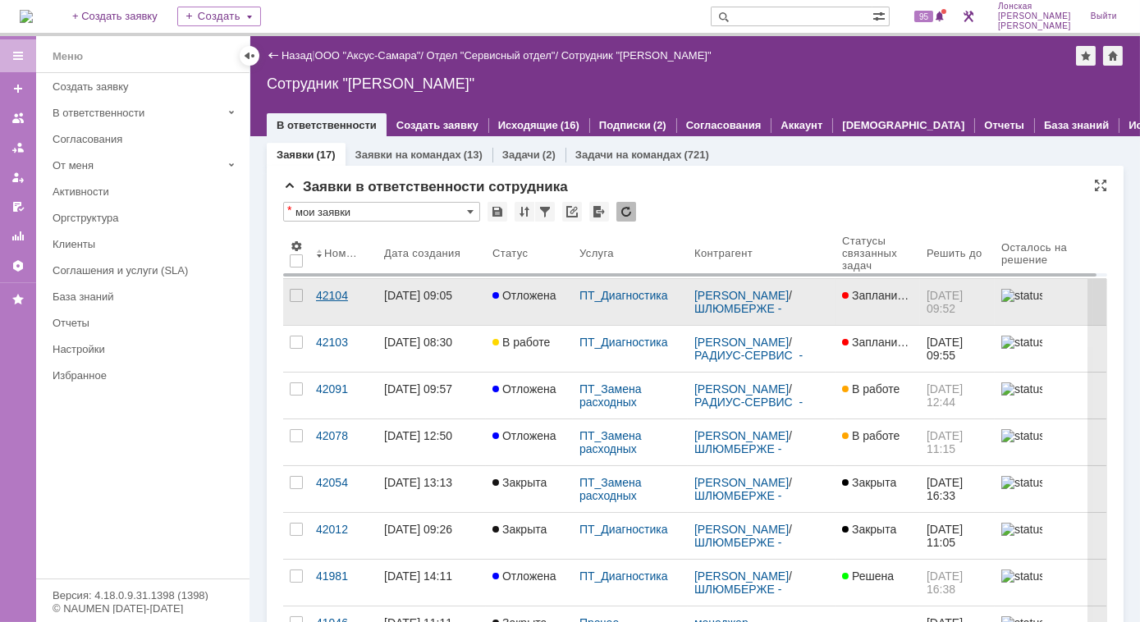
click at [335, 299] on div "42104" at bounding box center [343, 295] width 55 height 13
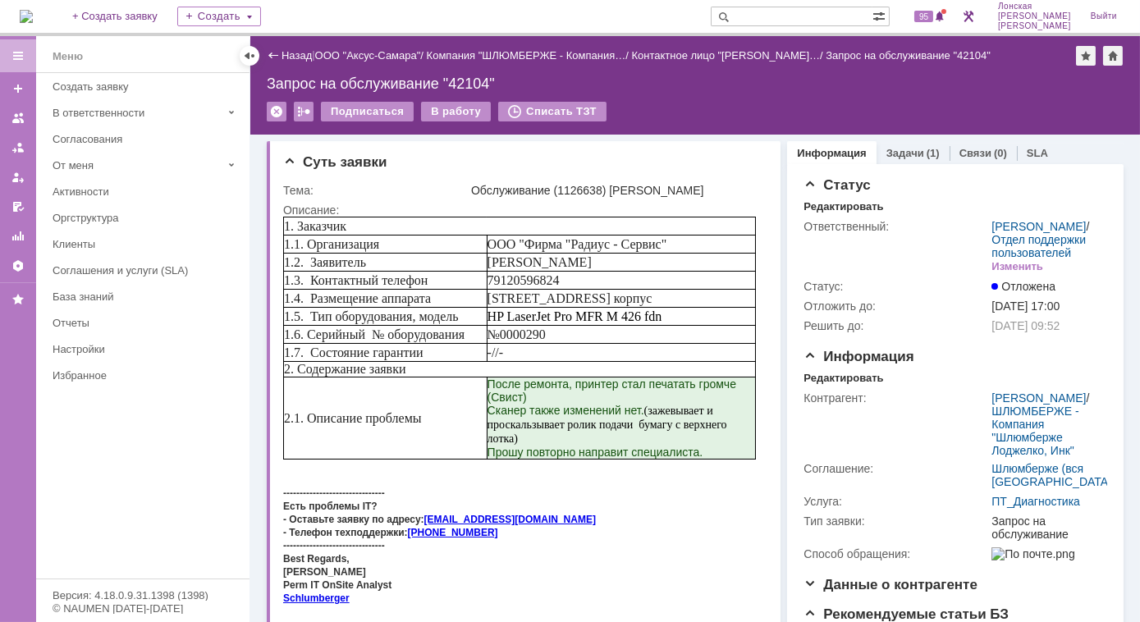
click at [33, 21] on img at bounding box center [26, 16] width 13 height 13
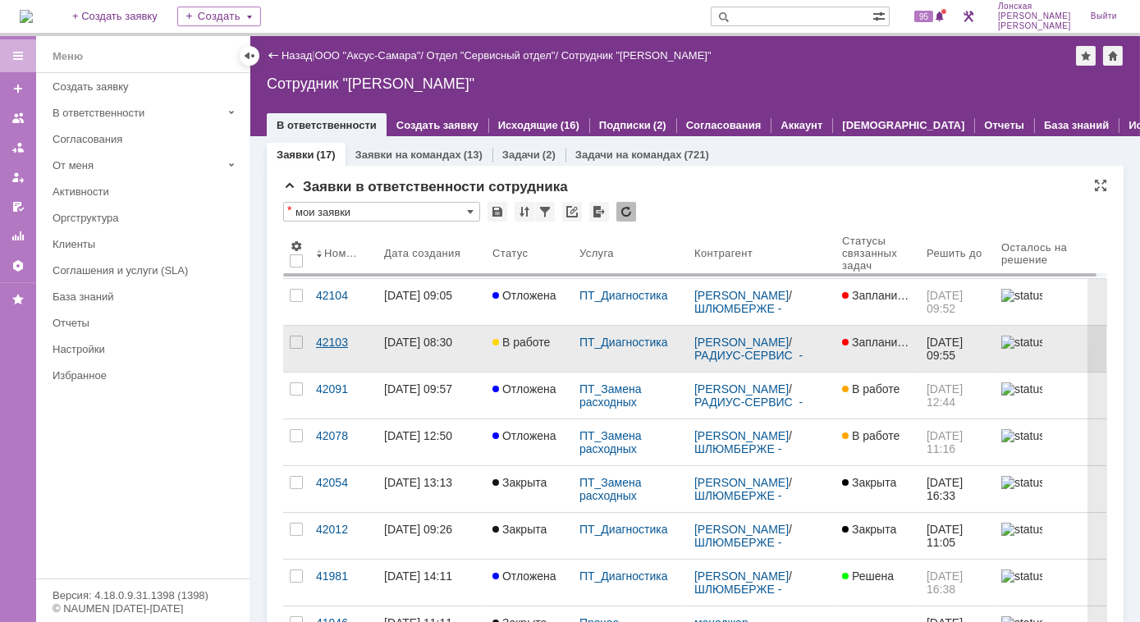
click at [341, 342] on div "42103" at bounding box center [343, 342] width 55 height 13
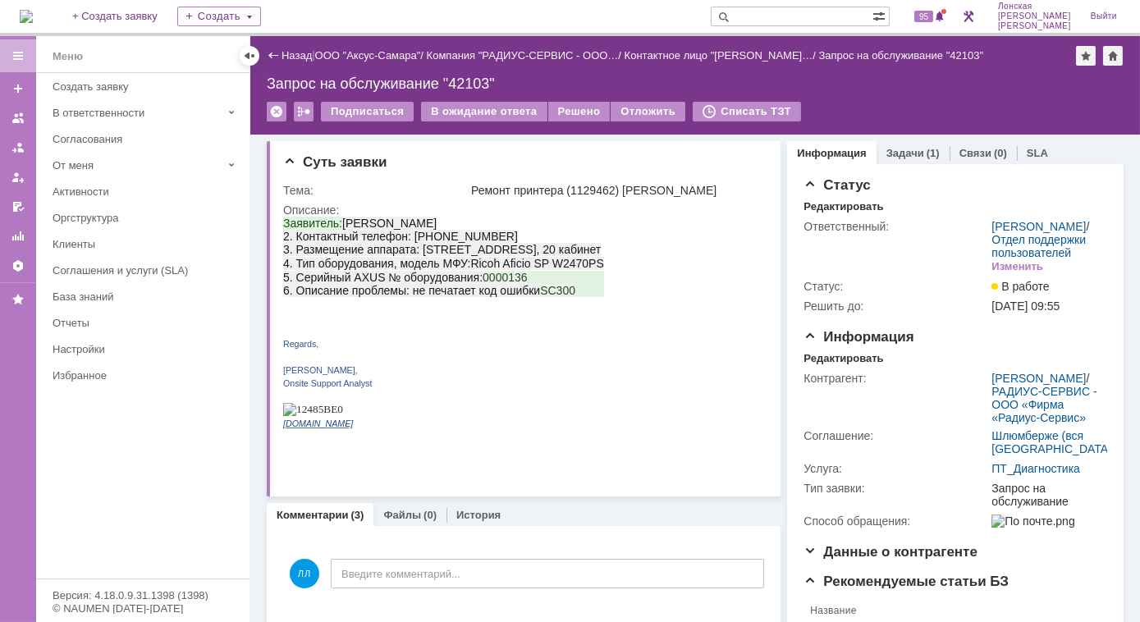
click at [33, 21] on img at bounding box center [26, 16] width 13 height 13
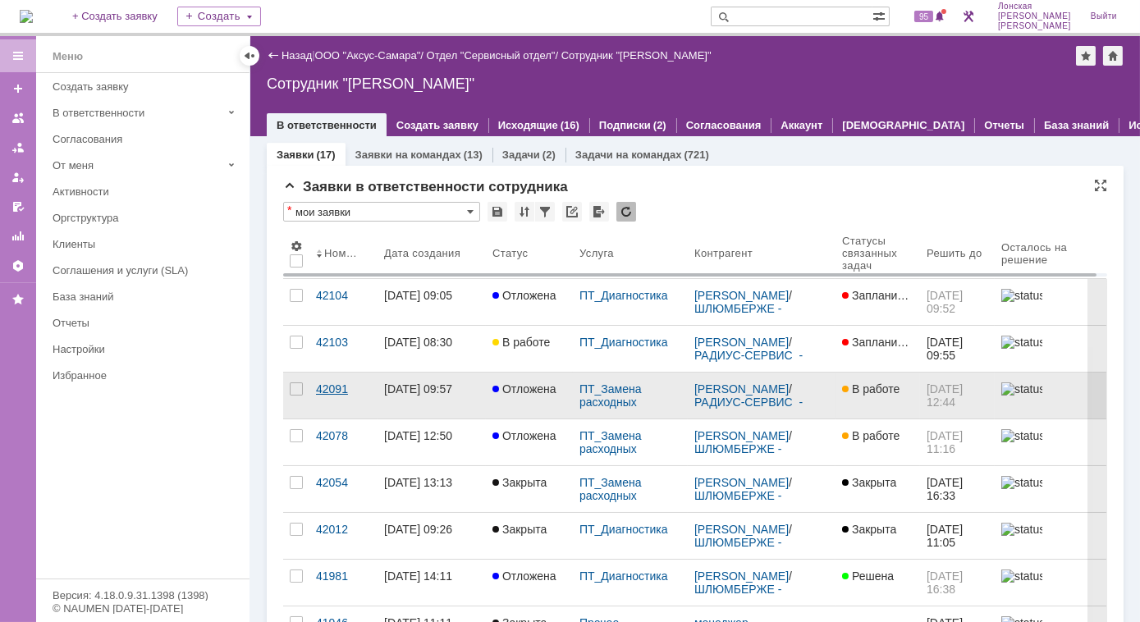
click at [339, 392] on div "42091" at bounding box center [343, 388] width 55 height 13
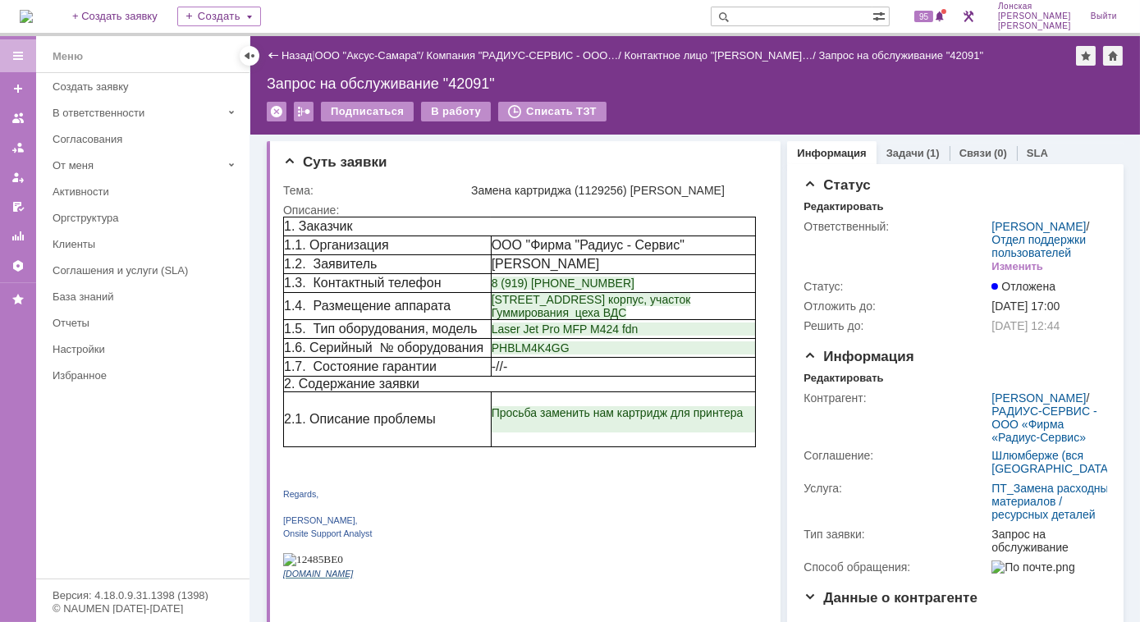
click at [33, 21] on img at bounding box center [26, 16] width 13 height 13
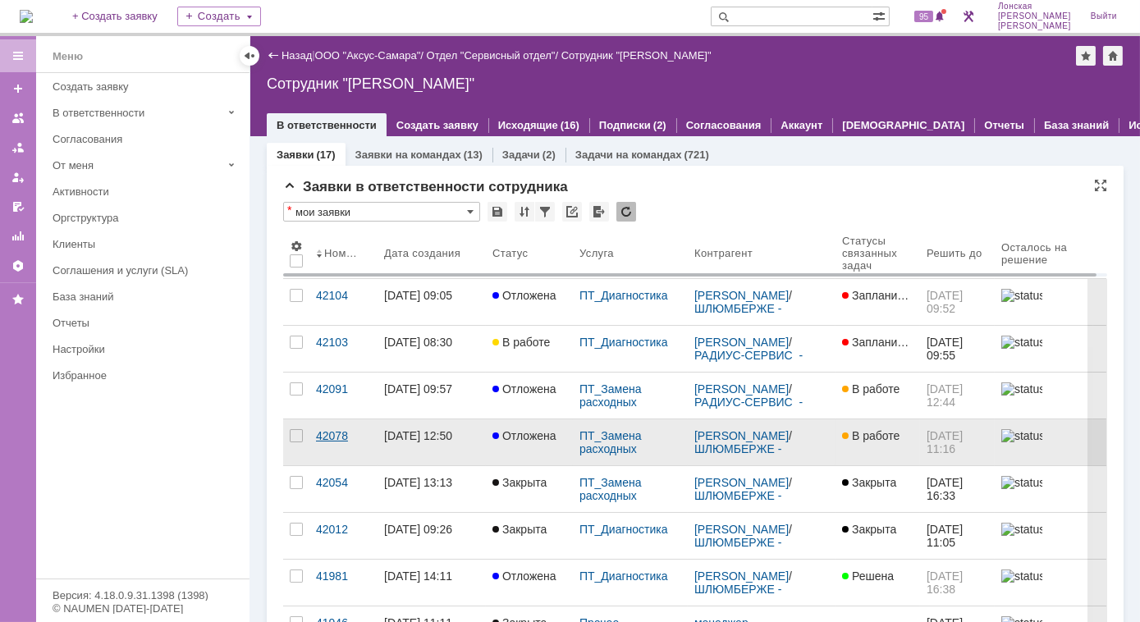
click at [318, 434] on div "42078" at bounding box center [343, 435] width 55 height 13
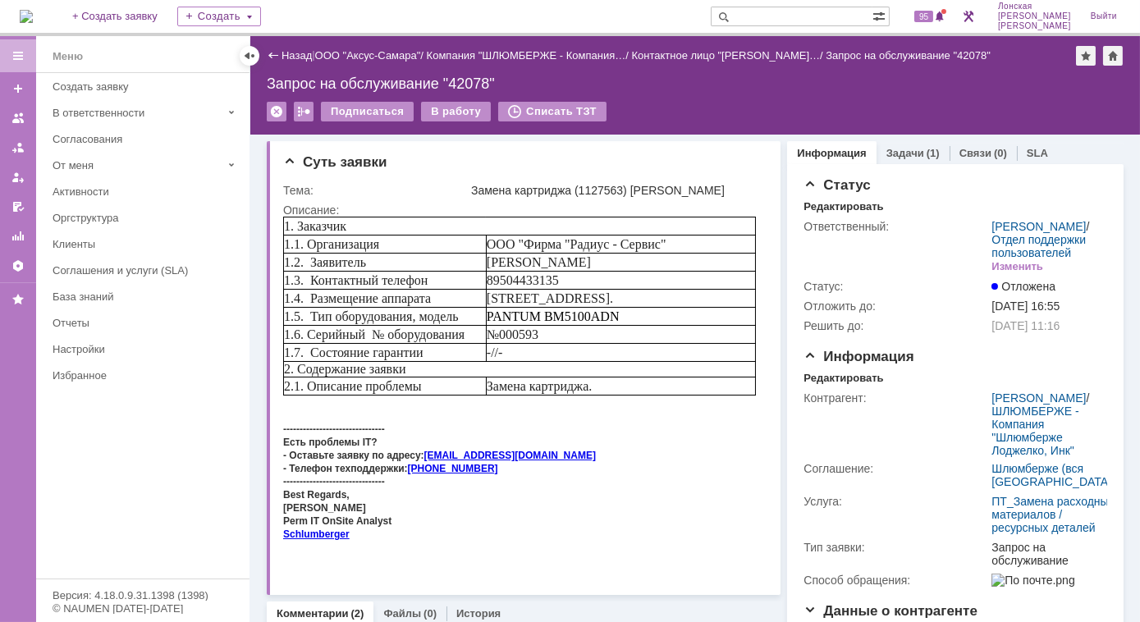
click at [33, 16] on img at bounding box center [26, 16] width 13 height 13
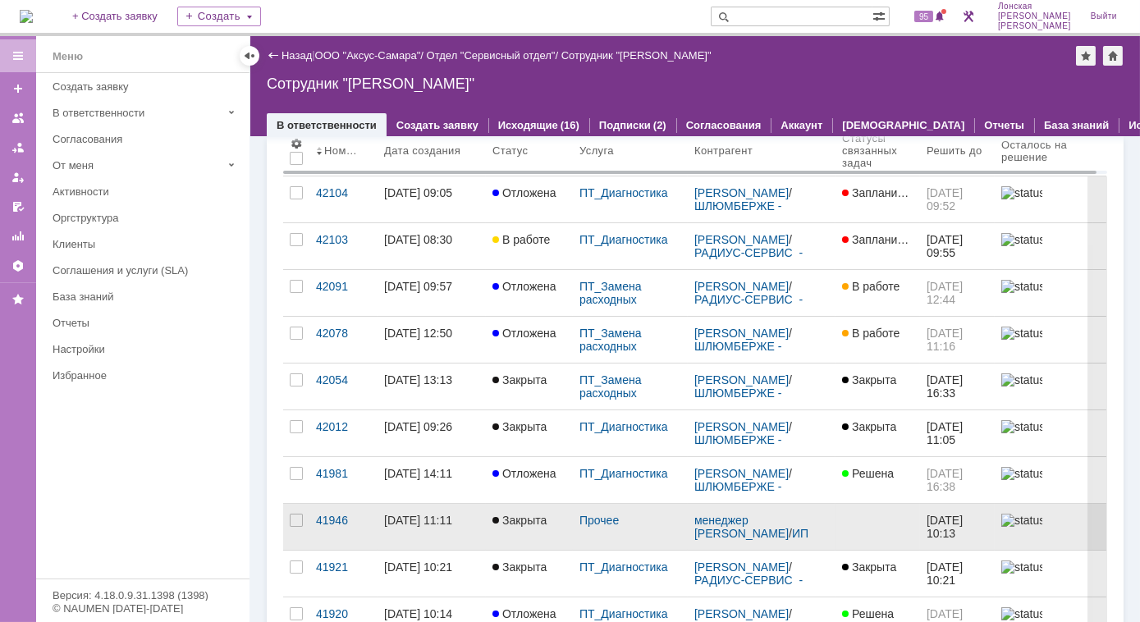
scroll to position [149, 0]
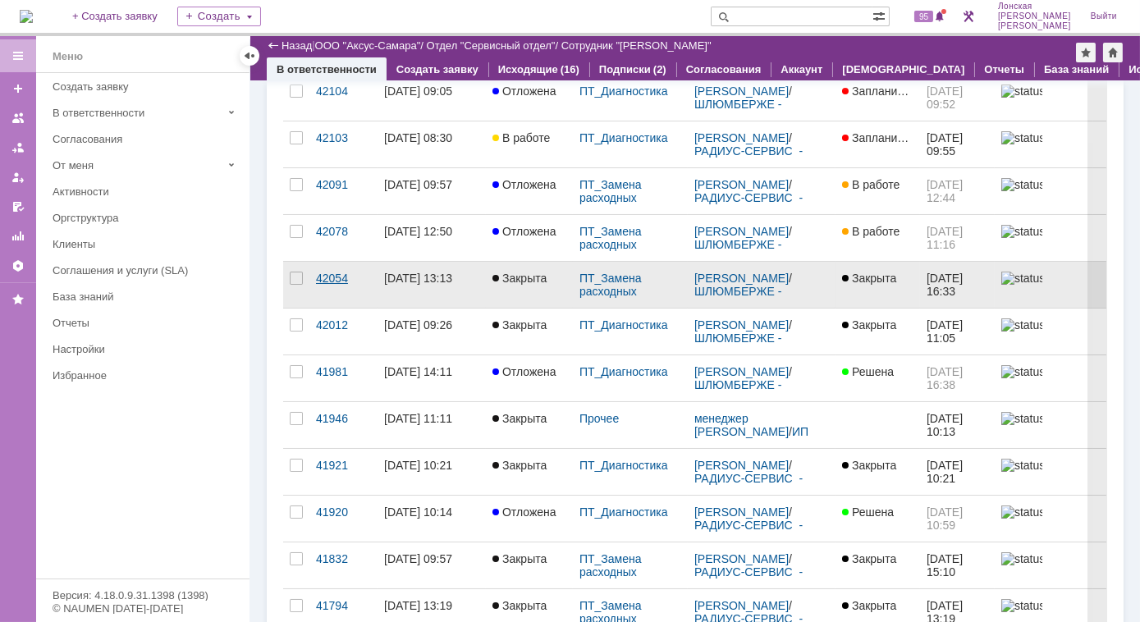
click at [336, 274] on div "42054" at bounding box center [343, 278] width 55 height 13
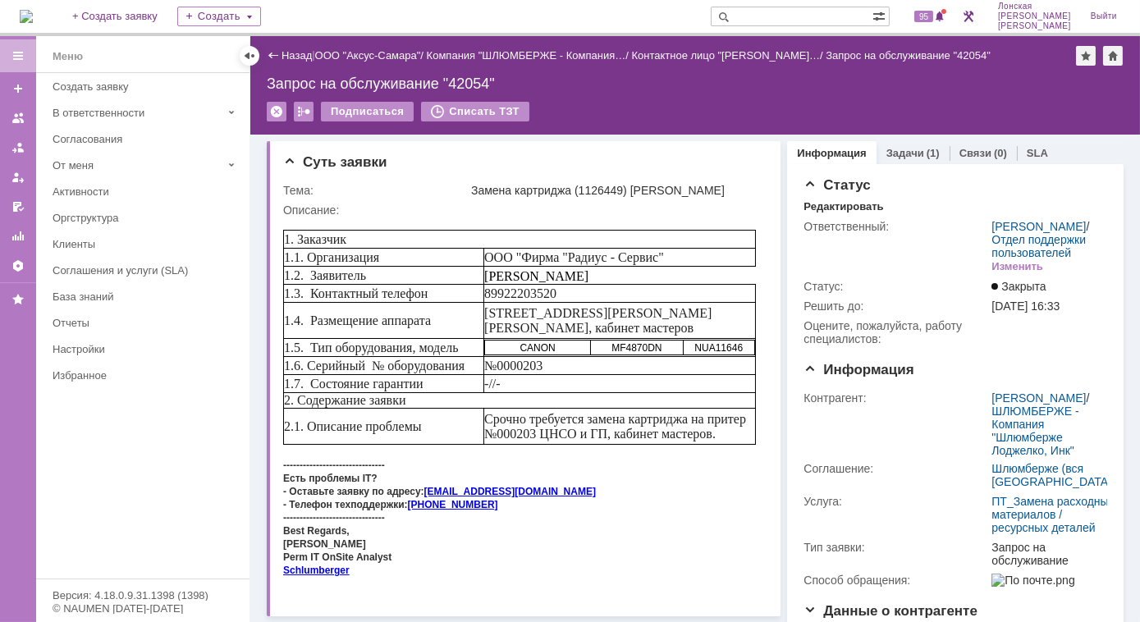
click at [33, 23] on img at bounding box center [26, 16] width 13 height 13
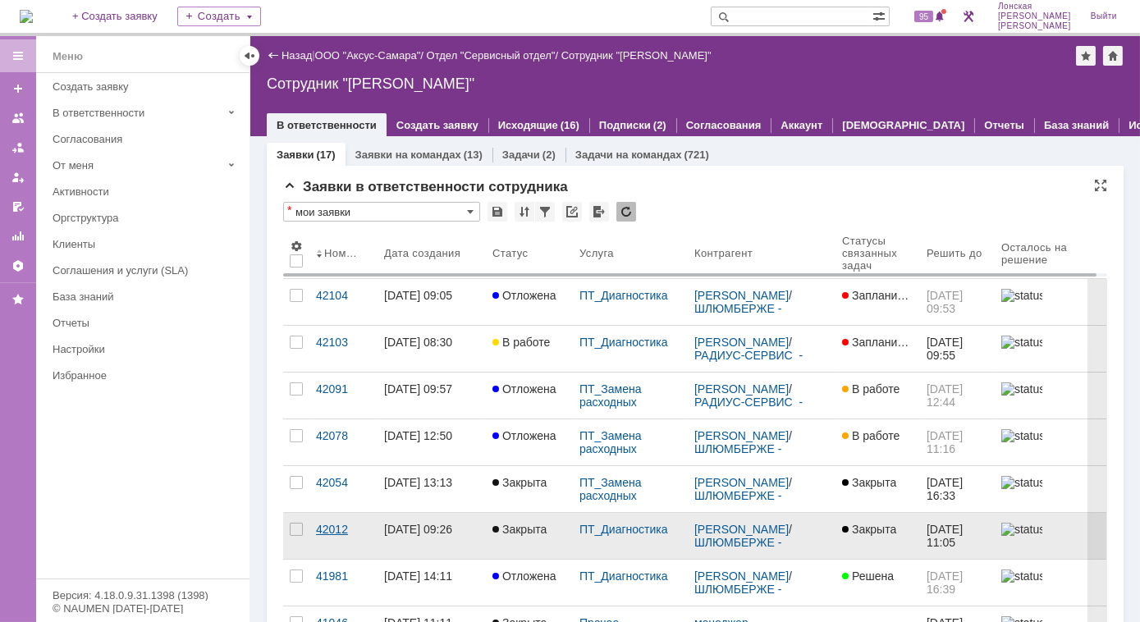
click at [332, 523] on div "42012" at bounding box center [343, 529] width 55 height 13
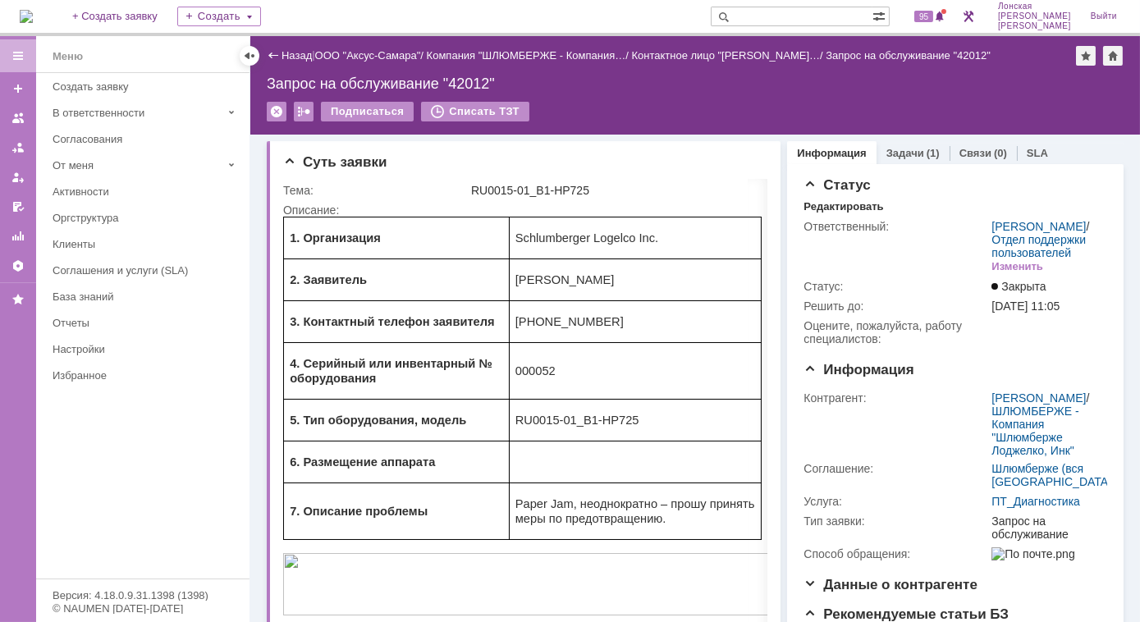
click at [33, 16] on img at bounding box center [26, 16] width 13 height 13
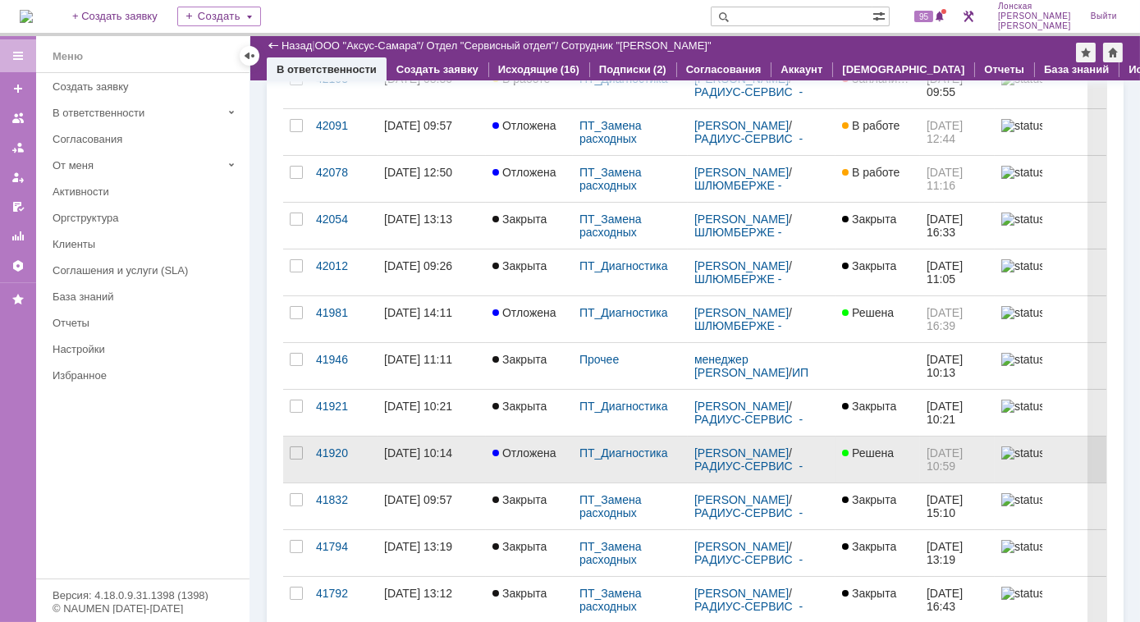
scroll to position [223, 0]
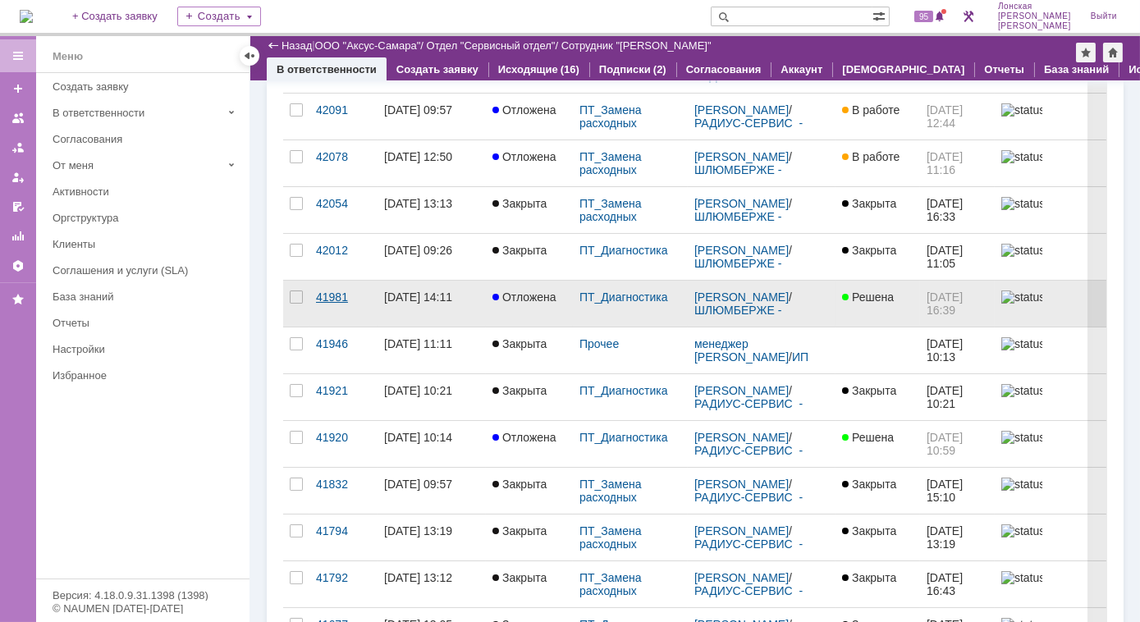
click at [332, 291] on div "41981" at bounding box center [343, 296] width 55 height 13
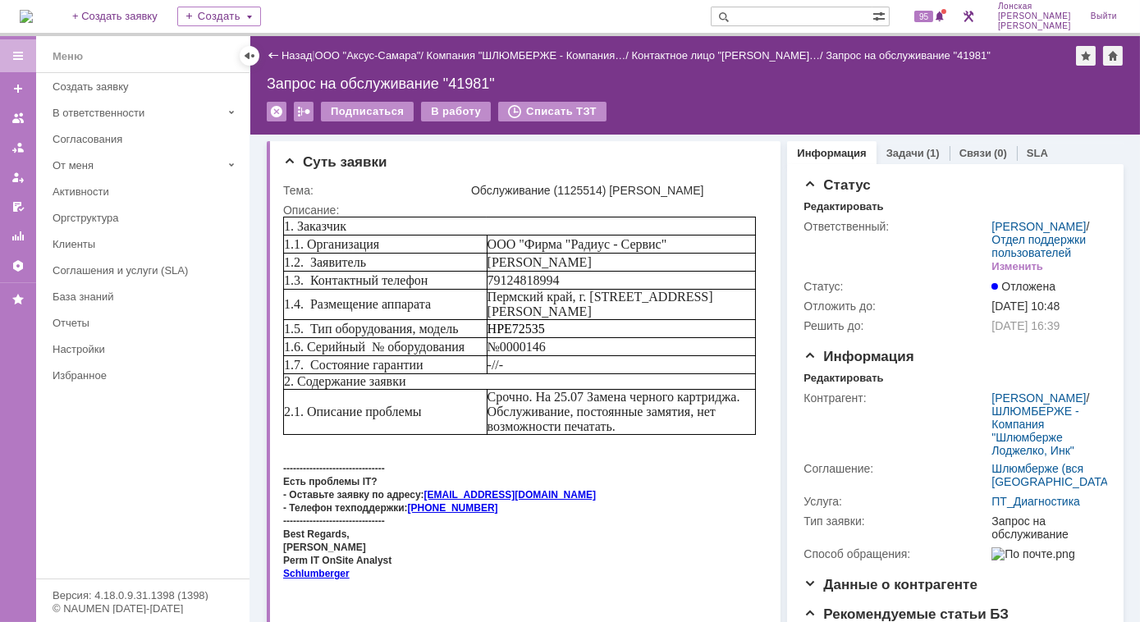
click at [29, 11] on img at bounding box center [26, 16] width 13 height 13
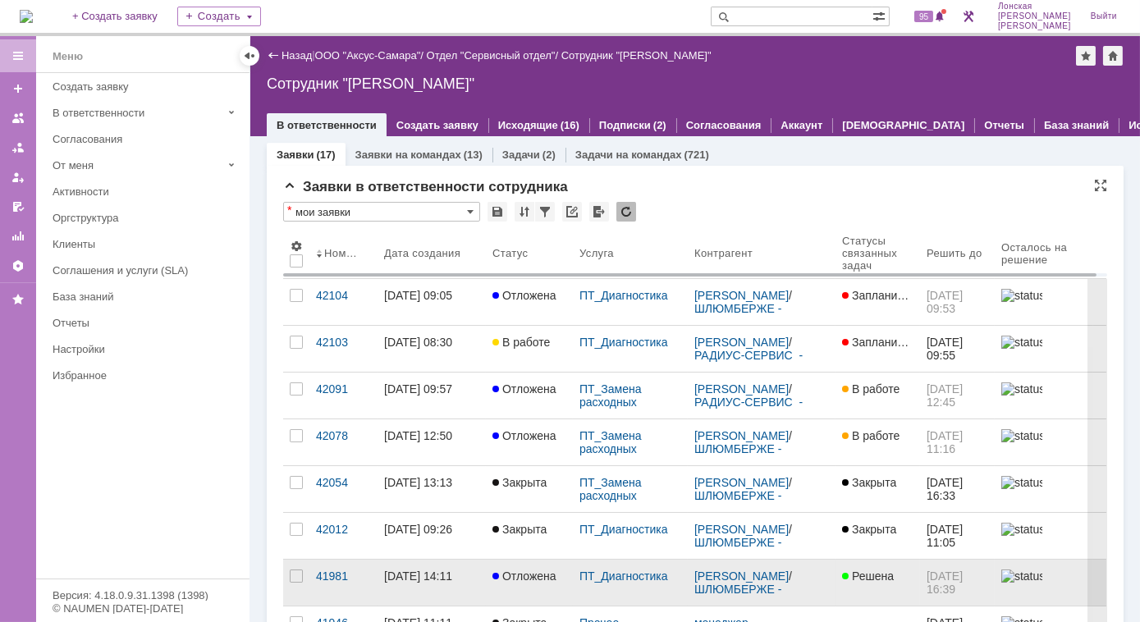
scroll to position [74, 0]
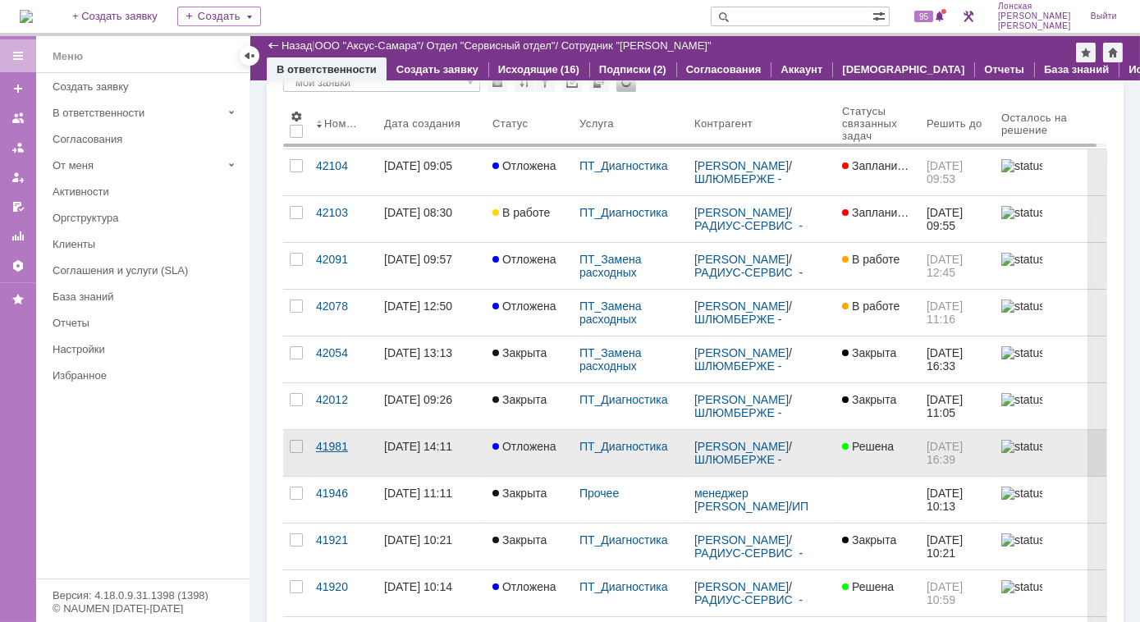
click at [343, 440] on div "41981" at bounding box center [343, 446] width 55 height 13
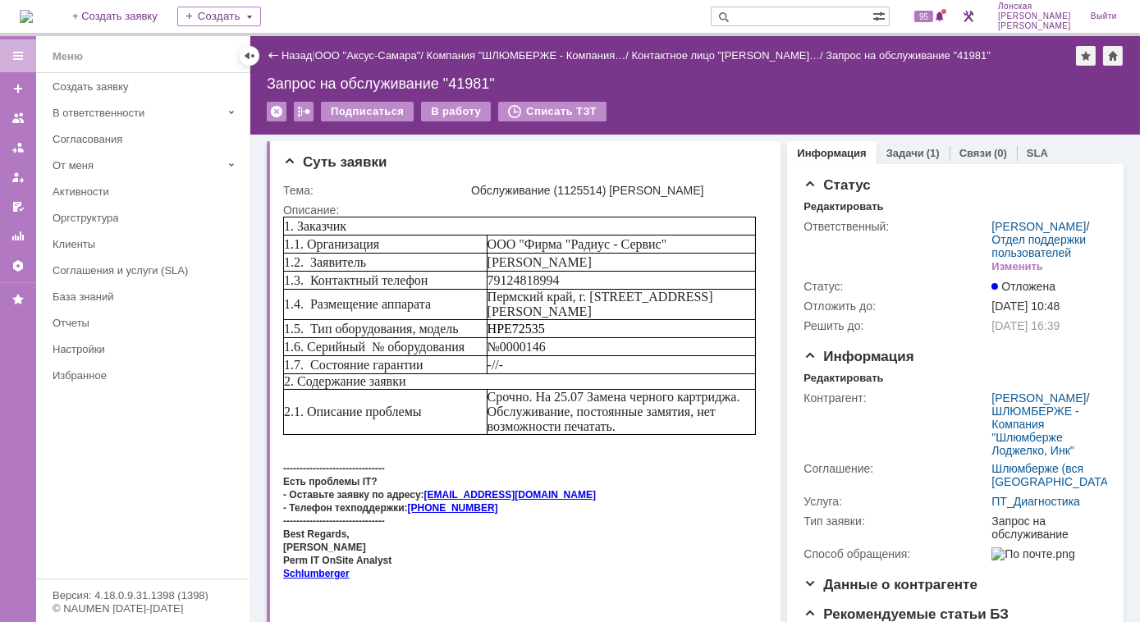
click at [31, 10] on img at bounding box center [26, 16] width 13 height 13
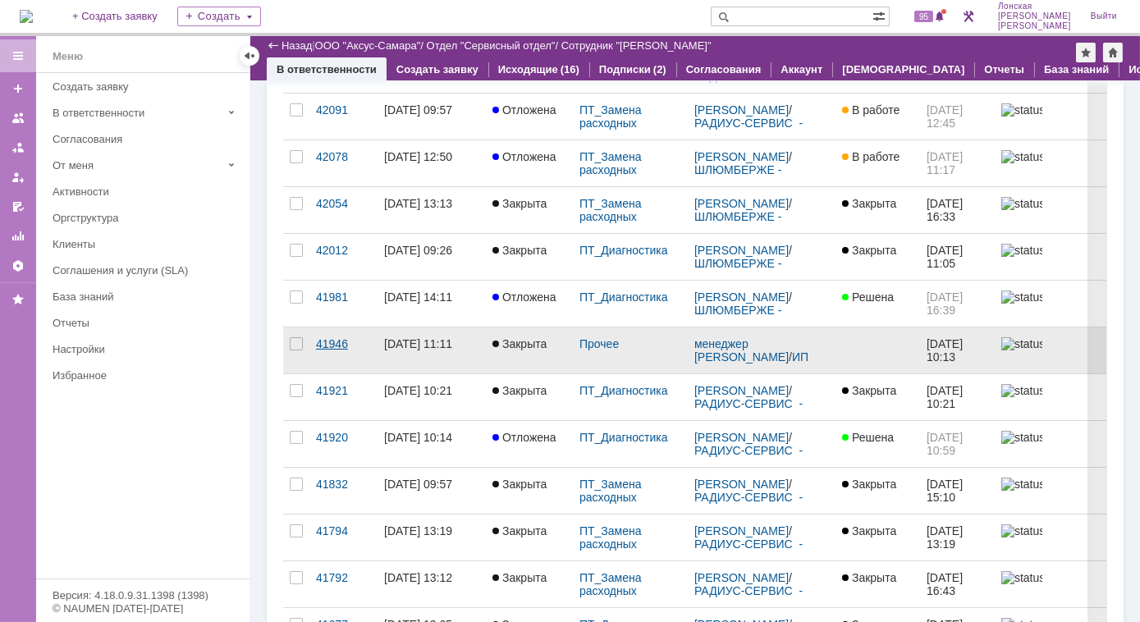
click at [322, 340] on div "41946" at bounding box center [343, 343] width 55 height 13
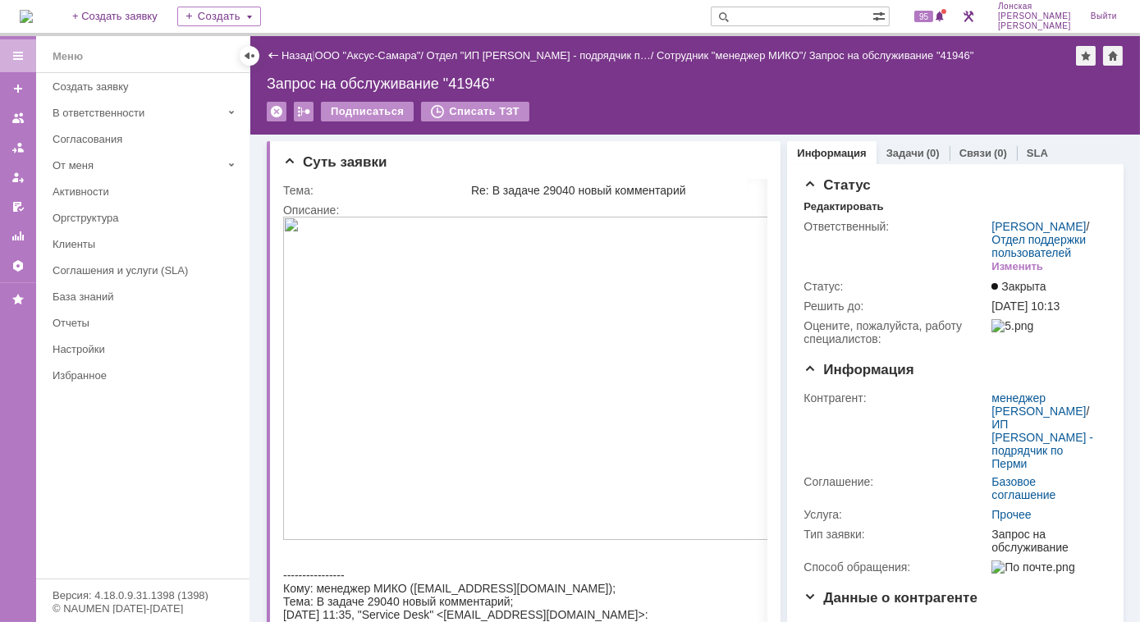
click at [33, 11] on img at bounding box center [26, 16] width 13 height 13
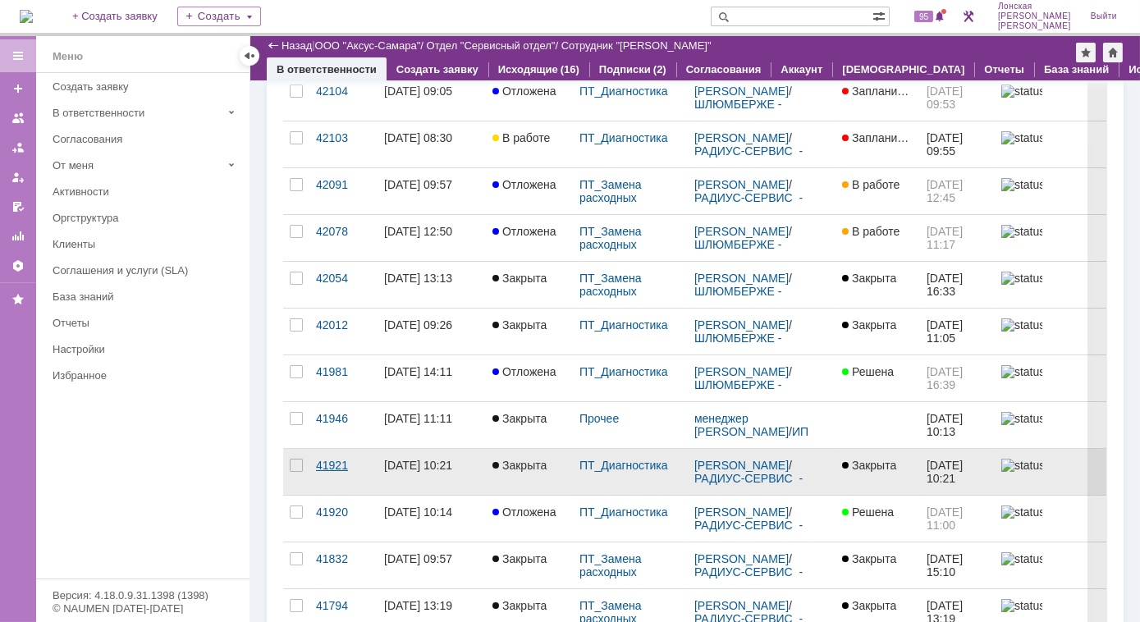
click at [336, 451] on link "41921" at bounding box center [343, 472] width 68 height 46
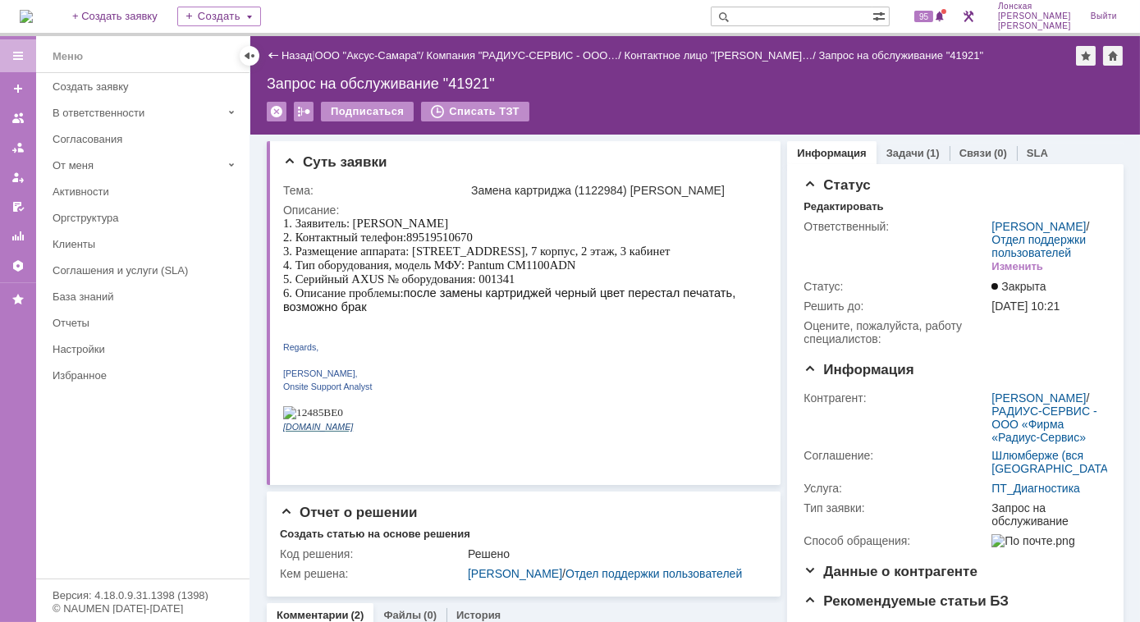
click at [33, 15] on img at bounding box center [26, 16] width 13 height 13
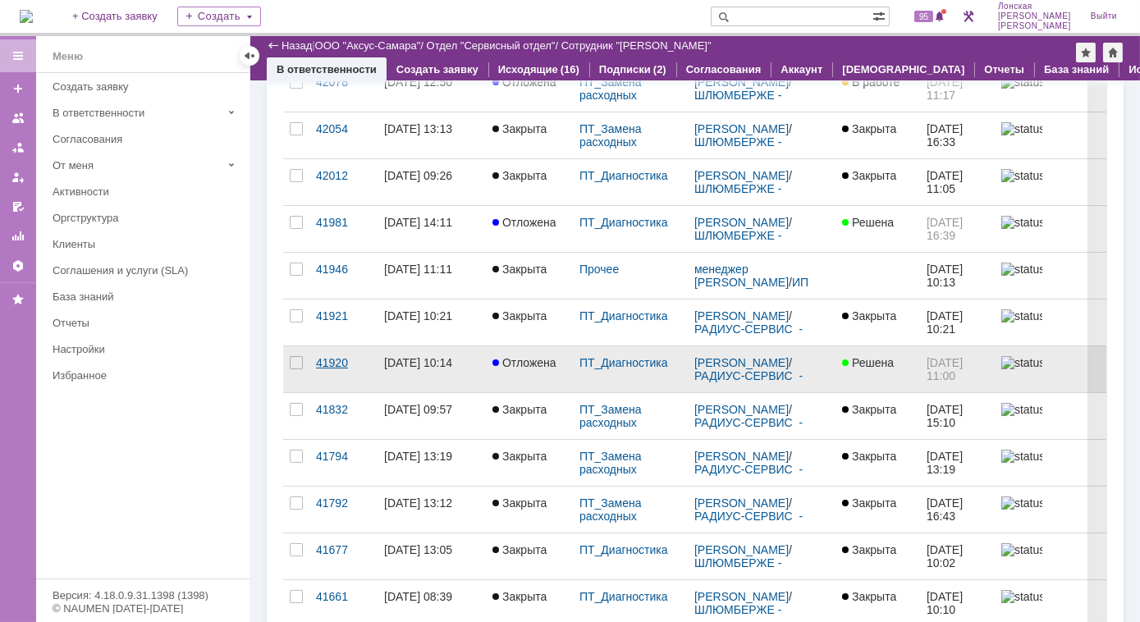
click at [329, 368] on link "41920" at bounding box center [343, 369] width 68 height 46
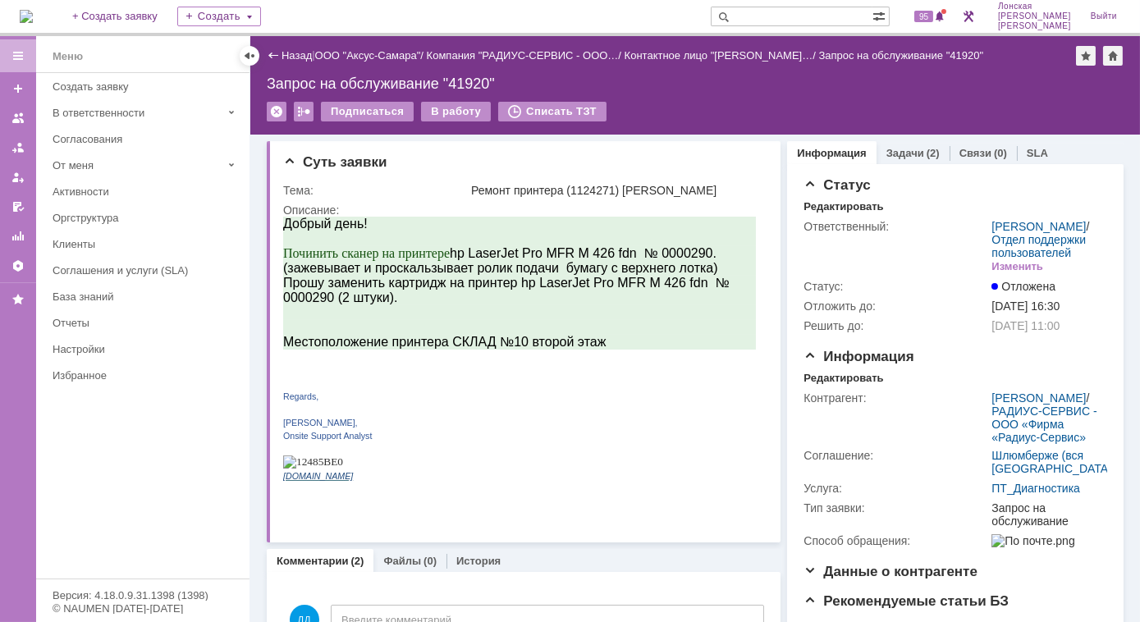
click at [33, 10] on img at bounding box center [26, 16] width 13 height 13
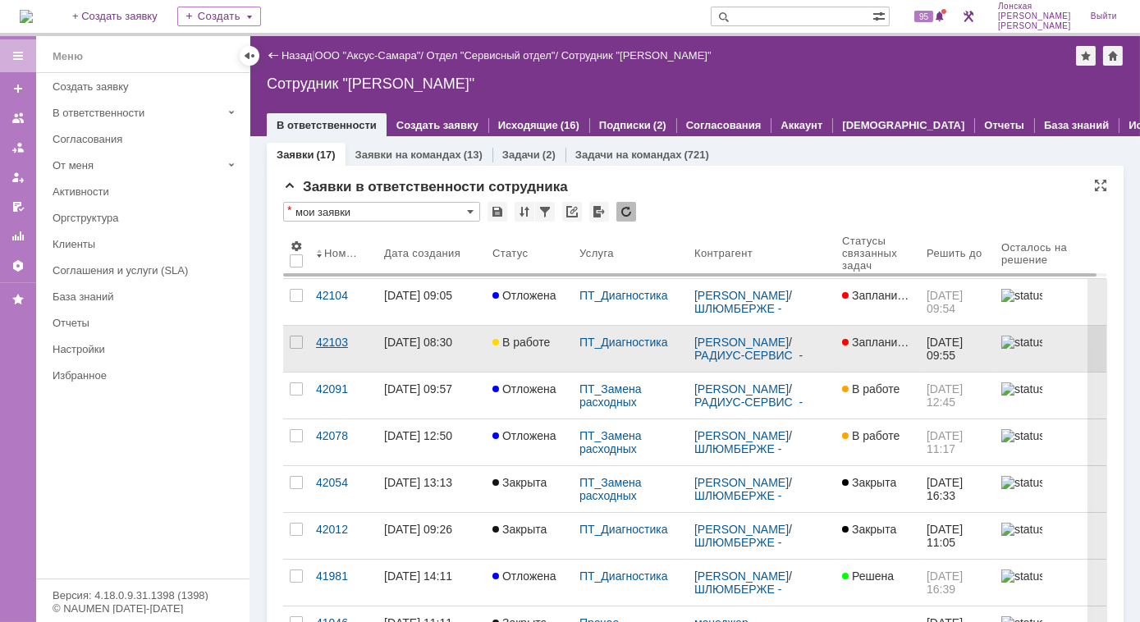
click at [332, 340] on div "42103" at bounding box center [343, 342] width 55 height 13
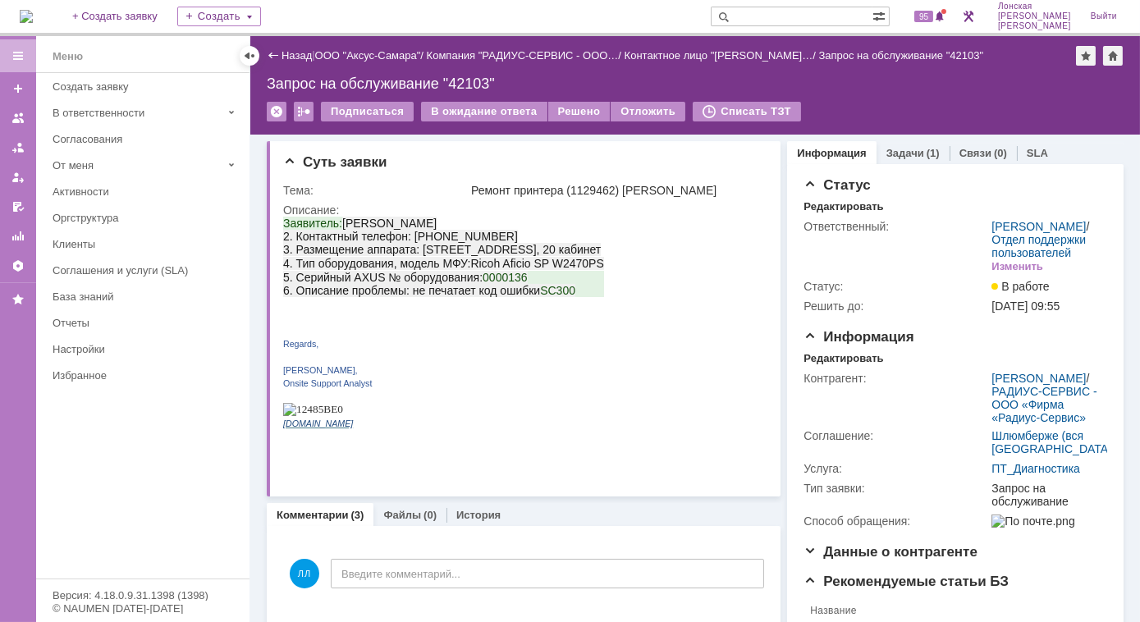
click at [33, 19] on img at bounding box center [26, 16] width 13 height 13
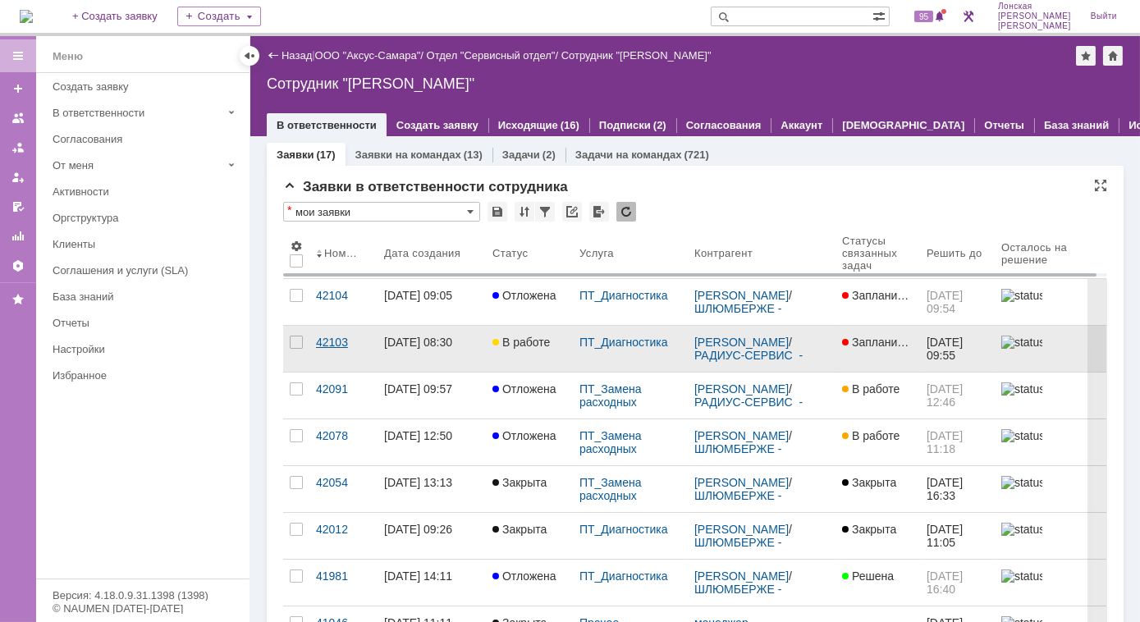
click at [336, 340] on div "42103" at bounding box center [343, 342] width 55 height 13
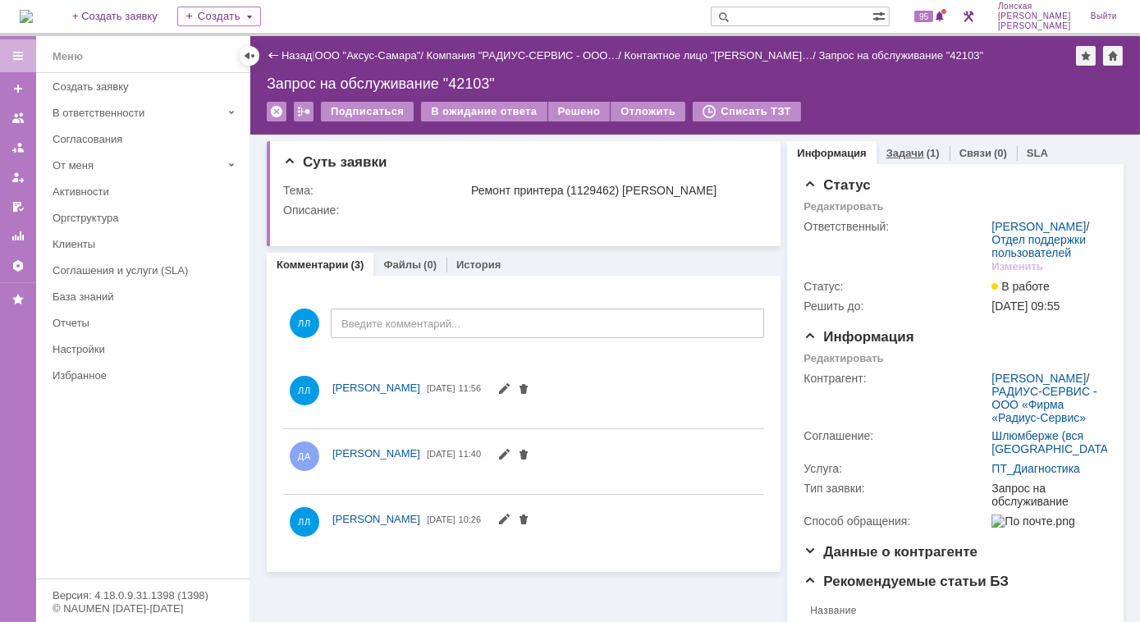
click at [893, 149] on link "Задачи" at bounding box center [905, 153] width 38 height 12
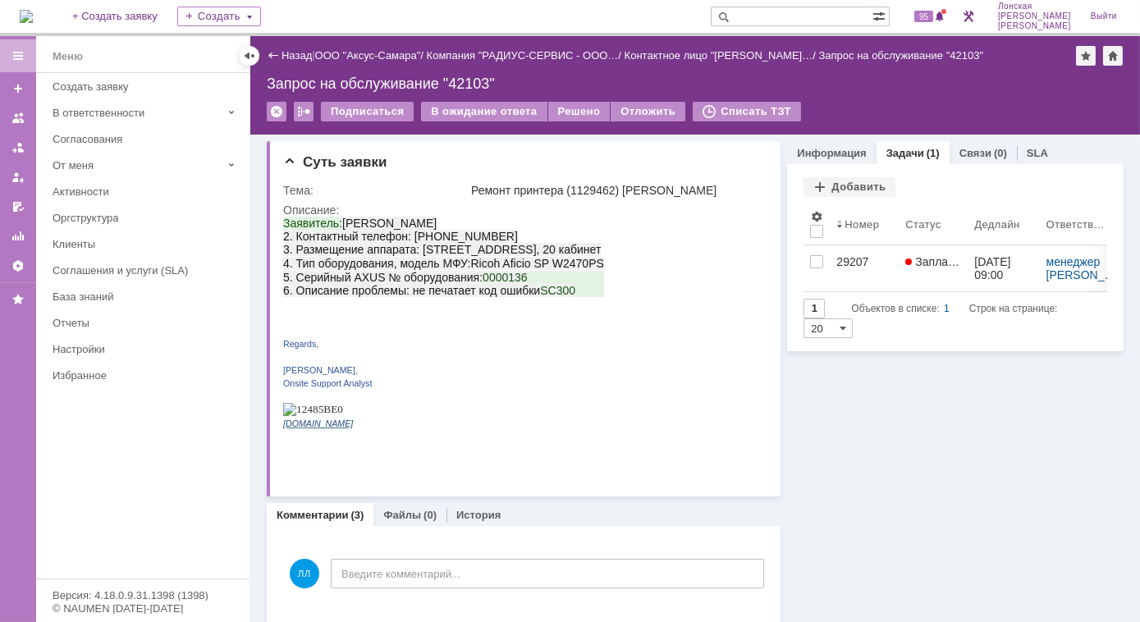
click at [33, 14] on img at bounding box center [26, 16] width 13 height 13
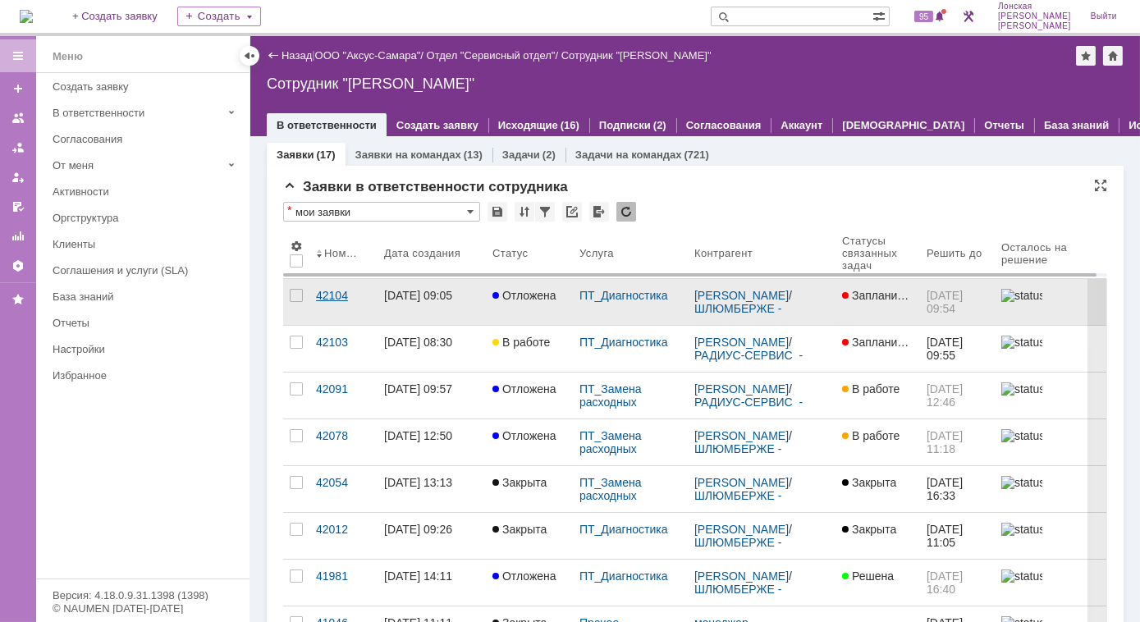
click at [337, 292] on div "42104" at bounding box center [343, 295] width 55 height 13
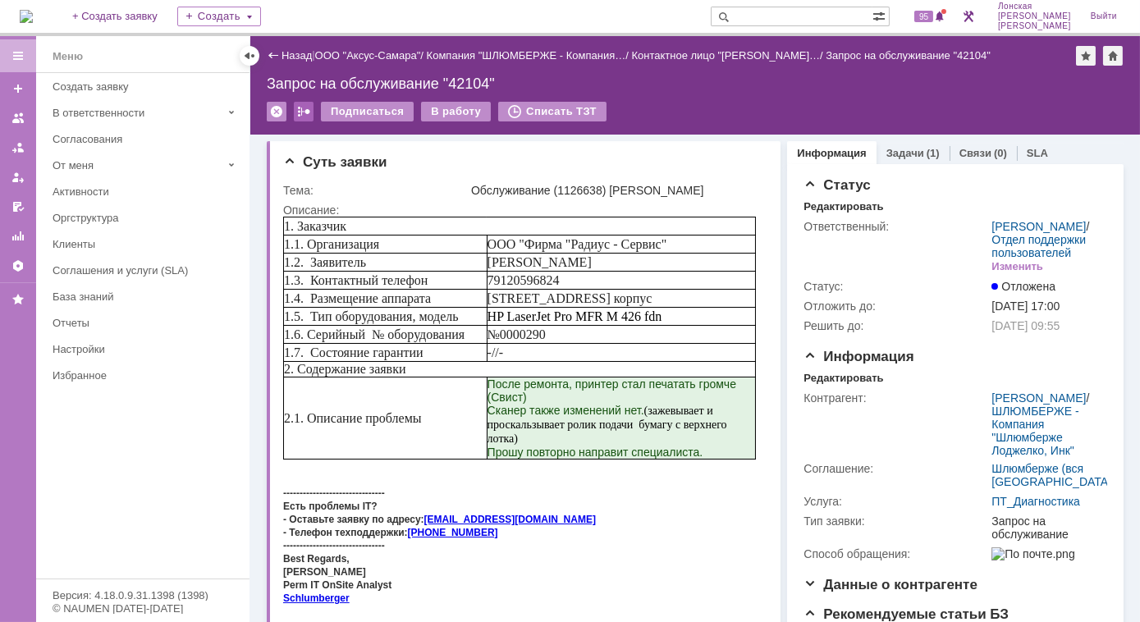
click at [304, 105] on div at bounding box center [304, 112] width 20 height 20
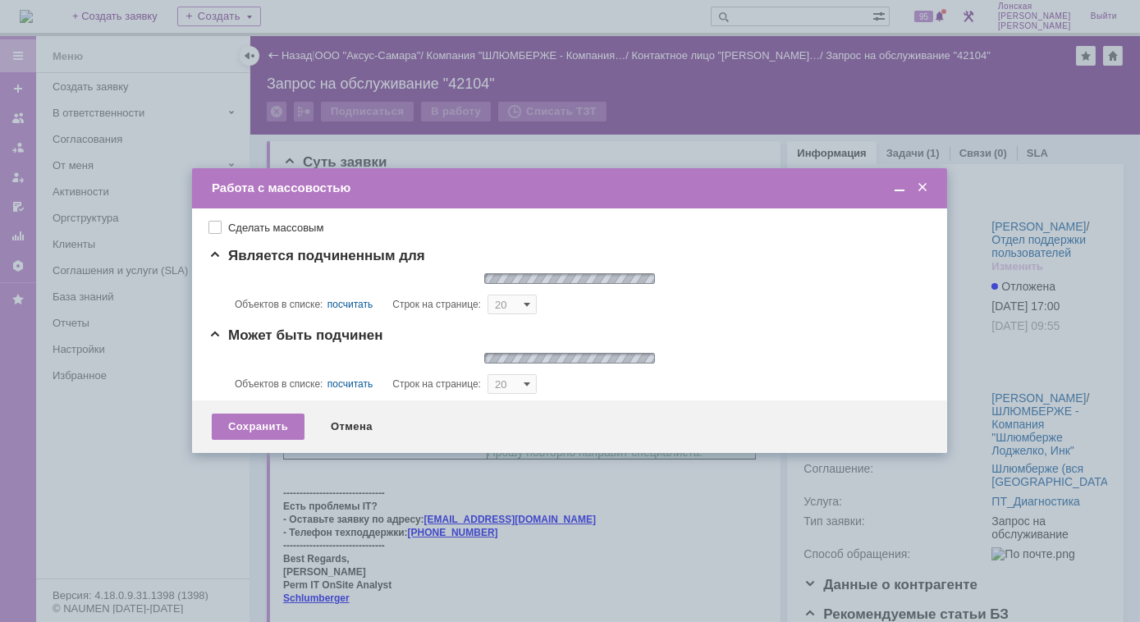
type input "20"
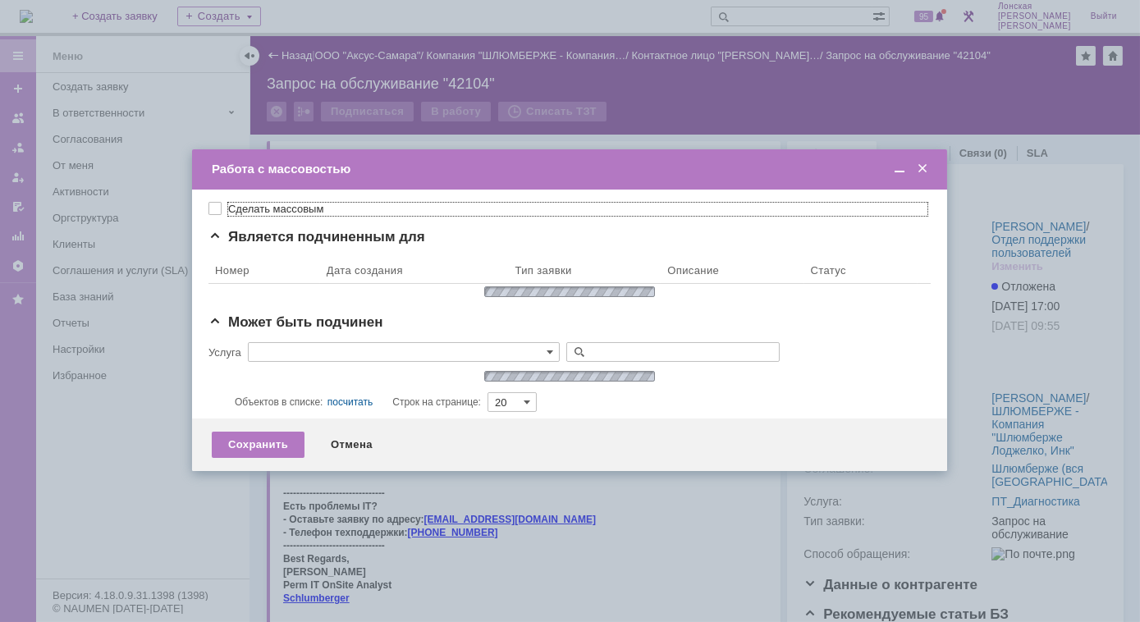
type input "ПТ_Диагностика"
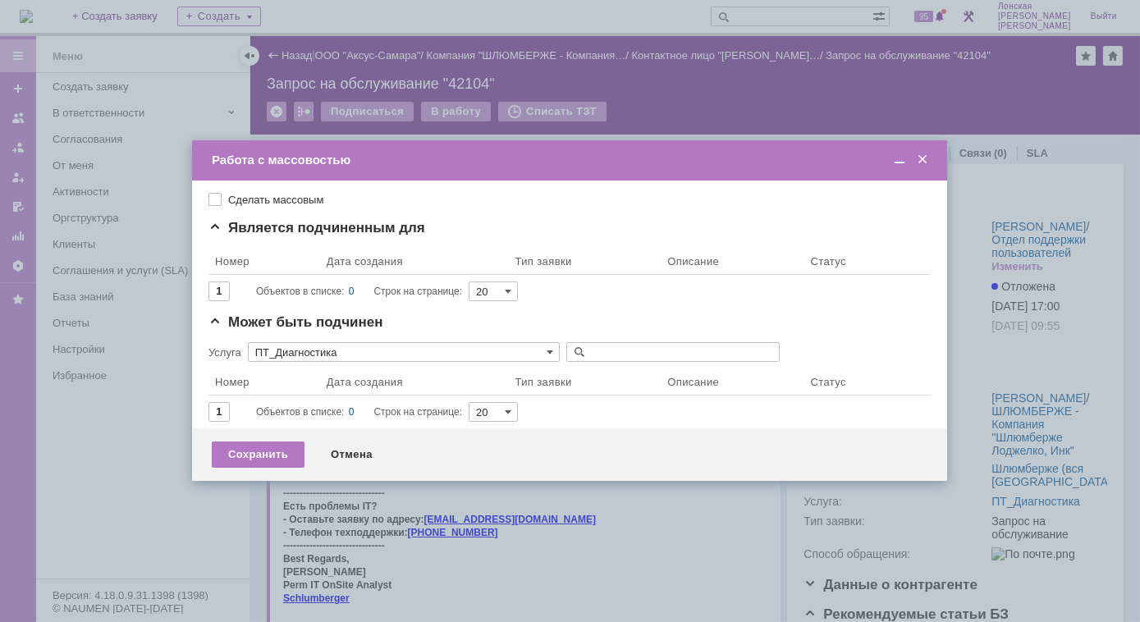
click at [921, 162] on span at bounding box center [922, 160] width 16 height 15
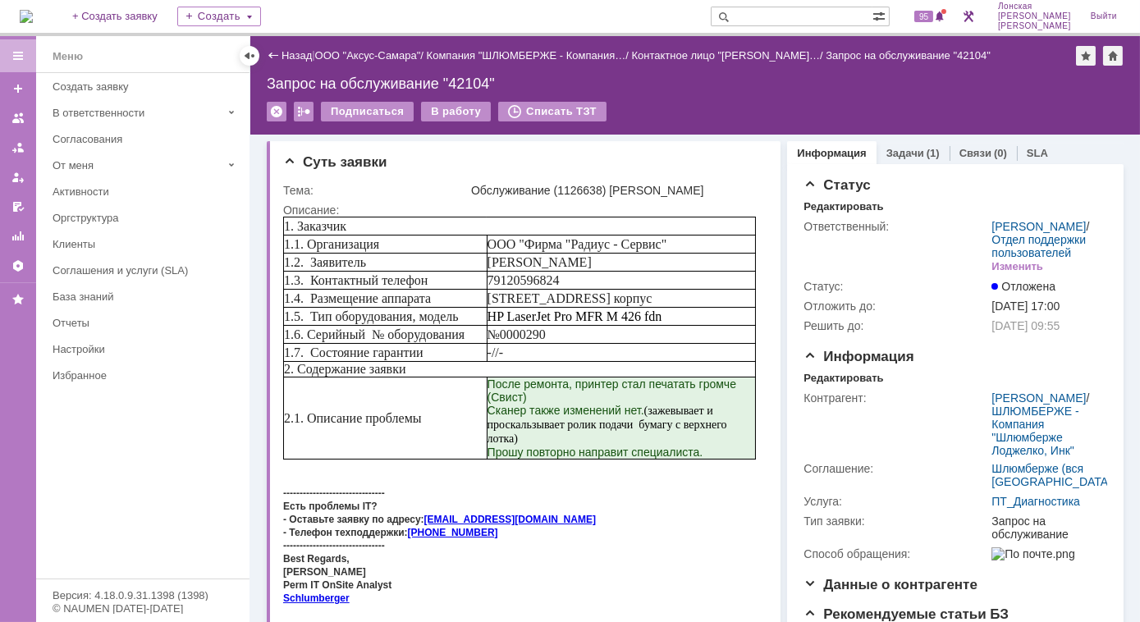
click at [802, 16] on input "text" at bounding box center [792, 17] width 162 height 20
type input "41920"
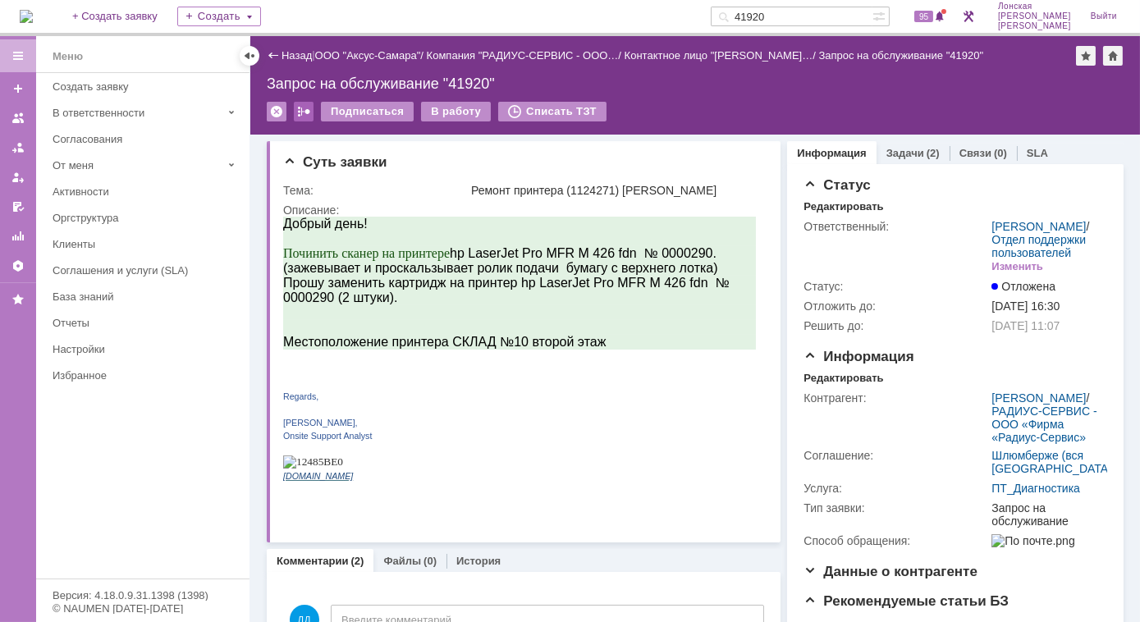
click at [302, 111] on div at bounding box center [304, 112] width 20 height 20
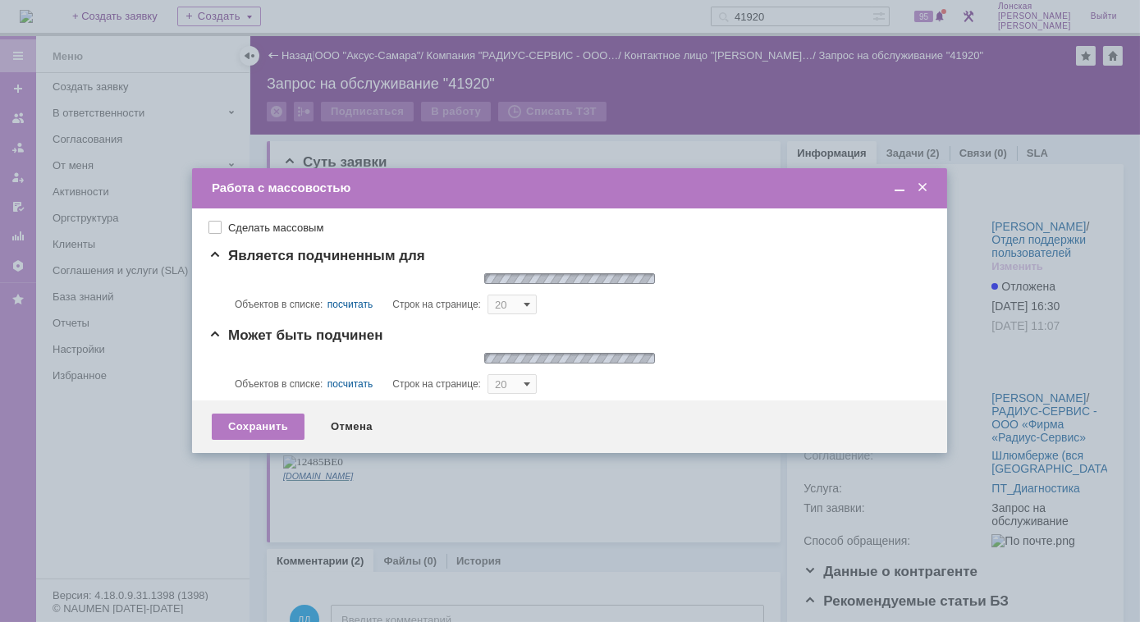
type input "20"
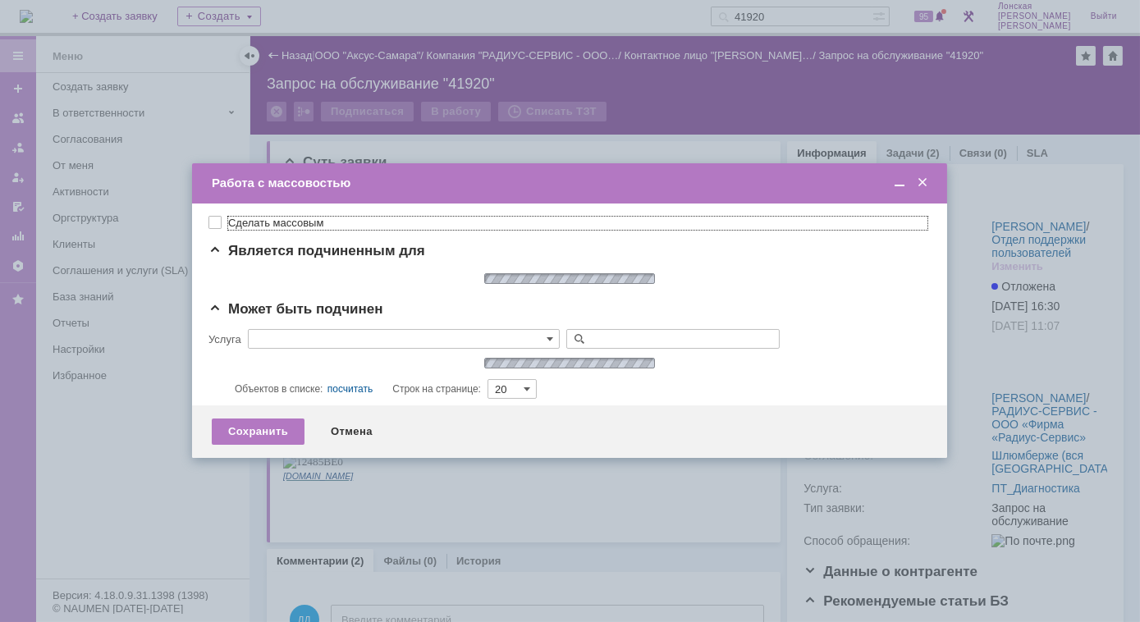
type input "ПТ_Диагностика"
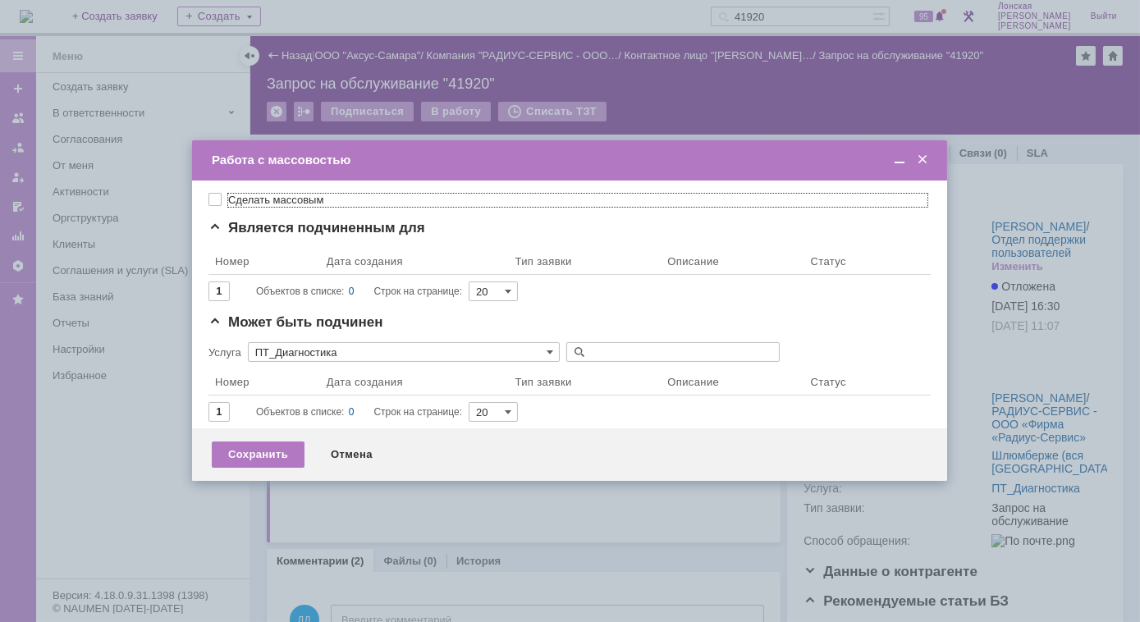
click at [228, 202] on label "Сделать массовым" at bounding box center [577, 200] width 699 height 13
checkbox input "true"
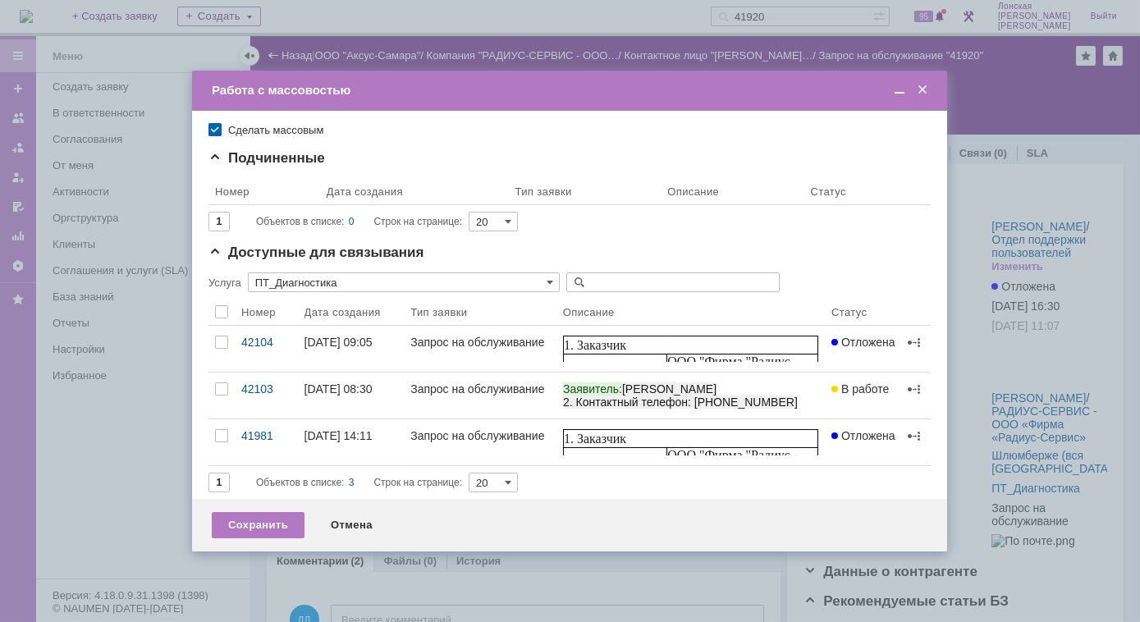
click at [642, 281] on input "text" at bounding box center [672, 282] width 213 height 20
type input "42104"
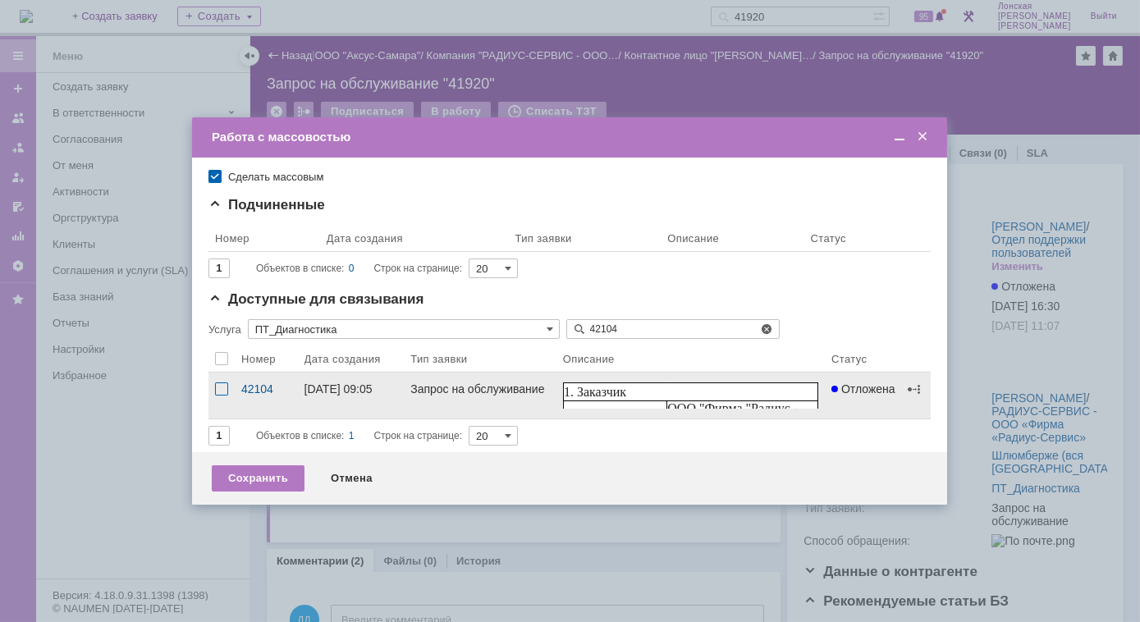
click at [217, 383] on div at bounding box center [221, 388] width 13 height 13
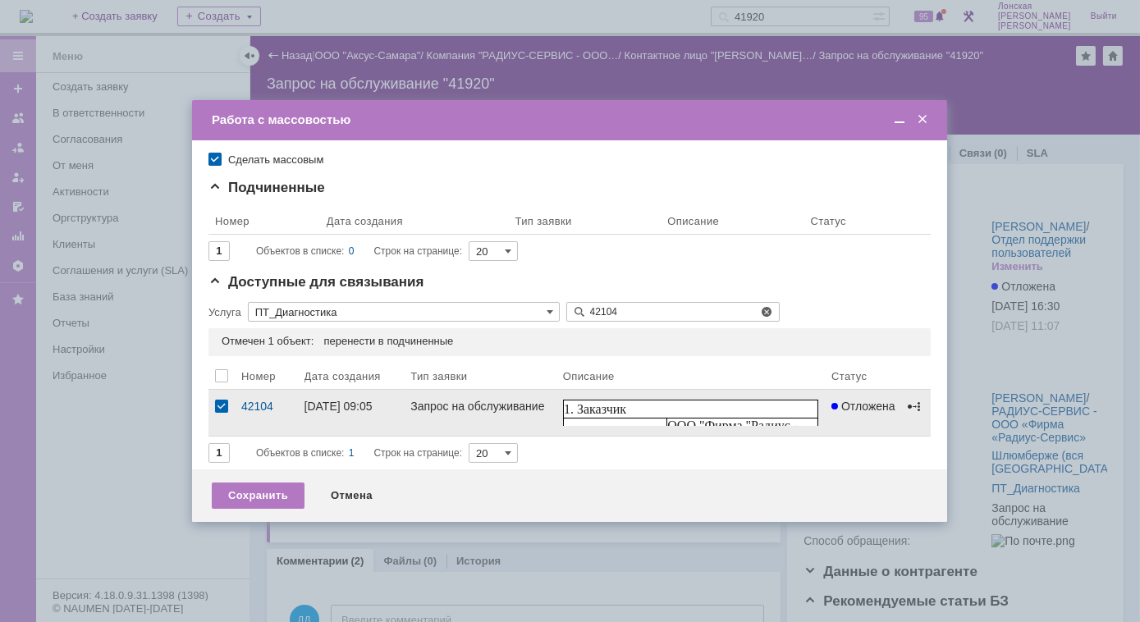
click at [912, 408] on span at bounding box center [913, 406] width 13 height 13
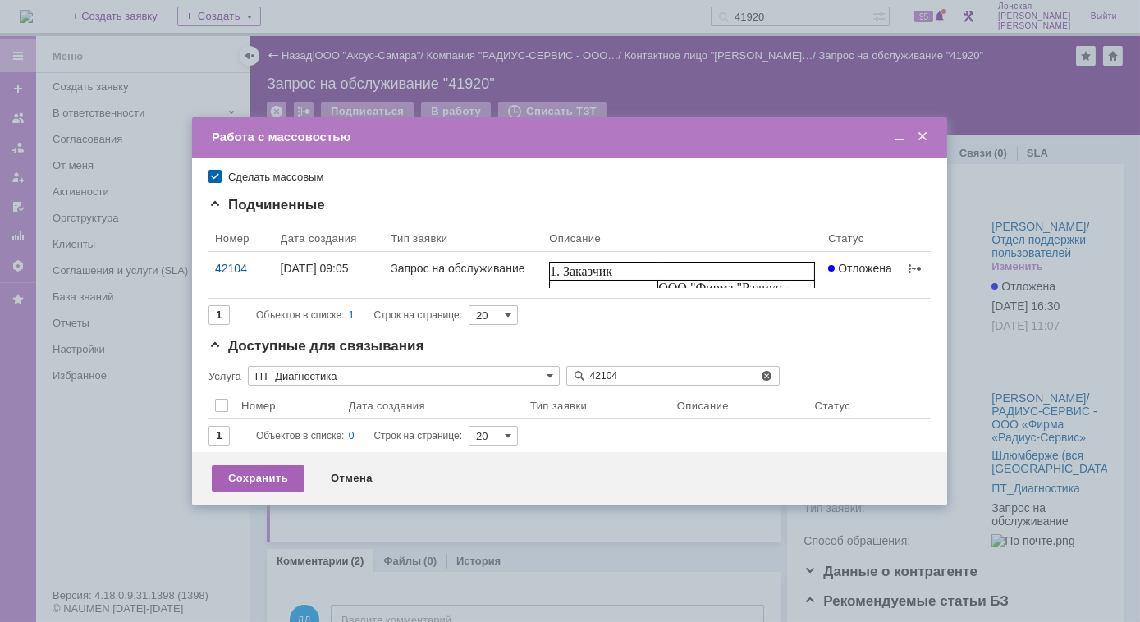
click at [277, 477] on div "Сохранить" at bounding box center [258, 478] width 93 height 26
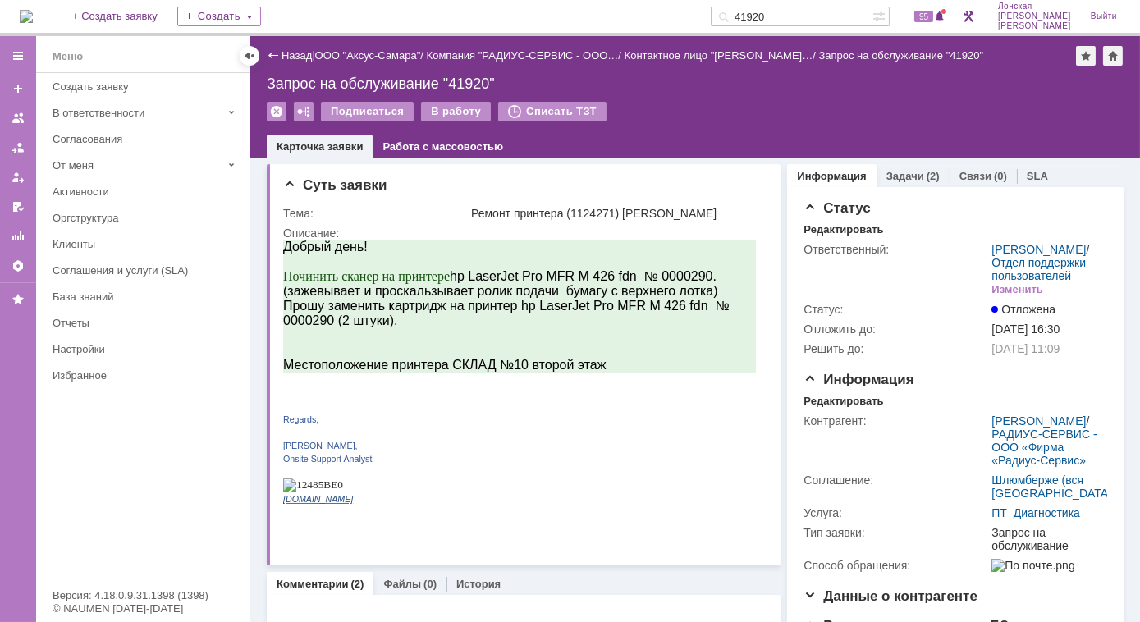
drag, startPoint x: 811, startPoint y: 15, endPoint x: 698, endPoint y: 15, distance: 112.4
click at [698, 15] on div "На домашнюю + Создать заявку Создать 41920 95 [PERSON_NAME]" at bounding box center [570, 18] width 1140 height 36
type input "29044"
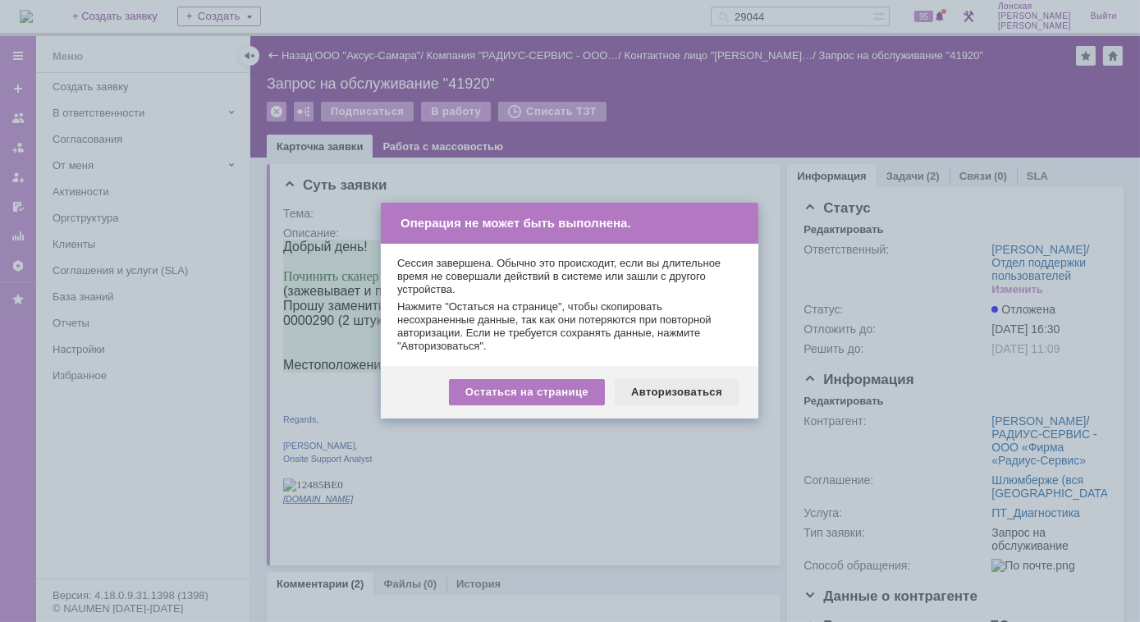
click at [702, 389] on div "Авторизоваться" at bounding box center [677, 392] width 124 height 26
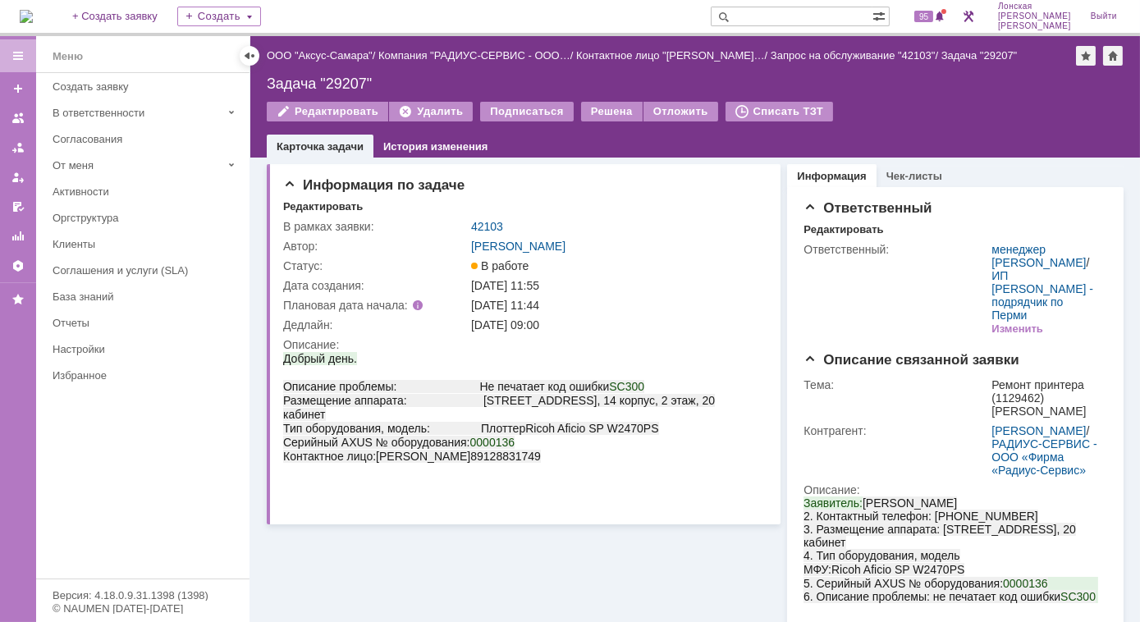
click at [32, 23] on img at bounding box center [26, 16] width 13 height 13
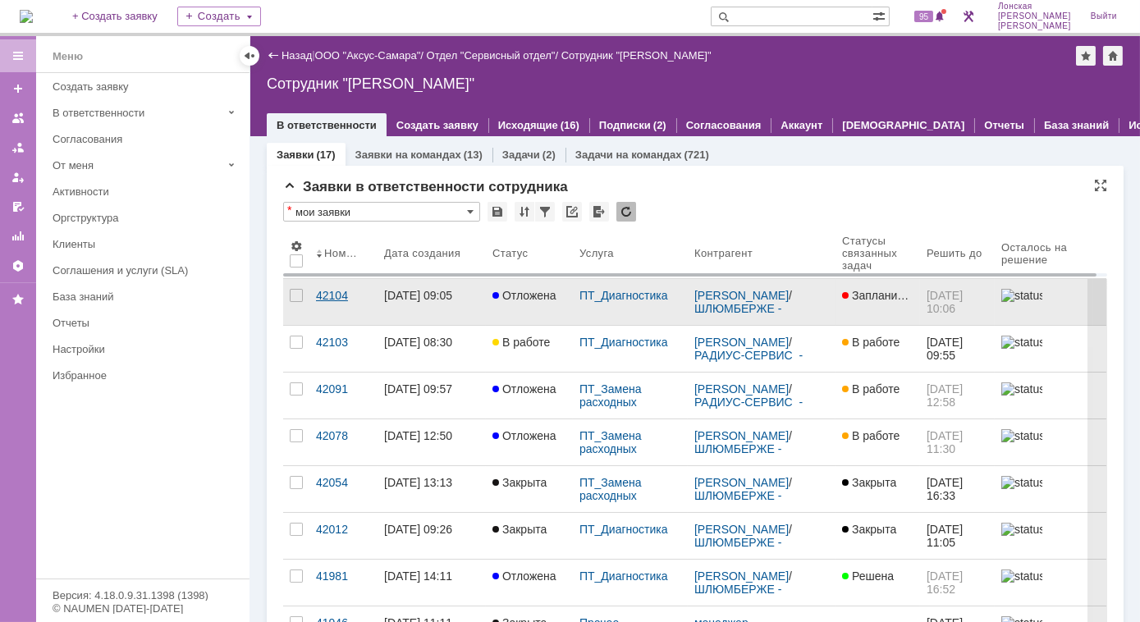
click at [325, 300] on div "42104" at bounding box center [343, 295] width 55 height 13
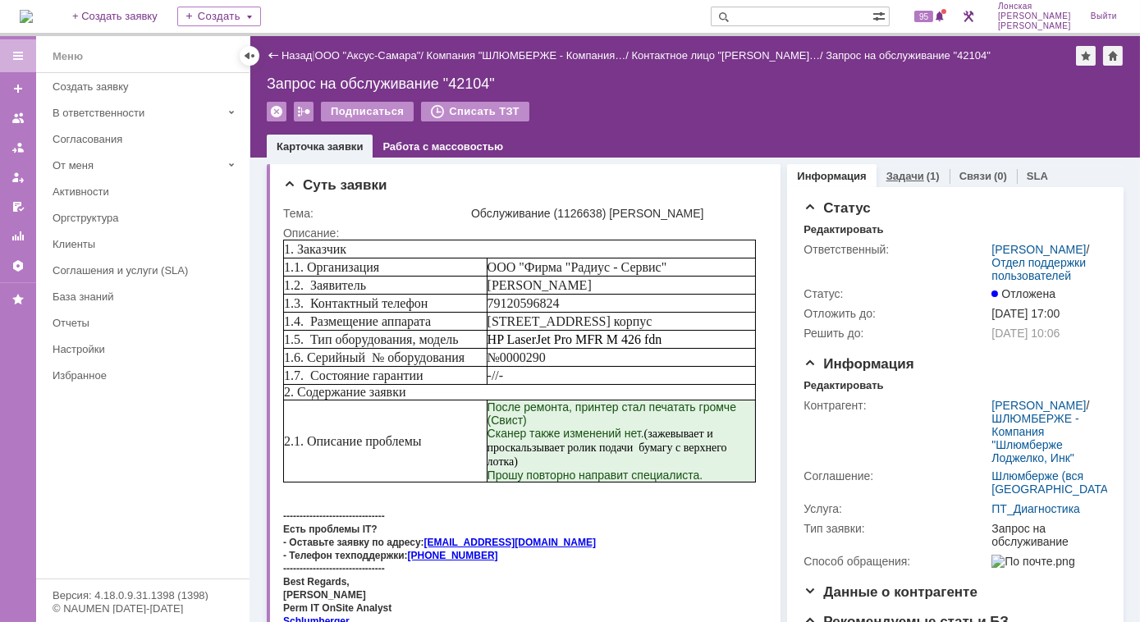
click at [894, 184] on div "Задачи (1)" at bounding box center [912, 176] width 73 height 24
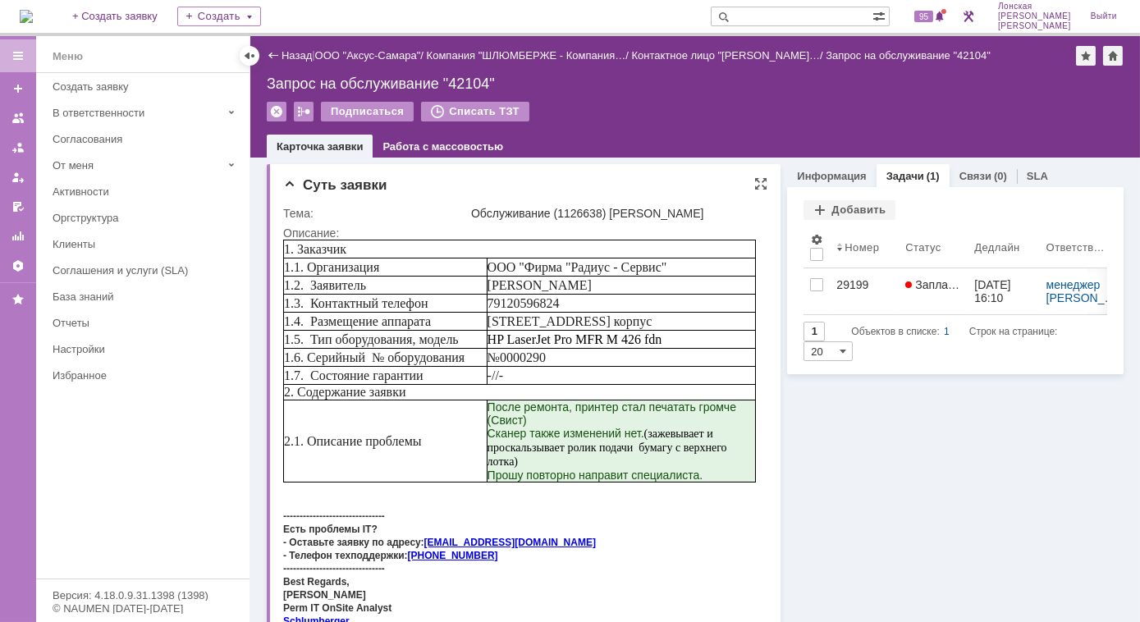
drag, startPoint x: 597, startPoint y: 286, endPoint x: 483, endPoint y: 276, distance: 114.5
click at [483, 276] on tr "1.2. Заявитель [PERSON_NAME]" at bounding box center [519, 285] width 472 height 18
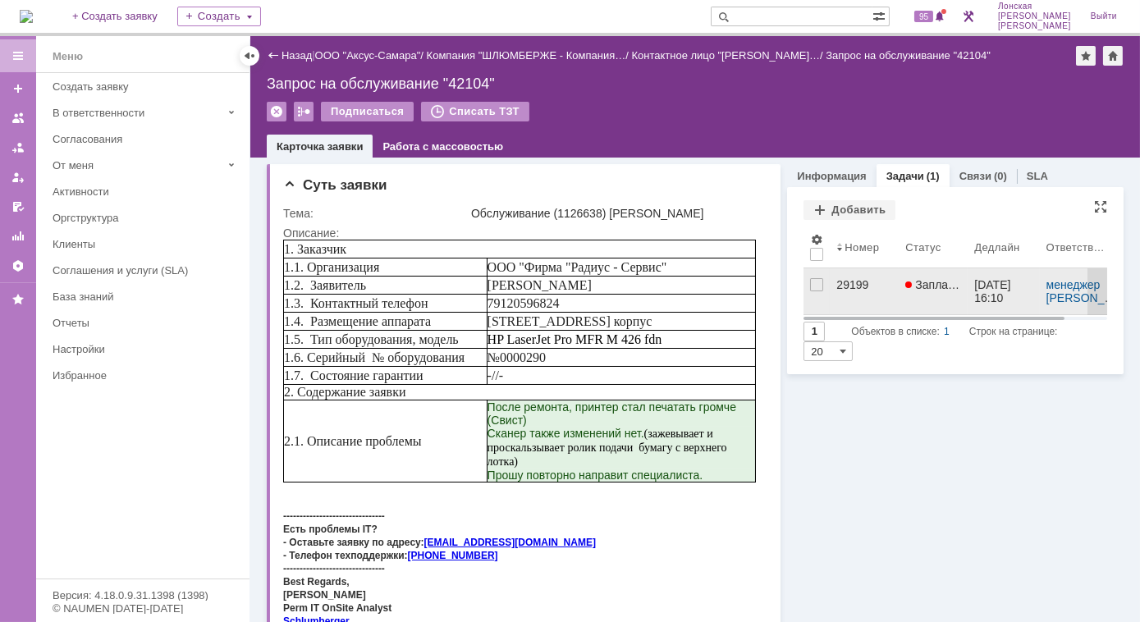
click at [844, 279] on div "29199" at bounding box center [864, 284] width 56 height 13
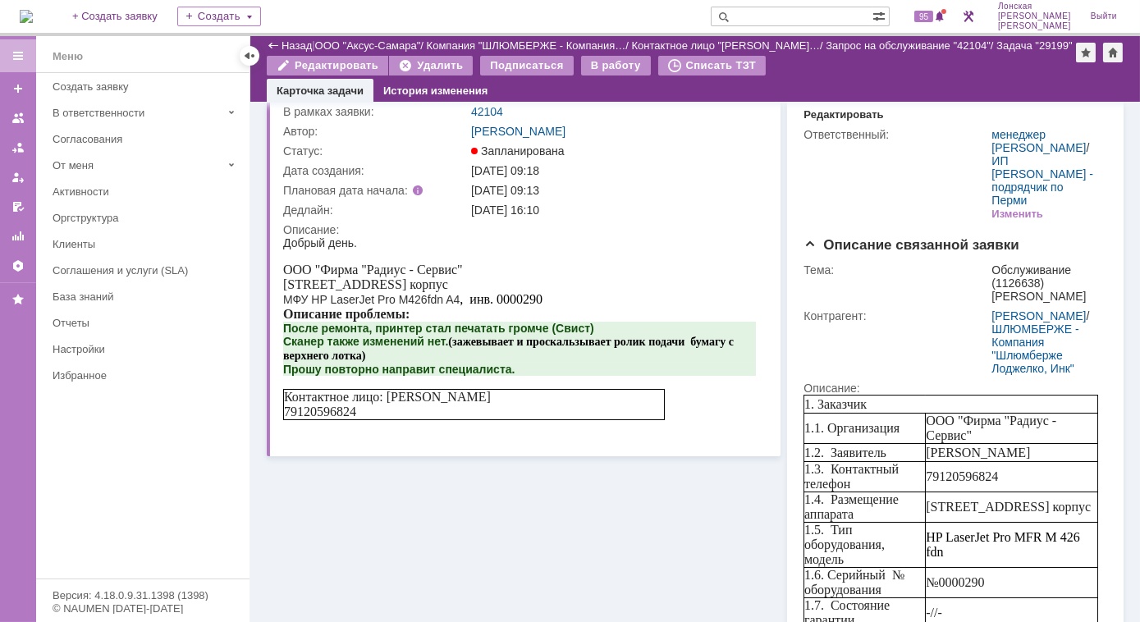
scroll to position [149, 0]
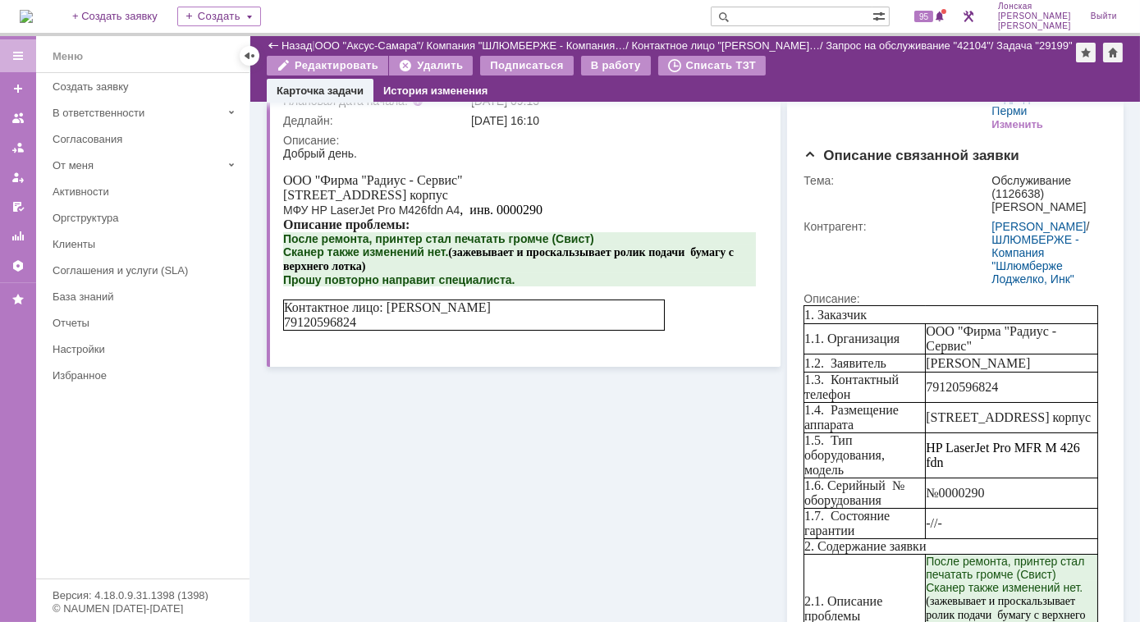
click at [291, 328] on span "Контактное лицо: [PERSON_NAME] 79120596824" at bounding box center [386, 313] width 207 height 29
click at [290, 328] on span "Контактное лицо: [PERSON_NAME] 79120596824" at bounding box center [386, 313] width 207 height 29
click at [289, 328] on span "Контактное лицо: [PERSON_NAME] 79120596824" at bounding box center [386, 313] width 207 height 29
click at [286, 328] on span "Контактное лицо: [PERSON_NAME] 79120596824" at bounding box center [386, 313] width 207 height 29
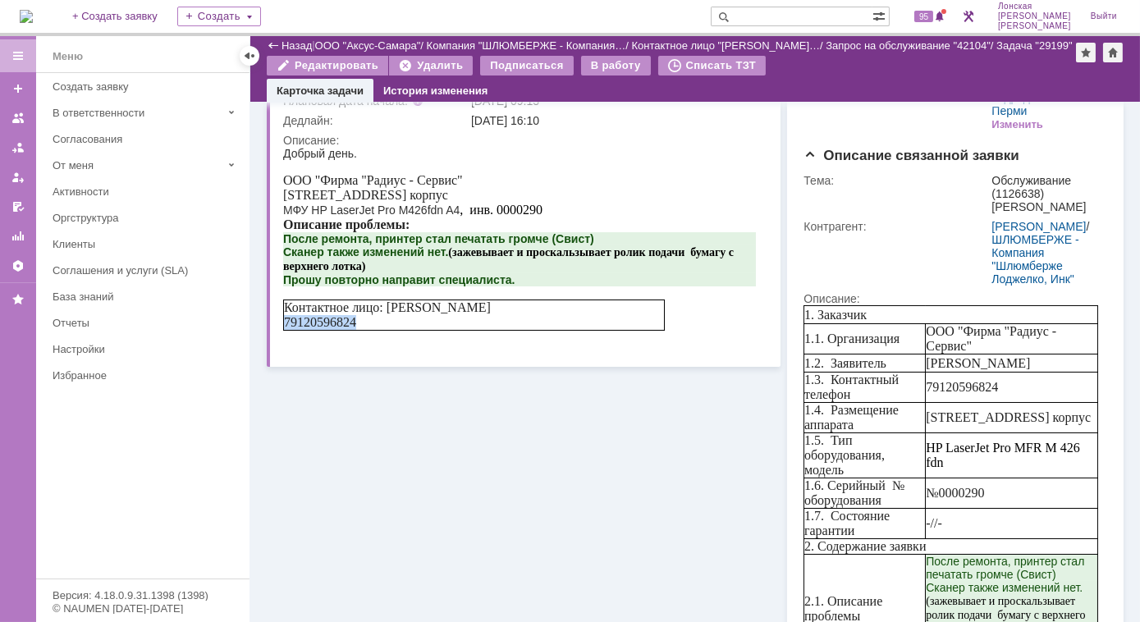
click at [286, 328] on span "Контактное лицо: [PERSON_NAME] 79120596824" at bounding box center [386, 313] width 207 height 29
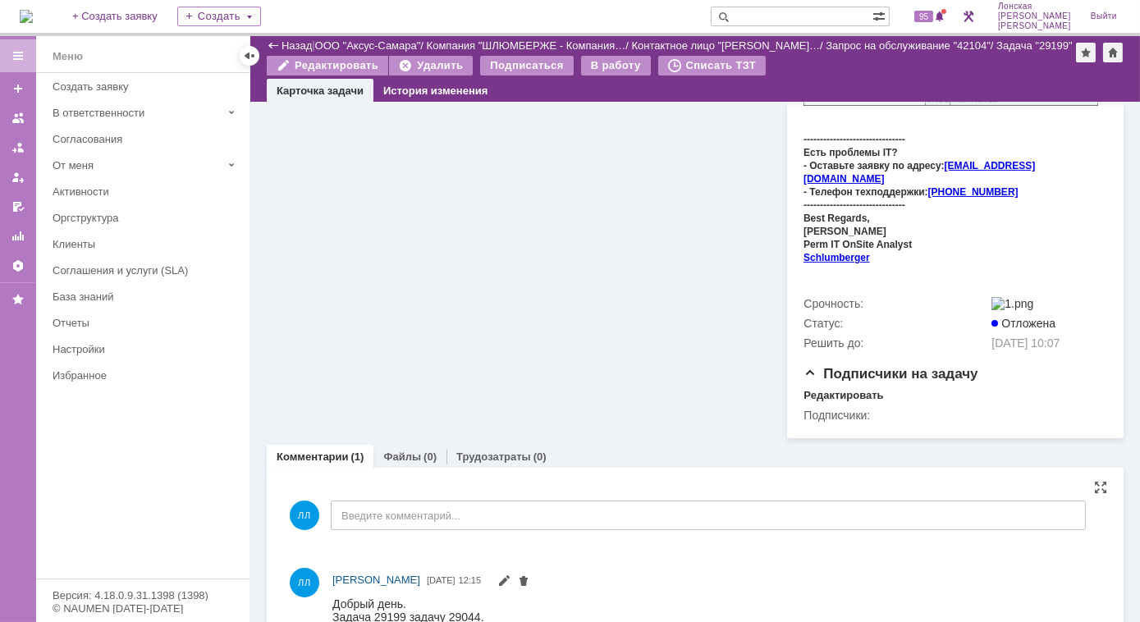
scroll to position [724, 0]
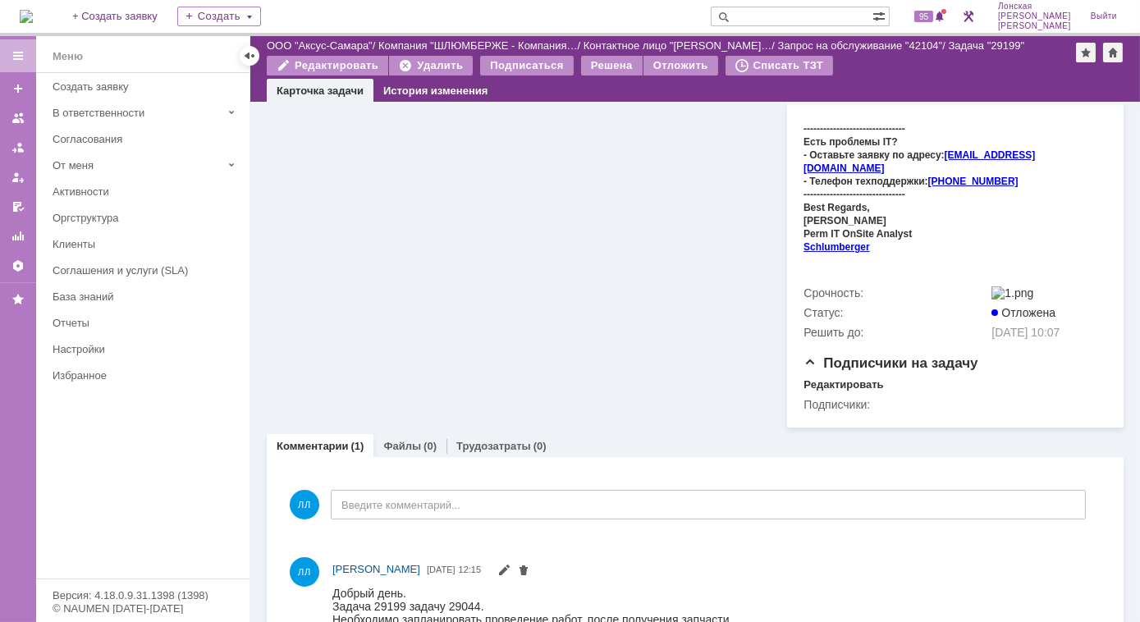
scroll to position [724, 0]
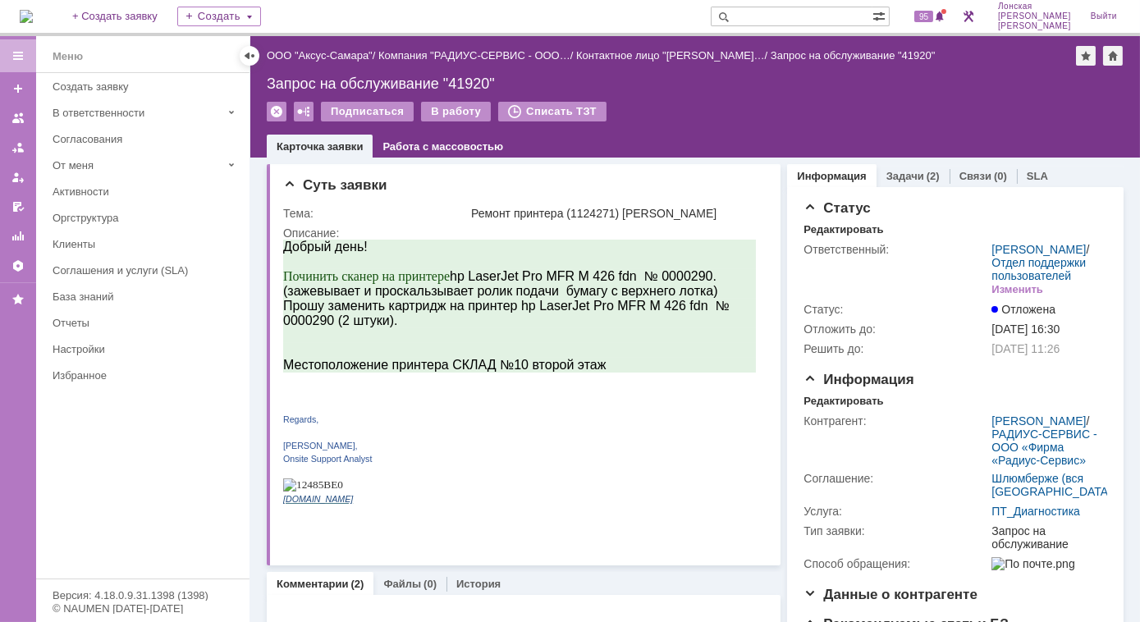
click at [795, 16] on input "text" at bounding box center [792, 17] width 162 height 20
type input "29044"
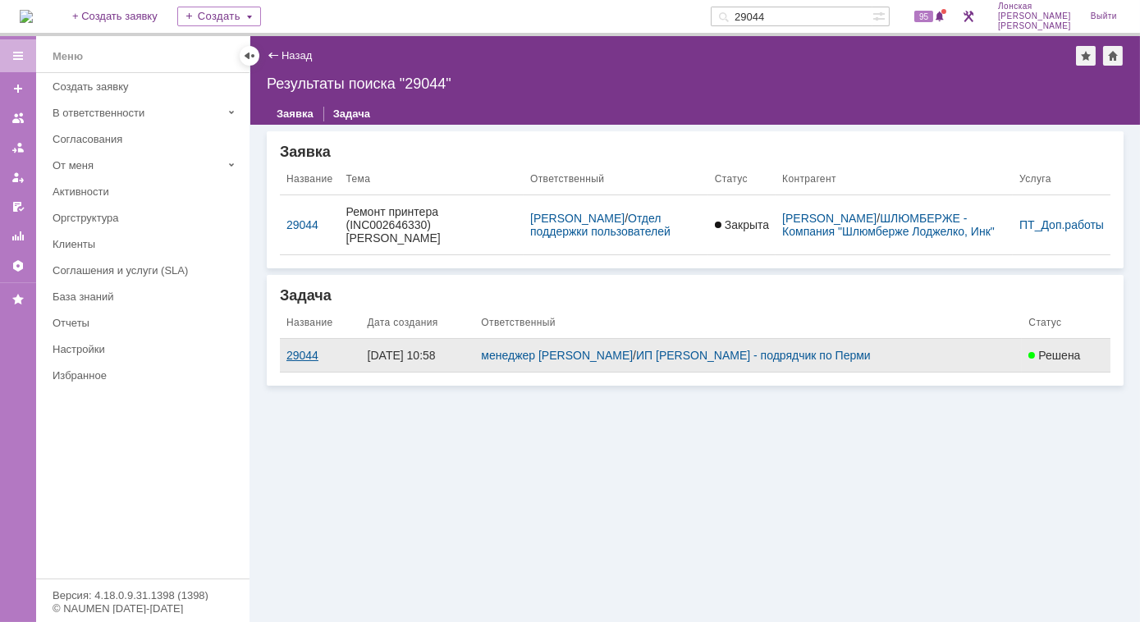
click at [300, 349] on div "29044" at bounding box center [320, 355] width 68 height 13
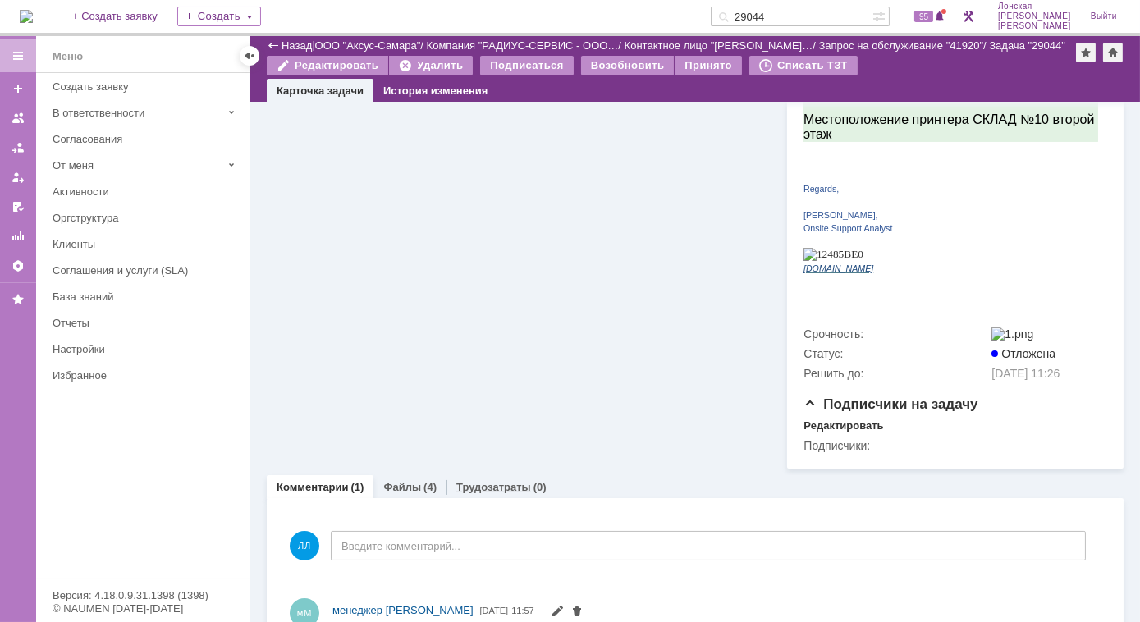
scroll to position [512, 0]
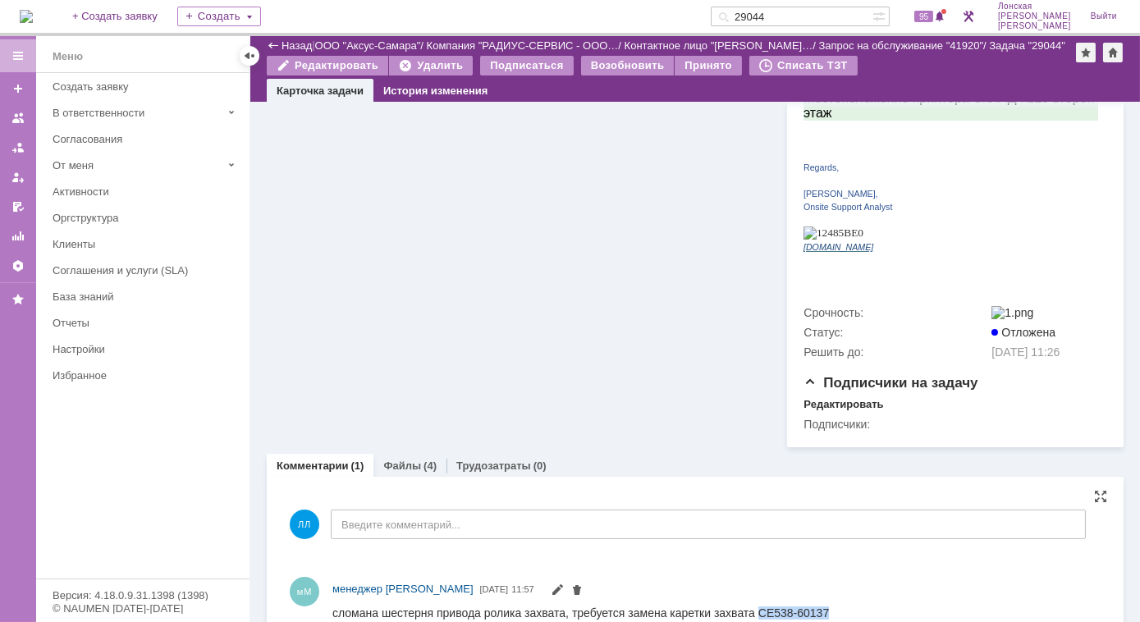
drag, startPoint x: 754, startPoint y: 611, endPoint x: 857, endPoint y: 612, distance: 102.6
click at [857, 612] on html "сломана шестерня привода ролика захвата, требуется замена каретки захвата CE538…" at bounding box center [709, 613] width 756 height 15
copy div "CE538-60137"
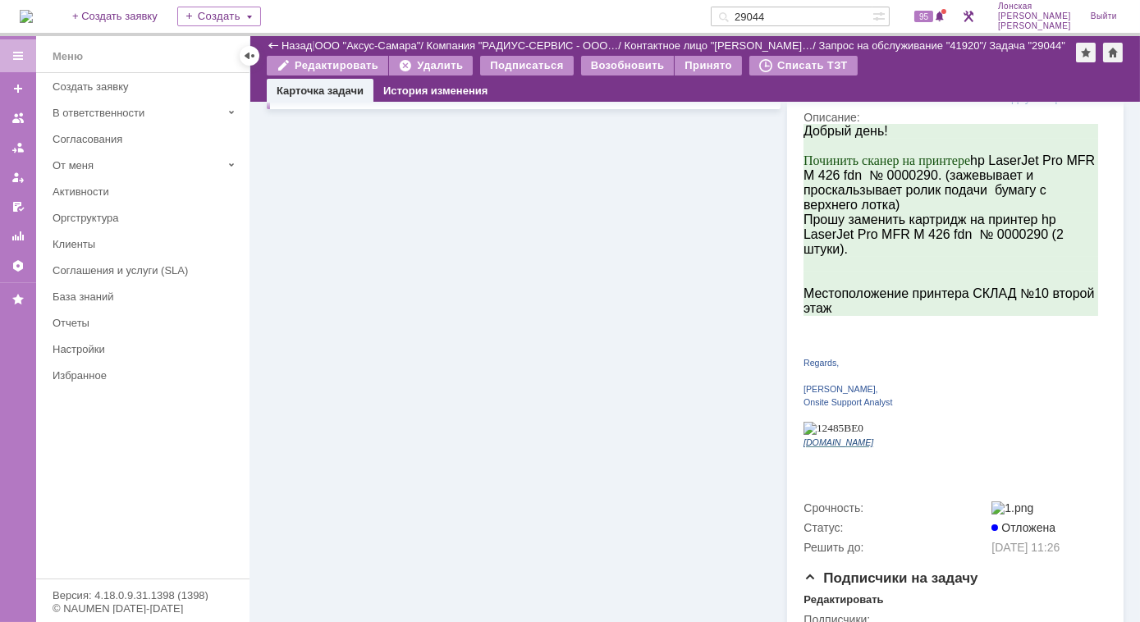
scroll to position [139, 0]
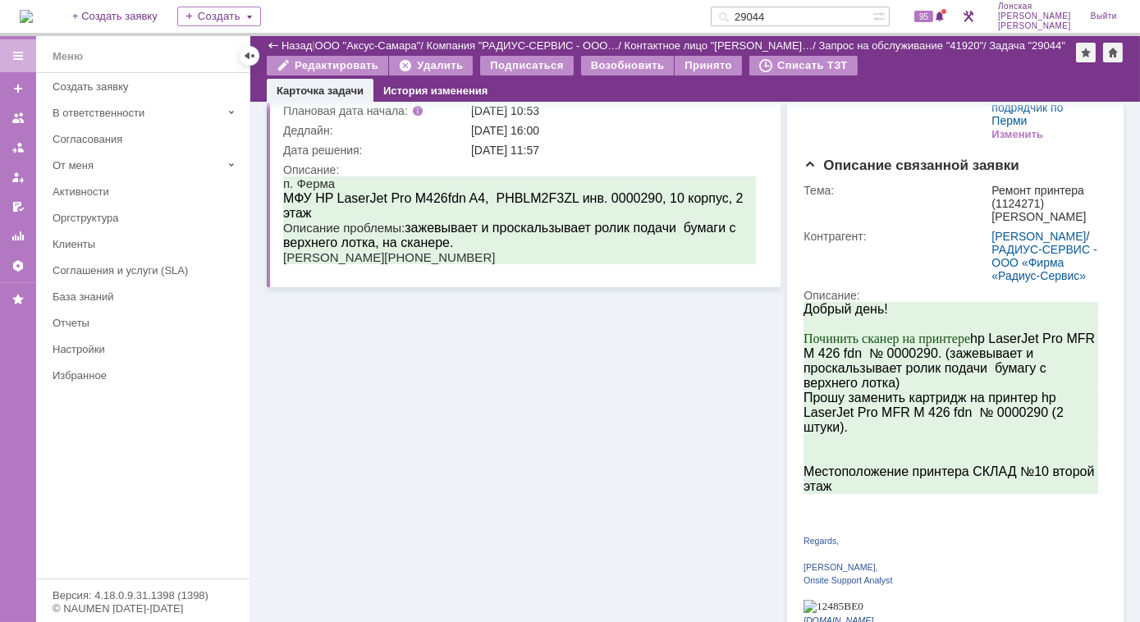
click at [33, 21] on img at bounding box center [26, 16] width 13 height 13
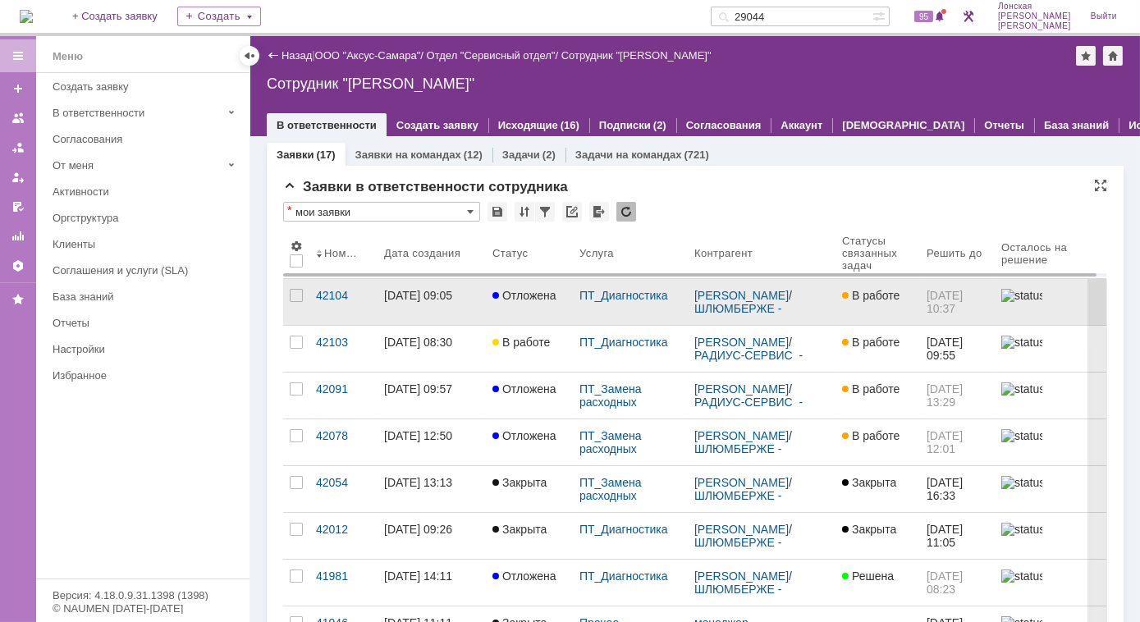
click at [443, 292] on div "[DATE] 09:05" at bounding box center [418, 295] width 68 height 13
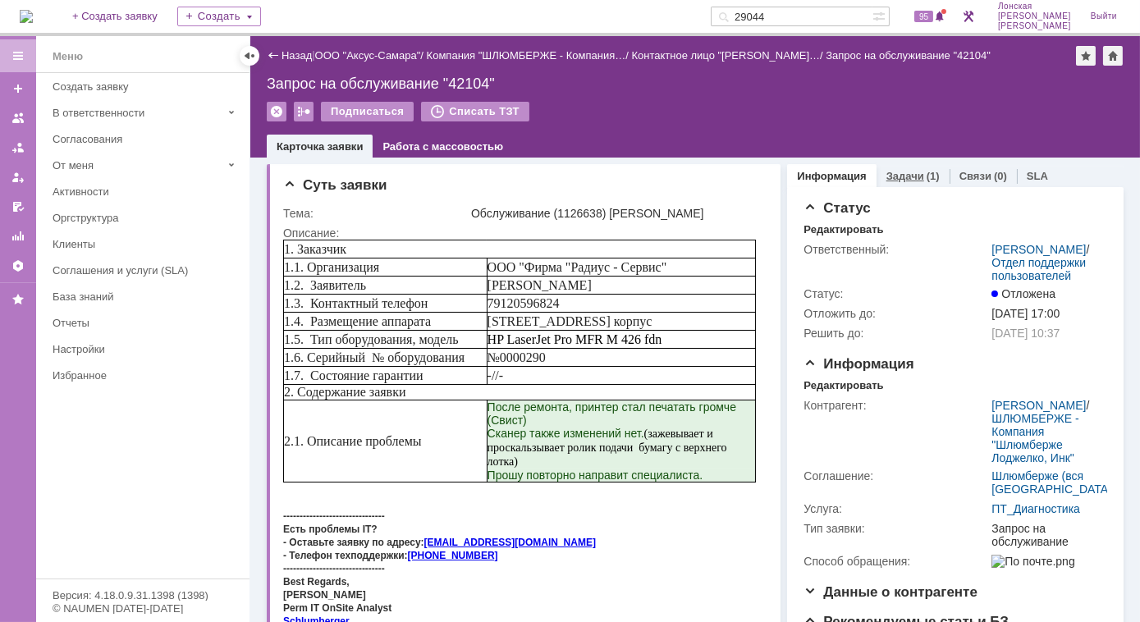
click at [889, 177] on link "Задачи" at bounding box center [905, 176] width 38 height 12
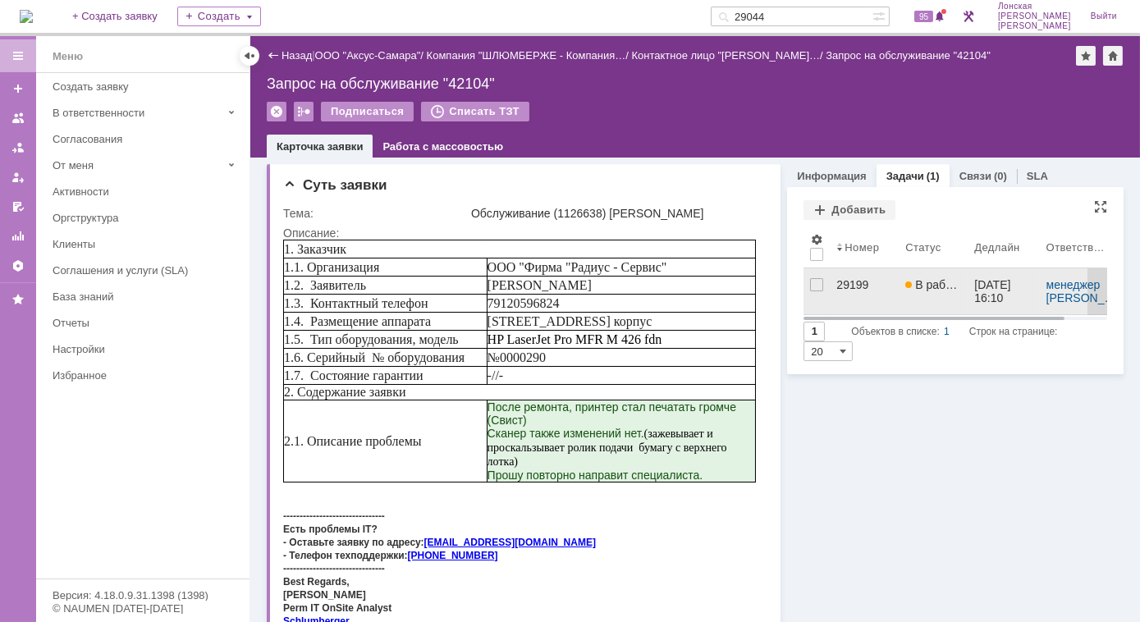
click at [839, 286] on div "29199" at bounding box center [864, 284] width 56 height 13
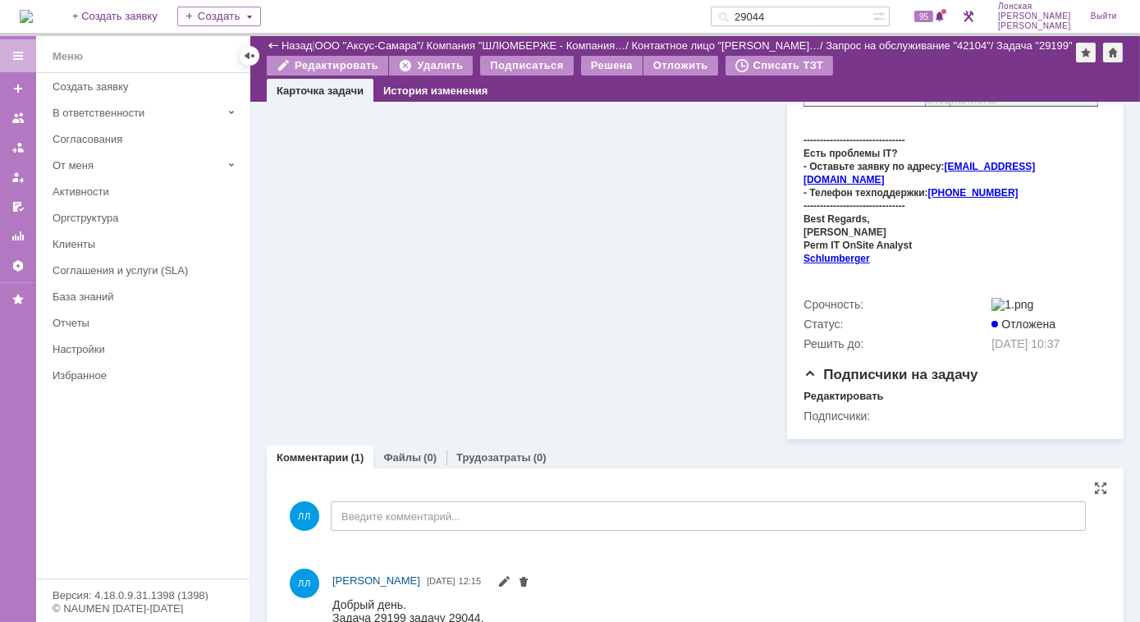
scroll to position [724, 0]
